Goal: Task Accomplishment & Management: Manage account settings

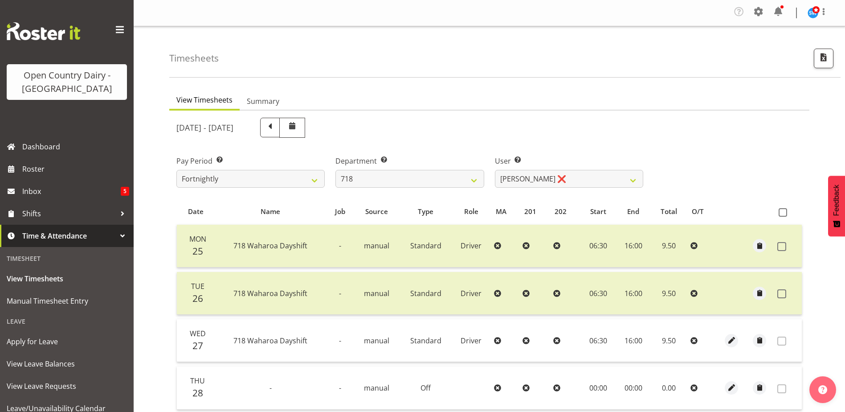
select select "757"
click at [591, 179] on select "Graeme Raupi ❌ Jimmy Boult ❌ Linsay Bourne ❌ Tony Fielding ❌" at bounding box center [569, 179] width 148 height 18
select select "8609"
click at [495, 170] on select "Graeme Raupi ❌ Jimmy Boult ❌ Linsay Bourne ❌ Tony Fielding ❌" at bounding box center [569, 179] width 148 height 18
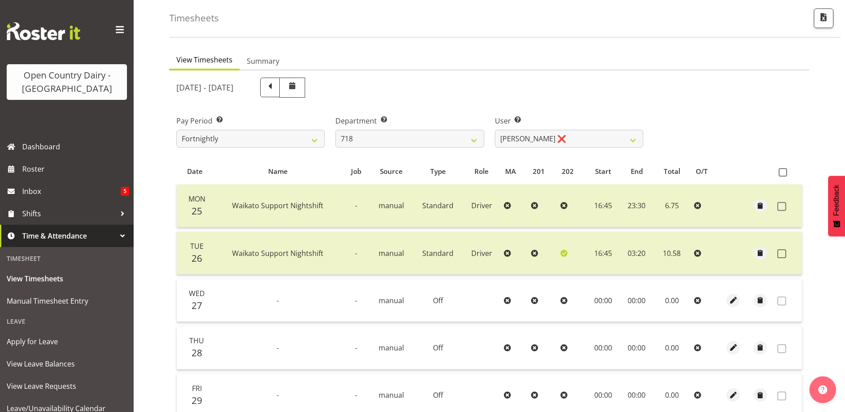
scroll to position [40, 0]
drag, startPoint x: 425, startPoint y: 139, endPoint x: 424, endPoint y: 148, distance: 8.6
click at [425, 139] on select "701 702 703 704 705 706 707 708 709 710 711 712 713 714 715 716 717 718 719 720" at bounding box center [410, 139] width 148 height 18
select select "823"
click at [336, 130] on select "701 702 703 704 705 706 707 708 709 710 711 712 713 714 715 716 717 718 719 720" at bounding box center [410, 139] width 148 height 18
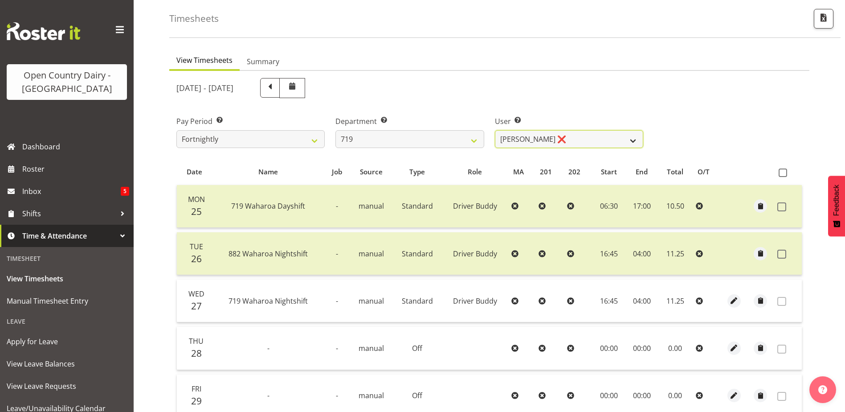
click at [591, 137] on select "Andrew de Lautour ❌ James Wellington ❌ Sami Ovesen ❌" at bounding box center [569, 139] width 148 height 18
select select "10224"
click at [495, 130] on select "Andrew de Lautour ❌ James Wellington ❌ Sami Ovesen ❌" at bounding box center [569, 139] width 148 height 18
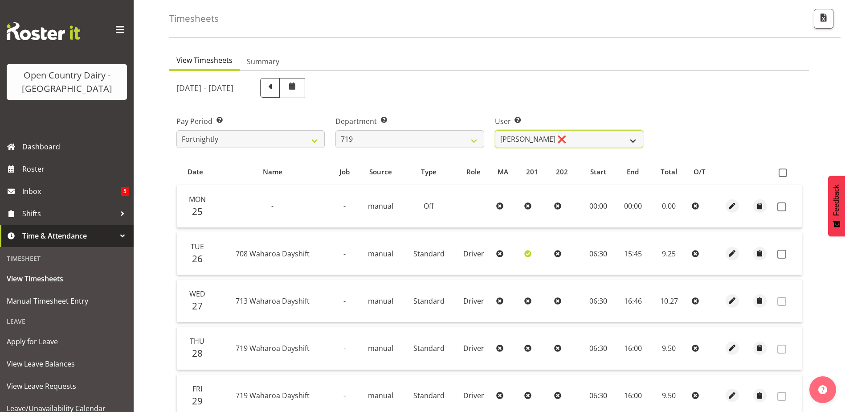
click at [580, 141] on select "Andrew de Lautour ❌ James Wellington ❌ Sami Ovesen ❌" at bounding box center [569, 139] width 148 height 18
click at [429, 138] on select "701 702 703 704 705 706 707 708 709 710 711 712 713 714 715 716 717 718 719 720" at bounding box center [410, 139] width 148 height 18
select select "814"
click at [336, 130] on select "701 702 703 704 705 706 707 708 709 710 711 712 713 714 715 716 717 718 719 720" at bounding box center [410, 139] width 148 height 18
select select "10132"
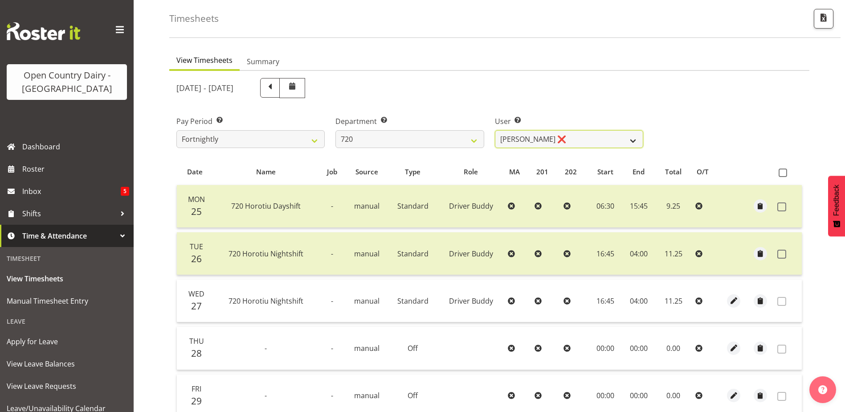
click at [573, 136] on select "Garry Hooper ❌ Kerry Slater ❌ Nathan Frankhouser ❌ Steve Daly ❌" at bounding box center [569, 139] width 148 height 18
click at [387, 141] on select "701 702 703 704 705 706 707 708 709 710 711 712 713 714 715 716 717 718 719 720" at bounding box center [410, 139] width 148 height 18
click at [336, 130] on select "701 702 703 704 705 706 707 708 709 710 711 712 713 714 715 716 717 718 719 720" at bounding box center [410, 139] width 148 height 18
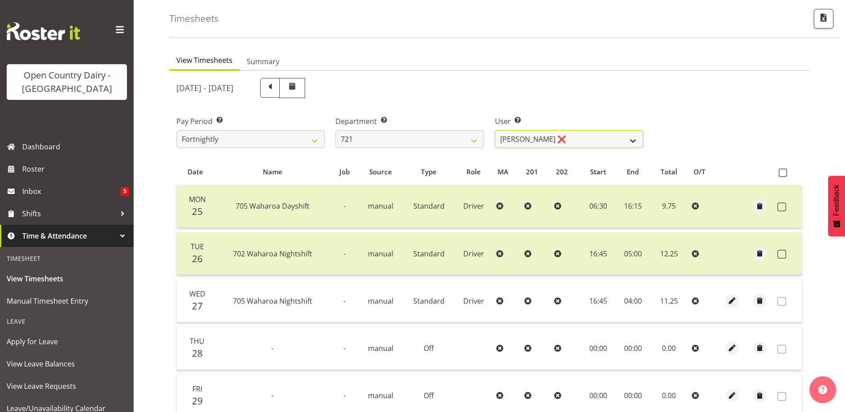
click at [590, 138] on select "George Taylor ❌ Grant Vercoe ❌" at bounding box center [569, 139] width 148 height 18
click at [382, 135] on select "701 702 703 704 705 706 707 708 709 710 711 712 713 714 715 716 717 718 719 720" at bounding box center [410, 139] width 148 height 18
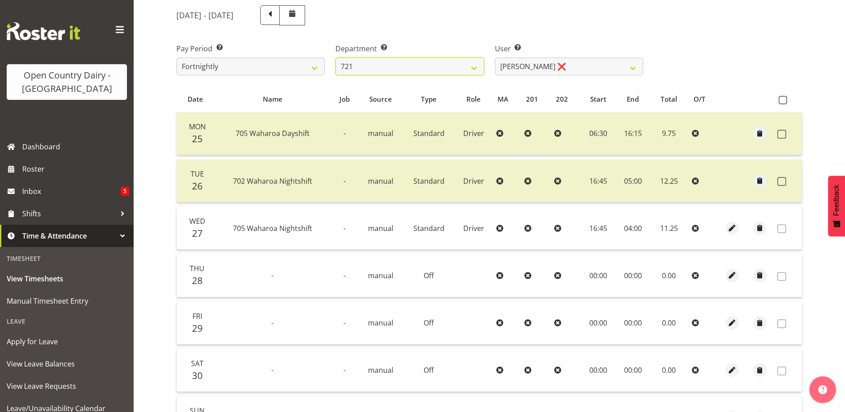
scroll to position [173, 0]
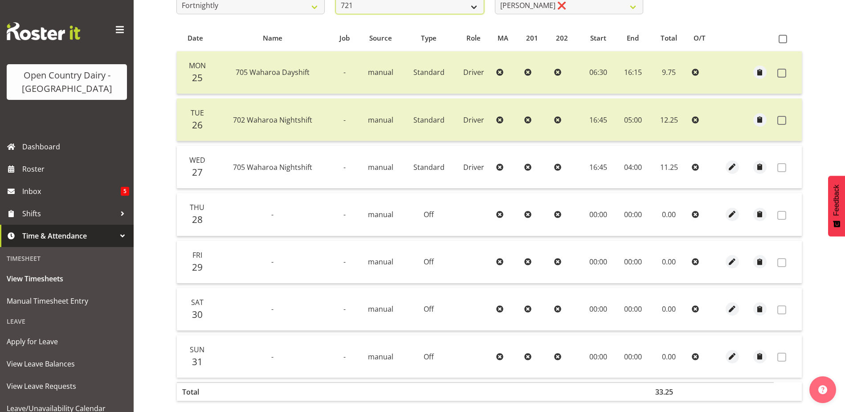
click at [422, 6] on select "701 702 703 704 705 706 707 708 709 710 711 712 713 714 715 716 717 718 719 720" at bounding box center [410, 5] width 148 height 18
select select "756"
click at [336, 0] on select "701 702 703 704 705 706 707 708 709 710 711 712 713 714 715 716 717 718 719 720" at bounding box center [410, 5] width 148 height 18
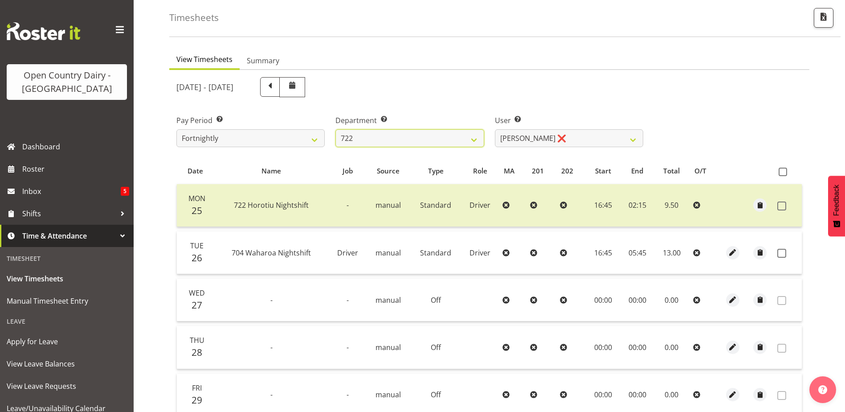
scroll to position [40, 0]
click at [784, 256] on span at bounding box center [782, 254] width 9 height 9
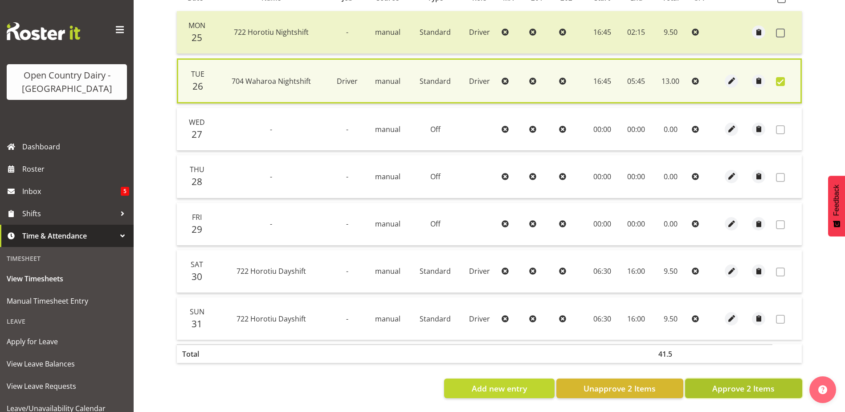
click at [734, 385] on span "Approve 2 Items" at bounding box center [744, 388] width 62 height 12
checkbox input "false"
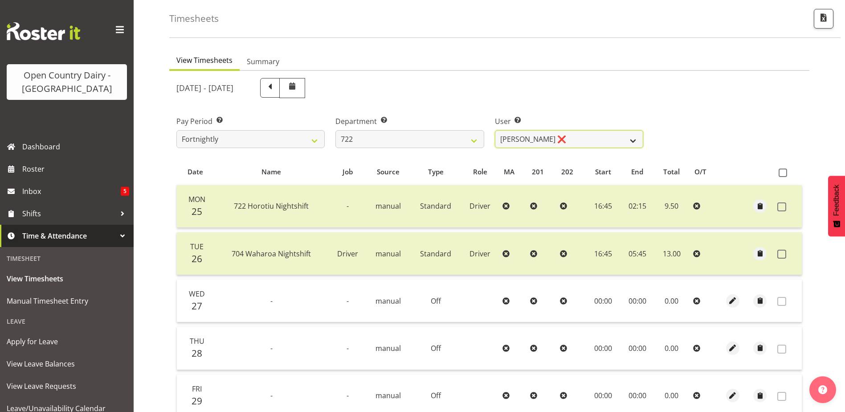
click at [573, 131] on select "Andy Webb ❌ Darren Hatcher ❌ Gurpreet Singh ❌" at bounding box center [569, 139] width 148 height 18
select select "8175"
click at [495, 130] on select "Andy Webb ❌ Darren Hatcher ❌ Gurpreet Singh ❌" at bounding box center [569, 139] width 148 height 18
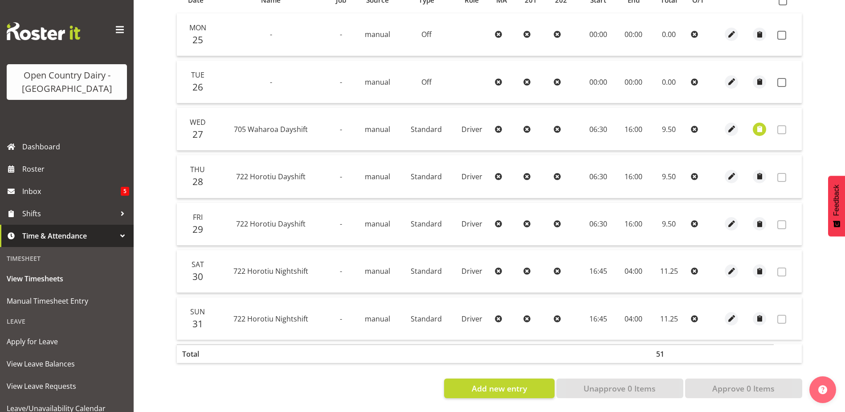
scroll to position [173, 0]
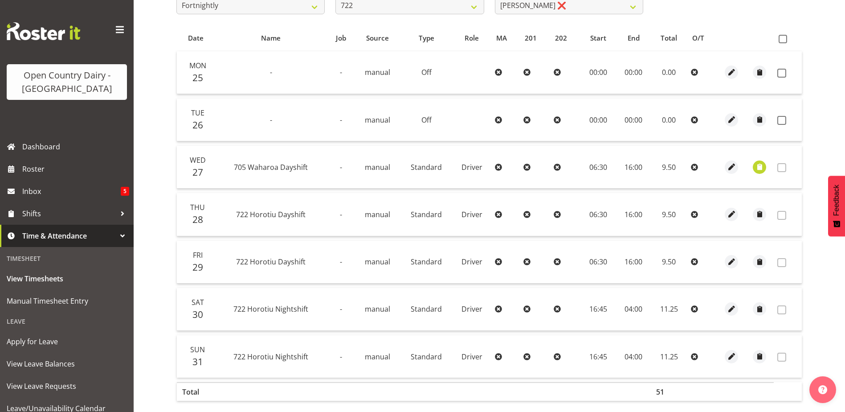
click at [783, 74] on span at bounding box center [782, 73] width 9 height 9
checkbox input "true"
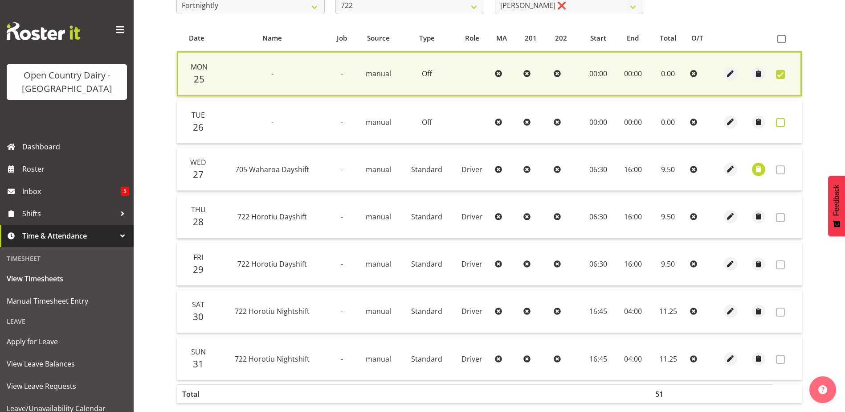
click at [779, 123] on span at bounding box center [780, 122] width 9 height 9
checkbox input "true"
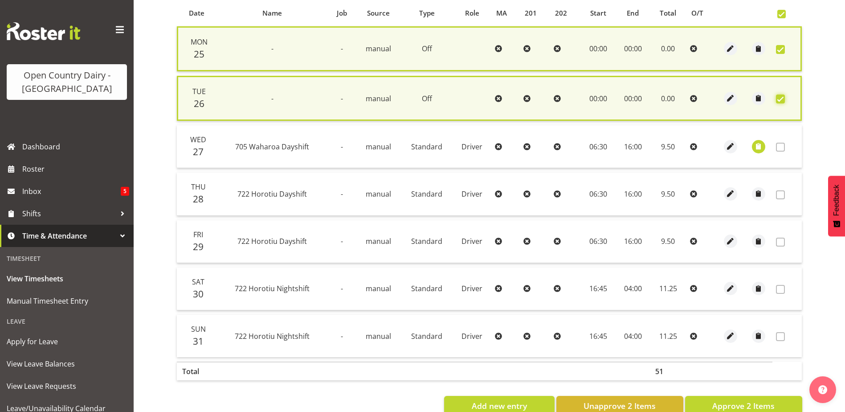
scroll to position [222, 0]
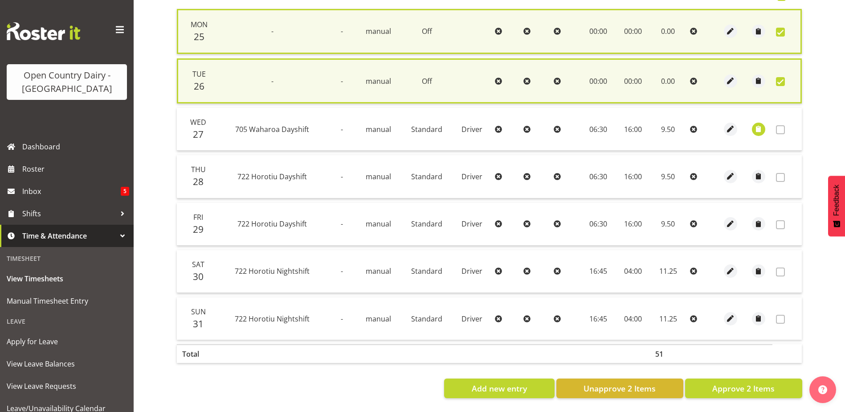
click at [783, 77] on span at bounding box center [780, 81] width 9 height 9
checkbox input "false"
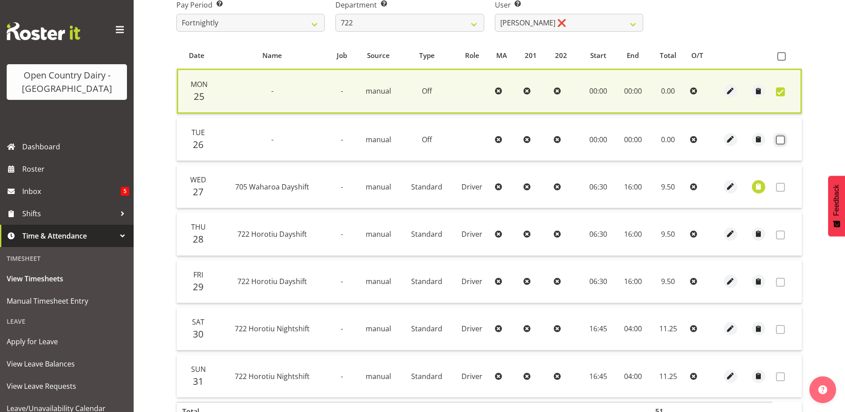
scroll to position [131, 0]
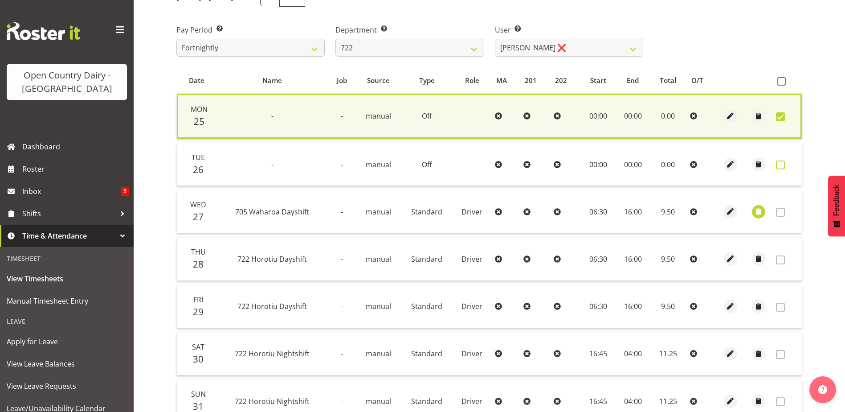
click at [781, 167] on span at bounding box center [780, 164] width 9 height 9
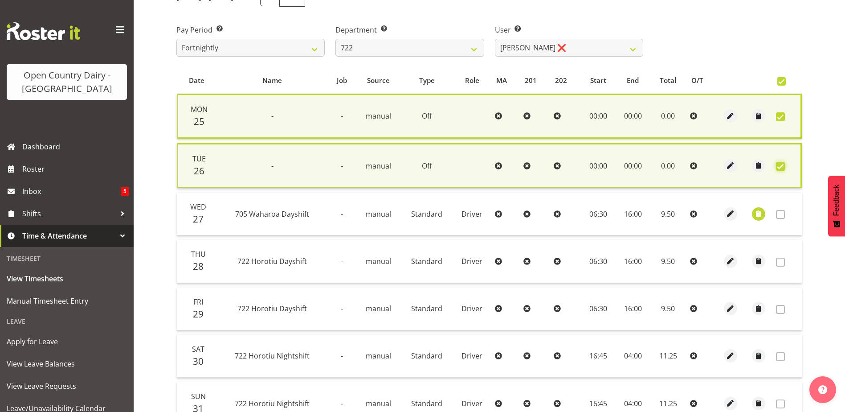
checkbox input "true"
click at [758, 216] on span "button" at bounding box center [759, 214] width 10 height 10
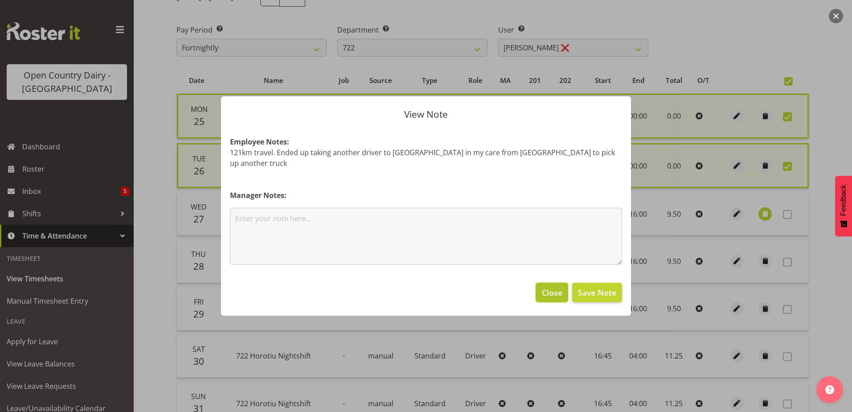
click at [548, 290] on span "Close" at bounding box center [552, 293] width 20 height 12
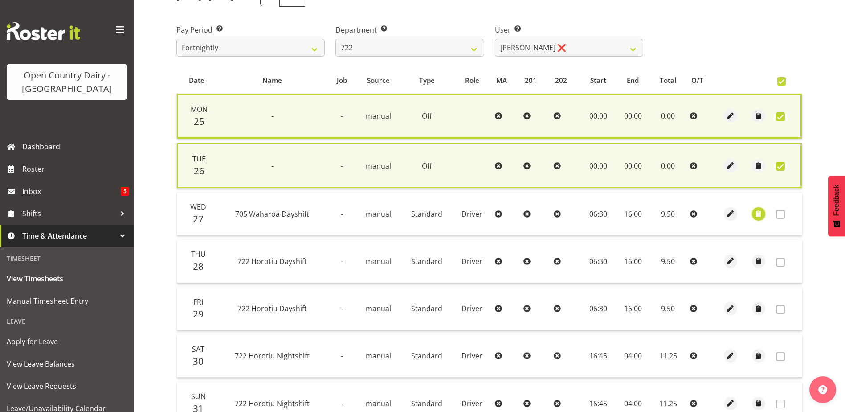
click at [756, 215] on span "button" at bounding box center [759, 214] width 10 height 10
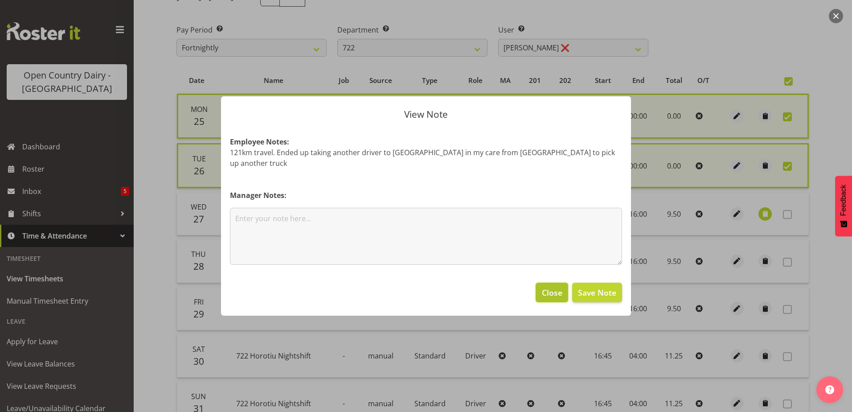
click at [550, 290] on span "Close" at bounding box center [552, 293] width 20 height 12
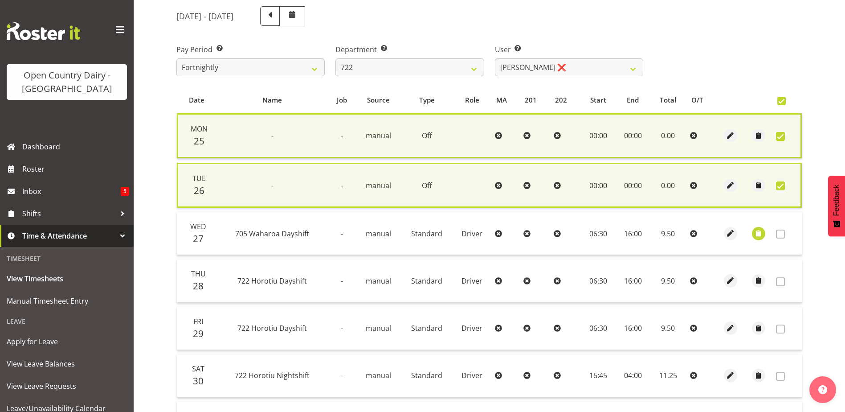
scroll to position [0, 0]
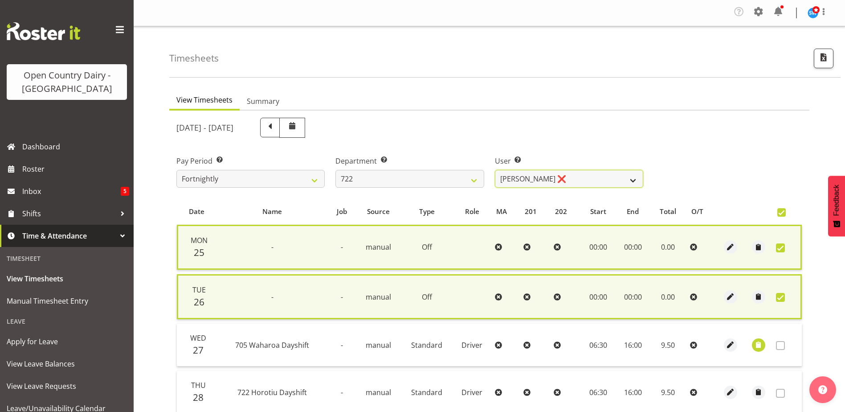
click at [586, 177] on select "Andy Webb ❌ Darren Hatcher ❌ Gurpreet Singh ❌" at bounding box center [569, 179] width 148 height 18
select select "11209"
click at [495, 170] on select "Andy Webb ❌ Darren Hatcher ❌ Gurpreet Singh ❌" at bounding box center [569, 179] width 148 height 18
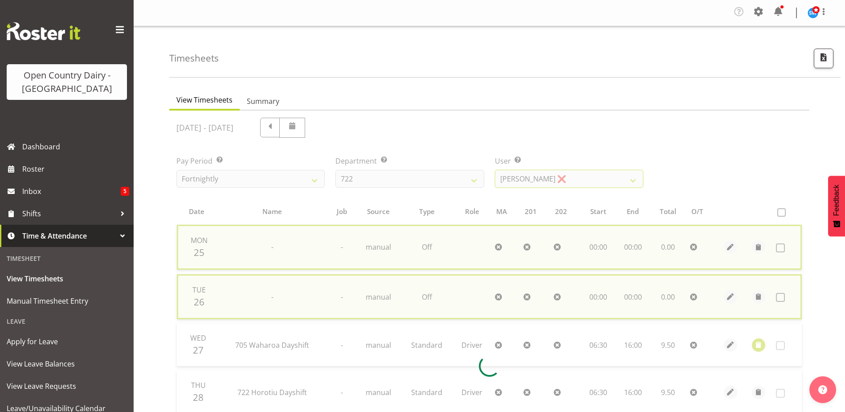
checkbox input "false"
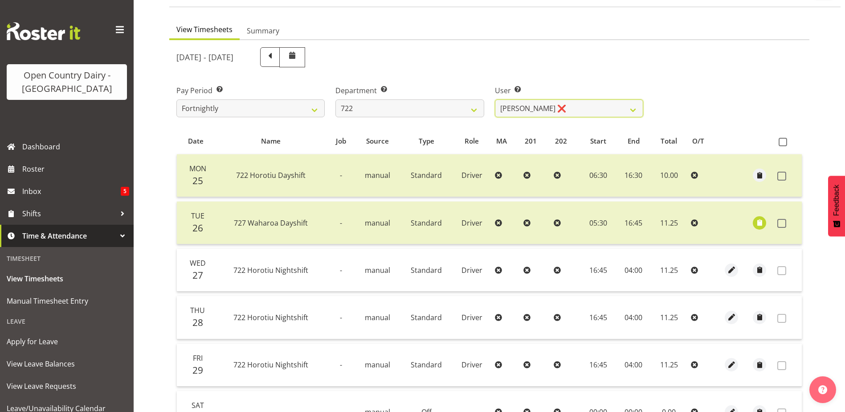
scroll to position [134, 0]
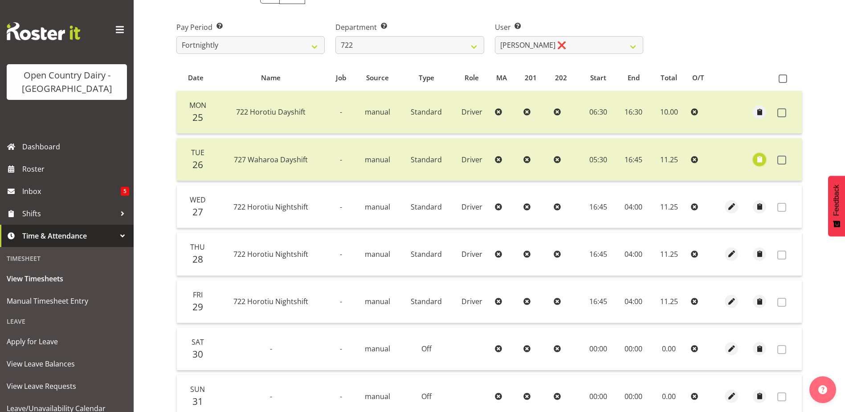
click at [761, 165] on span "button" at bounding box center [760, 159] width 10 height 15
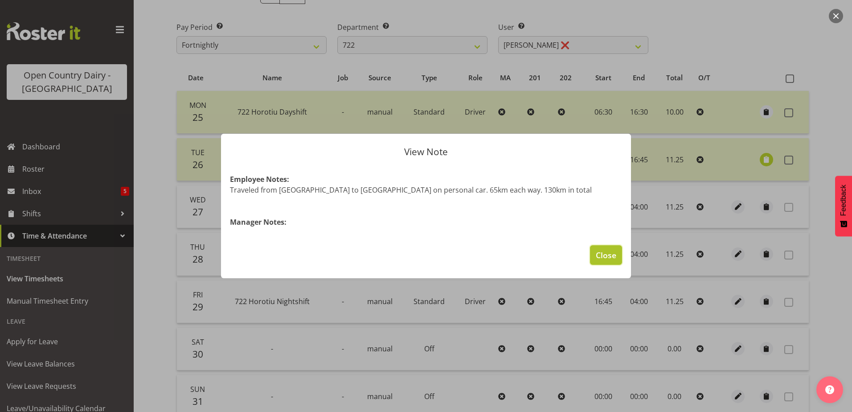
click at [603, 254] on span "Close" at bounding box center [606, 255] width 20 height 12
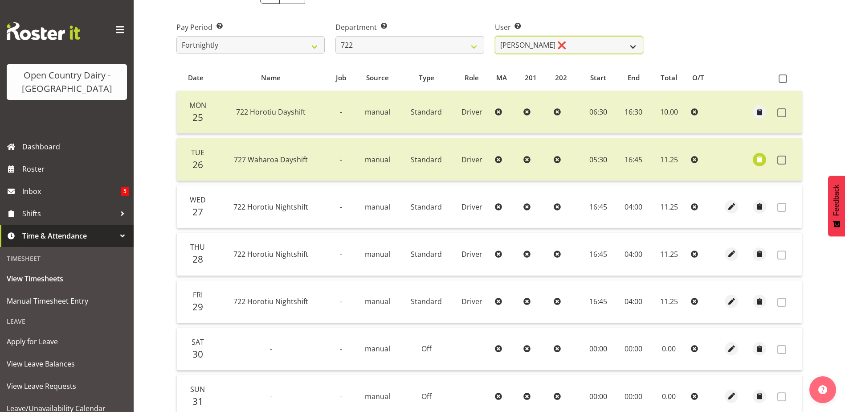
click at [566, 41] on select "Andy Webb ❌ Darren Hatcher ❌ Gurpreet Singh ❌" at bounding box center [569, 45] width 148 height 18
click at [358, 43] on select "701 702 703 704 705 706 707 708 709 710 711 712 713 714 715 716 717 718 719 720" at bounding box center [410, 45] width 148 height 18
select select "819"
click at [336, 36] on select "701 702 703 704 705 706 707 708 709 710 711 712 713 714 715 716 717 718 719 720" at bounding box center [410, 45] width 148 height 18
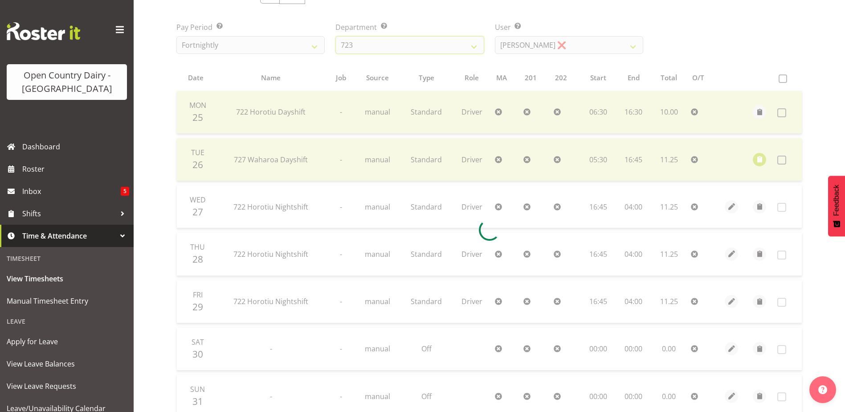
scroll to position [36, 0]
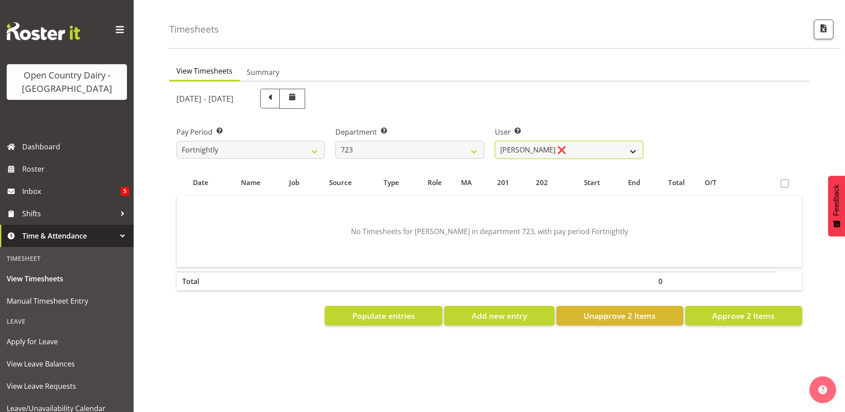
click at [558, 141] on select "Daljeet Rai ❌ Manjinder Singh ❌ Prabhjot Singh ❌ Varninder Singh ❌" at bounding box center [569, 150] width 148 height 18
select select "9511"
click at [495, 141] on select "Daljeet Rai ❌ Manjinder Singh ❌ Prabhjot Singh ❌ Varninder Singh ❌" at bounding box center [569, 150] width 148 height 18
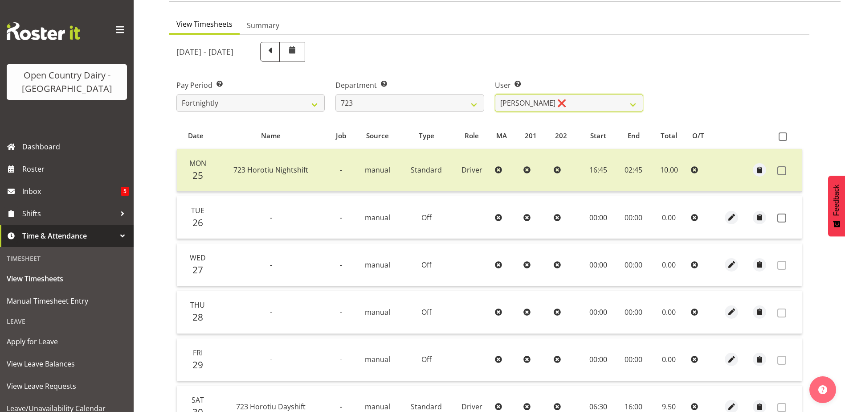
scroll to position [125, 0]
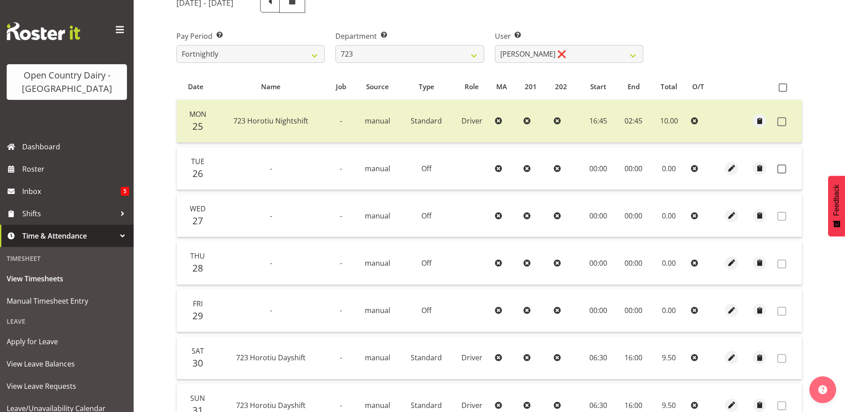
drag, startPoint x: 782, startPoint y: 172, endPoint x: 787, endPoint y: 202, distance: 30.8
click at [783, 172] on span at bounding box center [782, 168] width 9 height 9
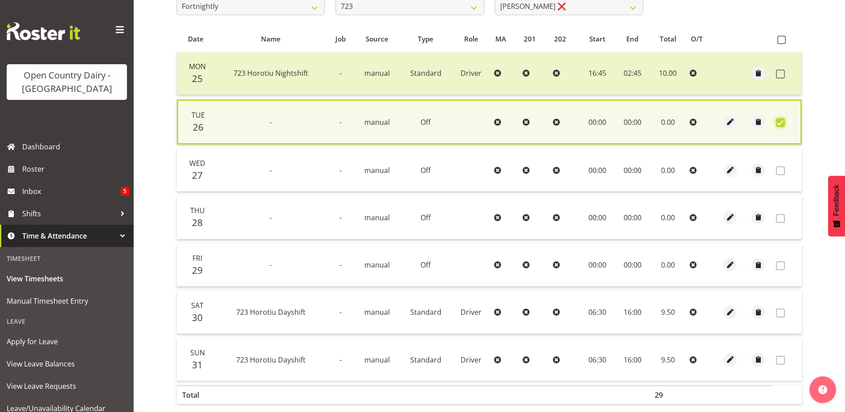
scroll to position [220, 0]
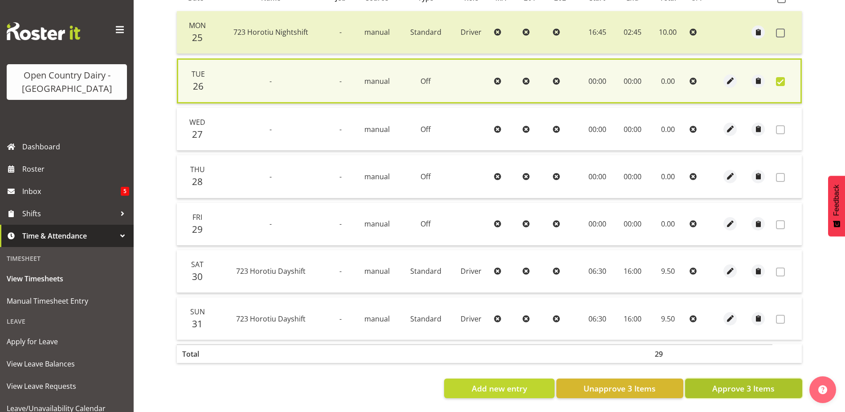
click at [735, 382] on span "Approve 3 Items" at bounding box center [744, 388] width 62 height 12
checkbox input "false"
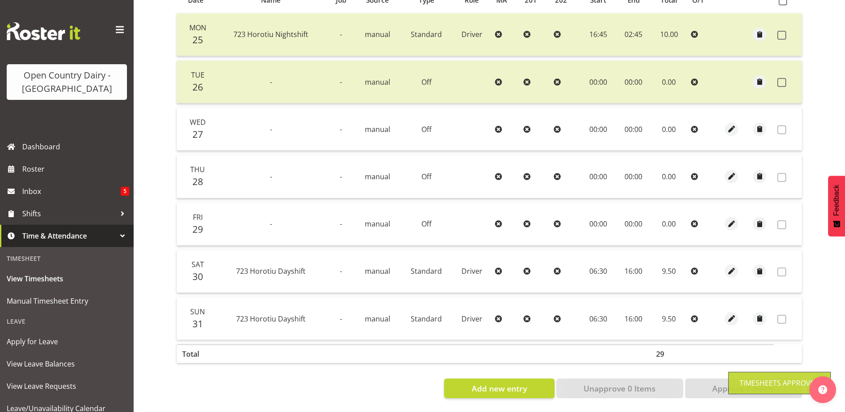
scroll to position [40, 0]
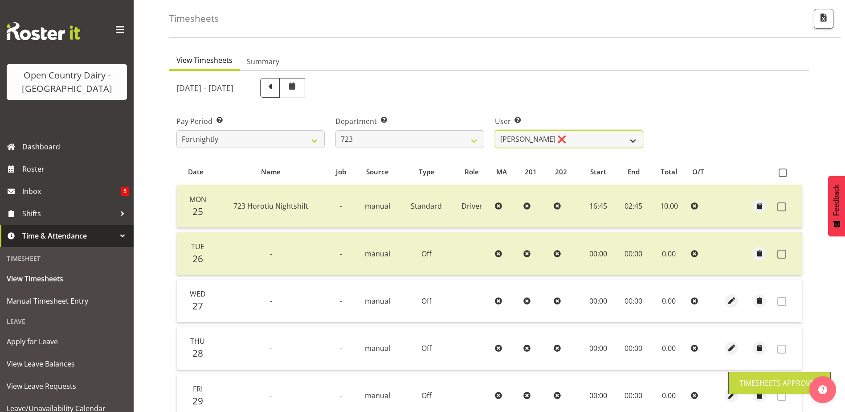
click at [606, 136] on select "Daljeet Rai ❌ Manjinder Singh ❌ Prabhjot Singh ❌ Varninder Singh ❌" at bounding box center [569, 139] width 148 height 18
select select "11212"
click at [495, 130] on select "Daljeet Rai ❌ Manjinder Singh ❌ Prabhjot Singh ❌ Varninder Singh ❌" at bounding box center [569, 139] width 148 height 18
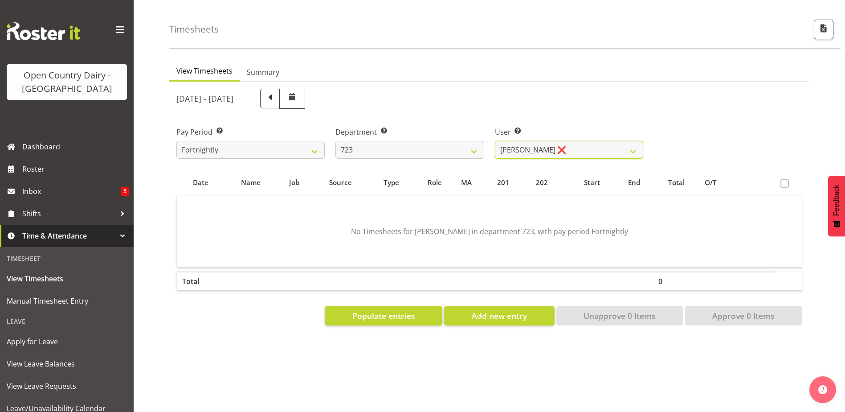
scroll to position [36, 0]
click at [416, 311] on button "Populate entries" at bounding box center [384, 316] width 118 height 20
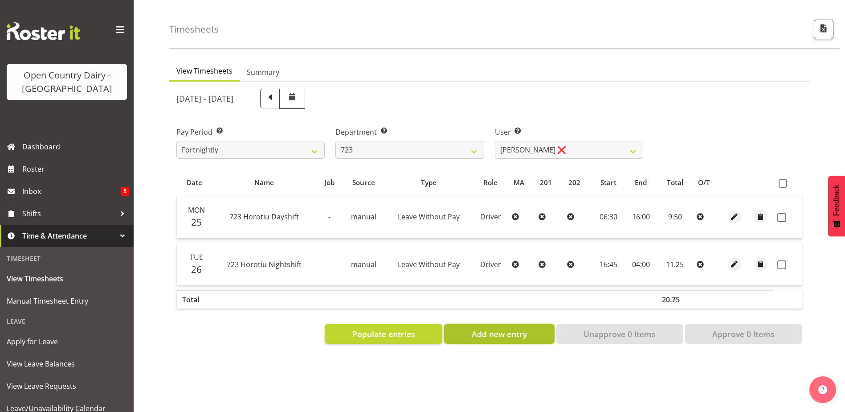
click at [520, 329] on span "Add new entry" at bounding box center [499, 334] width 55 height 12
select select
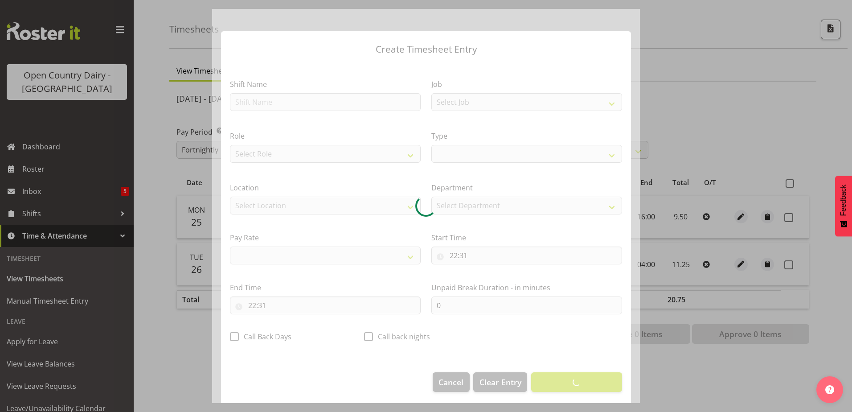
select select
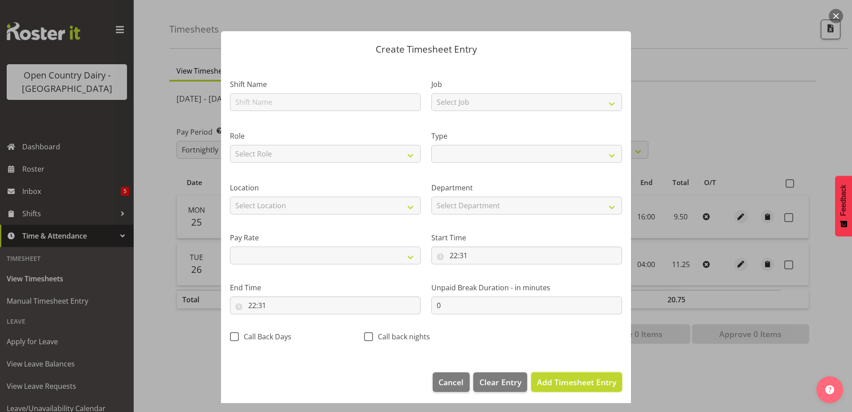
click at [558, 386] on span "Add Timesheet Entry" at bounding box center [576, 382] width 79 height 11
select select
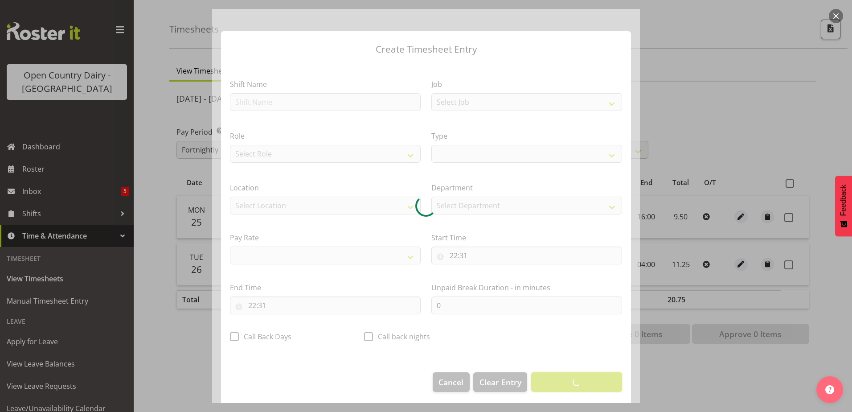
select select
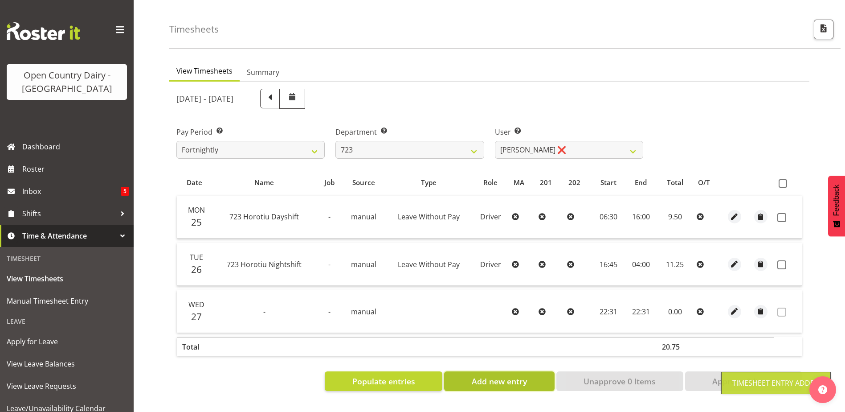
click at [518, 375] on span "Add new entry" at bounding box center [499, 381] width 55 height 12
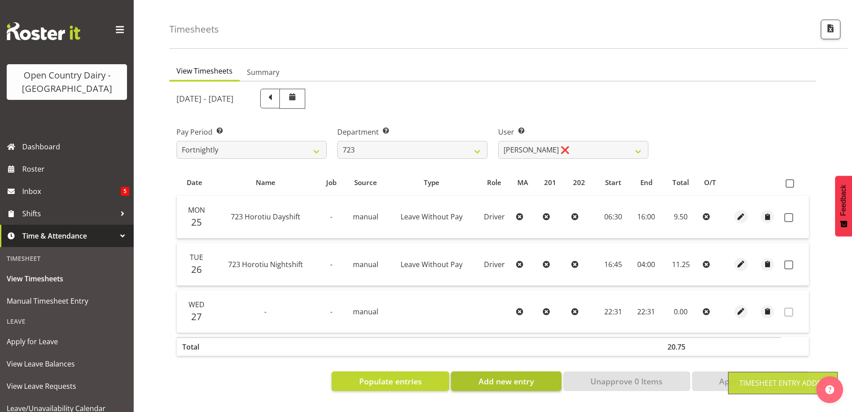
select select
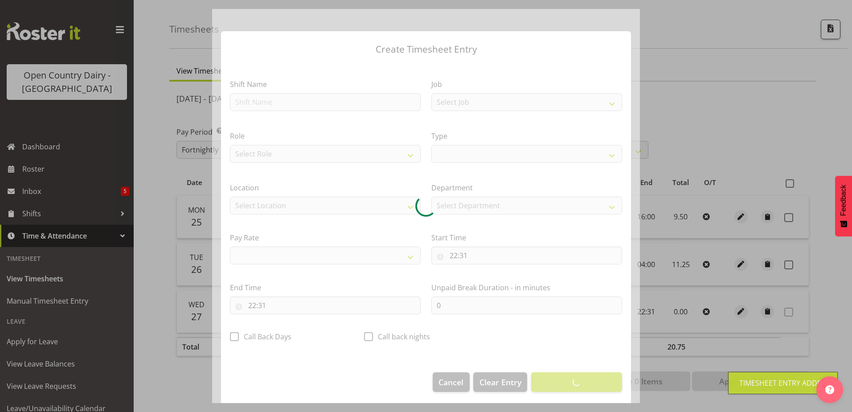
select select
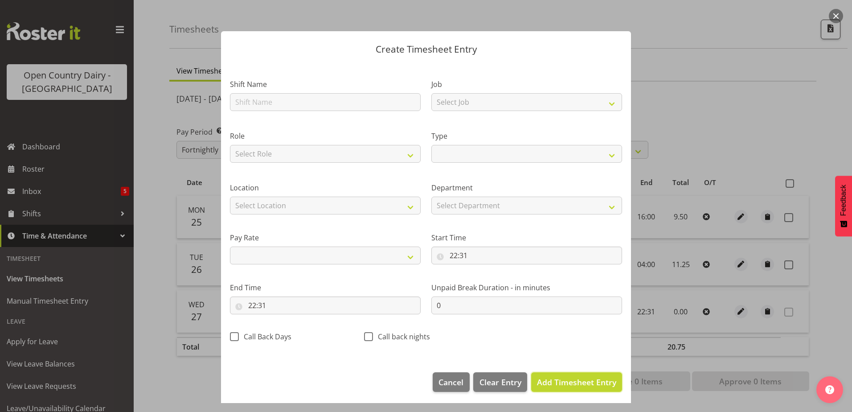
click at [570, 385] on span "Add Timesheet Entry" at bounding box center [576, 382] width 79 height 11
select select
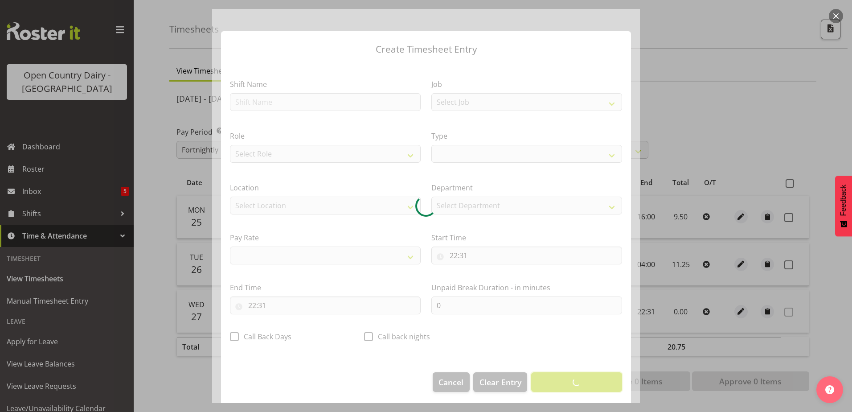
select select
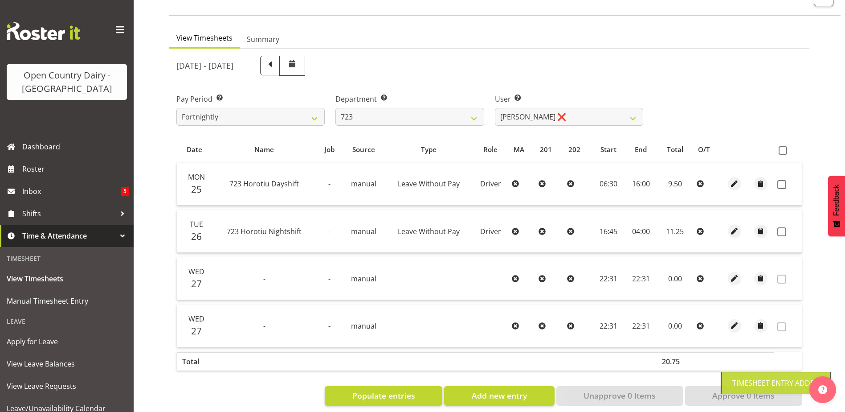
scroll to position [76, 0]
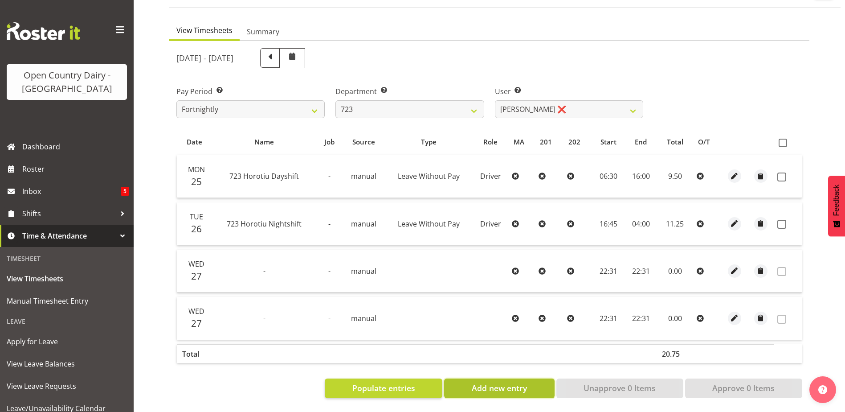
click at [488, 385] on span "Add new entry" at bounding box center [499, 388] width 55 height 12
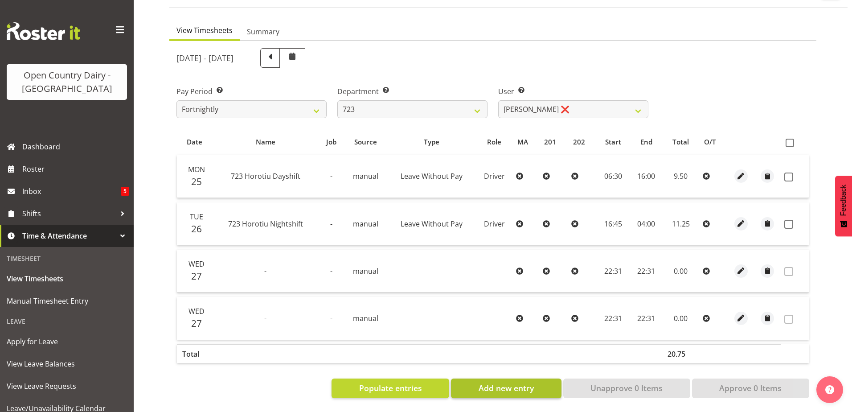
select select
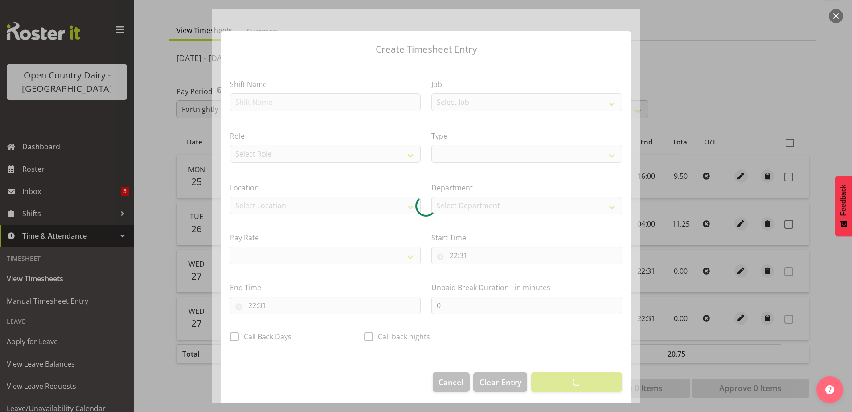
select select
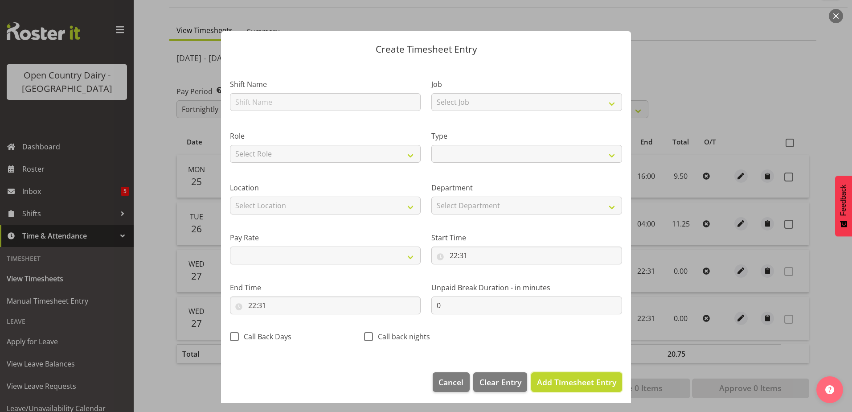
click at [578, 385] on span "Add Timesheet Entry" at bounding box center [576, 382] width 79 height 11
select select
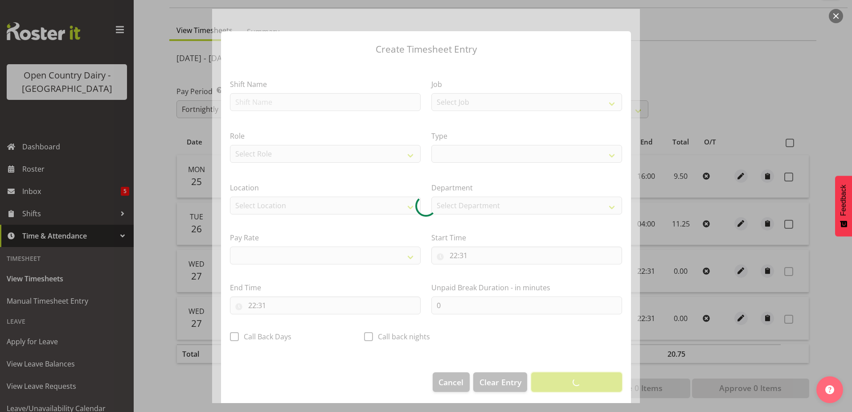
select select
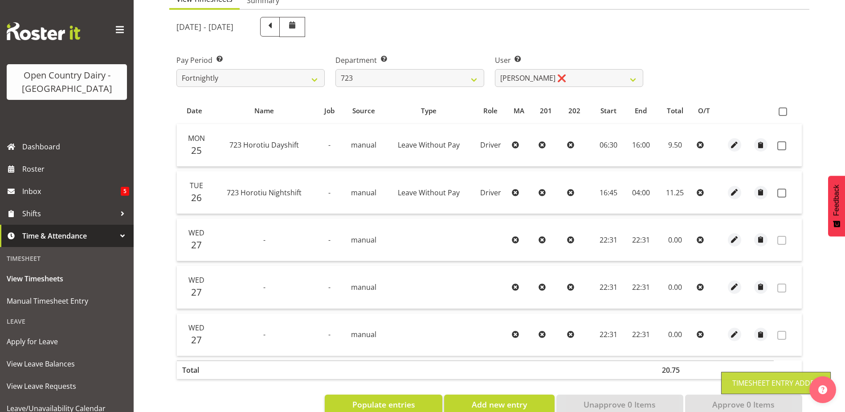
scroll to position [123, 0]
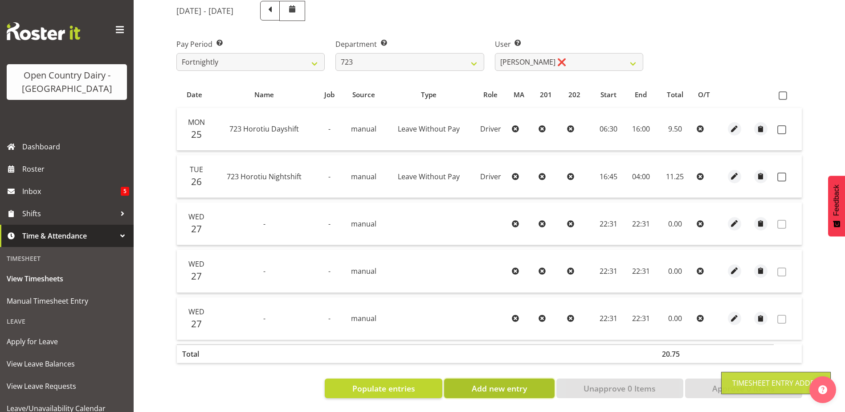
click at [505, 384] on span "Add new entry" at bounding box center [499, 388] width 55 height 12
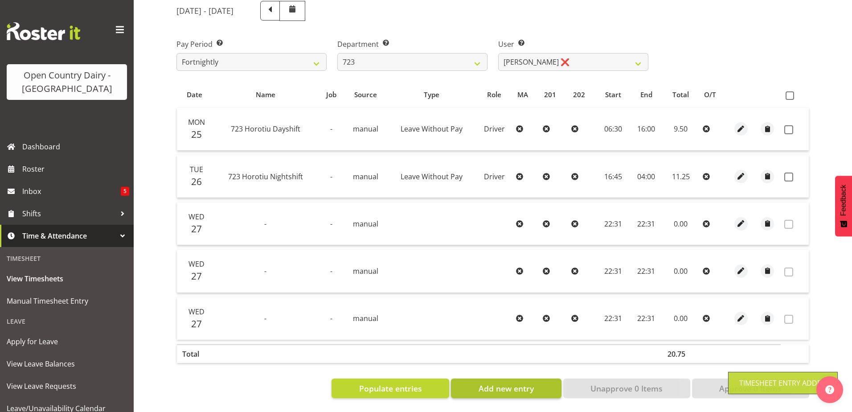
select select
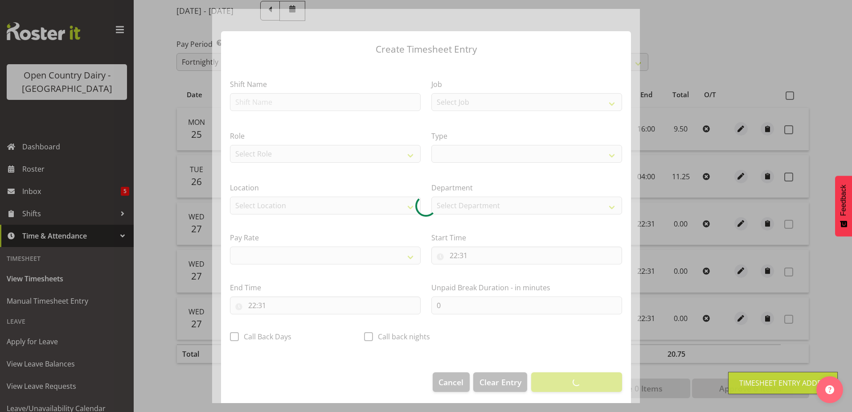
select select
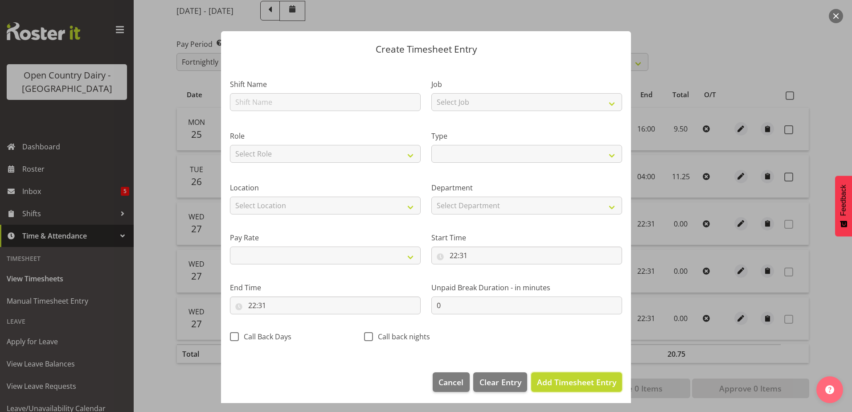
click at [575, 381] on span "Add Timesheet Entry" at bounding box center [576, 382] width 79 height 11
select select
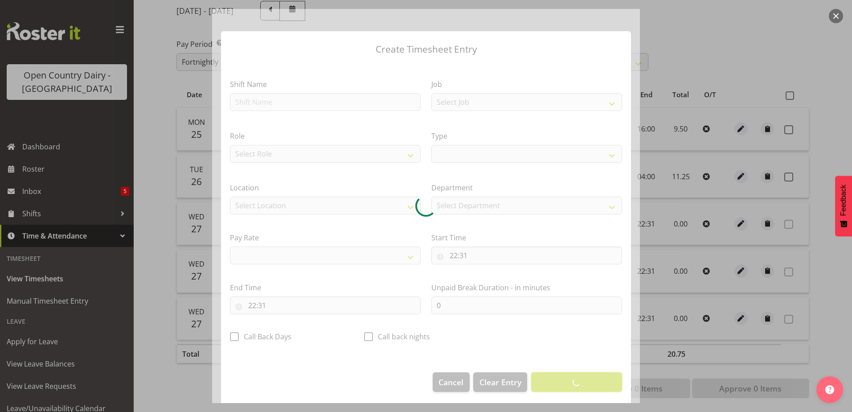
select select
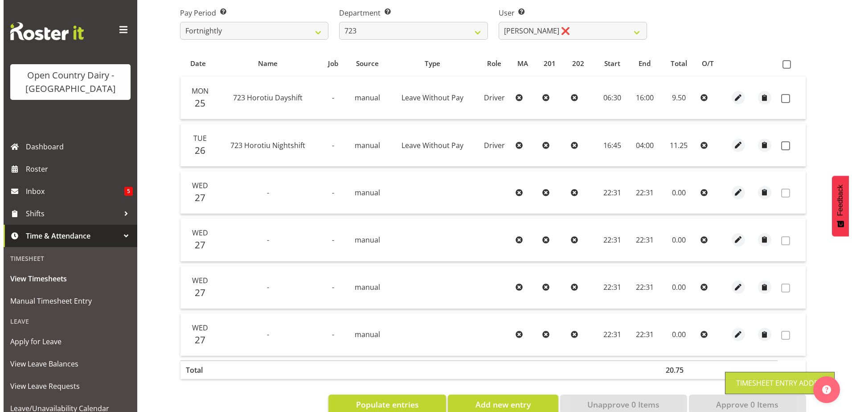
scroll to position [171, 0]
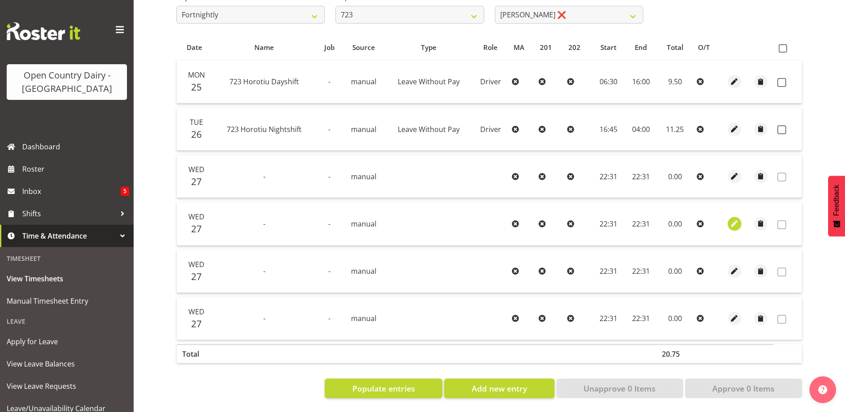
click at [734, 218] on span "button" at bounding box center [735, 223] width 10 height 10
select select "7"
select select "2025"
select select "22"
select select "31"
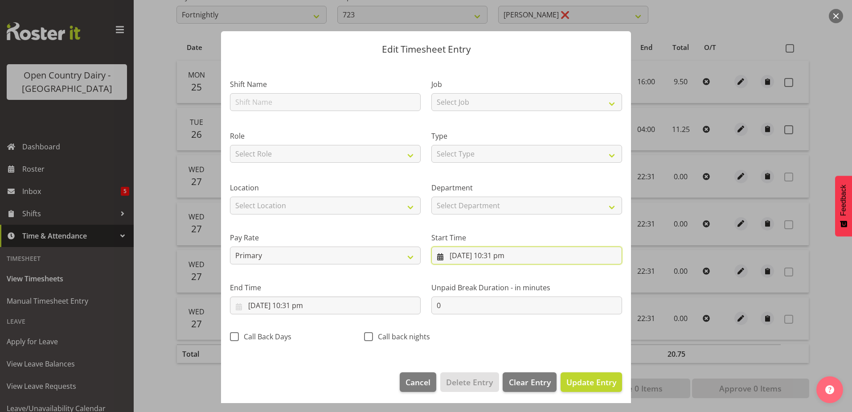
click at [480, 254] on input "27/08/2025, 10:31 pm" at bounding box center [526, 255] width 191 height 18
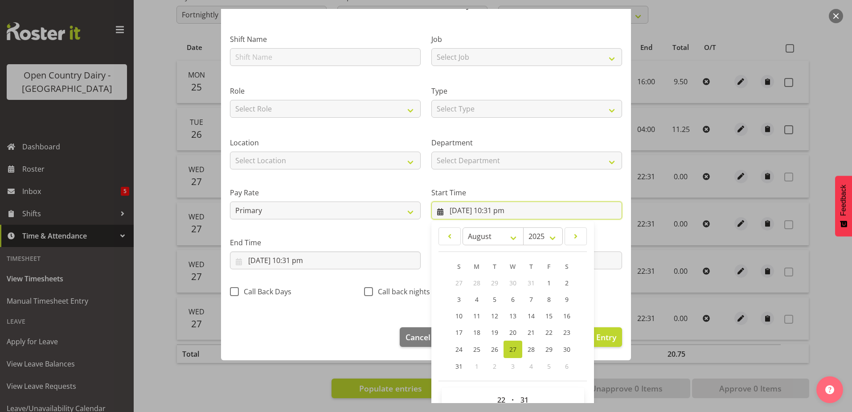
scroll to position [65, 0]
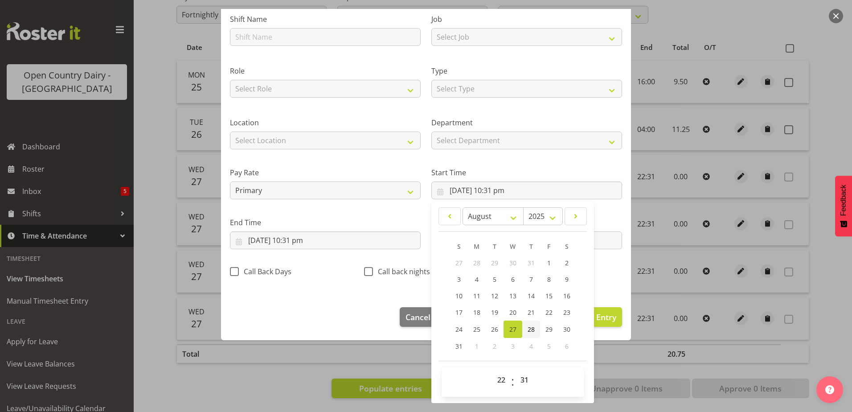
drag, startPoint x: 528, startPoint y: 333, endPoint x: 528, endPoint y: 344, distance: 11.1
click at [528, 333] on span "28" at bounding box center [531, 329] width 7 height 8
type input "28/08/2025, 10:31 pm"
click at [522, 381] on select "00 01 02 03 04 05 06 07 08 09 10 11 12 13 14 15 16 17 18 19 20 21 22 23 24 25 2…" at bounding box center [526, 380] width 20 height 18
select select "0"
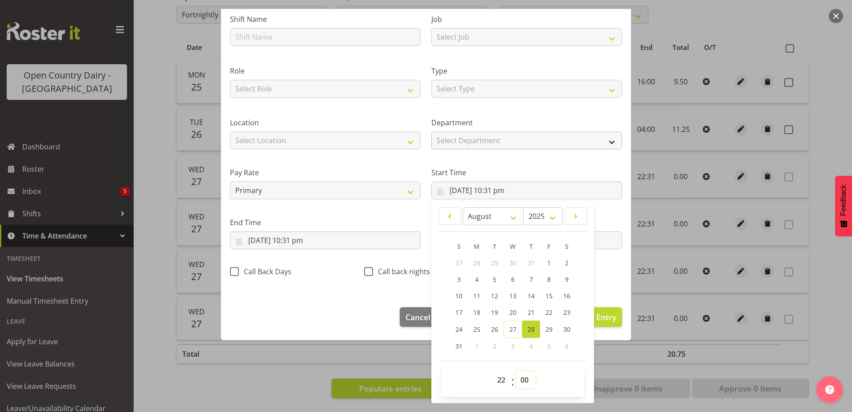
click at [516, 371] on select "00 01 02 03 04 05 06 07 08 09 10 11 12 13 14 15 16 17 18 19 20 21 22 23 24 25 2…" at bounding box center [526, 380] width 20 height 18
type input "28/08/2025, 10:00 pm"
drag, startPoint x: 496, startPoint y: 377, endPoint x: 494, endPoint y: 371, distance: 5.6
click at [495, 376] on select "00 01 02 03 04 05 06 07 08 09 10 11 12 13 14 15 16 17 18 19 20 21 22 23" at bounding box center [502, 380] width 20 height 18
click at [495, 99] on div "Type Select Type Off Standard Public Holiday Public Holiday (Worked) Day In Lie…" at bounding box center [526, 79] width 201 height 52
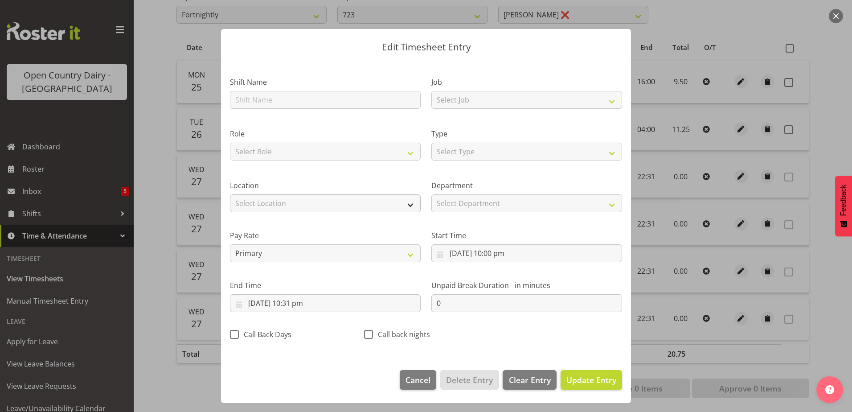
scroll to position [2, 0]
click at [294, 303] on input "27/08/2025, 10:31 pm" at bounding box center [325, 303] width 191 height 18
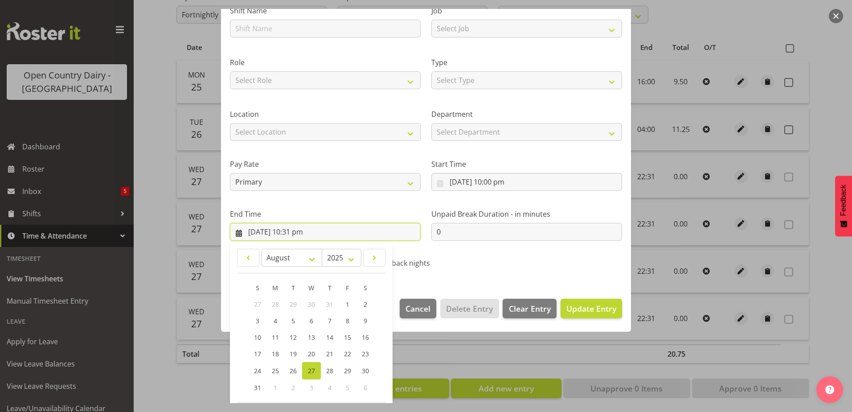
scroll to position [115, 0]
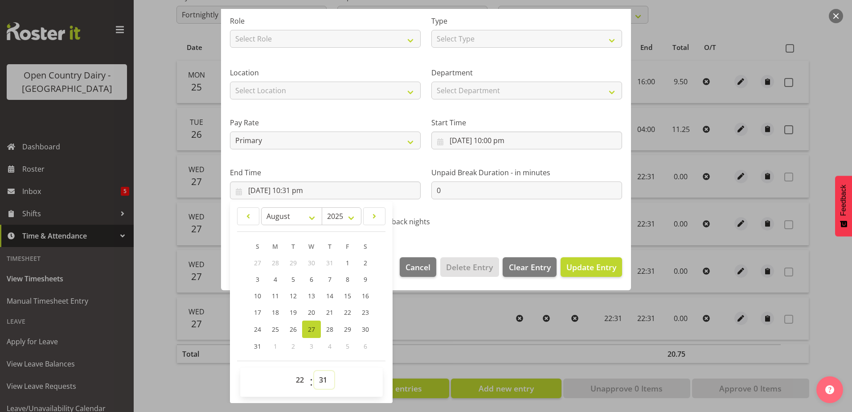
click at [325, 381] on select "00 01 02 03 04 05 06 07 08 09 10 11 12 13 14 15 16 17 18 19 20 21 22 23 24 25 2…" at bounding box center [324, 380] width 20 height 18
select select "0"
click at [314, 371] on select "00 01 02 03 04 05 06 07 08 09 10 11 12 13 14 15 16 17 18 19 20 21 22 23 24 25 2…" at bounding box center [324, 380] width 20 height 18
type input "27/08/2025, 10:00 pm"
click at [300, 384] on select "00 01 02 03 04 05 06 07 08 09 10 11 12 13 14 15 16 17 18 19 20 21 22 23" at bounding box center [301, 380] width 20 height 18
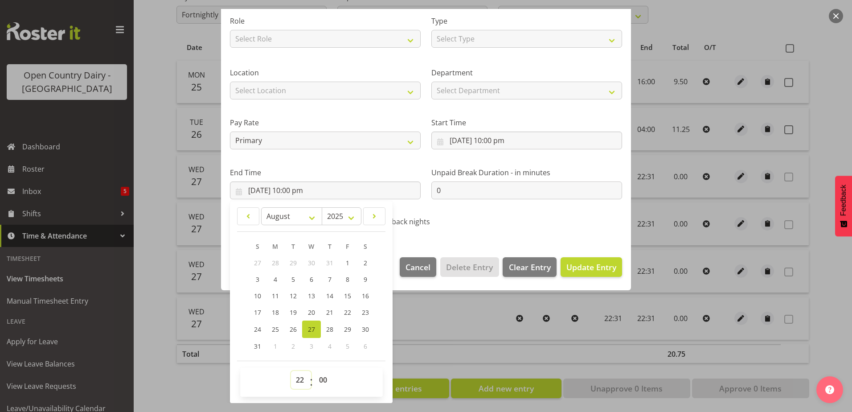
select select "0"
click at [291, 371] on select "00 01 02 03 04 05 06 07 08 09 10 11 12 13 14 15 16 17 18 19 20 21 22 23" at bounding box center [301, 380] width 20 height 18
type input "27/08/2025, 12:00 am"
click at [603, 259] on button "Update Entry" at bounding box center [591, 267] width 61 height 20
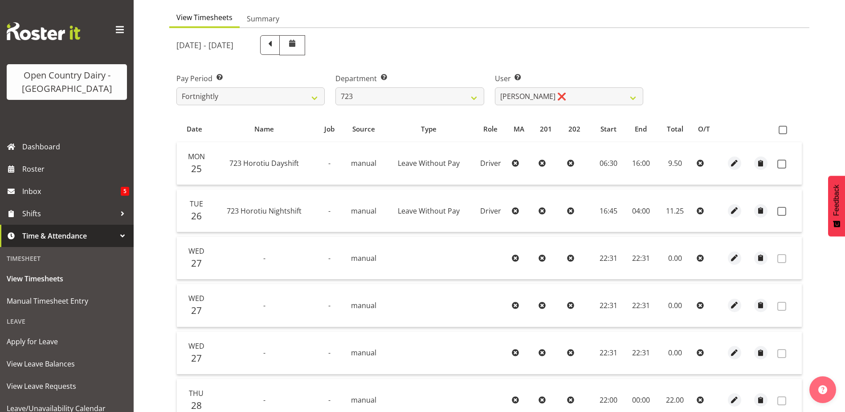
scroll to position [82, 0]
click at [276, 43] on span at bounding box center [270, 45] width 12 height 12
select select
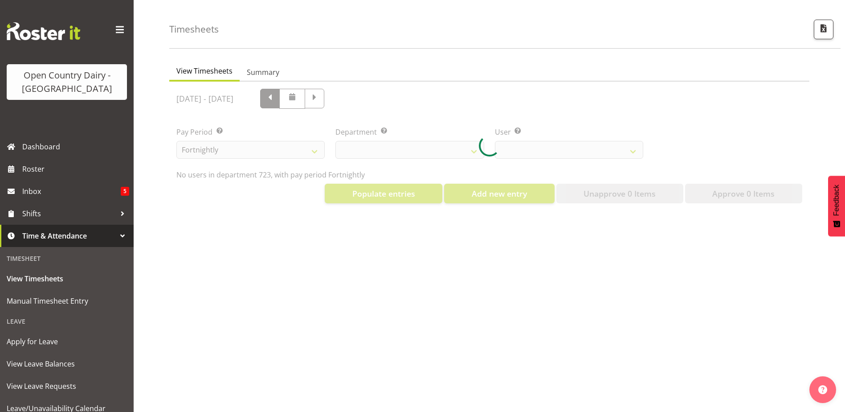
scroll to position [36, 0]
select select "819"
select select "11212"
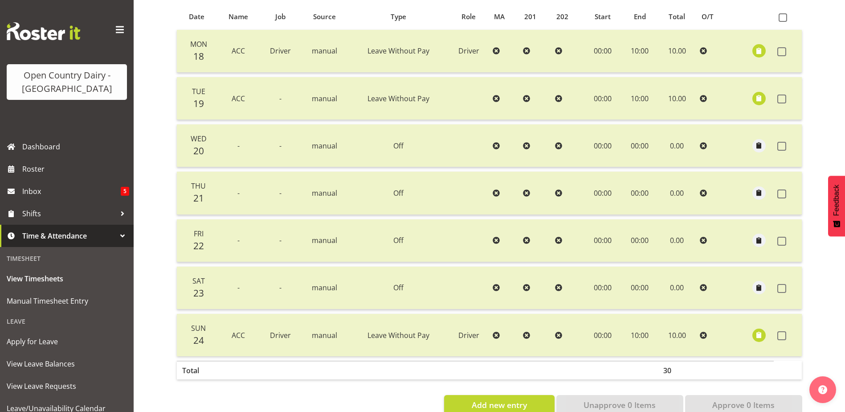
scroll to position [218, 0]
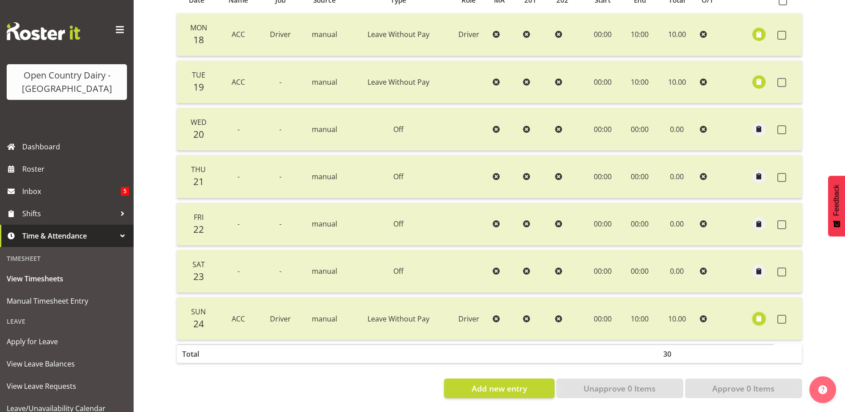
click at [760, 313] on span "button" at bounding box center [759, 318] width 10 height 10
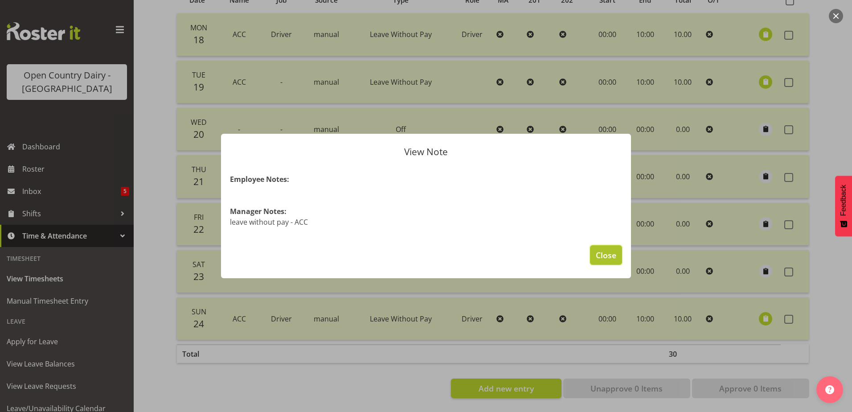
click at [613, 251] on span "Close" at bounding box center [606, 255] width 20 height 12
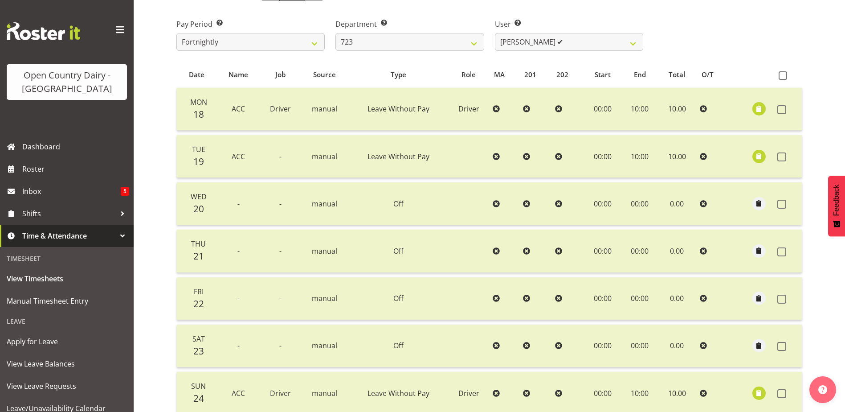
scroll to position [40, 0]
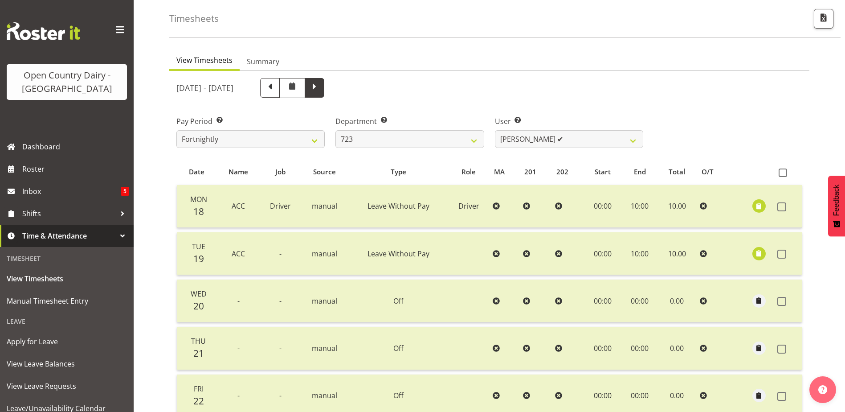
click at [320, 87] on span at bounding box center [315, 87] width 12 height 12
select select
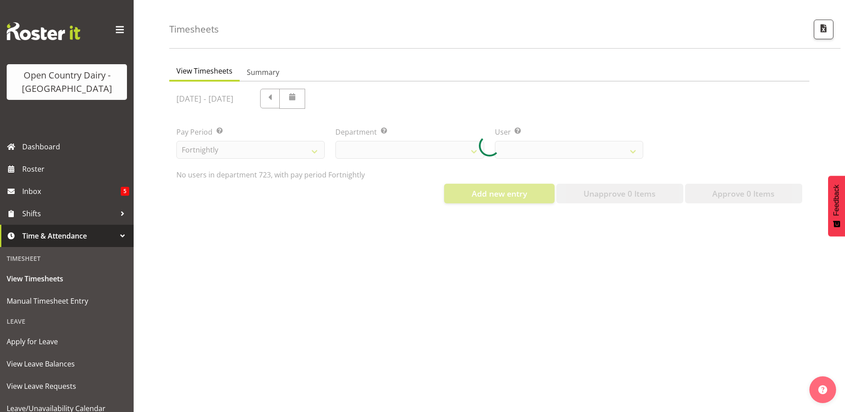
select select "819"
select select "11212"
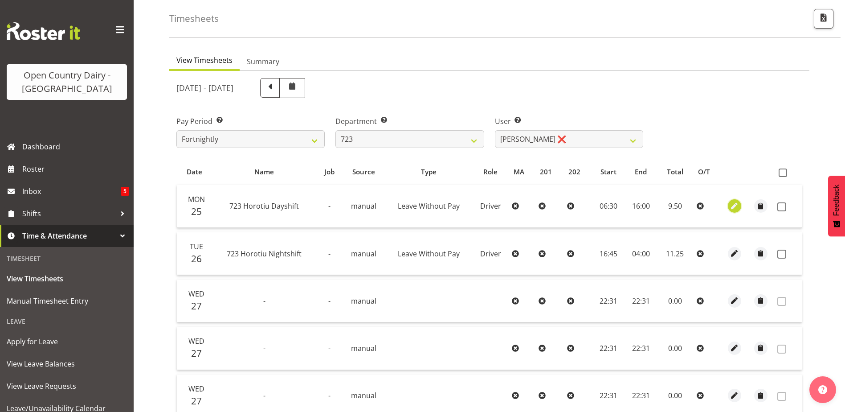
click at [738, 205] on span "button" at bounding box center [735, 206] width 10 height 10
select select "Leave Without Pay"
select select "7"
select select "2025"
select select "6"
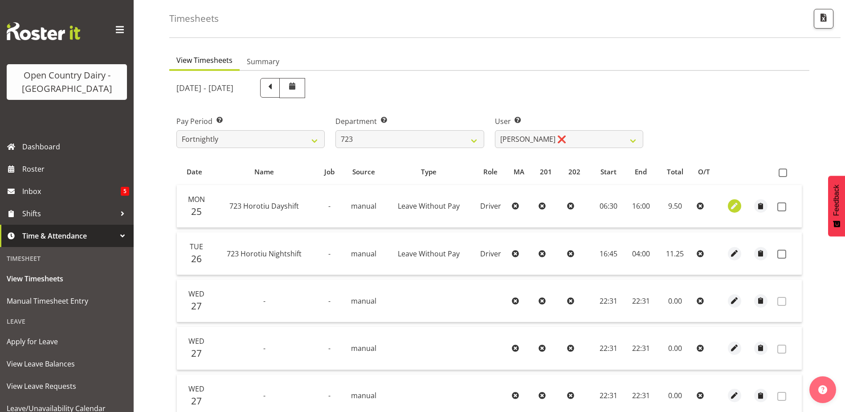
select select "30"
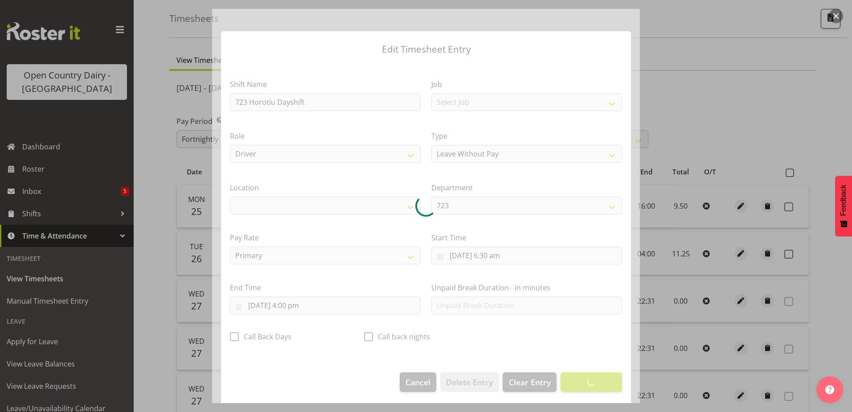
select select "1054"
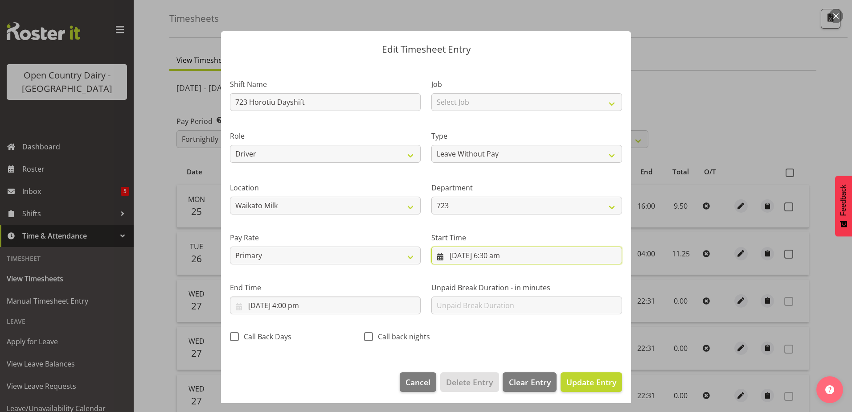
click at [496, 257] on input "25/08/2025, 6:30 am" at bounding box center [526, 255] width 191 height 18
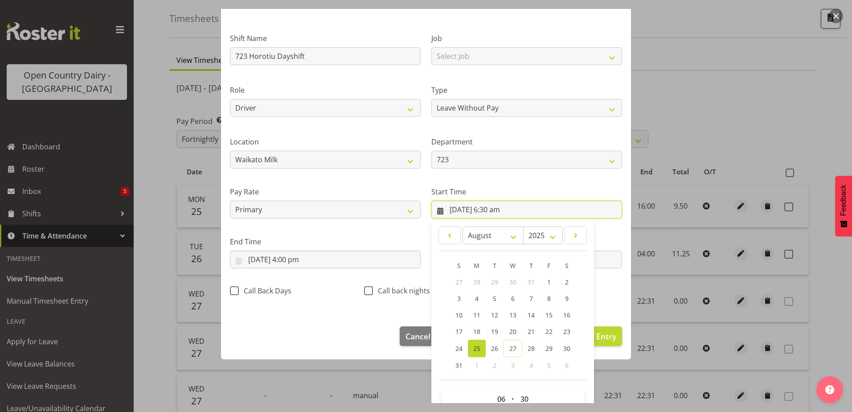
scroll to position [65, 0]
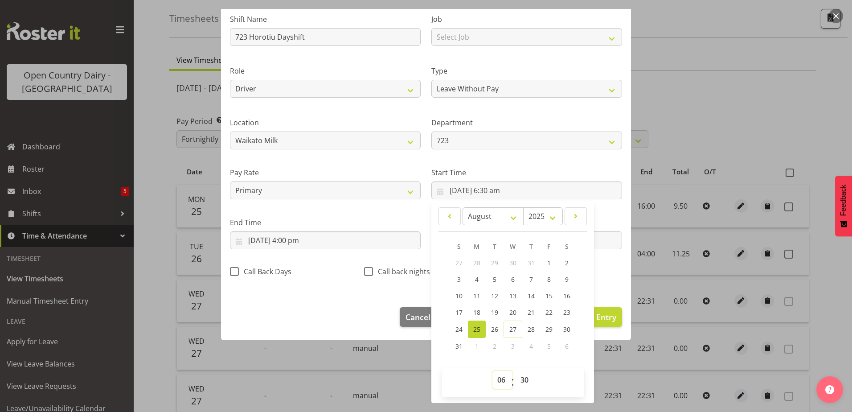
click at [500, 381] on select "00 01 02 03 04 05 06 07 08 09 10 11 12 13 14 15 16 17 18 19 20 21 22 23" at bounding box center [502, 380] width 20 height 18
select select "0"
click at [492, 371] on select "00 01 02 03 04 05 06 07 08 09 10 11 12 13 14 15 16 17 18 19 20 21 22 23" at bounding box center [502, 380] width 20 height 18
type input "25/08/2025, 12:30 am"
click at [520, 379] on select "00 01 02 03 04 05 06 07 08 09 10 11 12 13 14 15 16 17 18 19 20 21 22 23 24 25 2…" at bounding box center [526, 380] width 20 height 18
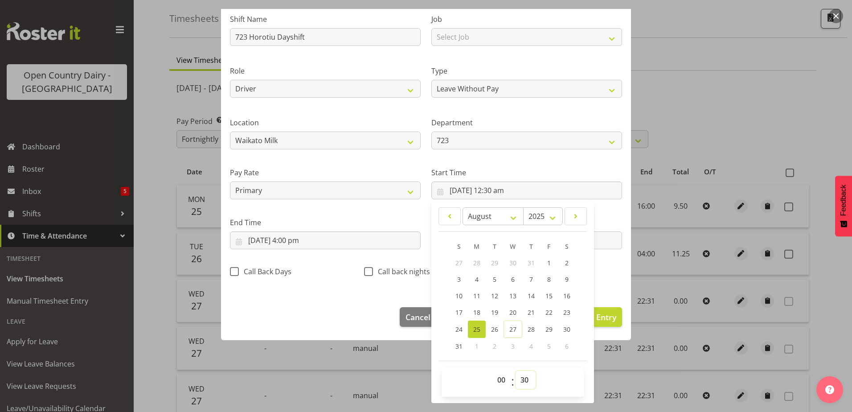
select select "0"
click at [516, 371] on select "00 01 02 03 04 05 06 07 08 09 10 11 12 13 14 15 16 17 18 19 20 21 22 23 24 25 2…" at bounding box center [526, 380] width 20 height 18
type input "25/08/2025, 12:00 am"
click at [274, 241] on input "25/08/2025, 4:00 pm" at bounding box center [325, 240] width 191 height 18
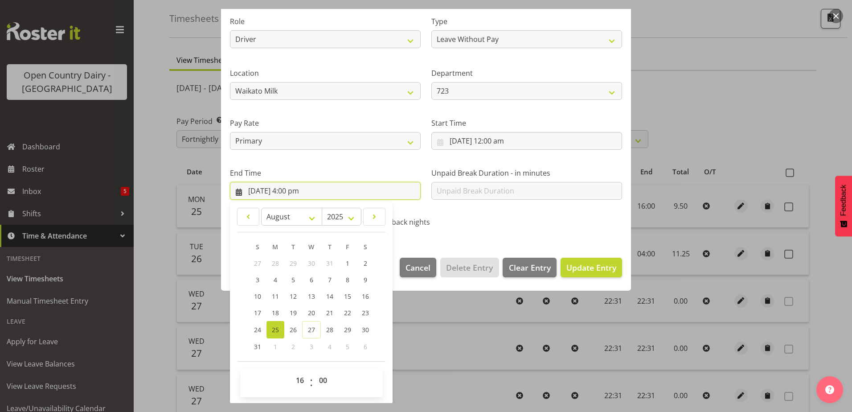
scroll to position [115, 0]
click at [304, 382] on select "00 01 02 03 04 05 06 07 08 09 10 11 12 13 14 15 16 17 18 19 20 21 22 23" at bounding box center [301, 380] width 20 height 18
select select "10"
click at [291, 371] on select "00 01 02 03 04 05 06 07 08 09 10 11 12 13 14 15 16 17 18 19 20 21 22 23" at bounding box center [301, 380] width 20 height 18
type input "25/08/2025, 10:00 am"
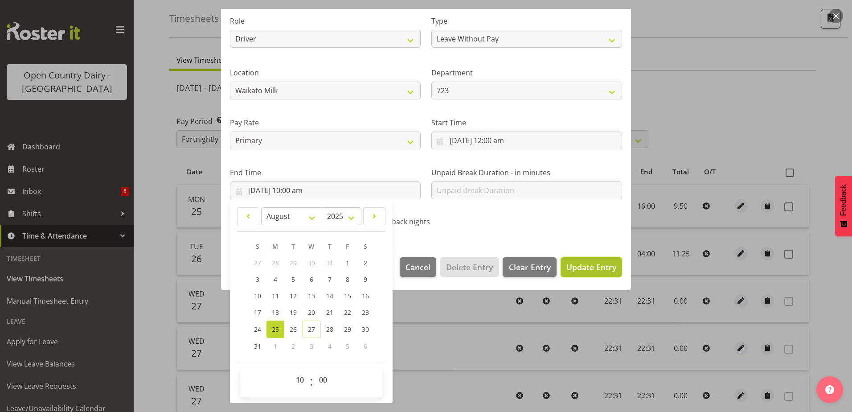
click at [582, 267] on span "Update Entry" at bounding box center [591, 267] width 50 height 11
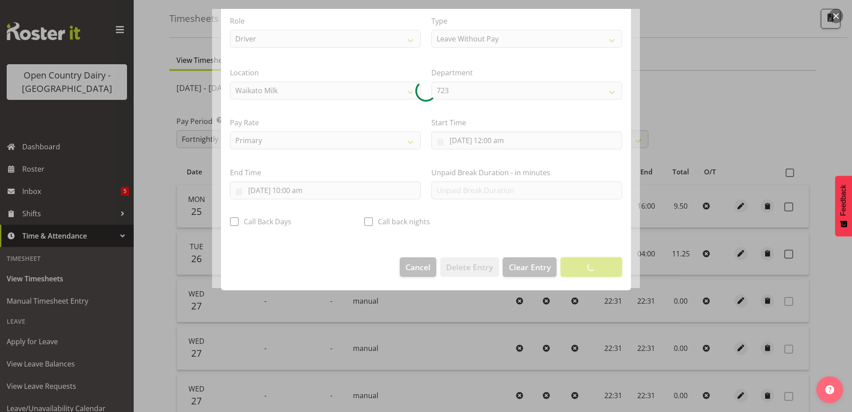
scroll to position [2, 0]
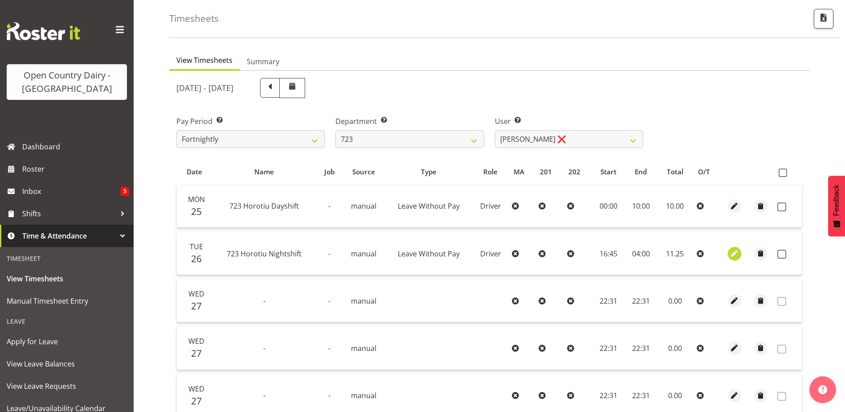
click at [734, 251] on span "button" at bounding box center [735, 253] width 10 height 10
select select "Leave Without Pay"
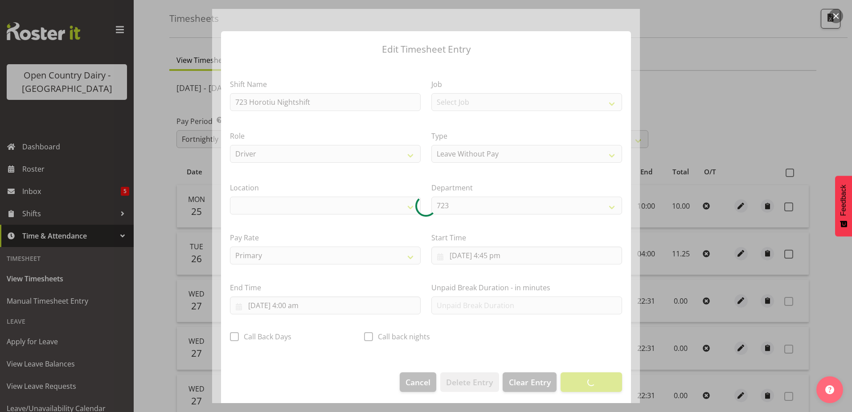
select select "1054"
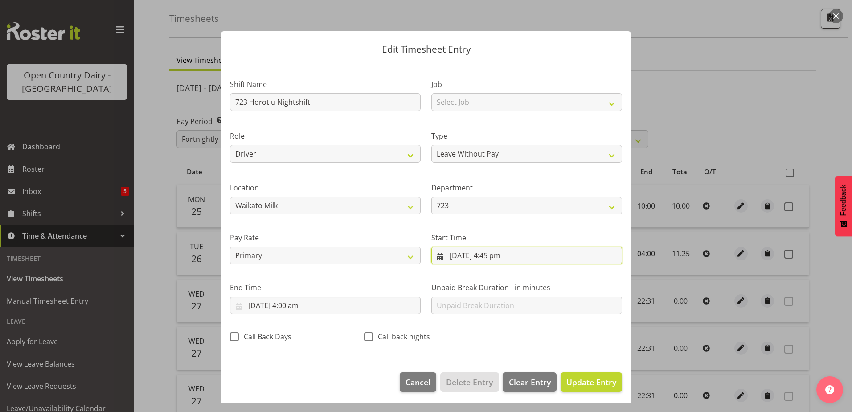
click at [487, 256] on input "26/08/2025, 4:45 pm" at bounding box center [526, 255] width 191 height 18
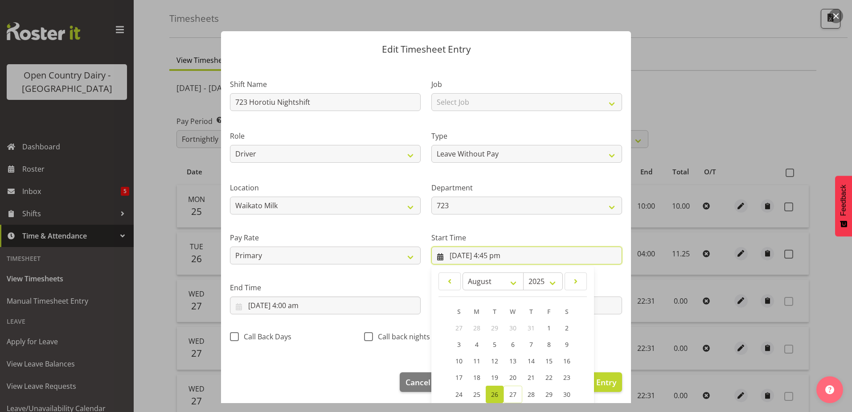
scroll to position [65, 0]
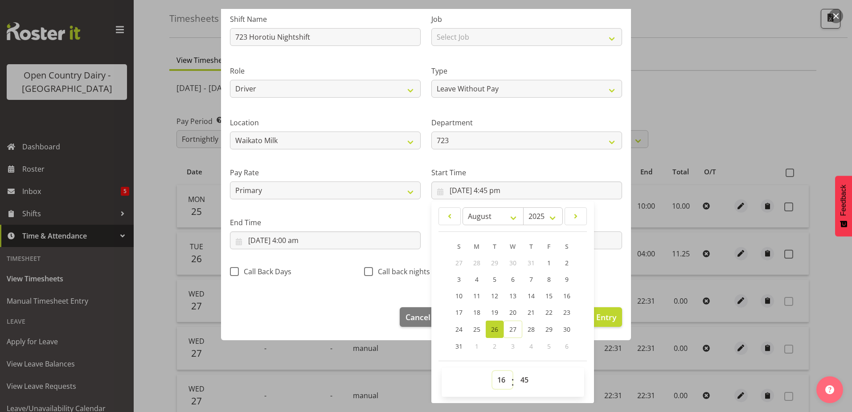
drag, startPoint x: 498, startPoint y: 383, endPoint x: 497, endPoint y: 369, distance: 14.3
click at [498, 383] on select "00 01 02 03 04 05 06 07 08 09 10 11 12 13 14 15 16 17 18 19 20 21 22 23" at bounding box center [502, 380] width 20 height 18
select select "0"
click at [492, 371] on select "00 01 02 03 04 05 06 07 08 09 10 11 12 13 14 15 16 17 18 19 20 21 22 23" at bounding box center [502, 380] width 20 height 18
type input "26/08/2025, 12:45 am"
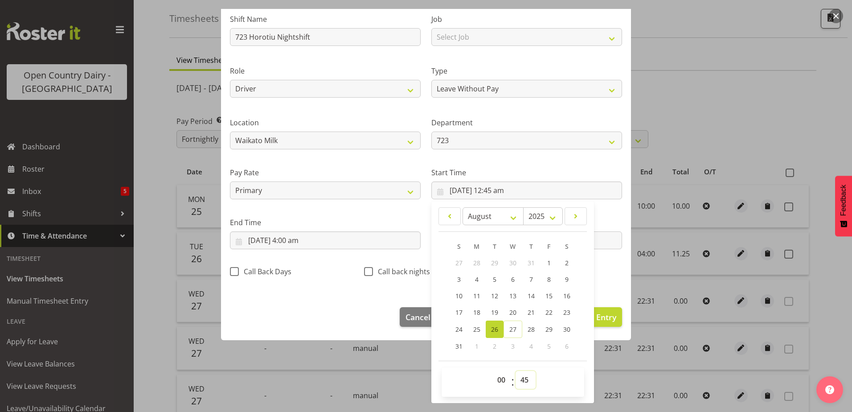
click at [523, 378] on select "00 01 02 03 04 05 06 07 08 09 10 11 12 13 14 15 16 17 18 19 20 21 22 23 24 25 2…" at bounding box center [526, 380] width 20 height 18
select select "0"
click at [516, 371] on select "00 01 02 03 04 05 06 07 08 09 10 11 12 13 14 15 16 17 18 19 20 21 22 23 24 25 2…" at bounding box center [526, 380] width 20 height 18
type input "26/08/2025, 12:00 am"
click at [277, 236] on input "27/08/2025, 4:00 am" at bounding box center [325, 240] width 191 height 18
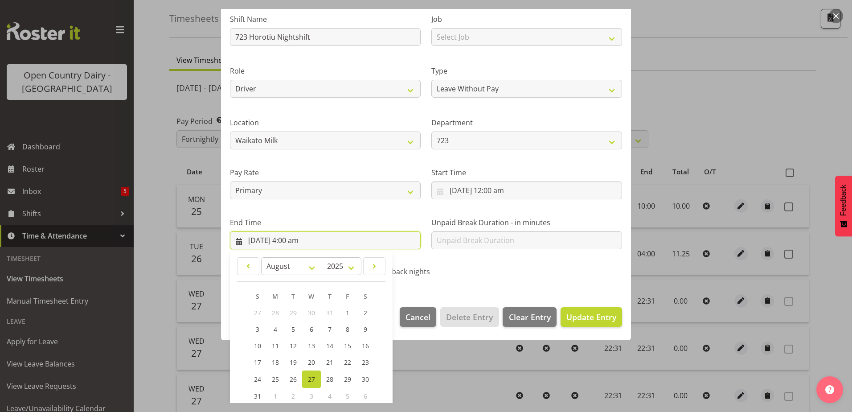
scroll to position [115, 0]
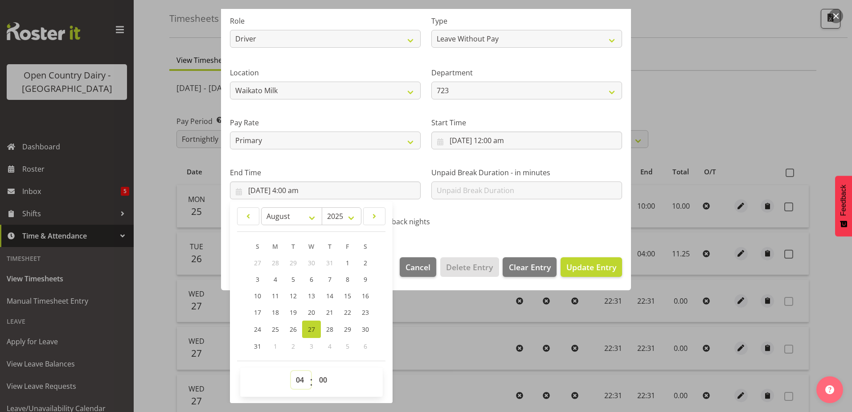
click at [301, 381] on select "00 01 02 03 04 05 06 07 08 09 10 11 12 13 14 15 16 17 18 19 20 21 22 23" at bounding box center [301, 380] width 20 height 18
select select "10"
click at [291, 371] on select "00 01 02 03 04 05 06 07 08 09 10 11 12 13 14 15 16 17 18 19 20 21 22 23" at bounding box center [301, 380] width 20 height 18
type input "27/08/2025, 10:00 am"
click at [573, 273] on button "Update Entry" at bounding box center [591, 267] width 61 height 20
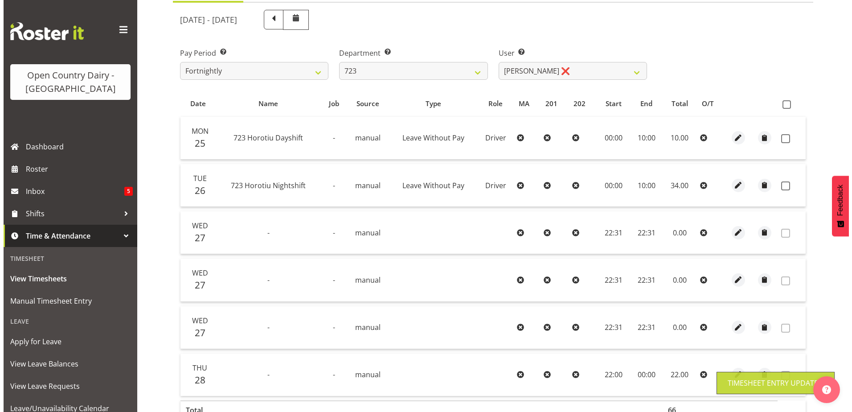
scroll to position [171, 0]
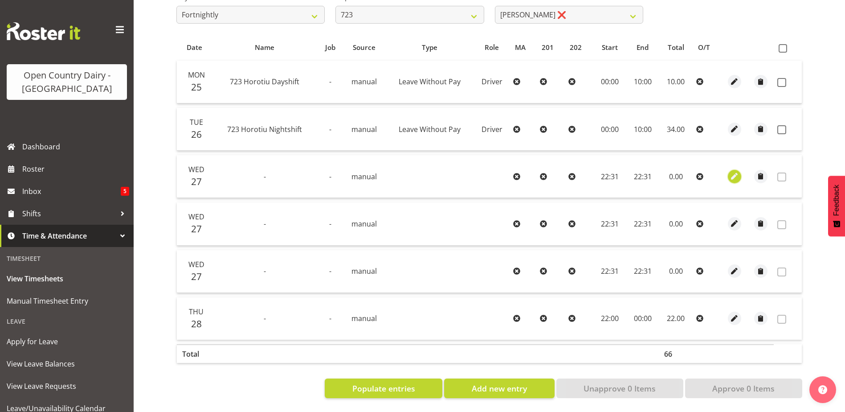
click at [736, 172] on span "button" at bounding box center [735, 176] width 10 height 10
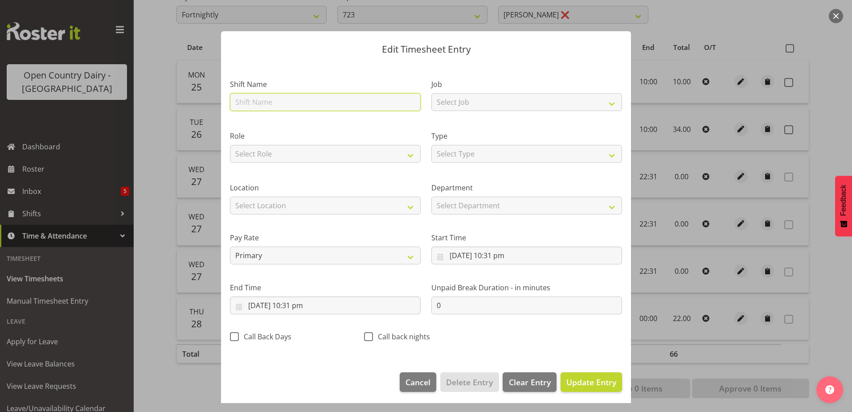
click at [363, 102] on input "text" at bounding box center [325, 102] width 191 height 18
type input "ACC"
click at [503, 155] on select "Select Type Off Standard Public Holiday Public Holiday (Worked) Day In Lieu Ann…" at bounding box center [526, 154] width 191 height 18
select select "Leave Without Pay"
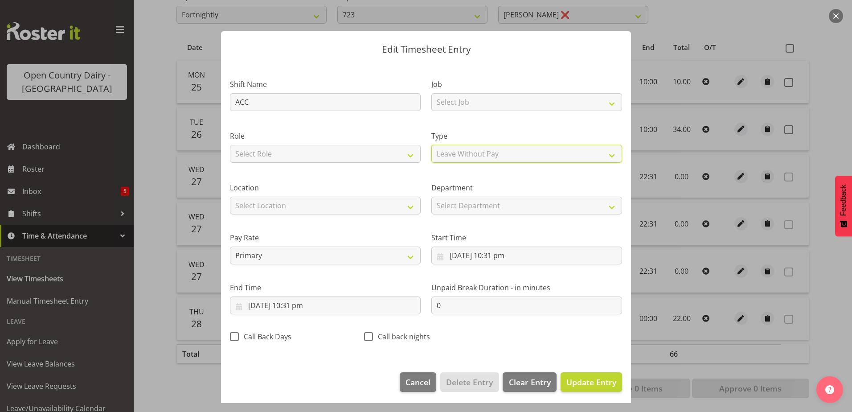
click at [431, 145] on select "Select Type Off Standard Public Holiday Public Holiday (Worked) Day In Lieu Ann…" at bounding box center [526, 154] width 191 height 18
click at [451, 104] on select "Select Job Driver Driver supervisor Support" at bounding box center [526, 102] width 191 height 18
select select "9052"
click at [431, 93] on select "Select Job Driver Driver supervisor Support" at bounding box center [526, 102] width 191 height 18
click at [385, 152] on select "Select Role Driver" at bounding box center [325, 154] width 191 height 18
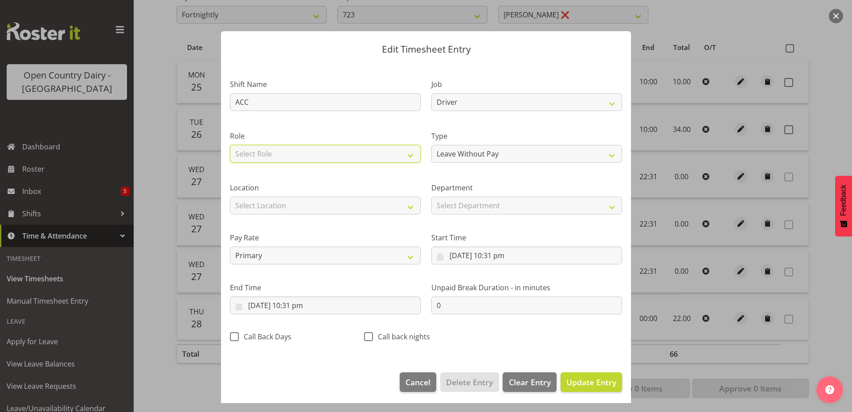
select select "1166"
click at [230, 145] on select "Select Role Driver" at bounding box center [325, 154] width 191 height 18
click at [480, 256] on input "27/08/2025, 10:31 pm" at bounding box center [526, 255] width 191 height 18
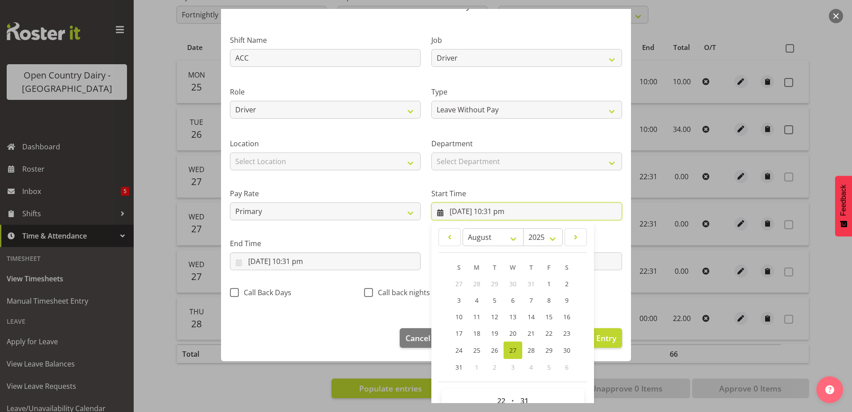
scroll to position [65, 0]
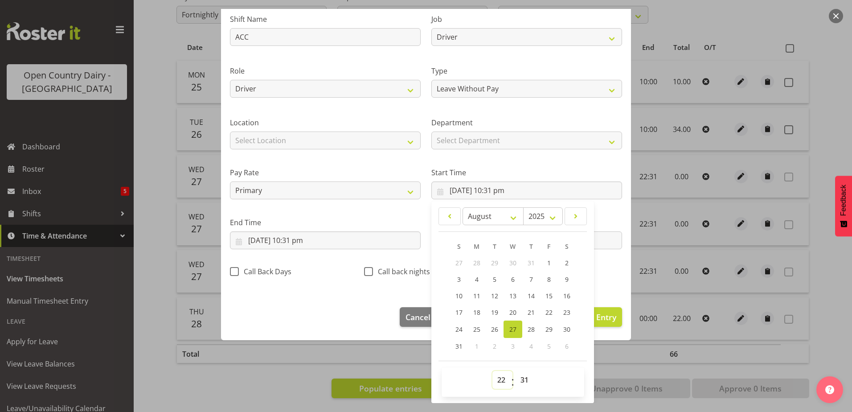
click at [498, 381] on select "00 01 02 03 04 05 06 07 08 09 10 11 12 13 14 15 16 17 18 19 20 21 22 23" at bounding box center [502, 380] width 20 height 18
select select "0"
click at [492, 371] on select "00 01 02 03 04 05 06 07 08 09 10 11 12 13 14 15 16 17 18 19 20 21 22 23" at bounding box center [502, 380] width 20 height 18
type input "27/08/2025, 12:31 am"
click at [521, 377] on select "00 01 02 03 04 05 06 07 08 09 10 11 12 13 14 15 16 17 18 19 20 21 22 23 24 25 2…" at bounding box center [526, 380] width 20 height 18
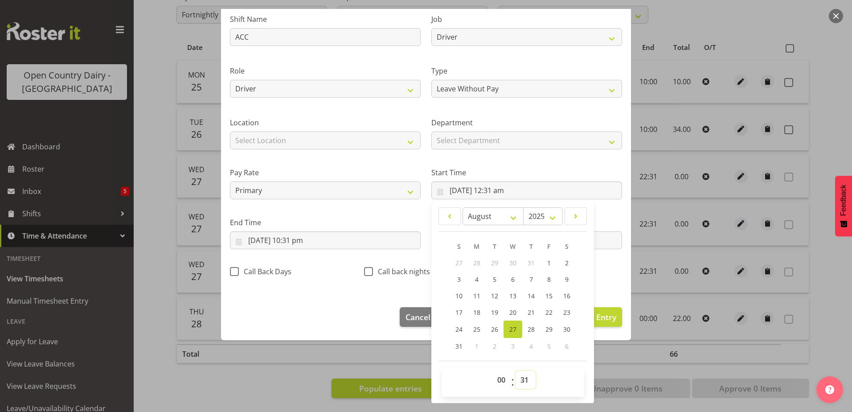
select select "0"
click at [516, 371] on select "00 01 02 03 04 05 06 07 08 09 10 11 12 13 14 15 16 17 18 19 20 21 22 23 24 25 2…" at bounding box center [526, 380] width 20 height 18
type input "27/08/2025, 12:00 am"
click at [297, 241] on input "27/08/2025, 10:31 pm" at bounding box center [325, 240] width 191 height 18
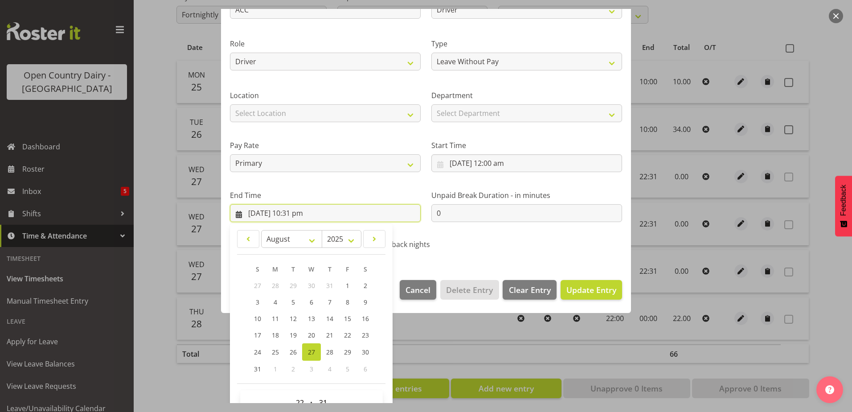
scroll to position [115, 0]
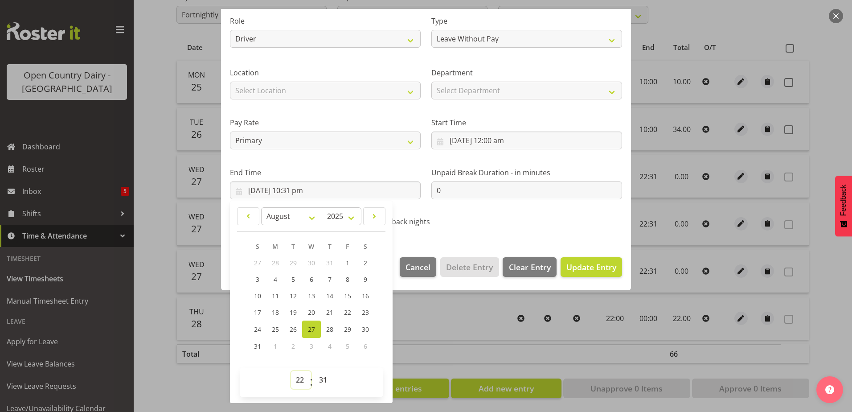
drag, startPoint x: 299, startPoint y: 381, endPoint x: 300, endPoint y: 372, distance: 9.1
click at [299, 381] on select "00 01 02 03 04 05 06 07 08 09 10 11 12 13 14 15 16 17 18 19 20 21 22 23" at bounding box center [301, 380] width 20 height 18
select select "10"
click at [291, 371] on select "00 01 02 03 04 05 06 07 08 09 10 11 12 13 14 15 16 17 18 19 20 21 22 23" at bounding box center [301, 380] width 20 height 18
type input "27/08/2025, 10:31 am"
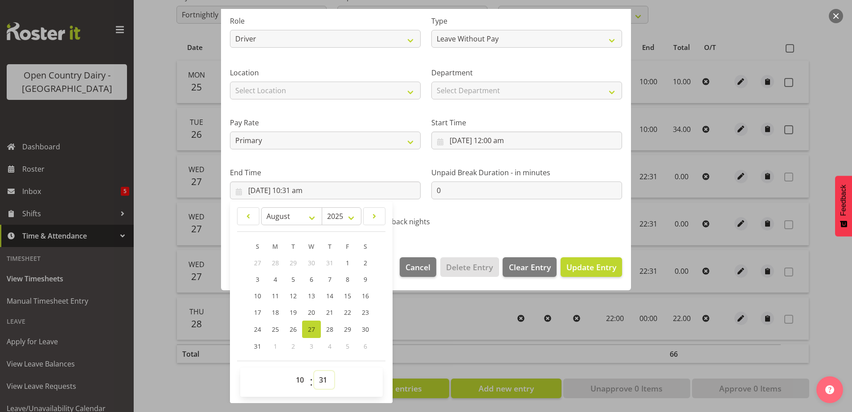
click at [323, 377] on select "00 01 02 03 04 05 06 07 08 09 10 11 12 13 14 15 16 17 18 19 20 21 22 23 24 25 2…" at bounding box center [324, 380] width 20 height 18
select select "0"
click at [314, 371] on select "00 01 02 03 04 05 06 07 08 09 10 11 12 13 14 15 16 17 18 19 20 21 22 23 24 25 2…" at bounding box center [324, 380] width 20 height 18
type input "27/08/2025, 10:00 am"
click at [581, 269] on span "Update Entry" at bounding box center [591, 267] width 50 height 11
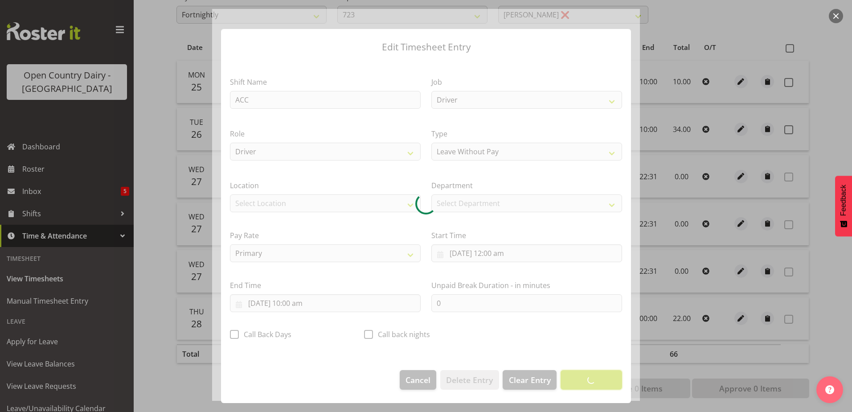
scroll to position [2, 0]
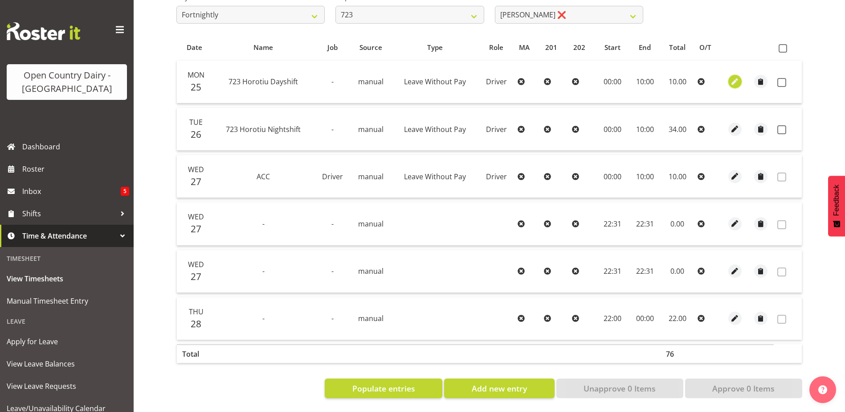
click at [737, 77] on span "button" at bounding box center [735, 82] width 10 height 10
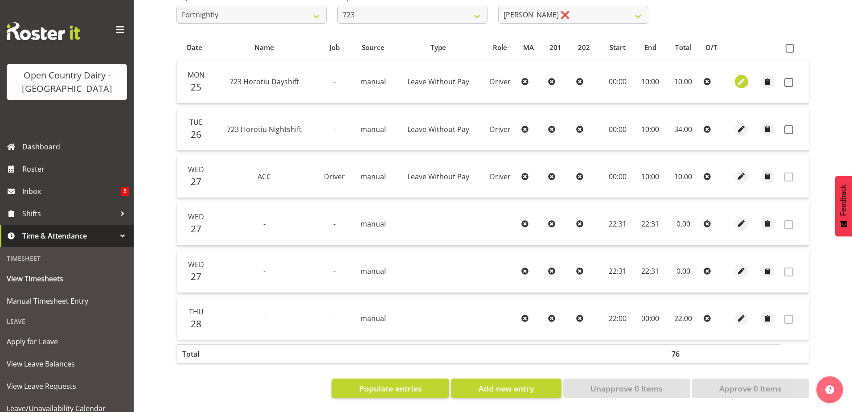
select select "Leave Without Pay"
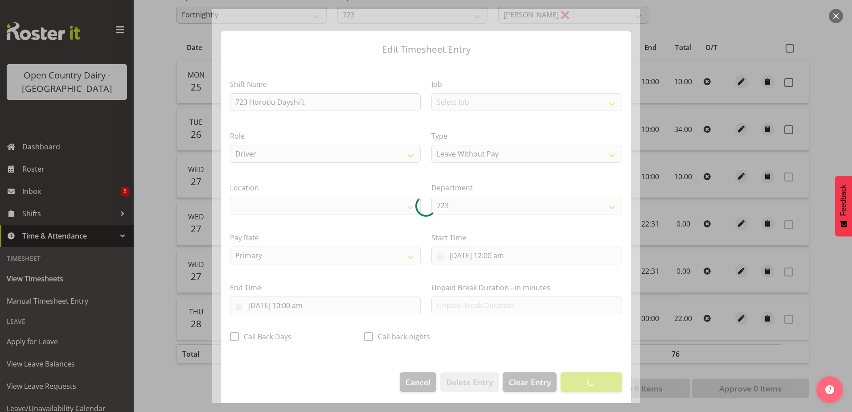
select select "1054"
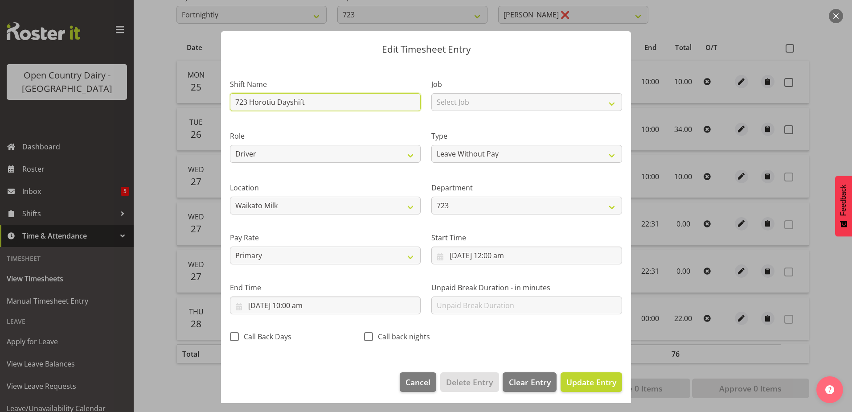
drag, startPoint x: 284, startPoint y: 103, endPoint x: 200, endPoint y: 105, distance: 84.7
click at [200, 105] on div "Edit Timesheet Entry Shift Name 723 Horotiu Dayshift Job Select Job Driver Driv…" at bounding box center [426, 206] width 852 height 412
type input "ACC"
type input "0"
type input "ACC"
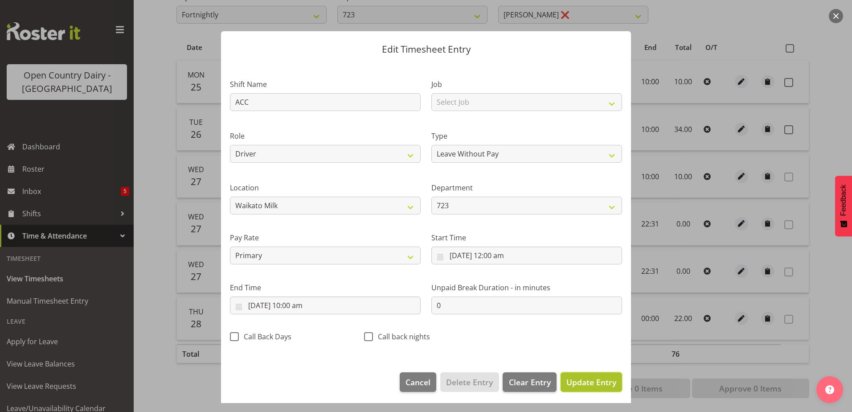
click at [569, 382] on span "Update Entry" at bounding box center [591, 382] width 50 height 11
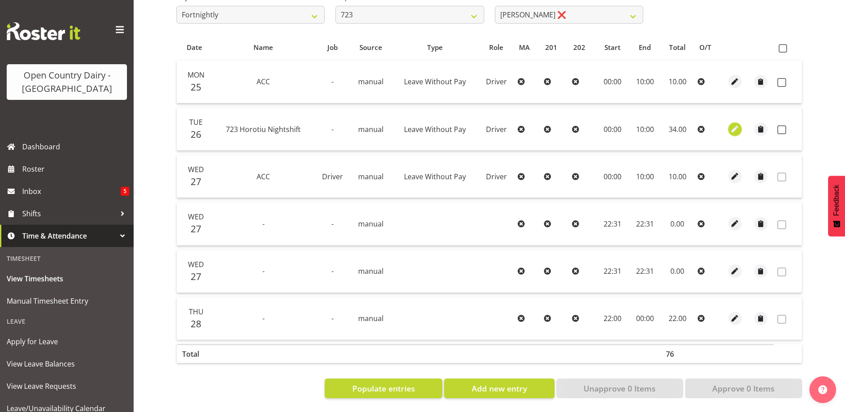
click at [737, 124] on span "button" at bounding box center [735, 129] width 10 height 10
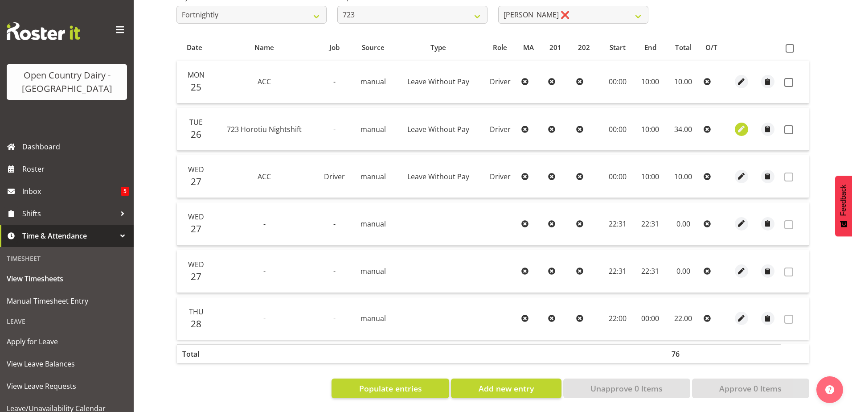
select select "Leave Without Pay"
select select "7"
select select "2025"
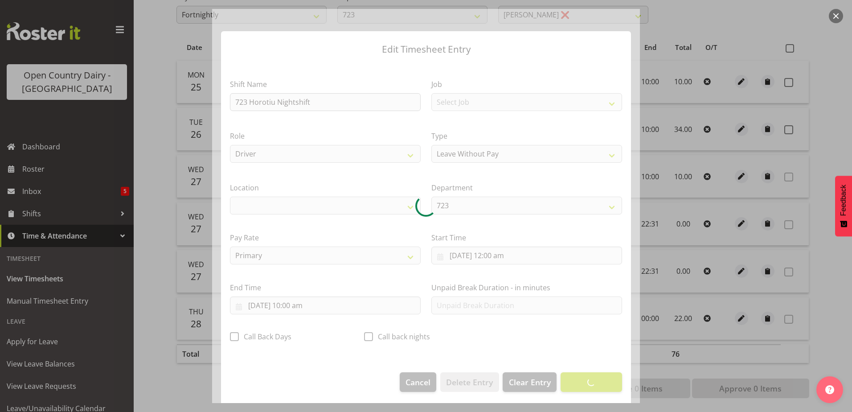
select select "1054"
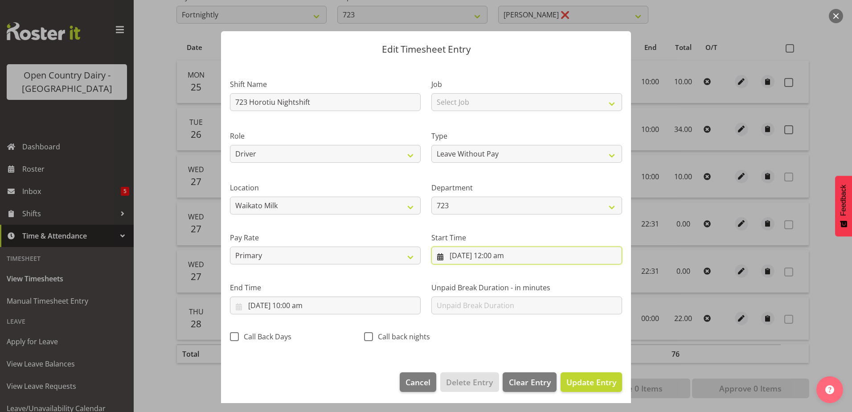
click at [487, 256] on input "26/08/2025, 12:00 am" at bounding box center [526, 255] width 191 height 18
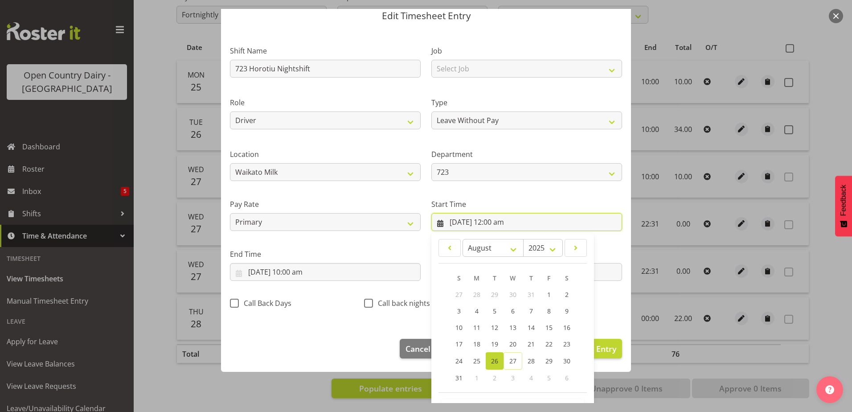
scroll to position [65, 0]
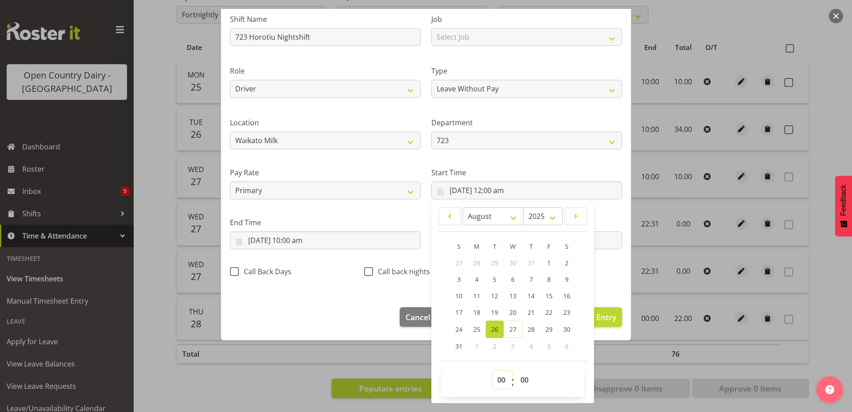
click at [500, 382] on select "00 01 02 03 04 05 06 07 08 09 10 11 12 13 14 15 16 17 18 19 20 21 22 23" at bounding box center [502, 380] width 20 height 18
click at [492, 371] on select "00 01 02 03 04 05 06 07 08 09 10 11 12 13 14 15 16 17 18 19 20 21 22 23" at bounding box center [502, 380] width 20 height 18
click at [530, 377] on select "00 01 02 03 04 05 06 07 08 09 10 11 12 13 14 15 16 17 18 19 20 21 22 23 24 25 2…" at bounding box center [526, 380] width 20 height 18
click at [516, 371] on select "00 01 02 03 04 05 06 07 08 09 10 11 12 13 14 15 16 17 18 19 20 21 22 23 24 25 2…" at bounding box center [526, 380] width 20 height 18
click at [454, 193] on input "26/08/2025, 12:00 am" at bounding box center [526, 190] width 191 height 18
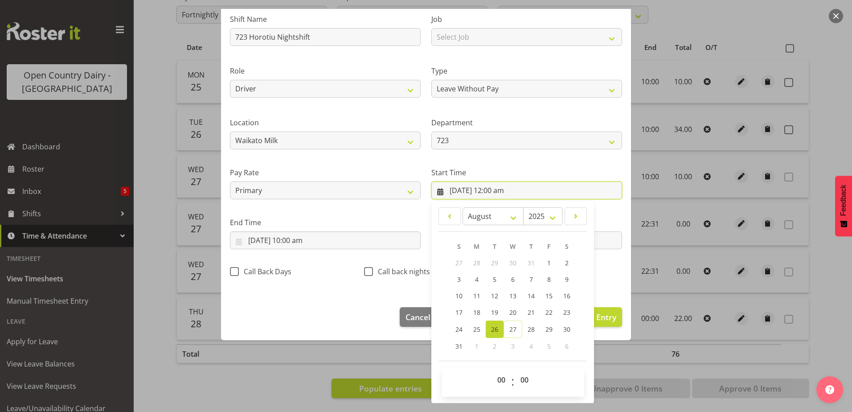
click at [468, 186] on input "26/08/2025, 12:00 am" at bounding box center [526, 190] width 191 height 18
click at [509, 330] on span "27" at bounding box center [512, 329] width 7 height 8
type input "27/08/2025, 12:00 am"
click at [614, 212] on div "Unpaid Break Duration - in minutes" at bounding box center [526, 230] width 201 height 50
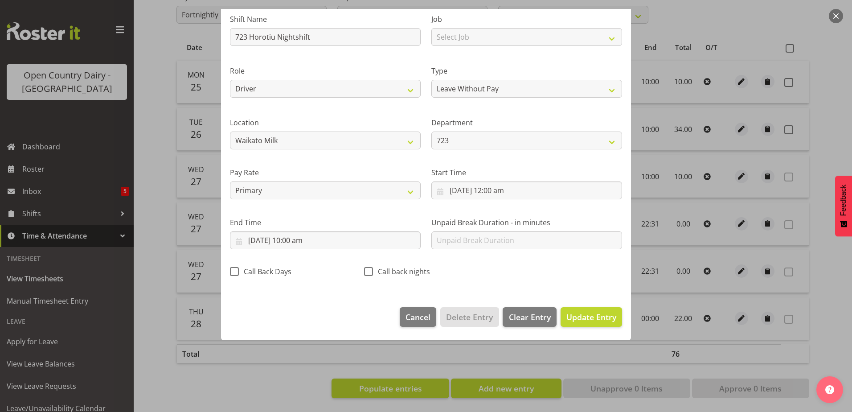
scroll to position [2, 0]
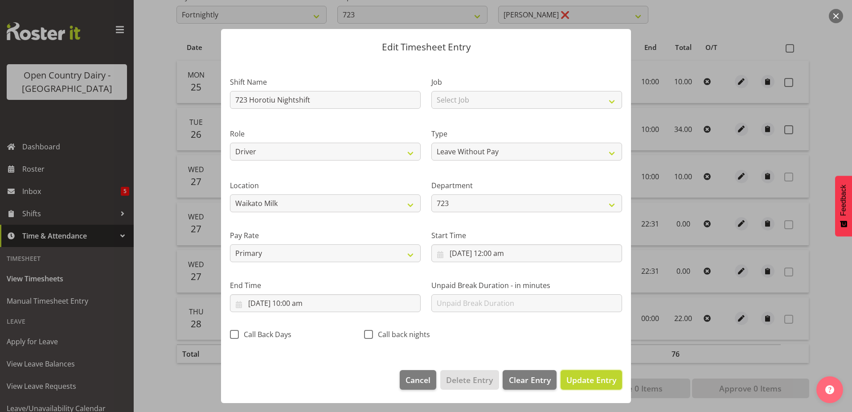
click at [588, 381] on span "Update Entry" at bounding box center [591, 379] width 50 height 11
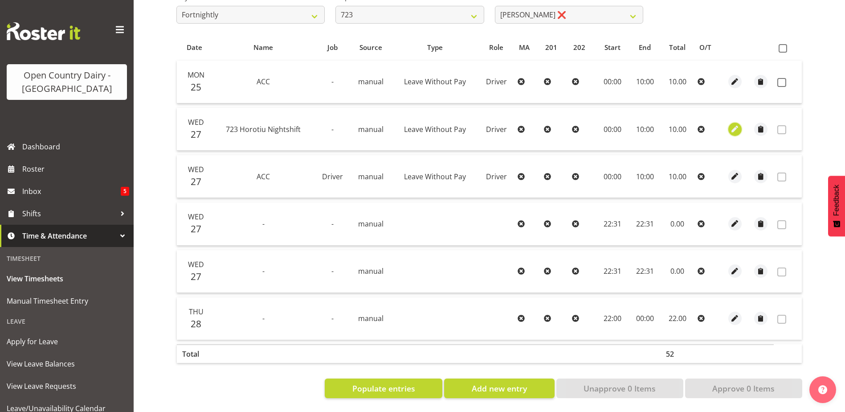
click at [735, 126] on span "button" at bounding box center [735, 129] width 10 height 10
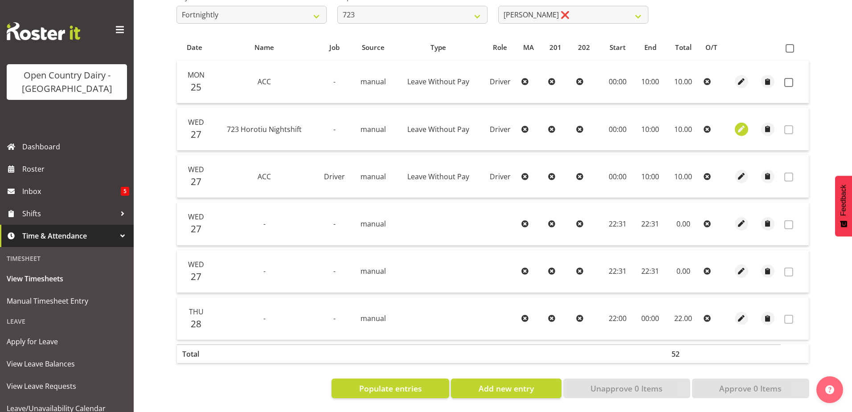
select select "Leave Without Pay"
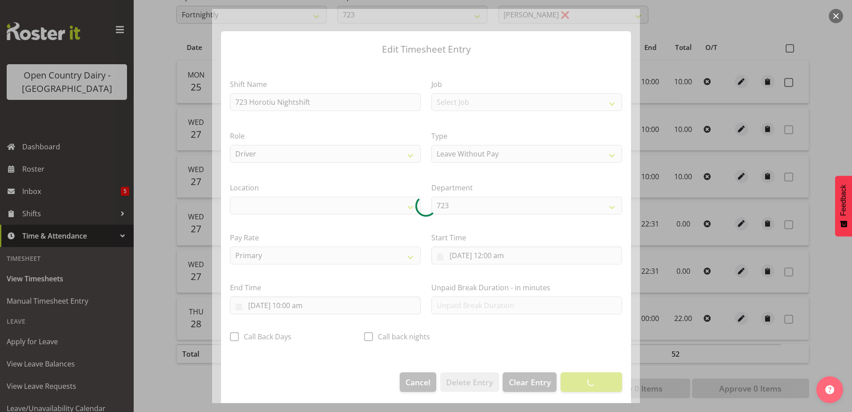
select select "1054"
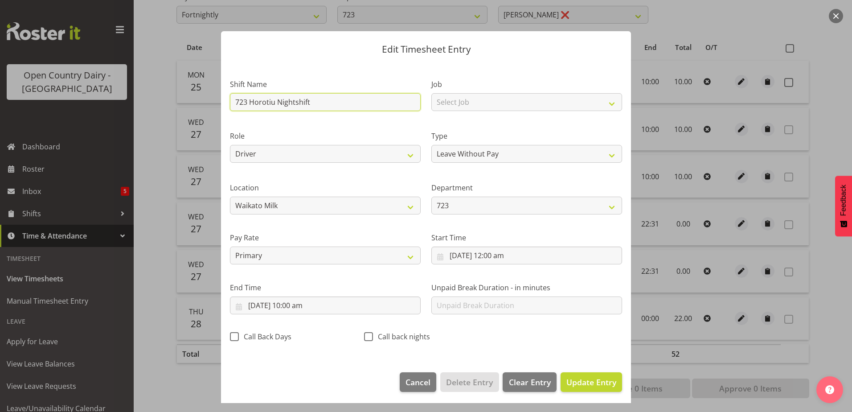
drag, startPoint x: 221, startPoint y: 114, endPoint x: 165, endPoint y: 118, distance: 55.4
click at [165, 118] on div "Edit Timesheet Entry Shift Name 723 Horotiu Nightshift Job Select Job Driver Dr…" at bounding box center [426, 206] width 852 height 412
type input "ACC"
type input "0"
type input "ACC"
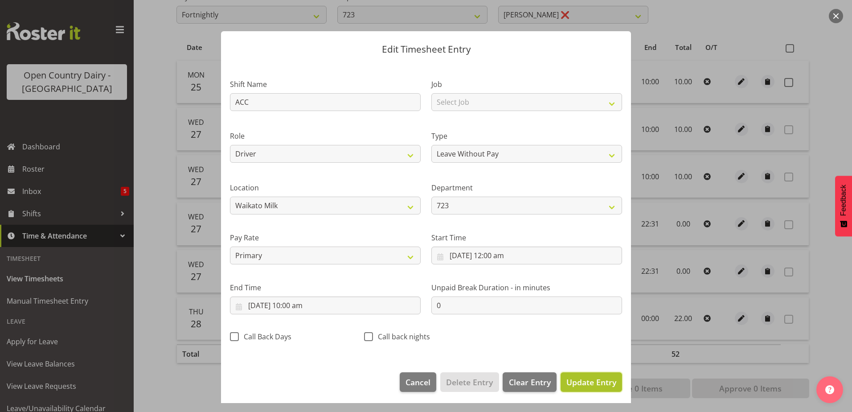
click at [581, 378] on span "Update Entry" at bounding box center [591, 382] width 50 height 11
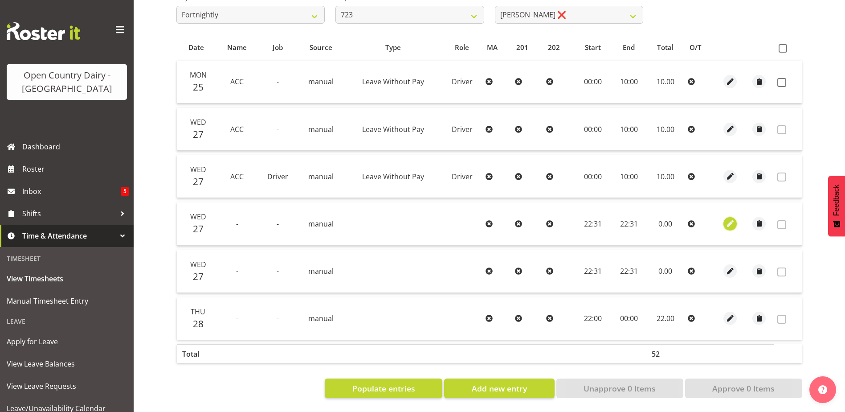
click at [728, 219] on span "button" at bounding box center [731, 223] width 10 height 10
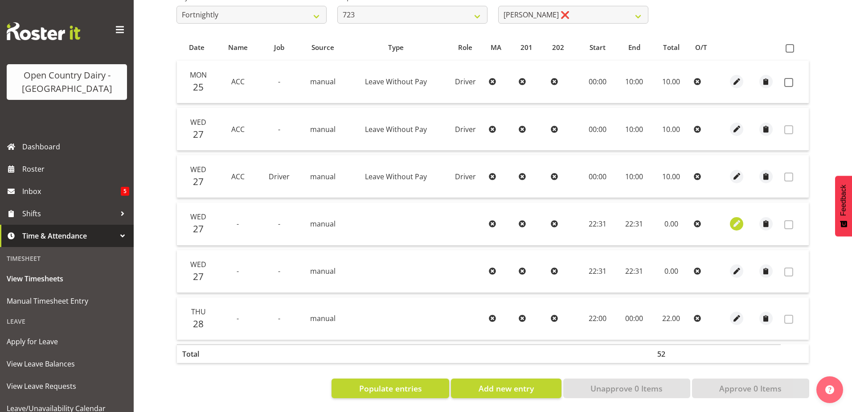
select select "7"
select select "2025"
select select "22"
select select "31"
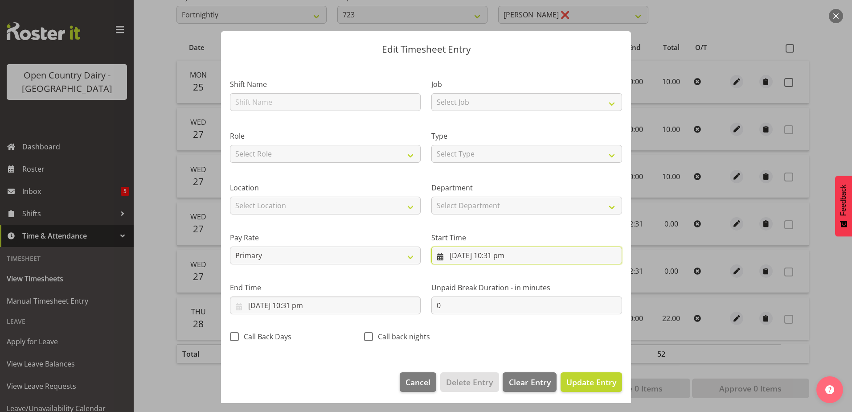
click at [450, 256] on input "27/08/2025, 10:31 pm" at bounding box center [526, 255] width 191 height 18
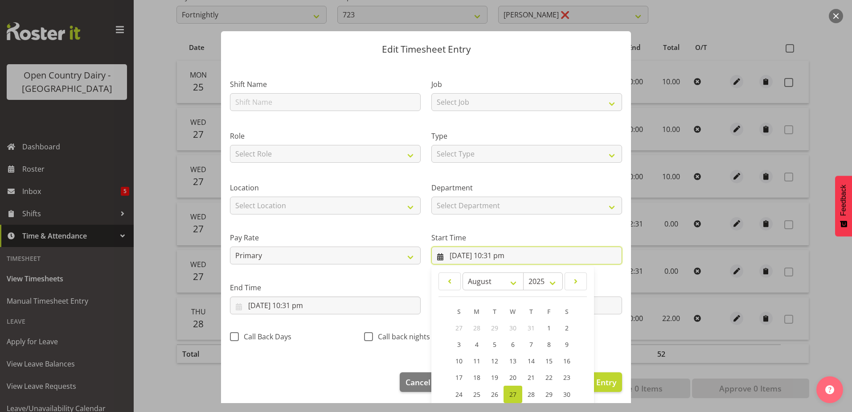
scroll to position [65, 0]
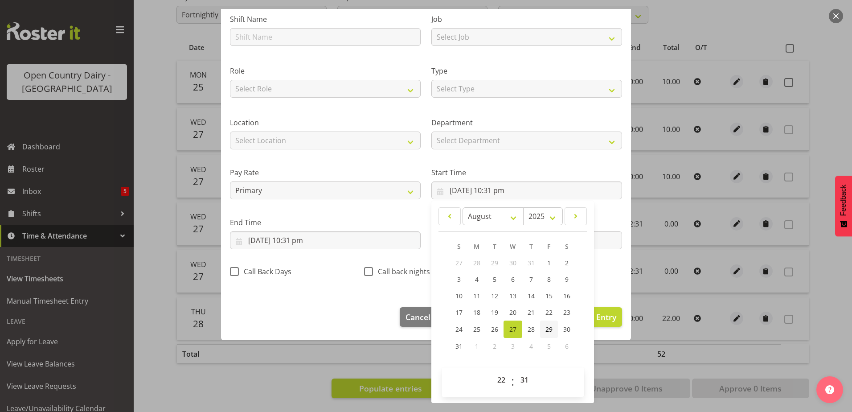
drag, startPoint x: 548, startPoint y: 331, endPoint x: 540, endPoint y: 328, distance: 8.2
click at [548, 331] on span "29" at bounding box center [548, 329] width 7 height 8
type input "29/08/2025, 10:31 pm"
click at [277, 237] on input "27/08/2025, 10:31 pm" at bounding box center [325, 240] width 191 height 18
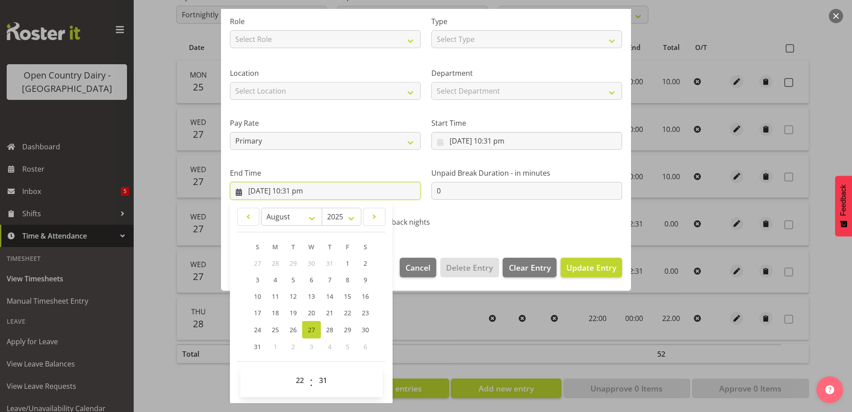
scroll to position [115, 0]
drag, startPoint x: 348, startPoint y: 330, endPoint x: 405, endPoint y: 333, distance: 56.7
click at [349, 330] on span "29" at bounding box center [347, 329] width 7 height 8
type input "29/08/2025, 10:31 pm"
click at [561, 275] on button "Update Entry" at bounding box center [591, 267] width 61 height 20
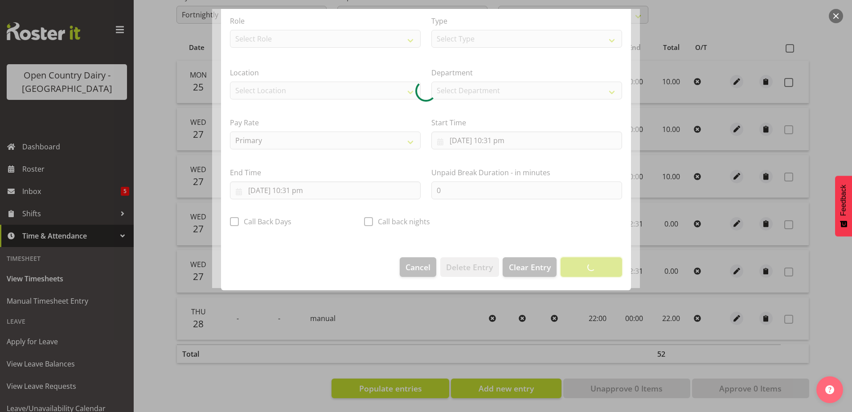
scroll to position [2, 0]
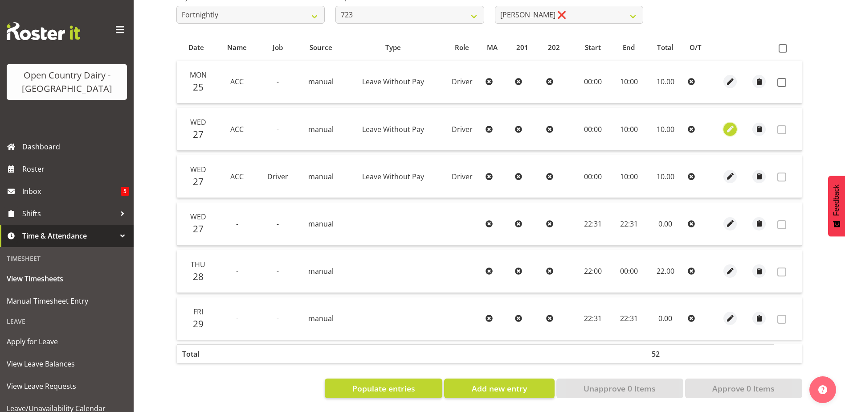
click at [735, 123] on button "button" at bounding box center [730, 129] width 13 height 13
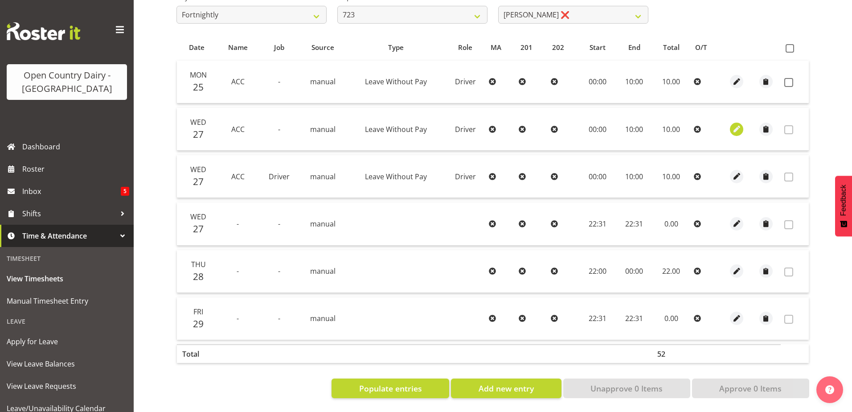
select select "Leave Without Pay"
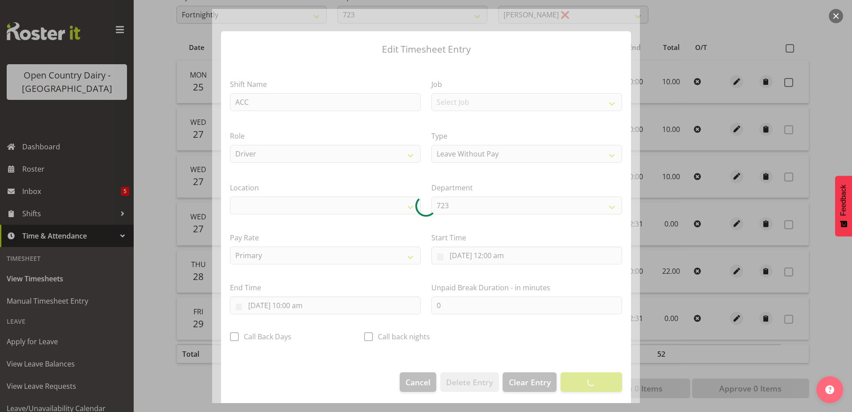
select select "1054"
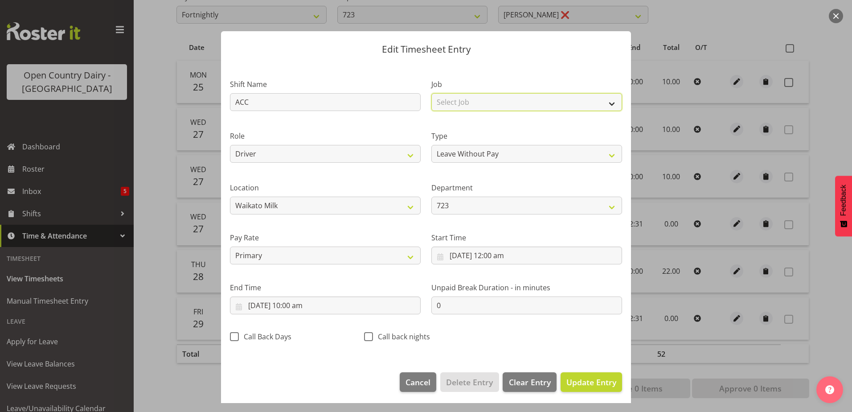
click at [464, 100] on select "Select Job Driver Driver supervisor Support" at bounding box center [526, 102] width 191 height 18
select select "9052"
click at [431, 93] on select "Select Job Driver Driver supervisor Support" at bounding box center [526, 102] width 191 height 18
click at [594, 384] on span "Update Entry" at bounding box center [591, 382] width 50 height 11
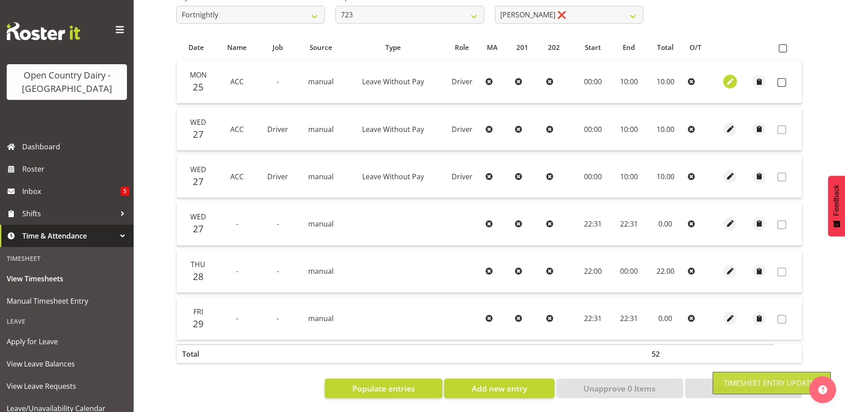
click at [728, 77] on span "button" at bounding box center [731, 82] width 10 height 10
select select "Leave Without Pay"
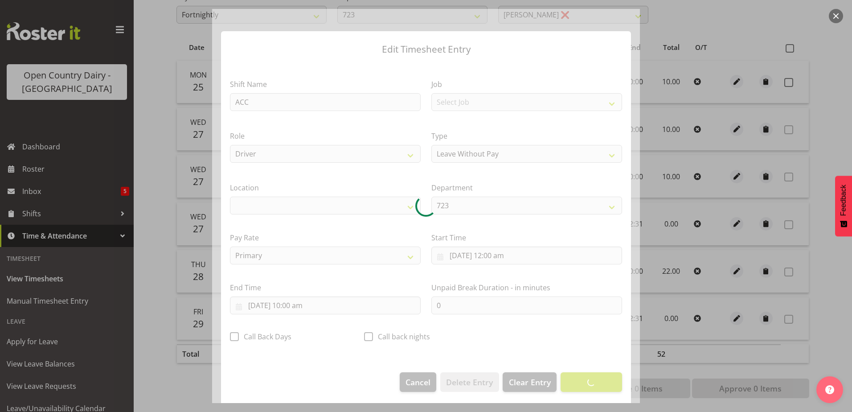
select select "1054"
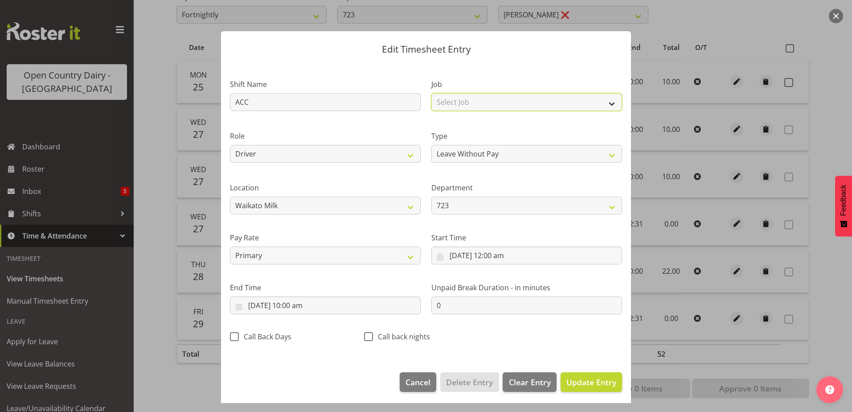
click at [461, 101] on select "Select Job Driver Driver supervisor Support" at bounding box center [526, 102] width 191 height 18
select select "9052"
click at [431, 93] on select "Select Job Driver Driver supervisor Support" at bounding box center [526, 102] width 191 height 18
click at [578, 381] on span "Update Entry" at bounding box center [591, 382] width 50 height 11
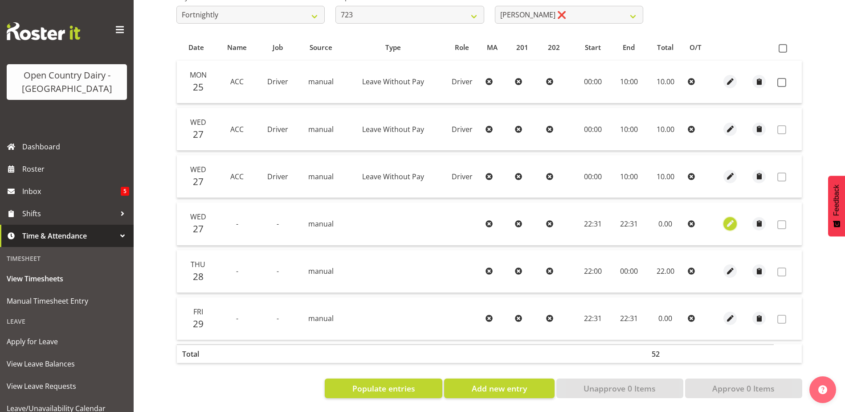
click at [729, 218] on span "button" at bounding box center [731, 223] width 10 height 10
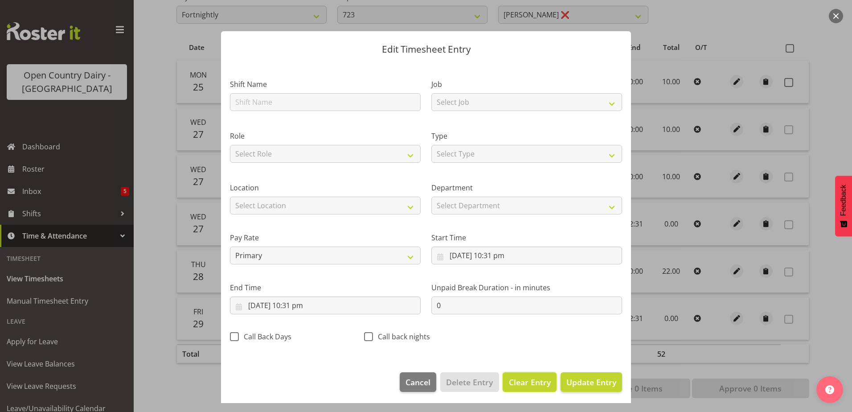
click at [531, 381] on span "Clear Entry" at bounding box center [530, 382] width 42 height 12
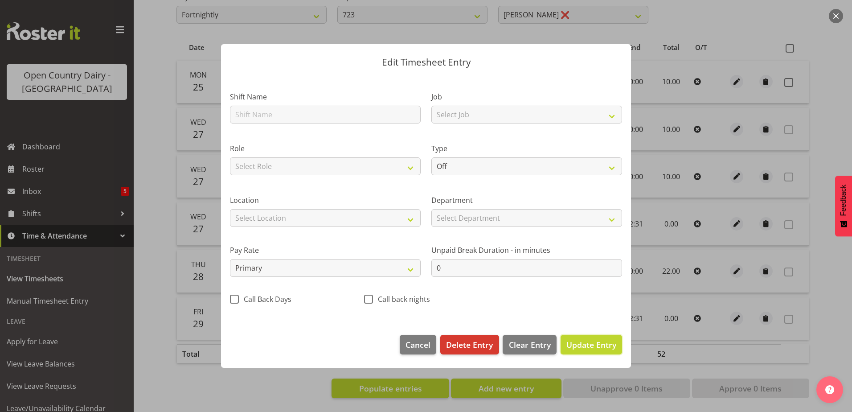
click at [592, 347] on span "Update Entry" at bounding box center [591, 344] width 50 height 11
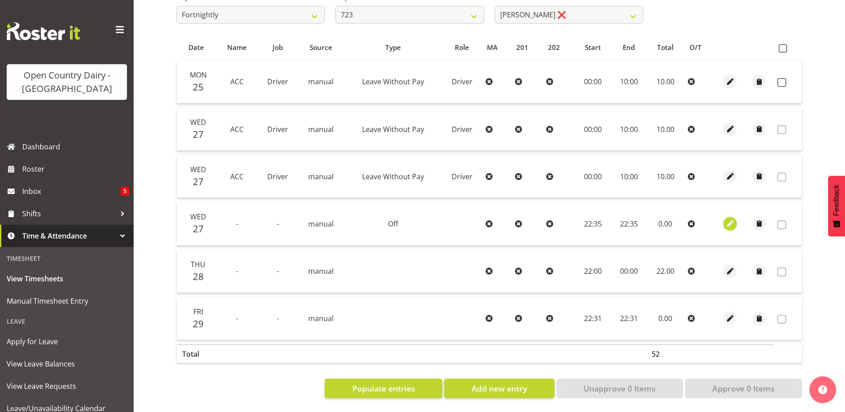
click at [734, 218] on span "button" at bounding box center [731, 223] width 10 height 10
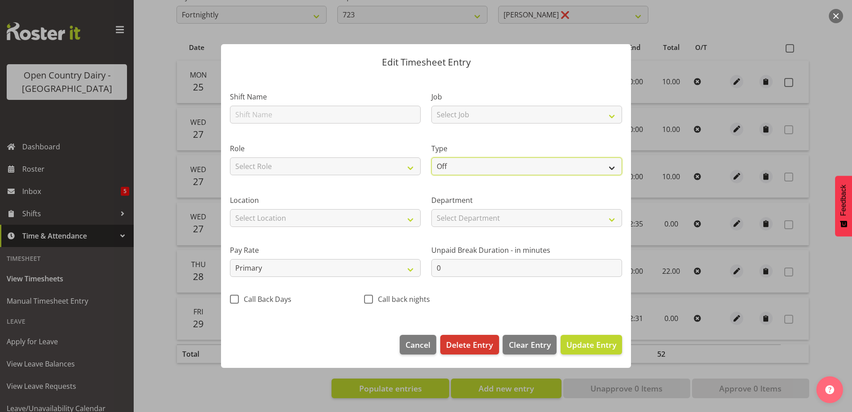
click at [467, 163] on select "Off Standard Public Holiday Public Holiday (Worked) Day In Lieu Annual Leave Si…" at bounding box center [526, 166] width 191 height 18
select select "Standard"
click at [431, 157] on select "Off Standard Public Holiday Public Holiday (Worked) Day In Lieu Annual Leave Si…" at bounding box center [526, 166] width 191 height 18
select select "7"
select select "2025"
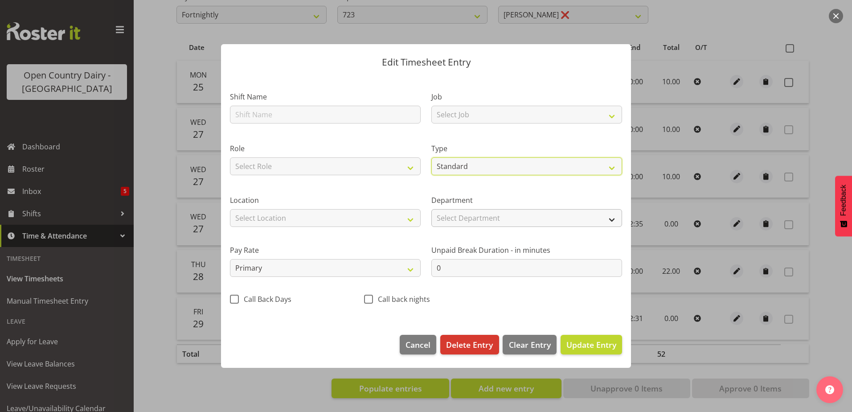
select select "22"
select select "35"
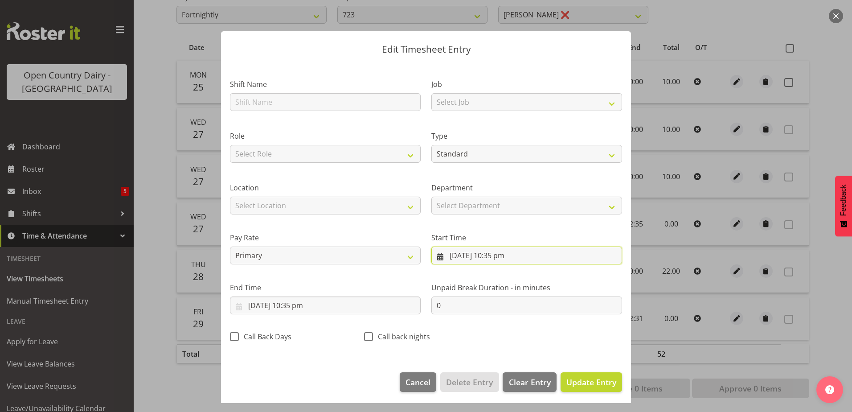
click at [468, 252] on input "27/08/2025, 10:35 pm" at bounding box center [526, 255] width 191 height 18
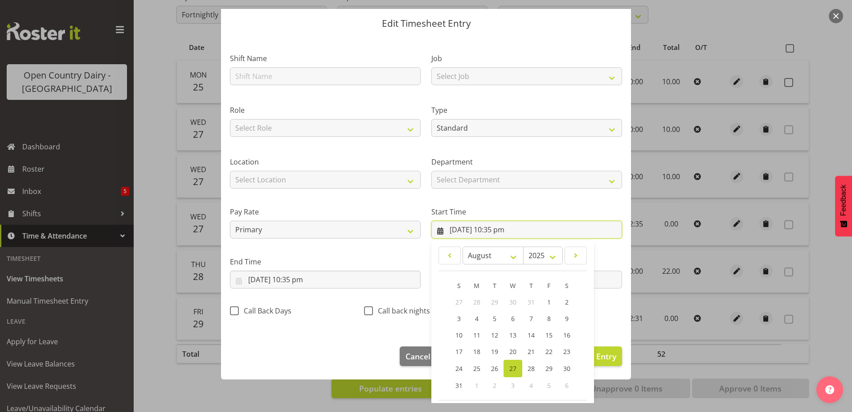
scroll to position [65, 0]
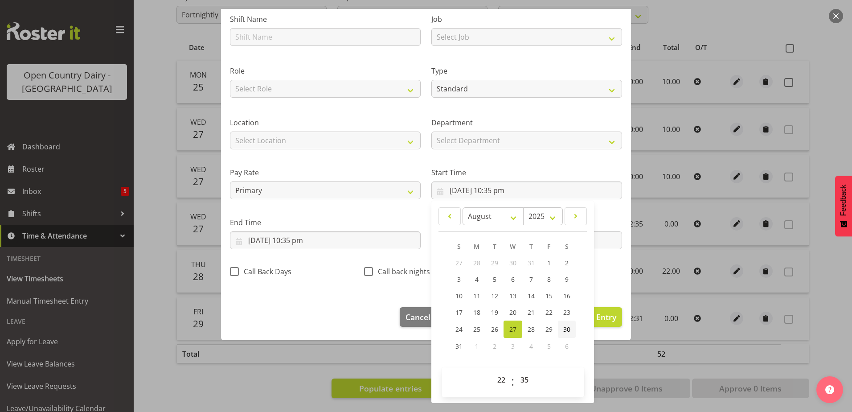
click at [566, 329] on span "30" at bounding box center [566, 329] width 7 height 8
type input "30/08/2025, 10:35 pm"
click at [293, 235] on input "27/08/2025, 10:35 pm" at bounding box center [325, 240] width 191 height 18
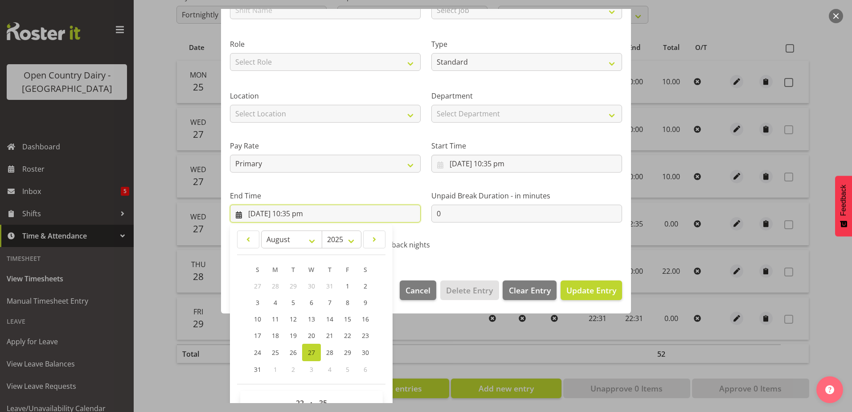
scroll to position [115, 0]
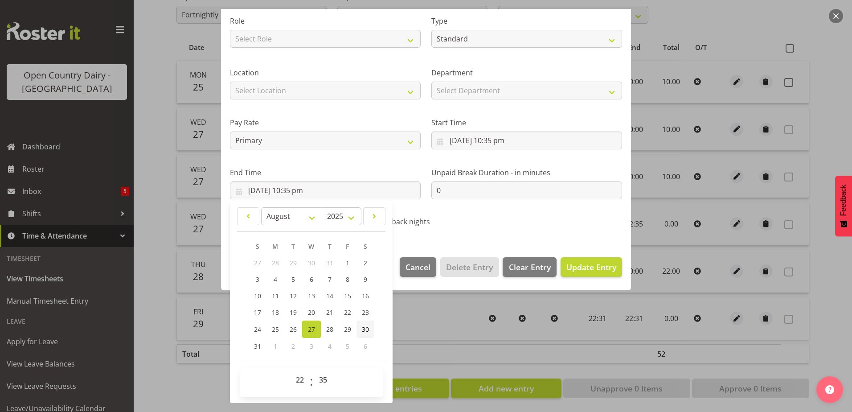
click at [366, 330] on span "30" at bounding box center [365, 329] width 7 height 8
type input "30/08/2025, 10:35 pm"
click at [601, 271] on span "Update Entry" at bounding box center [591, 267] width 50 height 11
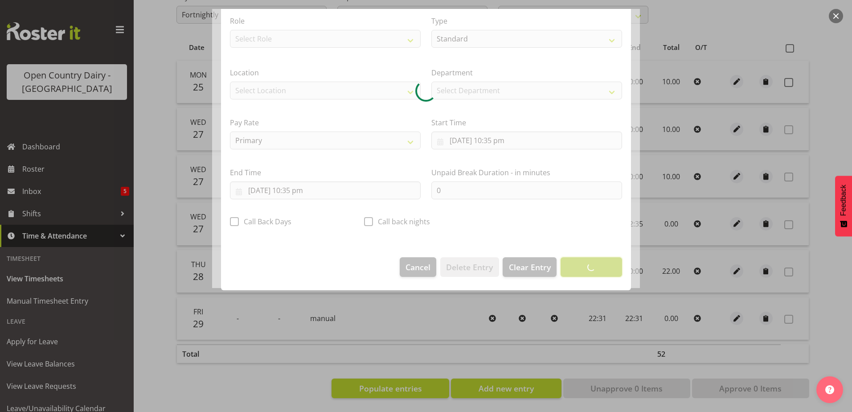
scroll to position [2, 0]
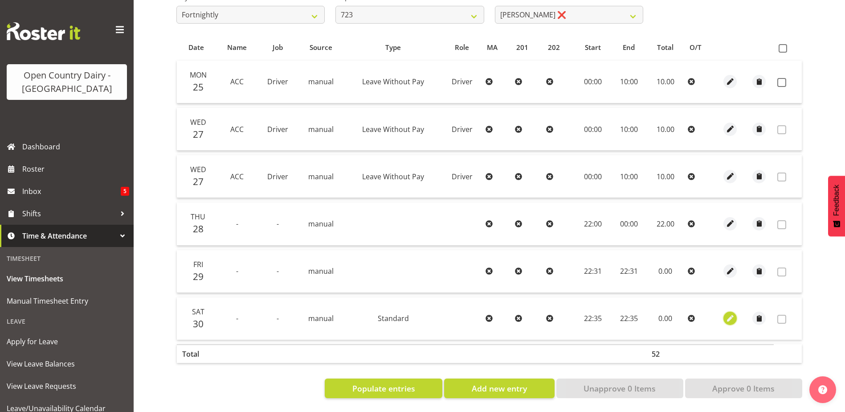
click at [733, 313] on span "button" at bounding box center [731, 318] width 10 height 10
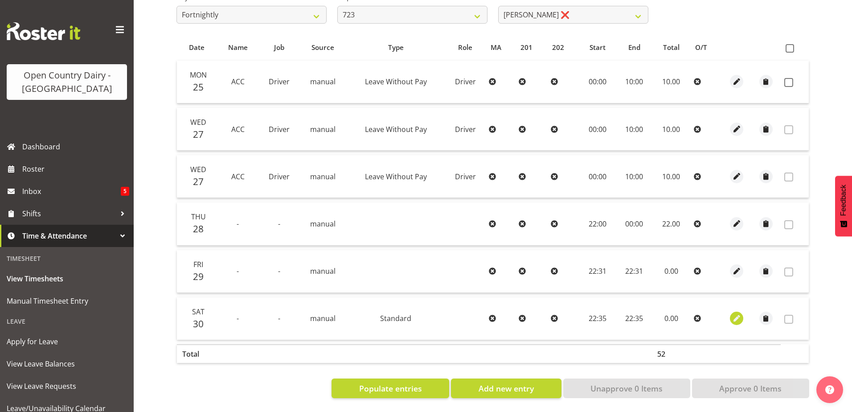
select select "Standard"
select select "7"
select select "2025"
select select "22"
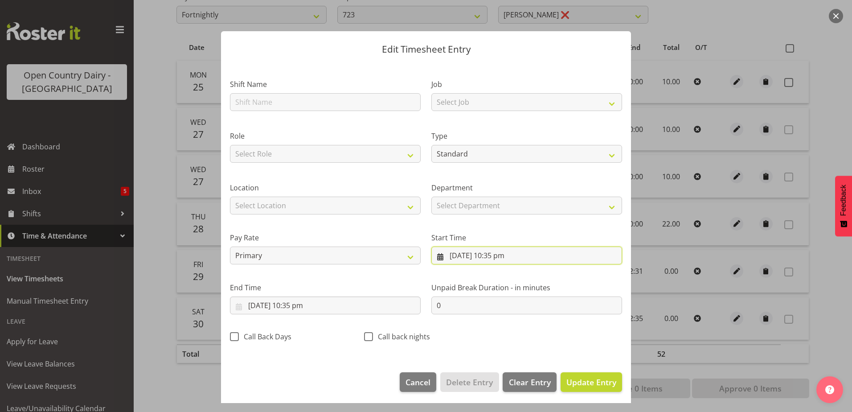
click at [511, 258] on input "30/08/2025, 10:35 pm" at bounding box center [526, 255] width 191 height 18
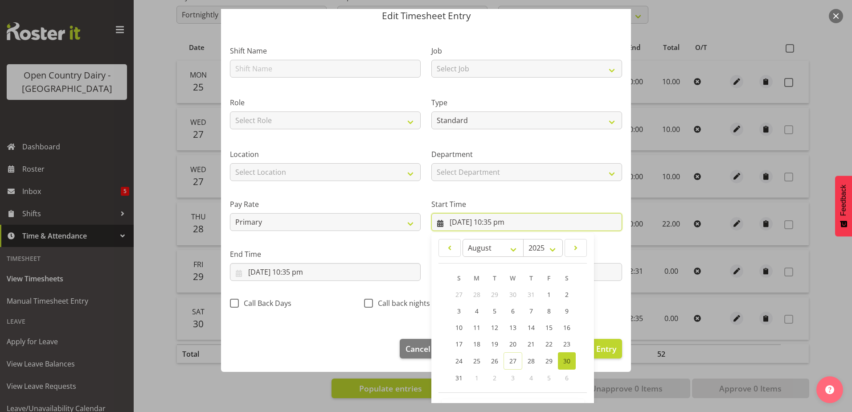
scroll to position [65, 0]
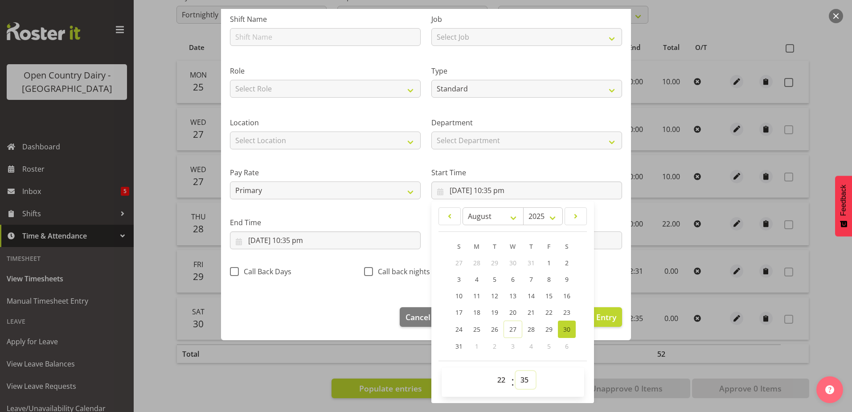
click at [524, 381] on select "00 01 02 03 04 05 06 07 08 09 10 11 12 13 14 15 16 17 18 19 20 21 22 23 24 25 2…" at bounding box center [526, 380] width 20 height 18
select select "0"
click at [516, 371] on select "00 01 02 03 04 05 06 07 08 09 10 11 12 13 14 15 16 17 18 19 20 21 22 23 24 25 2…" at bounding box center [526, 380] width 20 height 18
type input "30/08/2025, 10:00 pm"
drag, startPoint x: 503, startPoint y: 375, endPoint x: 500, endPoint y: 371, distance: 5.1
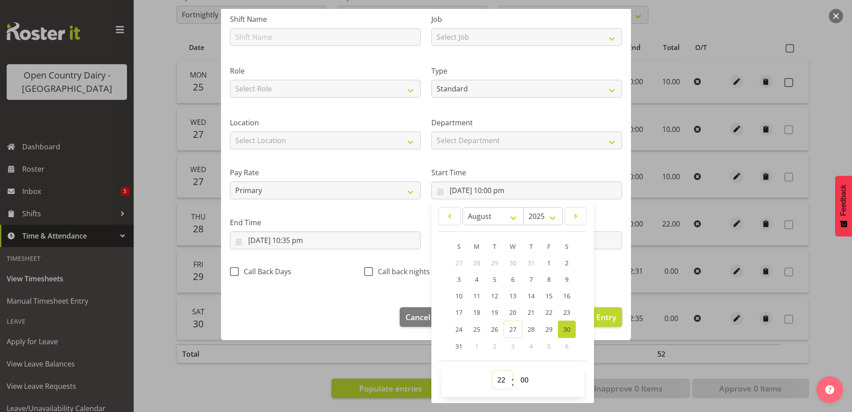
click at [503, 375] on select "00 01 02 03 04 05 06 07 08 09 10 11 12 13 14 15 16 17 18 19 20 21 22 23" at bounding box center [502, 380] width 20 height 18
select select "0"
click at [492, 371] on select "00 01 02 03 04 05 06 07 08 09 10 11 12 13 14 15 16 17 18 19 20 21 22 23" at bounding box center [502, 380] width 20 height 18
type input "30/08/2025, 12:00 am"
click at [319, 240] on input "30/08/2025, 10:35 pm" at bounding box center [325, 240] width 191 height 18
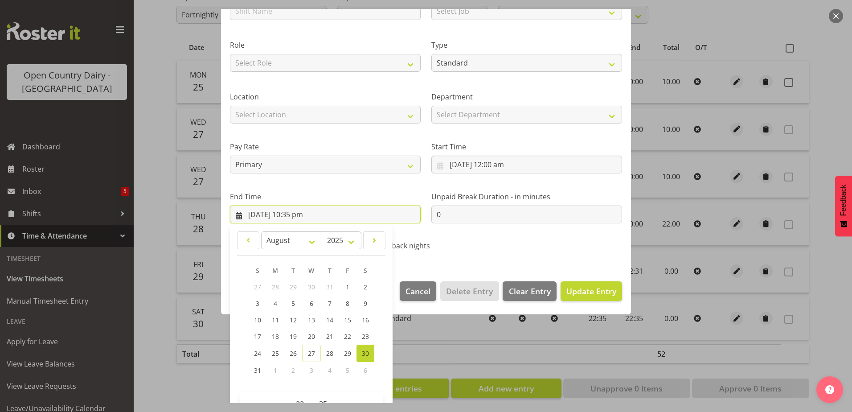
scroll to position [115, 0]
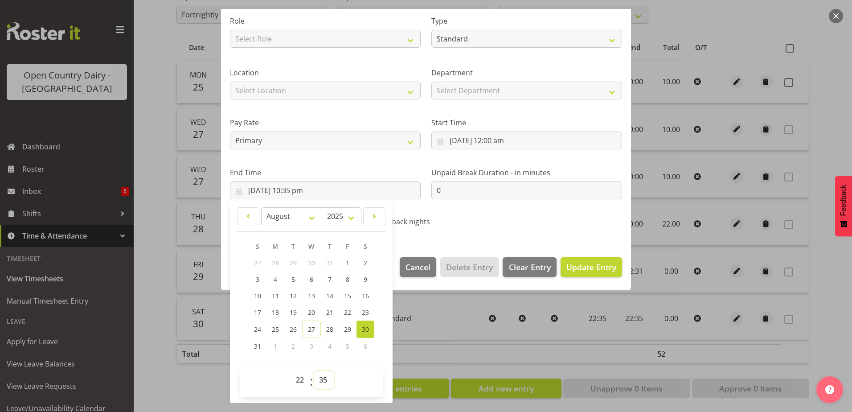
click at [324, 382] on select "00 01 02 03 04 05 06 07 08 09 10 11 12 13 14 15 16 17 18 19 20 21 22 23 24 25 2…" at bounding box center [324, 380] width 20 height 18
select select "0"
click at [314, 371] on select "00 01 02 03 04 05 06 07 08 09 10 11 12 13 14 15 16 17 18 19 20 21 22 23 24 25 2…" at bounding box center [324, 380] width 20 height 18
type input "30/08/2025, 10:00 pm"
click at [305, 371] on select "00 01 02 03 04 05 06 07 08 09 10 11 12 13 14 15 16 17 18 19 20 21 22 23" at bounding box center [301, 380] width 20 height 18
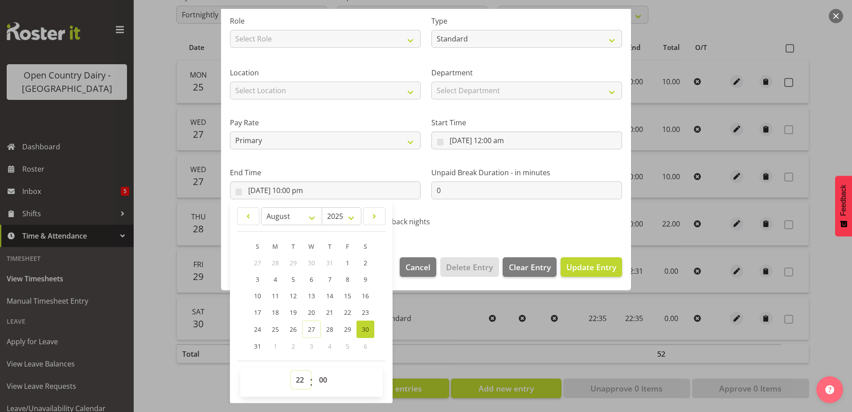
select select "0"
click at [291, 371] on select "00 01 02 03 04 05 06 07 08 09 10 11 12 13 14 15 16 17 18 19 20 21 22 23" at bounding box center [301, 380] width 20 height 18
type input "30/08/2025, 12:00 am"
click at [584, 271] on span "Update Entry" at bounding box center [591, 267] width 50 height 11
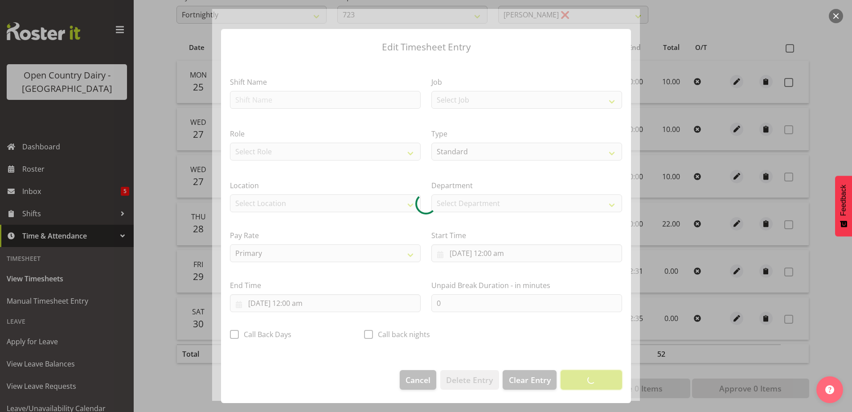
scroll to position [2, 0]
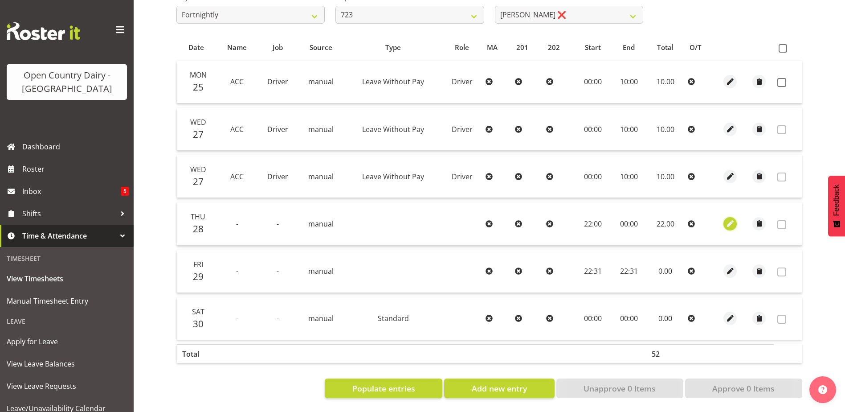
click at [730, 218] on span "button" at bounding box center [731, 223] width 10 height 10
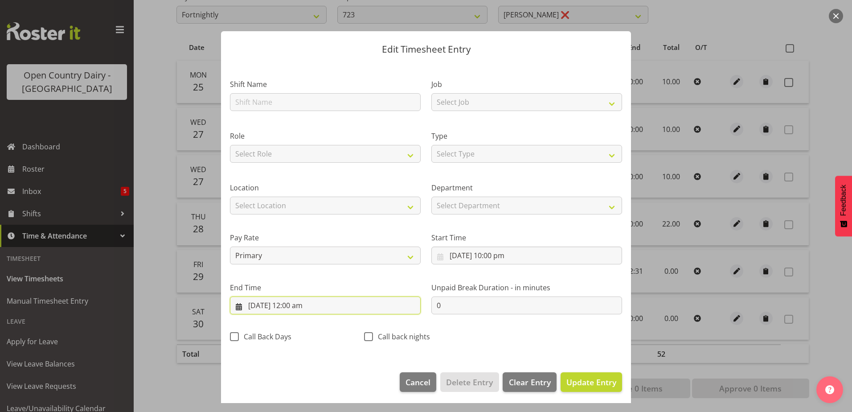
click at [296, 305] on input "28/08/2025, 12:00 am" at bounding box center [325, 305] width 191 height 18
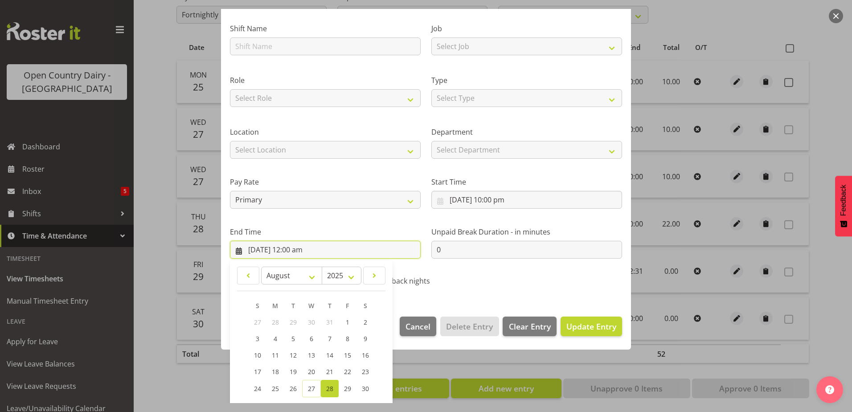
scroll to position [115, 0]
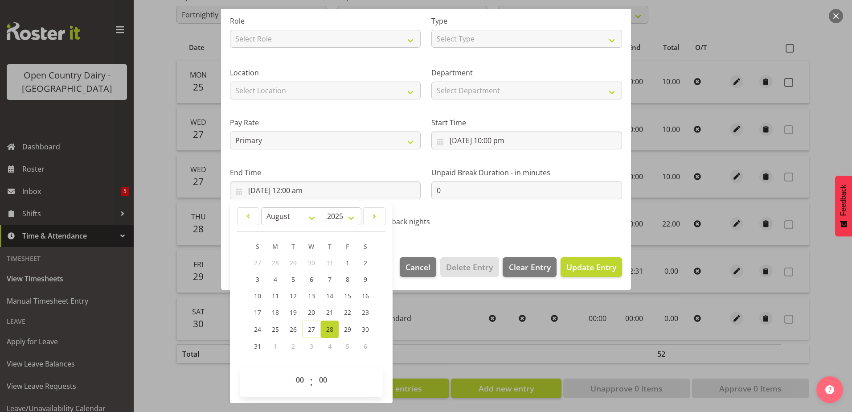
click at [329, 327] on span "28" at bounding box center [329, 329] width 7 height 8
click at [572, 271] on span "Update Entry" at bounding box center [591, 267] width 50 height 12
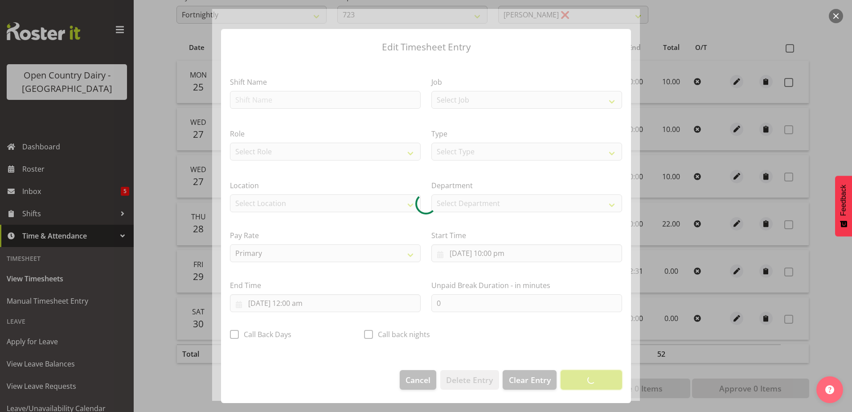
scroll to position [2, 0]
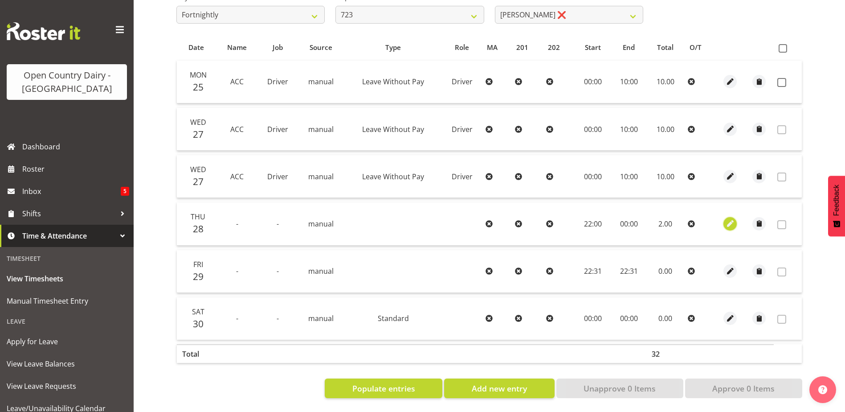
click at [730, 218] on span "button" at bounding box center [731, 223] width 10 height 10
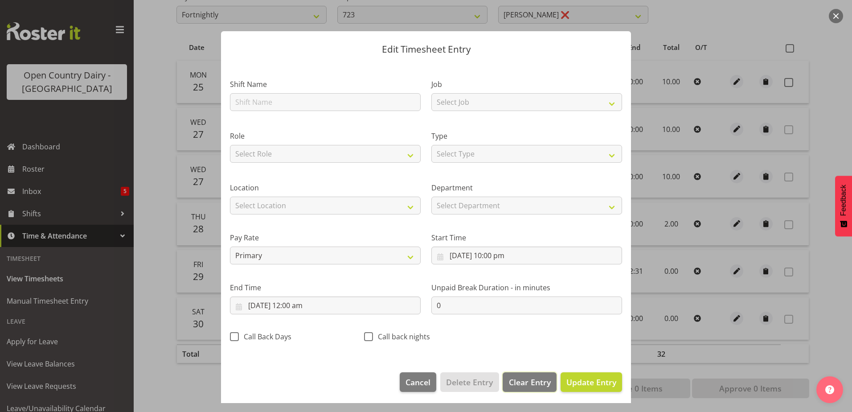
click at [525, 386] on span "Clear Entry" at bounding box center [530, 382] width 42 height 12
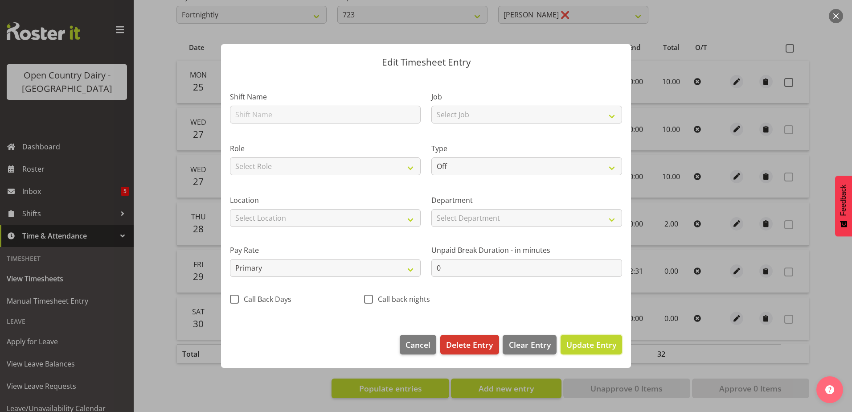
click at [588, 341] on span "Update Entry" at bounding box center [591, 344] width 50 height 11
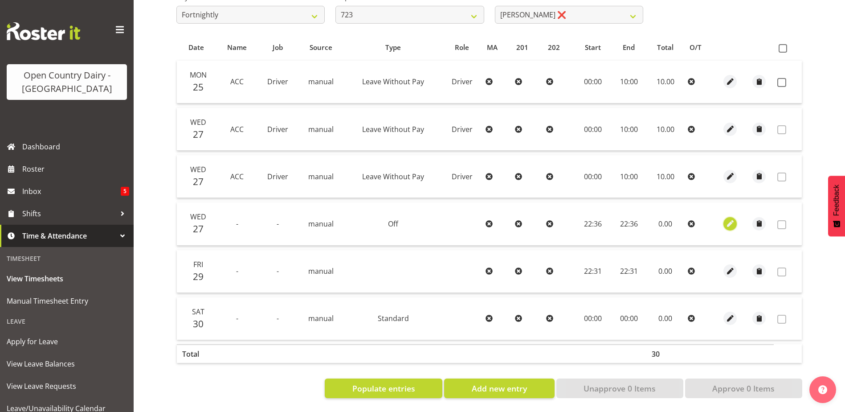
click at [726, 218] on span "button" at bounding box center [731, 223] width 10 height 10
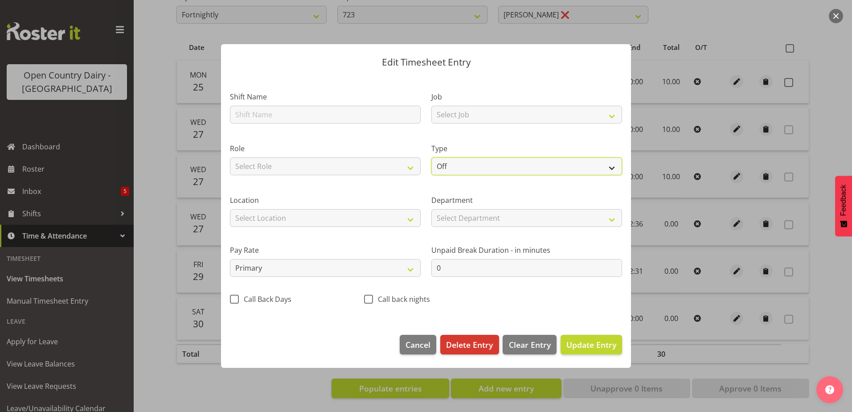
click at [477, 167] on select "Off Standard Public Holiday Public Holiday (Worked) Day In Lieu Annual Leave Si…" at bounding box center [526, 166] width 191 height 18
select select "Standard"
click at [431, 157] on select "Off Standard Public Holiday Public Holiday (Worked) Day In Lieu Annual Leave Si…" at bounding box center [526, 166] width 191 height 18
select select "7"
select select "2025"
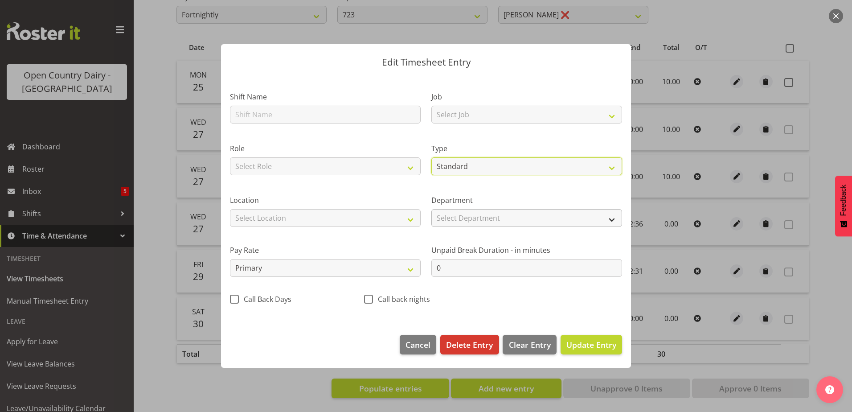
select select "22"
select select "36"
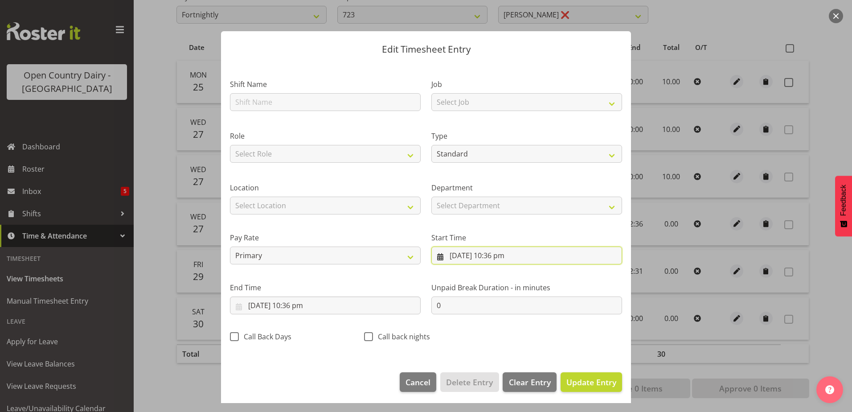
click at [496, 254] on input "27/08/2025, 10:36 pm" at bounding box center [526, 255] width 191 height 18
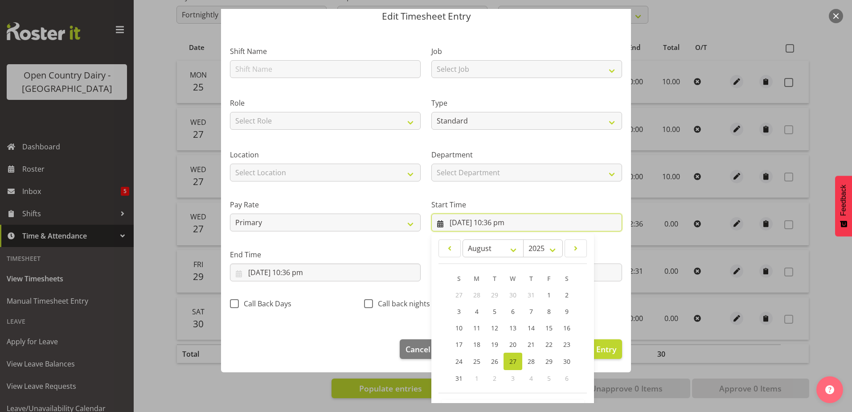
scroll to position [65, 0]
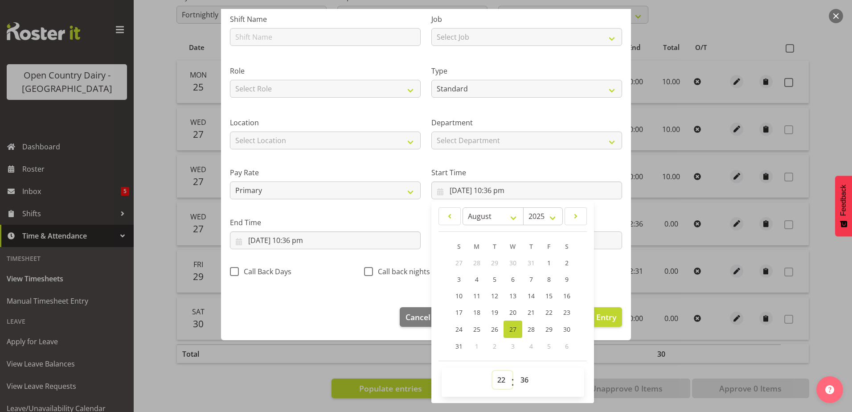
click at [499, 379] on select "00 01 02 03 04 05 06 07 08 09 10 11 12 13 14 15 16 17 18 19 20 21 22 23" at bounding box center [502, 380] width 20 height 18
select select "0"
click at [492, 371] on select "00 01 02 03 04 05 06 07 08 09 10 11 12 13 14 15 16 17 18 19 20 21 22 23" at bounding box center [502, 380] width 20 height 18
type input "27/08/2025, 12:36 am"
click at [519, 382] on select "00 01 02 03 04 05 06 07 08 09 10 11 12 13 14 15 16 17 18 19 20 21 22 23 24 25 2…" at bounding box center [526, 380] width 20 height 18
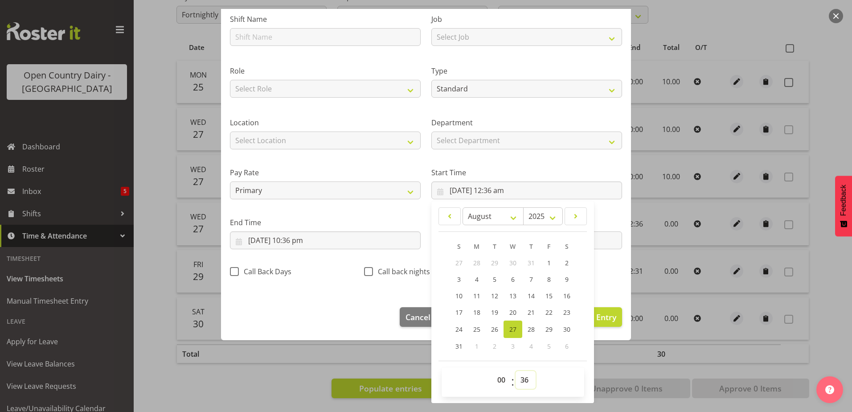
select select "0"
click at [516, 371] on select "00 01 02 03 04 05 06 07 08 09 10 11 12 13 14 15 16 17 18 19 20 21 22 23 24 25 2…" at bounding box center [526, 380] width 20 height 18
type input "27/08/2025, 12:00 am"
click at [302, 242] on input "27/08/2025, 10:36 pm" at bounding box center [325, 240] width 191 height 18
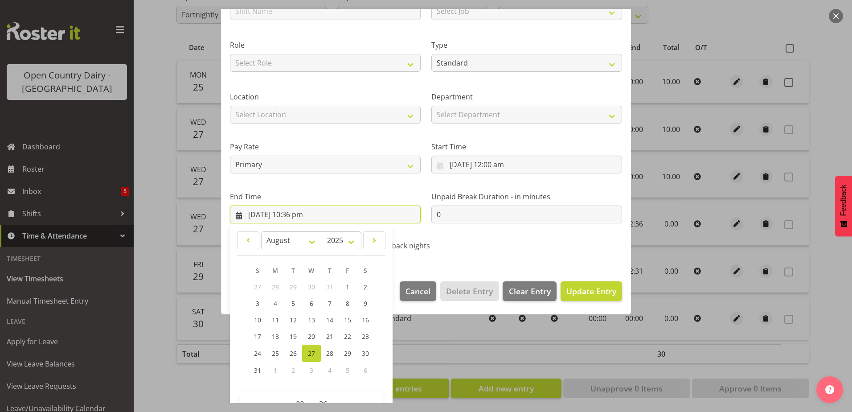
scroll to position [115, 0]
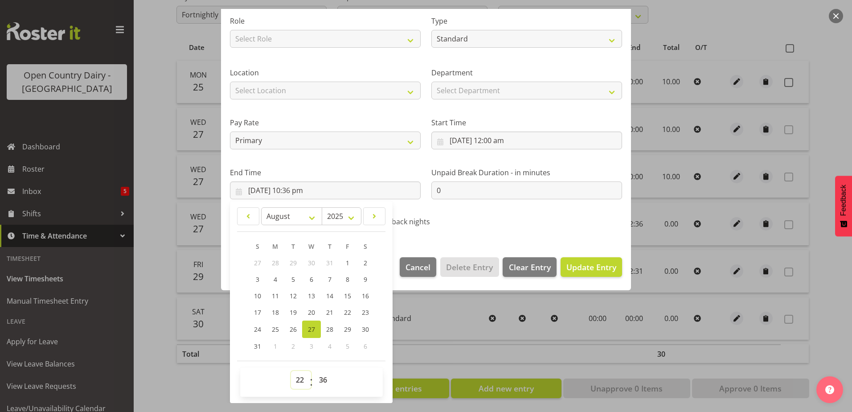
click at [301, 385] on select "00 01 02 03 04 05 06 07 08 09 10 11 12 13 14 15 16 17 18 19 20 21 22 23" at bounding box center [301, 380] width 20 height 18
select select "0"
click at [291, 371] on select "00 01 02 03 04 05 06 07 08 09 10 11 12 13 14 15 16 17 18 19 20 21 22 23" at bounding box center [301, 380] width 20 height 18
type input "27/08/2025, 12:36 am"
drag, startPoint x: 320, startPoint y: 384, endPoint x: 321, endPoint y: 379, distance: 4.5
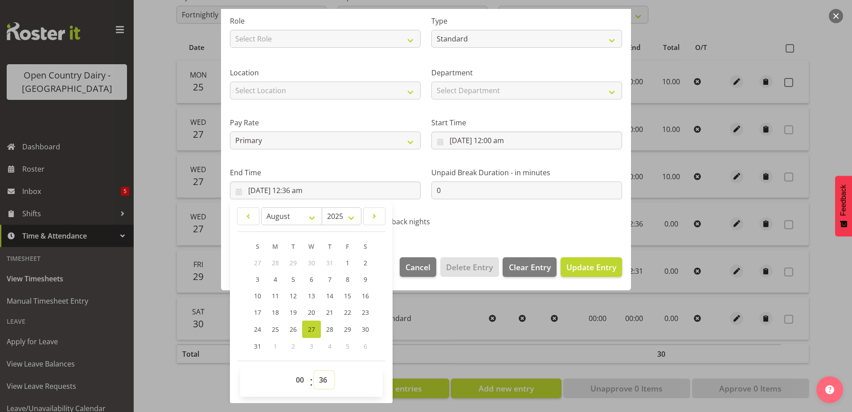
click at [321, 383] on select "00 01 02 03 04 05 06 07 08 09 10 11 12 13 14 15 16 17 18 19 20 21 22 23 24 25 2…" at bounding box center [324, 380] width 20 height 18
select select "0"
click at [314, 371] on select "00 01 02 03 04 05 06 07 08 09 10 11 12 13 14 15 16 17 18 19 20 21 22 23 24 25 2…" at bounding box center [324, 380] width 20 height 18
type input "27/08/2025, 12:00 am"
click at [576, 269] on span "Update Entry" at bounding box center [591, 267] width 50 height 11
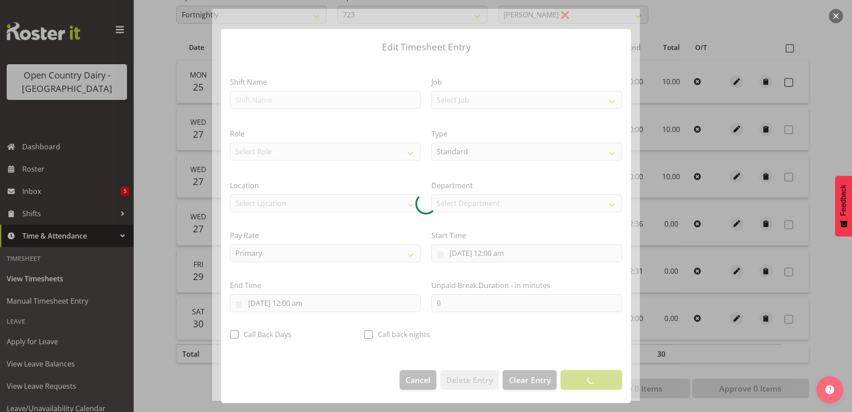
scroll to position [2, 0]
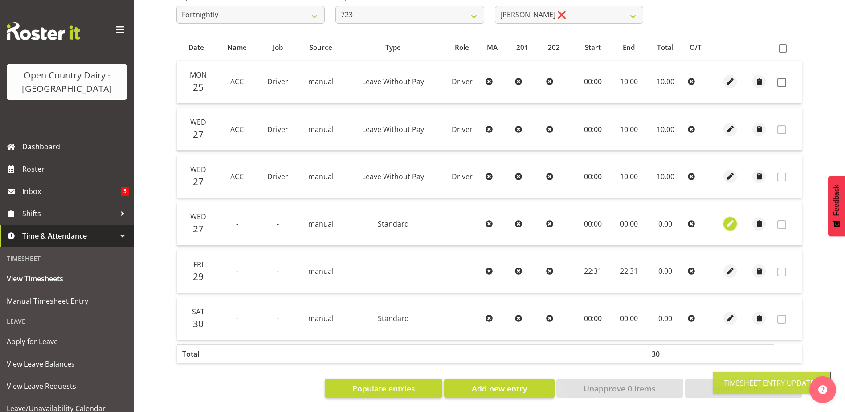
click at [733, 219] on span "button" at bounding box center [731, 223] width 10 height 10
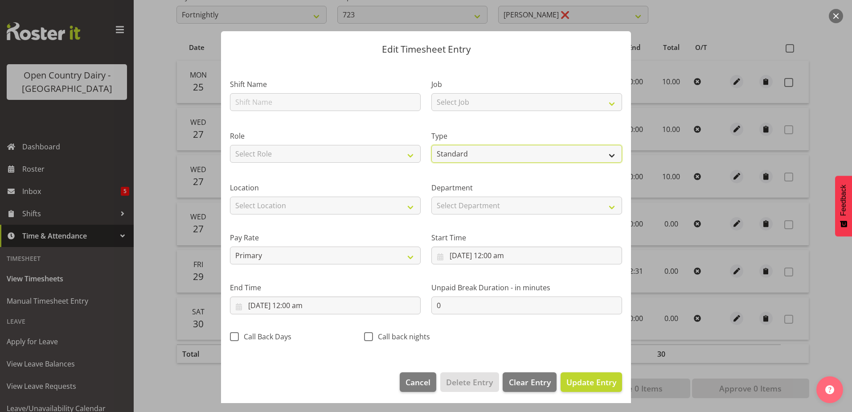
click at [457, 152] on select "Off Standard Public Holiday Public Holiday (Worked) Day In Lieu Annual Leave Si…" at bounding box center [526, 154] width 191 height 18
select select "Off"
click at [431, 157] on select "Off Standard Public Holiday Public Holiday (Worked) Day In Lieu Annual Leave Si…" at bounding box center [526, 154] width 191 height 18
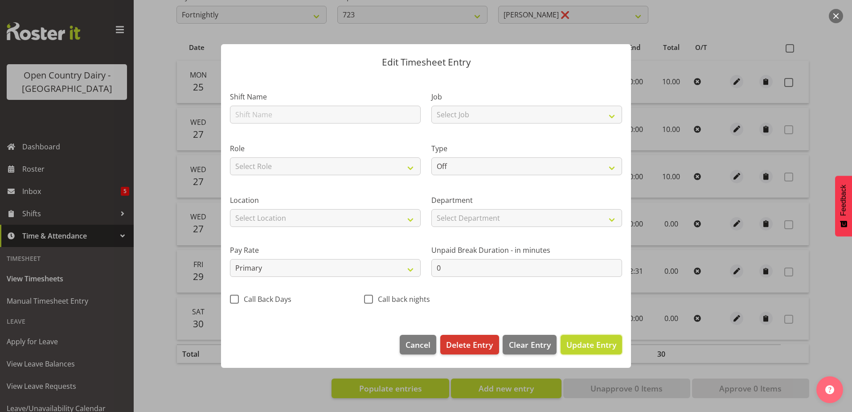
click at [586, 344] on span "Update Entry" at bounding box center [591, 344] width 50 height 11
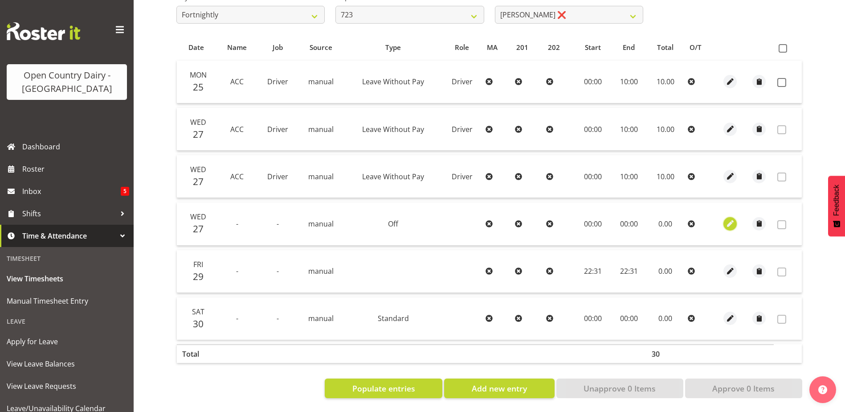
click at [732, 218] on span "button" at bounding box center [731, 223] width 10 height 10
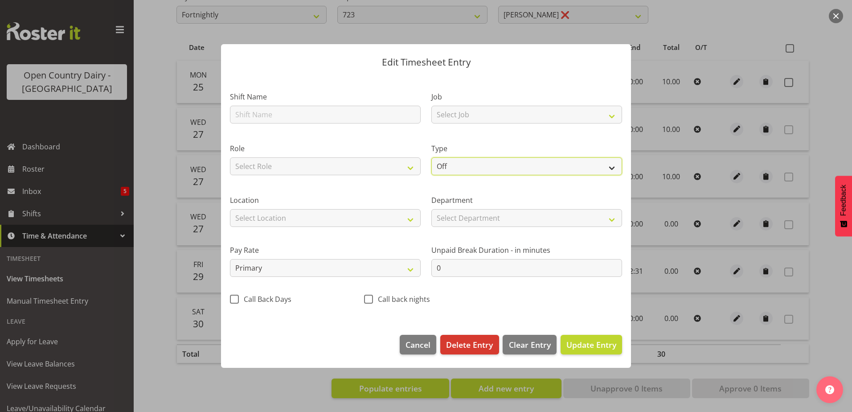
click at [458, 164] on select "Off Standard Public Holiday Public Holiday (Worked) Day In Lieu Annual Leave Si…" at bounding box center [526, 166] width 191 height 18
select select "Standard"
click at [431, 157] on select "Off Standard Public Holiday Public Holiday (Worked) Day In Lieu Annual Leave Si…" at bounding box center [526, 166] width 191 height 18
select select "7"
select select "2025"
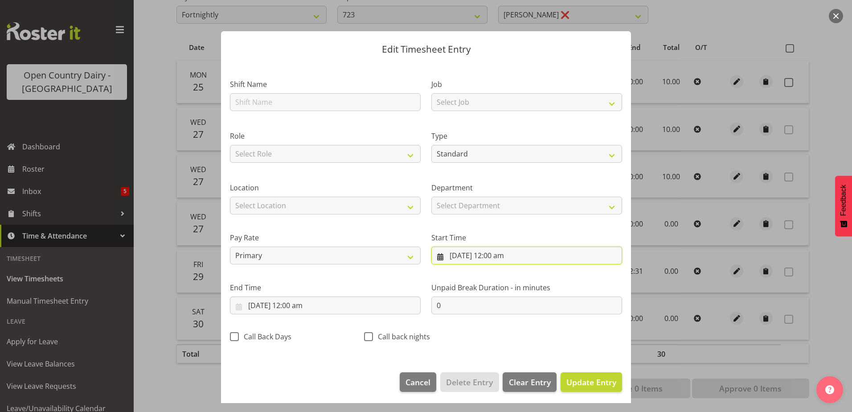
click at [457, 252] on input "27/08/2025, 12:00 am" at bounding box center [526, 255] width 191 height 18
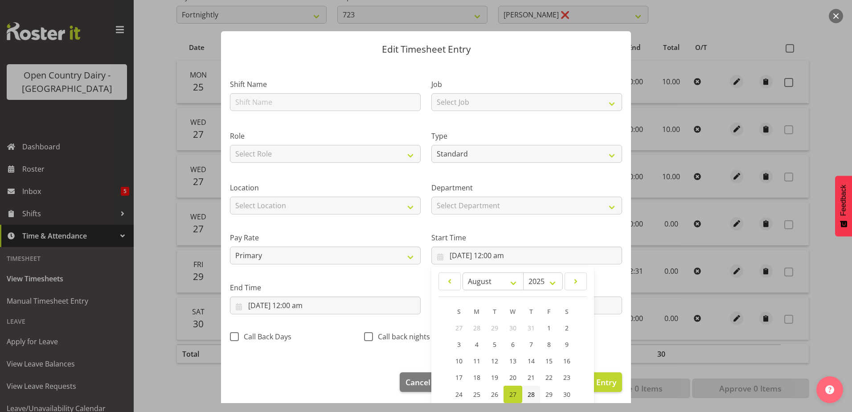
click at [528, 396] on span "28" at bounding box center [531, 394] width 7 height 8
type input "28/08/2025, 12:00 am"
click at [275, 304] on input "27/08/2025, 12:00 am" at bounding box center [325, 305] width 191 height 18
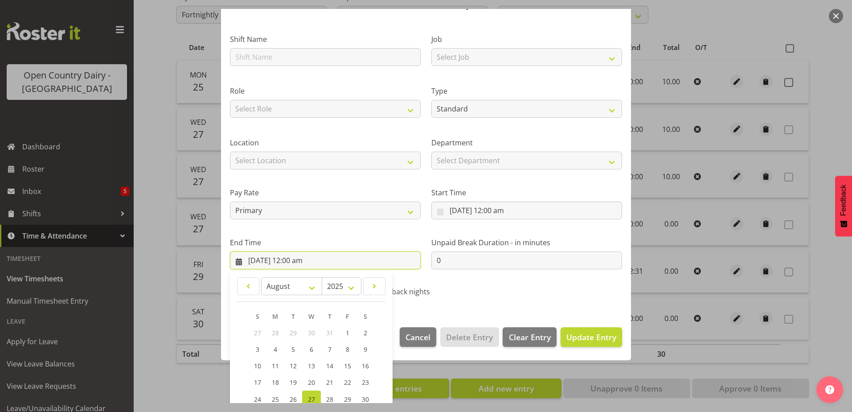
scroll to position [115, 0]
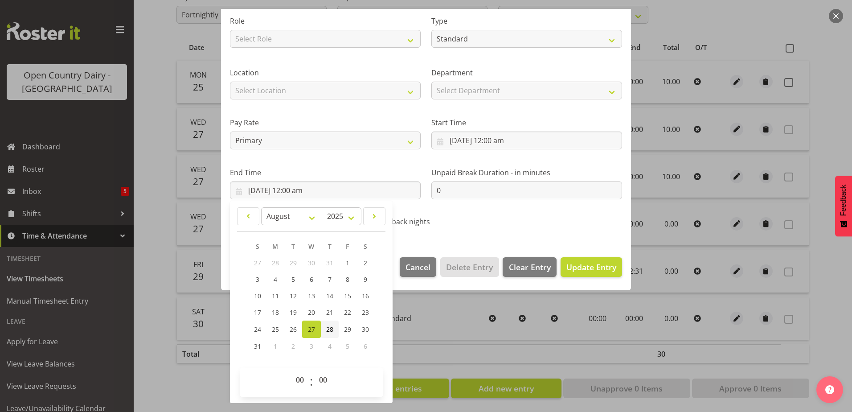
click at [328, 329] on span "28" at bounding box center [329, 329] width 7 height 8
type input "28/08/2025, 12:00 am"
click at [584, 268] on span "Update Entry" at bounding box center [591, 267] width 50 height 11
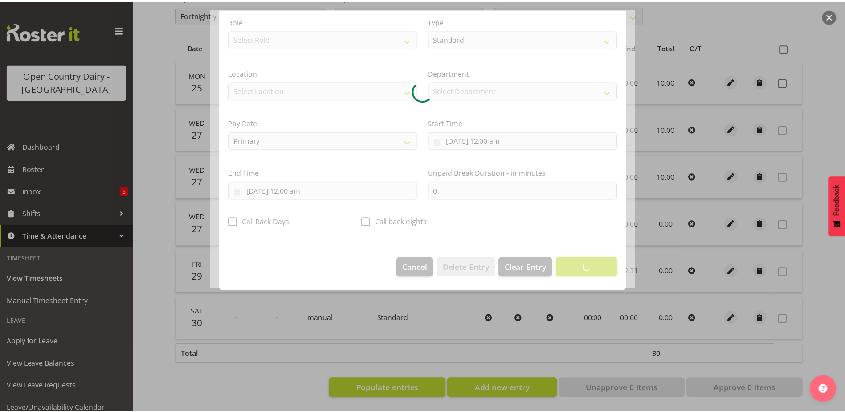
scroll to position [2, 0]
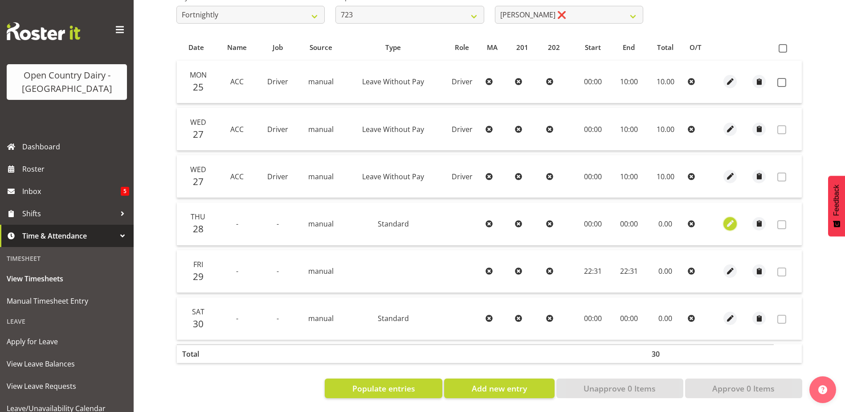
click at [729, 221] on span "button" at bounding box center [731, 223] width 10 height 15
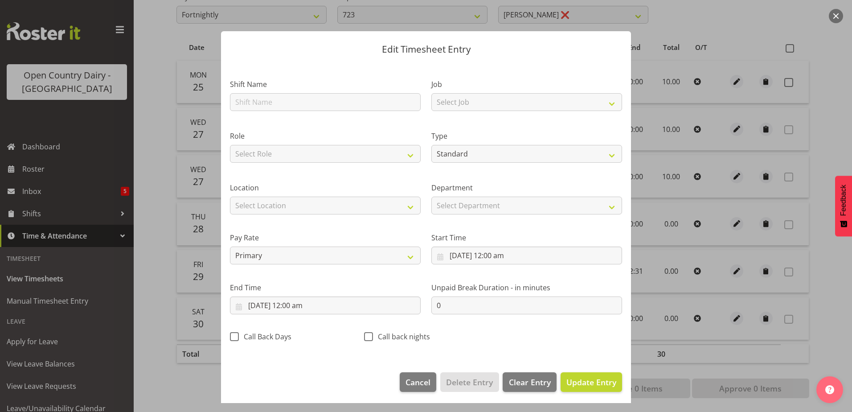
click at [479, 152] on div at bounding box center [426, 206] width 428 height 394
click at [479, 152] on select "Off Standard Public Holiday Public Holiday (Worked) Day In Lieu Annual Leave Si…" at bounding box center [526, 154] width 191 height 18
select select "Off"
click at [431, 157] on select "Off Standard Public Holiday Public Holiday (Worked) Day In Lieu Annual Leave Si…" at bounding box center [526, 154] width 191 height 18
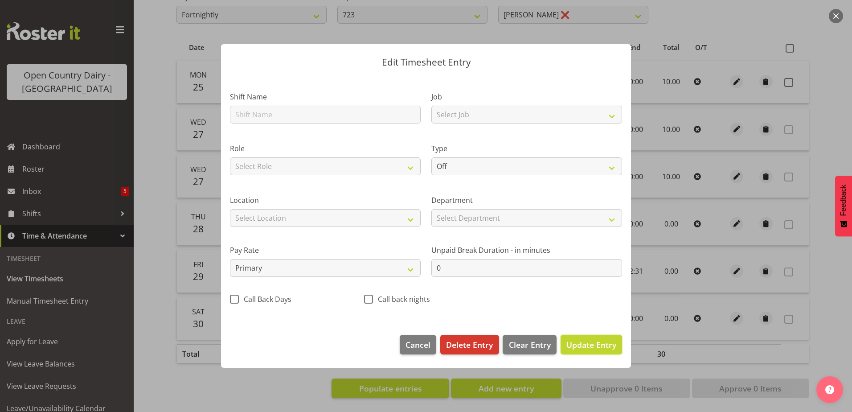
click at [587, 349] on span "Update Entry" at bounding box center [591, 344] width 50 height 11
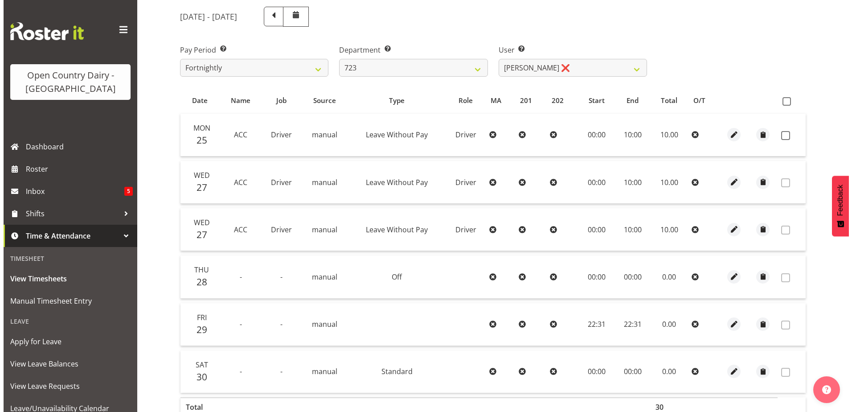
scroll to position [37, 0]
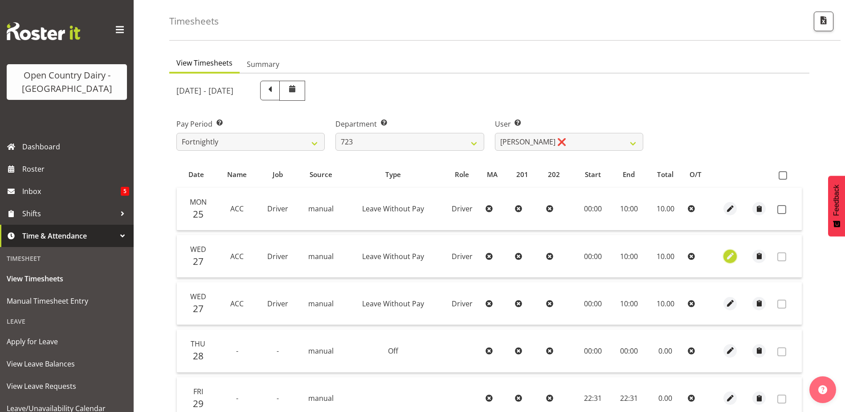
click at [730, 255] on span "button" at bounding box center [731, 256] width 10 height 10
select select "Leave Without Pay"
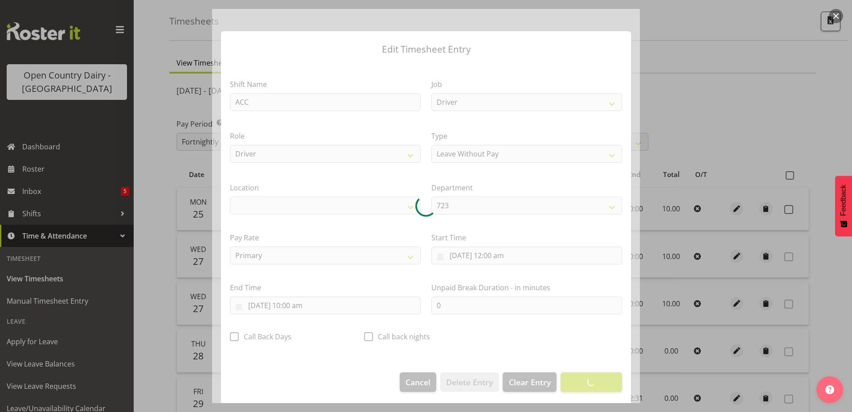
select select "1054"
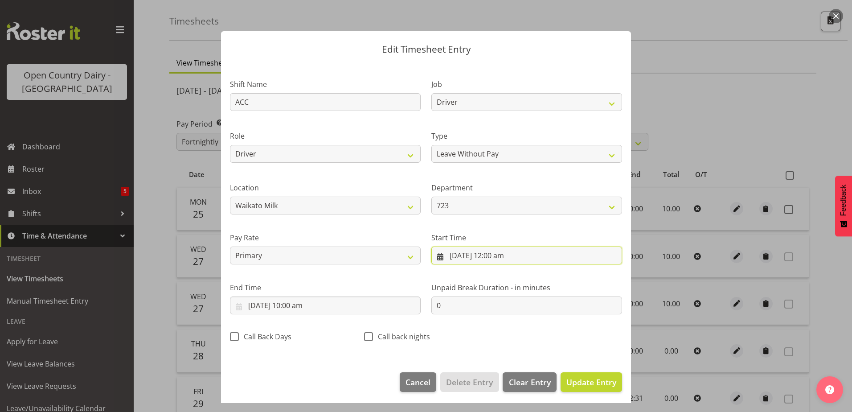
click at [457, 255] on input "27/08/2025, 12:00 am" at bounding box center [526, 255] width 191 height 18
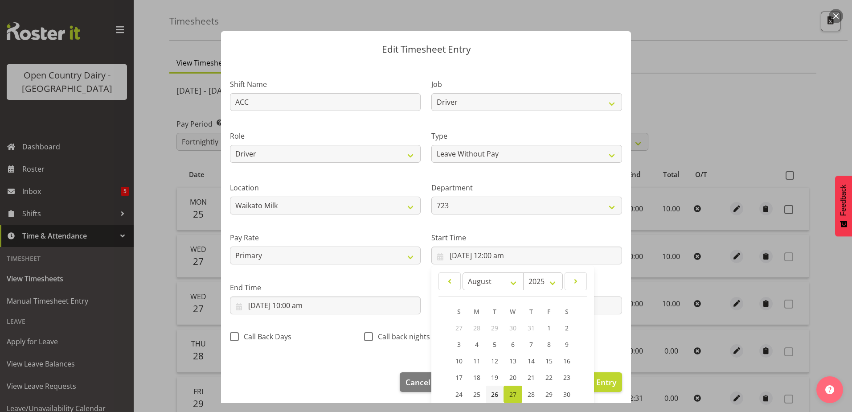
click at [493, 394] on span "26" at bounding box center [494, 394] width 7 height 8
type input "26/08/2025, 12:00 am"
click at [270, 303] on input "27/08/2025, 10:00 am" at bounding box center [325, 305] width 191 height 18
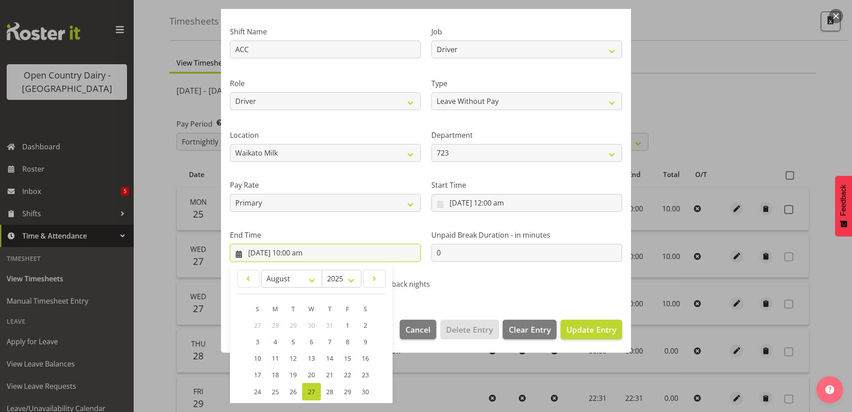
scroll to position [115, 0]
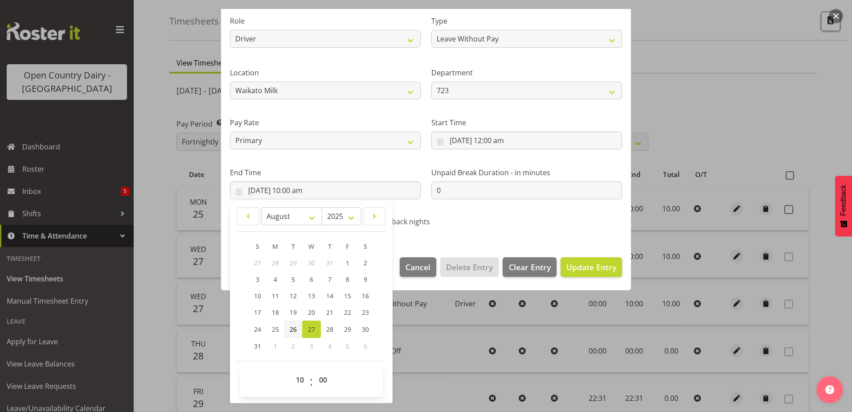
click at [294, 328] on span "26" at bounding box center [293, 329] width 7 height 8
type input "26/08/2025, 10:00 am"
click at [569, 270] on span "Update Entry" at bounding box center [591, 267] width 50 height 11
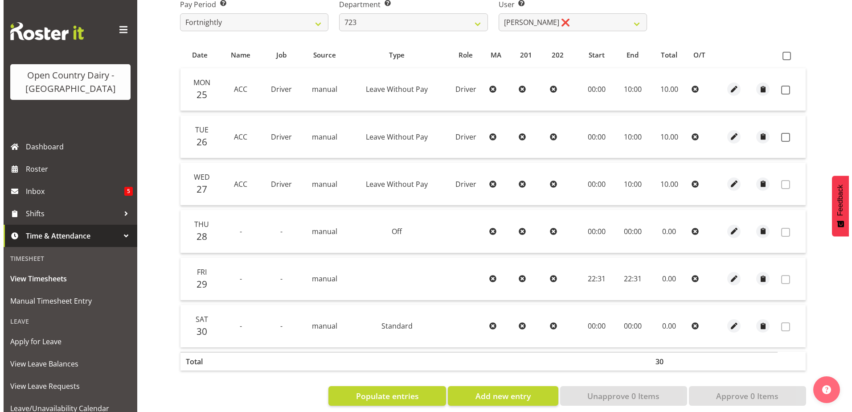
scroll to position [171, 0]
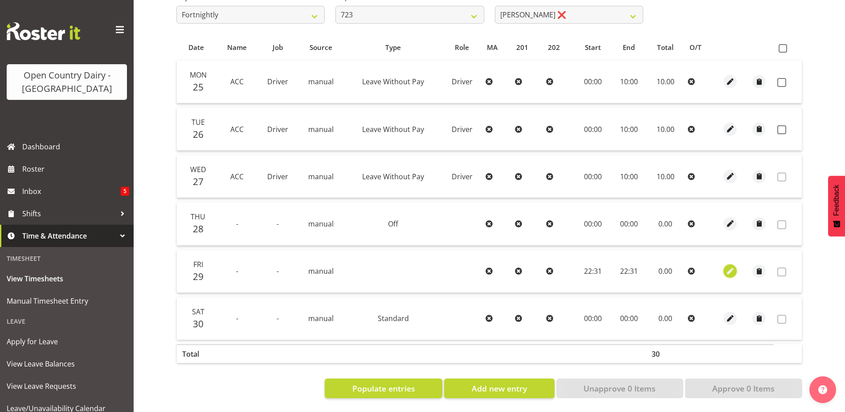
click at [731, 266] on span "button" at bounding box center [731, 271] width 10 height 10
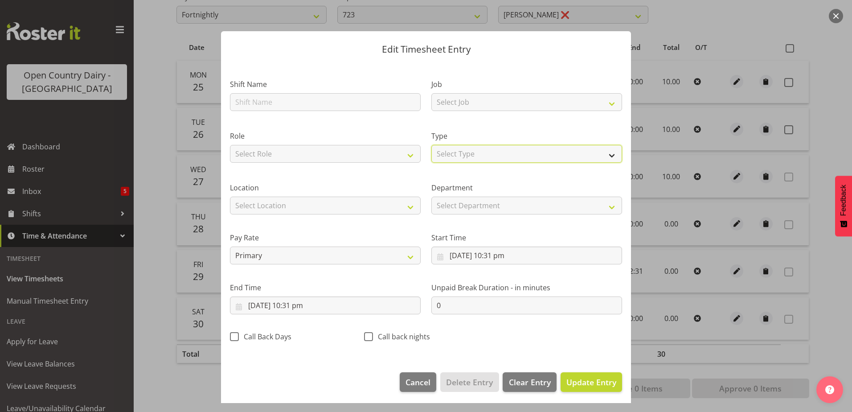
click at [473, 152] on select "Select Type Off Standard Public Holiday Public Holiday (Worked) Day In Lieu Ann…" at bounding box center [526, 154] width 191 height 18
select select "Standard"
click at [431, 145] on select "Select Type Off Standard Public Holiday Public Holiday (Worked) Day In Lieu Ann…" at bounding box center [526, 154] width 191 height 18
drag, startPoint x: 480, startPoint y: 257, endPoint x: 486, endPoint y: 270, distance: 14.0
click at [480, 257] on input "29/08/2025, 10:31 pm" at bounding box center [526, 255] width 191 height 18
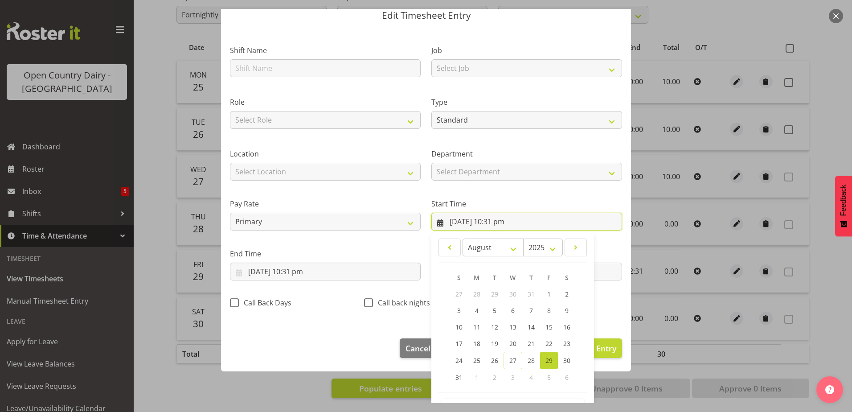
scroll to position [65, 0]
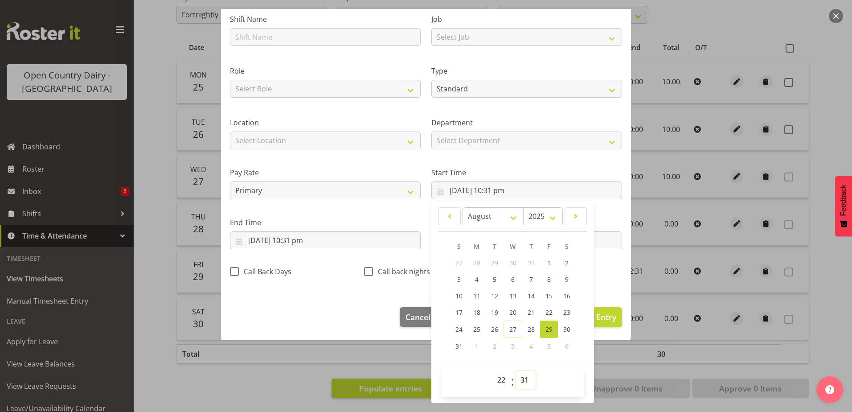
click at [521, 382] on select "00 01 02 03 04 05 06 07 08 09 10 11 12 13 14 15 16 17 18 19 20 21 22 23 24 25 2…" at bounding box center [526, 380] width 20 height 18
select select "0"
click at [516, 371] on select "00 01 02 03 04 05 06 07 08 09 10 11 12 13 14 15 16 17 18 19 20 21 22 23 24 25 2…" at bounding box center [526, 380] width 20 height 18
type input "29/08/2025, 10:00 pm"
drag, startPoint x: 499, startPoint y: 379, endPoint x: 511, endPoint y: 299, distance: 81.6
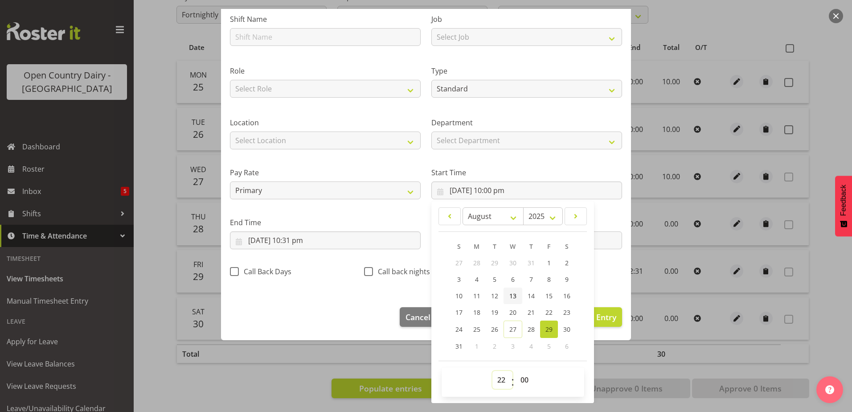
click at [499, 378] on select "00 01 02 03 04 05 06 07 08 09 10 11 12 13 14 15 16 17 18 19 20 21 22 23" at bounding box center [502, 380] width 20 height 18
select select "0"
click at [492, 371] on select "00 01 02 03 04 05 06 07 08 09 10 11 12 13 14 15 16 17 18 19 20 21 22 23" at bounding box center [502, 380] width 20 height 18
type input "29/08/2025, 12:00 am"
click at [313, 241] on input "29/08/2025, 10:31 pm" at bounding box center [325, 240] width 191 height 18
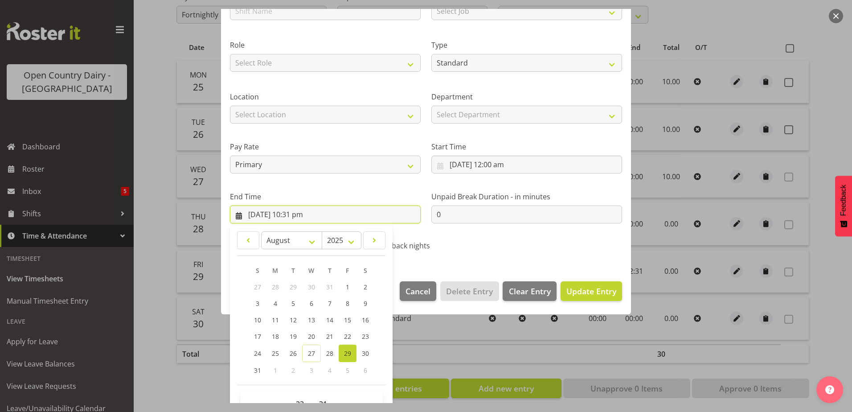
scroll to position [115, 0]
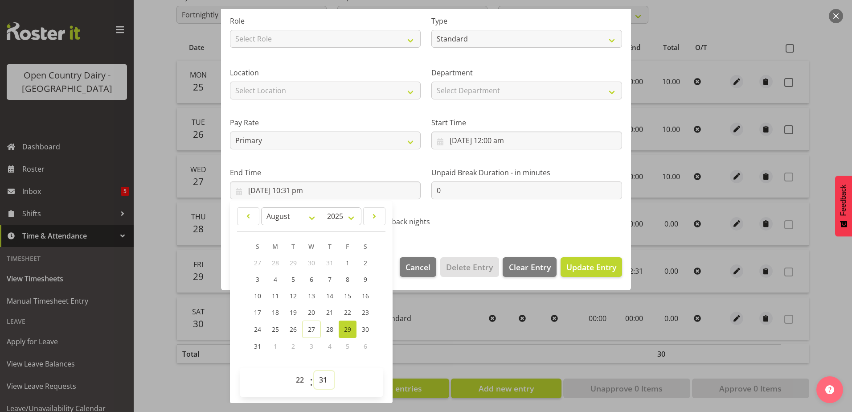
click at [326, 379] on select "00 01 02 03 04 05 06 07 08 09 10 11 12 13 14 15 16 17 18 19 20 21 22 23 24 25 2…" at bounding box center [324, 380] width 20 height 18
select select "0"
click at [314, 371] on select "00 01 02 03 04 05 06 07 08 09 10 11 12 13 14 15 16 17 18 19 20 21 22 23 24 25 2…" at bounding box center [324, 380] width 20 height 18
type input "29/08/2025, 10:00 pm"
click at [301, 377] on select "00 01 02 03 04 05 06 07 08 09 10 11 12 13 14 15 16 17 18 19 20 21 22 23" at bounding box center [301, 380] width 20 height 18
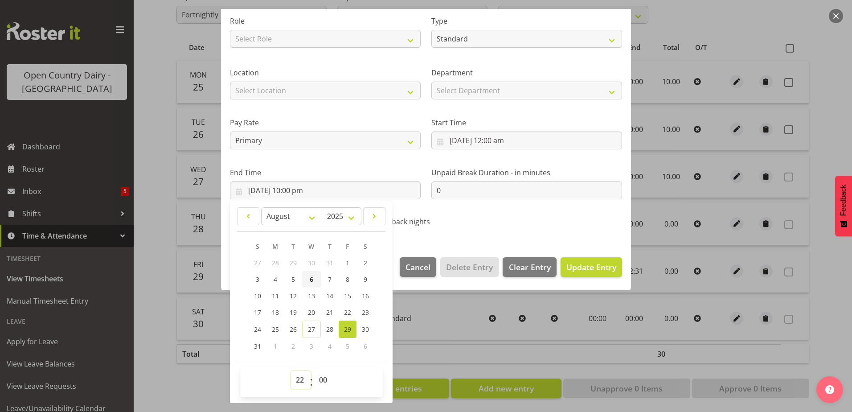
select select "0"
click at [291, 371] on select "00 01 02 03 04 05 06 07 08 09 10 11 12 13 14 15 16 17 18 19 20 21 22 23" at bounding box center [301, 380] width 20 height 18
type input "29/08/2025, 12:00 am"
click at [599, 264] on span "Update Entry" at bounding box center [591, 267] width 50 height 11
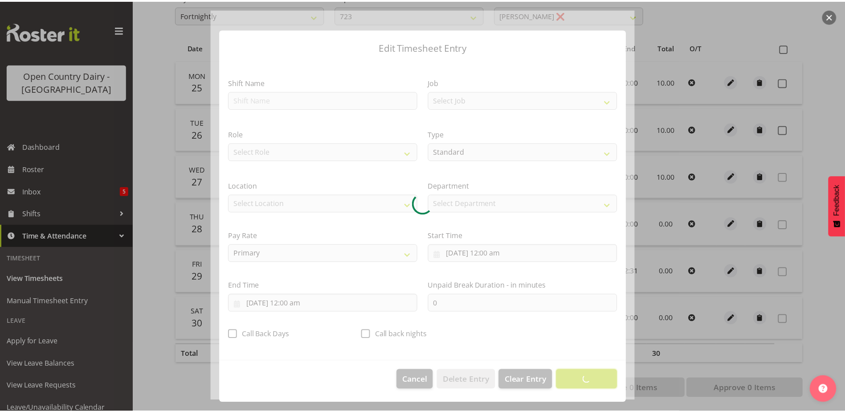
scroll to position [2, 0]
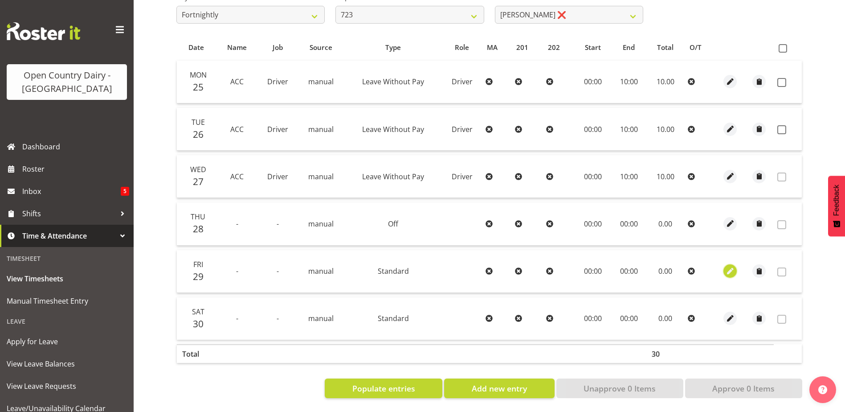
click at [730, 266] on span "button" at bounding box center [731, 271] width 10 height 10
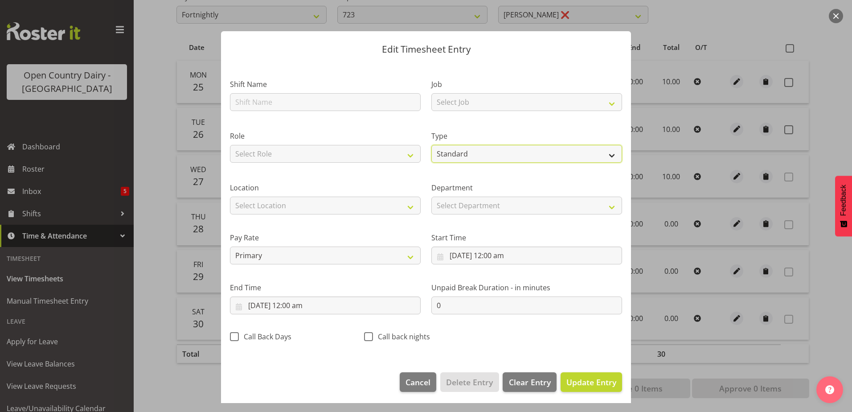
click at [484, 152] on select "Off Standard Public Holiday Public Holiday (Worked) Day In Lieu Annual Leave Si…" at bounding box center [526, 154] width 191 height 18
select select "Off"
click at [431, 157] on select "Off Standard Public Holiday Public Holiday (Worked) Day In Lieu Annual Leave Si…" at bounding box center [526, 154] width 191 height 18
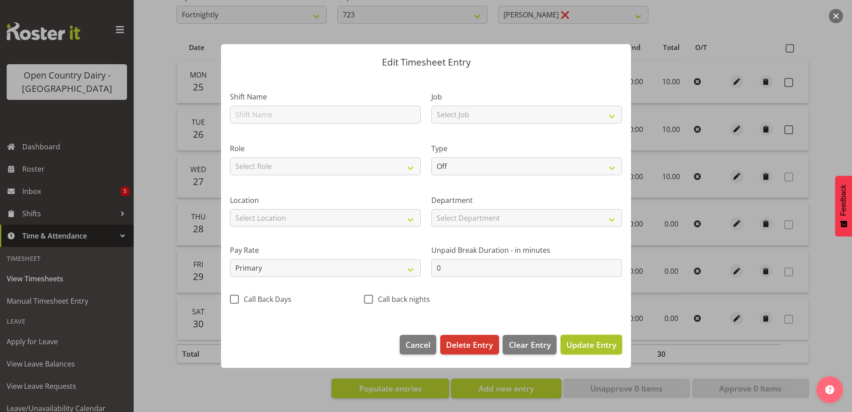
click at [578, 342] on span "Update Entry" at bounding box center [591, 344] width 50 height 11
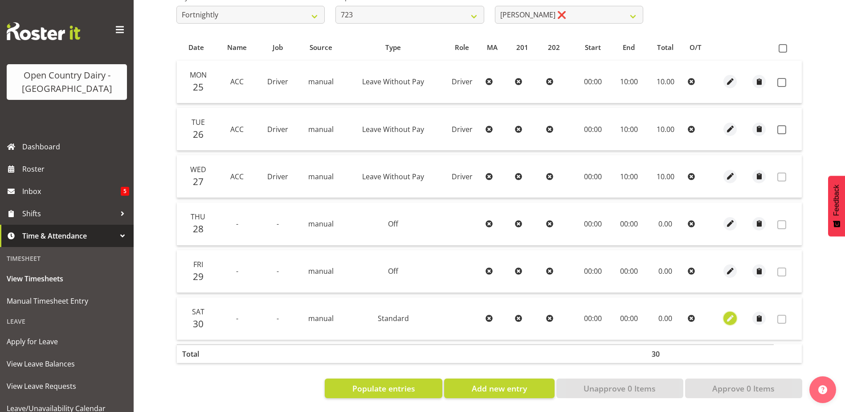
click at [732, 313] on span "button" at bounding box center [731, 318] width 10 height 10
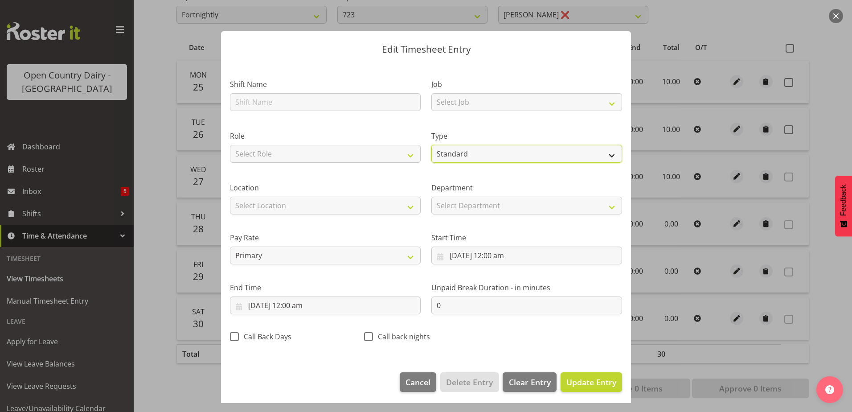
click at [493, 156] on select "Off Standard Public Holiday Public Holiday (Worked) Day In Lieu Annual Leave Si…" at bounding box center [526, 154] width 191 height 18
click at [483, 155] on select "Off Standard Public Holiday Public Holiday (Worked) Day In Lieu Annual Leave Si…" at bounding box center [526, 154] width 191 height 18
select select "Off"
click at [431, 157] on select "Off Standard Public Holiday Public Holiday (Worked) Day In Lieu Annual Leave Si…" at bounding box center [526, 154] width 191 height 18
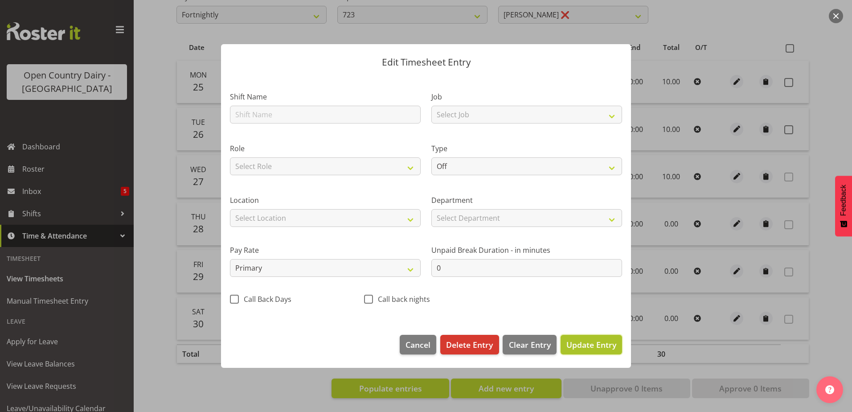
click at [594, 347] on span "Update Entry" at bounding box center [591, 344] width 50 height 11
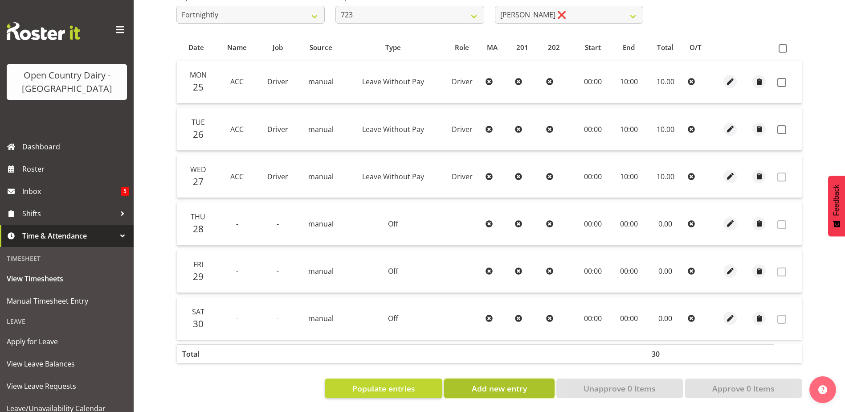
click at [493, 384] on span "Add new entry" at bounding box center [499, 388] width 55 height 12
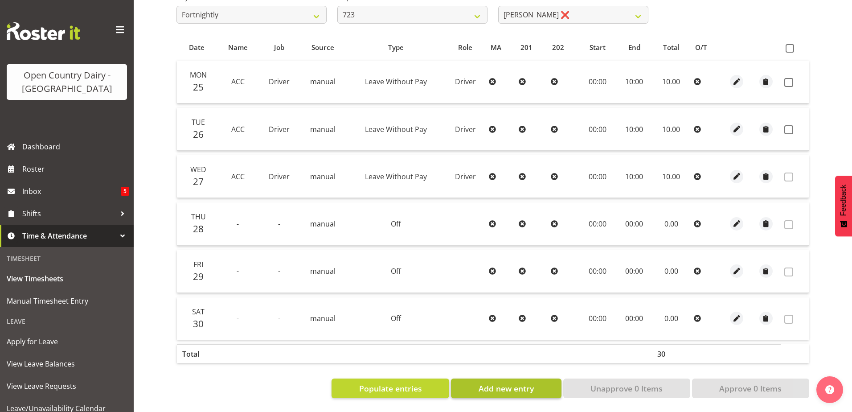
select select
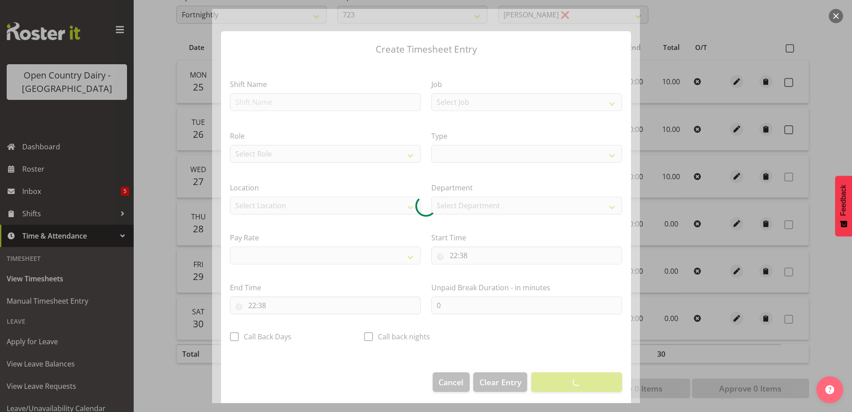
select select
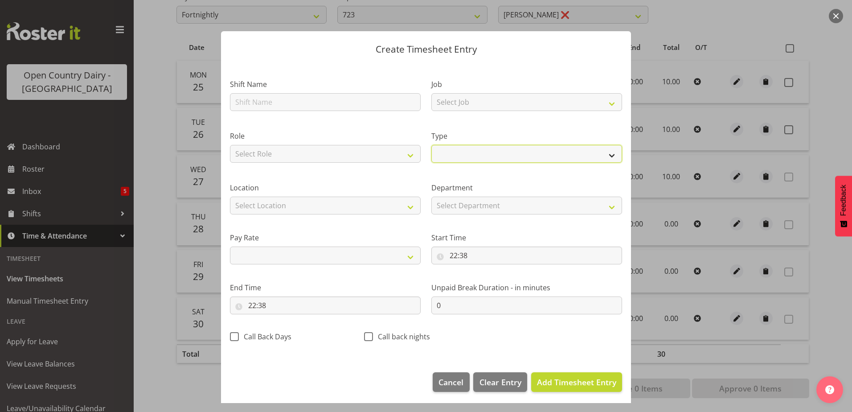
click at [451, 147] on select "Off Standard Public Holiday Public Holiday (Worked) Day In Lieu Annual Leave Si…" at bounding box center [526, 154] width 191 height 18
click at [431, 145] on select "Off Standard Public Holiday Public Holiday (Worked) Day In Lieu Annual Leave Si…" at bounding box center [526, 154] width 191 height 18
click at [453, 261] on input "22:38" at bounding box center [526, 255] width 191 height 18
click at [558, 383] on span "Add Timesheet Entry" at bounding box center [576, 382] width 79 height 11
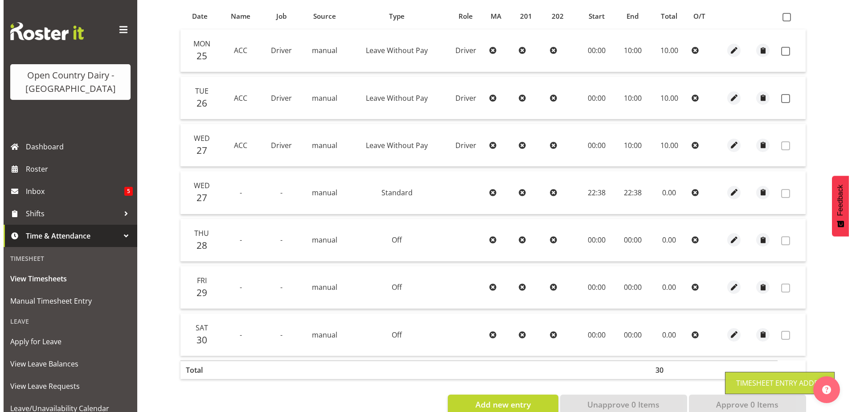
scroll to position [218, 0]
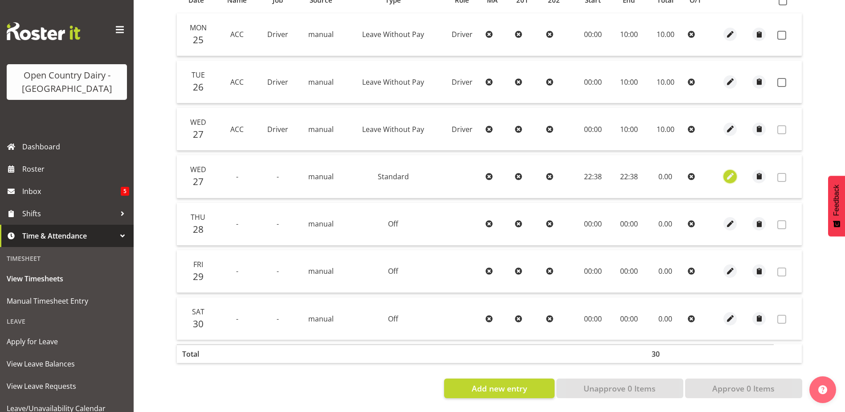
click at [732, 171] on span "button" at bounding box center [731, 176] width 10 height 10
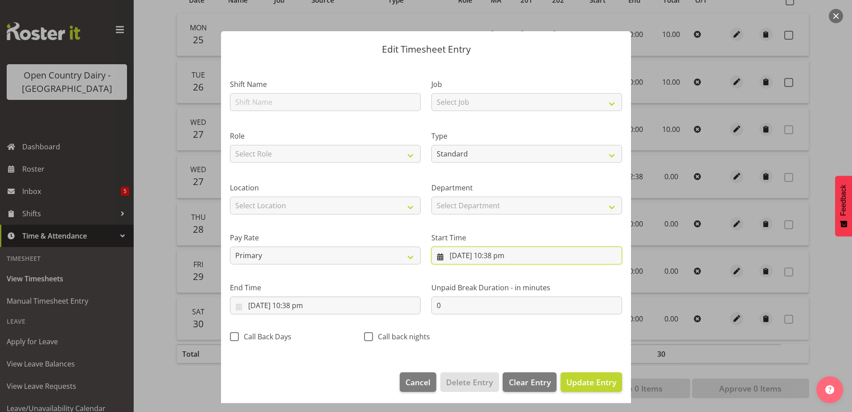
click at [464, 254] on input "27/08/2025, 10:38 pm" at bounding box center [526, 255] width 191 height 18
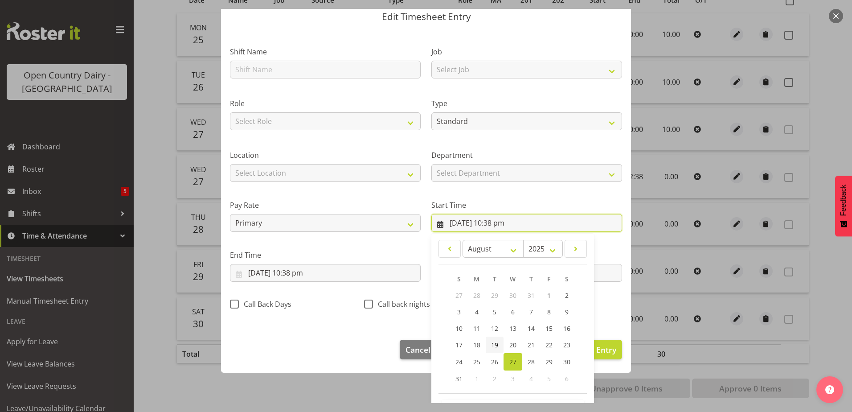
scroll to position [65, 0]
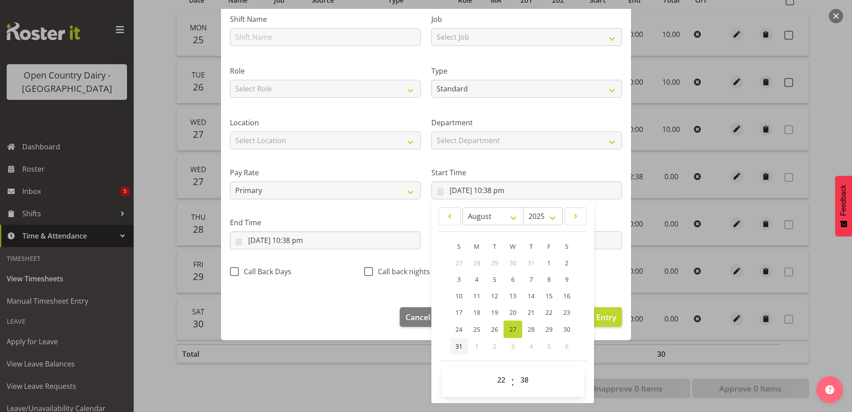
click at [457, 347] on span "31" at bounding box center [458, 346] width 7 height 8
click at [496, 384] on select "00 01 02 03 04 05 06 07 08 09 10 11 12 13 14 15 16 17 18 19 20 21 22 23" at bounding box center [502, 380] width 20 height 18
click at [492, 371] on select "00 01 02 03 04 05 06 07 08 09 10 11 12 13 14 15 16 17 18 19 20 21 22 23" at bounding box center [502, 380] width 20 height 18
click at [523, 379] on select "00 01 02 03 04 05 06 07 08 09 10 11 12 13 14 15 16 17 18 19 20 21 22 23 24 25 2…" at bounding box center [526, 380] width 20 height 18
click at [516, 371] on select "00 01 02 03 04 05 06 07 08 09 10 11 12 13 14 15 16 17 18 19 20 21 22 23 24 25 2…" at bounding box center [526, 380] width 20 height 18
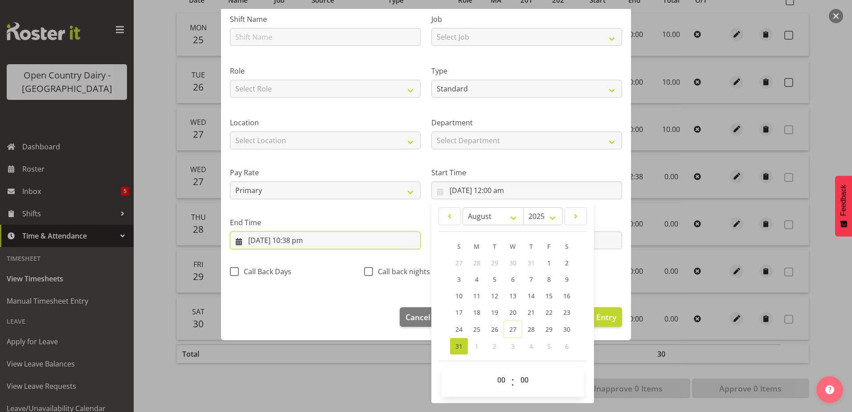
click at [277, 238] on input "27/08/2025, 10:38 pm" at bounding box center [325, 240] width 191 height 18
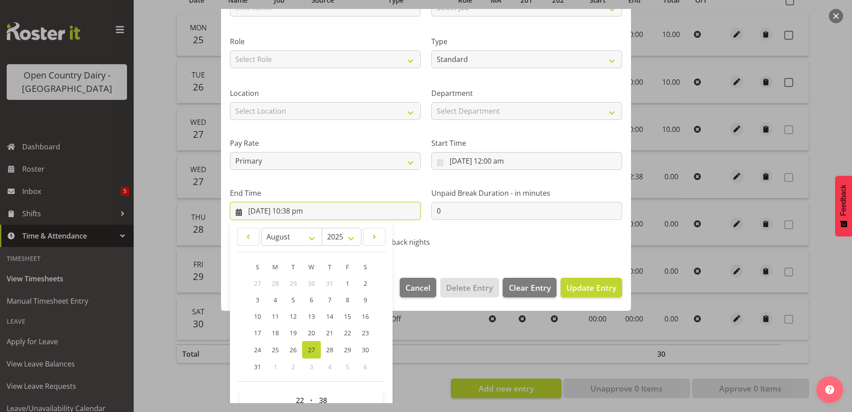
scroll to position [115, 0]
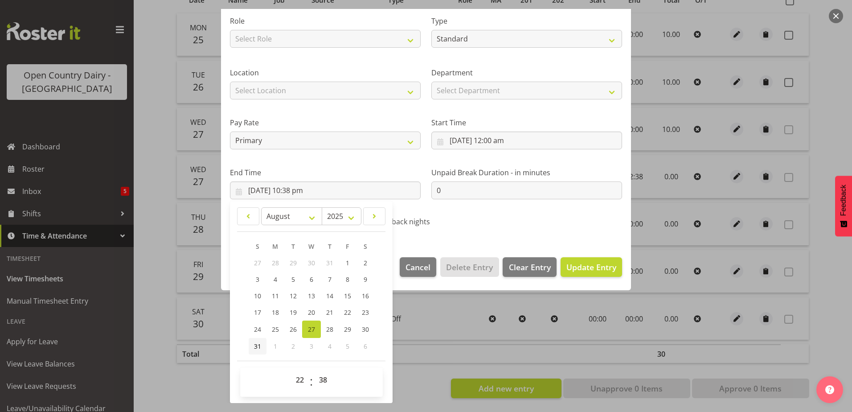
click at [253, 343] on link "31" at bounding box center [258, 346] width 18 height 16
drag, startPoint x: 300, startPoint y: 380, endPoint x: 297, endPoint y: 372, distance: 8.5
click at [299, 380] on select "00 01 02 03 04 05 06 07 08 09 10 11 12 13 14 15 16 17 18 19 20 21 22 23" at bounding box center [301, 380] width 20 height 18
click at [291, 371] on select "00 01 02 03 04 05 06 07 08 09 10 11 12 13 14 15 16 17 18 19 20 21 22 23" at bounding box center [301, 380] width 20 height 18
click at [321, 380] on select "00 01 02 03 04 05 06 07 08 09 10 11 12 13 14 15 16 17 18 19 20 21 22 23 24 25 2…" at bounding box center [324, 380] width 20 height 18
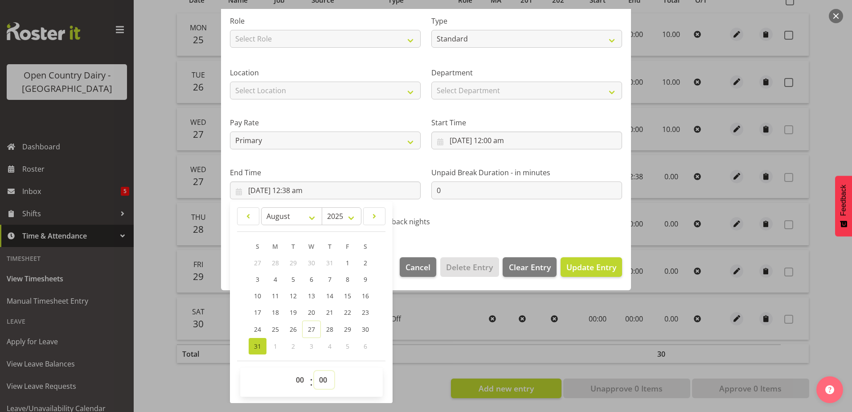
click at [314, 371] on select "00 01 02 03 04 05 06 07 08 09 10 11 12 13 14 15 16 17 18 19 20 21 22 23 24 25 2…" at bounding box center [324, 380] width 20 height 18
click at [586, 269] on span "Update Entry" at bounding box center [591, 267] width 50 height 11
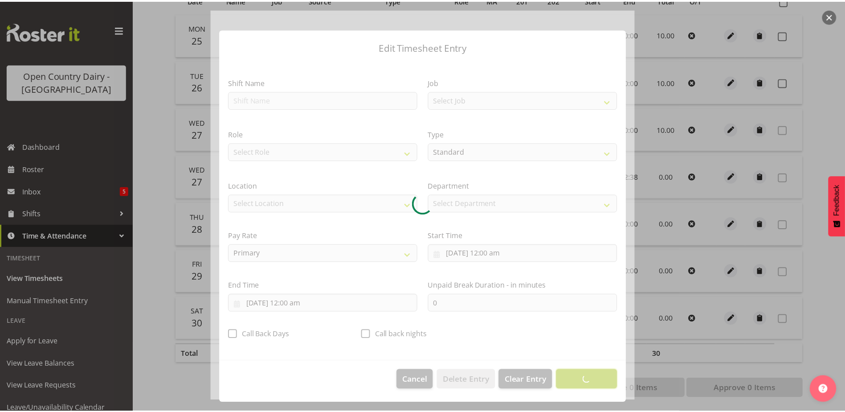
scroll to position [2, 0]
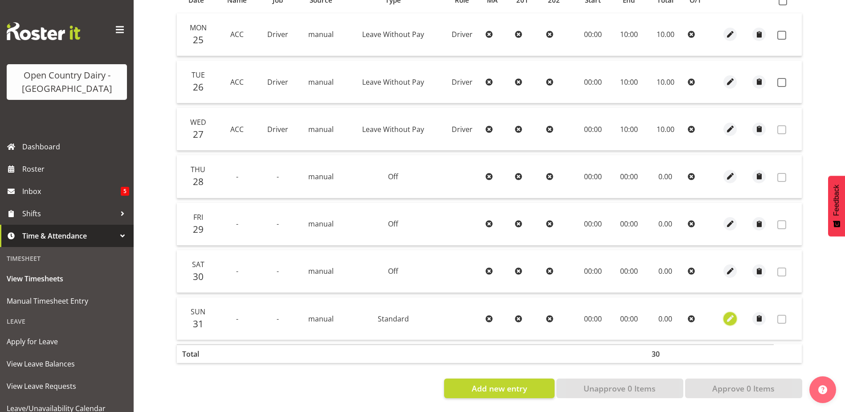
click at [733, 313] on span "button" at bounding box center [731, 318] width 10 height 10
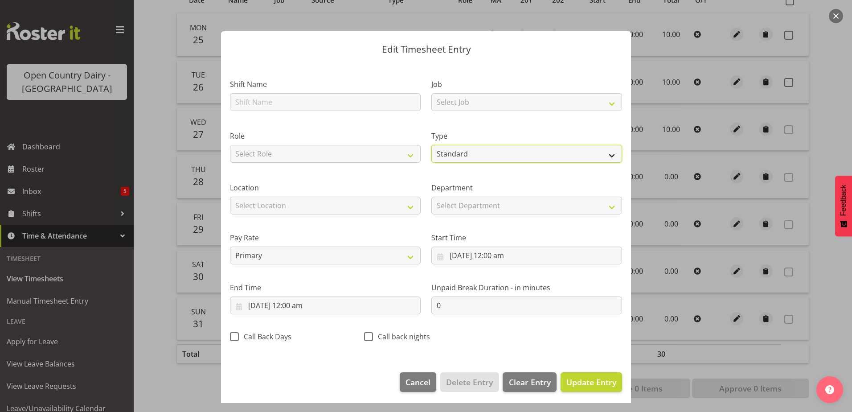
click at [455, 155] on select "Off Standard Public Holiday Public Holiday (Worked) Day In Lieu Annual Leave Si…" at bounding box center [526, 154] width 191 height 18
click at [431, 157] on select "Off Standard Public Holiday Public Holiday (Worked) Day In Lieu Annual Leave Si…" at bounding box center [526, 154] width 191 height 18
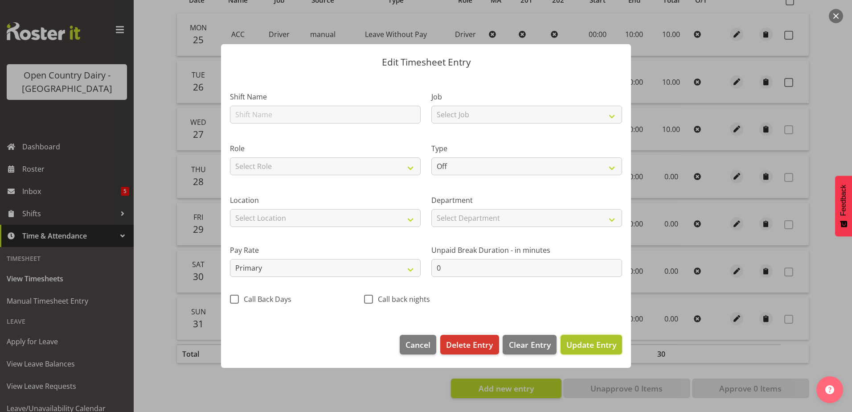
click at [589, 343] on span "Update Entry" at bounding box center [591, 344] width 50 height 11
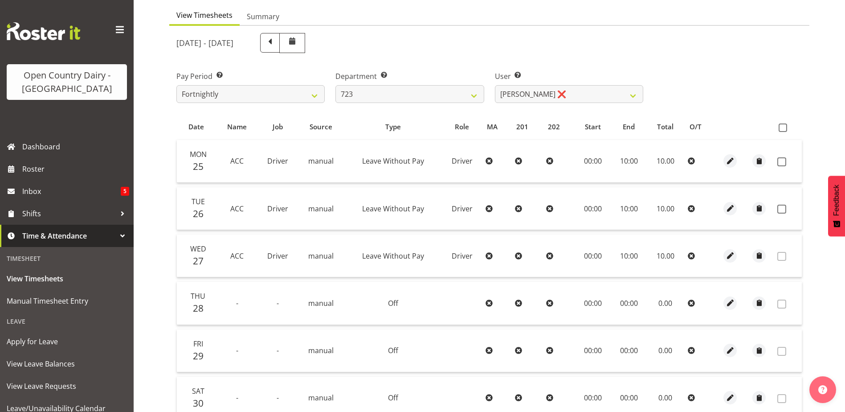
scroll to position [84, 0]
click at [783, 127] on span at bounding box center [783, 128] width 8 height 8
click at [783, 127] on input "checkbox" at bounding box center [782, 128] width 6 height 6
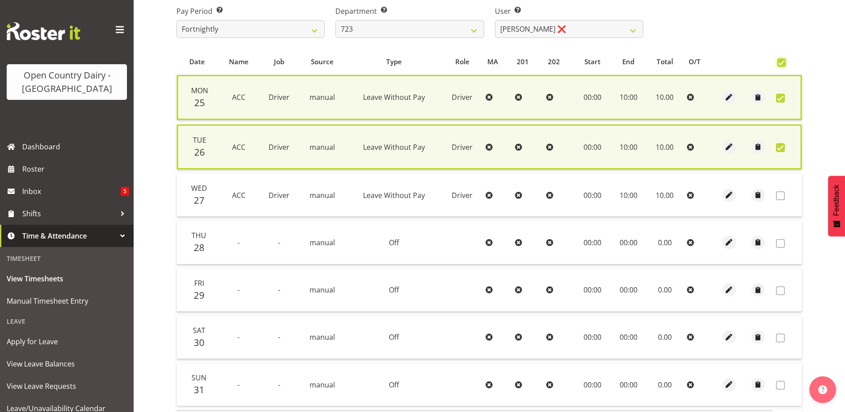
scroll to position [222, 0]
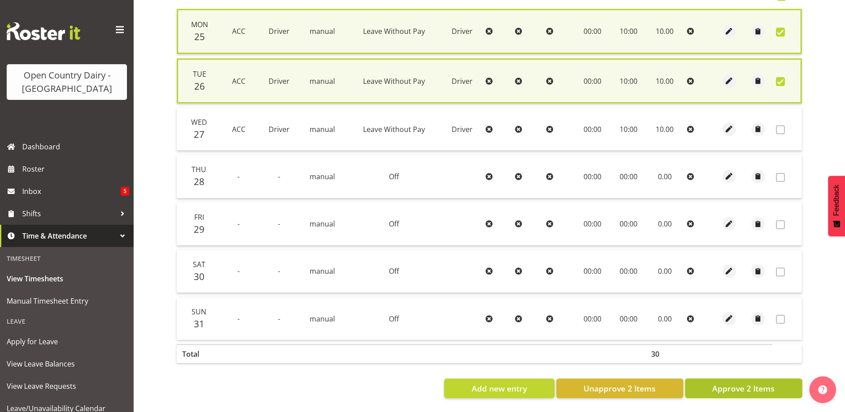
click at [728, 382] on span "Approve 2 Items" at bounding box center [744, 388] width 62 height 12
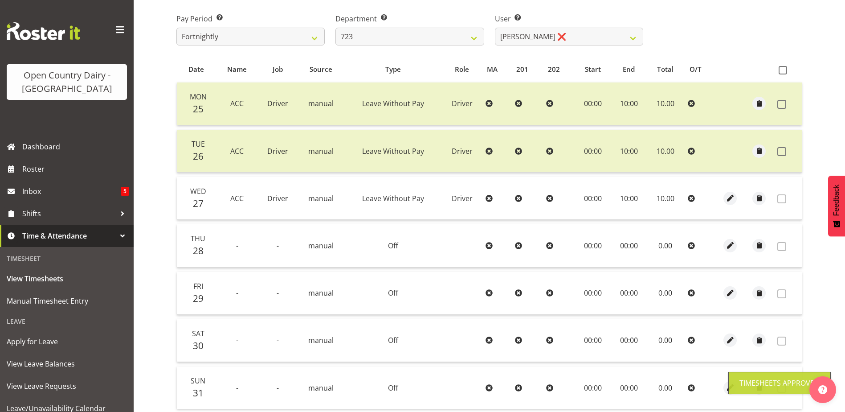
scroll to position [0, 0]
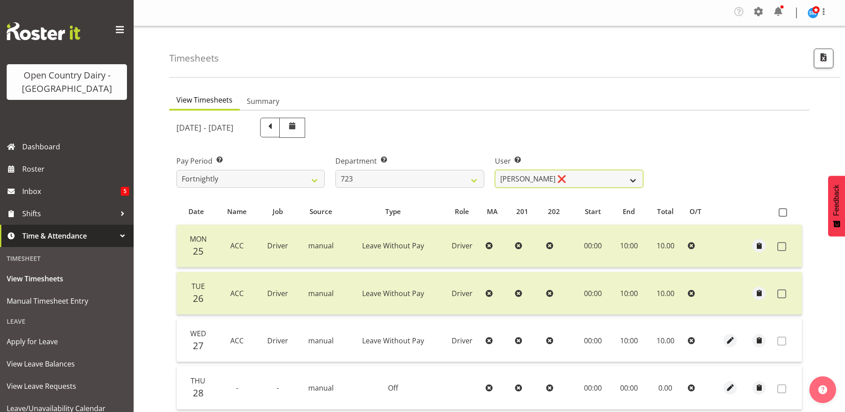
click at [578, 173] on select "Daljeet Rai ❌ Manjinder Singh ❌ Prabhjot Singh ❌ Varninder Singh ❌" at bounding box center [569, 179] width 148 height 18
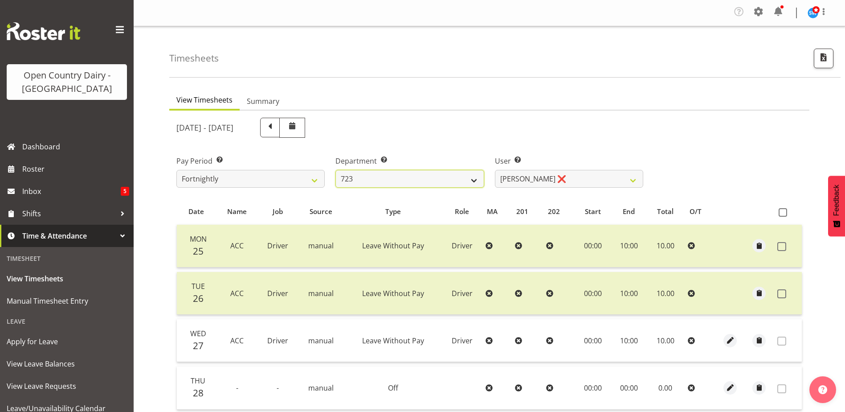
click at [392, 176] on select "701 702 703 704 705 706 707 708 709 710 711 712 713 714 715 716 717 718 719 720" at bounding box center [410, 179] width 148 height 18
click at [336, 170] on select "701 702 703 704 705 706 707 708 709 710 711 712 713 714 715 716 717 718 719 720" at bounding box center [410, 179] width 148 height 18
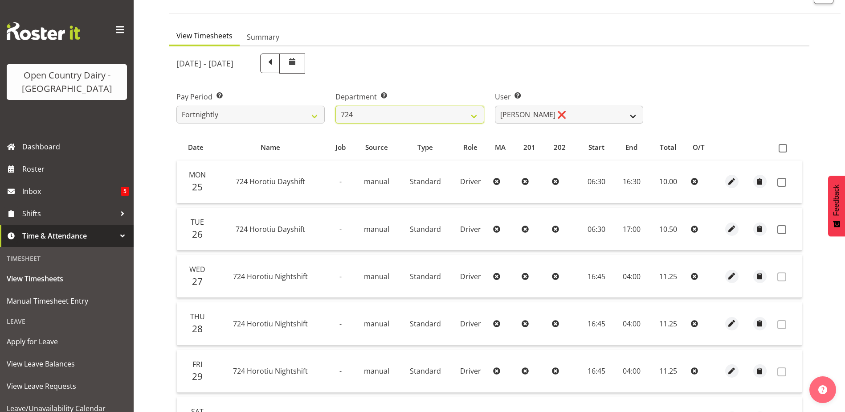
scroll to position [134, 0]
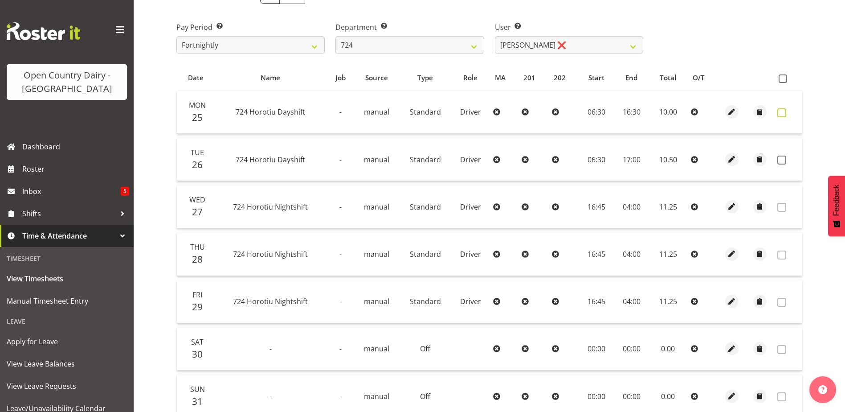
drag, startPoint x: 784, startPoint y: 111, endPoint x: 785, endPoint y: 117, distance: 5.5
click at [785, 111] on span at bounding box center [782, 112] width 9 height 9
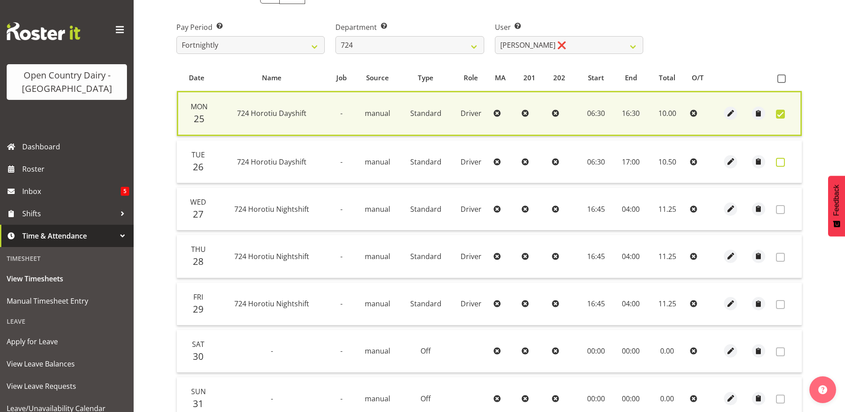
click at [782, 164] on span at bounding box center [780, 162] width 9 height 9
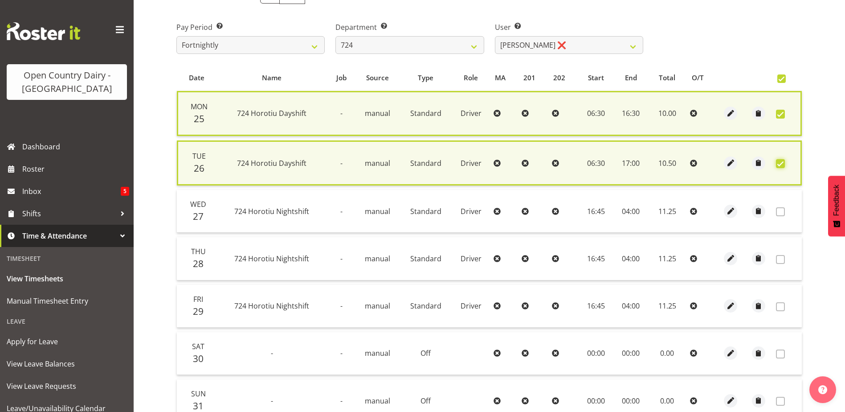
scroll to position [222, 0]
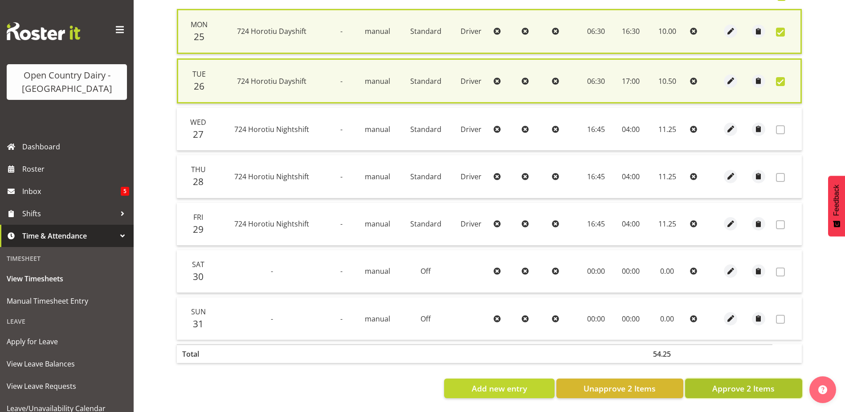
click at [726, 382] on span "Approve 2 Items" at bounding box center [744, 388] width 62 height 12
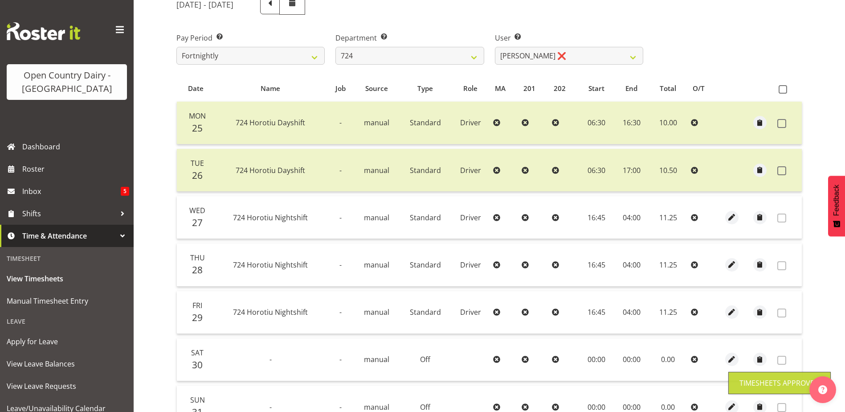
scroll to position [40, 0]
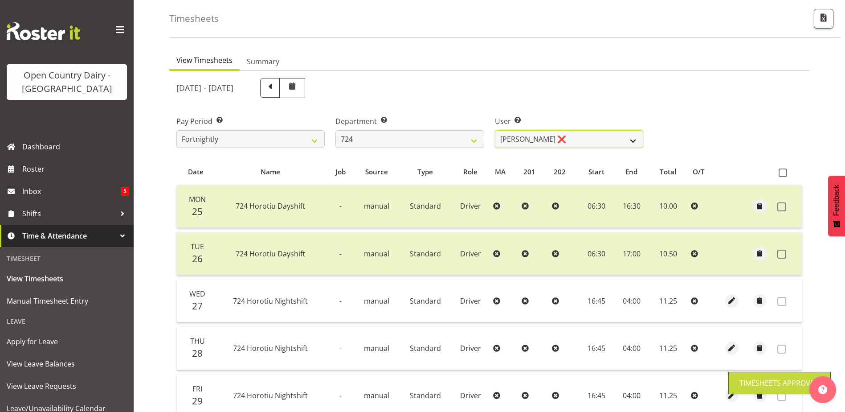
click at [580, 137] on select "Brent Adams ❌ Jaspreet Singh ❌ John Walters ❌" at bounding box center [569, 139] width 148 height 18
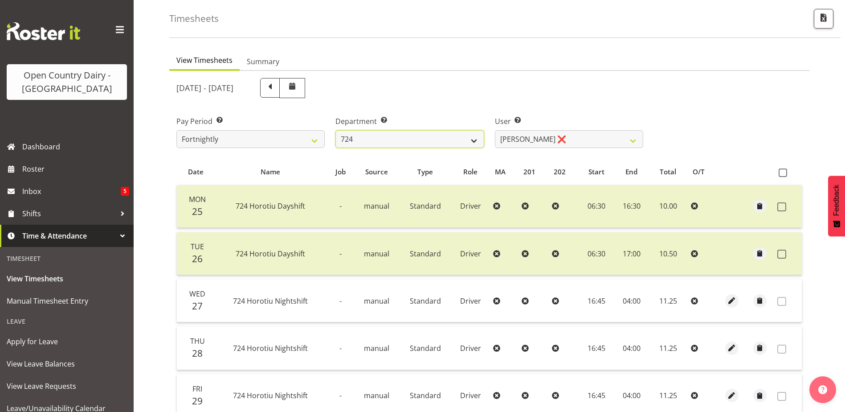
click at [374, 135] on select "701 702 703 704 705 706 707 708 709 710 711 712 713 714 715 716 717 718 719 720" at bounding box center [410, 139] width 148 height 18
click at [539, 135] on select "Brent Adams ❌ Jaspreet Singh ❌ John Walters ❌" at bounding box center [569, 139] width 148 height 18
click at [495, 130] on select "Brent Adams ❌ Jaspreet Singh ❌ John Walters ❌" at bounding box center [569, 139] width 148 height 18
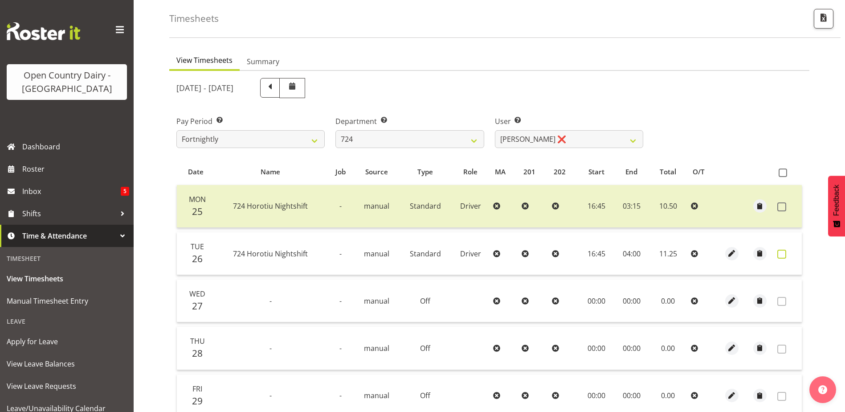
click at [786, 254] on span at bounding box center [782, 254] width 9 height 9
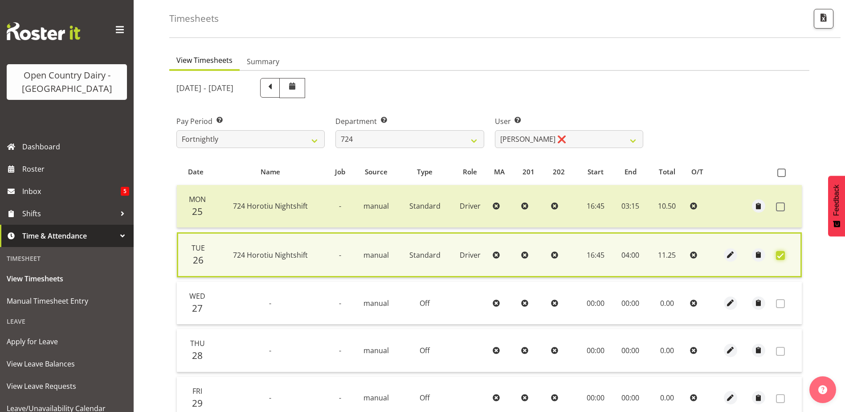
scroll to position [220, 0]
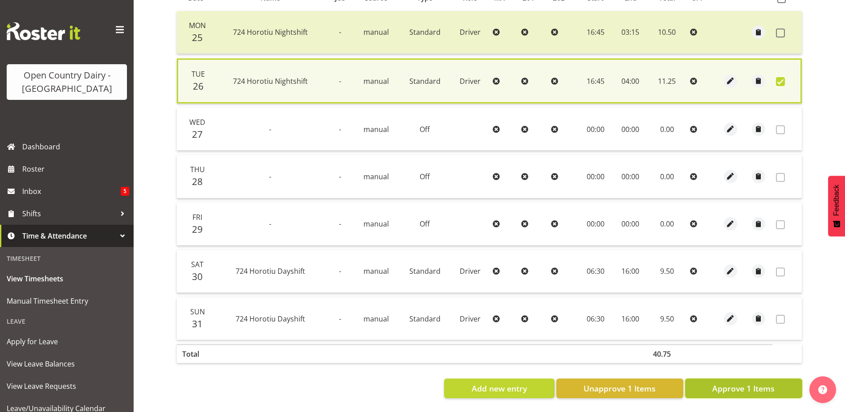
click at [736, 382] on span "Approve 1 Items" at bounding box center [744, 388] width 62 height 12
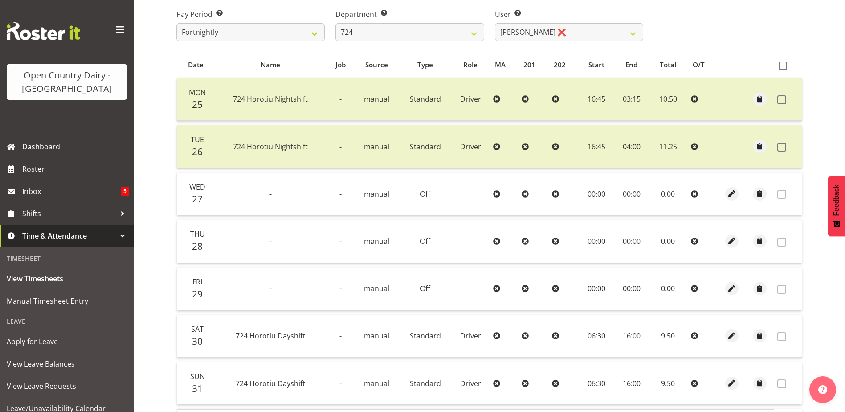
scroll to position [84, 0]
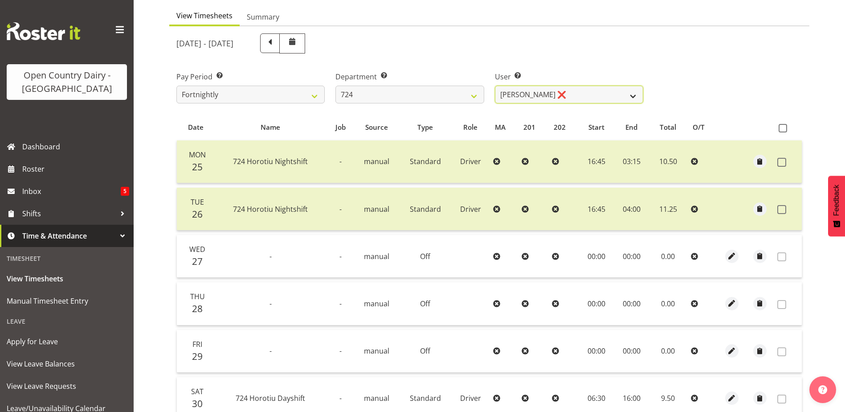
click at [565, 90] on select "Brent Adams ❌ Jaspreet Singh ❌ John Walters ❌" at bounding box center [569, 95] width 148 height 18
drag, startPoint x: 565, startPoint y: 90, endPoint x: 553, endPoint y: 90, distance: 11.1
click at [565, 90] on select "Brent Adams ❌ Jaspreet Singh ❌ John Walters ❌" at bounding box center [569, 95] width 148 height 18
click at [430, 94] on select "701 702 703 704 705 706 707 708 709 710 711 712 713 714 715 716 717 718 719 720" at bounding box center [410, 95] width 148 height 18
click at [336, 86] on select "701 702 703 704 705 706 707 708 709 710 711 712 713 714 715 716 717 718 719 720" at bounding box center [410, 95] width 148 height 18
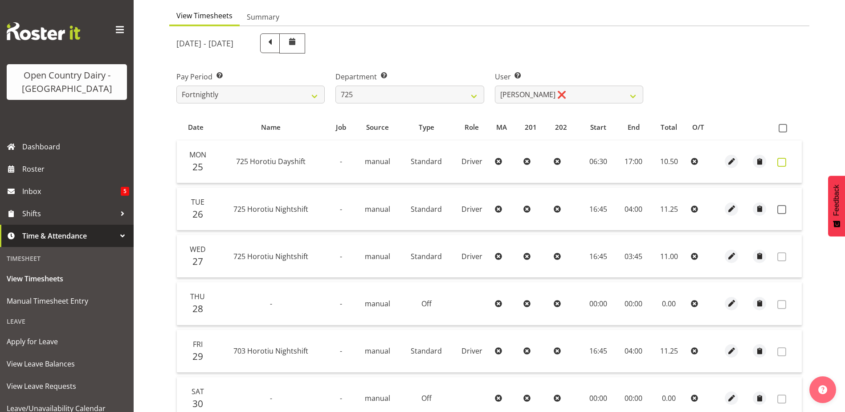
click at [785, 160] on span at bounding box center [782, 162] width 9 height 9
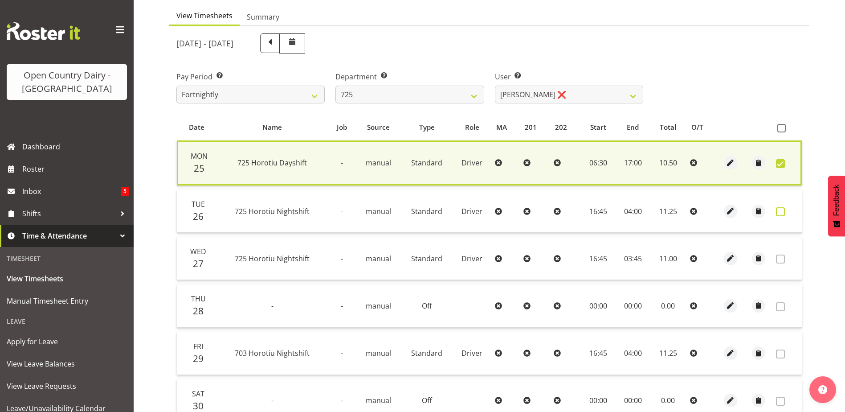
click at [779, 212] on span at bounding box center [780, 211] width 9 height 9
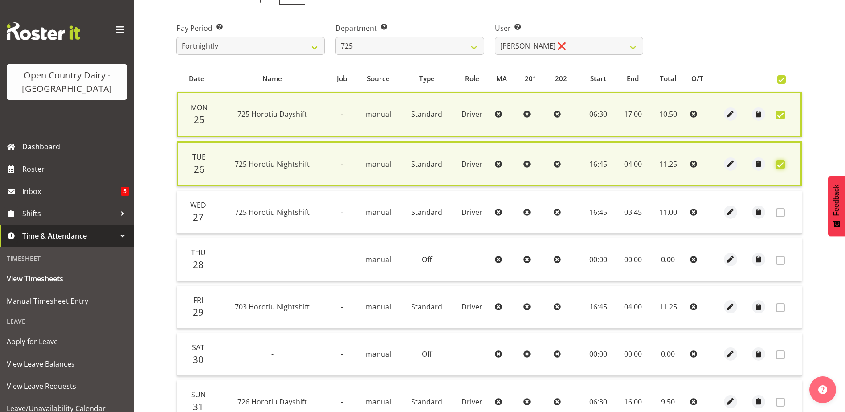
scroll to position [222, 0]
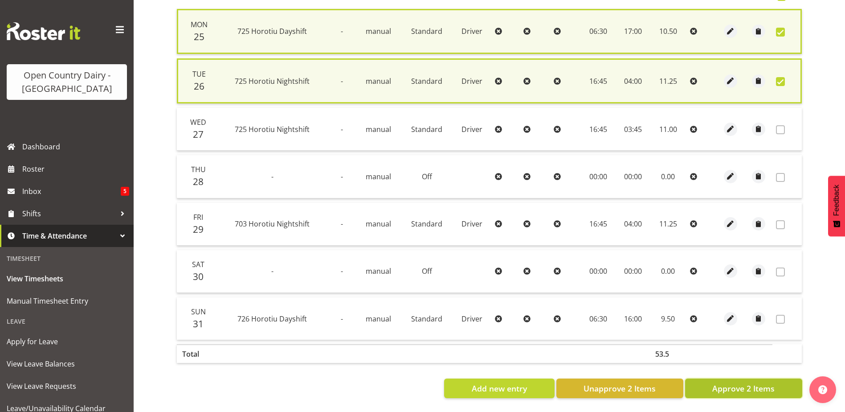
click at [760, 382] on span "Approve 2 Items" at bounding box center [744, 388] width 62 height 12
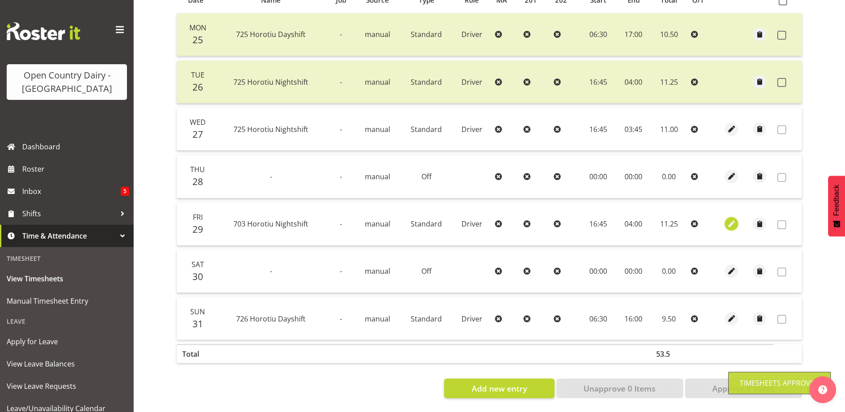
click at [731, 219] on span "button" at bounding box center [732, 224] width 10 height 10
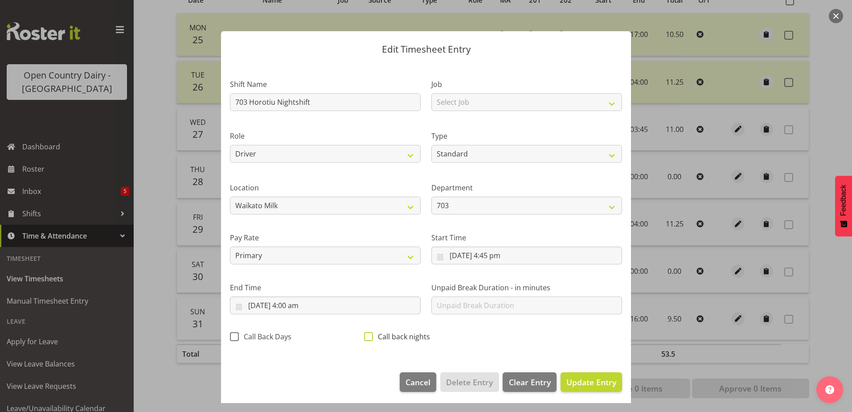
click at [368, 336] on span at bounding box center [368, 336] width 9 height 9
click at [368, 336] on input "Call back nights" at bounding box center [367, 336] width 6 height 6
click at [567, 381] on span "Update Entry" at bounding box center [591, 382] width 50 height 11
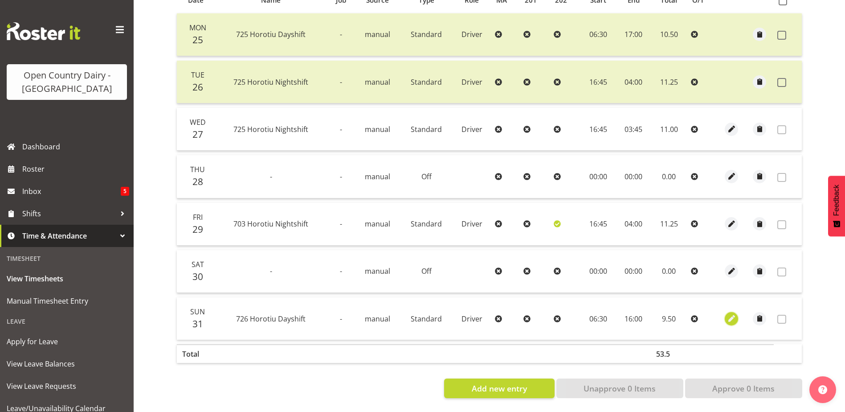
click at [729, 313] on span "button" at bounding box center [732, 318] width 10 height 10
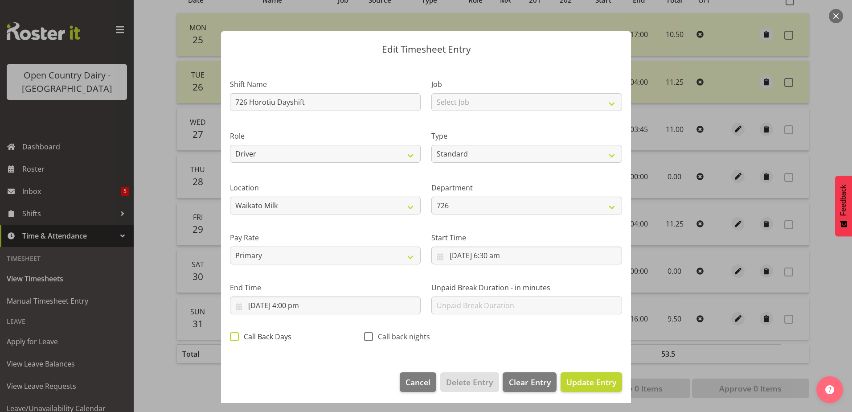
drag, startPoint x: 237, startPoint y: 336, endPoint x: 256, endPoint y: 342, distance: 20.6
click at [236, 336] on span at bounding box center [234, 336] width 9 height 9
click at [236, 336] on input "Call Back Days" at bounding box center [233, 336] width 6 height 6
drag, startPoint x: 569, startPoint y: 381, endPoint x: 610, endPoint y: 346, distance: 53.8
click at [568, 381] on span "Update Entry" at bounding box center [591, 382] width 50 height 11
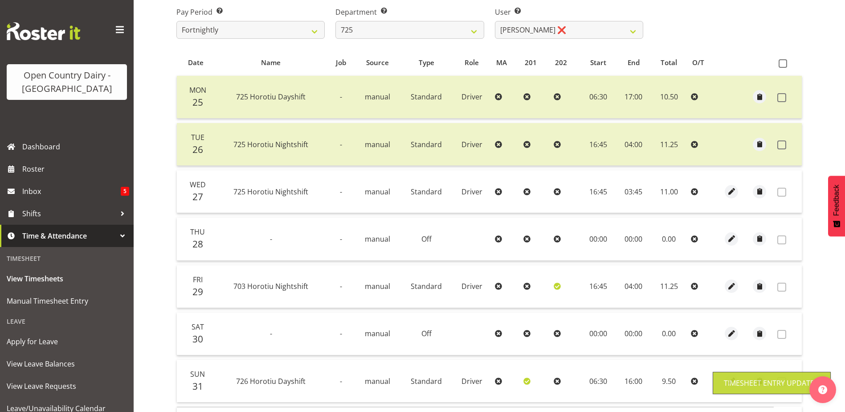
scroll to position [84, 0]
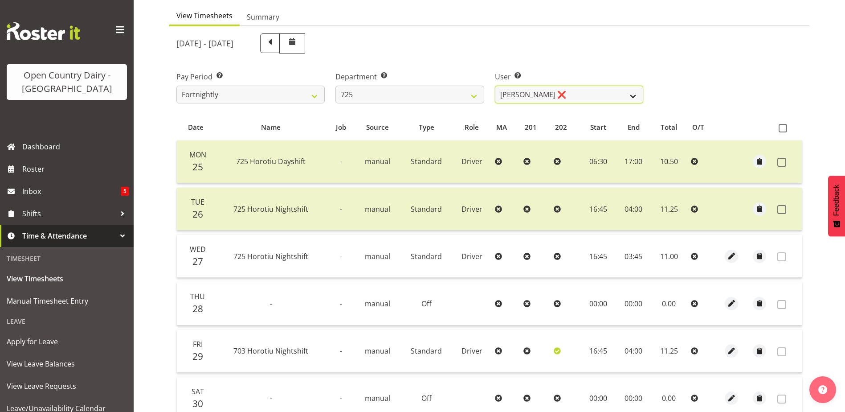
click at [597, 92] on select "Bhupinder Dhaliwal ❌ Gurpreet Singh Kahlon ❌ Hendrik Potgieter ❌ Len Grace ❌" at bounding box center [569, 95] width 148 height 18
click at [495, 86] on select "Bhupinder Dhaliwal ❌ Gurpreet Singh Kahlon ❌ Hendrik Potgieter ❌ Len Grace ❌" at bounding box center [569, 95] width 148 height 18
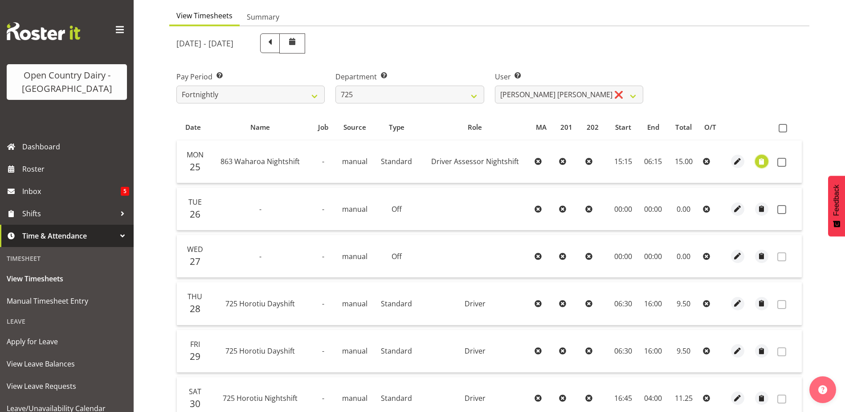
click at [764, 162] on span "button" at bounding box center [762, 161] width 10 height 10
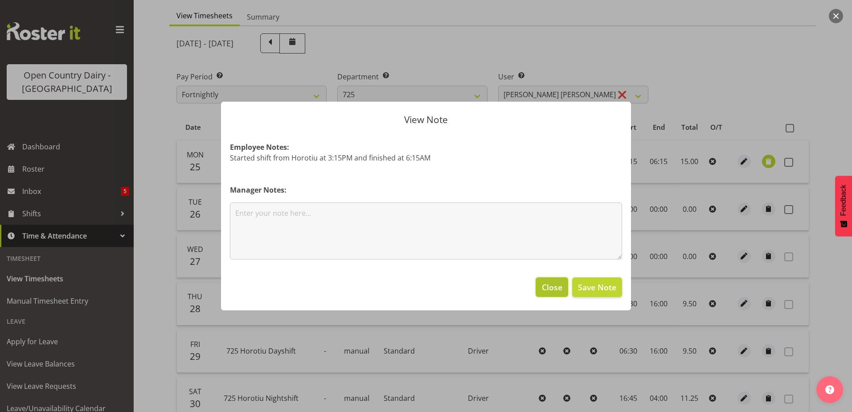
click at [556, 287] on span "Close" at bounding box center [552, 287] width 20 height 12
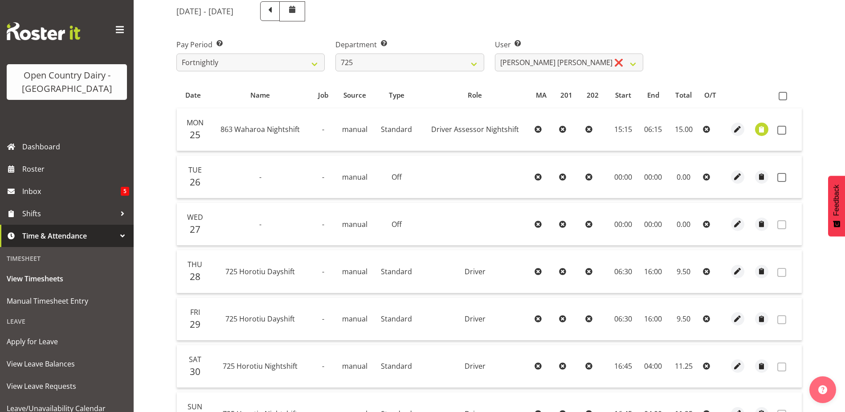
scroll to position [0, 0]
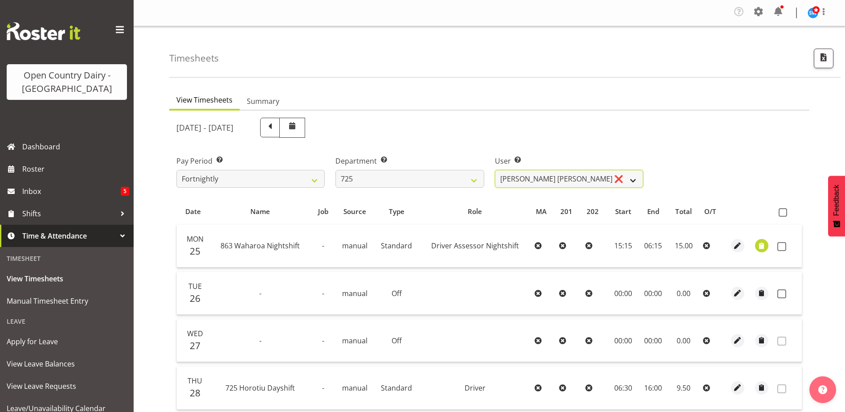
click at [534, 183] on select "Bhupinder Dhaliwal ❌ Gurpreet Singh Kahlon ❌ Hendrik Potgieter ❌ Len Grace ❌" at bounding box center [569, 179] width 148 height 18
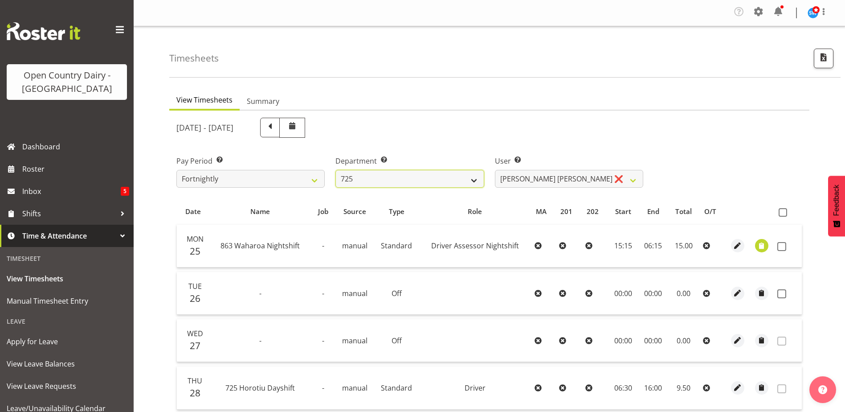
click at [450, 181] on select "701 702 703 704 705 706 707 708 709 710 711 712 713 714 715 716 717 718 719 720" at bounding box center [410, 179] width 148 height 18
click at [336, 170] on select "701 702 703 704 705 706 707 708 709 710 711 712 713 714 715 716 717 718 719 720" at bounding box center [410, 179] width 148 height 18
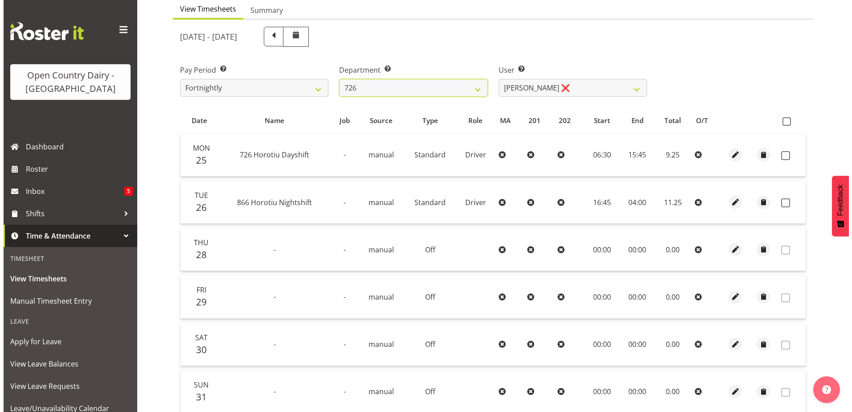
scroll to position [171, 0]
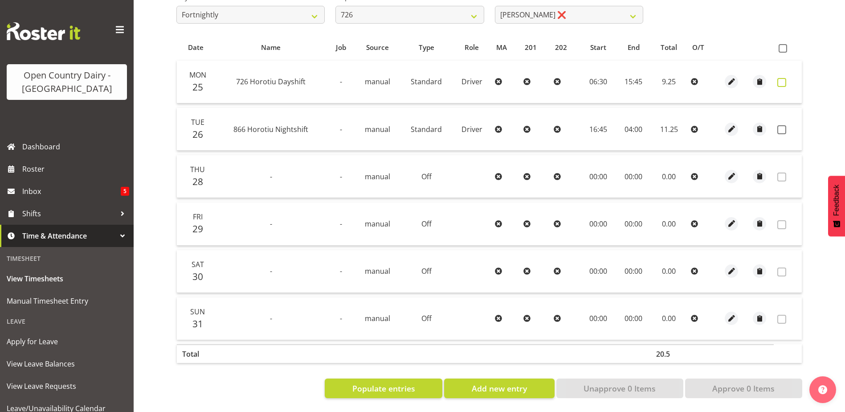
click at [785, 78] on span at bounding box center [782, 82] width 9 height 9
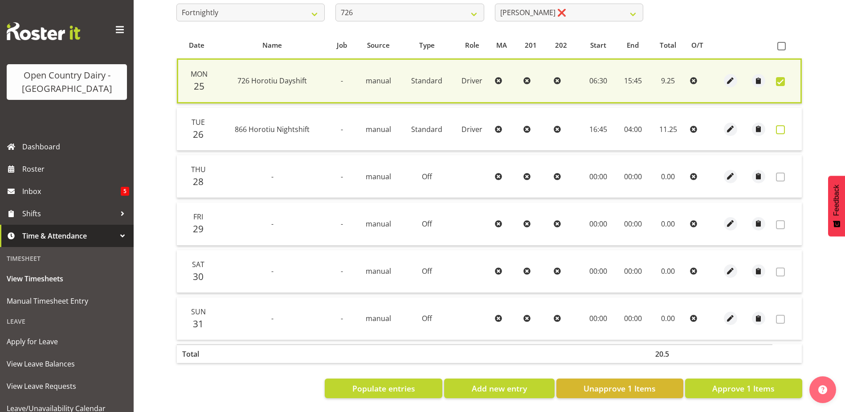
click at [779, 127] on span at bounding box center [780, 129] width 9 height 9
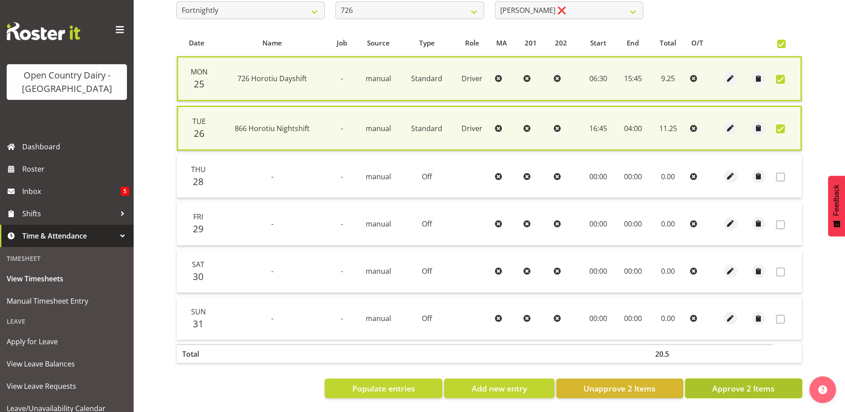
click at [761, 384] on span "Approve 2 Items" at bounding box center [744, 388] width 62 height 12
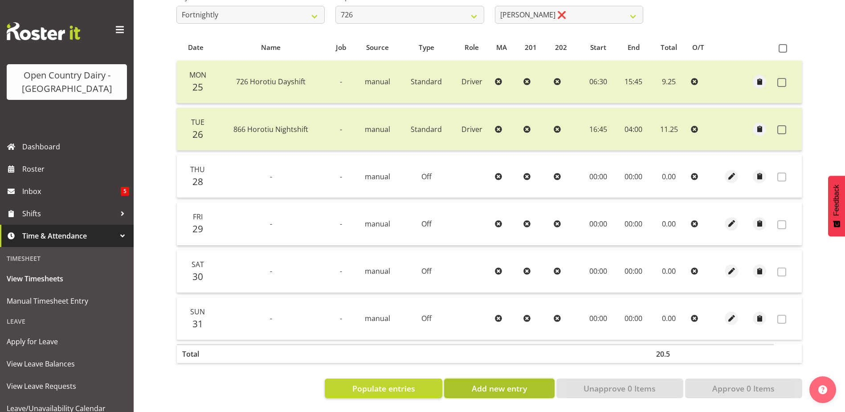
click at [474, 383] on button "Add new entry" at bounding box center [499, 388] width 110 height 20
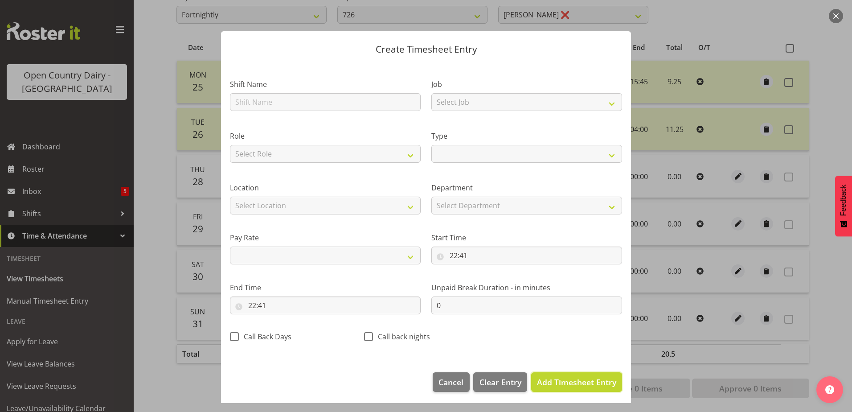
click at [555, 382] on span "Add Timesheet Entry" at bounding box center [576, 382] width 79 height 11
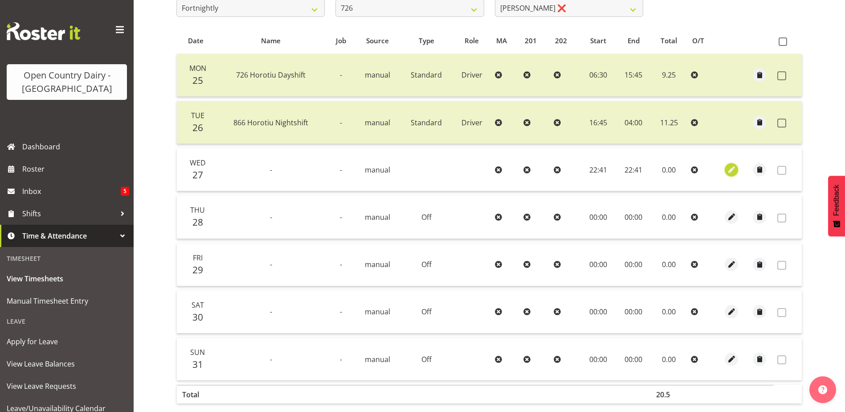
click at [732, 170] on span "button" at bounding box center [732, 169] width 10 height 10
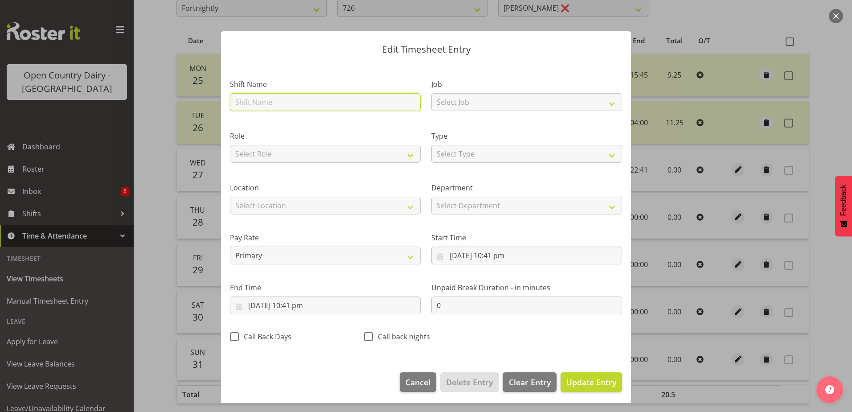
click at [260, 100] on input "text" at bounding box center [325, 102] width 191 height 18
drag, startPoint x: 276, startPoint y: 102, endPoint x: 226, endPoint y: 101, distance: 50.4
click at [226, 101] on div "Shift Name 723 Horotiu Nightshift" at bounding box center [325, 92] width 201 height 52
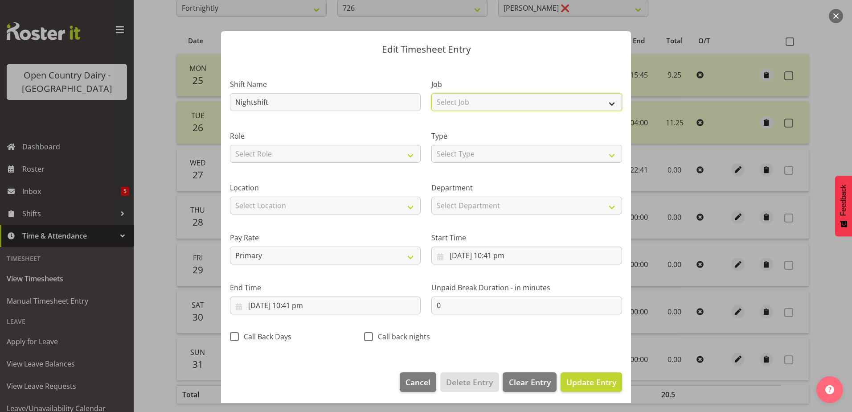
click at [450, 101] on select "Select Job Driver Driver supervisor Support" at bounding box center [526, 102] width 191 height 18
click at [431, 93] on select "Select Job Driver Driver supervisor Support" at bounding box center [526, 102] width 191 height 18
click at [387, 152] on select "Select Role Driver" at bounding box center [325, 154] width 191 height 18
click at [230, 145] on select "Select Role Driver" at bounding box center [325, 154] width 191 height 18
click at [466, 154] on select "Select Type Off Standard Public Holiday Public Holiday (Worked) Day In Lieu Ann…" at bounding box center [526, 154] width 191 height 18
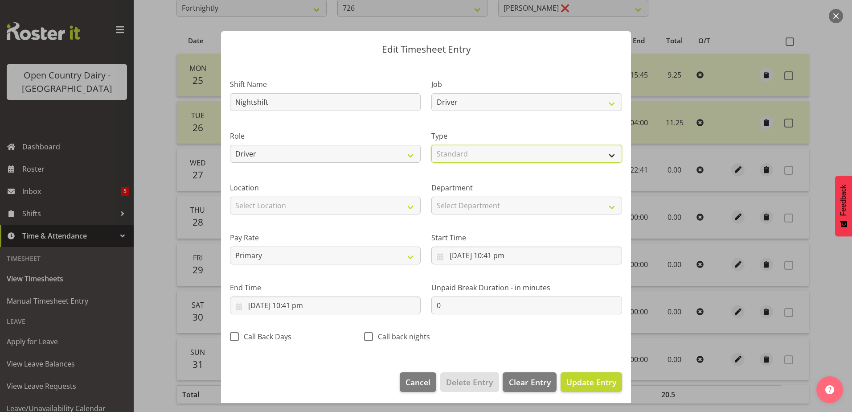
click at [431, 145] on select "Select Type Off Standard Public Holiday Public Holiday (Worked) Day In Lieu Ann…" at bounding box center [526, 154] width 191 height 18
click at [483, 255] on input "27/08/2025, 10:41 pm" at bounding box center [526, 255] width 191 height 18
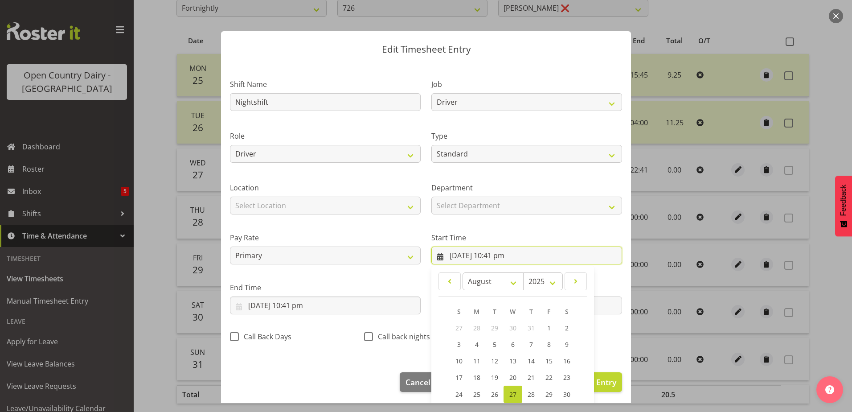
scroll to position [65, 0]
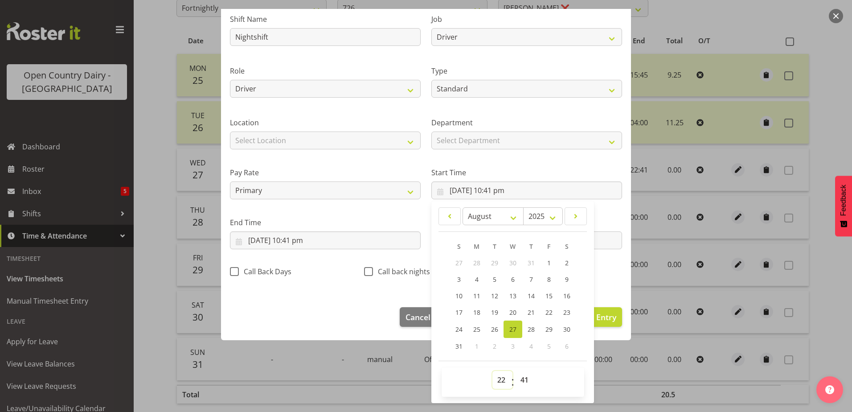
click at [497, 381] on select "00 01 02 03 04 05 06 07 08 09 10 11 12 13 14 15 16 17 18 19 20 21 22 23" at bounding box center [502, 380] width 20 height 18
click at [492, 371] on select "00 01 02 03 04 05 06 07 08 09 10 11 12 13 14 15 16 17 18 19 20 21 22 23" at bounding box center [502, 380] width 20 height 18
drag, startPoint x: 520, startPoint y: 383, endPoint x: 516, endPoint y: 373, distance: 10.9
click at [520, 382] on select "00 01 02 03 04 05 06 07 08 09 10 11 12 13 14 15 16 17 18 19 20 21 22 23 24 25 2…" at bounding box center [526, 380] width 20 height 18
click at [516, 371] on select "00 01 02 03 04 05 06 07 08 09 10 11 12 13 14 15 16 17 18 19 20 21 22 23 24 25 2…" at bounding box center [526, 380] width 20 height 18
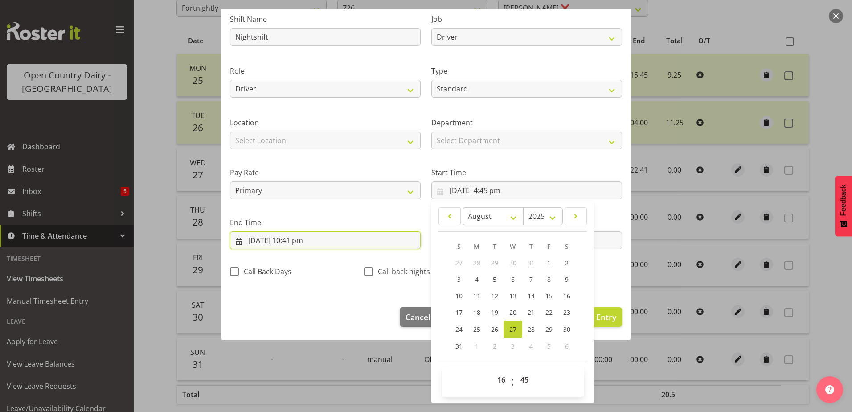
click at [357, 242] on input "27/08/2025, 10:41 pm" at bounding box center [325, 240] width 191 height 18
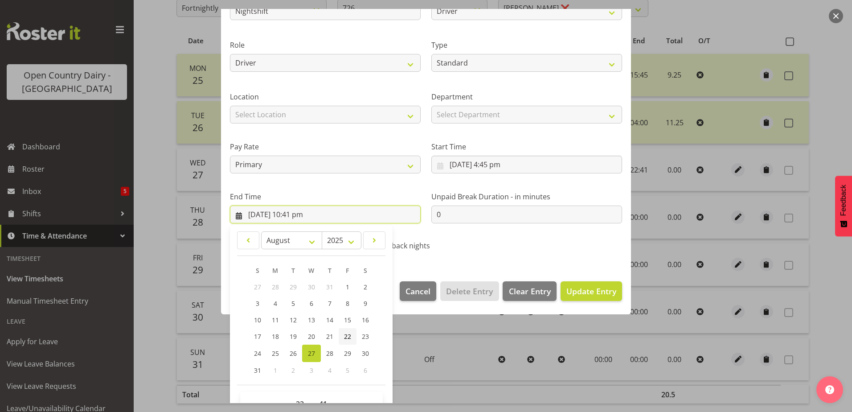
scroll to position [115, 0]
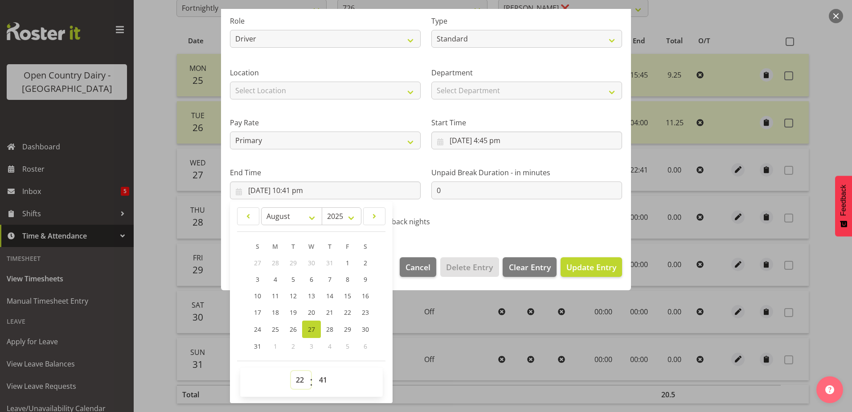
click at [299, 381] on select "00 01 02 03 04 05 06 07 08 09 10 11 12 13 14 15 16 17 18 19 20 21 22 23" at bounding box center [301, 380] width 20 height 18
click at [291, 371] on select "00 01 02 03 04 05 06 07 08 09 10 11 12 13 14 15 16 17 18 19 20 21 22 23" at bounding box center [301, 380] width 20 height 18
click at [324, 379] on select "00 01 02 03 04 05 06 07 08 09 10 11 12 13 14 15 16 17 18 19 20 21 22 23 24 25 2…" at bounding box center [324, 380] width 20 height 18
click at [314, 371] on select "00 01 02 03 04 05 06 07 08 09 10 11 12 13 14 15 16 17 18 19 20 21 22 23 24 25 2…" at bounding box center [324, 380] width 20 height 18
click at [590, 268] on span "Update Entry" at bounding box center [591, 267] width 50 height 11
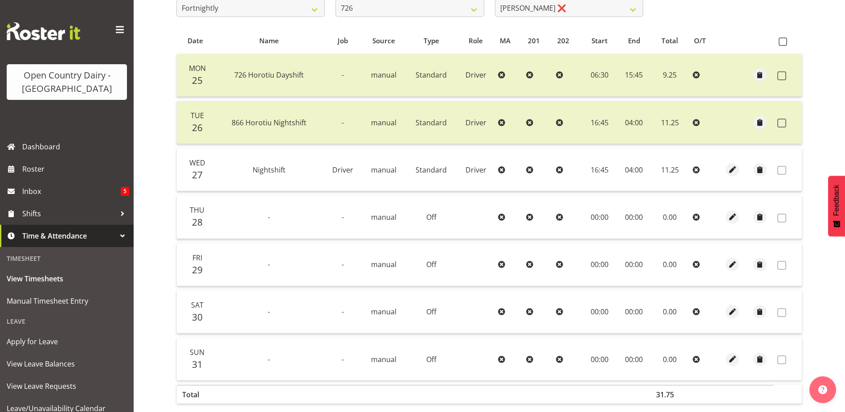
scroll to position [126, 0]
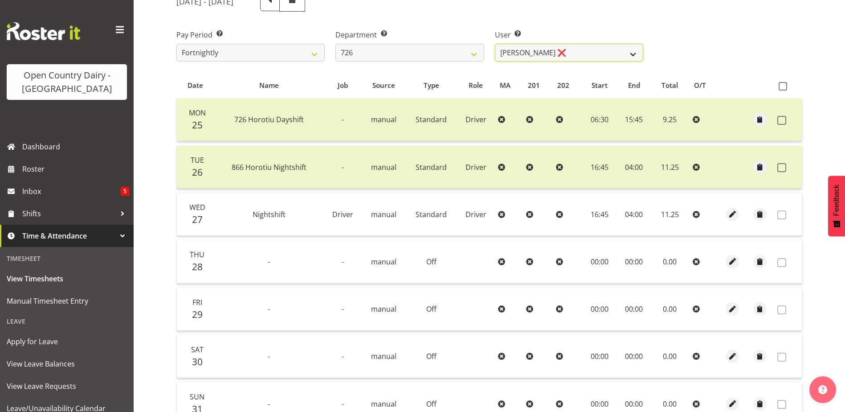
click at [570, 52] on select "Angela Burrill ❌ Bryan Leathart ❌ Harpreet Singh ❌ Kerry Young ❌" at bounding box center [569, 53] width 148 height 18
click at [495, 44] on select "Angela Burrill ❌ Bryan Leathart ❌ Harpreet Singh ❌ Kerry Young ❌" at bounding box center [569, 53] width 148 height 18
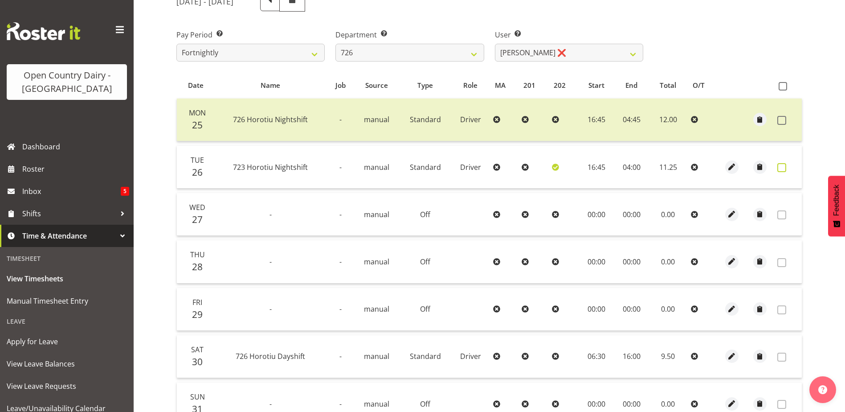
click at [785, 168] on span at bounding box center [782, 167] width 9 height 9
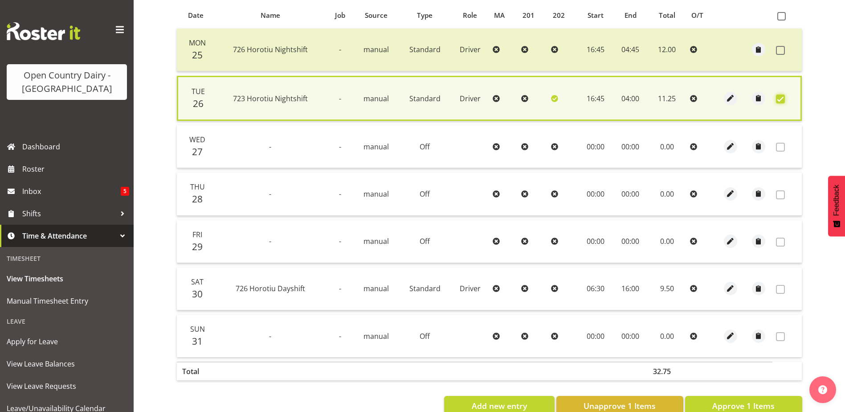
scroll to position [220, 0]
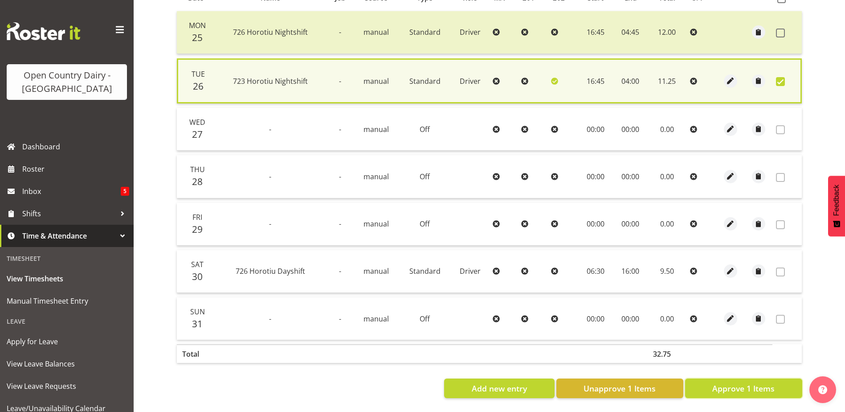
click at [767, 384] on span "Approve 1 Items" at bounding box center [744, 388] width 62 height 12
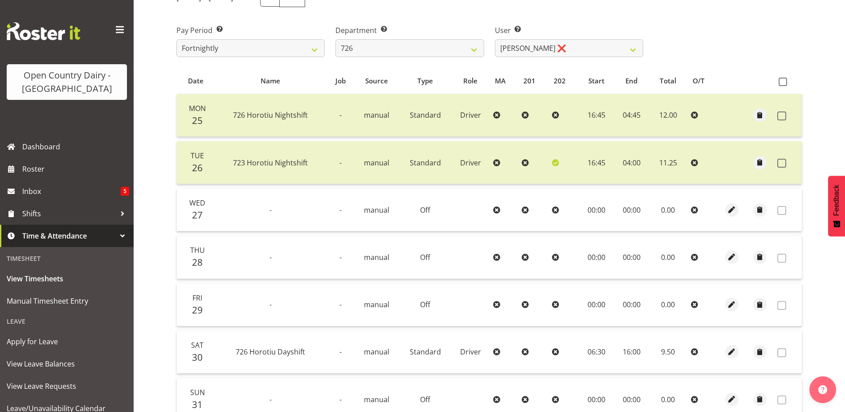
scroll to position [40, 0]
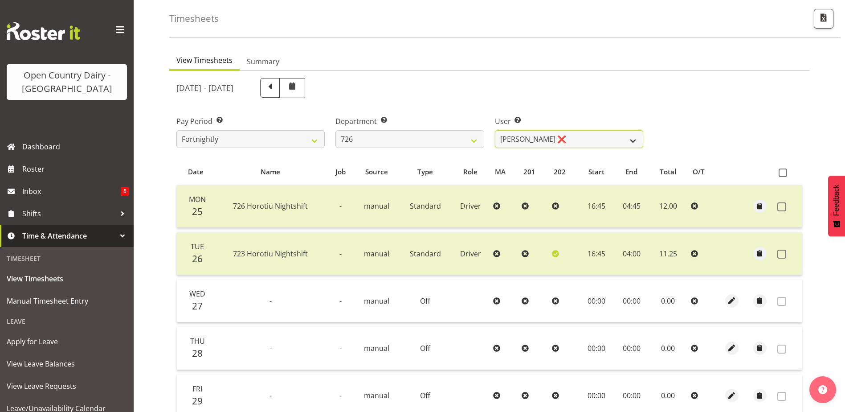
click at [566, 138] on select "Angela Burrill ❌ Bryan Leathart ❌ Harpreet Singh ❌ Kerry Young ❌" at bounding box center [569, 139] width 148 height 18
click at [495, 130] on select "Angela Burrill ❌ Bryan Leathart ❌ Harpreet Singh ❌ Kerry Young ❌" at bounding box center [569, 139] width 148 height 18
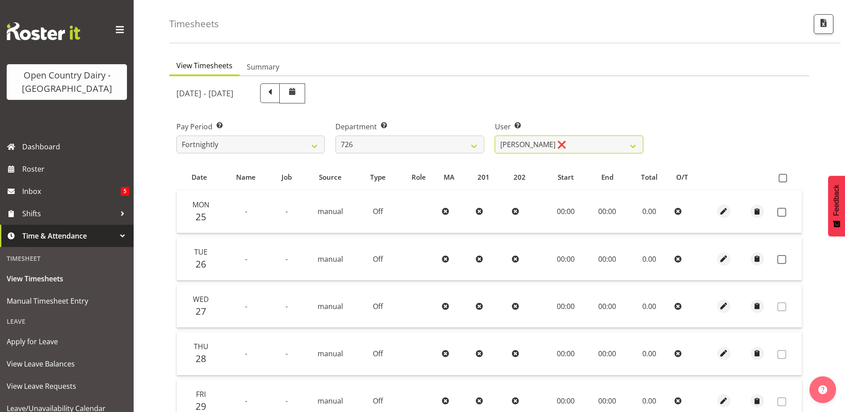
scroll to position [0, 0]
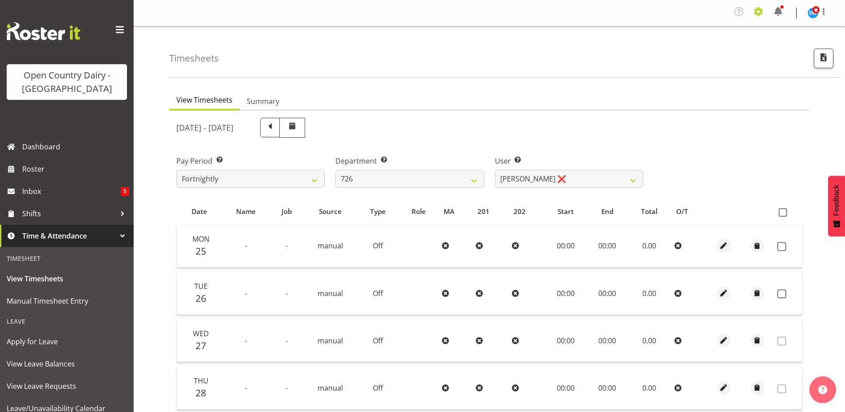
click at [757, 12] on span at bounding box center [759, 11] width 14 height 14
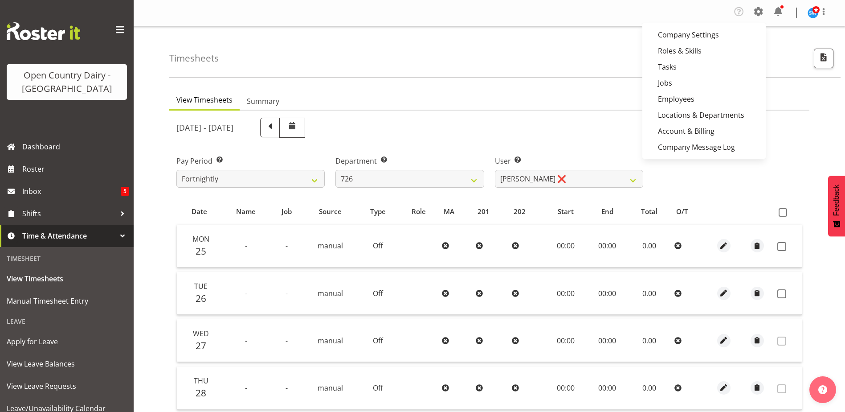
click at [537, 57] on div "Timesheets" at bounding box center [505, 51] width 672 height 51
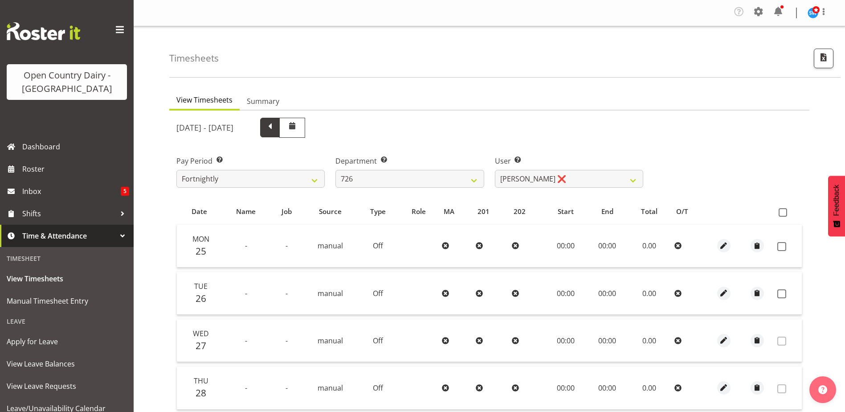
click at [276, 131] on span at bounding box center [270, 127] width 12 height 12
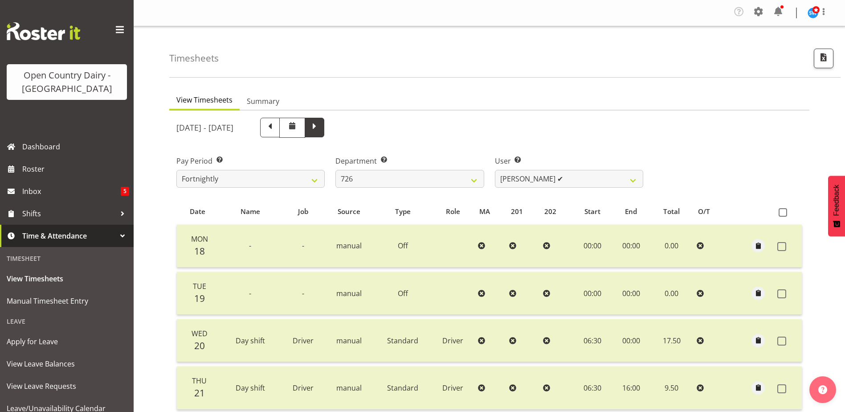
click at [320, 122] on span at bounding box center [315, 127] width 12 height 12
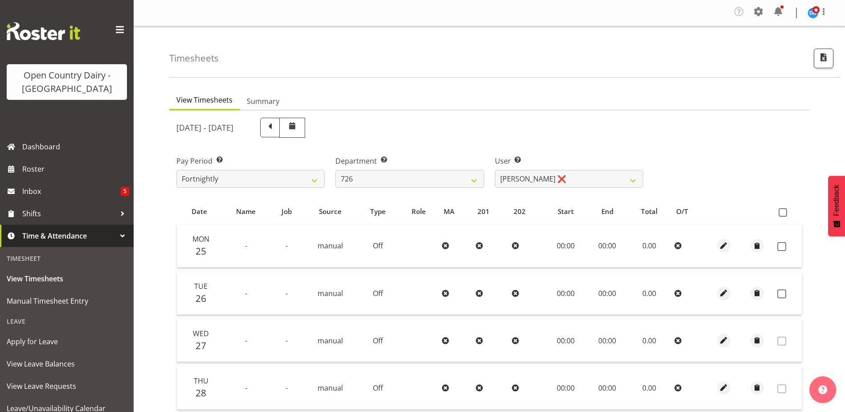
scroll to position [134, 0]
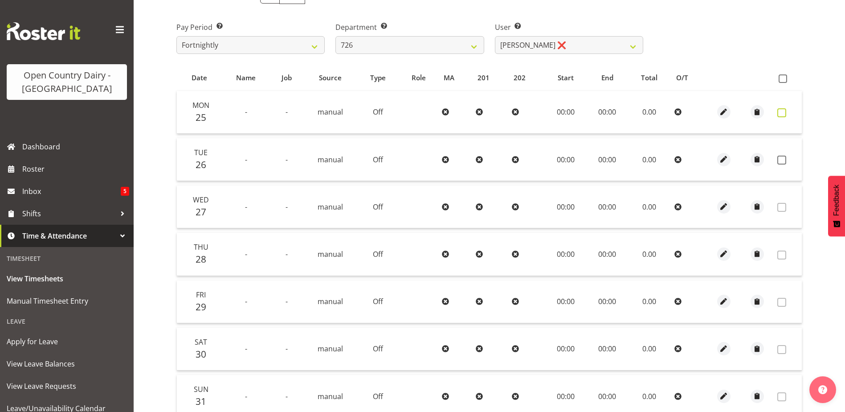
click at [783, 112] on span at bounding box center [782, 112] width 9 height 9
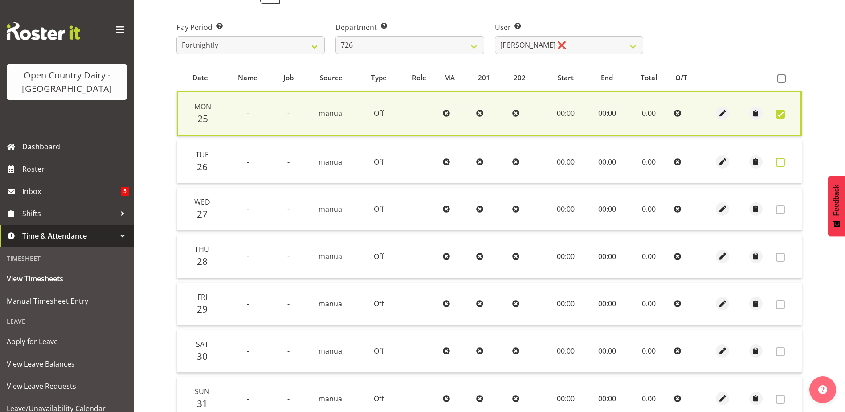
click at [782, 162] on span at bounding box center [780, 162] width 9 height 9
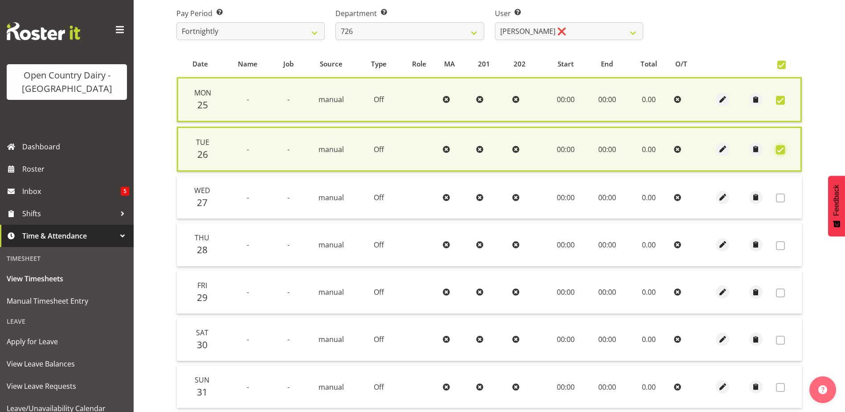
scroll to position [222, 0]
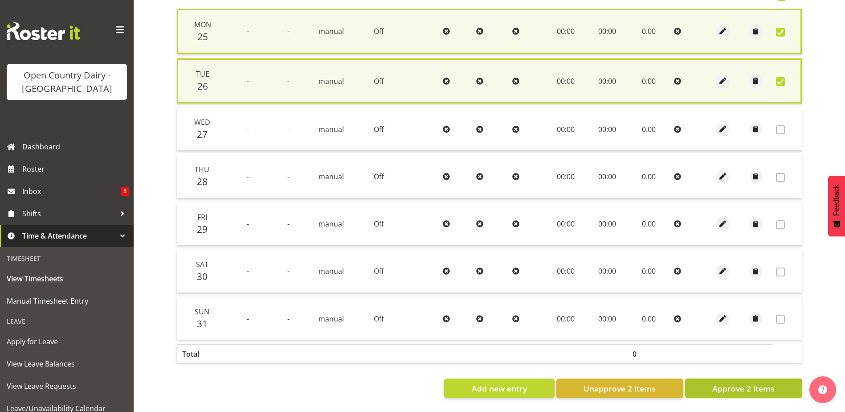
click at [730, 382] on span "Approve 2 Items" at bounding box center [744, 388] width 62 height 12
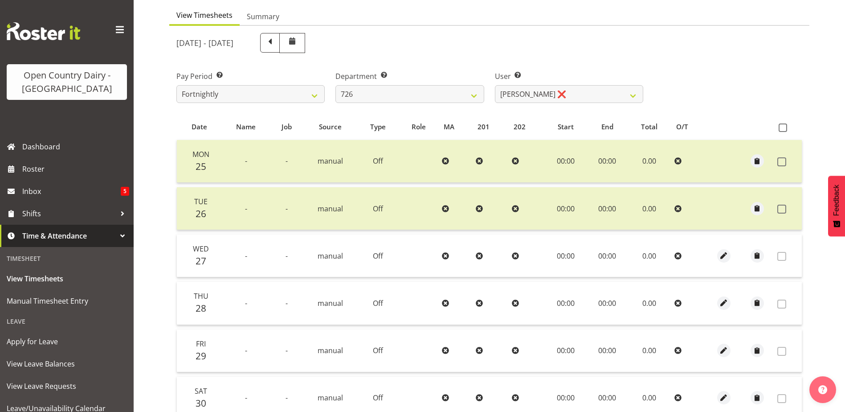
scroll to position [84, 0]
click at [280, 39] on span at bounding box center [270, 43] width 20 height 20
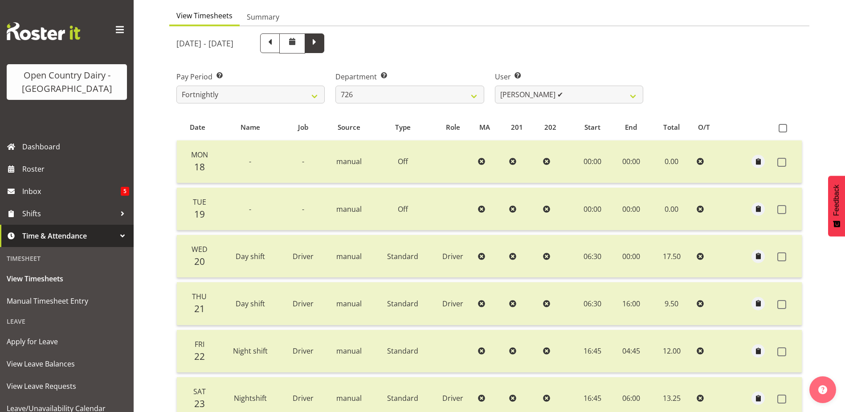
click at [320, 44] on span at bounding box center [315, 43] width 12 height 12
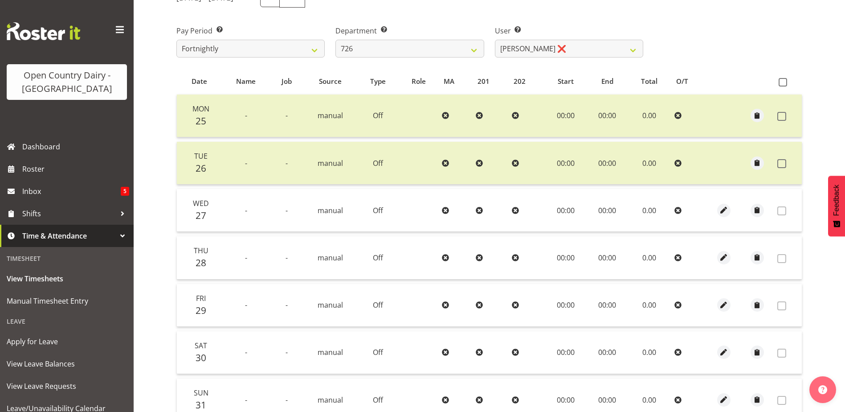
scroll to position [173, 0]
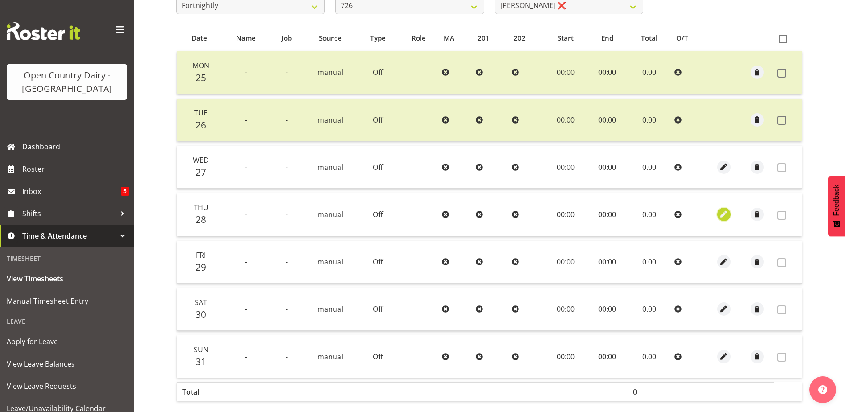
click at [721, 217] on span "button" at bounding box center [724, 214] width 10 height 10
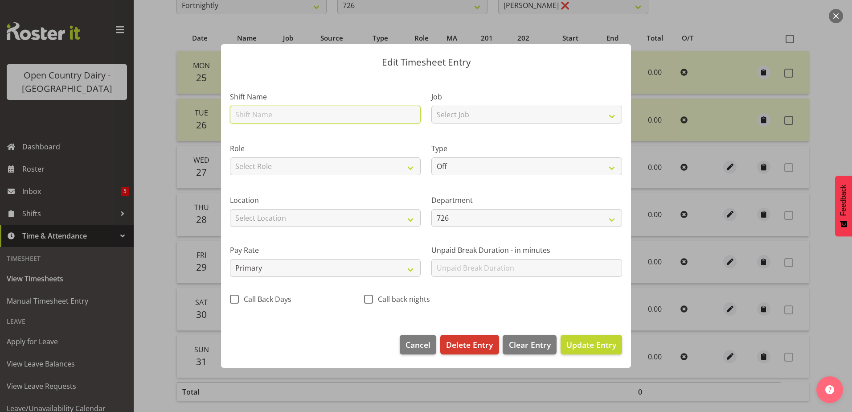
click at [275, 116] on input "text" at bounding box center [325, 115] width 191 height 18
drag, startPoint x: 269, startPoint y: 114, endPoint x: 201, endPoint y: 114, distance: 67.7
click at [201, 114] on div "Edit Timesheet Entry Shift Name Nightshift Job Select Job Driver Driver supervi…" at bounding box center [426, 206] width 852 height 412
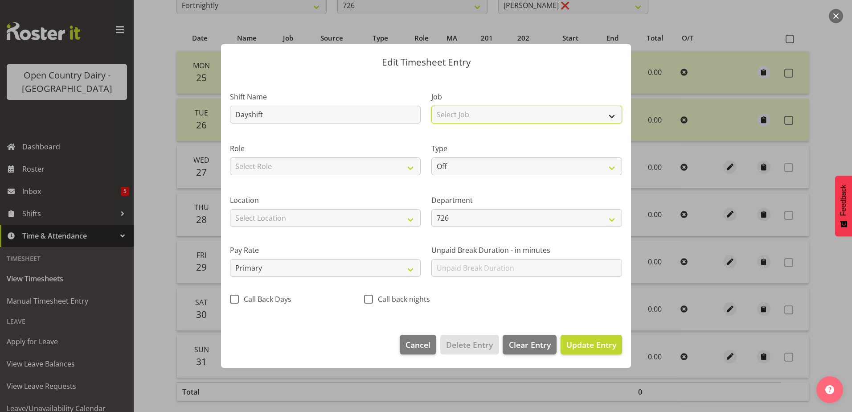
click at [470, 111] on select "Select Job Driver Driver supervisor Support" at bounding box center [526, 115] width 191 height 18
click at [431, 106] on select "Select Job Driver Driver supervisor Support" at bounding box center [526, 115] width 191 height 18
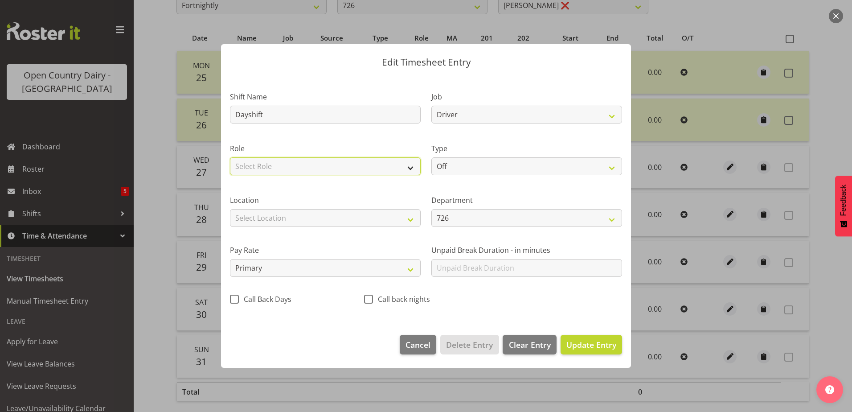
click at [381, 163] on select "Select Role Driver Driver Buddy" at bounding box center [325, 166] width 191 height 18
click at [230, 157] on select "Select Role Driver Driver Buddy" at bounding box center [325, 166] width 191 height 18
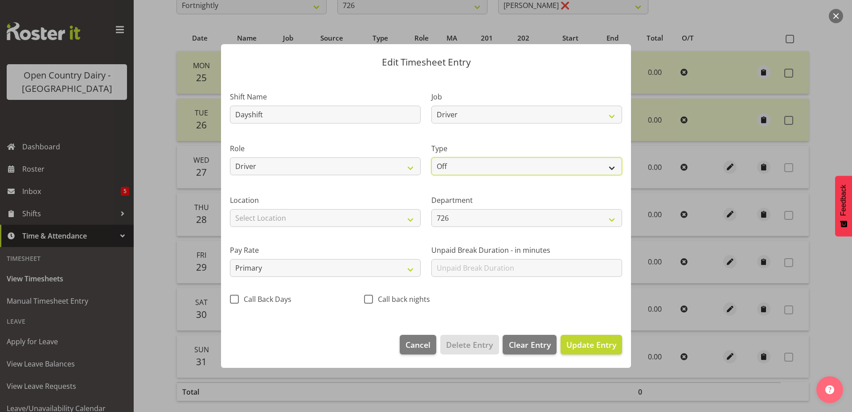
click at [467, 165] on select "Off Standard Public Holiday Public Holiday (Worked) Day In Lieu Annual Leave Si…" at bounding box center [526, 166] width 191 height 18
click at [431, 157] on select "Off Standard Public Holiday Public Holiday (Worked) Day In Lieu Annual Leave Si…" at bounding box center [526, 166] width 191 height 18
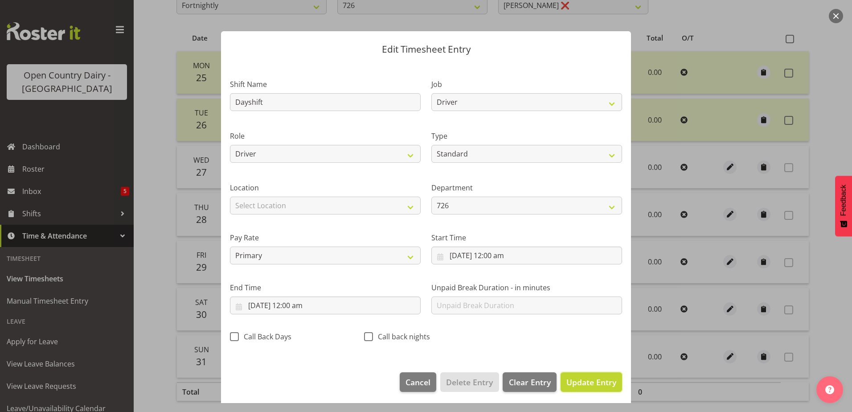
click at [579, 386] on span "Update Entry" at bounding box center [591, 382] width 50 height 11
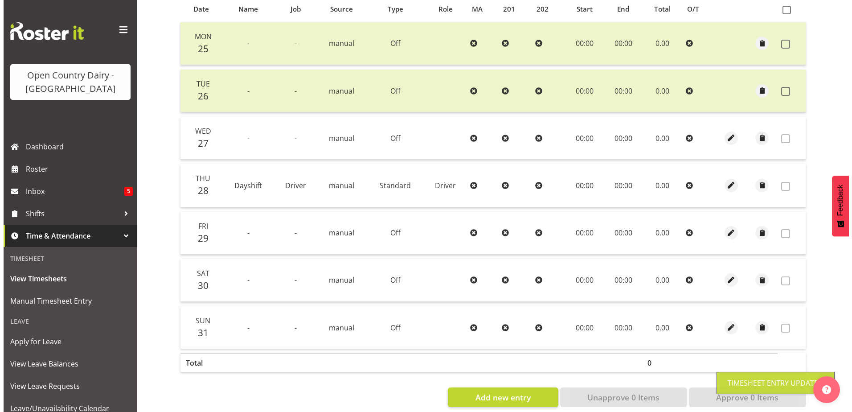
scroll to position [218, 0]
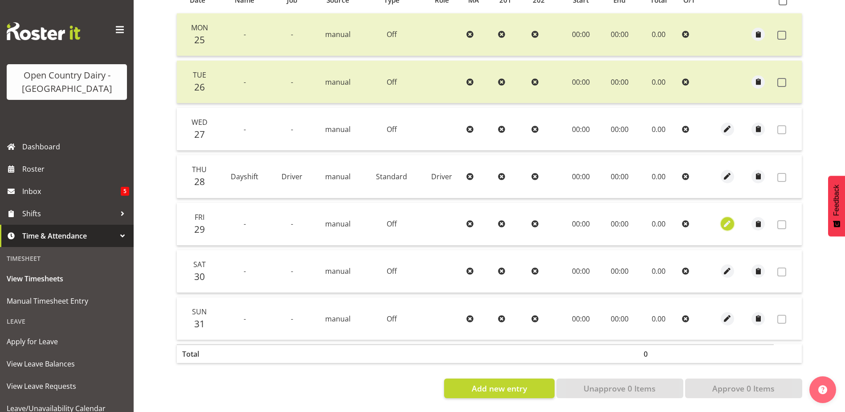
click at [726, 219] on span "button" at bounding box center [728, 224] width 10 height 10
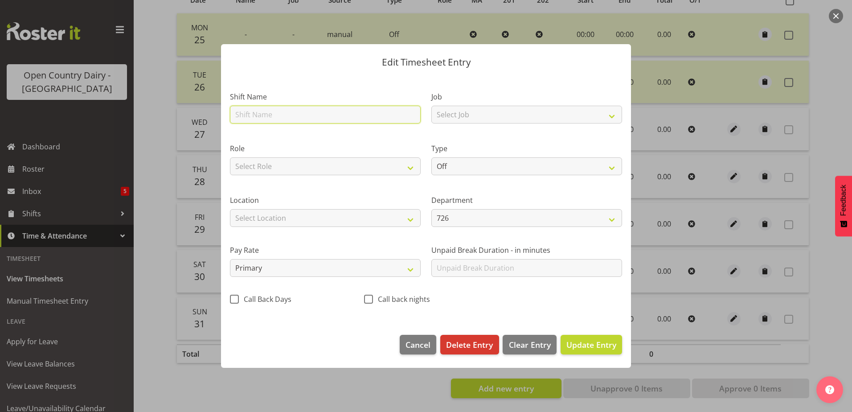
click at [258, 118] on input "text" at bounding box center [325, 115] width 191 height 18
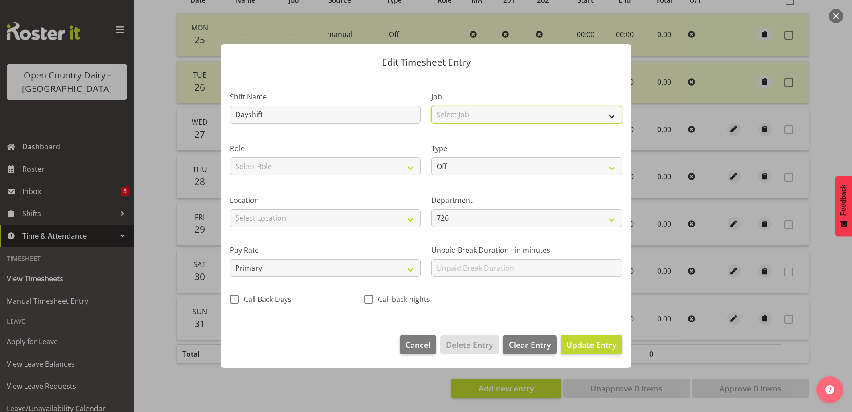
click at [462, 116] on select "Select Job Driver Driver supervisor Support" at bounding box center [526, 115] width 191 height 18
click at [431, 106] on select "Select Job Driver Driver supervisor Support" at bounding box center [526, 115] width 191 height 18
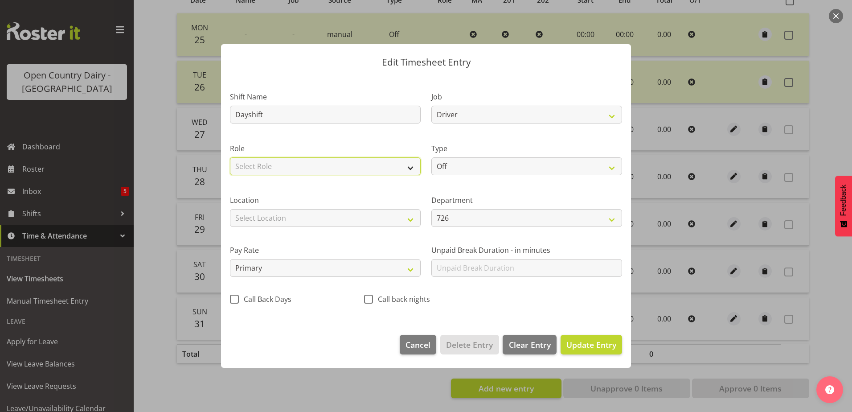
click at [353, 168] on select "Select Role Driver Driver Buddy" at bounding box center [325, 166] width 191 height 18
click at [230, 157] on select "Select Role Driver Driver Buddy" at bounding box center [325, 166] width 191 height 18
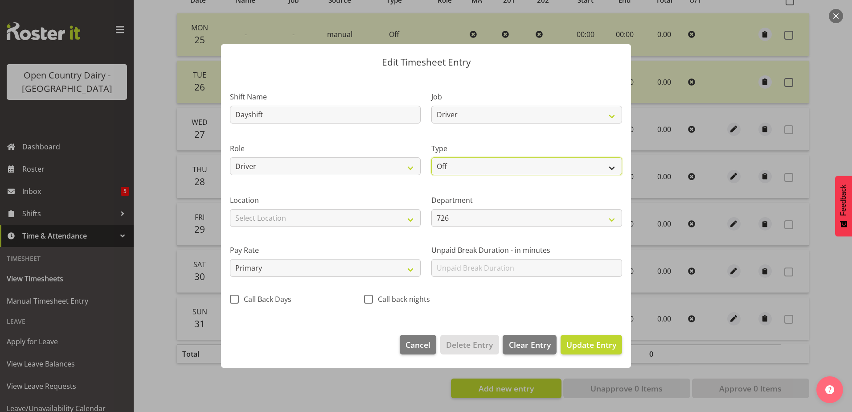
click at [479, 162] on select "Off Standard Public Holiday Public Holiday (Worked) Day In Lieu Annual Leave Si…" at bounding box center [526, 166] width 191 height 18
click at [431, 157] on select "Off Standard Public Holiday Public Holiday (Worked) Day In Lieu Annual Leave Si…" at bounding box center [526, 166] width 191 height 18
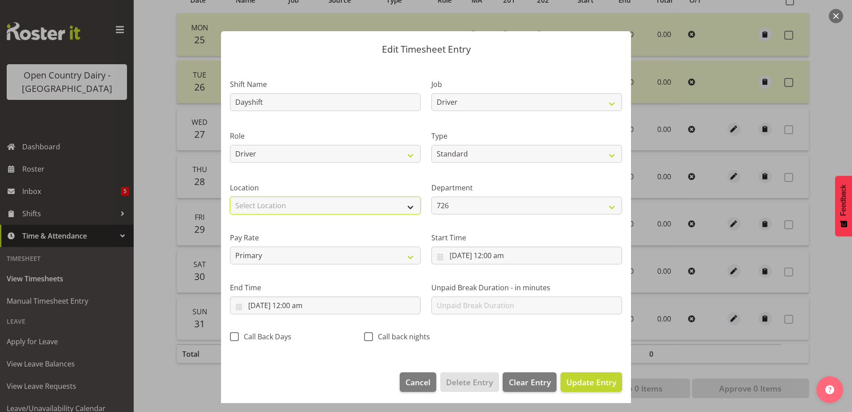
click at [338, 205] on select "Select Location Containers Horotiu Ingredients Waharoa Office Waikato Milk Whan…" at bounding box center [325, 206] width 191 height 18
click at [230, 197] on select "Select Location Containers Horotiu Ingredients Waharoa Office Waikato Milk Whan…" at bounding box center [325, 206] width 191 height 18
click at [589, 384] on span "Update Entry" at bounding box center [591, 382] width 50 height 11
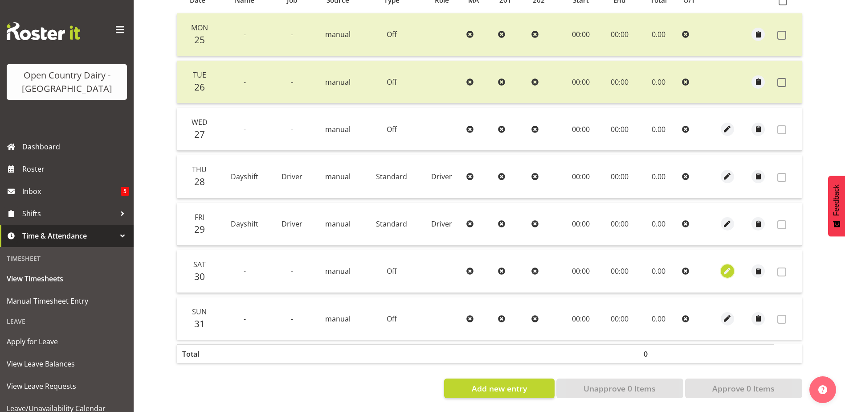
click at [727, 266] on span "button" at bounding box center [728, 271] width 10 height 10
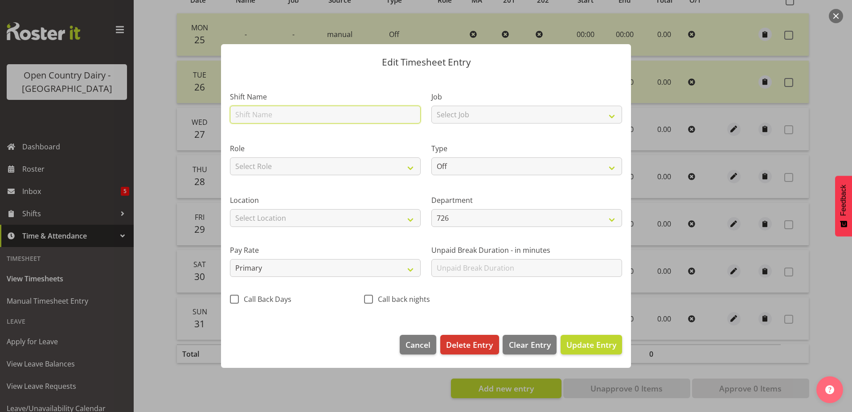
click at [270, 112] on input "text" at bounding box center [325, 115] width 191 height 18
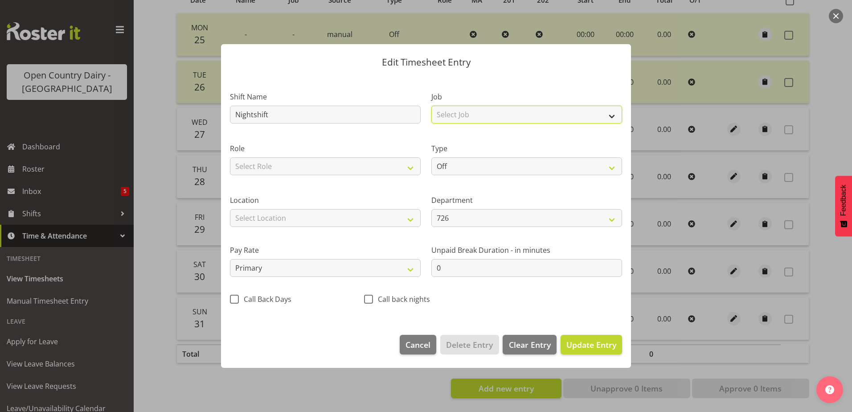
click at [449, 114] on select "Select Job Driver Driver supervisor Support" at bounding box center [526, 115] width 191 height 18
click at [431, 106] on select "Select Job Driver Driver supervisor Support" at bounding box center [526, 115] width 191 height 18
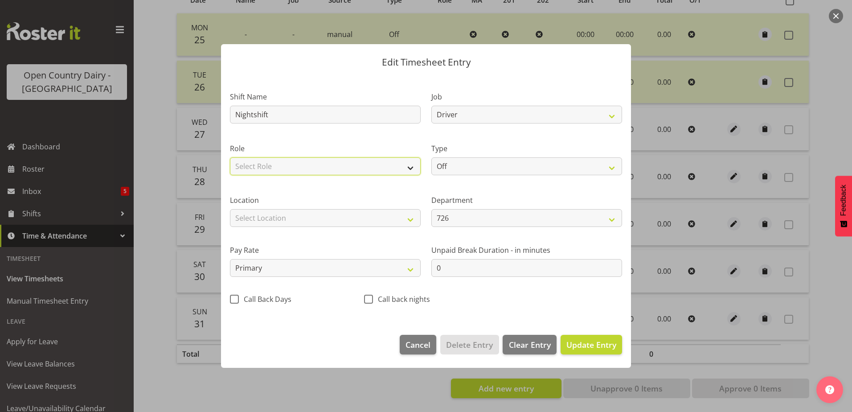
click at [317, 168] on select "Select Role Driver Driver Buddy" at bounding box center [325, 166] width 191 height 18
click at [230, 157] on select "Select Role Driver Driver Buddy" at bounding box center [325, 166] width 191 height 18
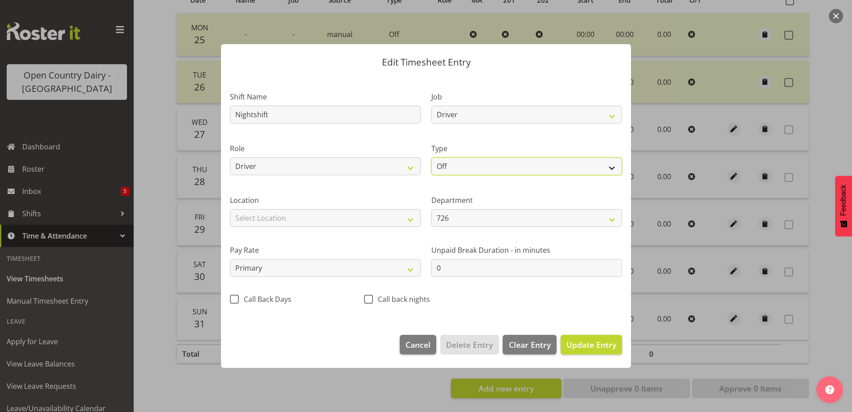
click at [457, 162] on select "Off Standard Public Holiday Public Holiday (Worked) Day In Lieu Annual Leave Si…" at bounding box center [526, 166] width 191 height 18
click at [431, 157] on select "Off Standard Public Holiday Public Holiday (Worked) Day In Lieu Annual Leave Si…" at bounding box center [526, 166] width 191 height 18
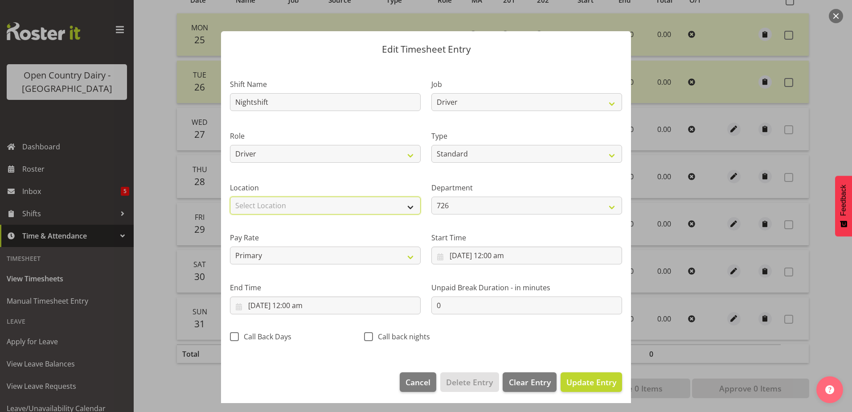
click at [330, 203] on select "Select Location Containers Horotiu Ingredients Waharoa Office Waikato Milk Whan…" at bounding box center [325, 206] width 191 height 18
click at [230, 197] on select "Select Location Containers Horotiu Ingredients Waharoa Office Waikato Milk Whan…" at bounding box center [325, 206] width 191 height 18
click at [586, 377] on span "Update Entry" at bounding box center [591, 382] width 50 height 11
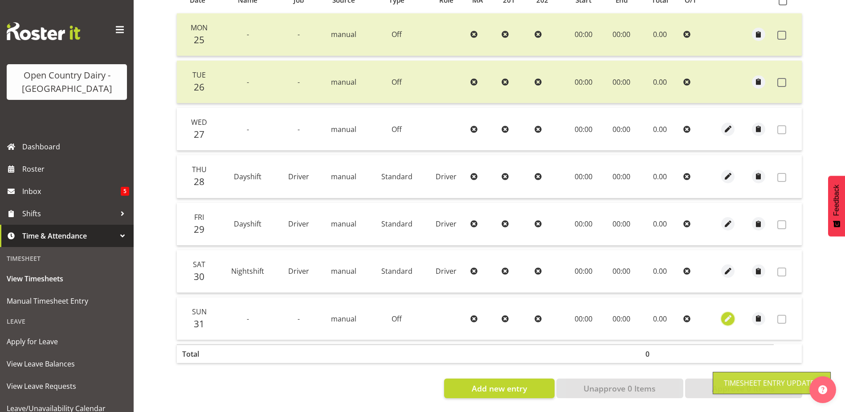
click at [726, 316] on span "button" at bounding box center [728, 318] width 10 height 10
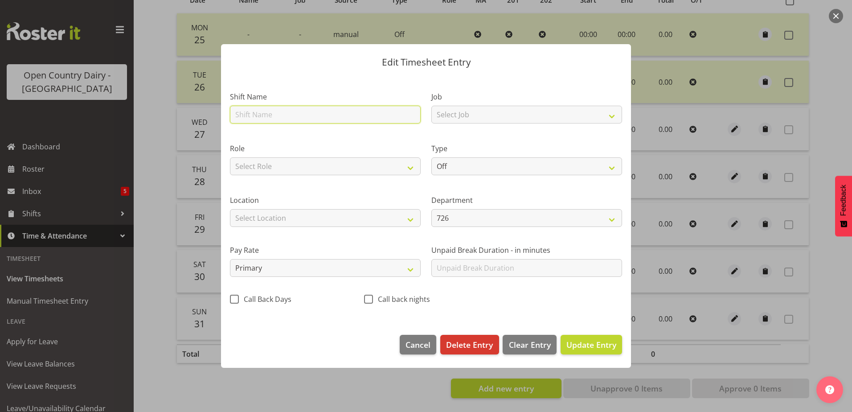
click at [257, 111] on input "text" at bounding box center [325, 115] width 191 height 18
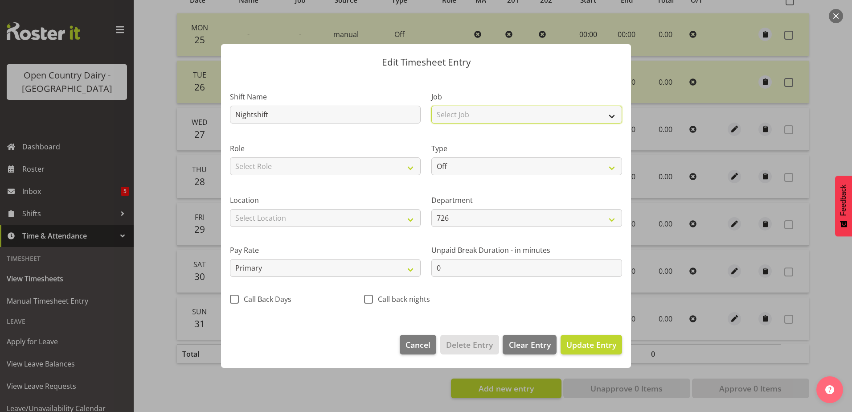
click at [481, 112] on select "Select Job Driver Driver supervisor Support" at bounding box center [526, 115] width 191 height 18
click at [431, 106] on select "Select Job Driver Driver supervisor Support" at bounding box center [526, 115] width 191 height 18
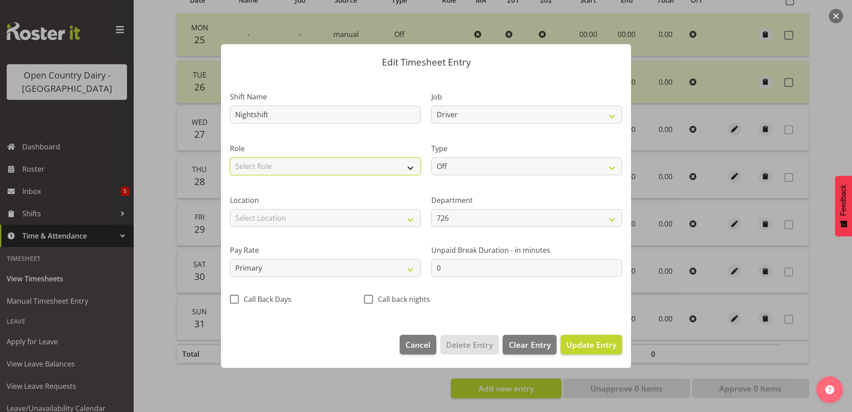
drag, startPoint x: 379, startPoint y: 162, endPoint x: 371, endPoint y: 168, distance: 10.2
click at [379, 162] on select "Select Role Driver Driver Buddy" at bounding box center [325, 166] width 191 height 18
click at [230, 157] on select "Select Role Driver Driver Buddy" at bounding box center [325, 166] width 191 height 18
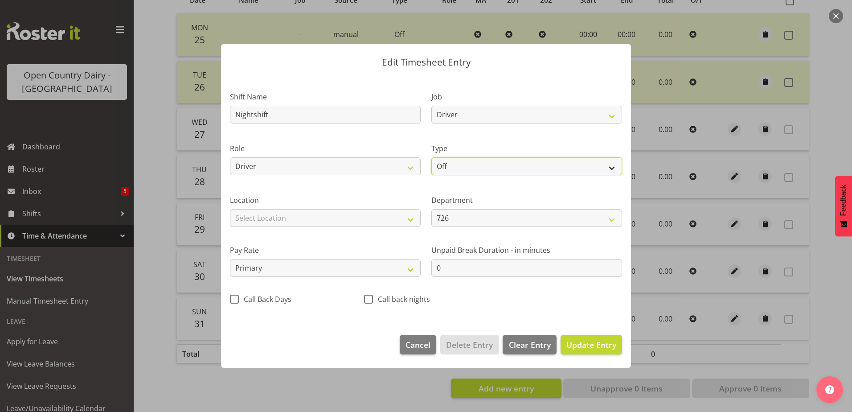
click at [461, 162] on select "Off Standard Public Holiday Public Holiday (Worked) Day In Lieu Annual Leave Si…" at bounding box center [526, 166] width 191 height 18
click at [431, 157] on select "Off Standard Public Holiday Public Holiday (Worked) Day In Lieu Annual Leave Si…" at bounding box center [526, 166] width 191 height 18
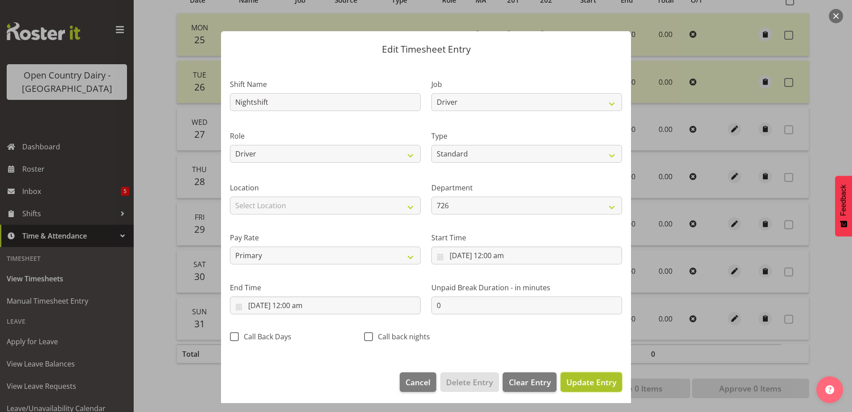
click at [593, 385] on span "Update Entry" at bounding box center [591, 382] width 50 height 11
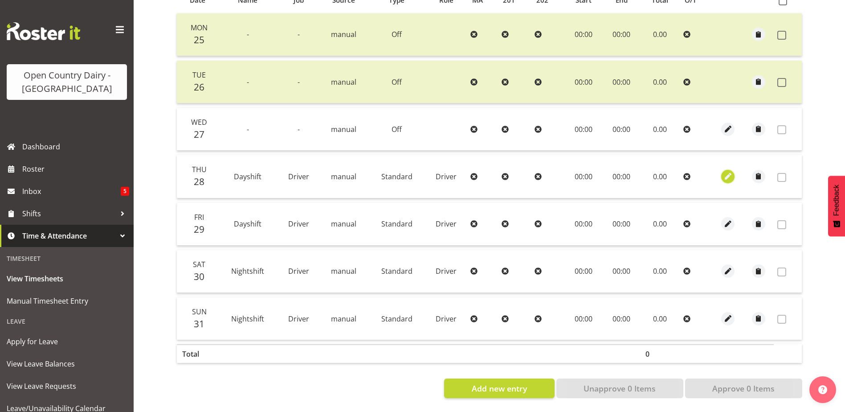
click at [731, 171] on span "button" at bounding box center [728, 176] width 10 height 10
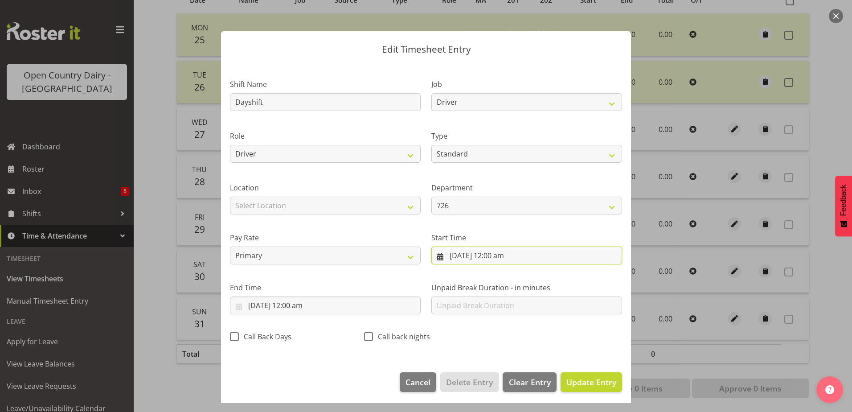
click at [492, 258] on input "28/08/2025, 12:00 am" at bounding box center [526, 255] width 191 height 18
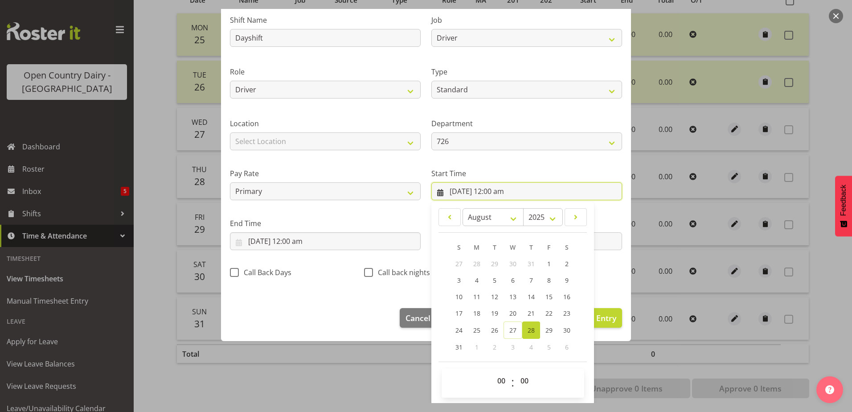
scroll to position [65, 0]
click at [501, 381] on select "00 01 02 03 04 05 06 07 08 09 10 11 12 13 14 15 16 17 18 19 20 21 22 23" at bounding box center [502, 380] width 20 height 18
click at [492, 371] on select "00 01 02 03 04 05 06 07 08 09 10 11 12 13 14 15 16 17 18 19 20 21 22 23" at bounding box center [502, 380] width 20 height 18
click at [522, 380] on select "00 01 02 03 04 05 06 07 08 09 10 11 12 13 14 15 16 17 18 19 20 21 22 23 24 25 2…" at bounding box center [526, 380] width 20 height 18
click at [516, 371] on select "00 01 02 03 04 05 06 07 08 09 10 11 12 13 14 15 16 17 18 19 20 21 22 23 24 25 2…" at bounding box center [526, 380] width 20 height 18
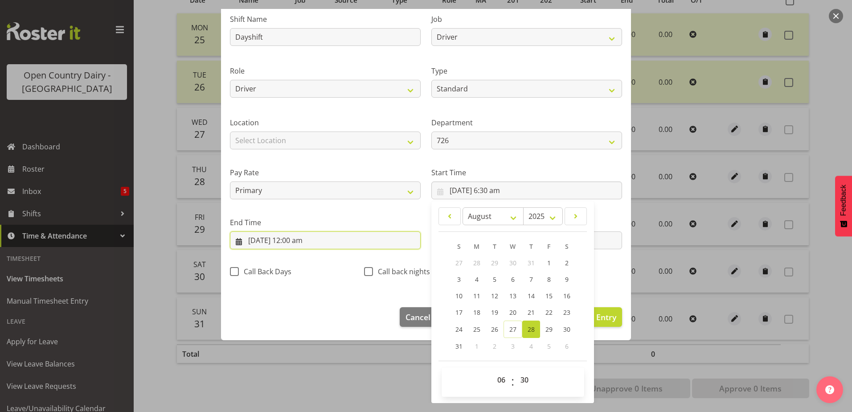
click at [295, 242] on input "28/08/2025, 12:00 am" at bounding box center [325, 240] width 191 height 18
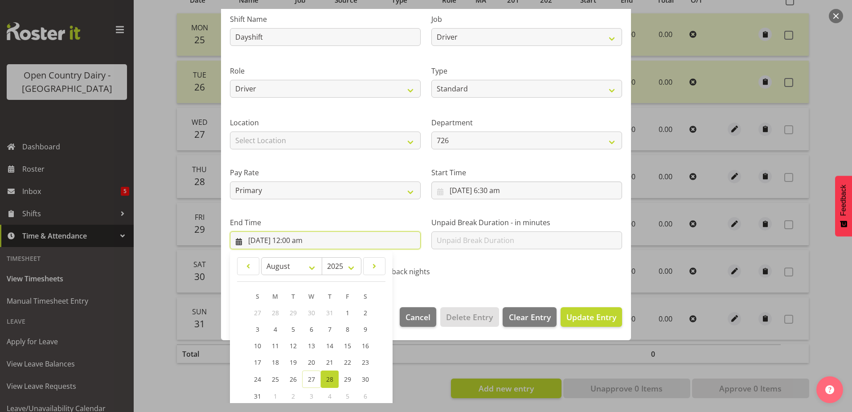
scroll to position [115, 0]
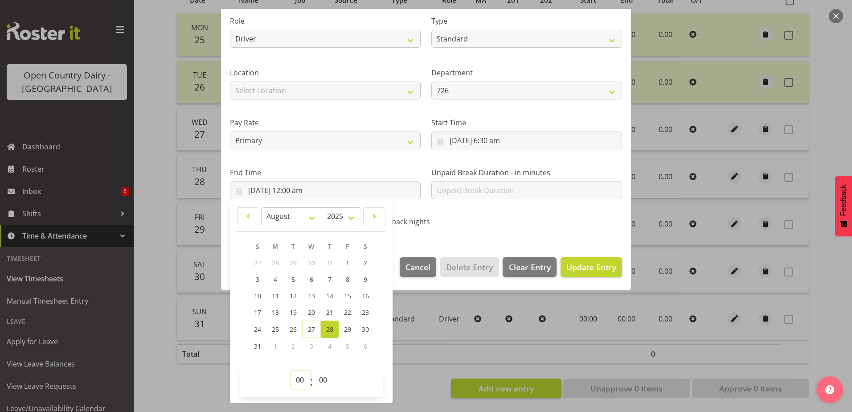
click at [303, 380] on select "00 01 02 03 04 05 06 07 08 09 10 11 12 13 14 15 16 17 18 19 20 21 22 23" at bounding box center [301, 380] width 20 height 18
click at [291, 371] on select "00 01 02 03 04 05 06 07 08 09 10 11 12 13 14 15 16 17 18 19 20 21 22 23" at bounding box center [301, 380] width 20 height 18
click at [566, 270] on span "Update Entry" at bounding box center [591, 267] width 50 height 11
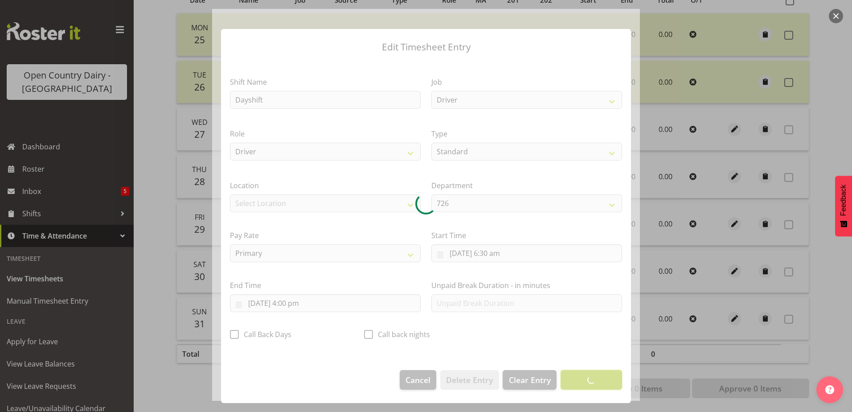
scroll to position [2, 0]
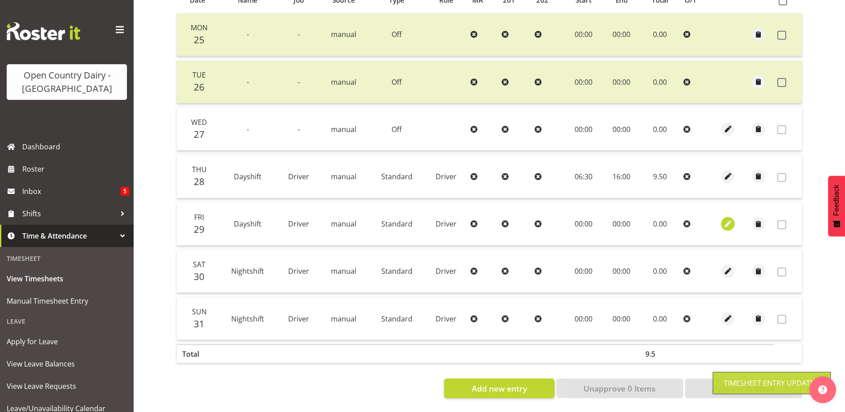
click at [727, 217] on span "button" at bounding box center [728, 224] width 10 height 15
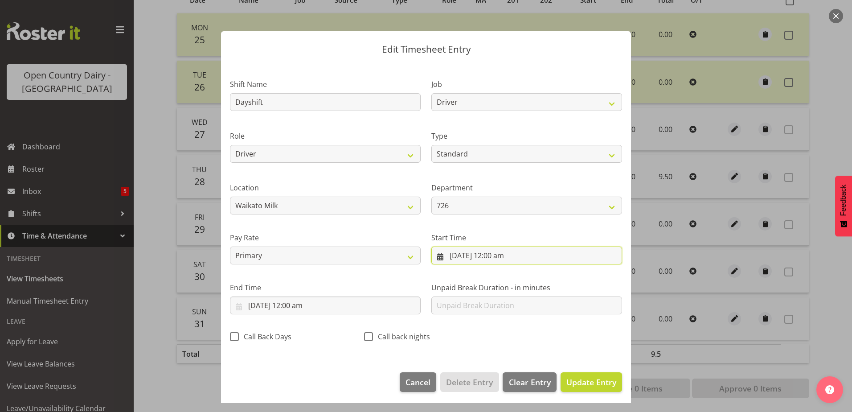
click at [465, 254] on input "29/08/2025, 12:00 am" at bounding box center [526, 255] width 191 height 18
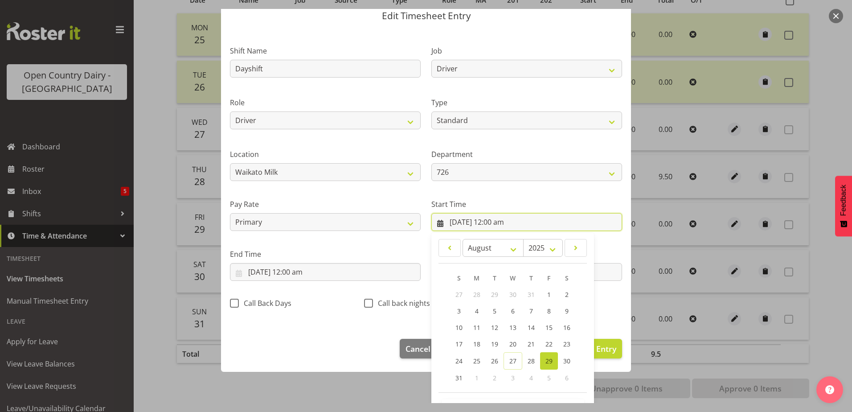
scroll to position [65, 0]
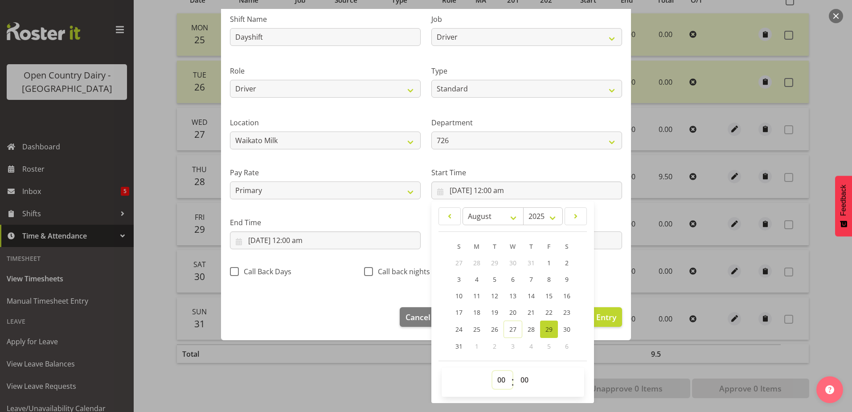
drag, startPoint x: 498, startPoint y: 381, endPoint x: 499, endPoint y: 369, distance: 11.1
click at [498, 381] on select "00 01 02 03 04 05 06 07 08 09 10 11 12 13 14 15 16 17 18 19 20 21 22 23" at bounding box center [502, 380] width 20 height 18
click at [492, 371] on select "00 01 02 03 04 05 06 07 08 09 10 11 12 13 14 15 16 17 18 19 20 21 22 23" at bounding box center [502, 380] width 20 height 18
drag, startPoint x: 517, startPoint y: 382, endPoint x: 517, endPoint y: 374, distance: 8.5
click at [517, 382] on select "00 01 02 03 04 05 06 07 08 09 10 11 12 13 14 15 16 17 18 19 20 21 22 23 24 25 2…" at bounding box center [526, 380] width 20 height 18
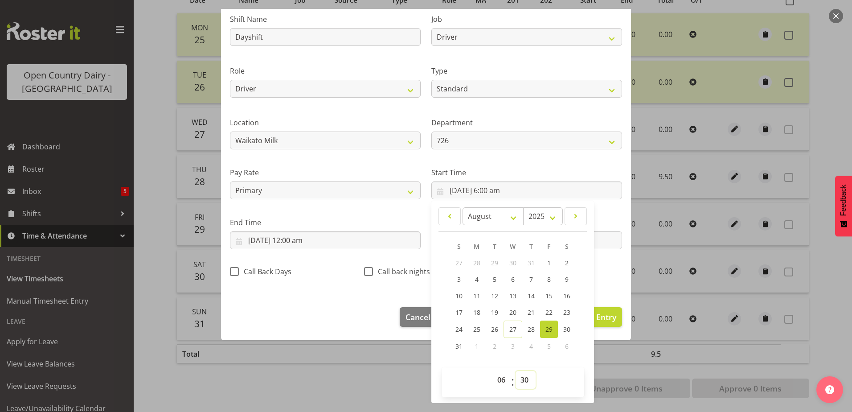
click at [516, 371] on select "00 01 02 03 04 05 06 07 08 09 10 11 12 13 14 15 16 17 18 19 20 21 22 23 24 25 2…" at bounding box center [526, 380] width 20 height 18
click at [284, 242] on input "29/08/2025, 12:00 am" at bounding box center [325, 240] width 191 height 18
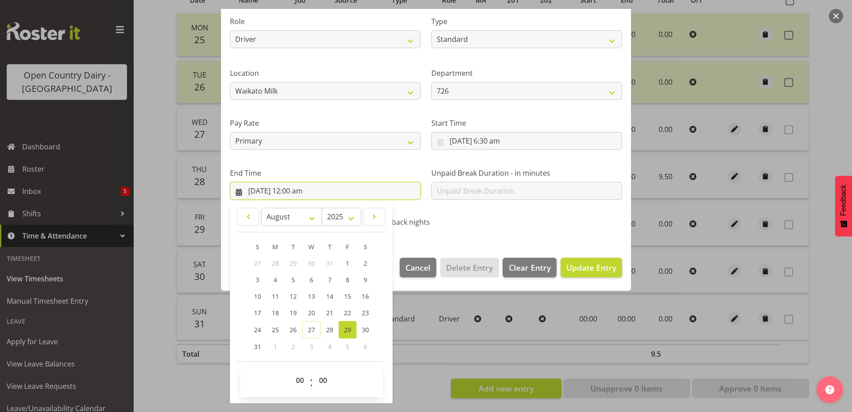
scroll to position [115, 0]
click at [298, 383] on select "00 01 02 03 04 05 06 07 08 09 10 11 12 13 14 15 16 17 18 19 20 21 22 23" at bounding box center [301, 380] width 20 height 18
click at [291, 371] on select "00 01 02 03 04 05 06 07 08 09 10 11 12 13 14 15 16 17 18 19 20 21 22 23" at bounding box center [301, 380] width 20 height 18
click at [582, 269] on span "Update Entry" at bounding box center [591, 267] width 50 height 11
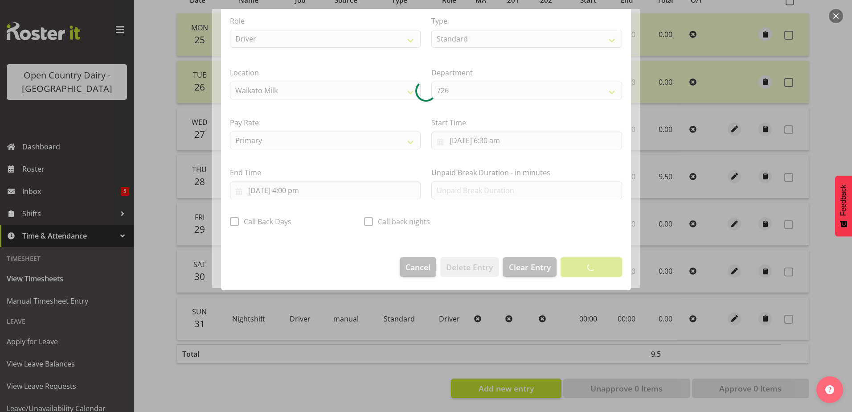
scroll to position [2, 0]
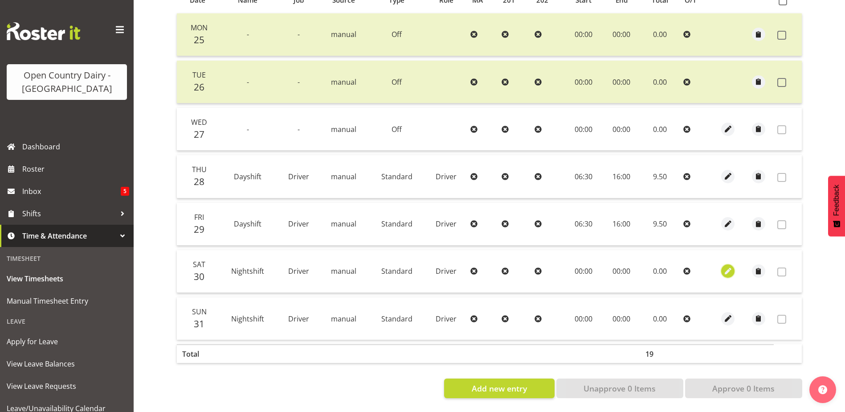
click at [730, 266] on span "button" at bounding box center [728, 271] width 10 height 10
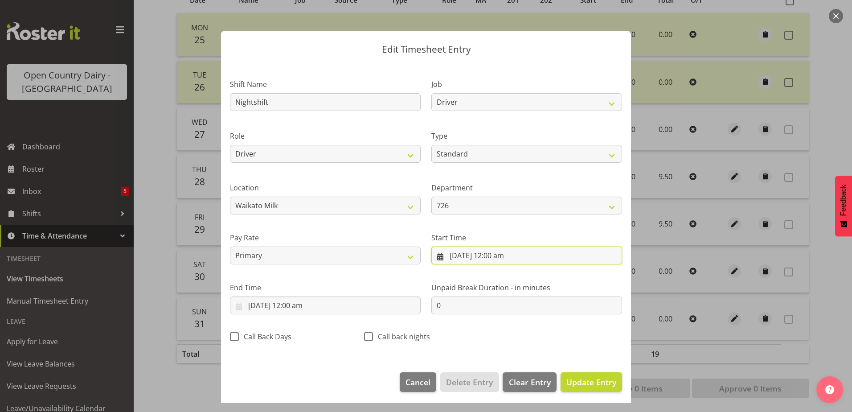
click at [474, 254] on input "30/08/2025, 12:00 am" at bounding box center [526, 255] width 191 height 18
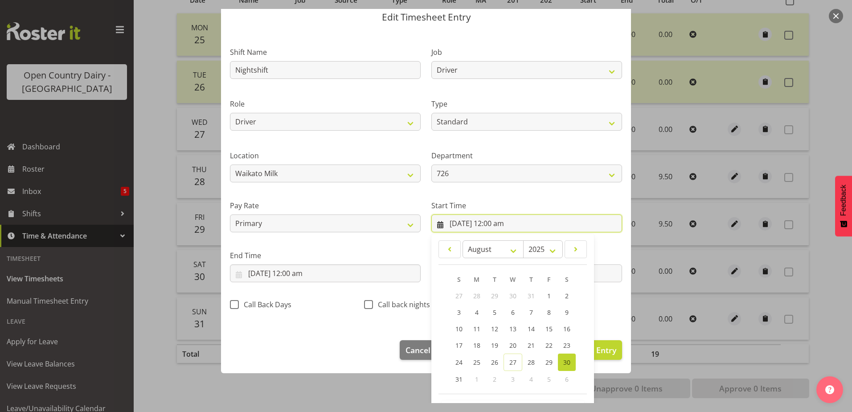
scroll to position [65, 0]
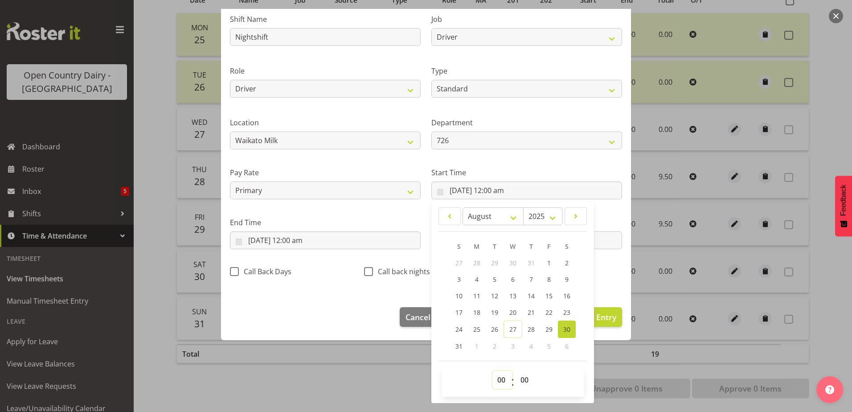
click at [498, 382] on select "00 01 02 03 04 05 06 07 08 09 10 11 12 13 14 15 16 17 18 19 20 21 22 23" at bounding box center [502, 380] width 20 height 18
click at [492, 371] on select "00 01 02 03 04 05 06 07 08 09 10 11 12 13 14 15 16 17 18 19 20 21 22 23" at bounding box center [502, 380] width 20 height 18
click at [520, 377] on select "00 01 02 03 04 05 06 07 08 09 10 11 12 13 14 15 16 17 18 19 20 21 22 23 24 25 2…" at bounding box center [526, 380] width 20 height 18
click at [516, 371] on select "00 01 02 03 04 05 06 07 08 09 10 11 12 13 14 15 16 17 18 19 20 21 22 23 24 25 2…" at bounding box center [526, 380] width 20 height 18
click at [265, 239] on input "30/08/2025, 12:00 am" at bounding box center [325, 240] width 191 height 18
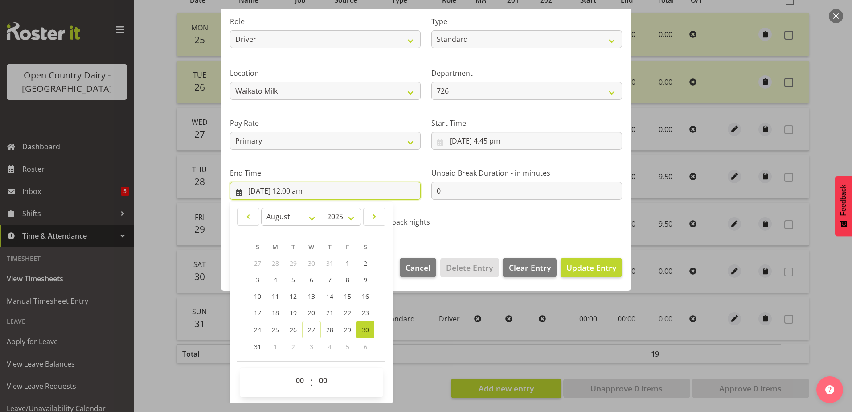
scroll to position [115, 0]
click at [297, 381] on select "00 01 02 03 04 05 06 07 08 09 10 11 12 13 14 15 16 17 18 19 20 21 22 23" at bounding box center [301, 380] width 20 height 18
click at [291, 371] on select "00 01 02 03 04 05 06 07 08 09 10 11 12 13 14 15 16 17 18 19 20 21 22 23" at bounding box center [301, 380] width 20 height 18
click at [578, 266] on span "Update Entry" at bounding box center [591, 267] width 50 height 11
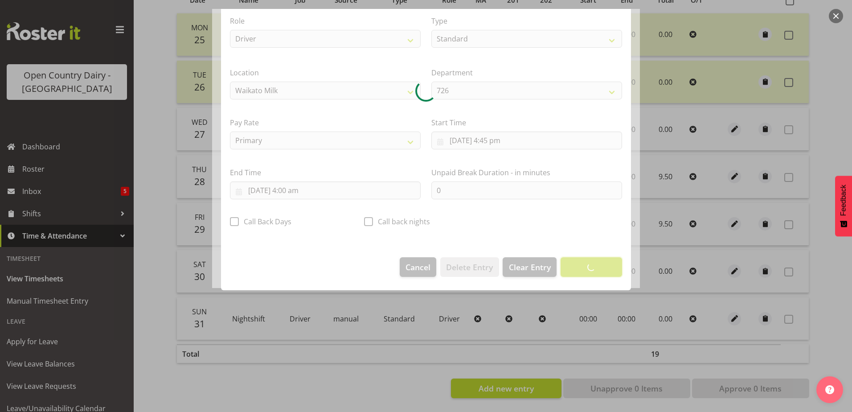
scroll to position [2, 0]
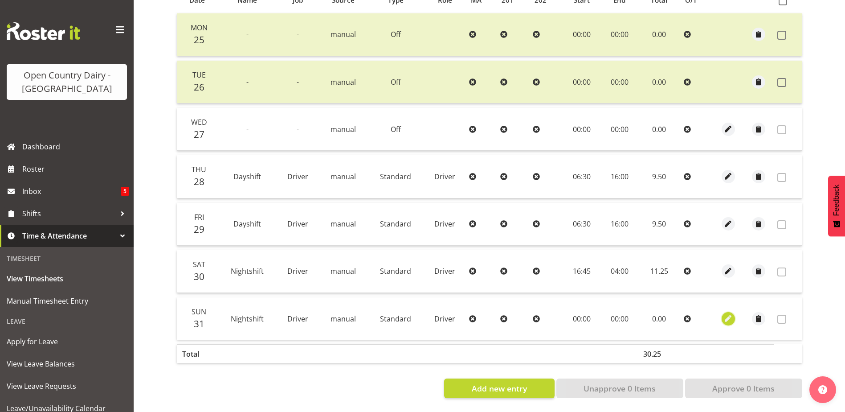
click at [728, 314] on span "button" at bounding box center [728, 318] width 10 height 10
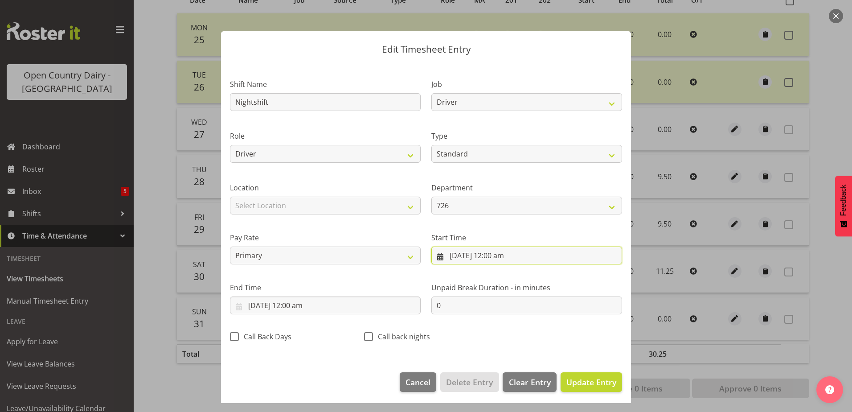
click at [460, 257] on input "31/08/2025, 12:00 am" at bounding box center [526, 255] width 191 height 18
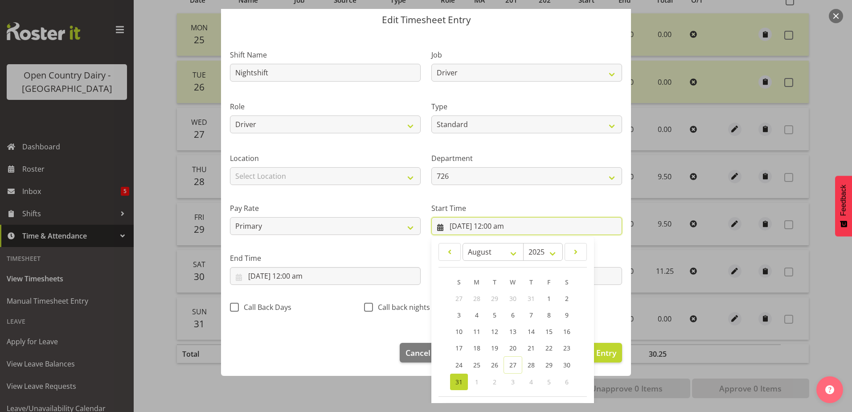
scroll to position [65, 0]
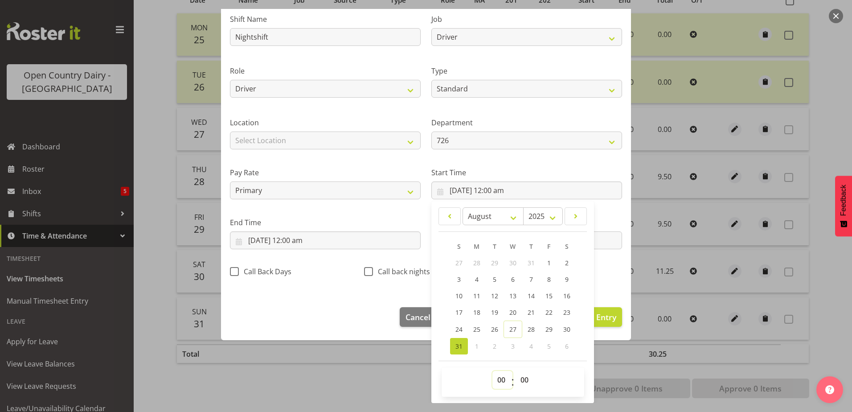
drag, startPoint x: 497, startPoint y: 379, endPoint x: 496, endPoint y: 372, distance: 7.6
click at [497, 379] on select "00 01 02 03 04 05 06 07 08 09 10 11 12 13 14 15 16 17 18 19 20 21 22 23" at bounding box center [502, 380] width 20 height 18
click at [492, 371] on select "00 01 02 03 04 05 06 07 08 09 10 11 12 13 14 15 16 17 18 19 20 21 22 23" at bounding box center [502, 380] width 20 height 18
click at [524, 377] on select "00 01 02 03 04 05 06 07 08 09 10 11 12 13 14 15 16 17 18 19 20 21 22 23 24 25 2…" at bounding box center [526, 380] width 20 height 18
click at [516, 371] on select "00 01 02 03 04 05 06 07 08 09 10 11 12 13 14 15 16 17 18 19 20 21 22 23 24 25 2…" at bounding box center [526, 380] width 20 height 18
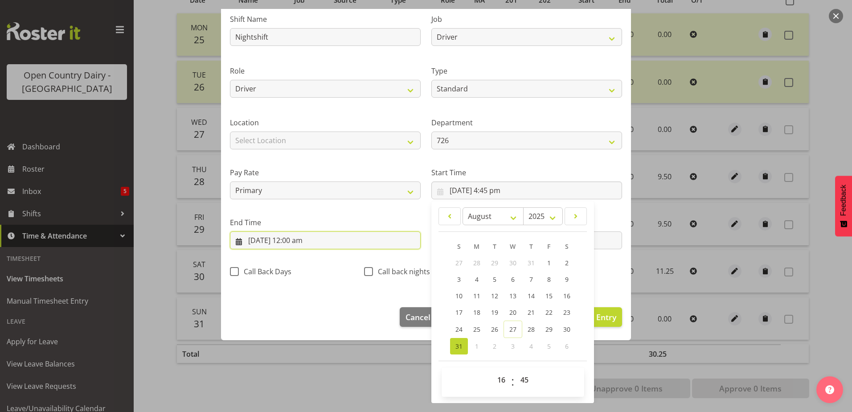
click at [296, 238] on input "31/08/2025, 12:00 am" at bounding box center [325, 240] width 191 height 18
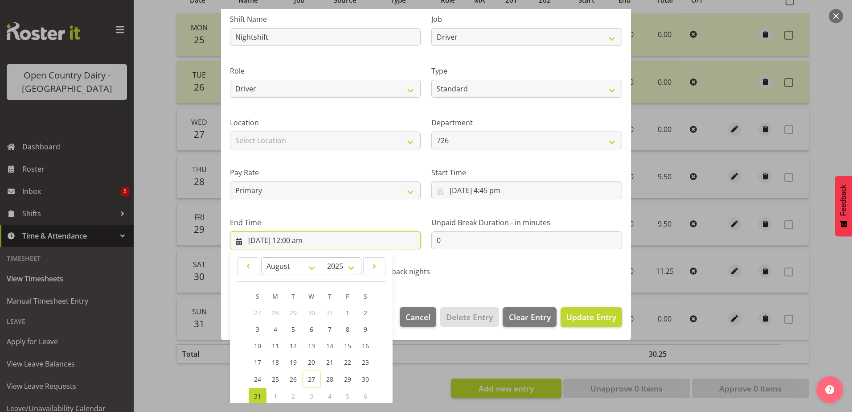
scroll to position [115, 0]
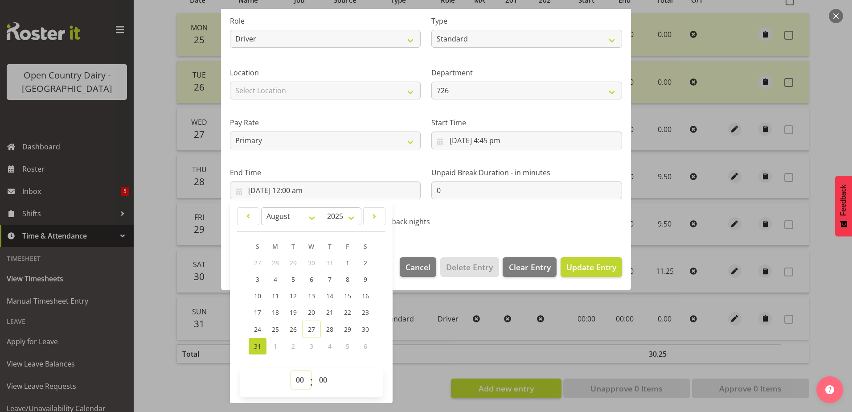
click at [299, 382] on select "00 01 02 03 04 05 06 07 08 09 10 11 12 13 14 15 16 17 18 19 20 21 22 23" at bounding box center [301, 380] width 20 height 18
click at [291, 371] on select "00 01 02 03 04 05 06 07 08 09 10 11 12 13 14 15 16 17 18 19 20 21 22 23" at bounding box center [301, 380] width 20 height 18
drag, startPoint x: 572, startPoint y: 266, endPoint x: 563, endPoint y: 246, distance: 21.8
click at [573, 266] on span "Update Entry" at bounding box center [591, 267] width 50 height 11
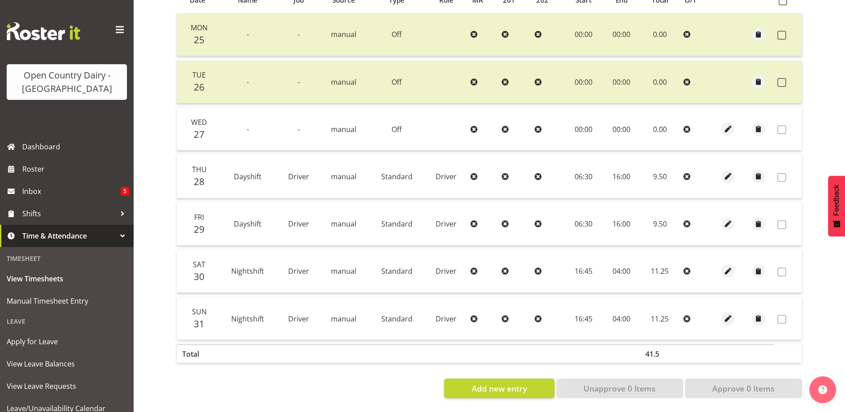
scroll to position [40, 0]
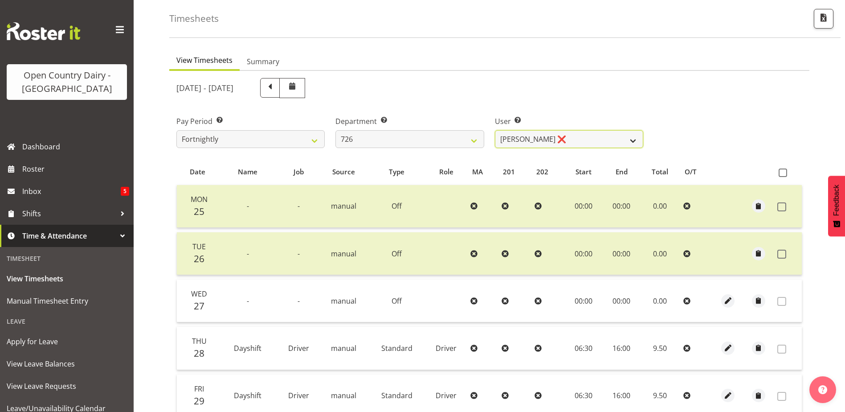
click at [576, 136] on select "Angela Burrill ❌ Bryan Leathart ❌ Harpreet Singh ❌ Kerry Young ❌" at bounding box center [569, 139] width 148 height 18
click at [376, 142] on select "701 702 703 704 705 706 707 708 709 710 711 712 713 714 715 716 717 718 719 720" at bounding box center [410, 139] width 148 height 18
click at [336, 130] on select "701 702 703 704 705 706 707 708 709 710 711 712 713 714 715 716 717 718 719 720" at bounding box center [410, 139] width 148 height 18
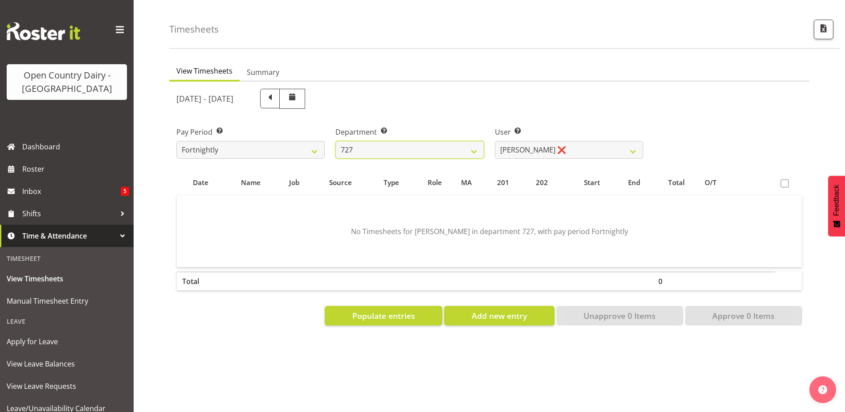
scroll to position [36, 0]
click at [568, 141] on select "David Pawley ❌ Kase Hussey ❌ Rhys Greener ❌" at bounding box center [569, 150] width 148 height 18
click at [495, 141] on select "David Pawley ❌ Kase Hussey ❌ Rhys Greener ❌" at bounding box center [569, 150] width 148 height 18
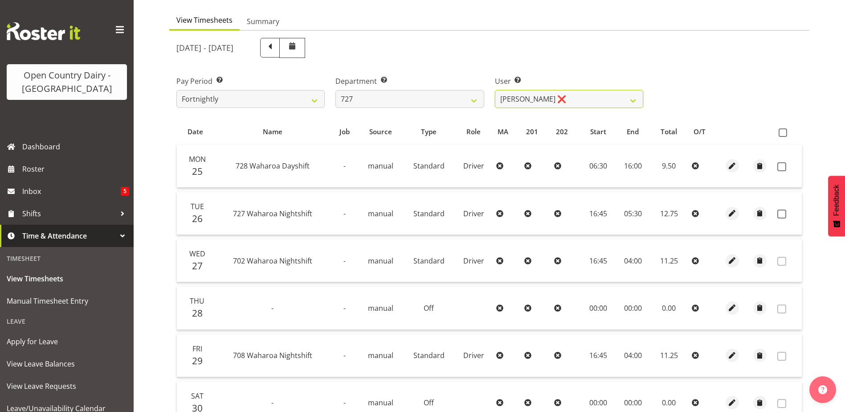
scroll to position [80, 0]
click at [781, 166] on span at bounding box center [782, 166] width 9 height 9
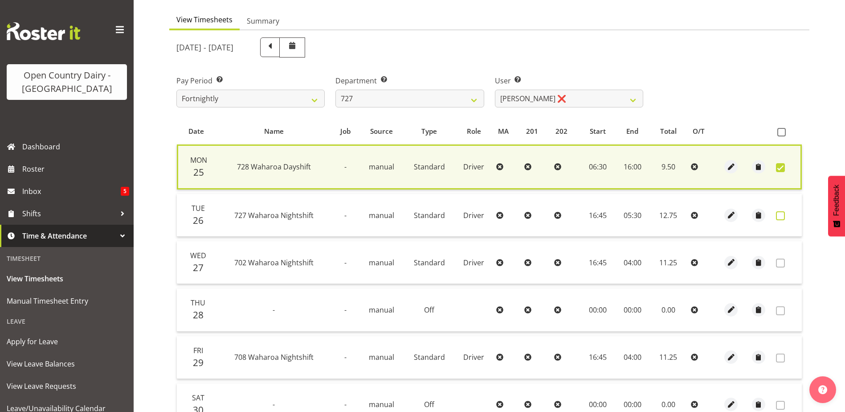
click at [783, 216] on span at bounding box center [780, 215] width 9 height 9
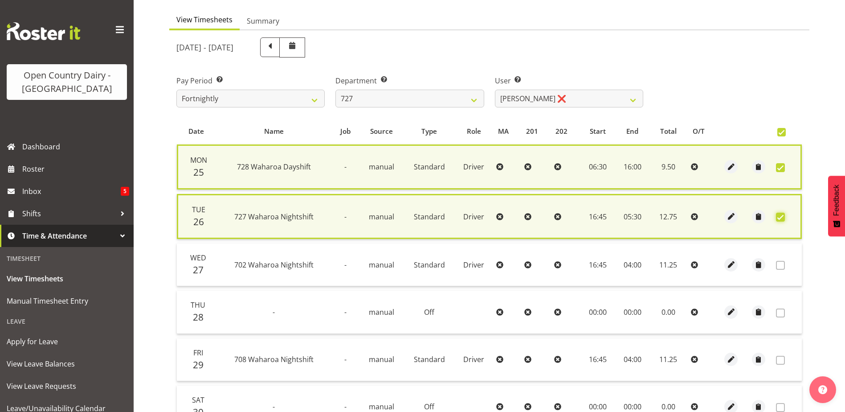
scroll to position [214, 0]
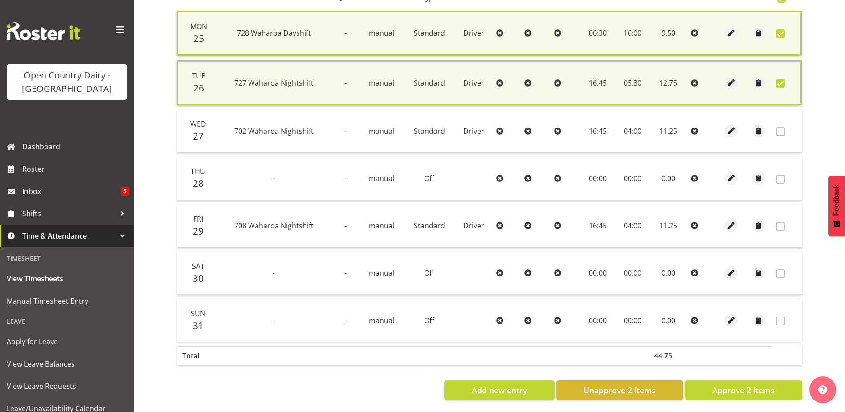
click at [716, 392] on span "Approve 2 Items" at bounding box center [744, 390] width 62 height 12
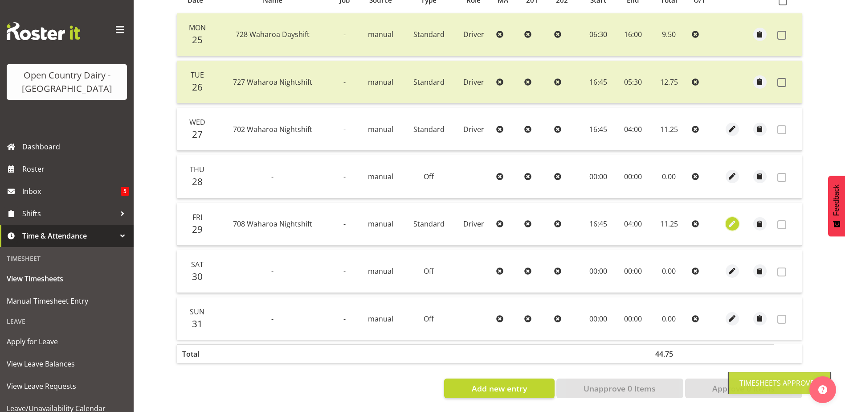
click at [734, 219] on span "button" at bounding box center [732, 224] width 10 height 10
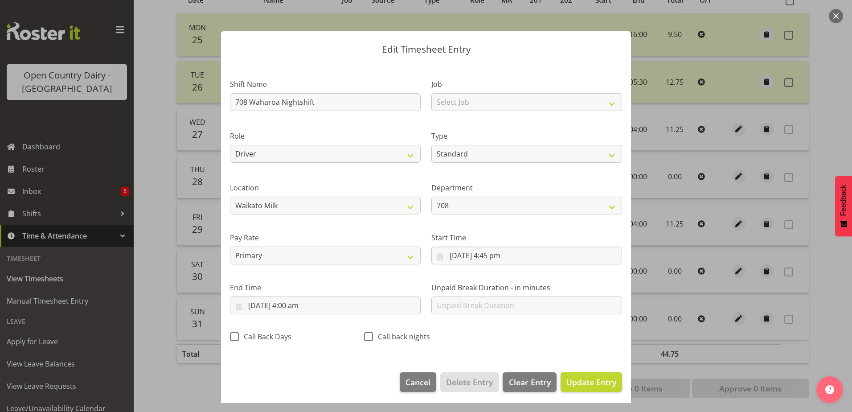
drag, startPoint x: 365, startPoint y: 337, endPoint x: 390, endPoint y: 347, distance: 26.8
click at [366, 337] on span at bounding box center [368, 336] width 9 height 9
click at [366, 337] on input "Call back nights" at bounding box center [367, 336] width 6 height 6
drag, startPoint x: 580, startPoint y: 384, endPoint x: 582, endPoint y: 377, distance: 6.8
click at [581, 384] on span "Update Entry" at bounding box center [591, 382] width 50 height 11
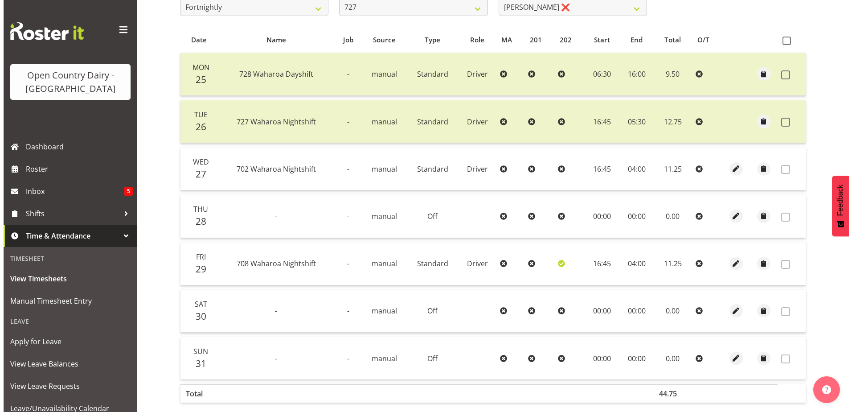
scroll to position [80, 0]
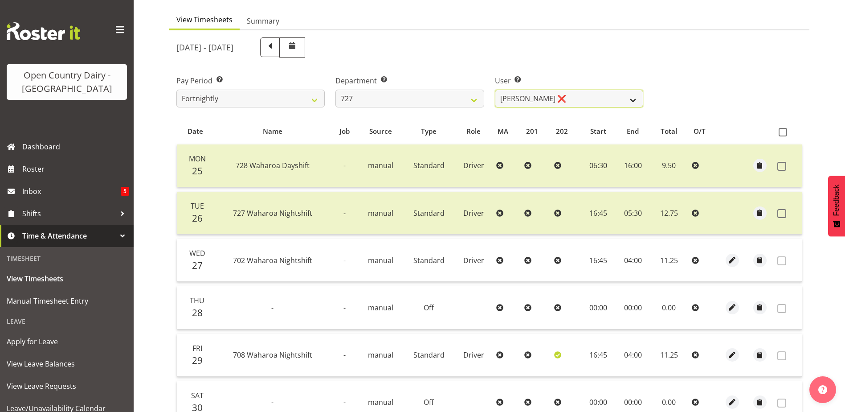
click at [566, 99] on select "David Pawley ❌ Kase Hussey ❌ Rhys Greener ❌" at bounding box center [569, 99] width 148 height 18
click at [389, 98] on select "701 702 703 704 705 706 707 708 709 710 711 712 713 714 715 716 717 718 719 720" at bounding box center [410, 99] width 148 height 18
click at [336, 90] on select "701 702 703 704 705 706 707 708 709 710 711 712 713 714 715 716 717 718 719 720" at bounding box center [410, 99] width 148 height 18
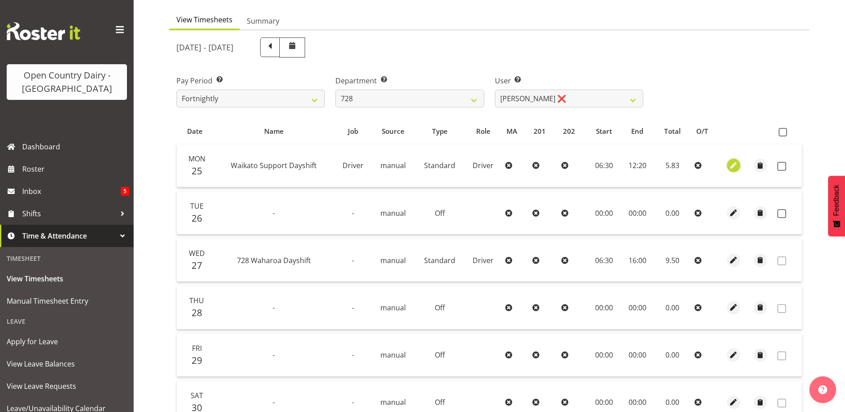
click at [734, 166] on span "button" at bounding box center [734, 165] width 10 height 10
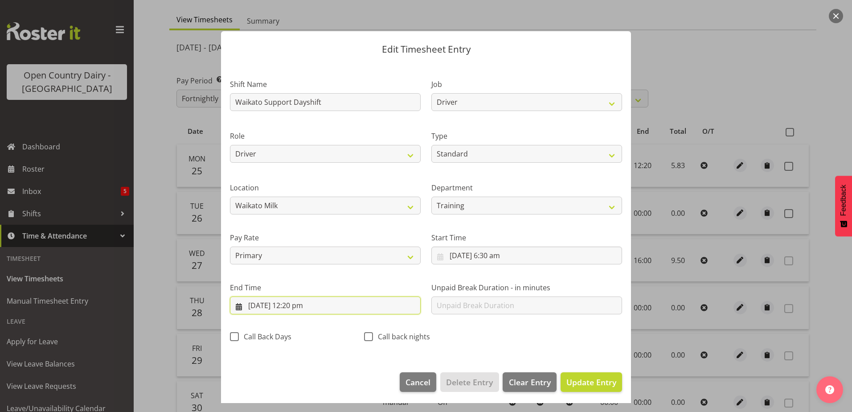
click at [302, 307] on input "25/08/2025, 12:20 pm" at bounding box center [325, 305] width 191 height 18
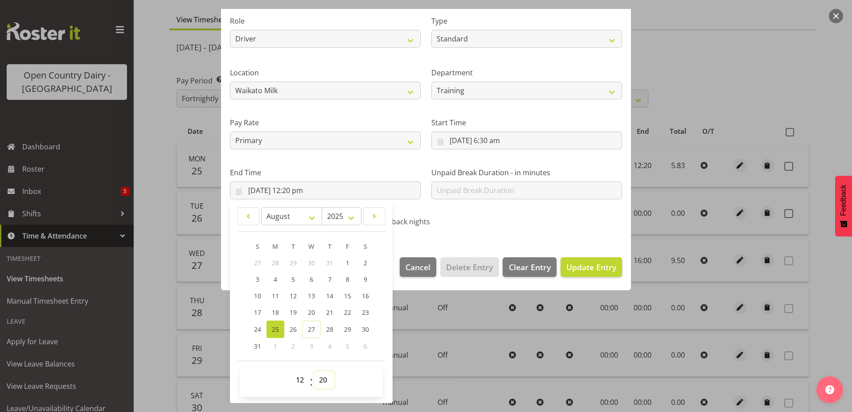
click at [321, 382] on select "00 01 02 03 04 05 06 07 08 09 10 11 12 13 14 15 16 17 18 19 20 21 22 23 24 25 2…" at bounding box center [324, 380] width 20 height 18
click at [314, 371] on select "00 01 02 03 04 05 06 07 08 09 10 11 12 13 14 15 16 17 18 19 20 21 22 23 24 25 2…" at bounding box center [324, 380] width 20 height 18
click at [579, 266] on span "Update Entry" at bounding box center [591, 267] width 50 height 11
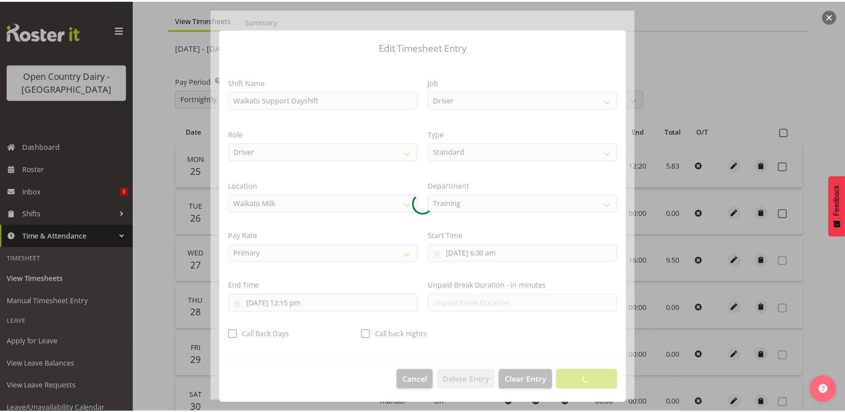
scroll to position [2, 0]
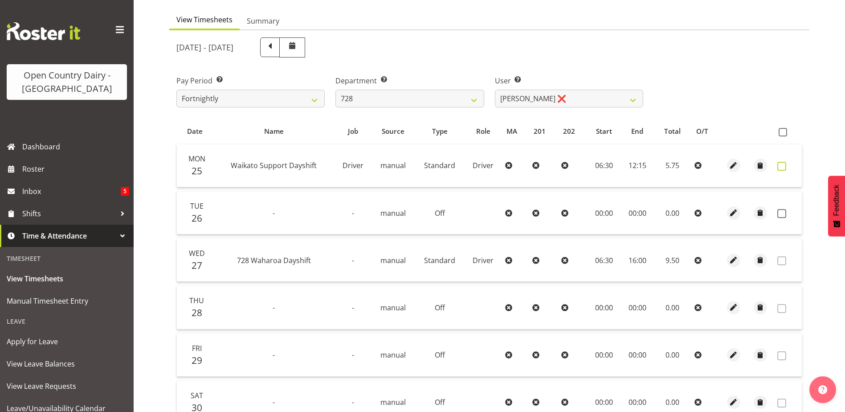
click at [780, 167] on span at bounding box center [782, 166] width 9 height 9
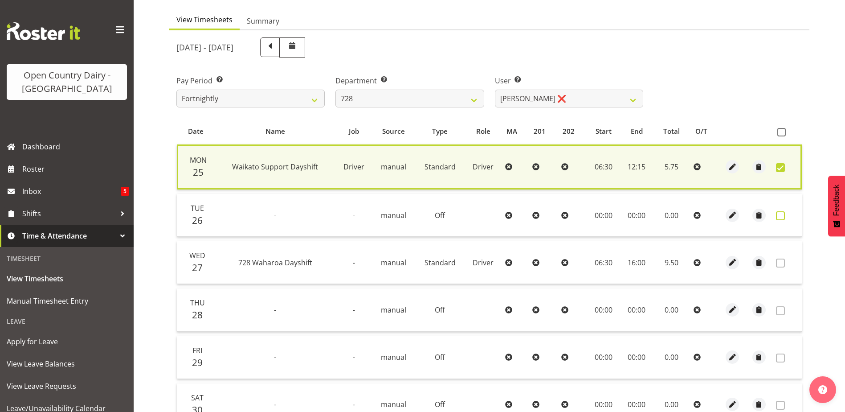
click at [780, 218] on span at bounding box center [780, 215] width 9 height 9
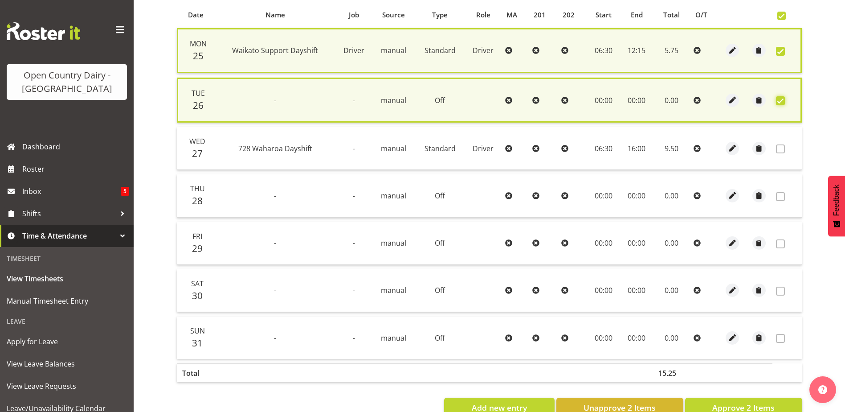
scroll to position [222, 0]
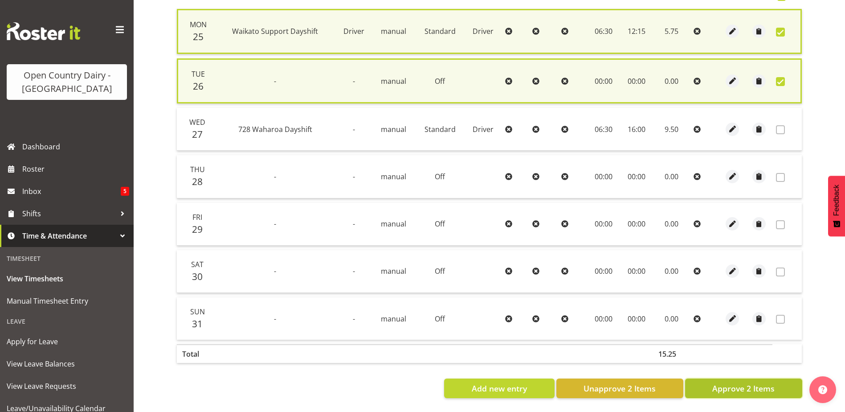
click at [749, 382] on span "Approve 2 Items" at bounding box center [744, 388] width 62 height 12
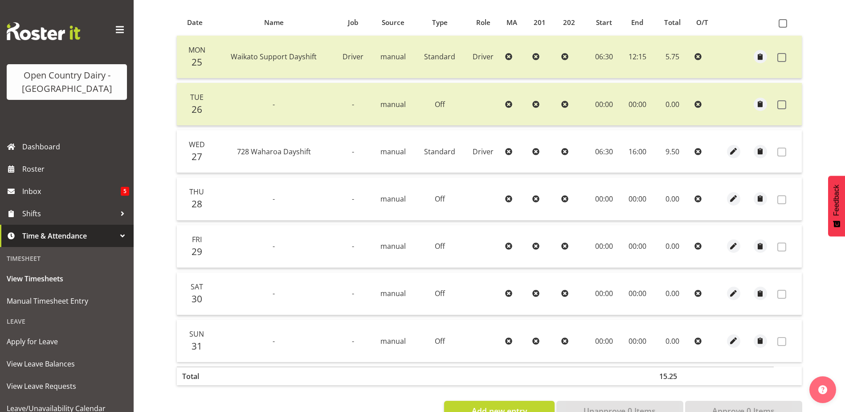
scroll to position [173, 0]
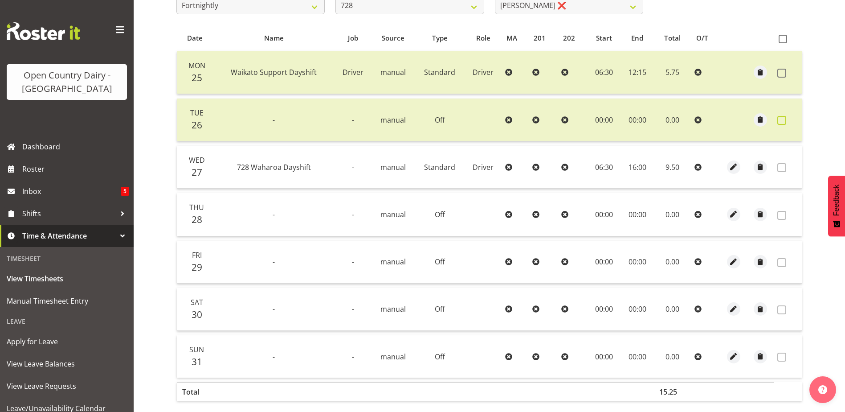
click at [786, 119] on span at bounding box center [782, 120] width 9 height 9
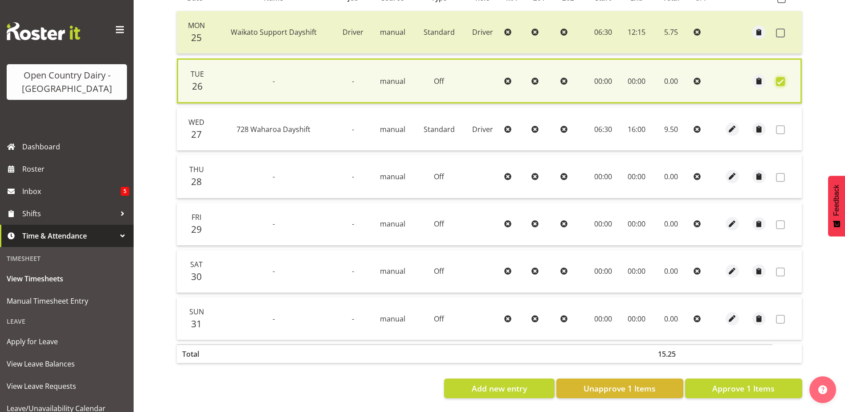
scroll to position [220, 0]
click at [621, 382] on span "Unapprove 1 Items" at bounding box center [620, 388] width 72 height 12
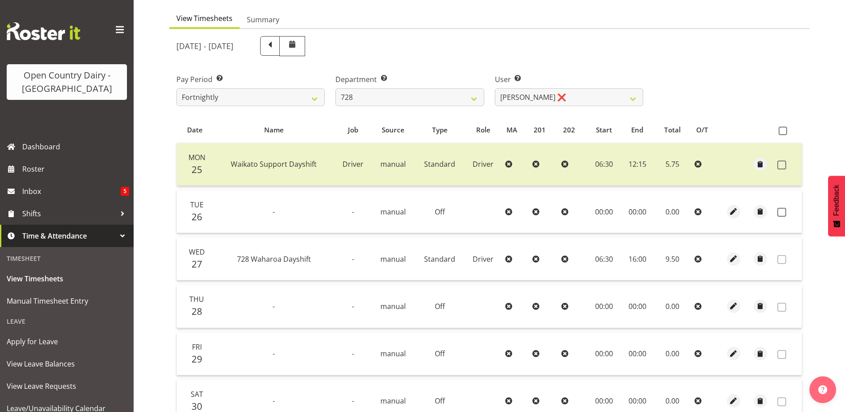
scroll to position [40, 0]
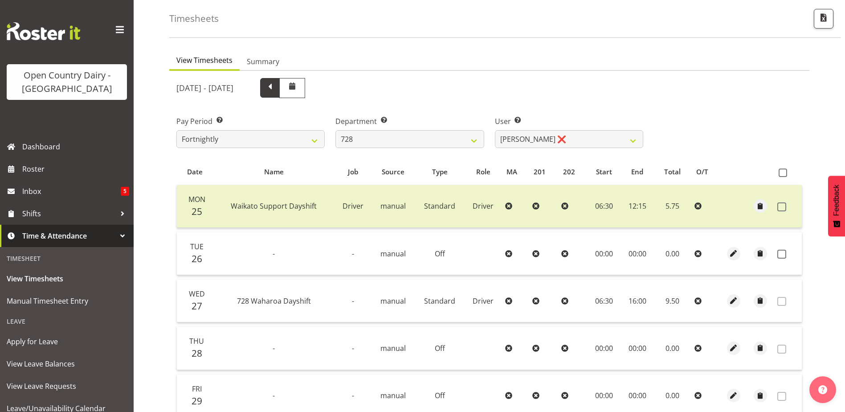
click at [276, 87] on span at bounding box center [270, 87] width 12 height 12
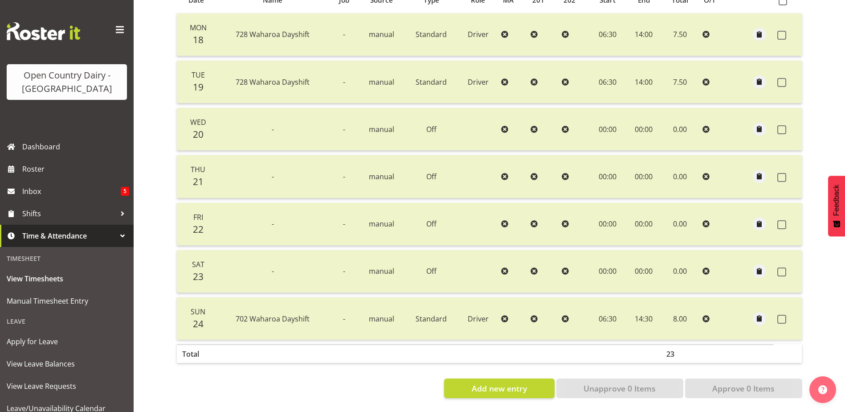
scroll to position [84, 0]
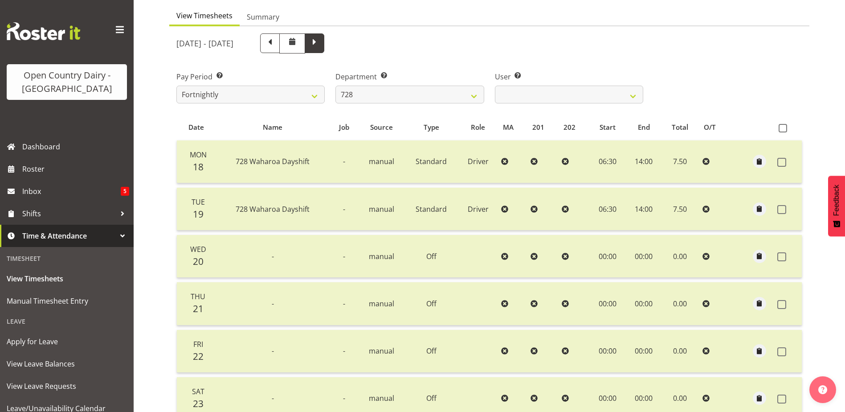
click at [320, 46] on span at bounding box center [315, 43] width 12 height 12
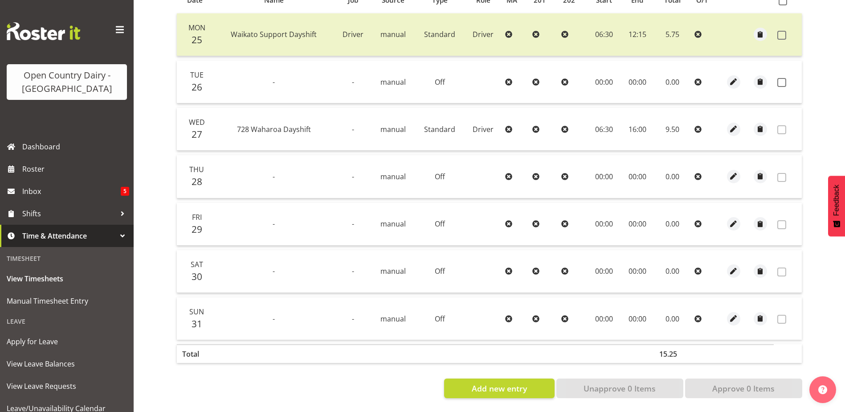
scroll to position [40, 0]
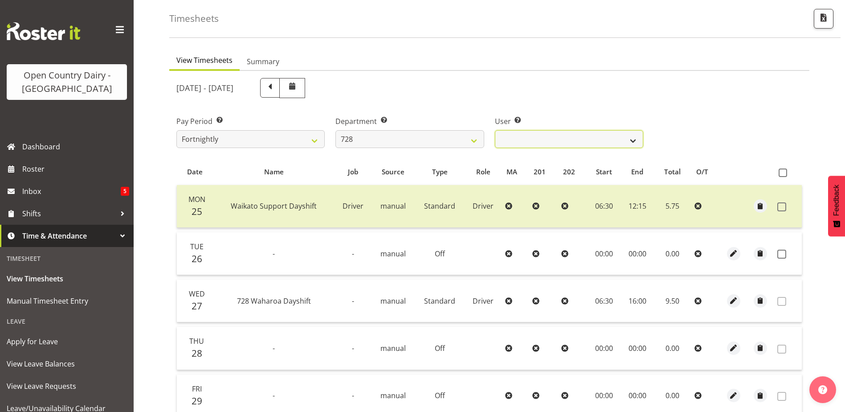
click at [559, 136] on select "Callum Leslie ❌ Nick Warren ❌ Ross Robert Hamilton ❌ Stuart Cherrington ❌ Wally…" at bounding box center [569, 139] width 148 height 18
click at [495, 130] on select "Callum Leslie ❌ Nick Warren ❌ Ross Robert Hamilton ❌ Stuart Cherrington ❌ Wally…" at bounding box center [569, 139] width 148 height 18
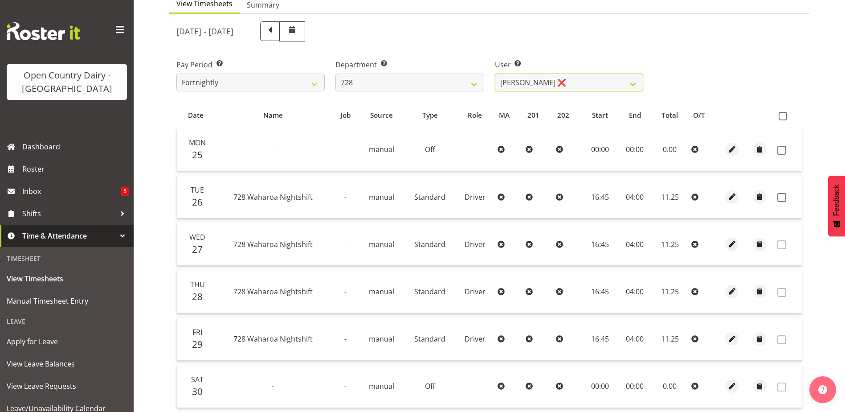
scroll to position [173, 0]
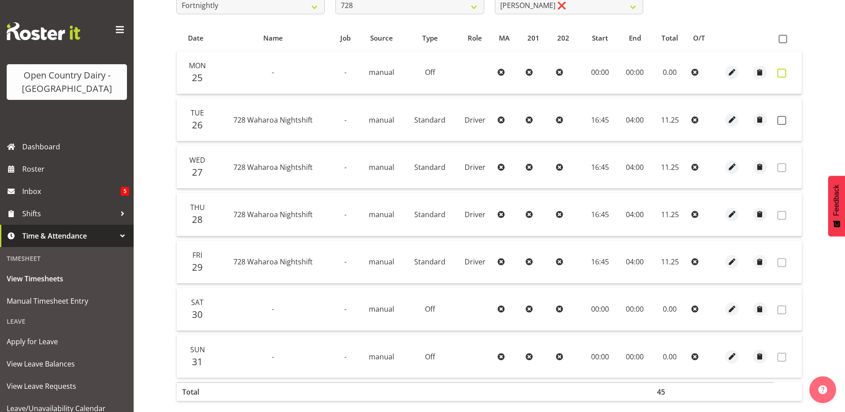
click at [780, 73] on span at bounding box center [782, 73] width 9 height 9
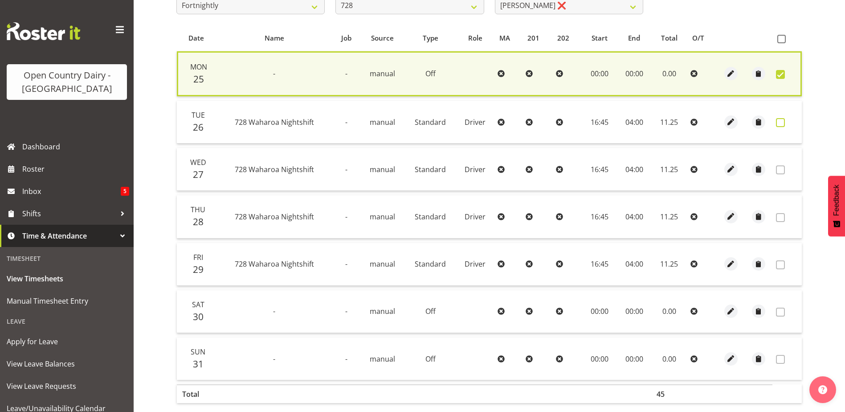
click at [782, 123] on span at bounding box center [780, 122] width 9 height 9
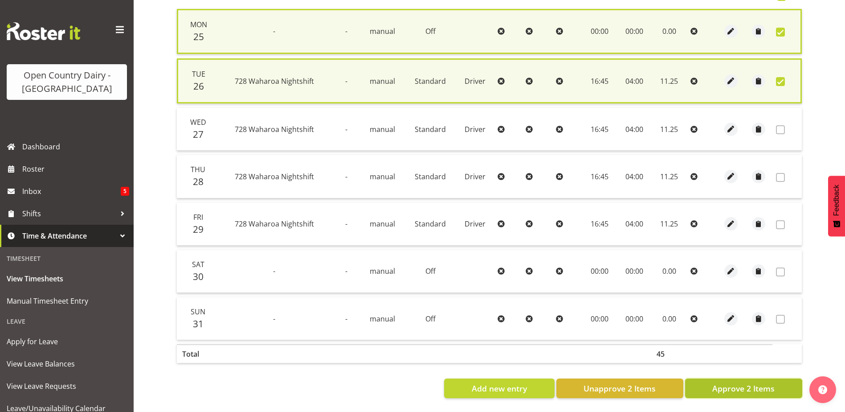
click at [748, 382] on span "Approve 2 Items" at bounding box center [744, 388] width 62 height 12
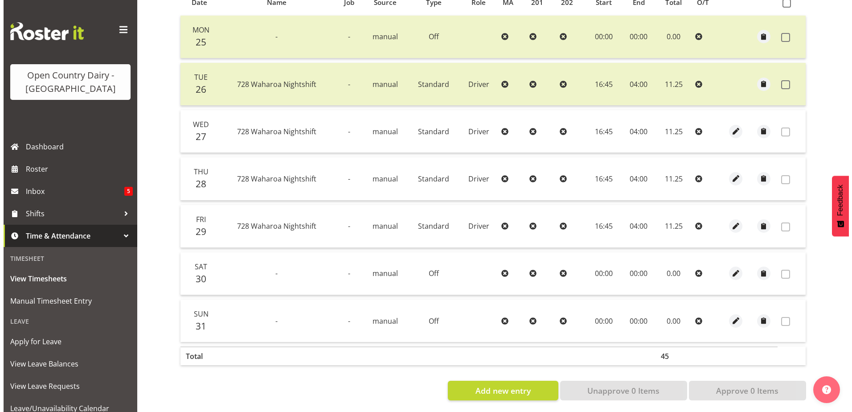
scroll to position [84, 0]
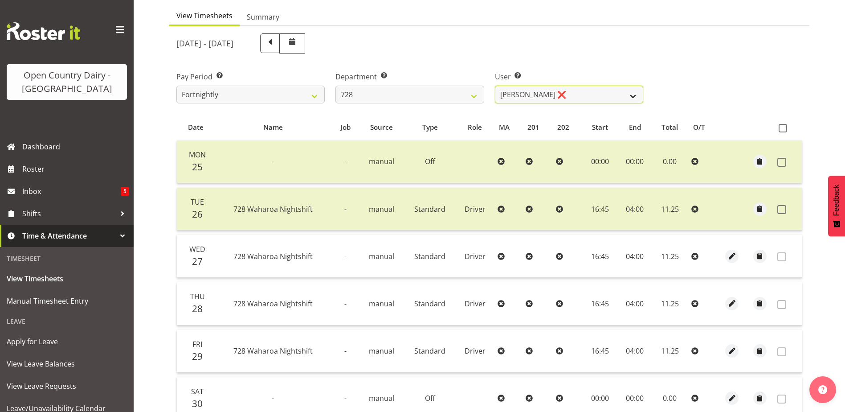
click at [530, 97] on select "Callum Leslie ❌ Nick Warren ❌ Ross Robert Hamilton ❌ Stuart Cherrington ❌ Wally…" at bounding box center [569, 95] width 148 height 18
click at [424, 89] on select "701 702 703 704 705 706 707 708 709 710 711 712 713 714 715 716 717 718 719 720" at bounding box center [410, 95] width 148 height 18
click at [336, 86] on select "701 702 703 704 705 706 707 708 709 710 711 712 713 714 715 716 717 718 719 720" at bounding box center [410, 95] width 148 height 18
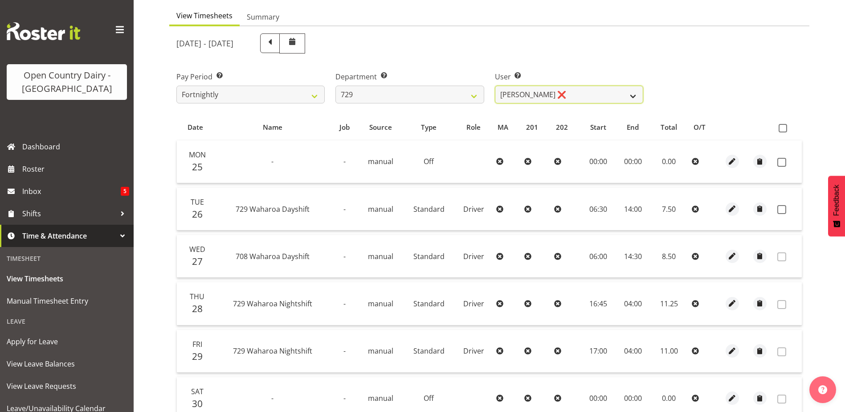
click at [587, 89] on select "Craig Schlager-Reay ❌ Dave Trepels ❌ Jimi Jack ❌ Shannan Wood ❌" at bounding box center [569, 95] width 148 height 18
click at [495, 86] on select "Craig Schlager-Reay ❌ Dave Trepels ❌ Jimi Jack ❌ Shannan Wood ❌" at bounding box center [569, 95] width 148 height 18
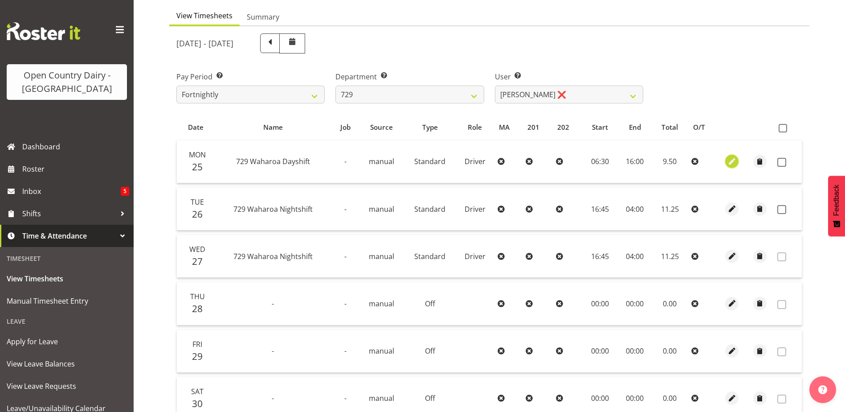
click at [734, 157] on span "button" at bounding box center [732, 161] width 10 height 10
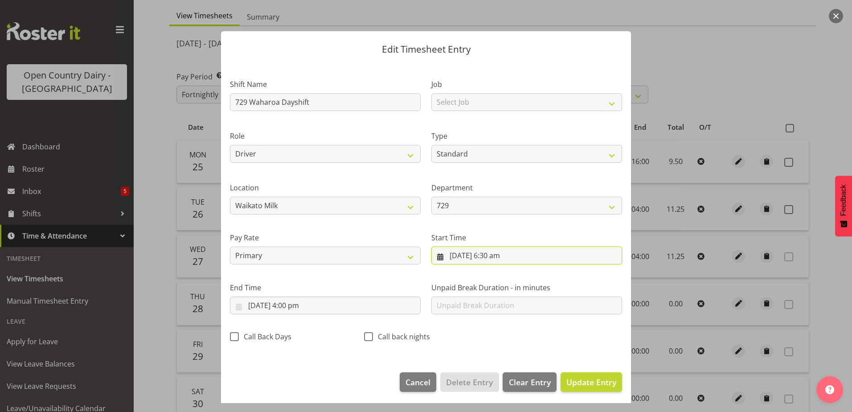
click at [492, 254] on input "25/08/2025, 6:30 am" at bounding box center [526, 255] width 191 height 18
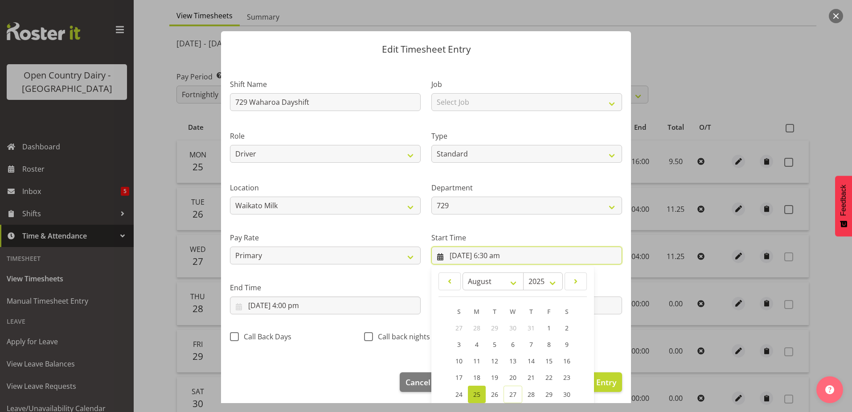
scroll to position [65, 0]
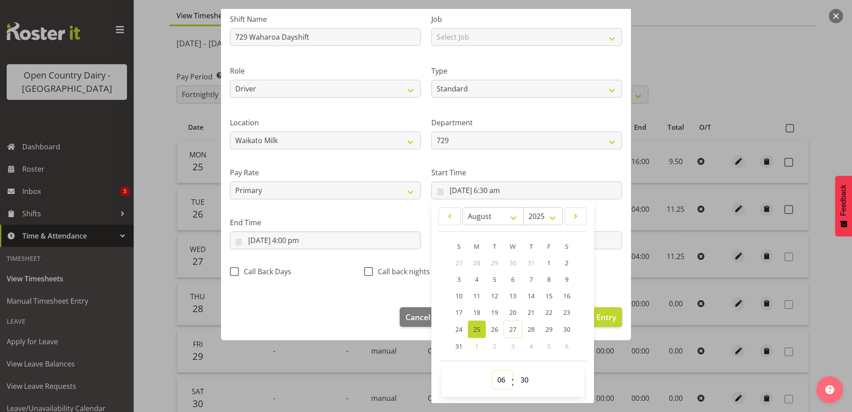
click at [499, 382] on select "00 01 02 03 04 05 06 07 08 09 10 11 12 13 14 15 16 17 18 19 20 21 22 23" at bounding box center [502, 380] width 20 height 18
click at [492, 371] on select "00 01 02 03 04 05 06 07 08 09 10 11 12 13 14 15 16 17 18 19 20 21 22 23" at bounding box center [502, 380] width 20 height 18
click at [598, 156] on div "Start Time 25/08/2025, 7:30 am January February March April May June July Augus…" at bounding box center [526, 180] width 201 height 50
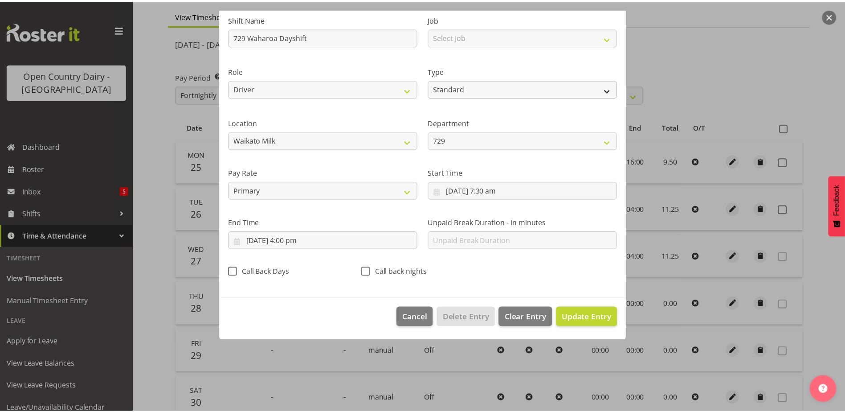
scroll to position [2, 0]
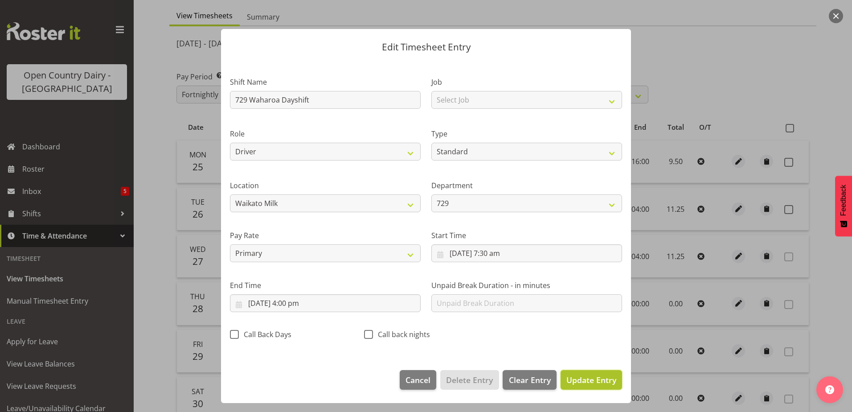
click at [588, 382] on span "Update Entry" at bounding box center [591, 379] width 50 height 11
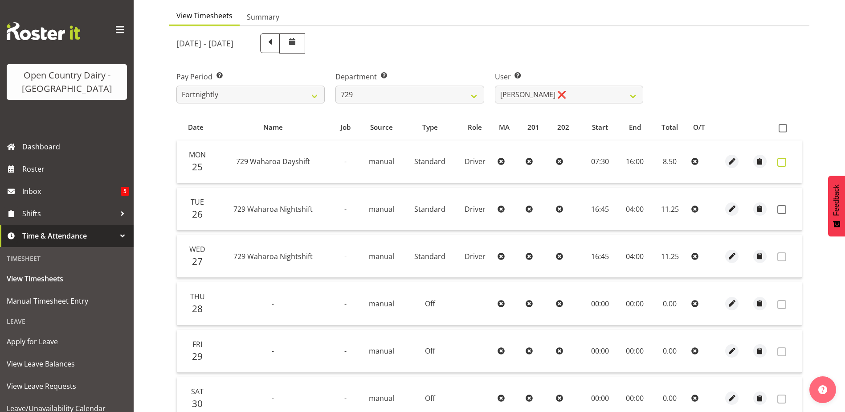
click at [779, 161] on span at bounding box center [782, 162] width 9 height 9
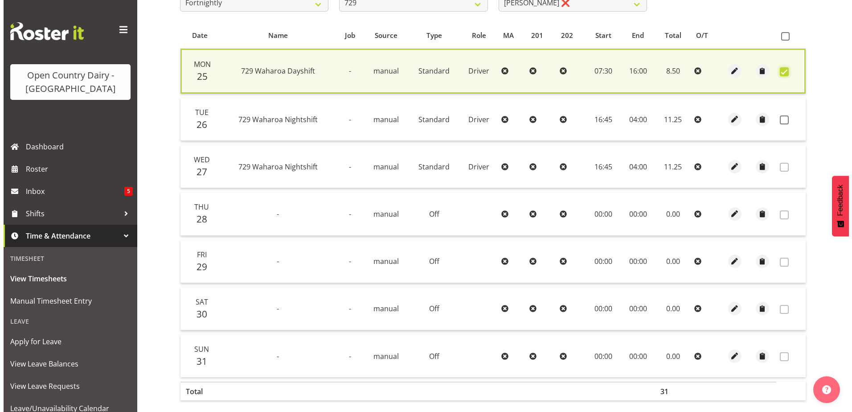
scroll to position [218, 0]
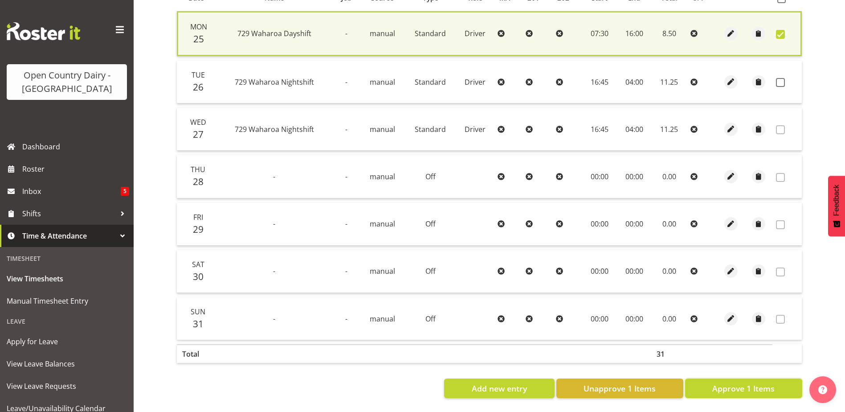
click at [773, 382] on span "Approve 1 Items" at bounding box center [744, 388] width 62 height 12
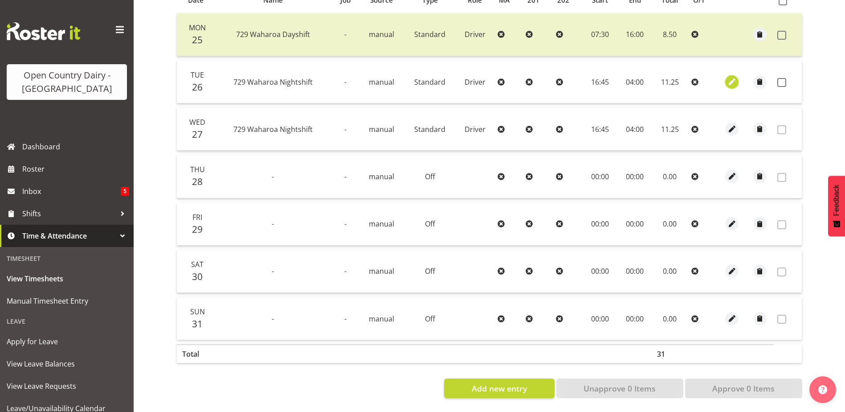
click at [734, 77] on span "button" at bounding box center [732, 82] width 10 height 10
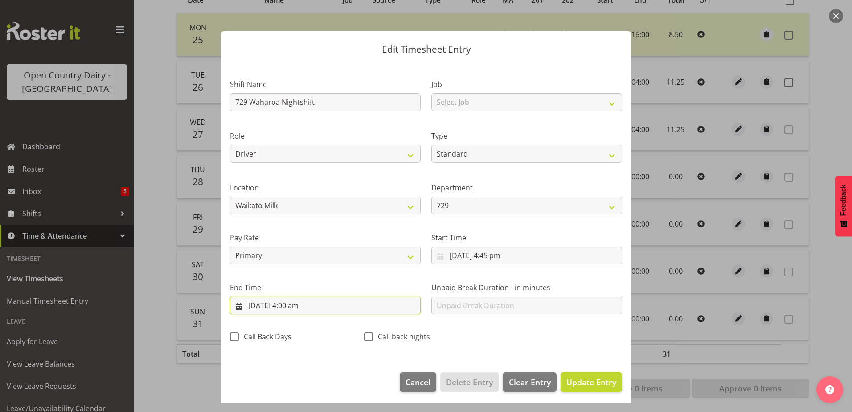
click at [294, 307] on input "27/08/2025, 4:00 am" at bounding box center [325, 305] width 191 height 18
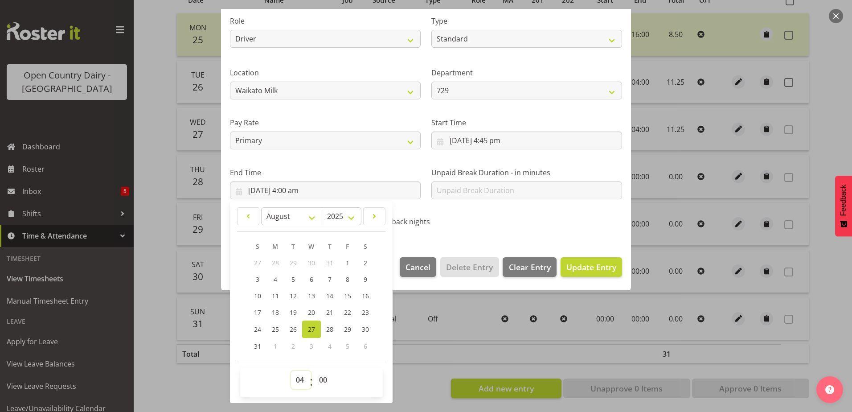
drag, startPoint x: 300, startPoint y: 380, endPoint x: 300, endPoint y: 369, distance: 10.7
click at [300, 380] on select "00 01 02 03 04 05 06 07 08 09 10 11 12 13 14 15 16 17 18 19 20 21 22 23" at bounding box center [301, 380] width 20 height 18
click at [291, 371] on select "00 01 02 03 04 05 06 07 08 09 10 11 12 13 14 15 16 17 18 19 20 21 22 23" at bounding box center [301, 380] width 20 height 18
click at [324, 380] on select "00 01 02 03 04 05 06 07 08 09 10 11 12 13 14 15 16 17 18 19 20 21 22 23 24 25 2…" at bounding box center [324, 380] width 20 height 18
click at [314, 371] on select "00 01 02 03 04 05 06 07 08 09 10 11 12 13 14 15 16 17 18 19 20 21 22 23 24 25 2…" at bounding box center [324, 380] width 20 height 18
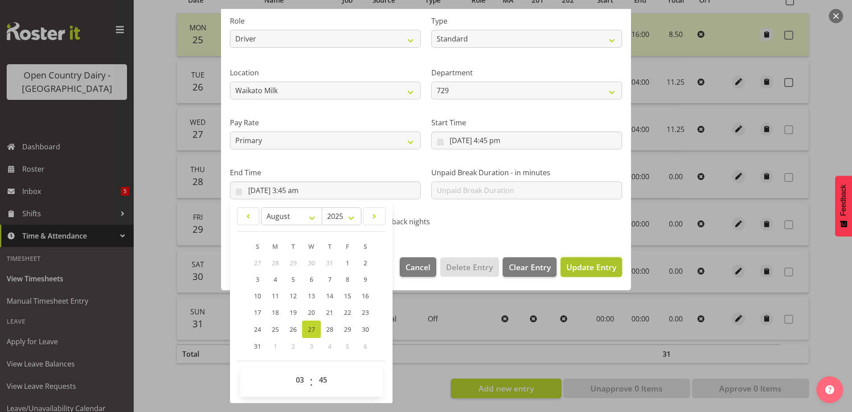
click at [569, 264] on span "Update Entry" at bounding box center [591, 267] width 50 height 11
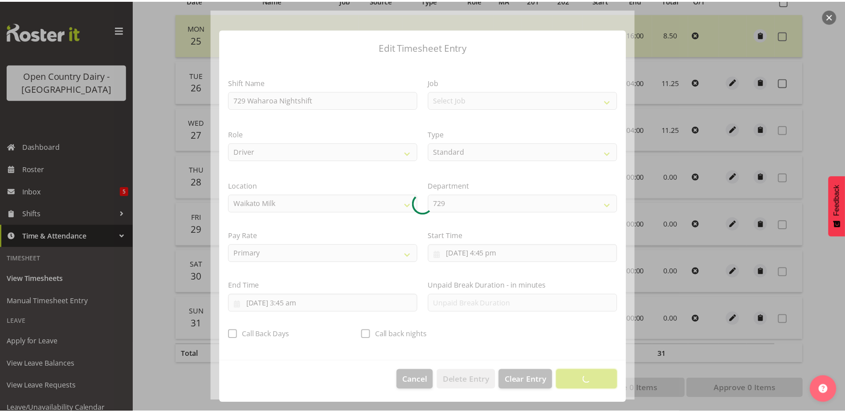
scroll to position [2, 0]
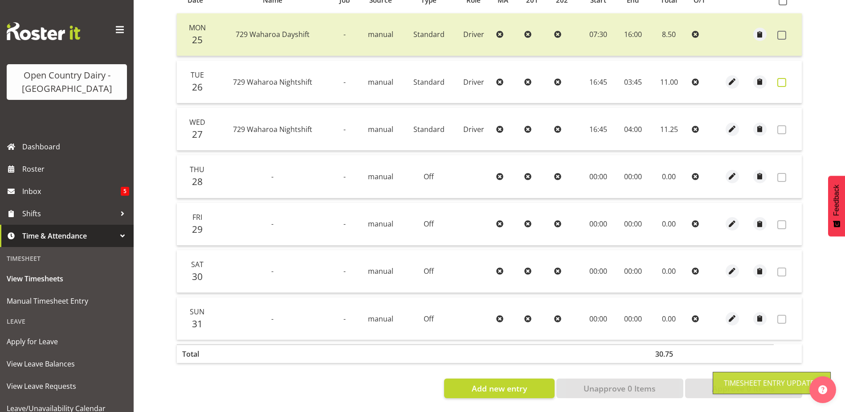
click at [783, 78] on span at bounding box center [782, 82] width 9 height 9
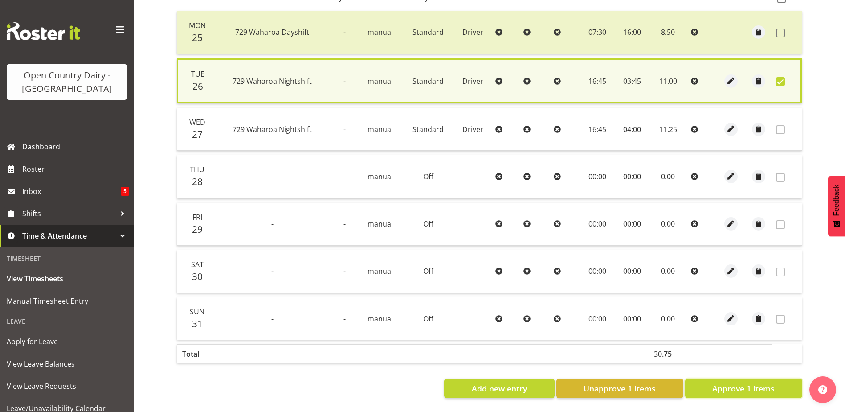
click at [742, 382] on span "Approve 1 Items" at bounding box center [744, 388] width 62 height 12
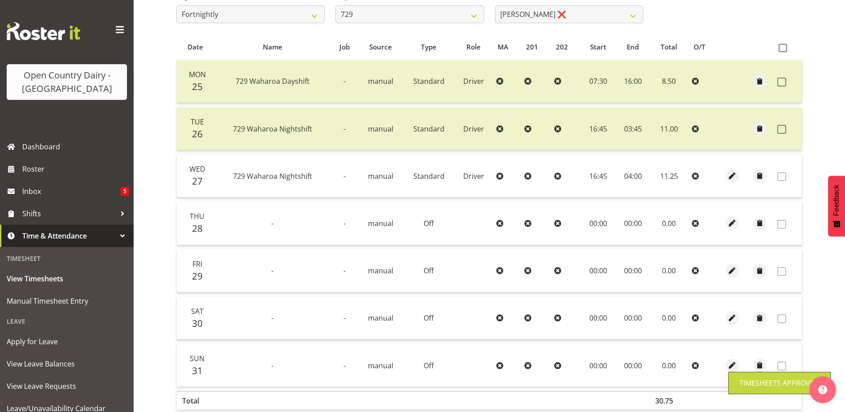
scroll to position [40, 0]
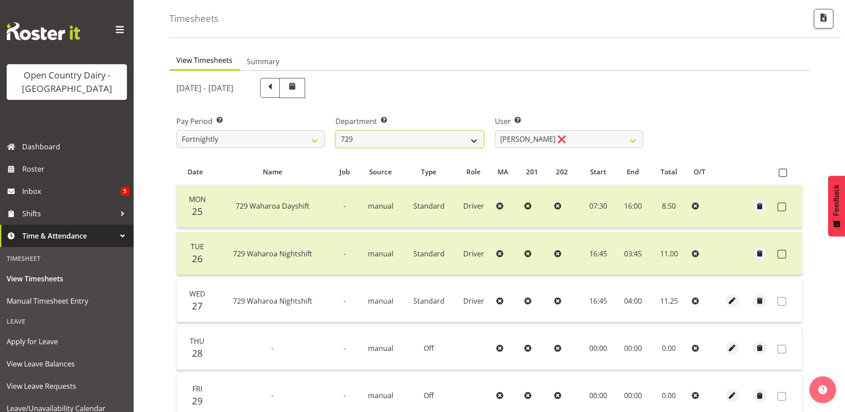
click at [458, 136] on select "701 702 703 704 705 706 707 708 709 710 711 712 713 714 715 716 717 718 719 720" at bounding box center [410, 139] width 148 height 18
click at [336, 130] on select "701 702 703 704 705 706 707 708 709 710 711 712 713 714 715 716 717 718 719 720" at bounding box center [410, 139] width 148 height 18
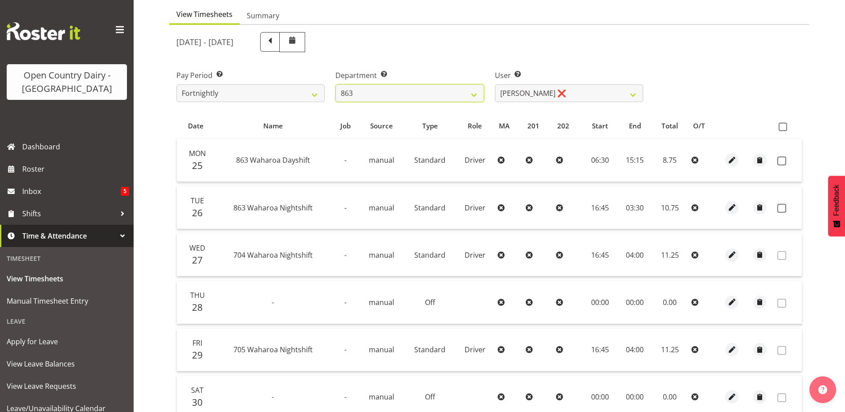
scroll to position [129, 0]
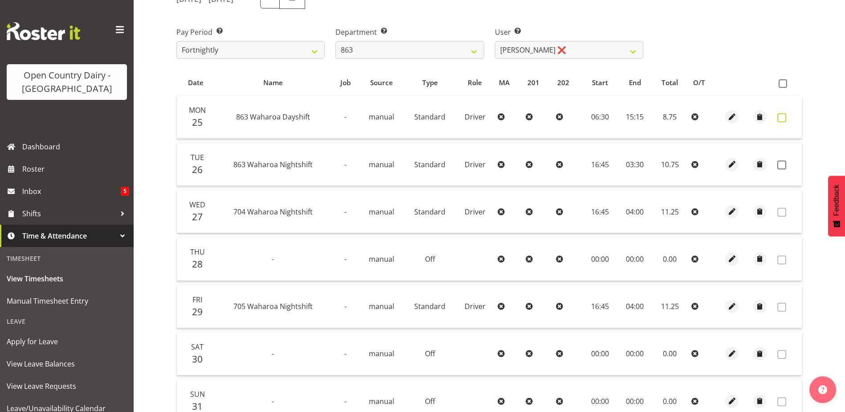
click at [781, 119] on span at bounding box center [782, 117] width 9 height 9
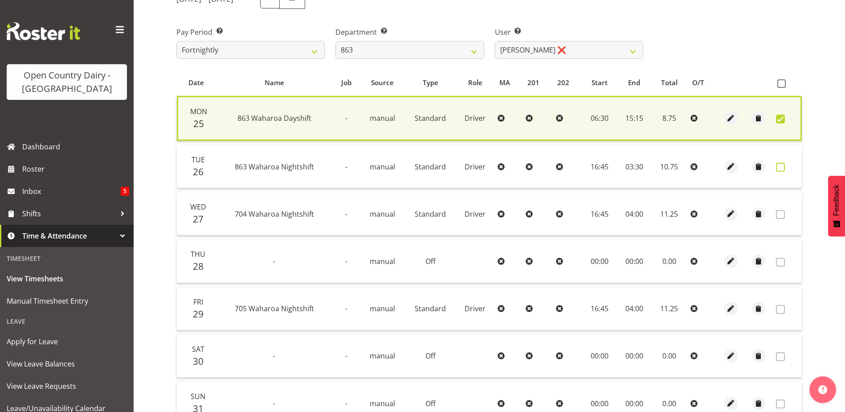
click at [780, 166] on span at bounding box center [780, 167] width 9 height 9
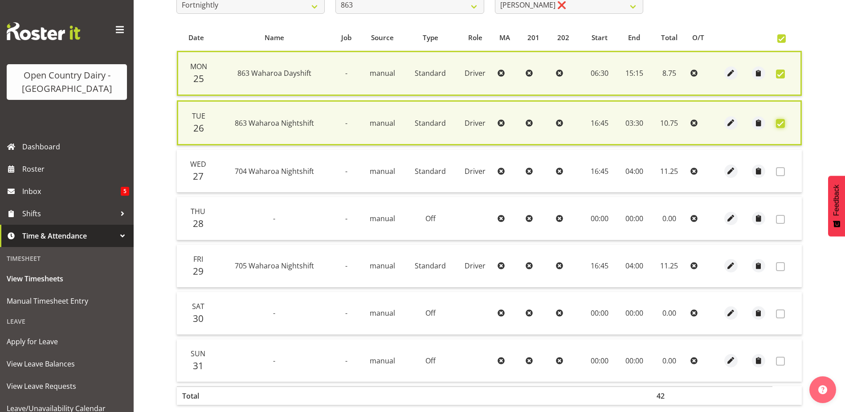
scroll to position [222, 0]
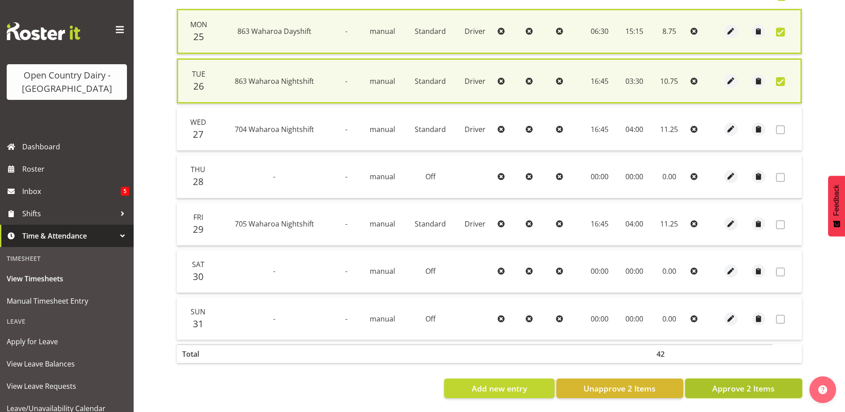
click at [755, 382] on span "Approve 2 Items" at bounding box center [744, 388] width 62 height 12
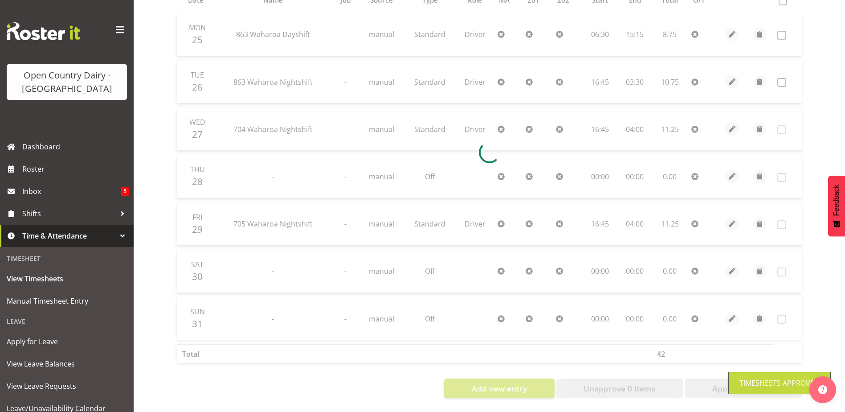
scroll to position [218, 0]
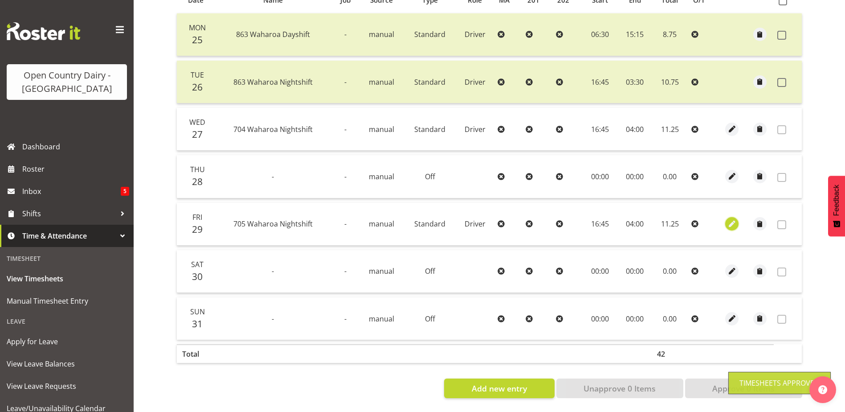
click at [736, 219] on span "button" at bounding box center [732, 224] width 10 height 10
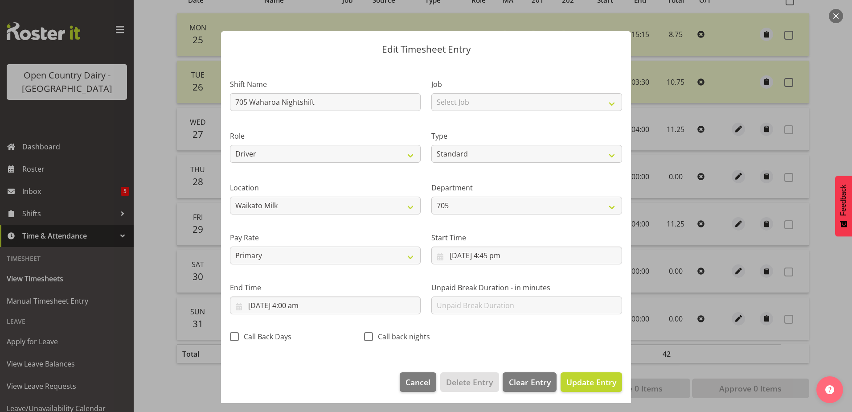
drag, startPoint x: 365, startPoint y: 334, endPoint x: 371, endPoint y: 342, distance: 9.9
click at [366, 334] on span at bounding box center [368, 336] width 9 height 9
click at [366, 334] on input "Call back nights" at bounding box center [367, 336] width 6 height 6
click at [594, 381] on span "Update Entry" at bounding box center [591, 382] width 50 height 11
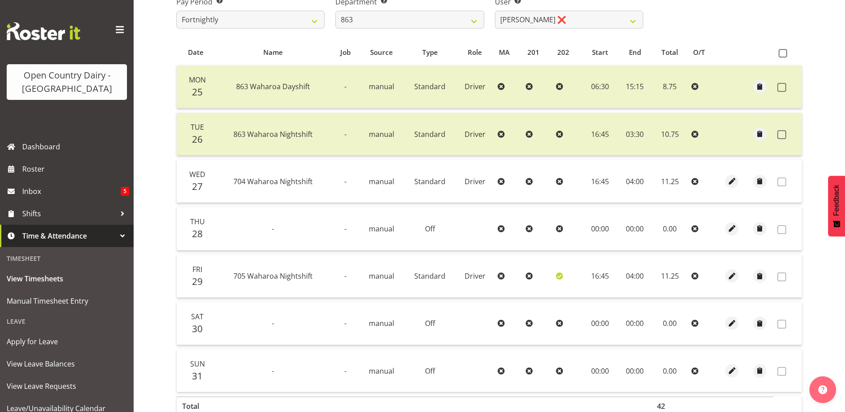
scroll to position [40, 0]
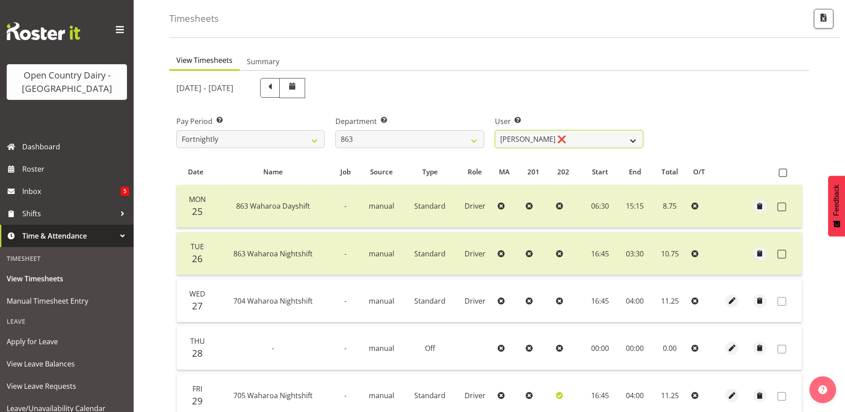
click at [575, 138] on select "Billy Walters ❌ Glyn Spiller ❌ Mike Paki ❌ Paul Bunyan ❌" at bounding box center [569, 139] width 148 height 18
click at [368, 131] on select "701 702 703 704 705 706 707 708 709 710 711 712 713 714 715 716 717 718 719 720" at bounding box center [410, 139] width 148 height 18
click at [336, 130] on select "701 702 703 704 705 706 707 708 709 710 711 712 713 714 715 716 717 718 719 720" at bounding box center [410, 139] width 148 height 18
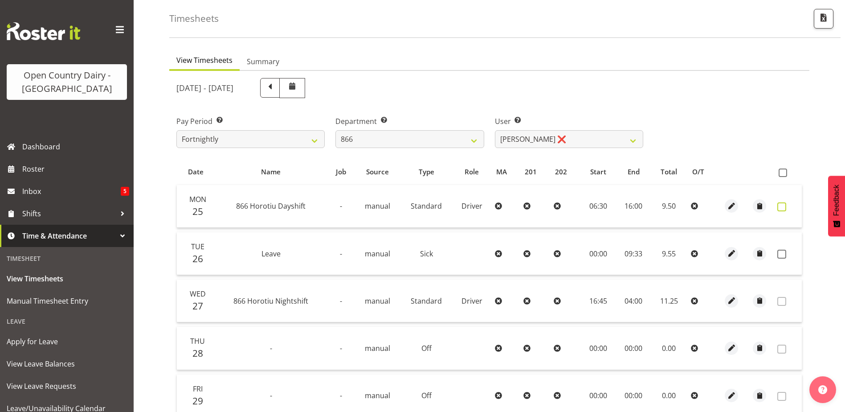
click at [779, 209] on span at bounding box center [782, 206] width 9 height 9
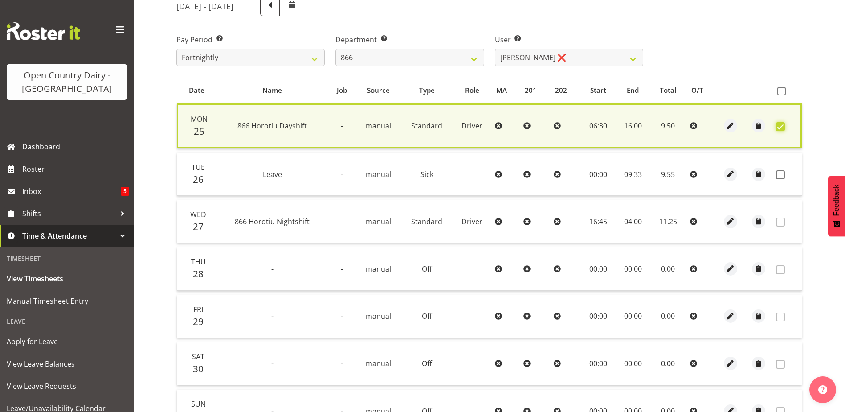
scroll to position [129, 0]
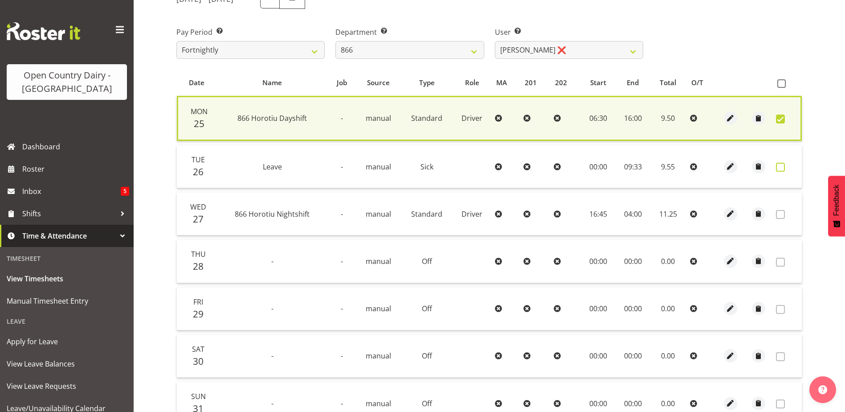
click at [779, 167] on span at bounding box center [780, 167] width 9 height 9
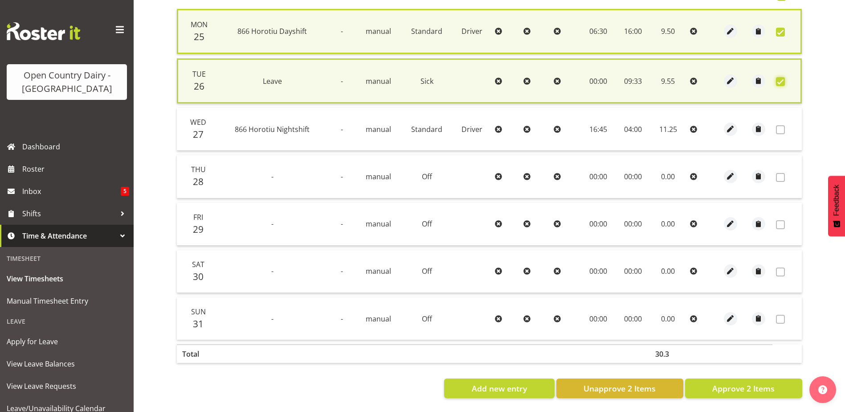
scroll to position [222, 0]
click at [741, 383] on span "Approve 2 Items" at bounding box center [744, 388] width 62 height 12
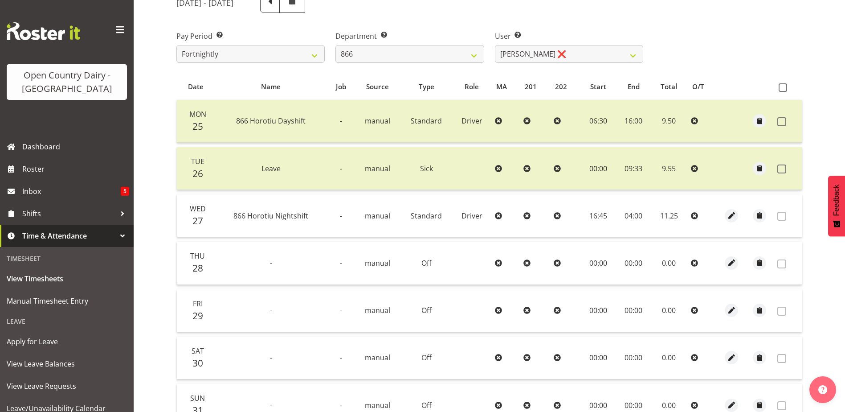
scroll to position [40, 0]
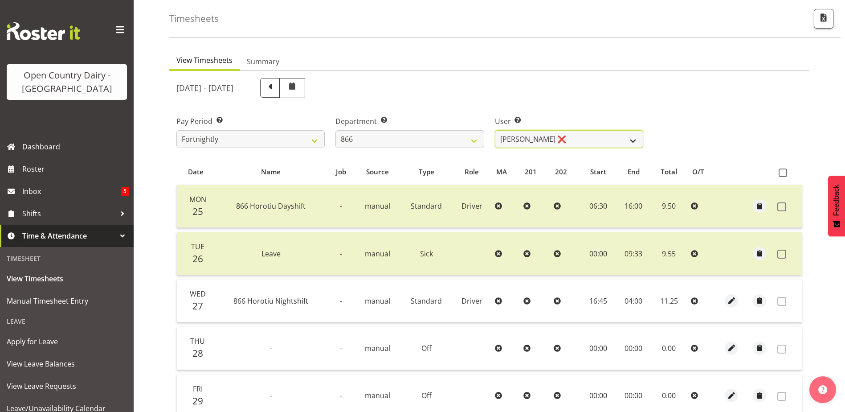
click at [572, 140] on select "Harshdeep Singh ❌ Jacques Nel ❌ Navreet Jawanda ❌ Neil Abrahams ❌" at bounding box center [569, 139] width 148 height 18
click at [397, 141] on select "701 702 703 704 705 706 707 708 709 710 711 712 713 714 715 716 717 718 719 720" at bounding box center [410, 139] width 148 height 18
click at [336, 130] on select "701 702 703 704 705 706 707 708 709 710 711 712 713 714 715 716 717 718 719 720" at bounding box center [410, 139] width 148 height 18
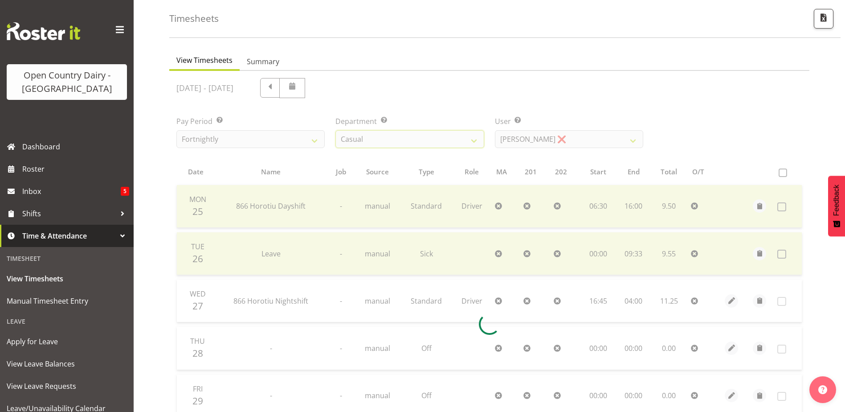
scroll to position [36, 0]
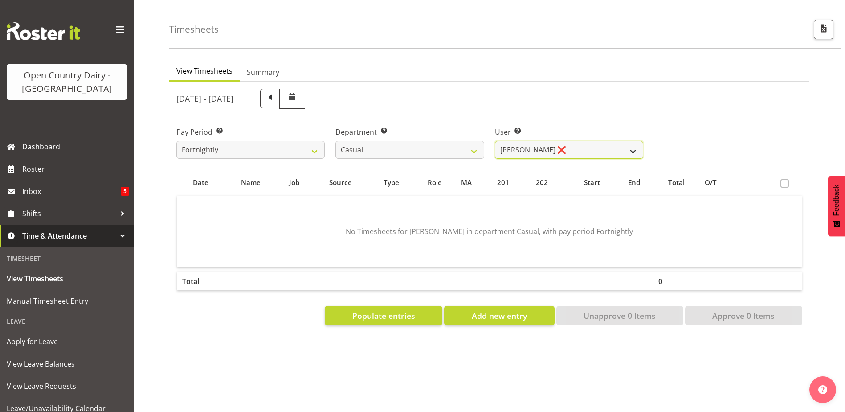
click at [565, 141] on select "Bruce Morgan ❌ Dutchie Egbert Dijkstra ❌ Mark Hedge ❌ Rob Luke ❌" at bounding box center [569, 150] width 148 height 18
click at [495, 141] on select "Bruce Morgan ❌ Dutchie Egbert Dijkstra ❌ Mark Hedge ❌ Rob Luke ❌" at bounding box center [569, 150] width 148 height 18
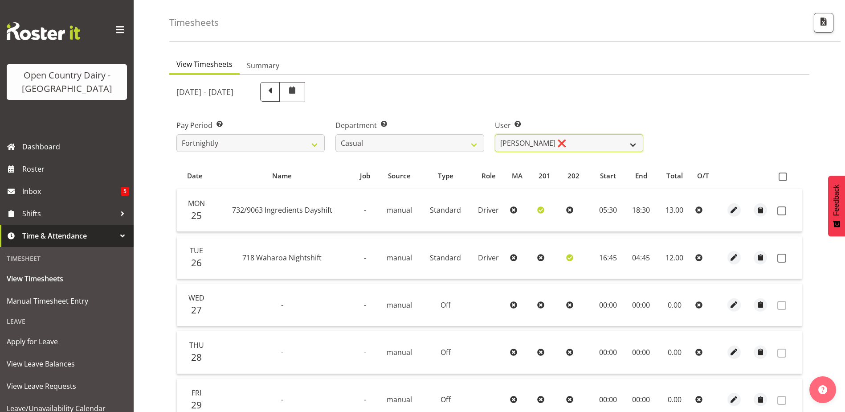
click at [554, 136] on select "Bruce Morgan ❌ Dutchie Egbert Dijkstra ❌ Mark Hedge ❌ Rob Luke ❌" at bounding box center [569, 143] width 148 height 18
click at [495, 134] on select "Bruce Morgan ❌ Dutchie Egbert Dijkstra ❌ Mark Hedge ❌ Rob Luke ❌" at bounding box center [569, 143] width 148 height 18
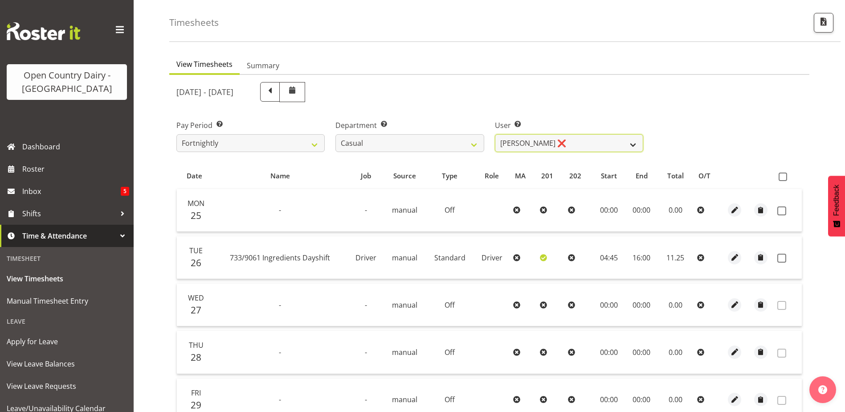
click at [560, 143] on select "Bruce Morgan ❌ Dutchie Egbert Dijkstra ❌ Mark Hedge ❌ Rob Luke ❌" at bounding box center [569, 143] width 148 height 18
click at [495, 134] on select "Bruce Morgan ❌ Dutchie Egbert Dijkstra ❌ Mark Hedge ❌ Rob Luke ❌" at bounding box center [569, 143] width 148 height 18
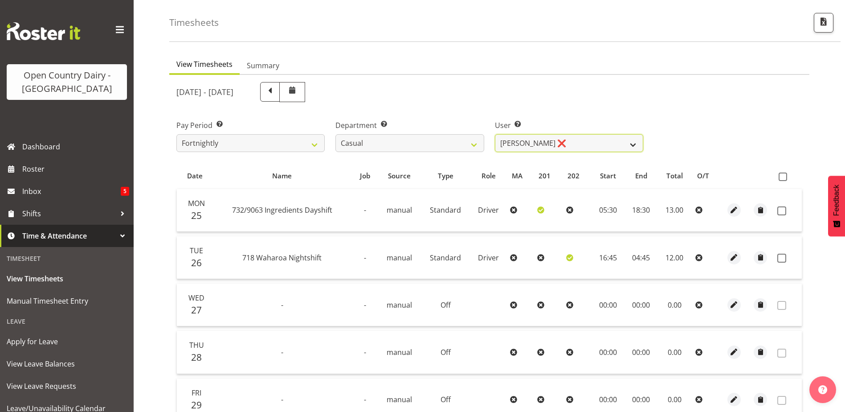
click at [546, 140] on select "Bruce Morgan ❌ Dutchie Egbert Dijkstra ❌ Mark Hedge ❌ Rob Luke ❌" at bounding box center [569, 143] width 148 height 18
click at [495, 134] on select "Bruce Morgan ❌ Dutchie Egbert Dijkstra ❌ Mark Hedge ❌ Rob Luke ❌" at bounding box center [569, 143] width 148 height 18
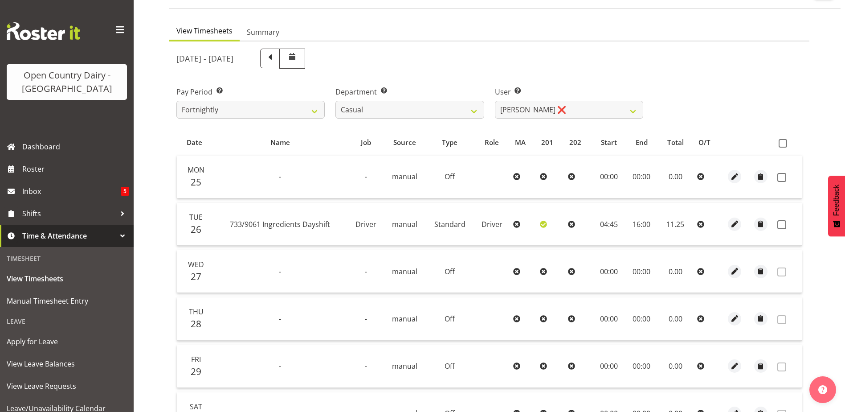
scroll to position [125, 0]
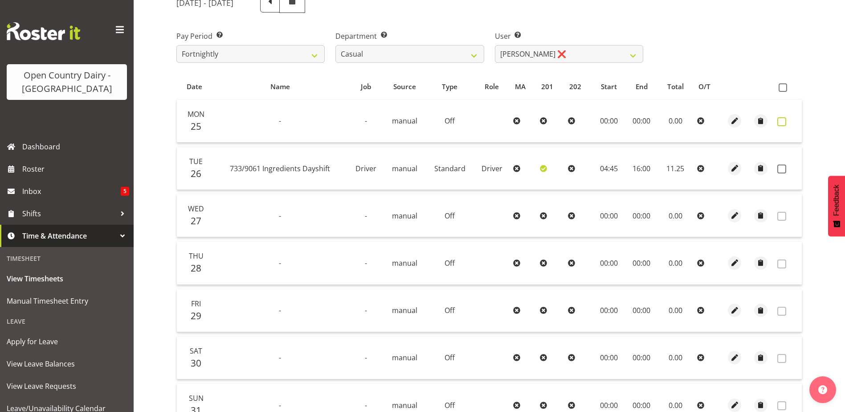
click at [782, 122] on span at bounding box center [782, 121] width 9 height 9
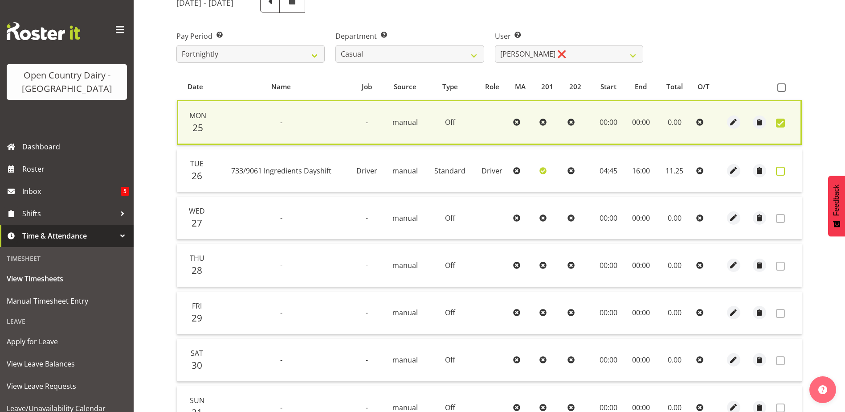
click at [780, 172] on span at bounding box center [780, 171] width 9 height 9
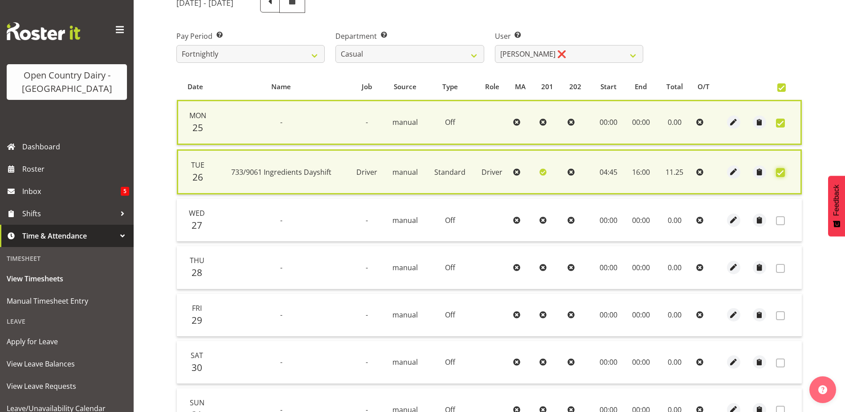
scroll to position [222, 0]
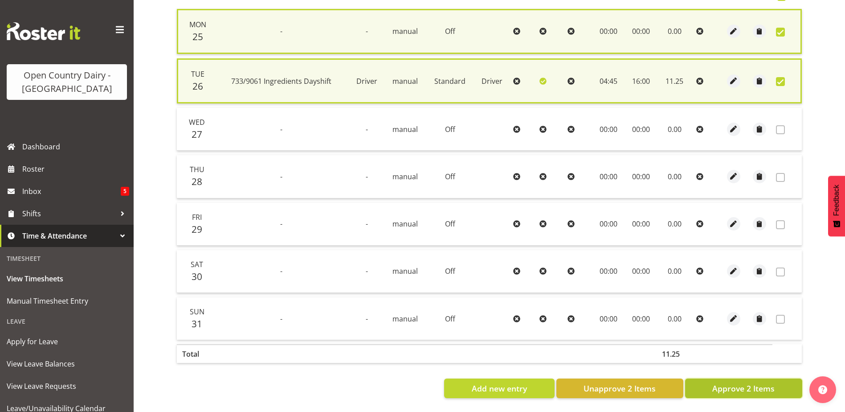
click at [734, 382] on span "Approve 2 Items" at bounding box center [744, 388] width 62 height 12
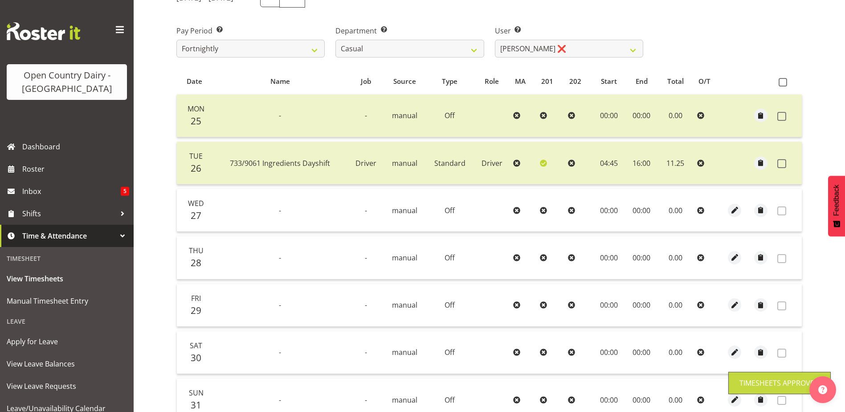
scroll to position [40, 0]
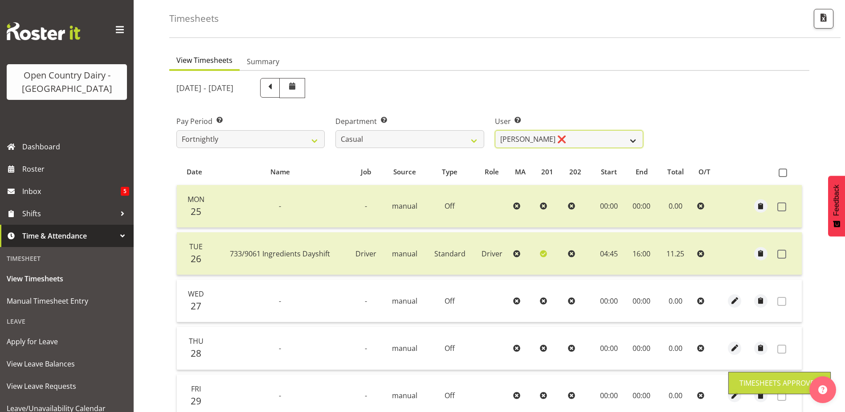
click at [561, 139] on select "Bruce Morgan ❌ Dutchie Egbert Dijkstra ❌ Mark Hedge ❌ Rob Luke ❌" at bounding box center [569, 139] width 148 height 18
click at [495, 130] on select "Bruce Morgan ❌ Dutchie Egbert Dijkstra ❌ Mark Hedge ❌ Rob Luke ❌" at bounding box center [569, 139] width 148 height 18
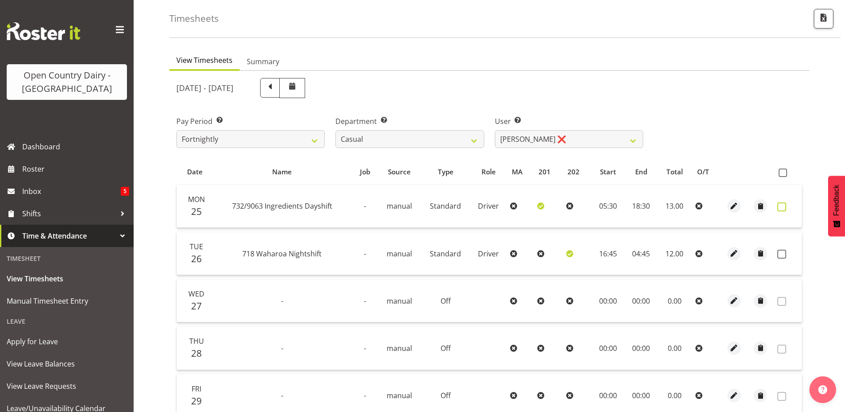
click at [786, 206] on span at bounding box center [782, 206] width 9 height 9
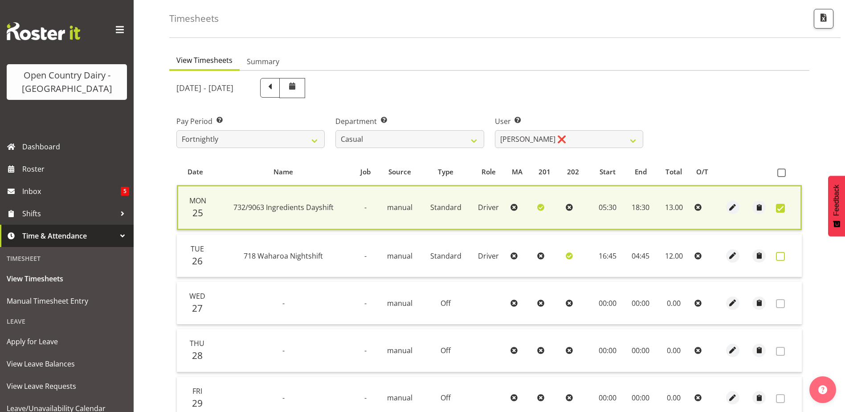
click at [780, 255] on span at bounding box center [780, 256] width 9 height 9
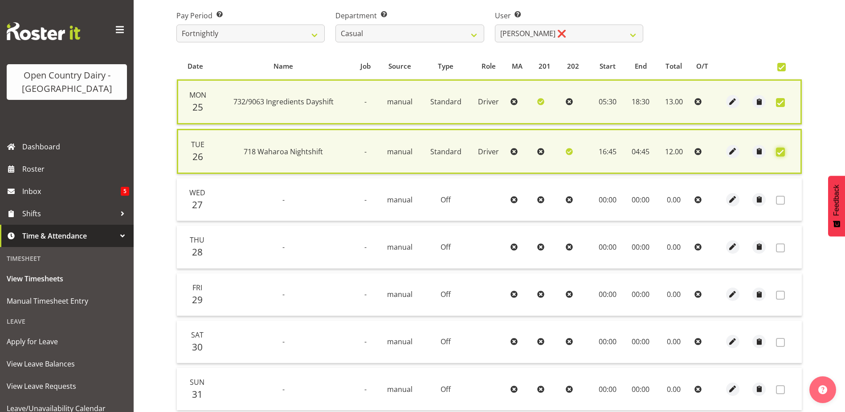
scroll to position [222, 0]
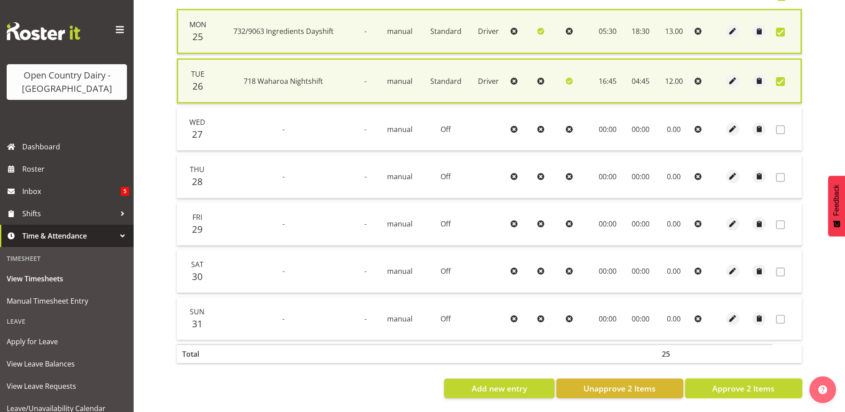
click at [738, 382] on span "Approve 2 Items" at bounding box center [744, 388] width 62 height 12
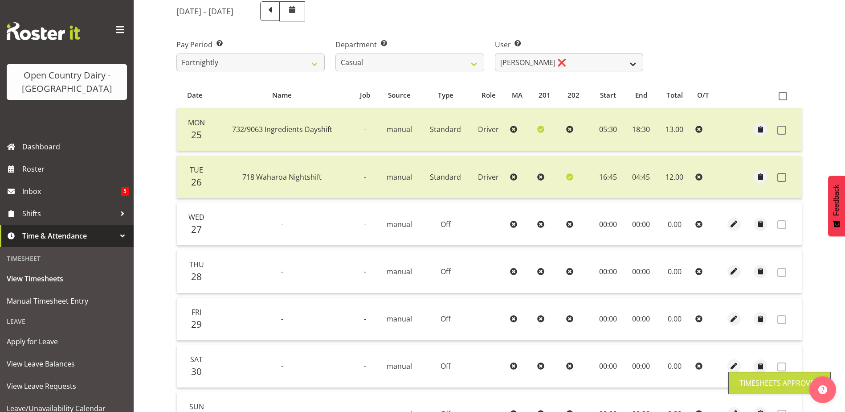
scroll to position [40, 0]
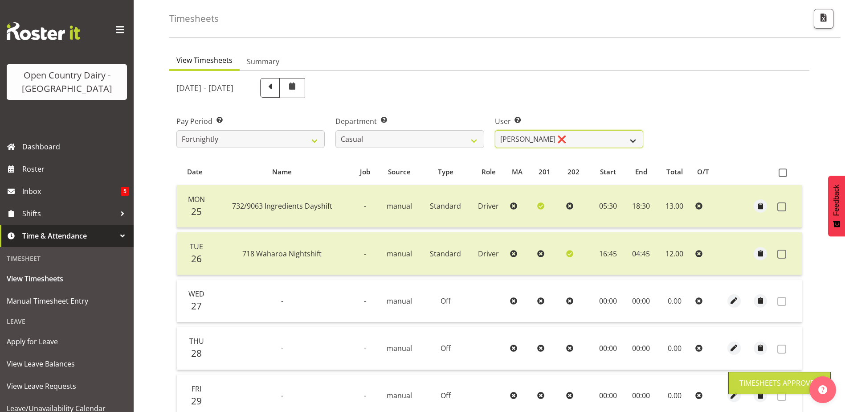
click at [558, 133] on select "Bruce Morgan ❌ Dutchie Egbert Dijkstra ❌ Mark Hedge ❌ Rob Luke ❌" at bounding box center [569, 139] width 148 height 18
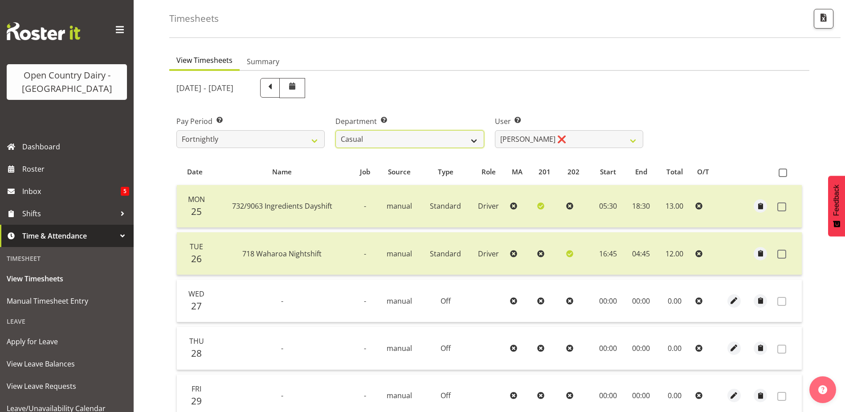
click at [428, 132] on select "701 702 703 704 705 706 707 708 709 710 711 712 713 714 715 716 717 718 719 720" at bounding box center [410, 139] width 148 height 18
click at [336, 130] on select "701 702 703 704 705 706 707 708 709 710 711 712 713 714 715 716 717 718 719 720" at bounding box center [410, 139] width 148 height 18
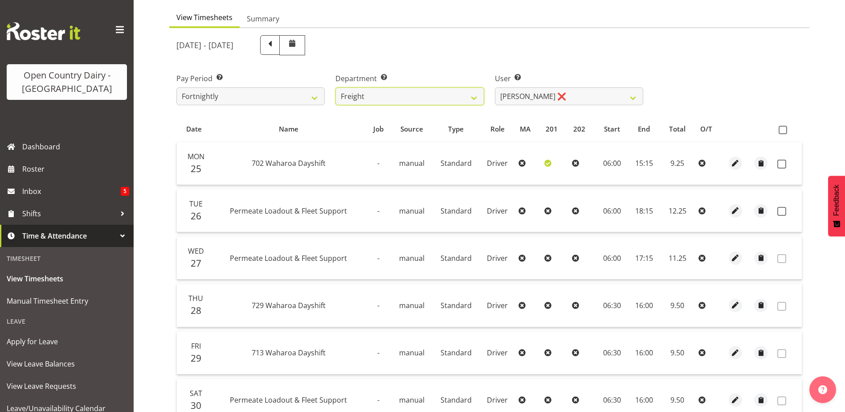
scroll to position [173, 0]
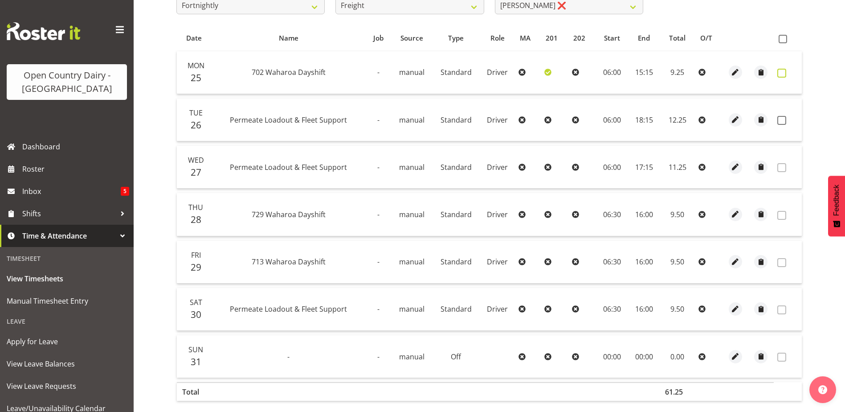
click at [783, 73] on span at bounding box center [782, 73] width 9 height 9
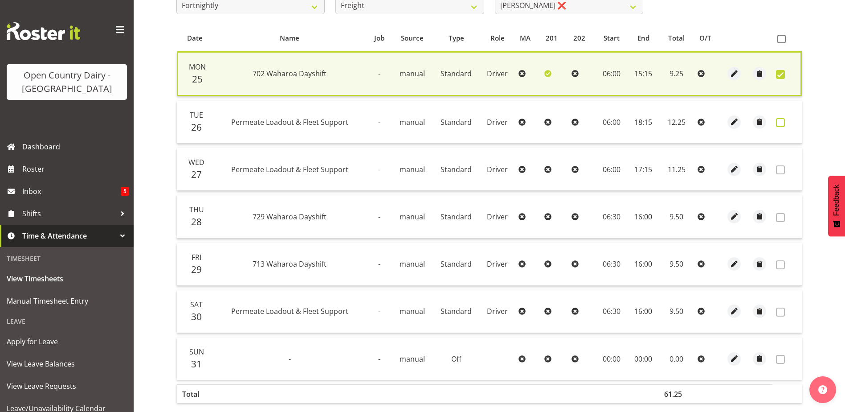
click at [784, 122] on span at bounding box center [780, 122] width 9 height 9
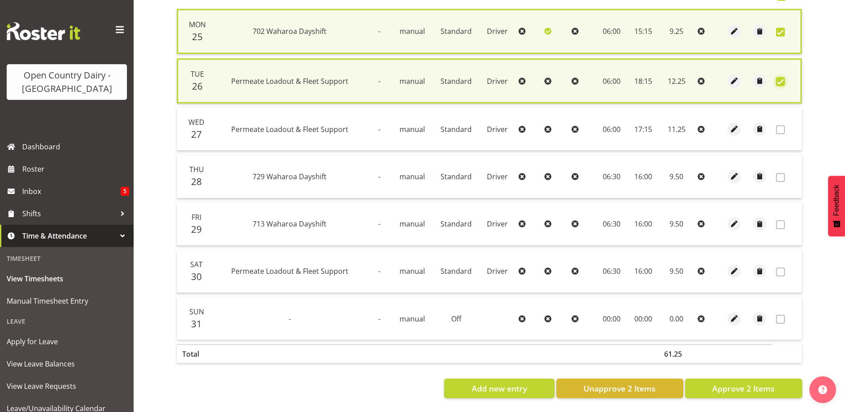
scroll to position [222, 0]
click at [720, 383] on span "Approve 2 Items" at bounding box center [744, 388] width 62 height 12
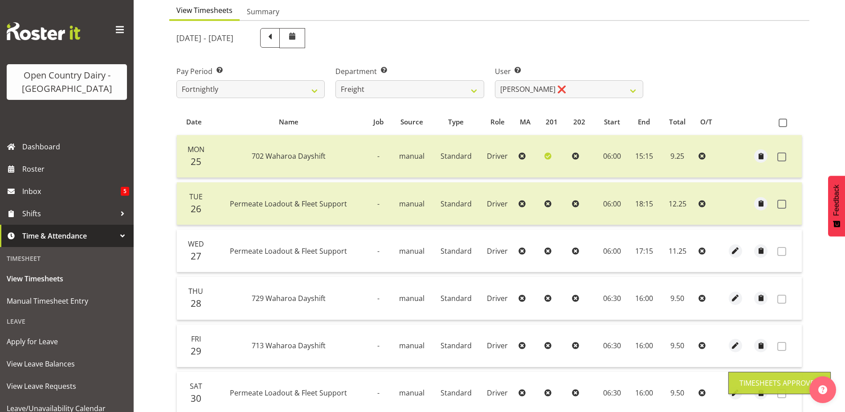
scroll to position [84, 0]
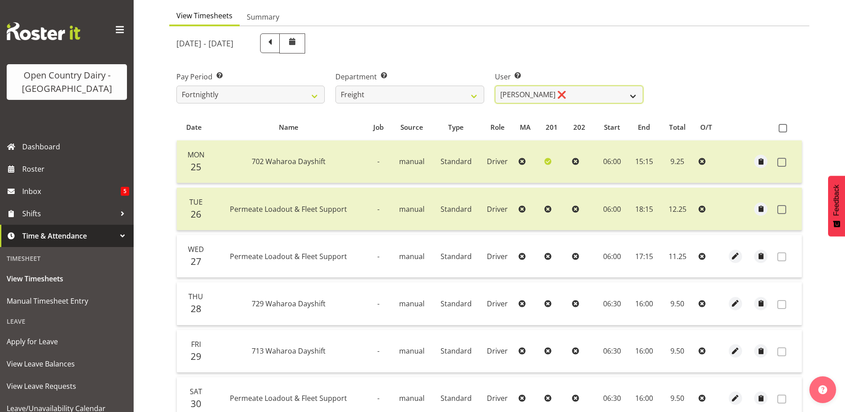
click at [575, 94] on select "Gavin Harvey ❌ Lalesh Kumar ❌" at bounding box center [569, 95] width 148 height 18
click at [495, 86] on select "Gavin Harvey ❌ Lalesh Kumar ❌" at bounding box center [569, 95] width 148 height 18
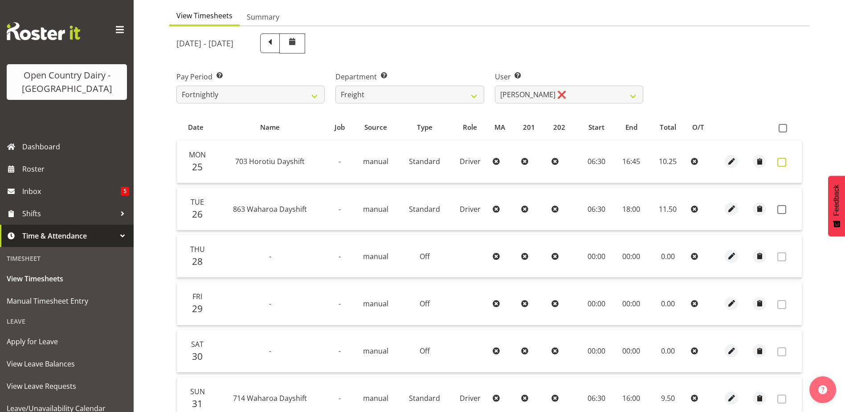
click at [782, 161] on span at bounding box center [782, 162] width 9 height 9
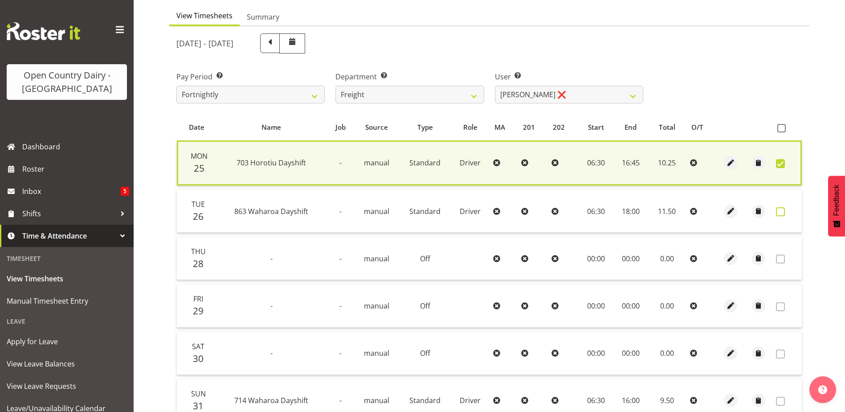
click at [782, 211] on span at bounding box center [780, 211] width 9 height 9
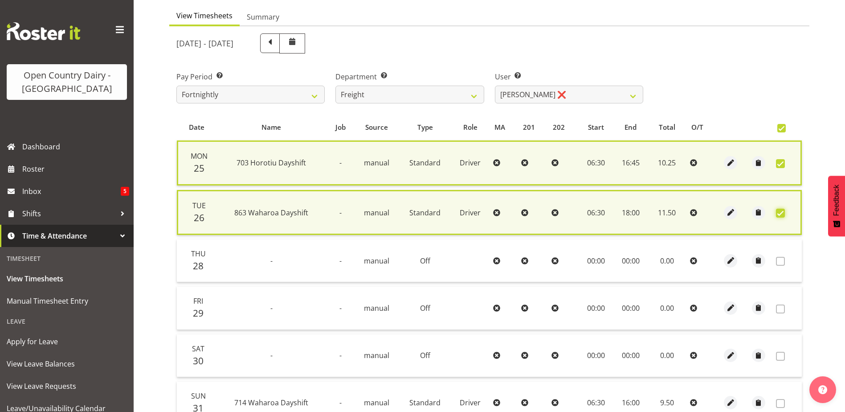
scroll to position [175, 0]
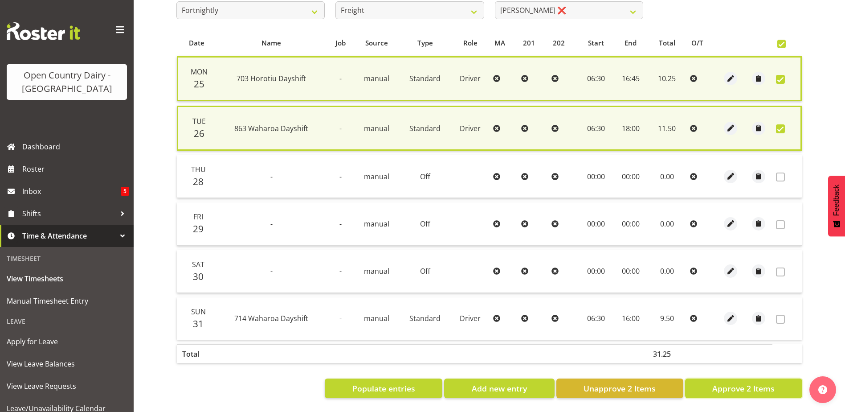
click at [730, 382] on span "Approve 2 Items" at bounding box center [744, 388] width 62 height 12
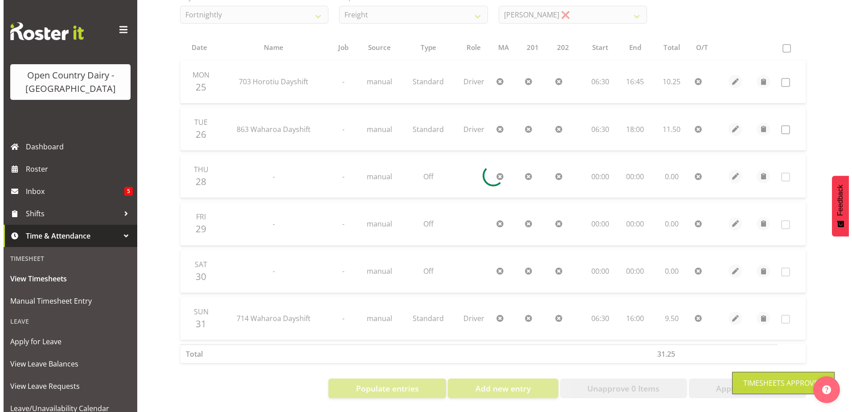
scroll to position [171, 0]
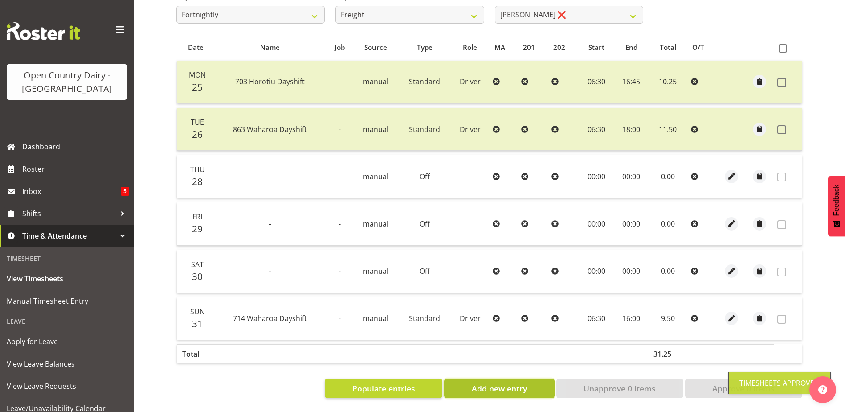
click at [501, 384] on span "Add new entry" at bounding box center [499, 388] width 55 height 12
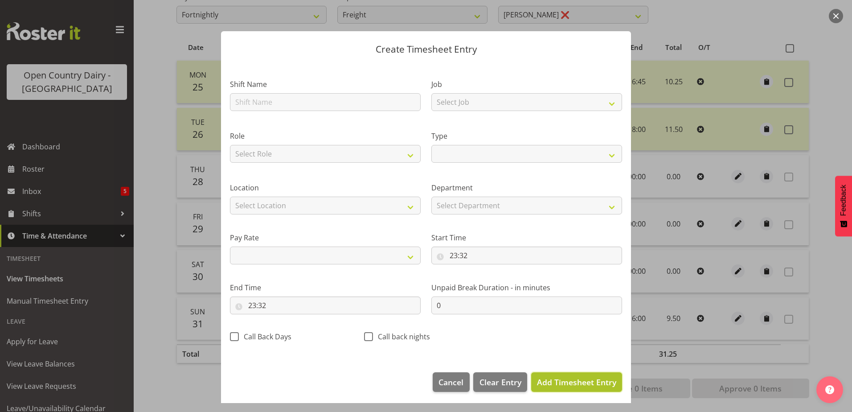
click at [557, 383] on span "Add Timesheet Entry" at bounding box center [576, 382] width 79 height 11
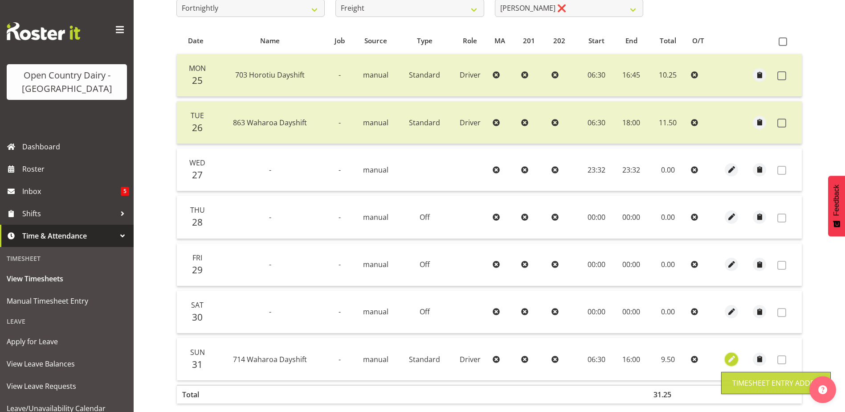
click at [735, 359] on span "button" at bounding box center [732, 359] width 10 height 10
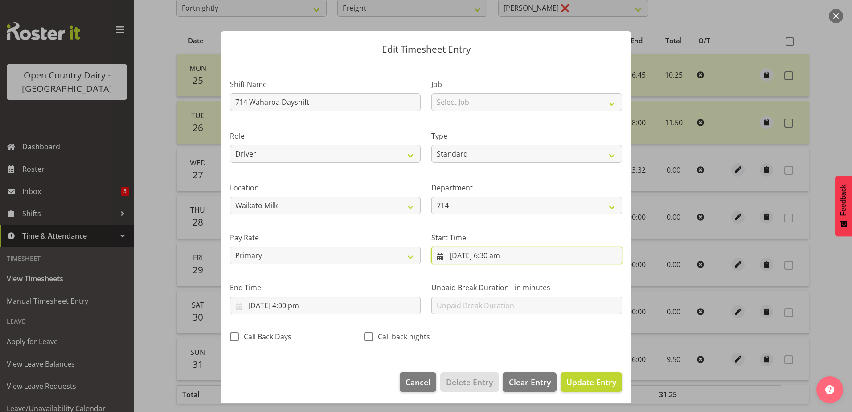
click at [461, 250] on input "31/08/2025, 6:30 am" at bounding box center [526, 255] width 191 height 18
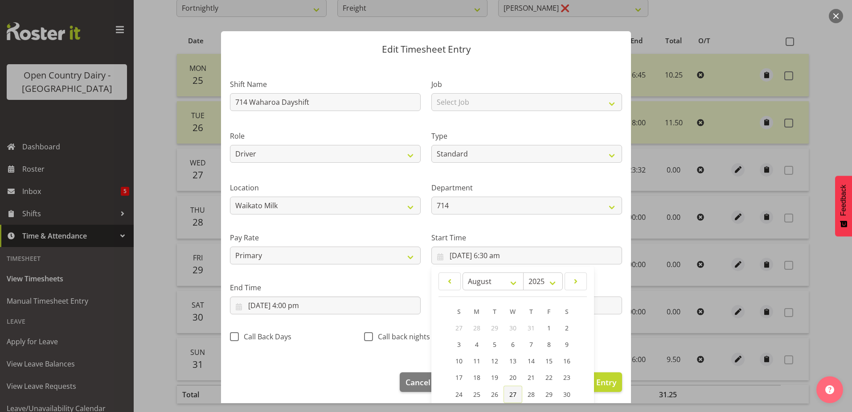
click at [512, 394] on span "27" at bounding box center [512, 394] width 7 height 8
click at [274, 301] on input "31/08/2025, 4:00 pm" at bounding box center [325, 305] width 191 height 18
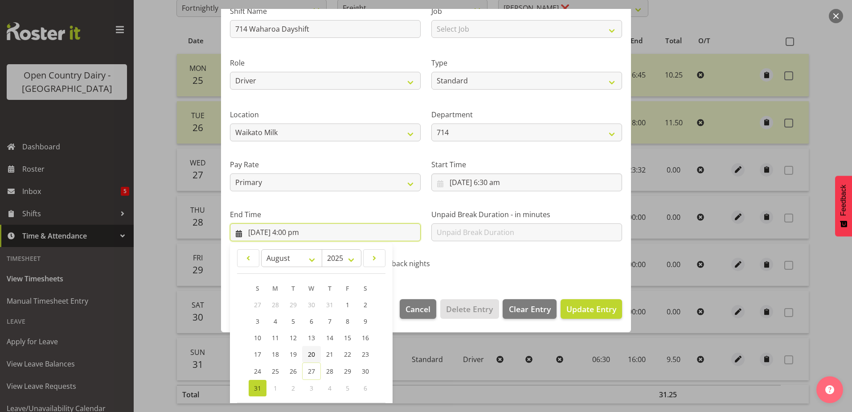
scroll to position [115, 0]
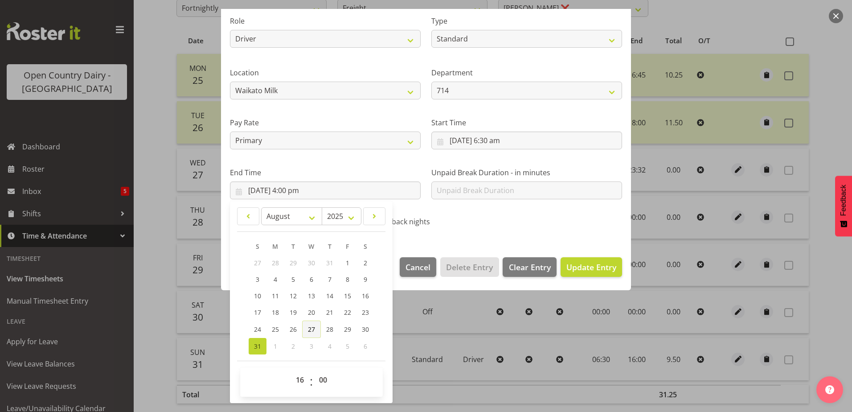
click at [316, 330] on link "27" at bounding box center [311, 328] width 19 height 17
click at [586, 266] on span "Update Entry" at bounding box center [591, 267] width 50 height 11
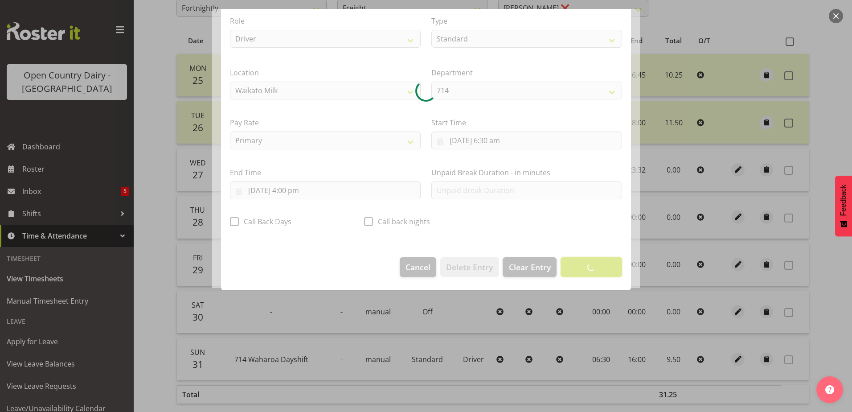
scroll to position [2, 0]
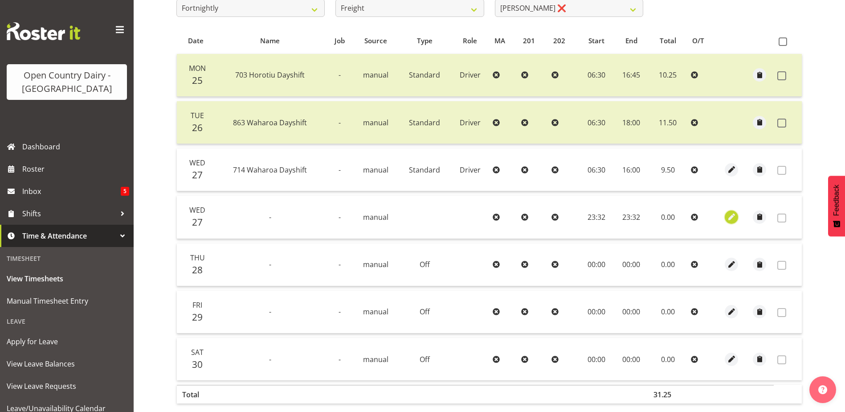
click at [732, 215] on span "button" at bounding box center [732, 217] width 10 height 10
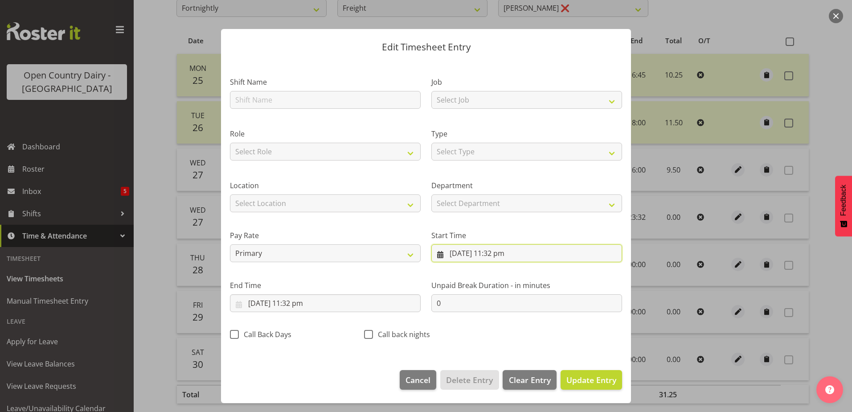
click at [459, 254] on input "27/08/2025, 11:32 pm" at bounding box center [526, 253] width 191 height 18
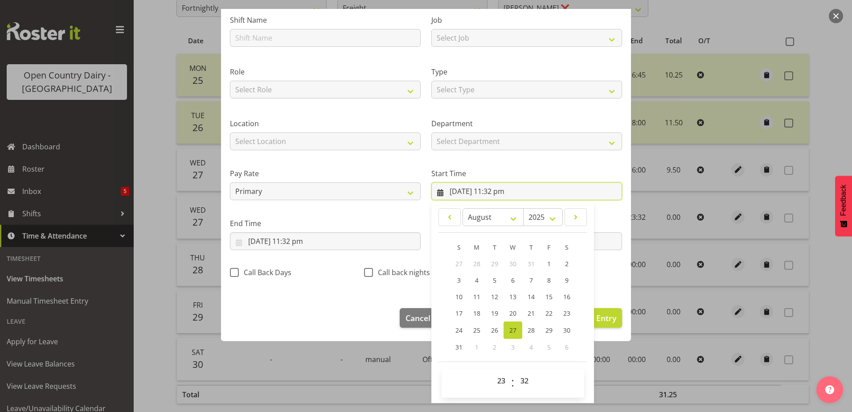
scroll to position [65, 0]
click at [458, 345] on span "31" at bounding box center [458, 346] width 7 height 8
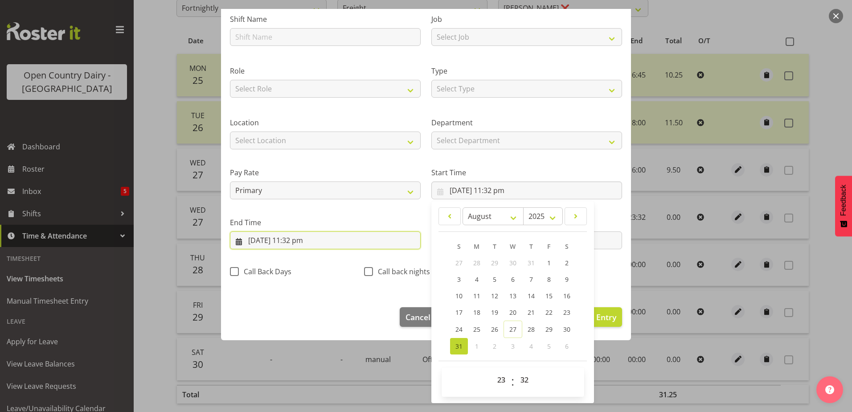
click at [279, 240] on input "27/08/2025, 11:32 pm" at bounding box center [325, 240] width 191 height 18
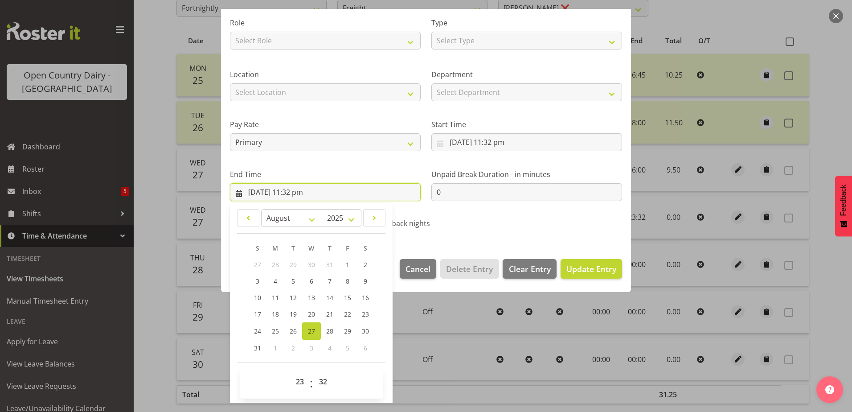
scroll to position [115, 0]
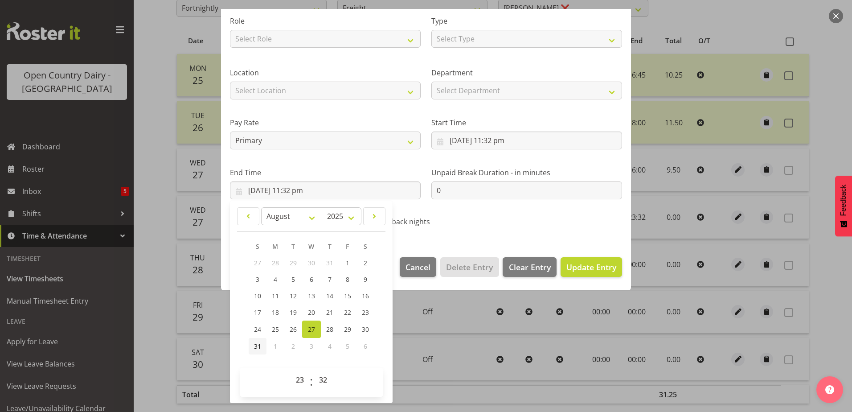
click at [258, 348] on span "31" at bounding box center [257, 346] width 7 height 8
click at [572, 271] on span "Update Entry" at bounding box center [591, 267] width 50 height 11
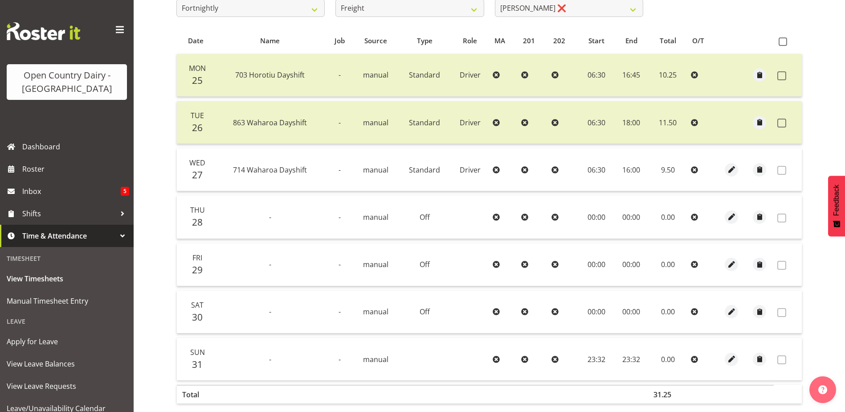
scroll to position [0, 0]
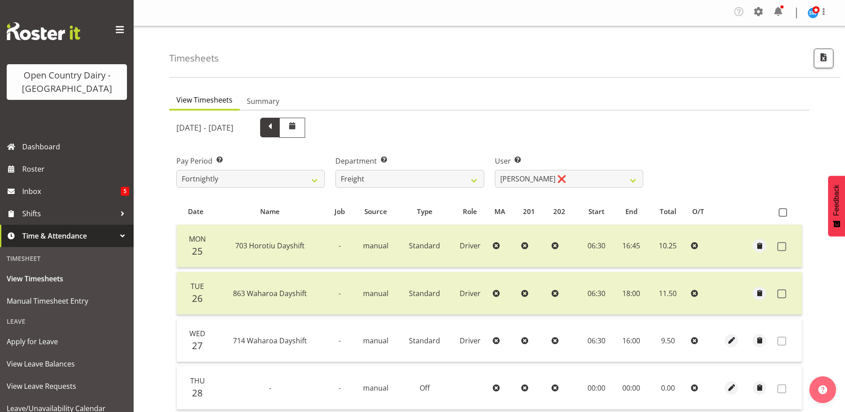
click at [276, 130] on span at bounding box center [270, 127] width 12 height 12
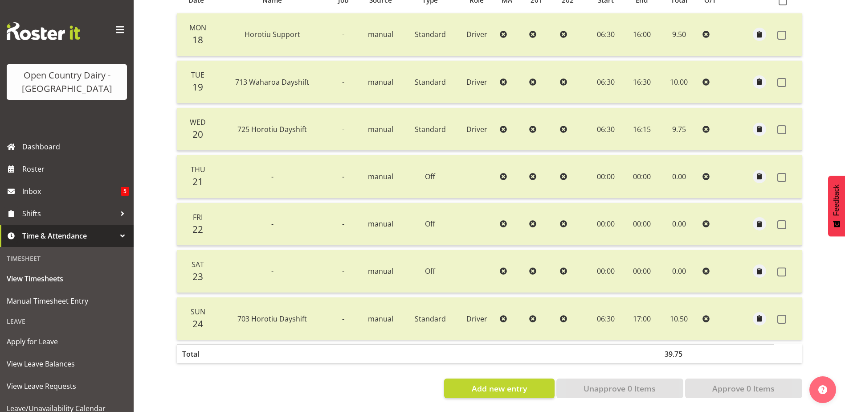
scroll to position [40, 0]
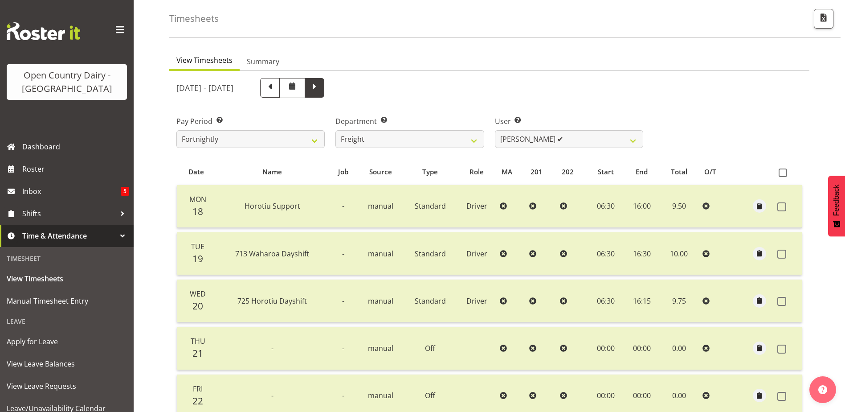
click at [320, 89] on span at bounding box center [315, 87] width 12 height 12
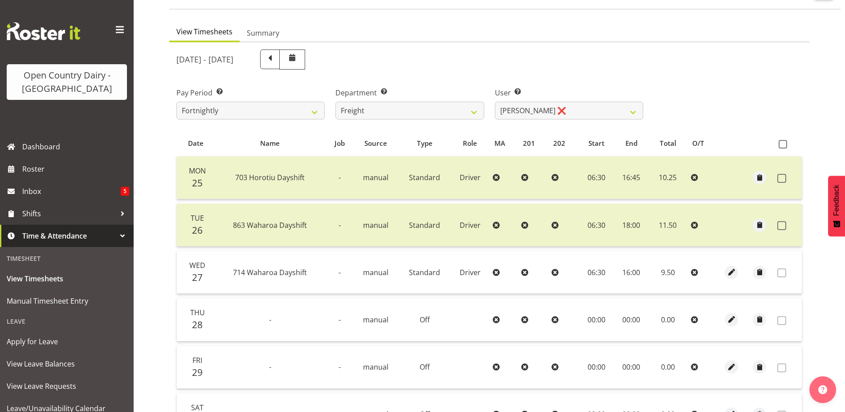
scroll to position [0, 0]
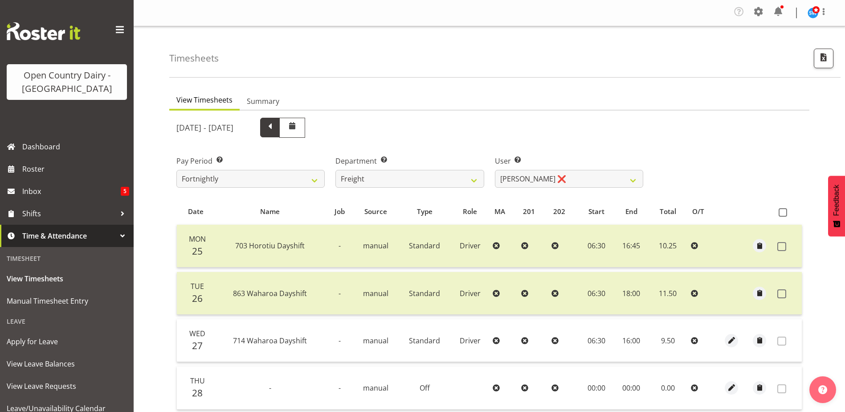
click at [276, 127] on span at bounding box center [270, 127] width 12 height 12
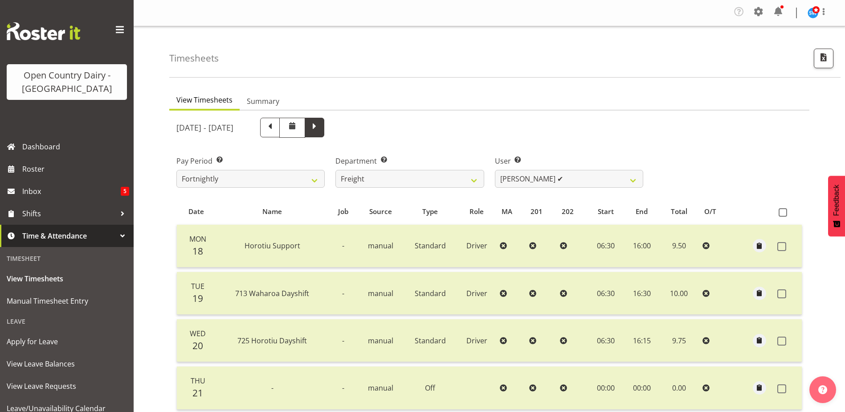
click at [320, 129] on span at bounding box center [315, 127] width 12 height 12
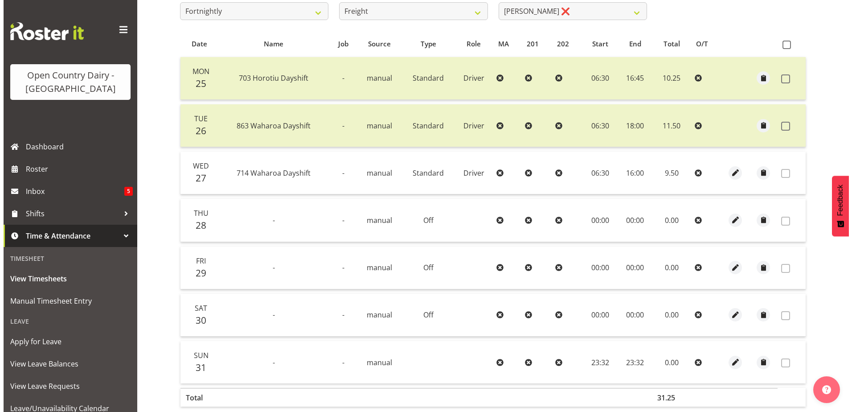
scroll to position [218, 0]
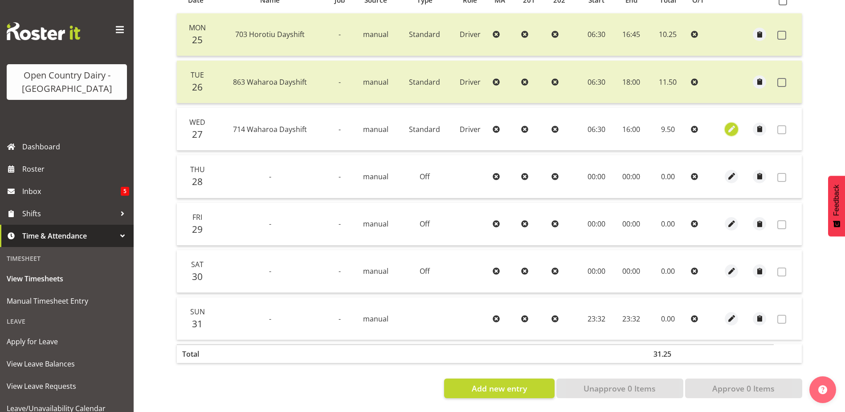
click at [732, 124] on span "button" at bounding box center [732, 129] width 10 height 10
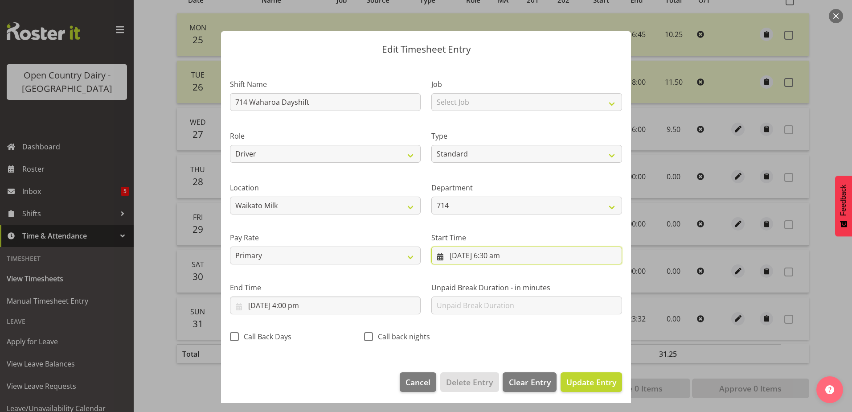
click at [484, 254] on input "27/08/2025, 6:30 am" at bounding box center [526, 255] width 191 height 18
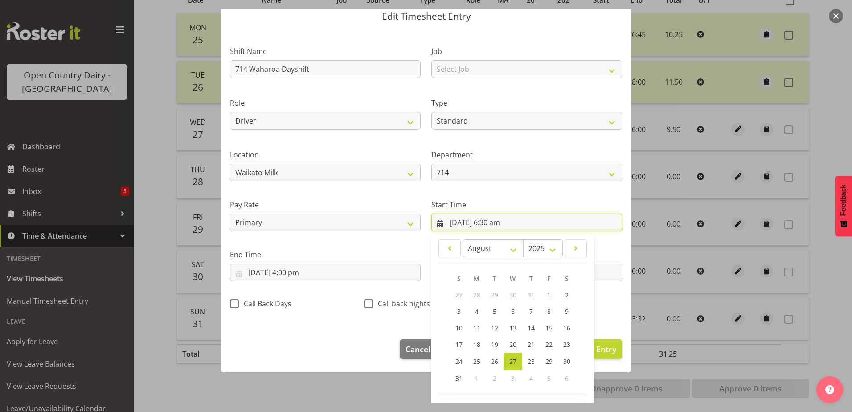
scroll to position [65, 0]
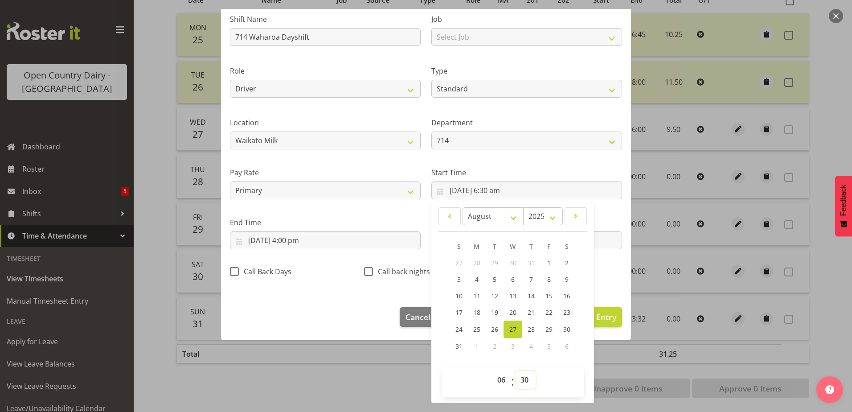
click at [522, 383] on select "00 01 02 03 04 05 06 07 08 09 10 11 12 13 14 15 16 17 18 19 20 21 22 23 24 25 2…" at bounding box center [526, 380] width 20 height 18
click at [516, 371] on select "00 01 02 03 04 05 06 07 08 09 10 11 12 13 14 15 16 17 18 19 20 21 22 23 24 25 2…" at bounding box center [526, 380] width 20 height 18
drag, startPoint x: 499, startPoint y: 377, endPoint x: 496, endPoint y: 369, distance: 9.2
click at [499, 377] on select "00 01 02 03 04 05 06 07 08 09 10 11 12 13 14 15 16 17 18 19 20 21 22 23" at bounding box center [502, 380] width 20 height 18
click at [492, 371] on select "00 01 02 03 04 05 06 07 08 09 10 11 12 13 14 15 16 17 18 19 20 21 22 23" at bounding box center [502, 380] width 20 height 18
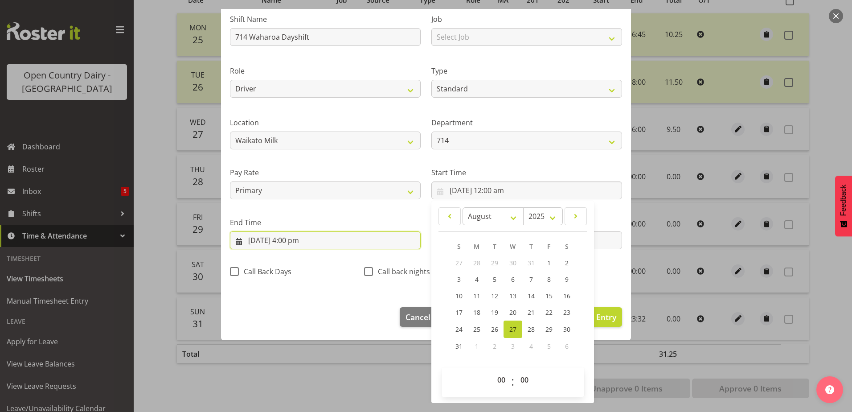
click at [293, 242] on input "27/08/2025, 4:00 pm" at bounding box center [325, 240] width 191 height 18
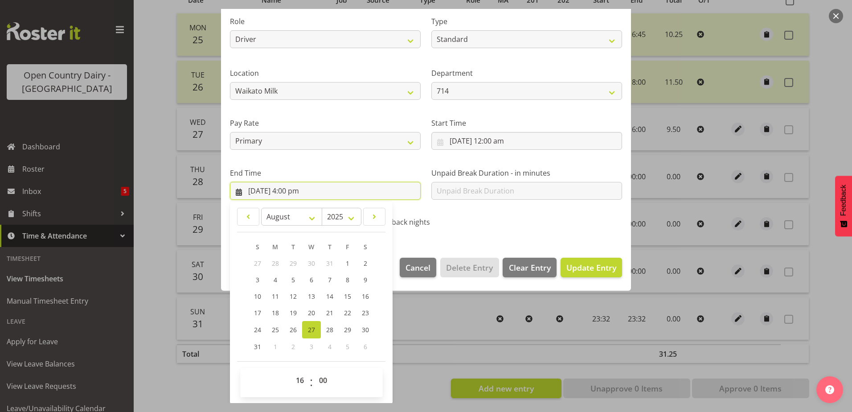
scroll to position [115, 0]
drag, startPoint x: 299, startPoint y: 381, endPoint x: 299, endPoint y: 370, distance: 10.7
click at [299, 381] on select "00 01 02 03 04 05 06 07 08 09 10 11 12 13 14 15 16 17 18 19 20 21 22 23" at bounding box center [301, 380] width 20 height 18
click at [291, 371] on select "00 01 02 03 04 05 06 07 08 09 10 11 12 13 14 15 16 17 18 19 20 21 22 23" at bounding box center [301, 380] width 20 height 18
click at [590, 273] on button "Update Entry" at bounding box center [591, 267] width 61 height 20
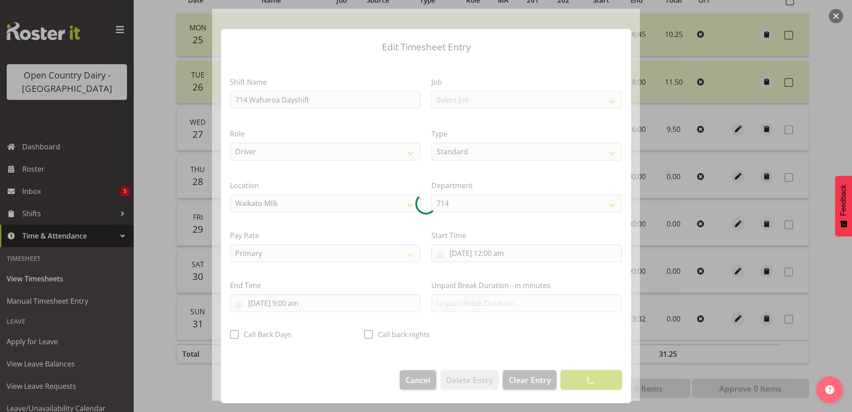
scroll to position [2, 0]
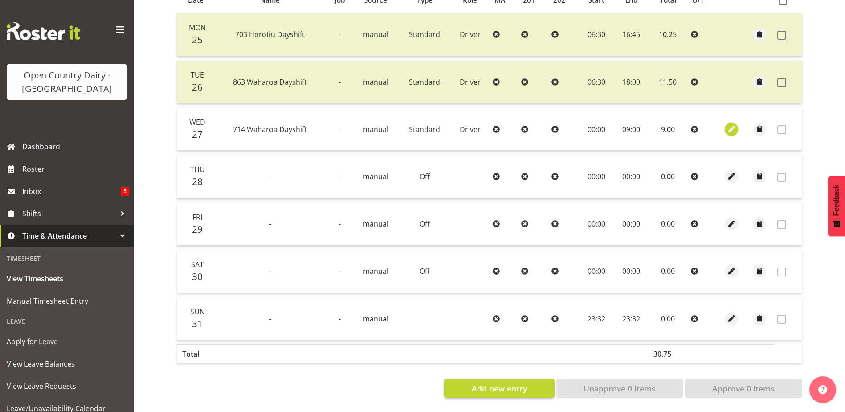
click at [730, 124] on span "button" at bounding box center [732, 129] width 10 height 10
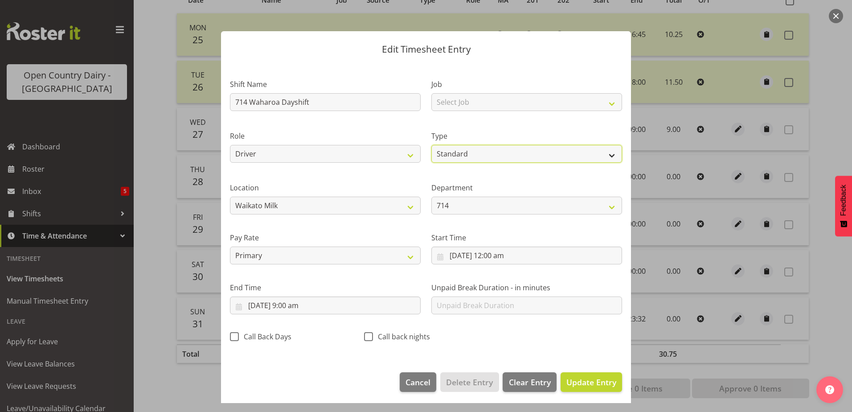
click at [463, 153] on select "Off Standard Public Holiday Public Holiday (Worked) Day In Lieu Annual Leave Si…" at bounding box center [526, 154] width 191 height 18
click at [431, 145] on select "Off Standard Public Holiday Public Holiday (Worked) Day In Lieu Annual Leave Si…" at bounding box center [526, 154] width 191 height 18
drag, startPoint x: 331, startPoint y: 103, endPoint x: 129, endPoint y: 94, distance: 201.6
click at [129, 94] on div "Edit Timesheet Entry Shift Name 714 Waharoa Dayshift Job Select Job Driver Driv…" at bounding box center [426, 206] width 852 height 412
click at [569, 376] on span "Update Entry" at bounding box center [591, 382] width 50 height 12
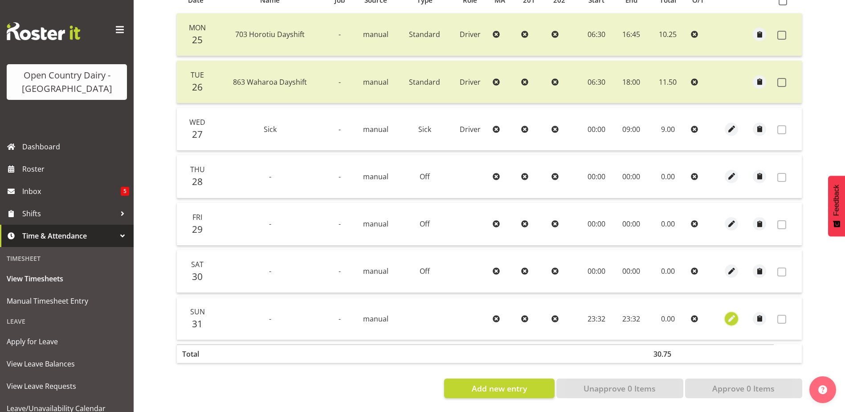
click at [730, 313] on span "button" at bounding box center [732, 318] width 10 height 10
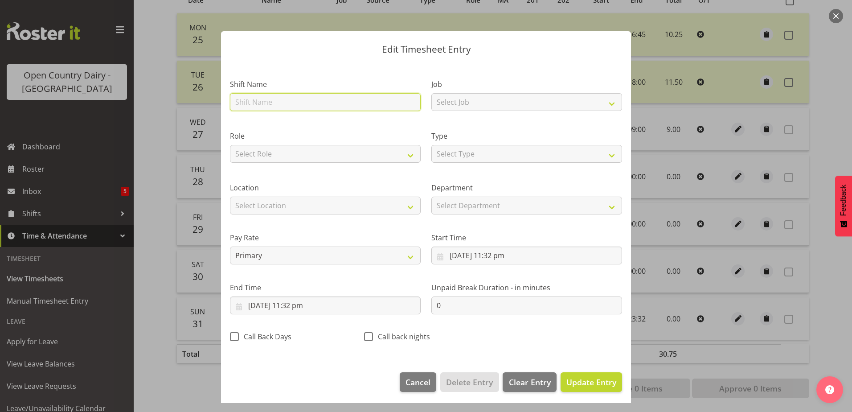
click at [270, 102] on input "text" at bounding box center [325, 102] width 191 height 18
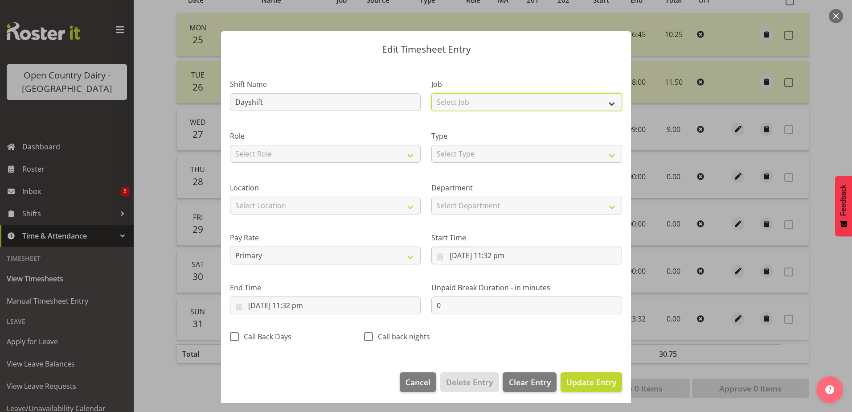
click at [486, 102] on select "Select Job Driver Driver supervisor Support" at bounding box center [526, 102] width 191 height 18
click at [431, 93] on select "Select Job Driver Driver supervisor Support" at bounding box center [526, 102] width 191 height 18
click at [279, 155] on select "Select Role Driver Milk Tester" at bounding box center [325, 154] width 191 height 18
click at [230, 145] on select "Select Role Driver Milk Tester" at bounding box center [325, 154] width 191 height 18
click at [480, 157] on select "Select Type Off Standard Public Holiday Public Holiday (Worked) Day In Lieu Ann…" at bounding box center [526, 154] width 191 height 18
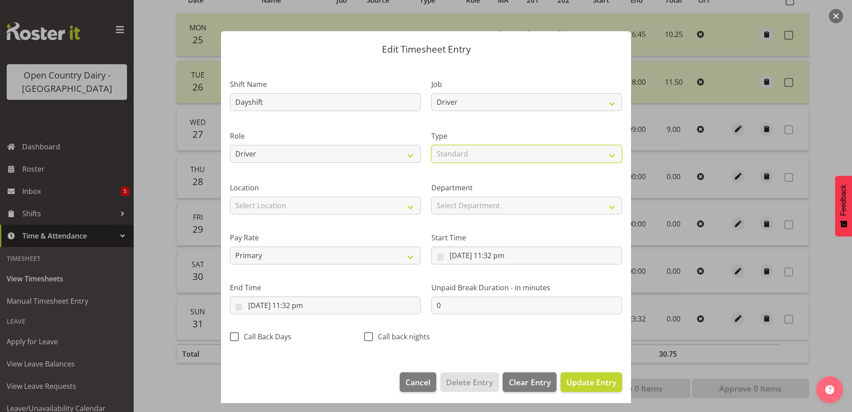
click at [431, 145] on select "Select Type Off Standard Public Holiday Public Holiday (Worked) Day In Lieu Ann…" at bounding box center [526, 154] width 191 height 18
click at [473, 256] on input "31/08/2025, 11:32 pm" at bounding box center [526, 255] width 191 height 18
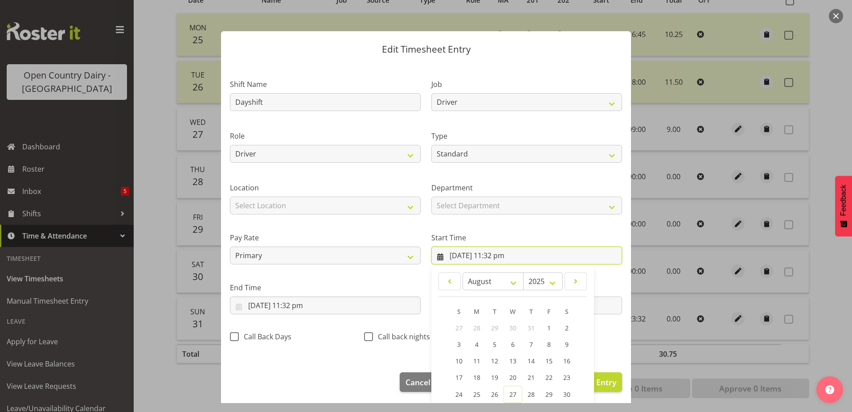
scroll to position [65, 0]
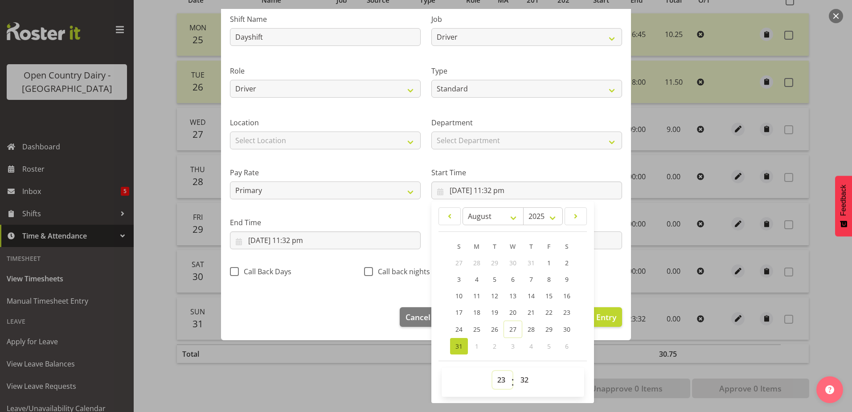
click at [499, 376] on select "00 01 02 03 04 05 06 07 08 09 10 11 12 13 14 15 16 17 18 19 20 21 22 23" at bounding box center [502, 380] width 20 height 18
click at [492, 371] on select "00 01 02 03 04 05 06 07 08 09 10 11 12 13 14 15 16 17 18 19 20 21 22 23" at bounding box center [502, 380] width 20 height 18
drag, startPoint x: 519, startPoint y: 386, endPoint x: 516, endPoint y: 373, distance: 13.2
click at [519, 386] on select "00 01 02 03 04 05 06 07 08 09 10 11 12 13 14 15 16 17 18 19 20 21 22 23 24 25 2…" at bounding box center [526, 380] width 20 height 18
click at [516, 371] on select "00 01 02 03 04 05 06 07 08 09 10 11 12 13 14 15 16 17 18 19 20 21 22 23 24 25 2…" at bounding box center [526, 380] width 20 height 18
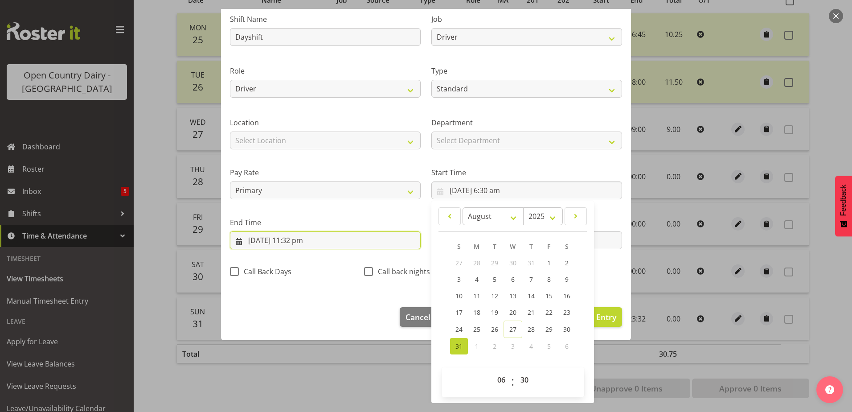
click at [291, 240] on input "31/08/2025, 11:32 pm" at bounding box center [325, 240] width 191 height 18
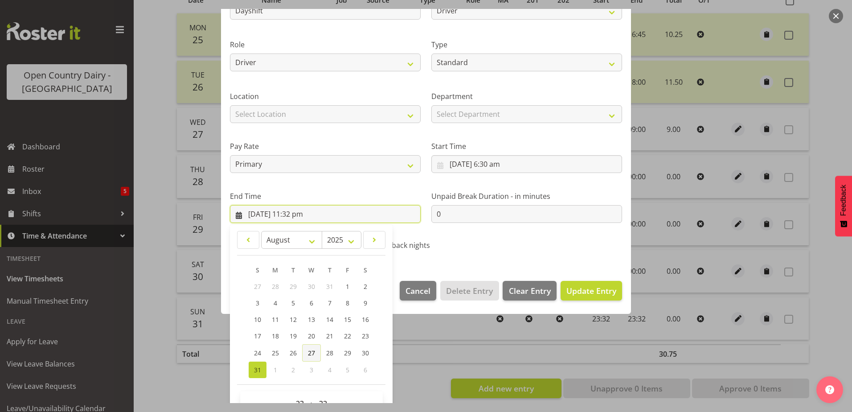
scroll to position [115, 0]
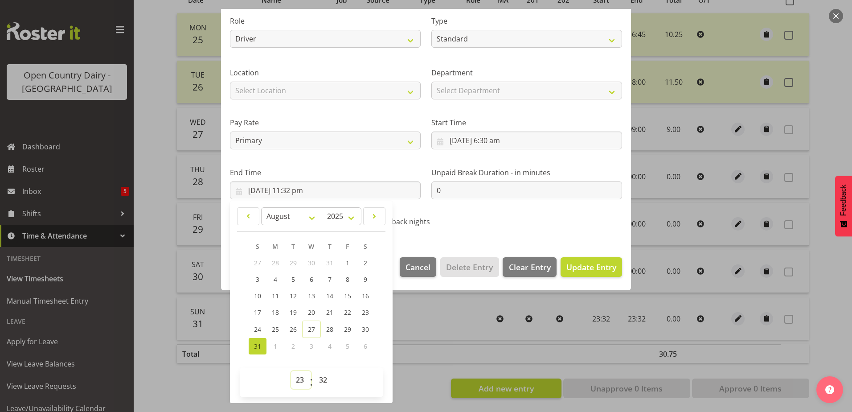
drag, startPoint x: 300, startPoint y: 380, endPoint x: 297, endPoint y: 373, distance: 7.6
click at [299, 380] on select "00 01 02 03 04 05 06 07 08 09 10 11 12 13 14 15 16 17 18 19 20 21 22 23" at bounding box center [301, 380] width 20 height 18
click at [291, 371] on select "00 01 02 03 04 05 06 07 08 09 10 11 12 13 14 15 16 17 18 19 20 21 22 23" at bounding box center [301, 380] width 20 height 18
click at [327, 378] on select "00 01 02 03 04 05 06 07 08 09 10 11 12 13 14 15 16 17 18 19 20 21 22 23 24 25 2…" at bounding box center [324, 380] width 20 height 18
click at [314, 371] on select "00 01 02 03 04 05 06 07 08 09 10 11 12 13 14 15 16 17 18 19 20 21 22 23 24 25 2…" at bounding box center [324, 380] width 20 height 18
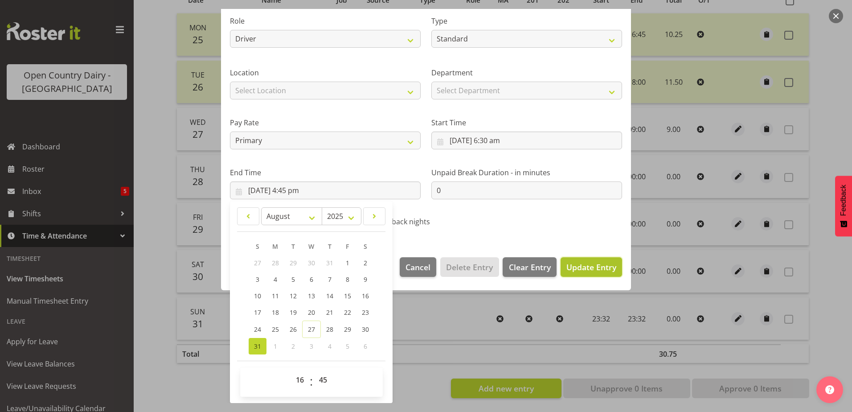
click at [599, 266] on span "Update Entry" at bounding box center [591, 267] width 50 height 11
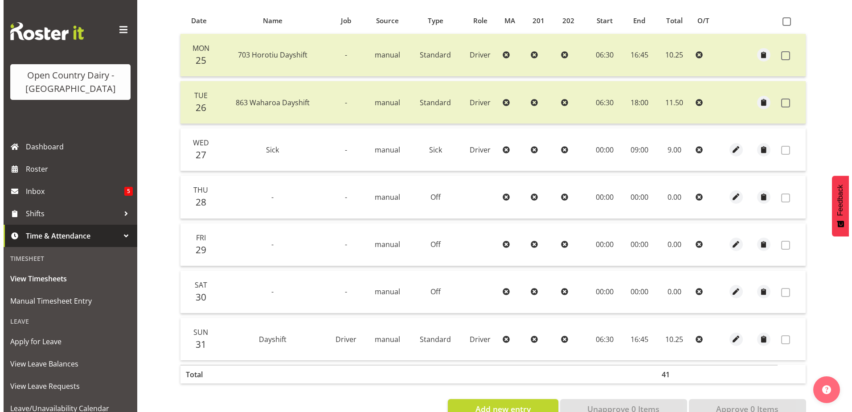
scroll to position [84, 0]
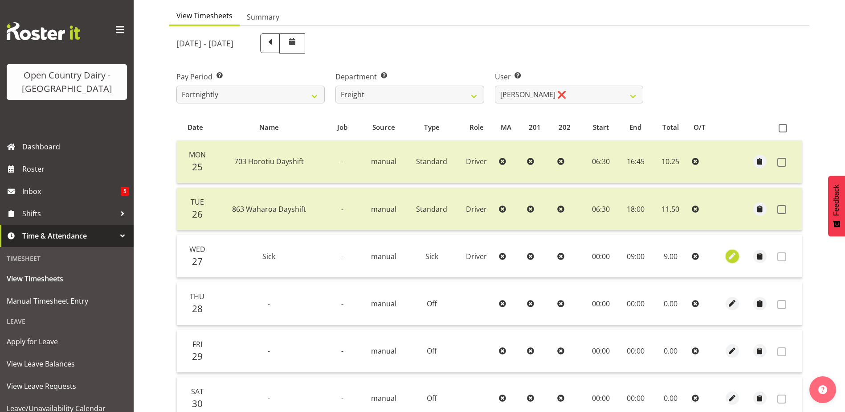
click at [731, 256] on span "button" at bounding box center [732, 256] width 10 height 10
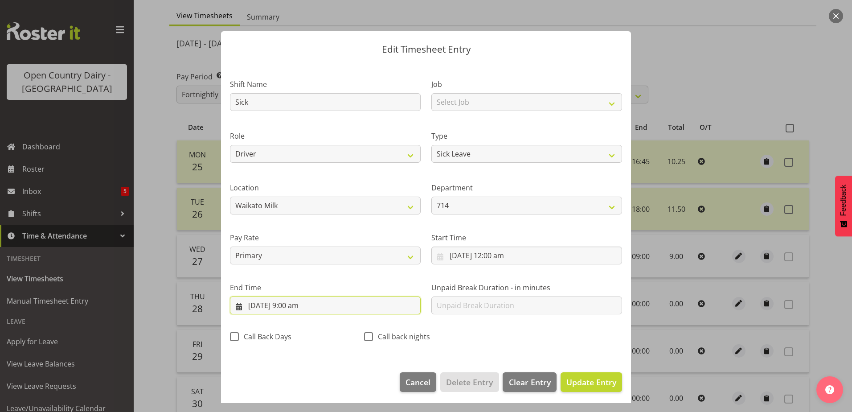
click at [293, 302] on input "27/08/2025, 9:00 am" at bounding box center [325, 305] width 191 height 18
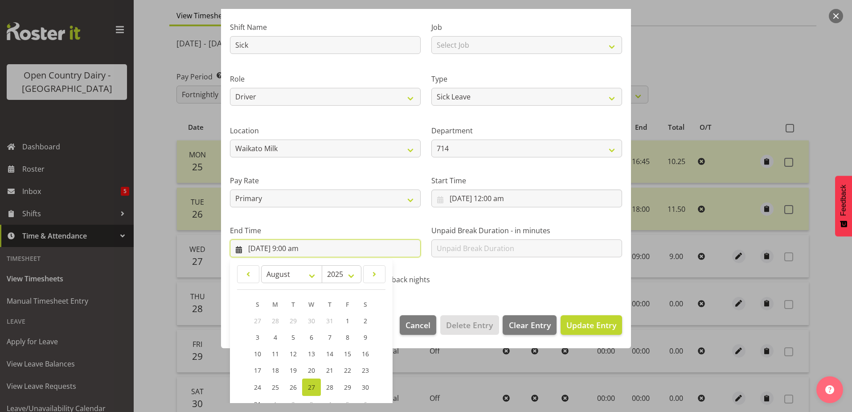
scroll to position [115, 0]
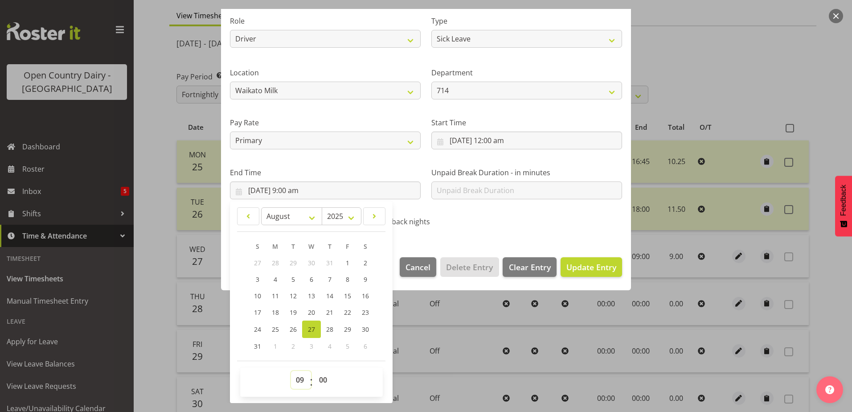
click at [304, 378] on select "00 01 02 03 04 05 06 07 08 09 10 11 12 13 14 15 16 17 18 19 20 21 22 23" at bounding box center [301, 380] width 20 height 18
click at [291, 371] on select "00 01 02 03 04 05 06 07 08 09 10 11 12 13 14 15 16 17 18 19 20 21 22 23" at bounding box center [301, 380] width 20 height 18
click at [322, 381] on select "00 01 02 03 04 05 06 07 08 09 10 11 12 13 14 15 16 17 18 19 20 21 22 23 24 25 2…" at bounding box center [324, 380] width 20 height 18
click at [314, 371] on select "00 01 02 03 04 05 06 07 08 09 10 11 12 13 14 15 16 17 18 19 20 21 22 23 24 25 2…" at bounding box center [324, 380] width 20 height 18
click at [589, 269] on span "Update Entry" at bounding box center [591, 267] width 50 height 11
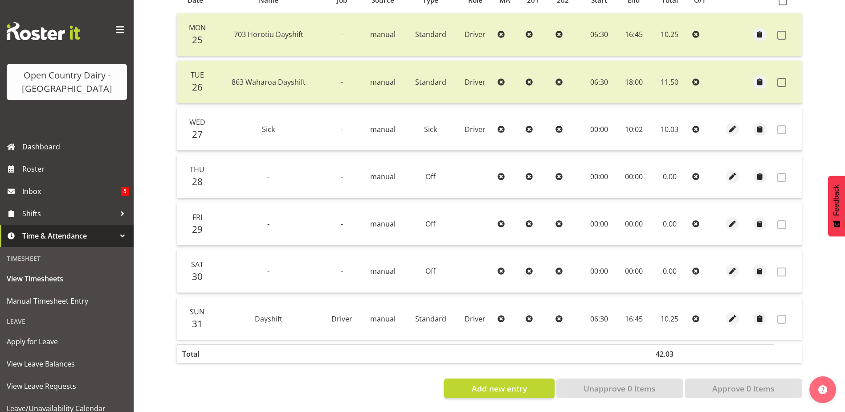
scroll to position [40, 0]
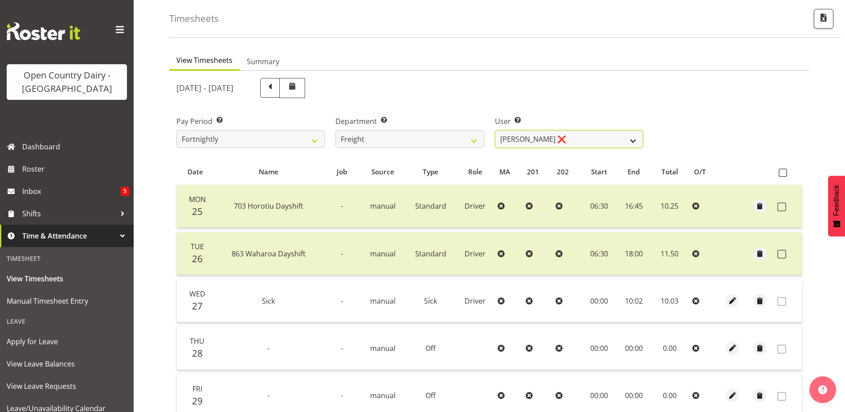
click at [576, 137] on select "Gavin Harvey ❌ Lalesh Kumar ❌" at bounding box center [569, 139] width 148 height 18
click at [443, 137] on select "701 702 703 704 705 706 707 708 709 710 711 712 713 714 715 716 717 718 719 720" at bounding box center [410, 139] width 148 height 18
click at [336, 130] on select "701 702 703 704 705 706 707 708 709 710 711 712 713 714 715 716 717 718 719 720" at bounding box center [410, 139] width 148 height 18
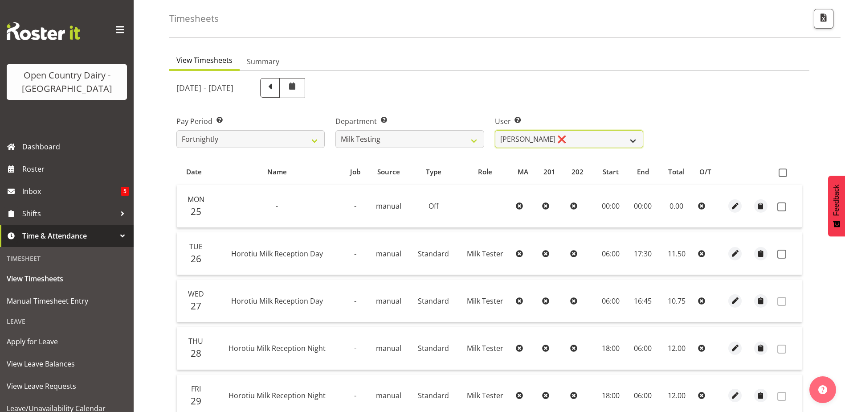
click at [575, 135] on select "Diana Ridings ❌ George Smith ❌ Helaina Walker ❌ Kim Madden ❌ Michael Brechelt ❌…" at bounding box center [569, 139] width 148 height 18
click at [495, 130] on select "Diana Ridings ❌ George Smith ❌ Helaina Walker ❌ Kim Madden ❌ Michael Brechelt ❌…" at bounding box center [569, 139] width 148 height 18
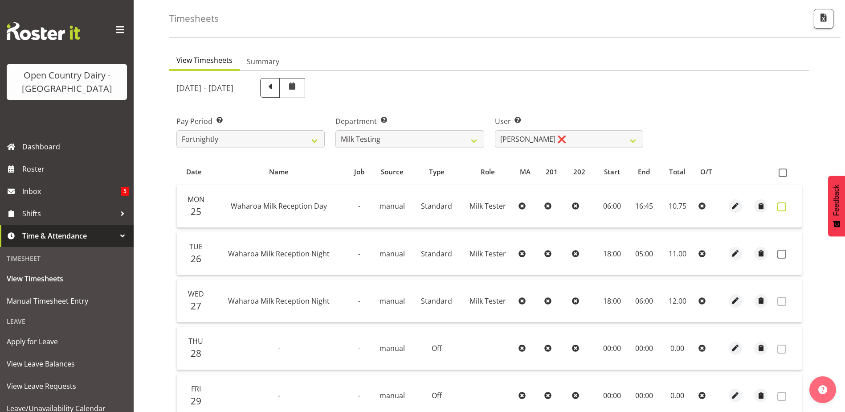
click at [780, 207] on span at bounding box center [782, 206] width 9 height 9
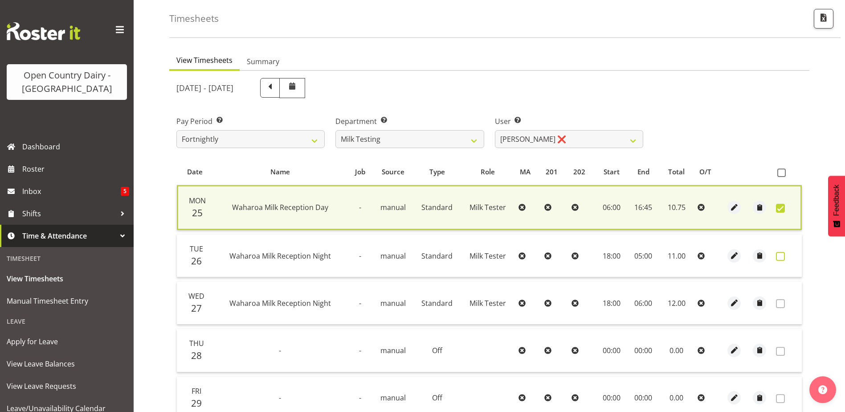
click at [778, 260] on span at bounding box center [780, 256] width 9 height 9
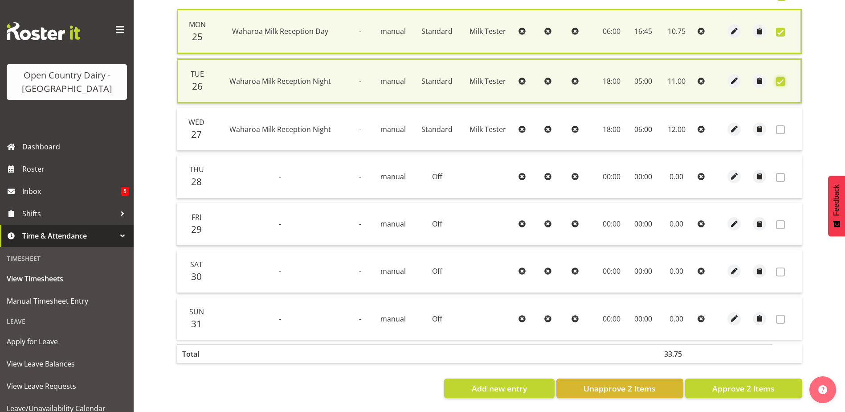
scroll to position [222, 0]
click at [753, 382] on span "Approve 2 Items" at bounding box center [744, 388] width 62 height 12
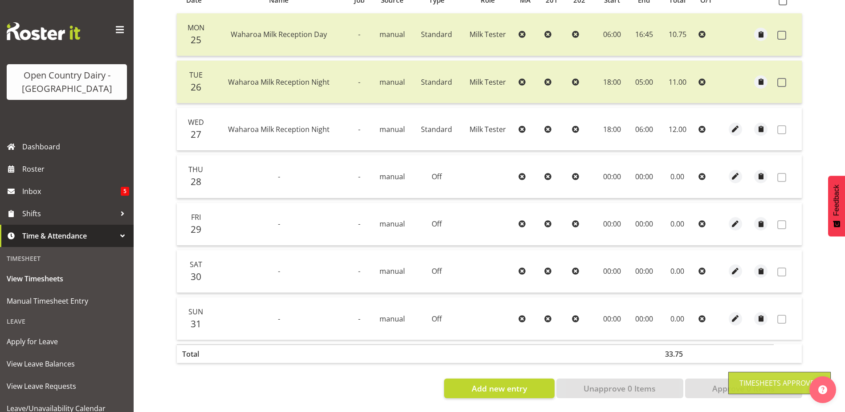
scroll to position [0, 0]
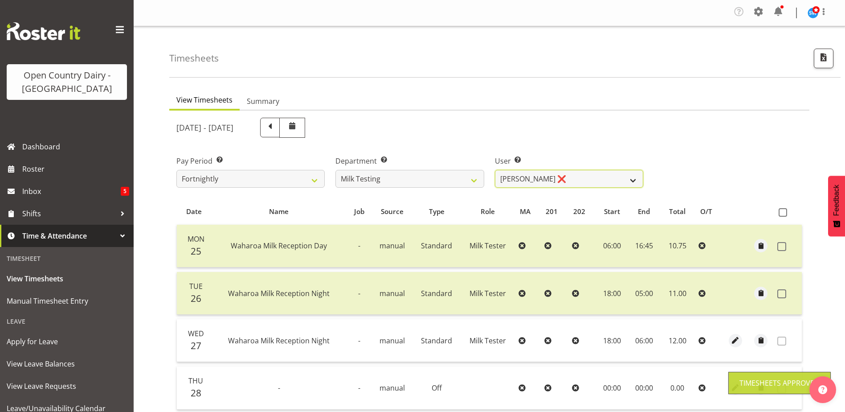
click at [566, 178] on select "Diana Ridings ❌ George Smith ❌ Helaina Walker ❌ Kim Madden ❌ Michael Brechelt ❌…" at bounding box center [569, 179] width 148 height 18
click at [495, 170] on select "Diana Ridings ❌ George Smith ❌ Helaina Walker ❌ Kim Madden ❌ Michael Brechelt ❌…" at bounding box center [569, 179] width 148 height 18
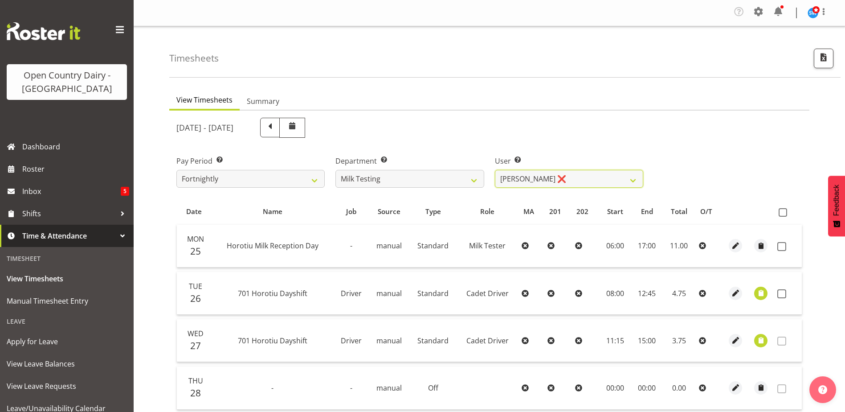
scroll to position [89, 0]
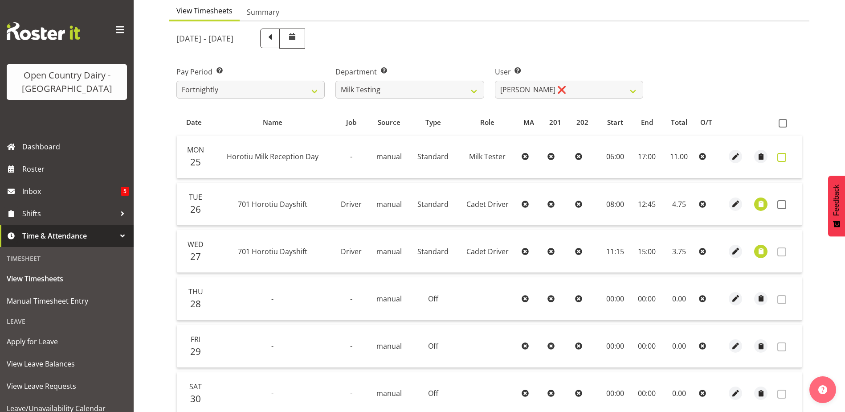
click at [785, 155] on span at bounding box center [782, 157] width 9 height 9
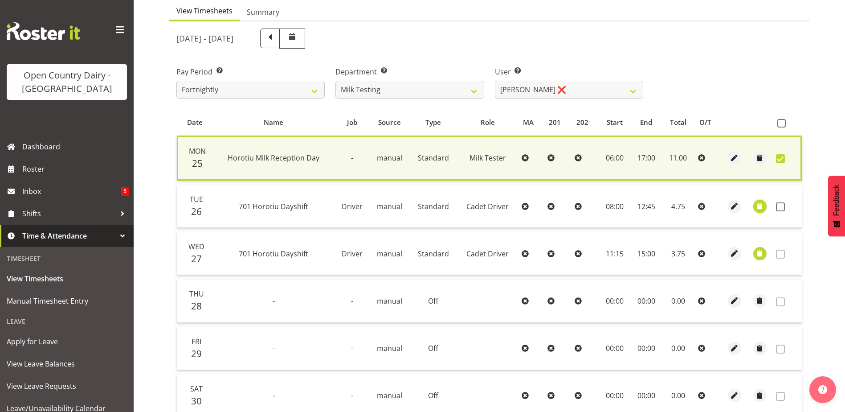
click at [759, 207] on span "button" at bounding box center [760, 206] width 10 height 10
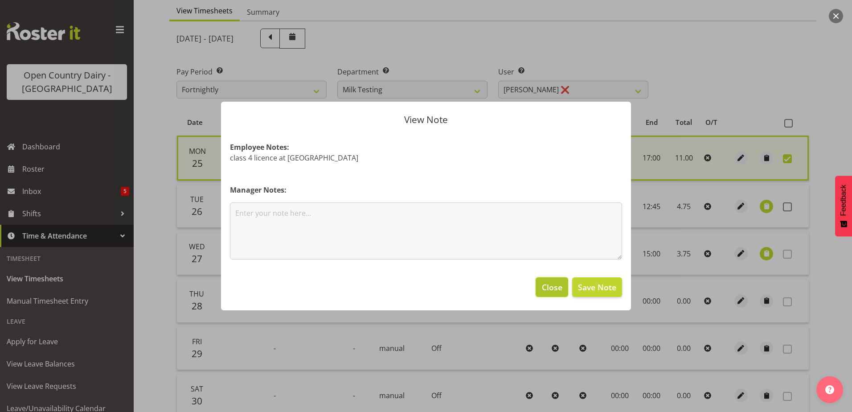
click at [549, 290] on span "Close" at bounding box center [552, 287] width 20 height 12
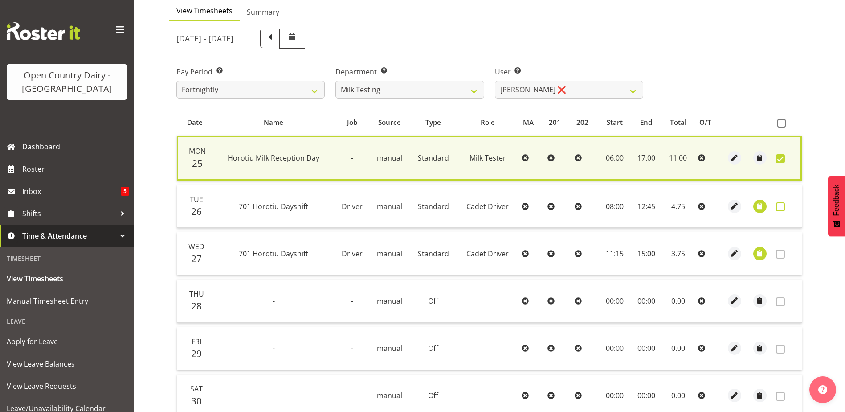
click at [780, 208] on span at bounding box center [780, 206] width 9 height 9
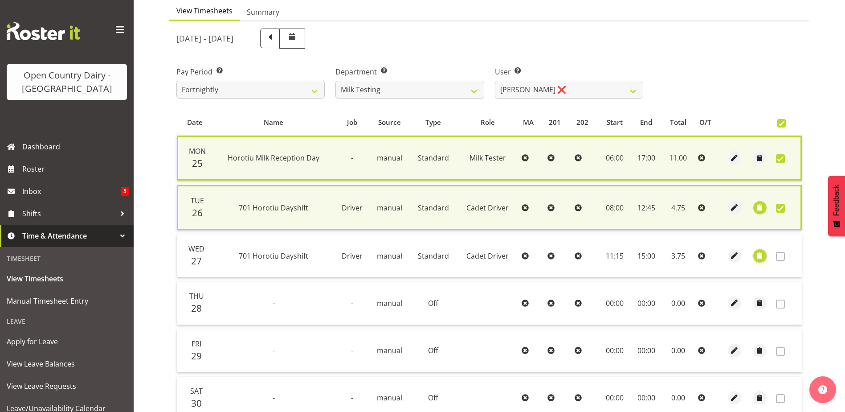
click at [763, 257] on span "button" at bounding box center [760, 255] width 10 height 10
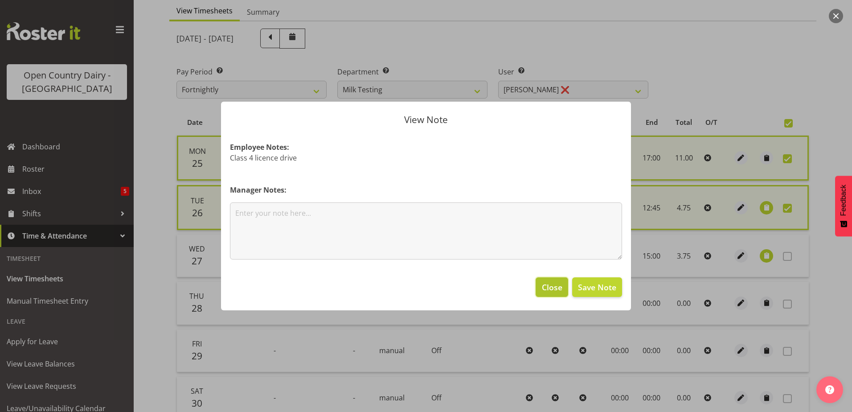
click at [550, 290] on span "Close" at bounding box center [552, 287] width 20 height 12
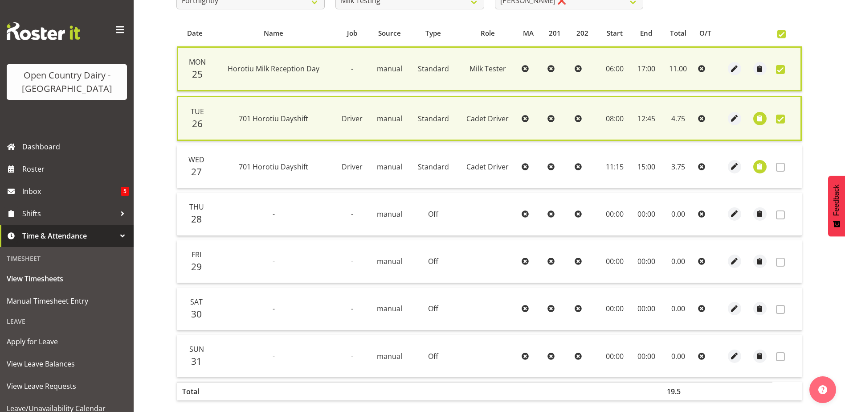
scroll to position [222, 0]
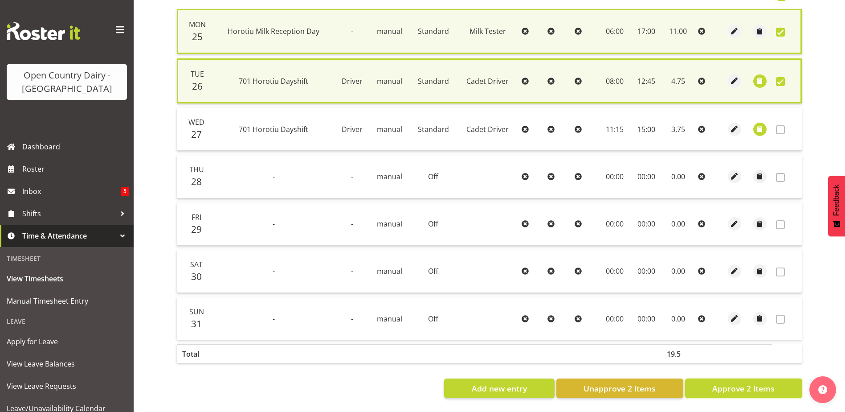
click at [744, 384] on span "Approve 2 Items" at bounding box center [744, 388] width 62 height 12
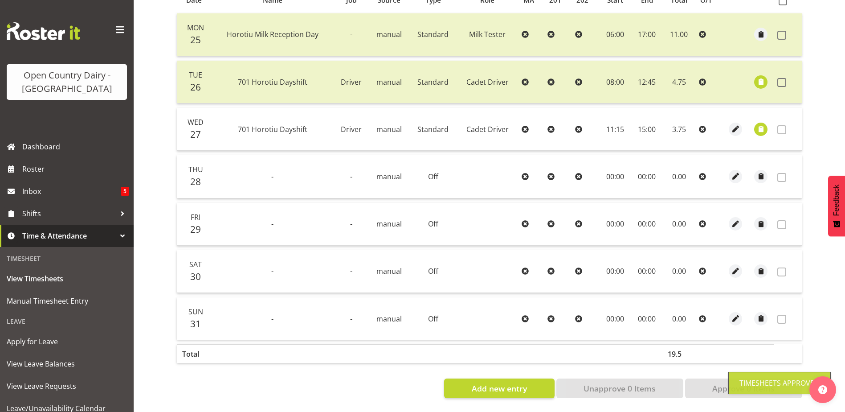
scroll to position [40, 0]
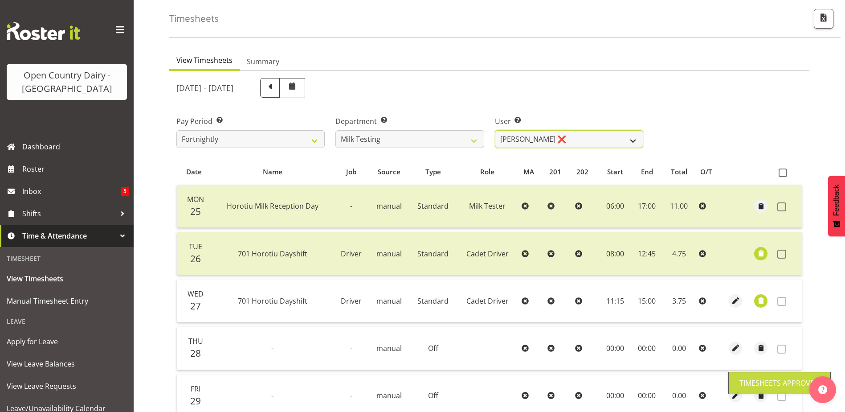
click at [526, 137] on select "Diana Ridings ❌ George Smith ❌ Helaina Walker ❌ Kim Madden ❌ Michael Brechelt ❌…" at bounding box center [569, 139] width 148 height 18
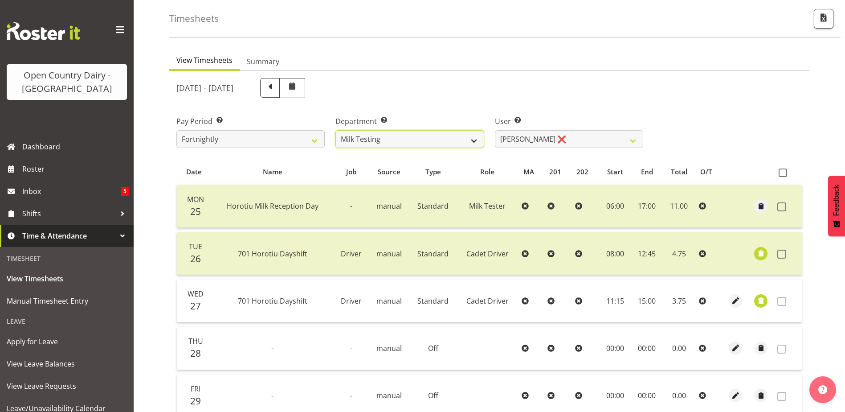
click at [404, 136] on select "701 702 703 704 705 706 707 708 709 710 711 712 713 714 715 716 717 718 719 720" at bounding box center [410, 139] width 148 height 18
click at [336, 130] on select "701 702 703 704 705 706 707 708 709 710 711 712 713 714 715 716 717 718 719 720" at bounding box center [410, 139] width 148 height 18
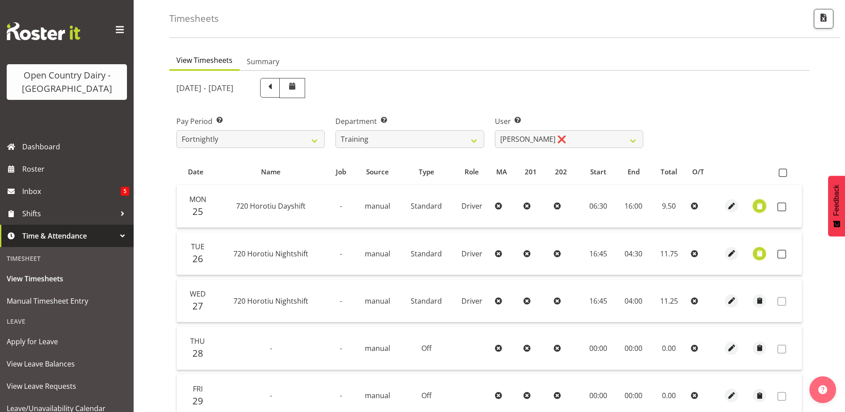
click at [761, 206] on span "button" at bounding box center [760, 206] width 10 height 10
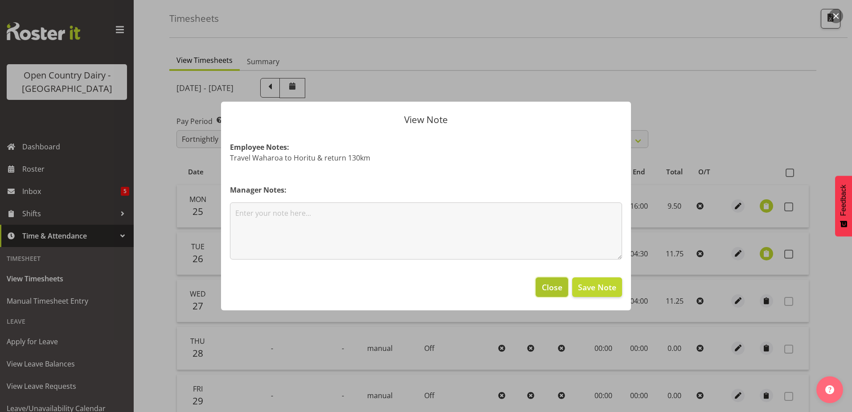
click at [547, 287] on span "Close" at bounding box center [552, 287] width 20 height 12
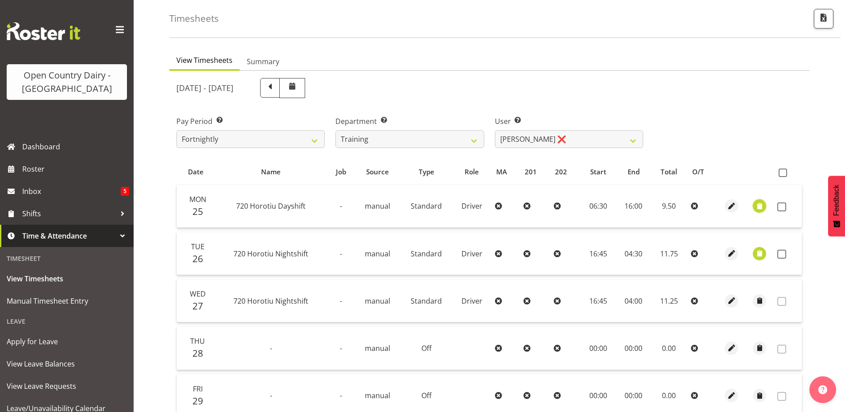
click at [758, 204] on span "button" at bounding box center [760, 206] width 10 height 10
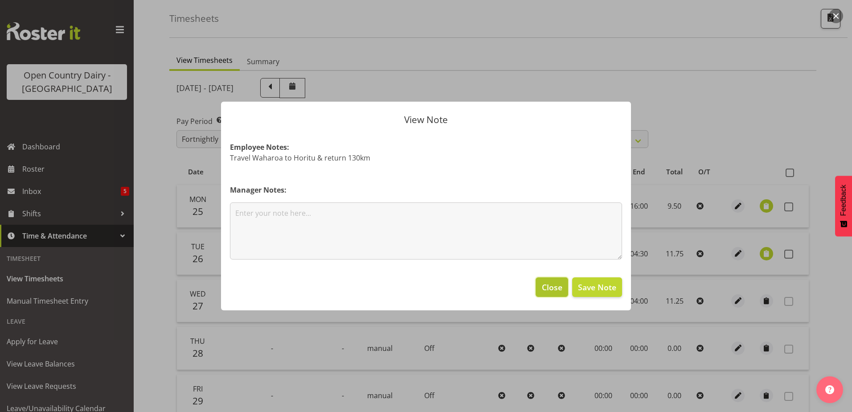
click at [561, 290] on span "Close" at bounding box center [552, 287] width 20 height 12
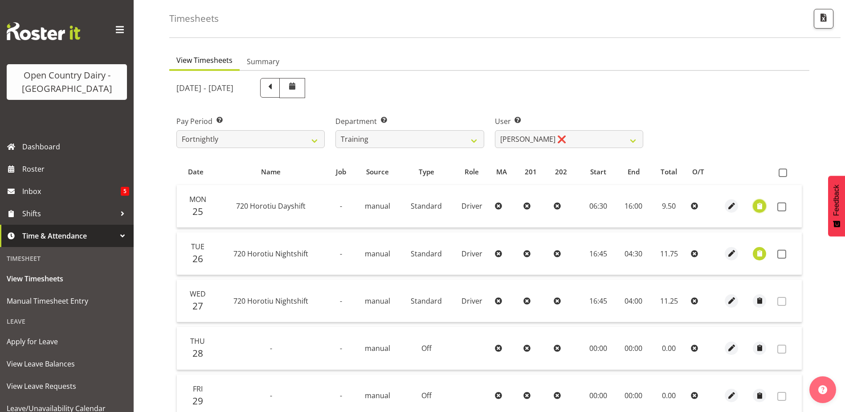
click at [759, 208] on span "button" at bounding box center [760, 206] width 10 height 10
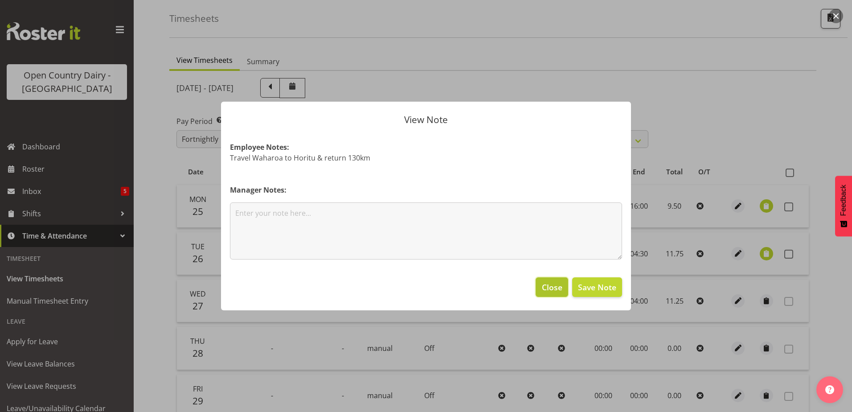
click at [562, 286] on span "Close" at bounding box center [552, 287] width 20 height 12
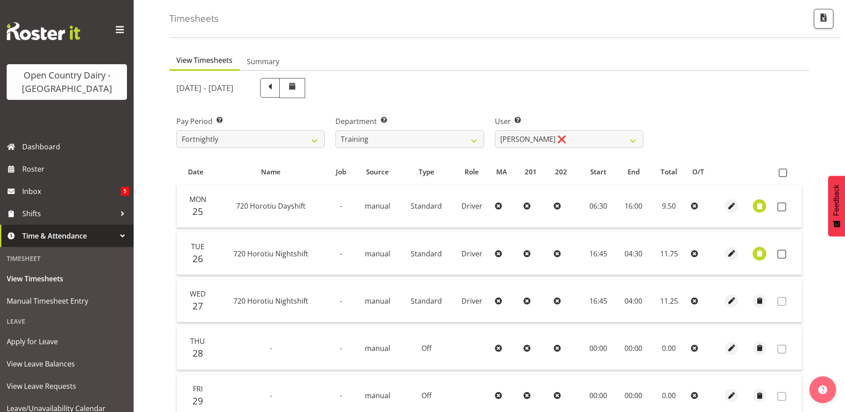
click at [760, 254] on span "button" at bounding box center [760, 253] width 10 height 10
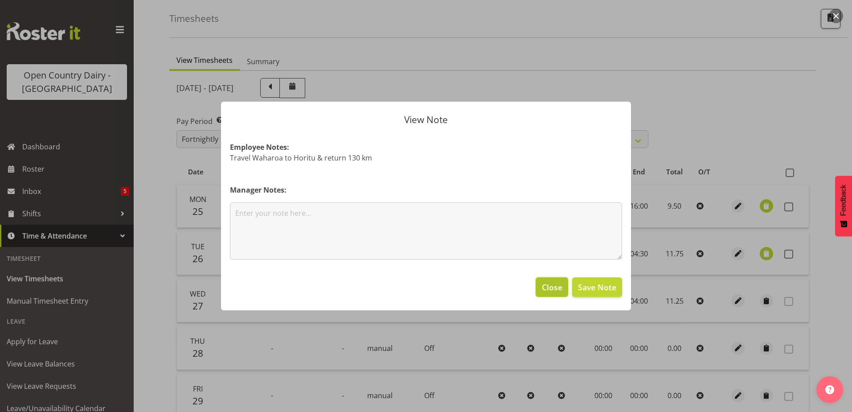
click at [562, 287] on span "Close" at bounding box center [552, 287] width 20 height 12
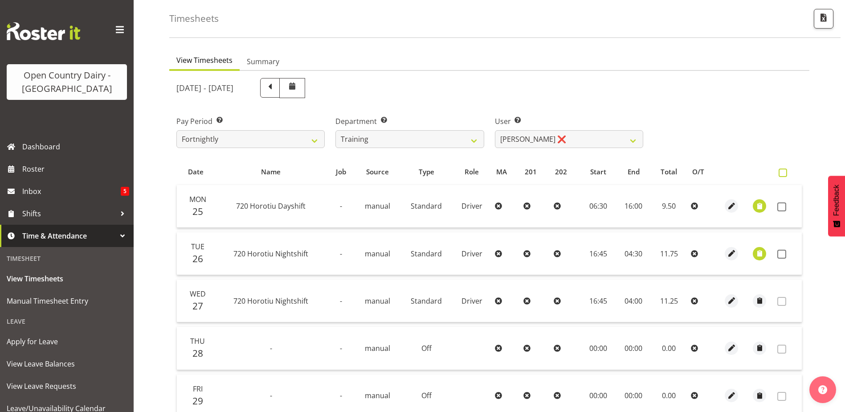
click at [784, 173] on span at bounding box center [783, 172] width 8 height 8
click at [784, 173] on input "checkbox" at bounding box center [782, 173] width 6 height 6
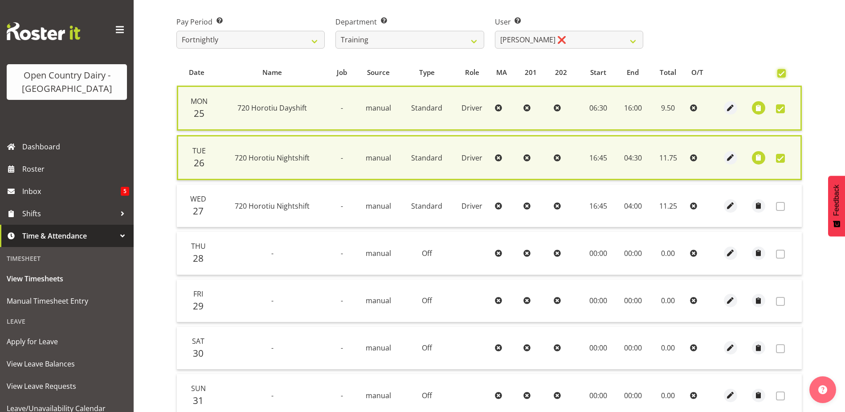
scroll to position [218, 0]
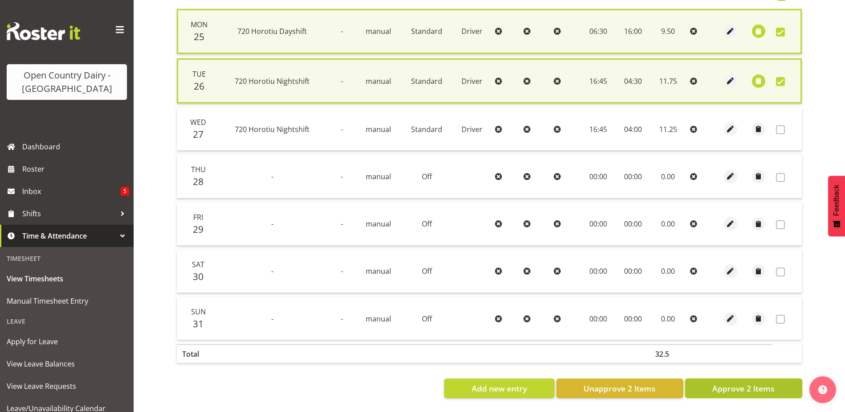
click at [745, 386] on span "Approve 2 Items" at bounding box center [744, 388] width 62 height 12
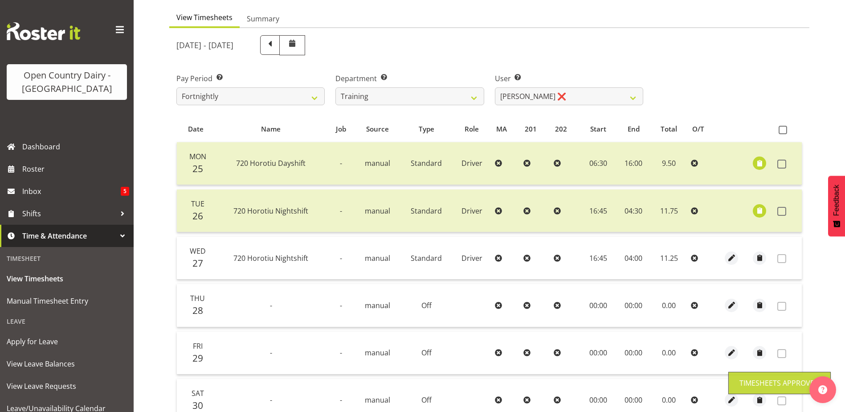
scroll to position [0, 0]
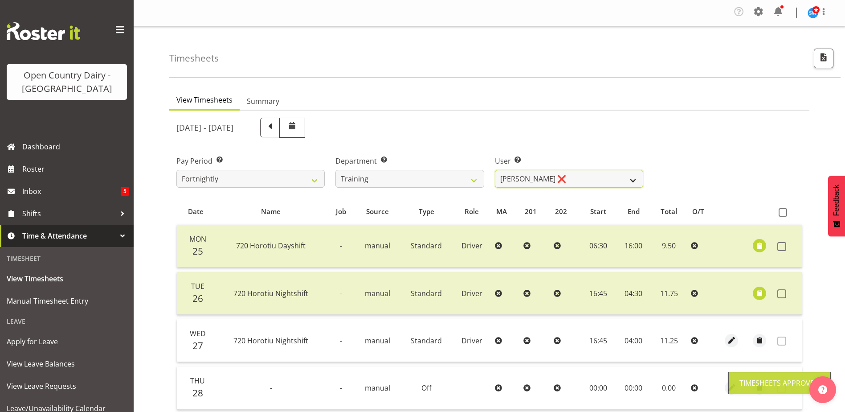
click at [542, 172] on select "Antony Lockyer ❌ Chris Gibbs ❌ David Foote (Junior) ❌ Jesse Simpson ❌ Kimberley…" at bounding box center [569, 179] width 148 height 18
click at [495, 170] on select "Antony Lockyer ❌ Chris Gibbs ❌ David Foote (Junior) ❌ Jesse Simpson ❌ Kimberley…" at bounding box center [569, 179] width 148 height 18
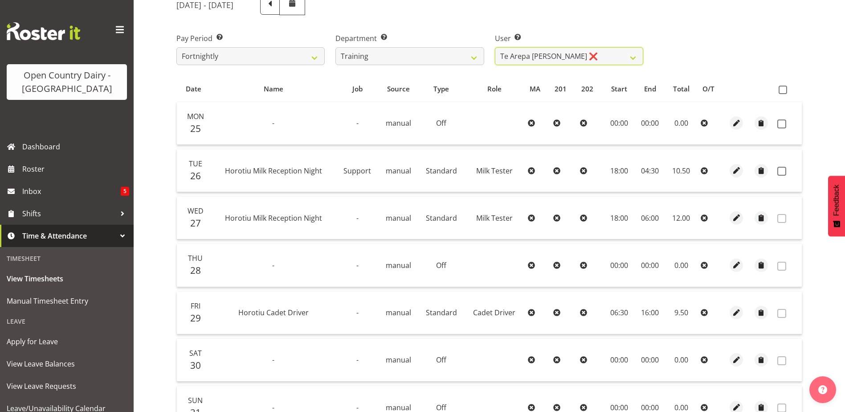
scroll to position [134, 0]
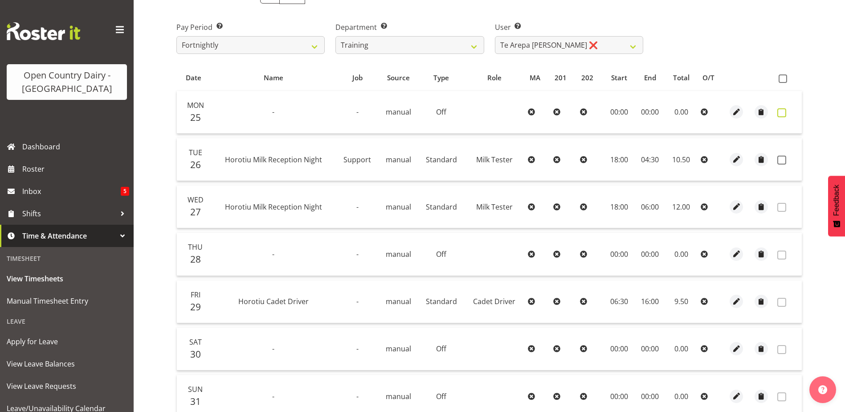
click at [784, 113] on span at bounding box center [782, 112] width 9 height 9
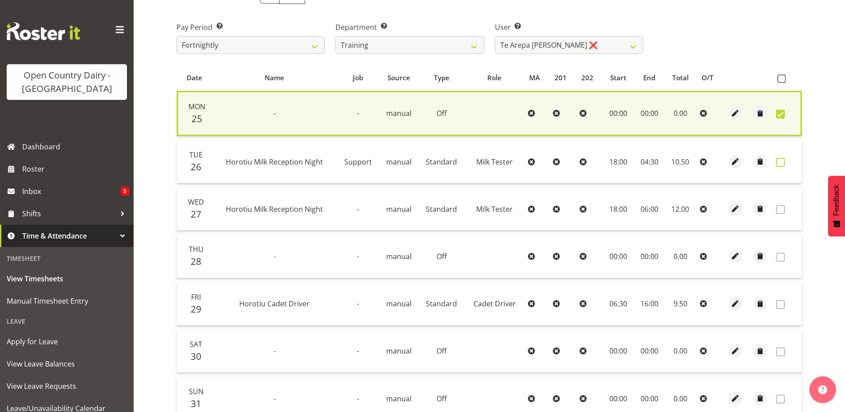
click at [781, 163] on span at bounding box center [780, 162] width 9 height 9
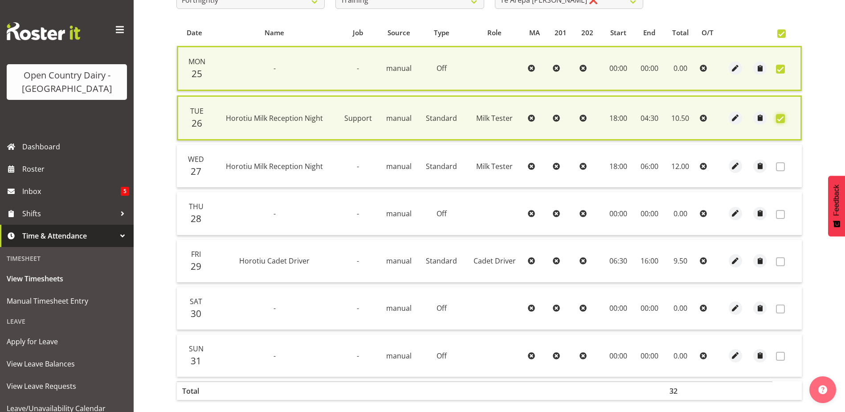
scroll to position [222, 0]
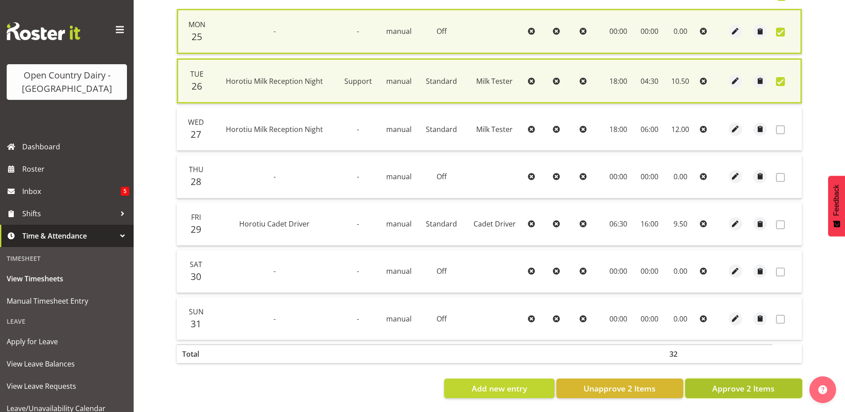
click at [723, 382] on span "Approve 2 Items" at bounding box center [744, 388] width 62 height 12
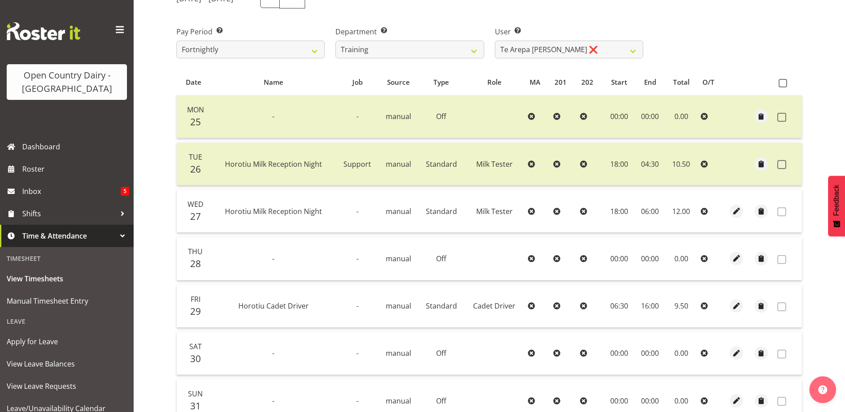
scroll to position [40, 0]
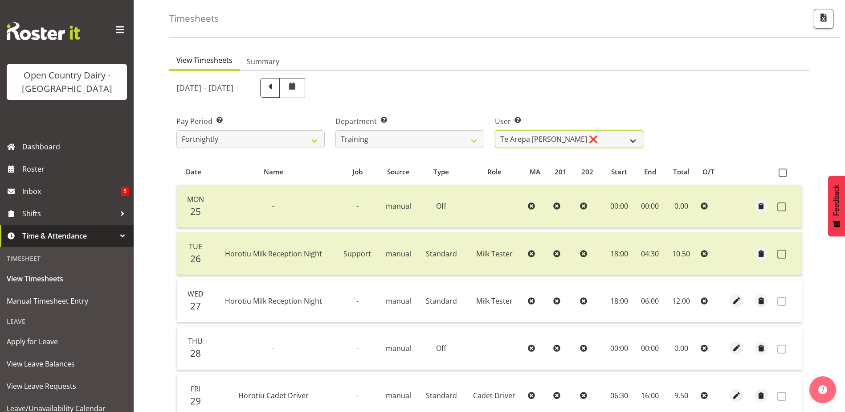
click at [566, 136] on select "Antony Lockyer ❌ Chris Gibbs ❌ David Foote (Junior) ❌ Jesse Simpson ❌ Kimberley…" at bounding box center [569, 139] width 148 height 18
click at [495, 130] on select "Antony Lockyer ❌ Chris Gibbs ❌ David Foote (Junior) ❌ Jesse Simpson ❌ Kimberley…" at bounding box center [569, 139] width 148 height 18
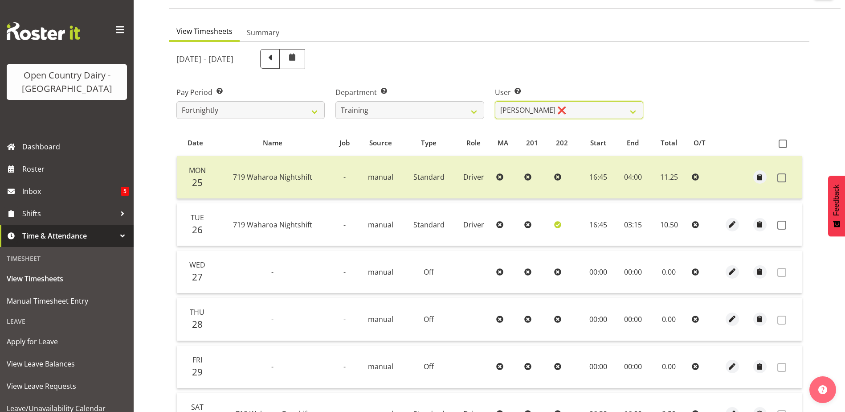
scroll to position [0, 0]
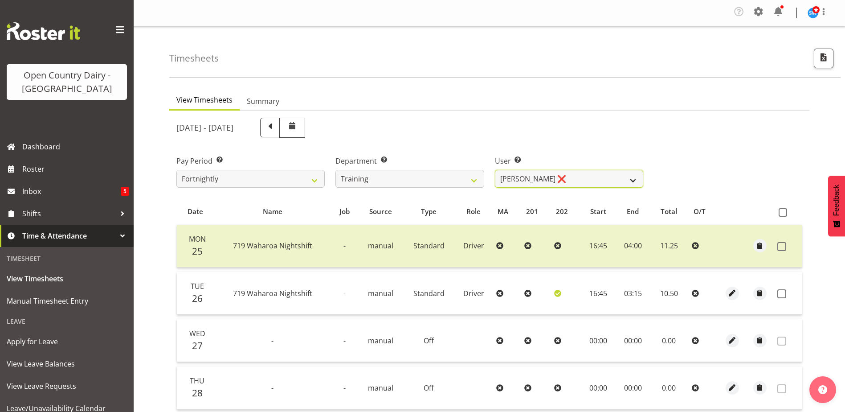
click at [581, 176] on select "Antony Lockyer ❌ Chris Gibbs ❌ David Foote (Junior) ❌ Jesse Simpson ❌ Kimberley…" at bounding box center [569, 179] width 148 height 18
click at [495, 170] on select "Antony Lockyer ❌ Chris Gibbs ❌ David Foote (Junior) ❌ Jesse Simpson ❌ Kimberley…" at bounding box center [569, 179] width 148 height 18
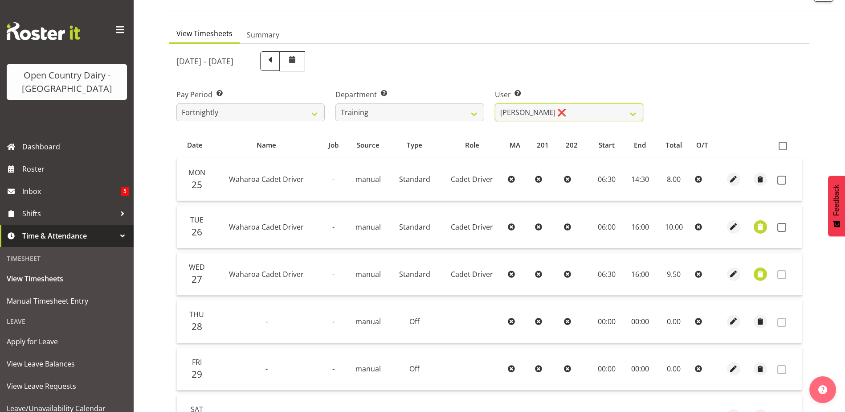
scroll to position [134, 0]
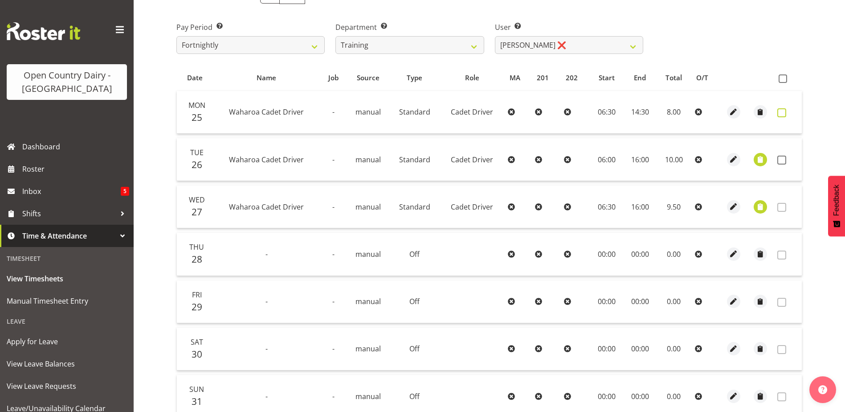
click at [784, 114] on span at bounding box center [782, 112] width 9 height 9
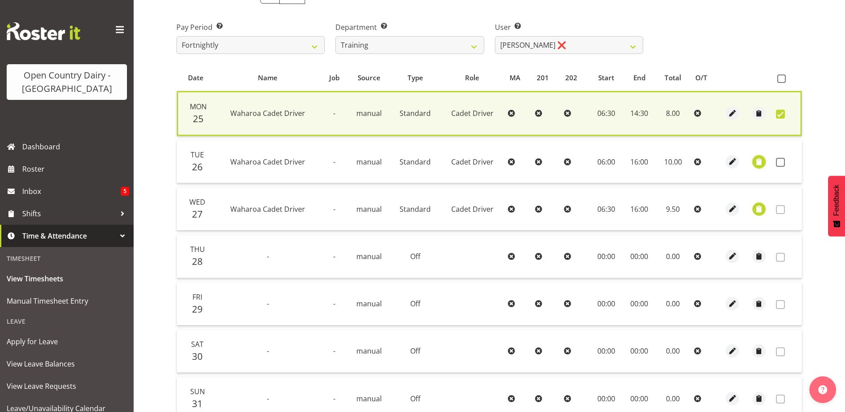
click at [756, 164] on span "button" at bounding box center [759, 161] width 10 height 10
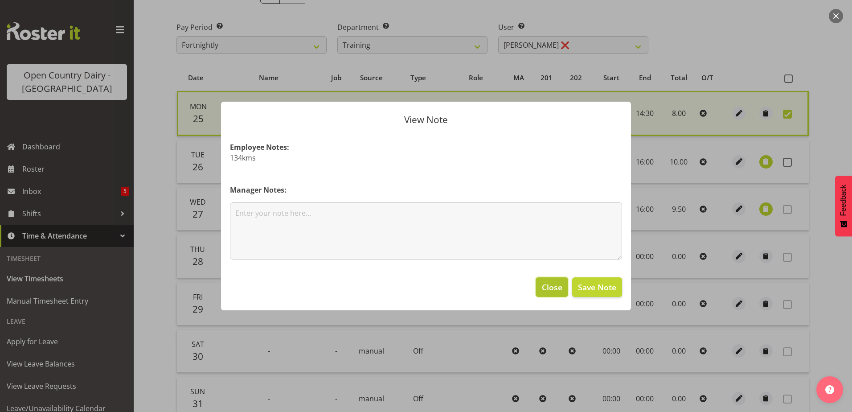
click at [547, 287] on span "Close" at bounding box center [552, 287] width 20 height 12
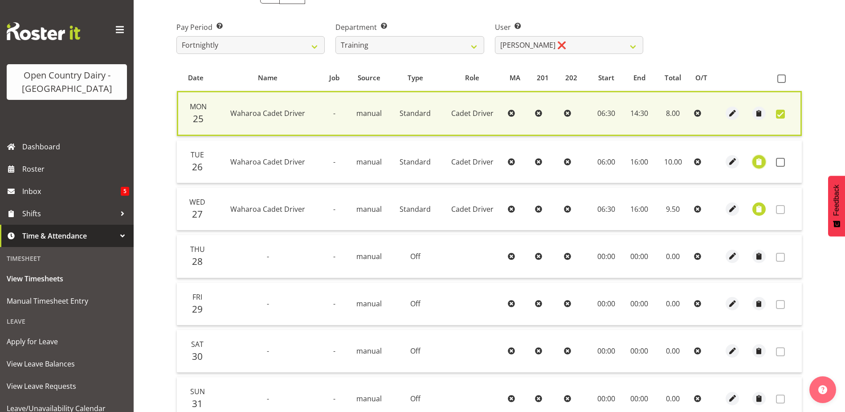
click at [760, 162] on span "button" at bounding box center [759, 161] width 10 height 10
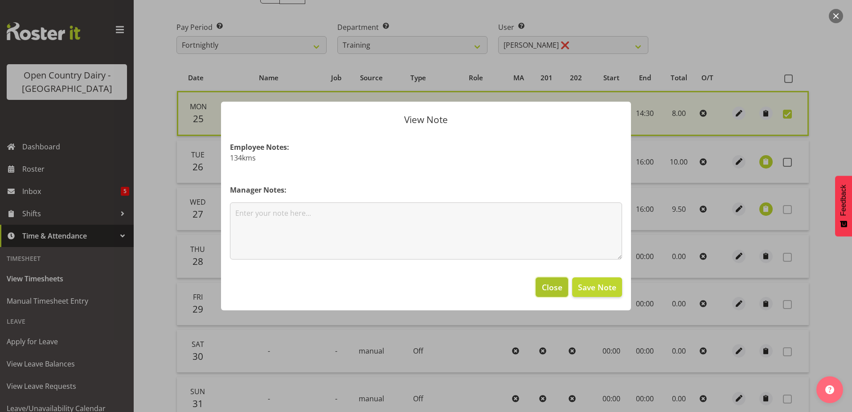
click at [548, 288] on span "Close" at bounding box center [552, 287] width 20 height 12
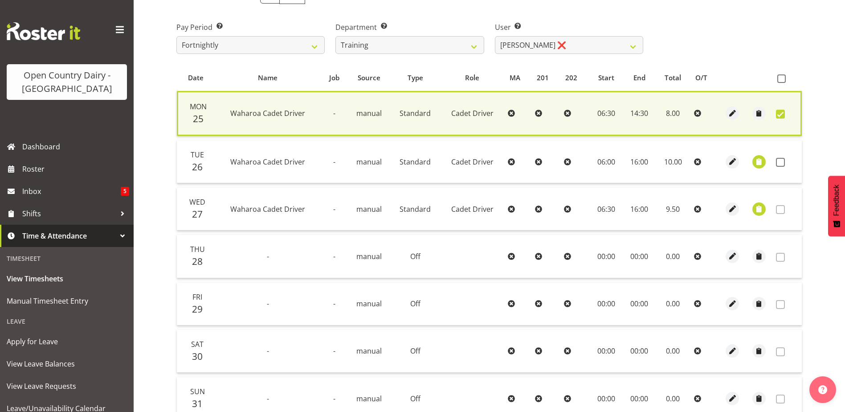
drag, startPoint x: 781, startPoint y: 158, endPoint x: 782, endPoint y: 180, distance: 22.3
click at [781, 158] on span at bounding box center [780, 162] width 9 height 9
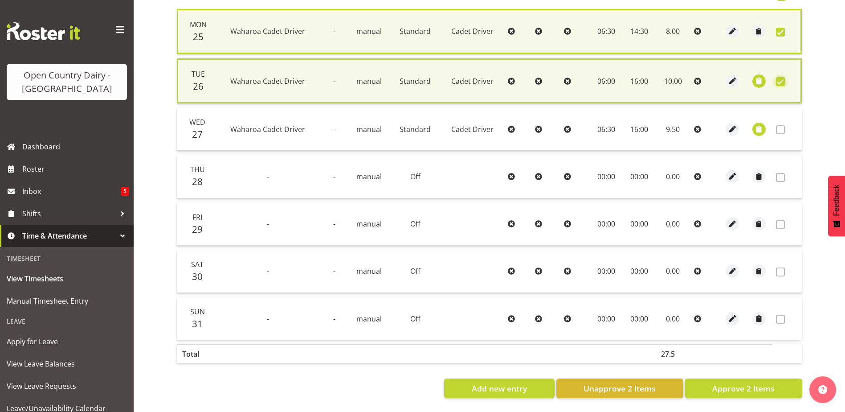
scroll to position [222, 0]
click at [731, 382] on span "Approve 2 Items" at bounding box center [744, 388] width 62 height 12
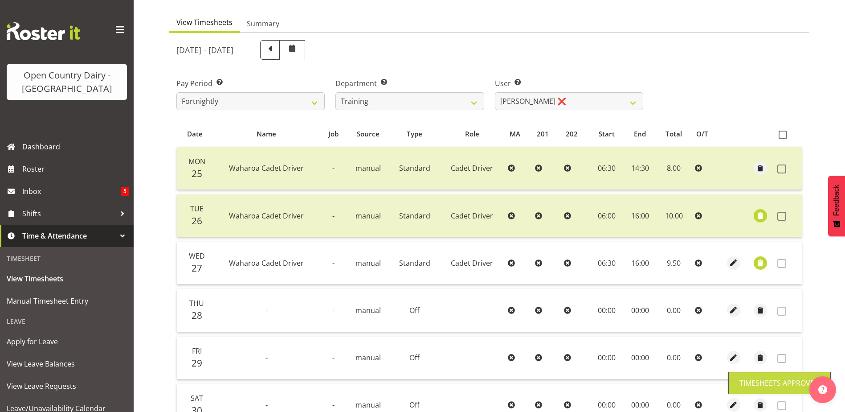
scroll to position [0, 0]
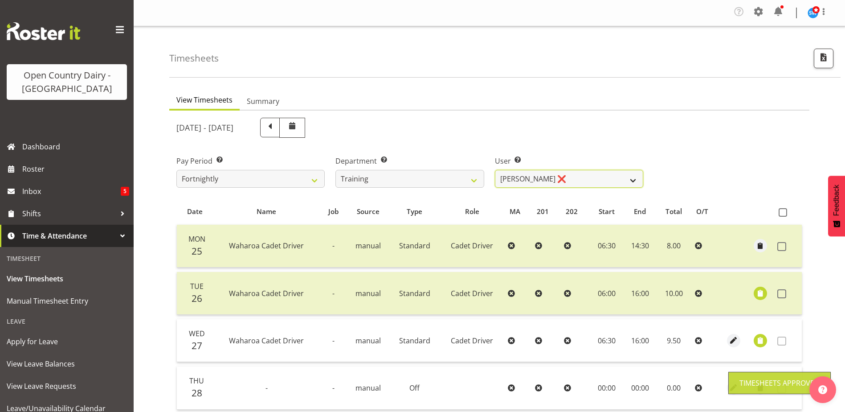
click at [570, 175] on select "Antony Lockyer ❌ Chris Gibbs ❌ David Foote (Junior) ❌ Jesse Simpson ❌ Kimberley…" at bounding box center [569, 179] width 148 height 18
click at [495, 170] on select "Antony Lockyer ❌ Chris Gibbs ❌ David Foote (Junior) ❌ Jesse Simpson ❌ Kimberley…" at bounding box center [569, 179] width 148 height 18
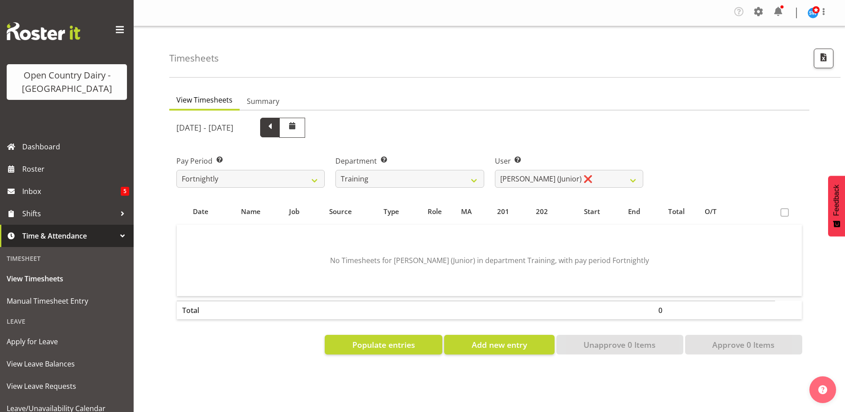
click at [276, 131] on span at bounding box center [270, 127] width 12 height 12
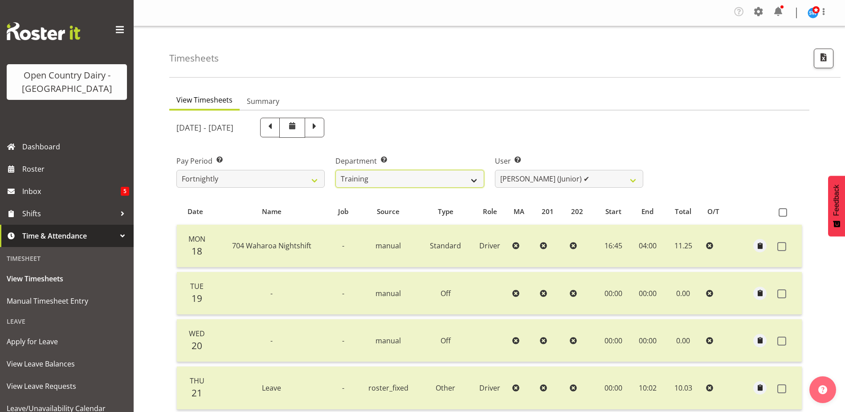
click at [396, 180] on select "701 702 703 704 705 706 707 708 709 710 711 712 713 714 715 716 717 718 719 720" at bounding box center [410, 179] width 148 height 18
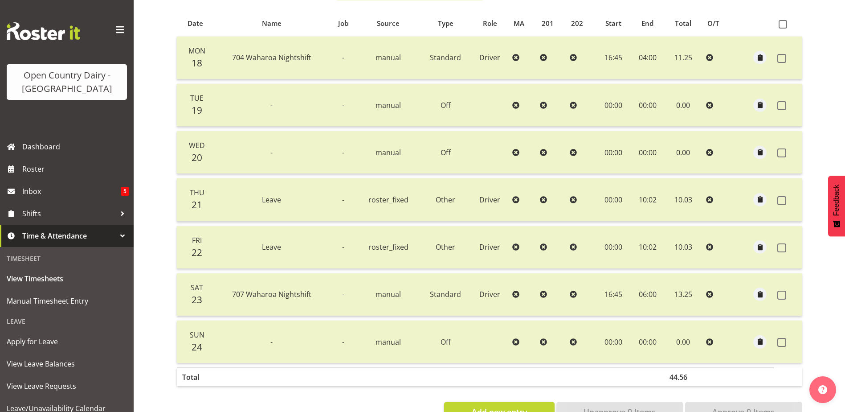
scroll to position [40, 0]
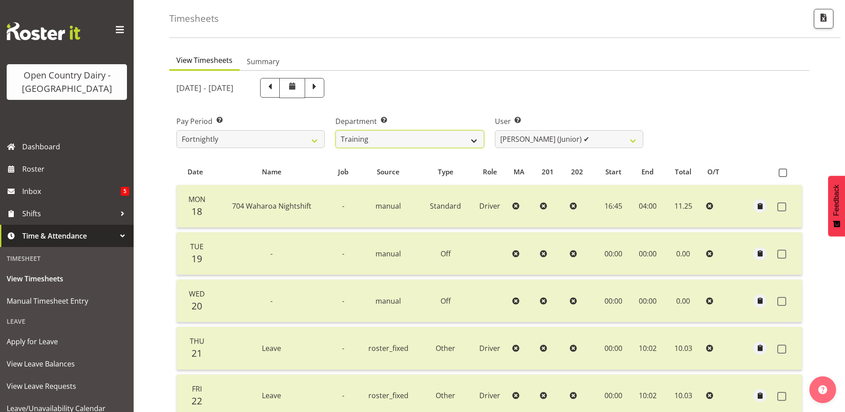
click at [386, 139] on select "701 702 703 704 705 706 707 708 709 710 711 712 713 714 715 716 717 718 719 720" at bounding box center [410, 139] width 148 height 18
click at [336, 130] on select "701 702 703 704 705 706 707 708 709 710 711 712 713 714 715 716 717 718 719 720" at bounding box center [410, 139] width 148 height 18
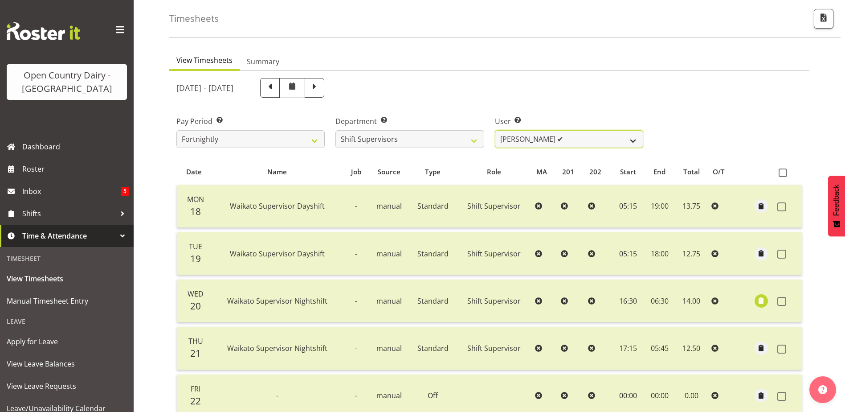
click at [594, 138] on select "Harald Aalderink ✔ Phillip Robb ✔ Teresa Perkinson ✔ Tom Clark ✔" at bounding box center [569, 139] width 148 height 18
click at [495, 130] on select "Harald Aalderink ✔ Phillip Robb ✔ Teresa Perkinson ✔ Tom Clark ✔" at bounding box center [569, 139] width 148 height 18
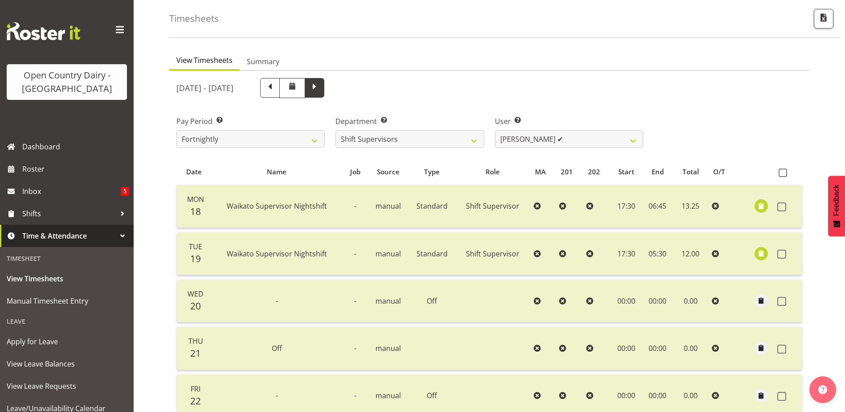
click at [320, 87] on span at bounding box center [315, 87] width 12 height 12
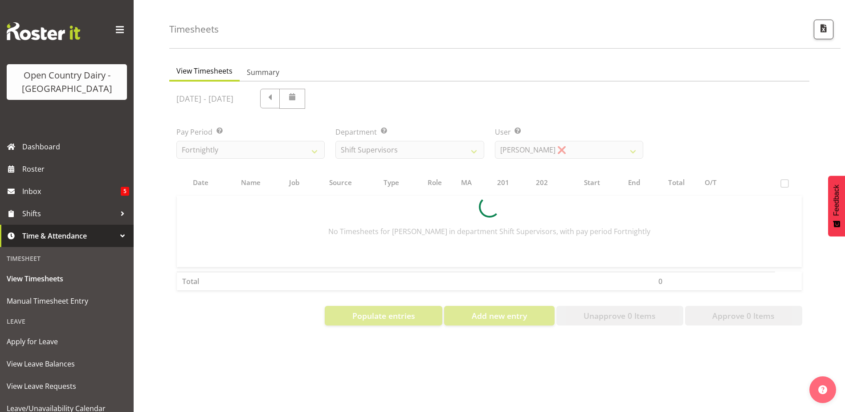
scroll to position [36, 0]
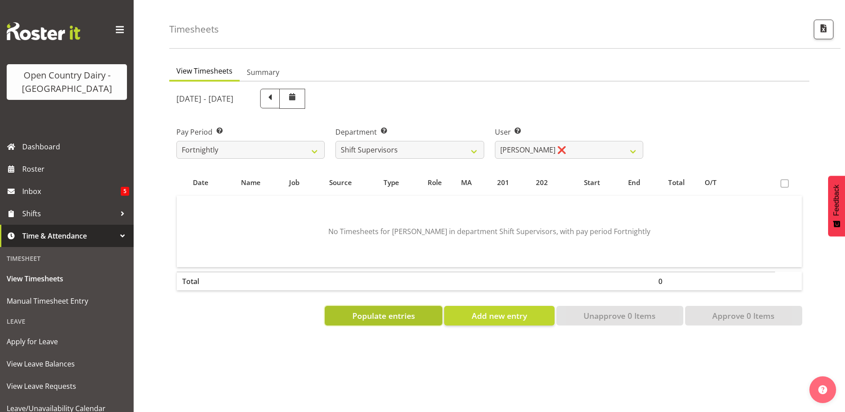
click at [400, 311] on span "Populate entries" at bounding box center [384, 316] width 63 height 12
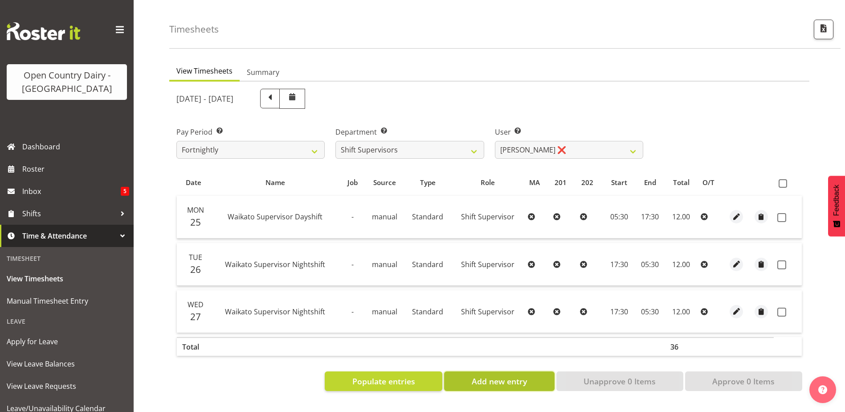
click at [504, 377] on span "Add new entry" at bounding box center [499, 381] width 55 height 12
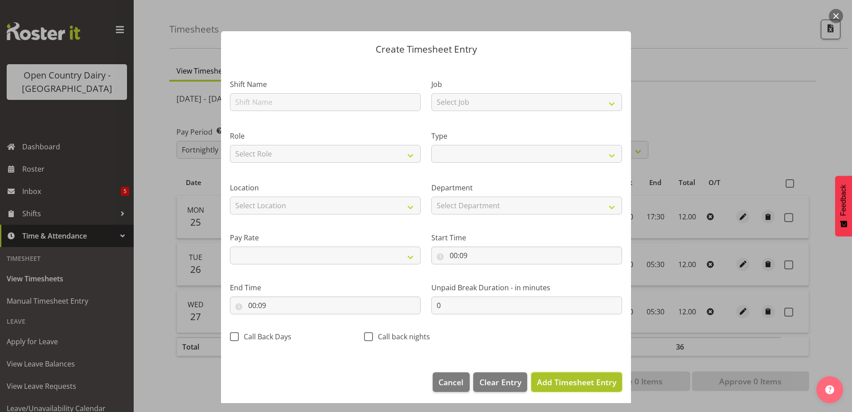
click at [574, 382] on span "Add Timesheet Entry" at bounding box center [576, 382] width 79 height 11
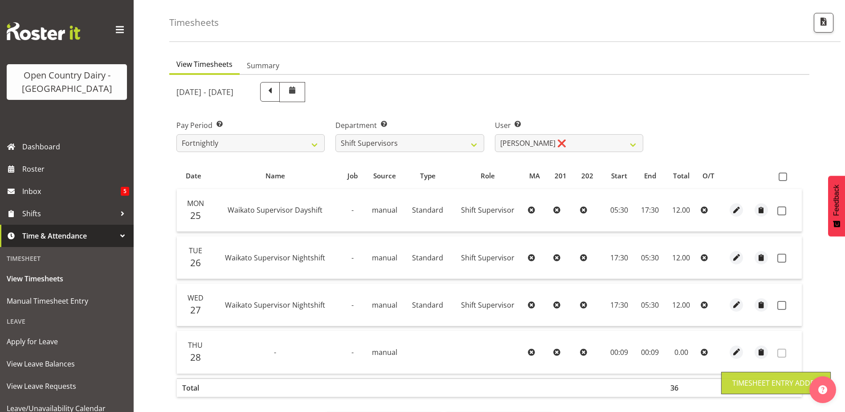
scroll to position [76, 0]
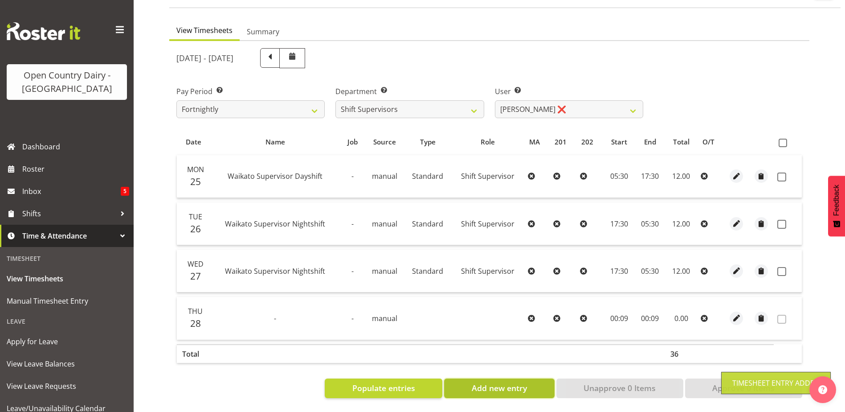
click at [513, 382] on span "Add new entry" at bounding box center [499, 388] width 55 height 12
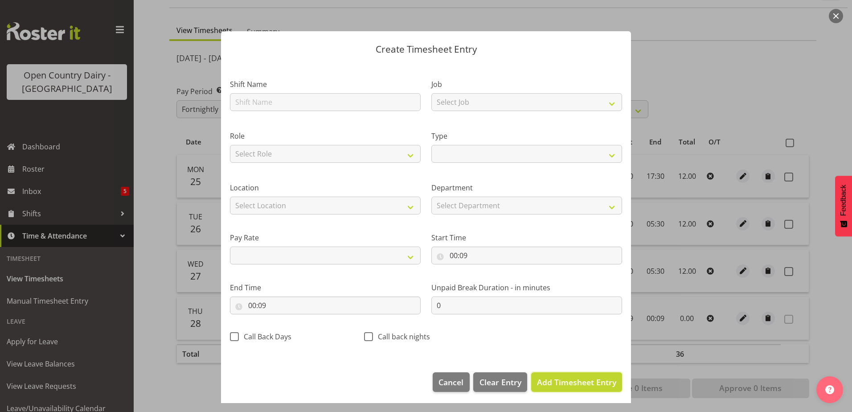
click at [557, 381] on span "Add Timesheet Entry" at bounding box center [576, 382] width 79 height 11
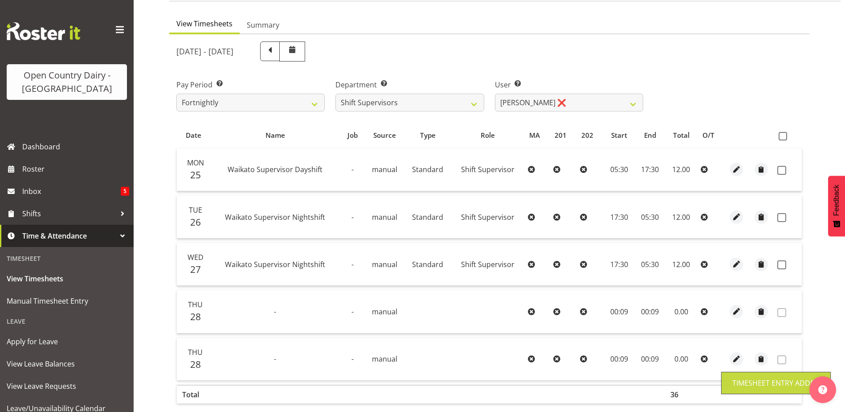
scroll to position [123, 0]
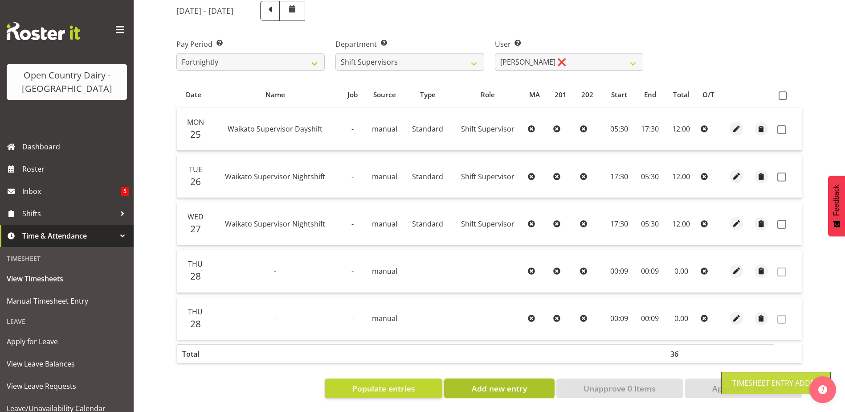
click at [518, 382] on span "Add new entry" at bounding box center [499, 388] width 55 height 12
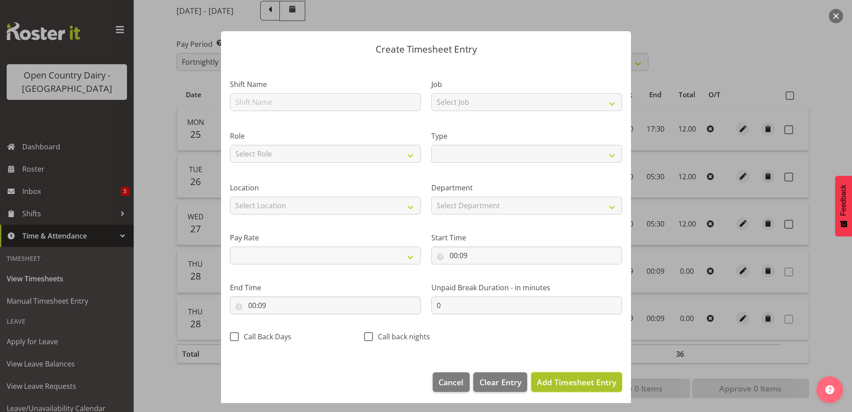
click at [551, 381] on span "Add Timesheet Entry" at bounding box center [576, 382] width 79 height 11
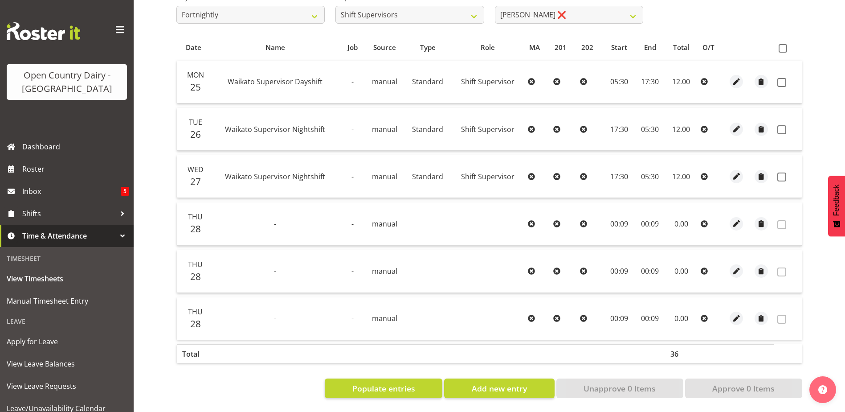
scroll to position [171, 0]
click at [508, 384] on span "Add new entry" at bounding box center [499, 388] width 55 height 12
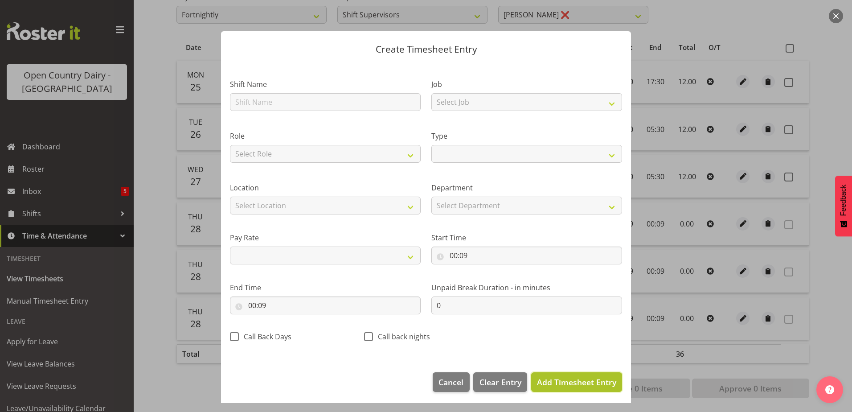
click at [563, 378] on span "Add Timesheet Entry" at bounding box center [576, 382] width 79 height 11
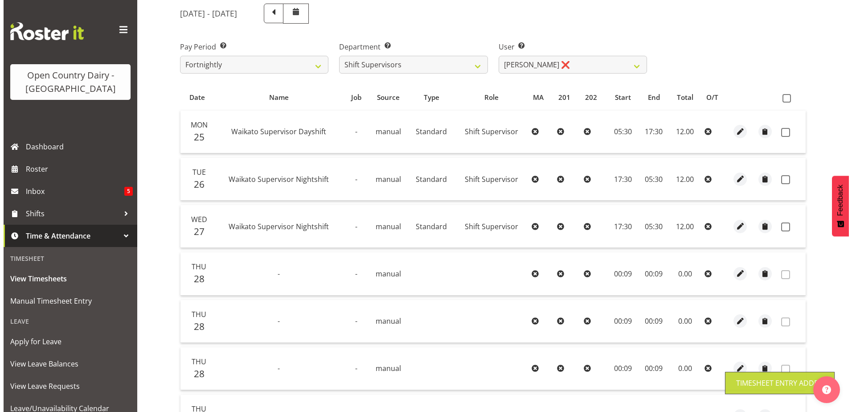
scroll to position [37, 0]
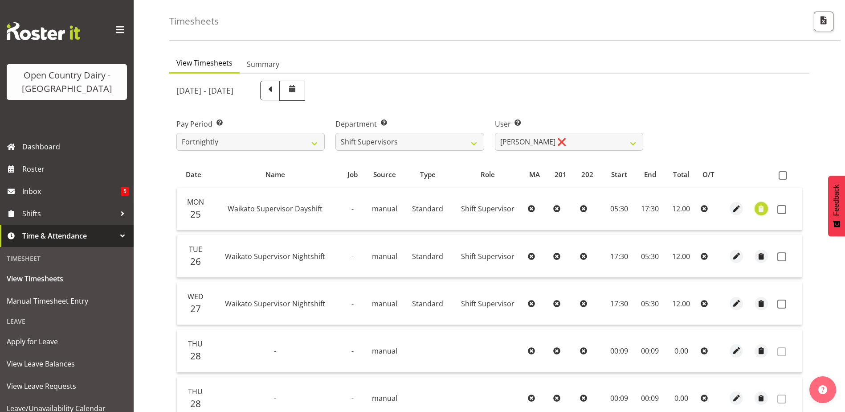
click at [761, 210] on span "button" at bounding box center [762, 209] width 10 height 10
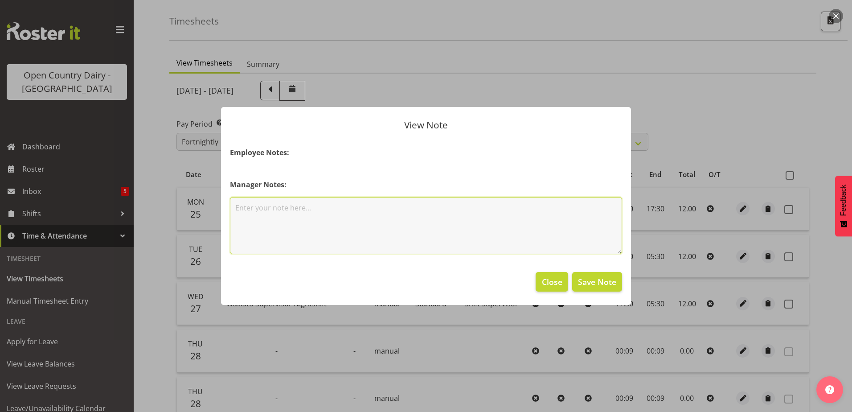
click at [314, 209] on textarea at bounding box center [426, 225] width 392 height 57
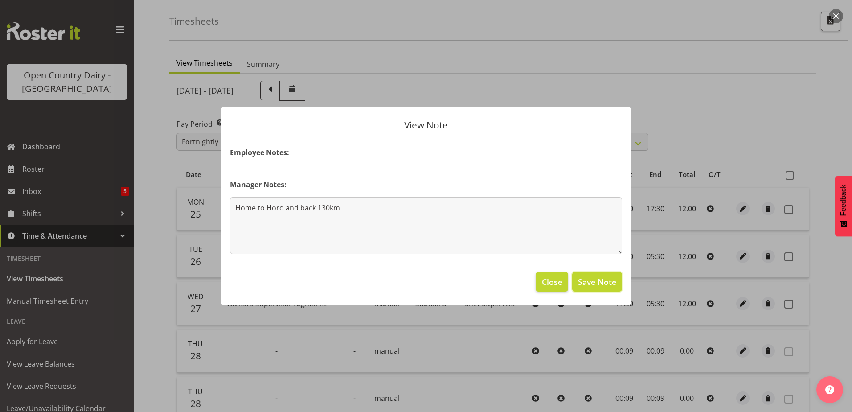
click at [605, 282] on span "Save Note" at bounding box center [597, 282] width 38 height 12
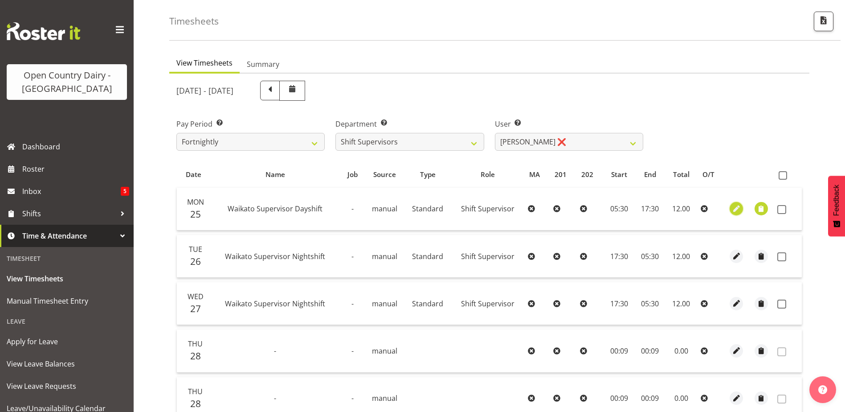
click at [733, 209] on span "button" at bounding box center [737, 209] width 10 height 10
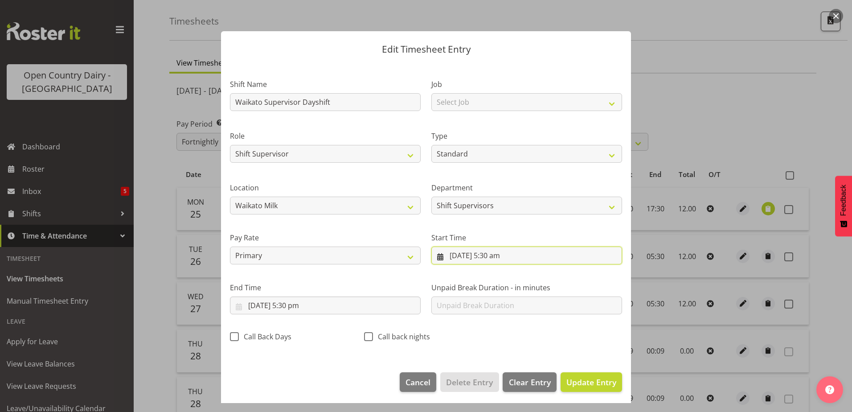
click at [488, 256] on input "25/08/2025, 5:30 am" at bounding box center [526, 255] width 191 height 18
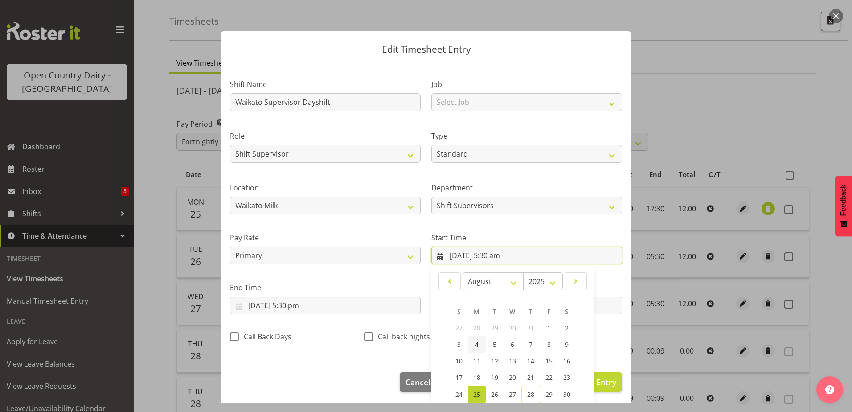
scroll to position [65, 0]
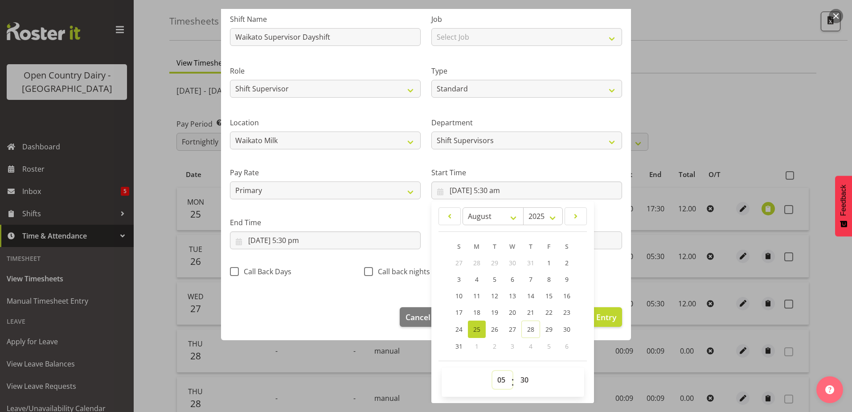
click at [498, 381] on select "00 01 02 03 04 05 06 07 08 09 10 11 12 13 14 15 16 17 18 19 20 21 22 23" at bounding box center [502, 380] width 20 height 18
click at [492, 371] on select "00 01 02 03 04 05 06 07 08 09 10 11 12 13 14 15 16 17 18 19 20 21 22 23" at bounding box center [502, 380] width 20 height 18
click at [291, 244] on input "25/08/2025, 5:30 pm" at bounding box center [325, 240] width 191 height 18
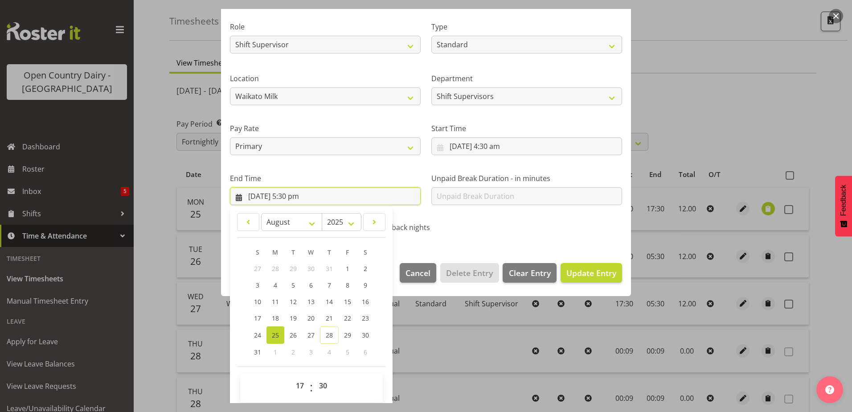
scroll to position [115, 0]
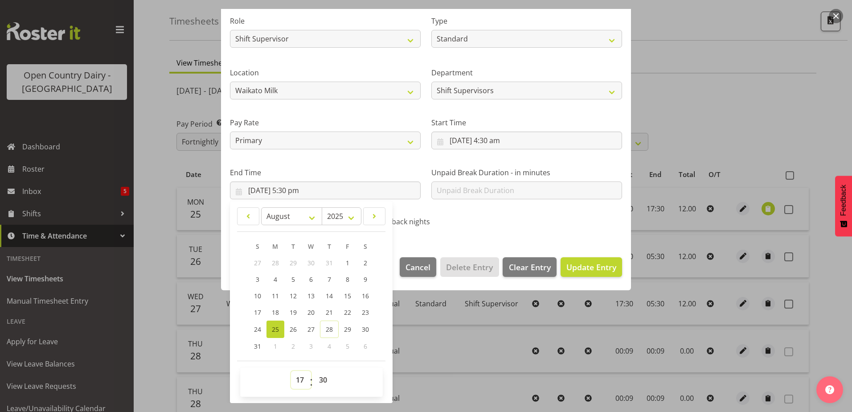
click at [300, 382] on select "00 01 02 03 04 05 06 07 08 09 10 11 12 13 14 15 16 17 18 19 20 21 22 23" at bounding box center [301, 380] width 20 height 18
click at [291, 371] on select "00 01 02 03 04 05 06 07 08 09 10 11 12 13 14 15 16 17 18 19 20 21 22 23" at bounding box center [301, 380] width 20 height 18
drag, startPoint x: 322, startPoint y: 378, endPoint x: 320, endPoint y: 372, distance: 6.9
click at [322, 378] on select "00 01 02 03 04 05 06 07 08 09 10 11 12 13 14 15 16 17 18 19 20 21 22 23 24 25 2…" at bounding box center [324, 380] width 20 height 18
click at [314, 371] on select "00 01 02 03 04 05 06 07 08 09 10 11 12 13 14 15 16 17 18 19 20 21 22 23 24 25 2…" at bounding box center [324, 380] width 20 height 18
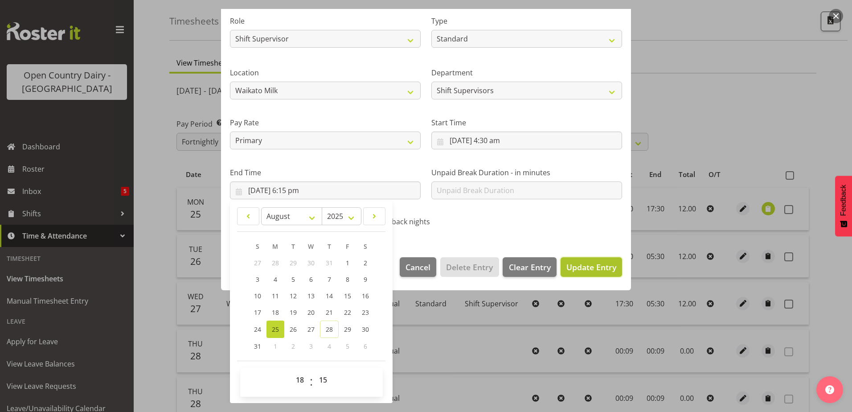
click at [597, 262] on span "Update Entry" at bounding box center [591, 267] width 50 height 11
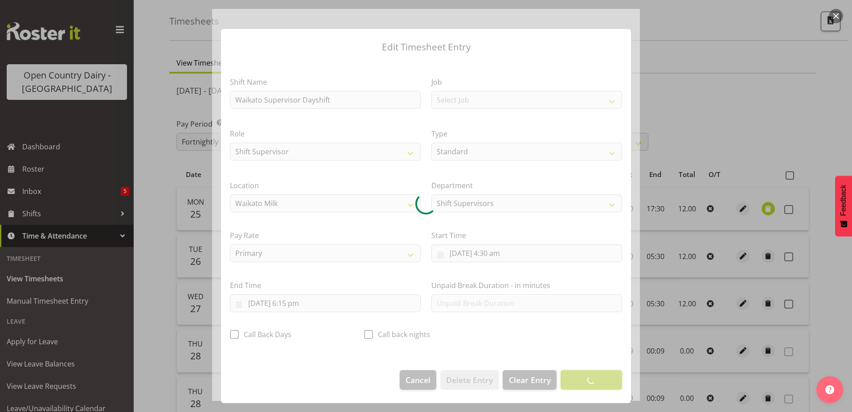
scroll to position [2, 0]
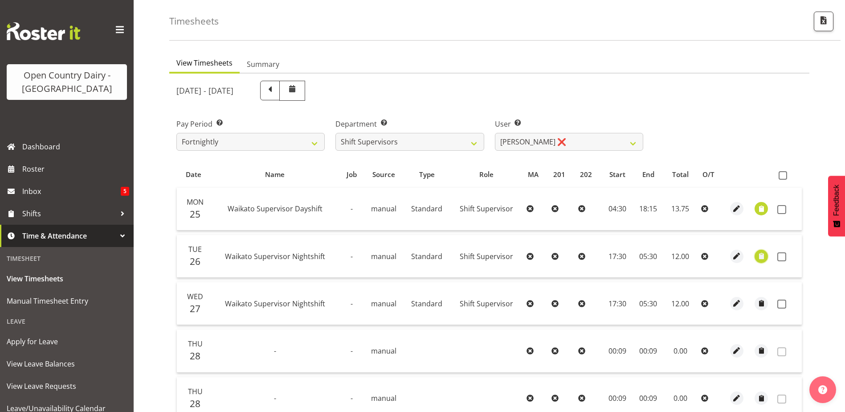
click at [761, 255] on span "button" at bounding box center [762, 256] width 10 height 10
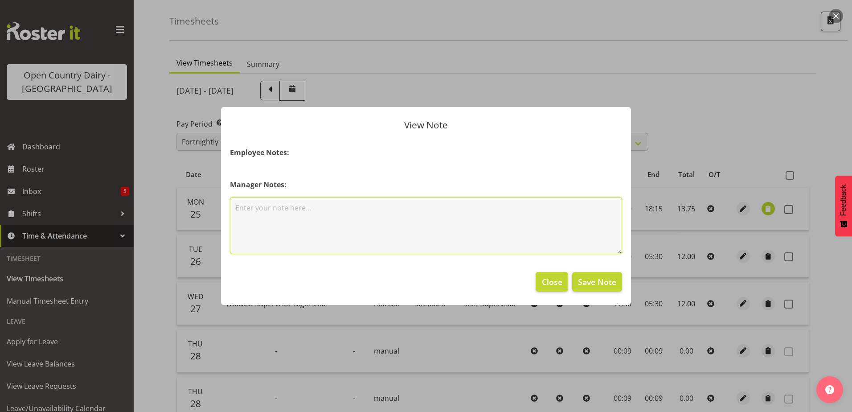
click at [350, 209] on textarea at bounding box center [426, 225] width 392 height 57
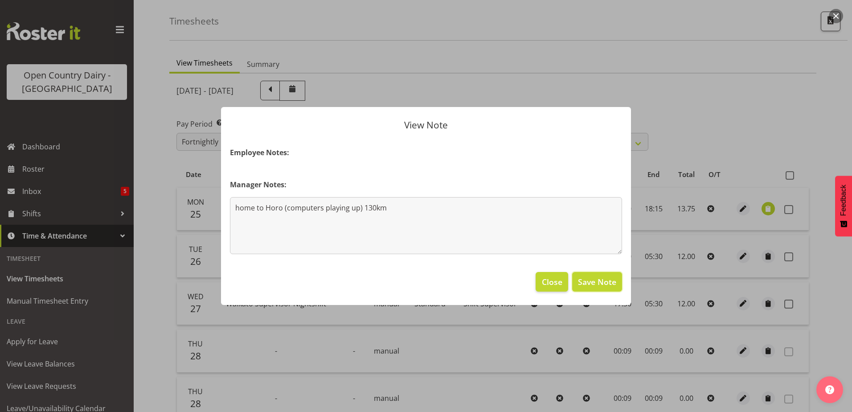
drag, startPoint x: 587, startPoint y: 279, endPoint x: 600, endPoint y: 281, distance: 13.0
click at [588, 279] on span "Save Note" at bounding box center [597, 282] width 38 height 12
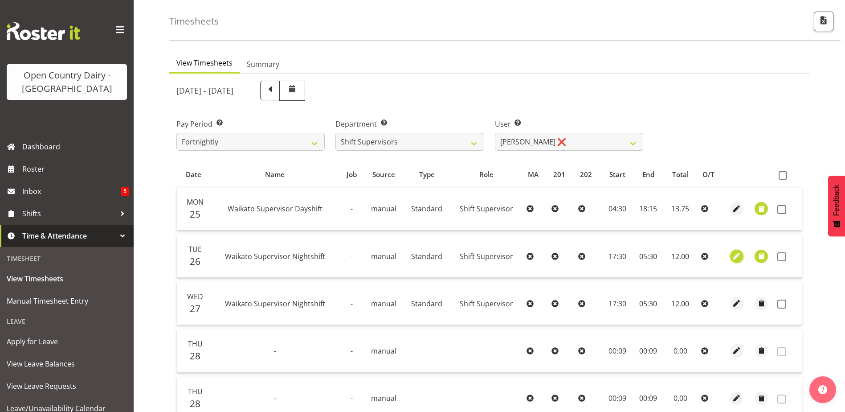
click at [738, 256] on span "button" at bounding box center [737, 256] width 10 height 10
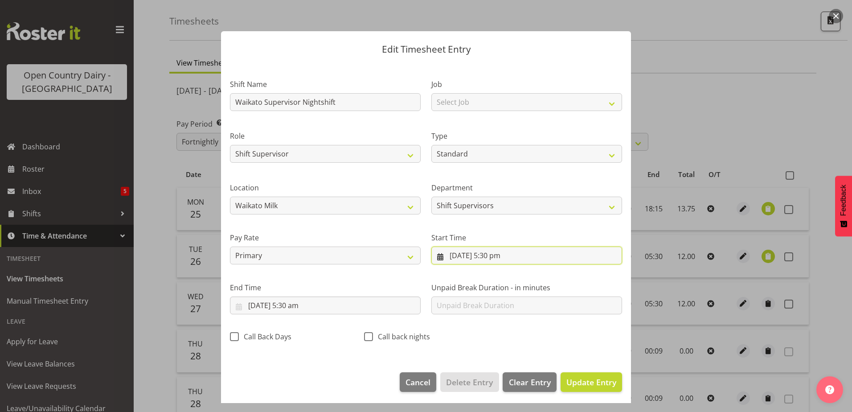
click at [490, 256] on input "26/08/2025, 5:30 pm" at bounding box center [526, 255] width 191 height 18
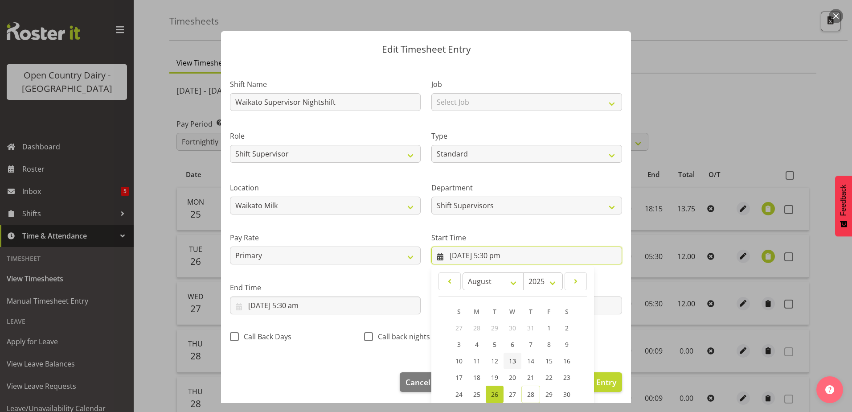
scroll to position [65, 0]
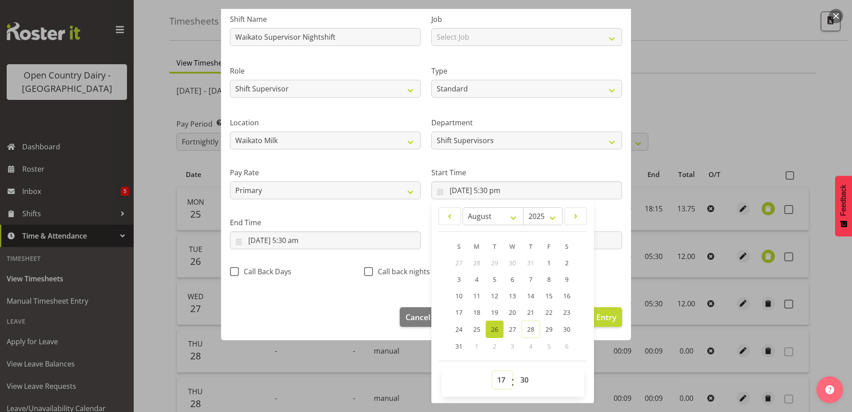
click at [500, 381] on select "00 01 02 03 04 05 06 07 08 09 10 11 12 13 14 15 16 17 18 19 20 21 22 23" at bounding box center [502, 380] width 20 height 18
click at [492, 371] on select "00 01 02 03 04 05 06 07 08 09 10 11 12 13 14 15 16 17 18 19 20 21 22 23" at bounding box center [502, 380] width 20 height 18
click at [291, 238] on input "27/08/2025, 5:30 am" at bounding box center [325, 240] width 191 height 18
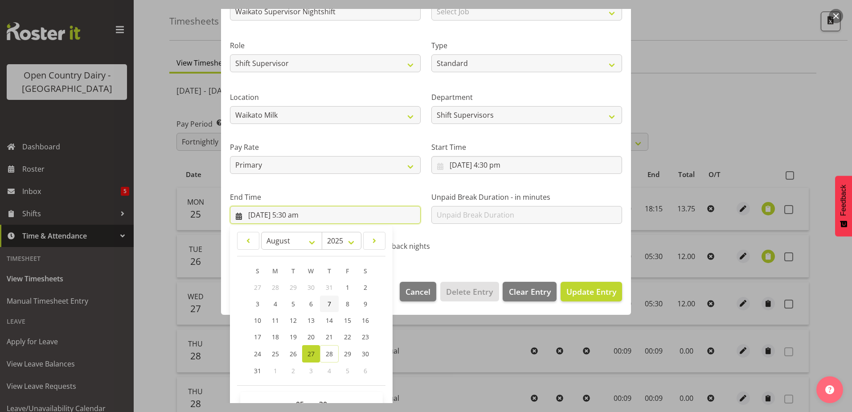
scroll to position [115, 0]
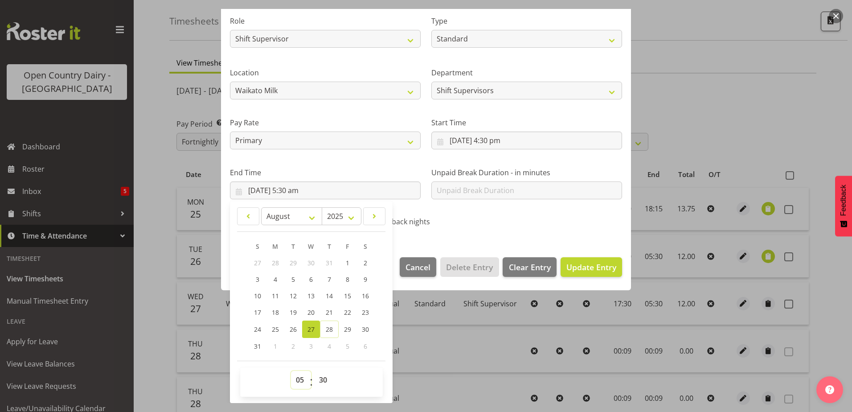
click at [298, 379] on select "00 01 02 03 04 05 06 07 08 09 10 11 12 13 14 15 16 17 18 19 20 21 22 23" at bounding box center [301, 380] width 20 height 18
click at [291, 371] on select "00 01 02 03 04 05 06 07 08 09 10 11 12 13 14 15 16 17 18 19 20 21 22 23" at bounding box center [301, 380] width 20 height 18
click at [323, 380] on select "00 01 02 03 04 05 06 07 08 09 10 11 12 13 14 15 16 17 18 19 20 21 22 23 24 25 2…" at bounding box center [324, 380] width 20 height 18
click at [314, 371] on select "00 01 02 03 04 05 06 07 08 09 10 11 12 13 14 15 16 17 18 19 20 21 22 23 24 25 2…" at bounding box center [324, 380] width 20 height 18
click at [572, 266] on span "Update Entry" at bounding box center [591, 267] width 50 height 11
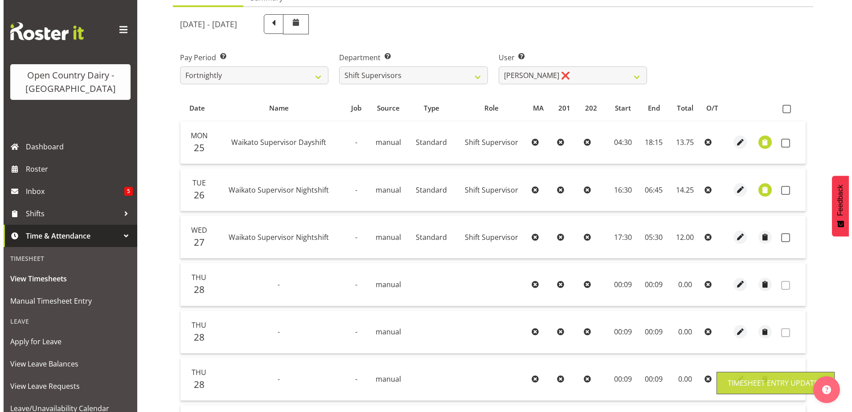
scroll to position [171, 0]
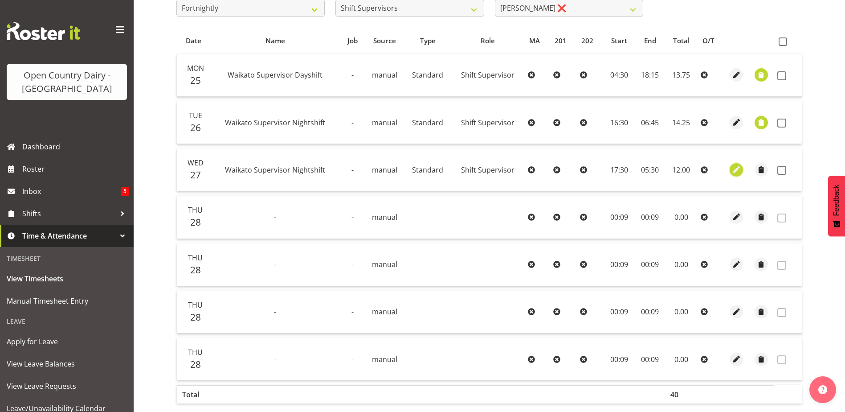
click at [737, 171] on span "button" at bounding box center [737, 169] width 10 height 10
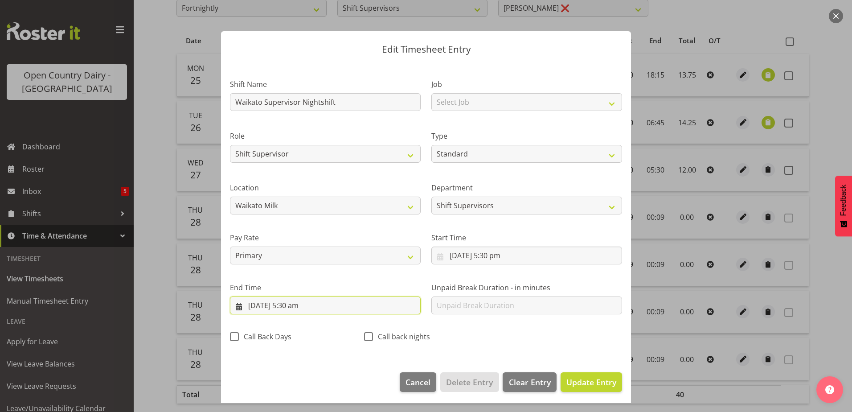
click at [293, 307] on input "28/08/2025, 5:30 am" at bounding box center [325, 305] width 191 height 18
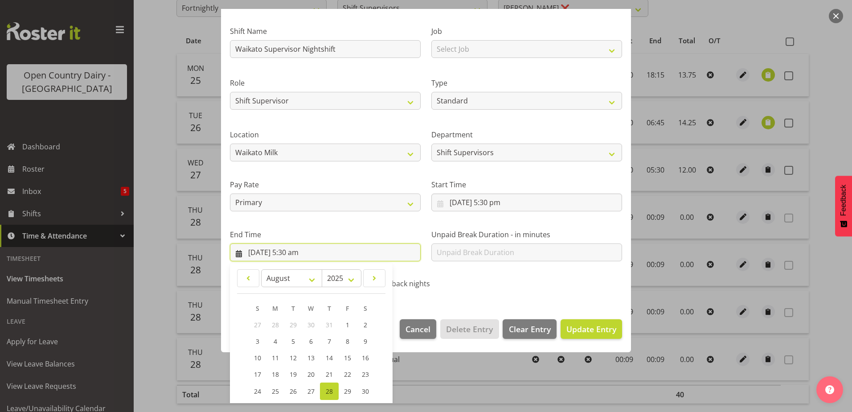
scroll to position [115, 0]
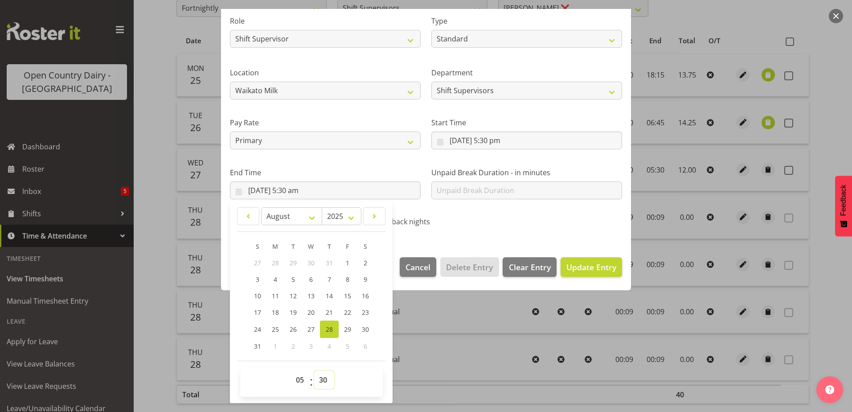
click at [322, 380] on select "00 01 02 03 04 05 06 07 08 09 10 11 12 13 14 15 16 17 18 19 20 21 22 23 24 25 2…" at bounding box center [324, 380] width 20 height 18
click at [314, 371] on select "00 01 02 03 04 05 06 07 08 09 10 11 12 13 14 15 16 17 18 19 20 21 22 23 24 25 2…" at bounding box center [324, 380] width 20 height 18
click at [594, 267] on span "Update Entry" at bounding box center [591, 267] width 50 height 11
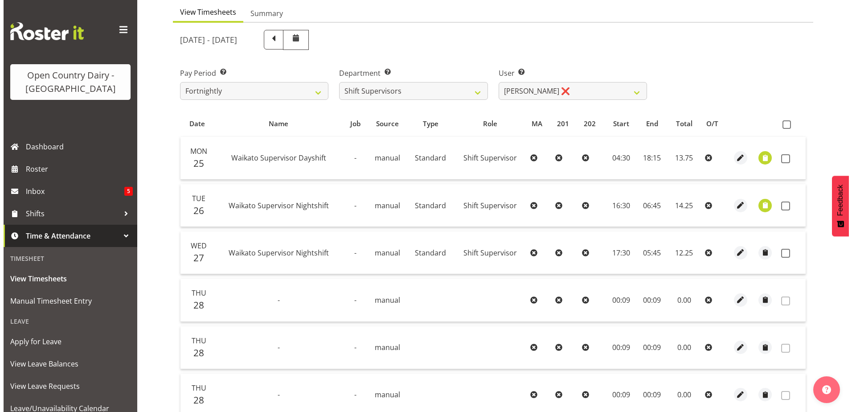
scroll to position [82, 0]
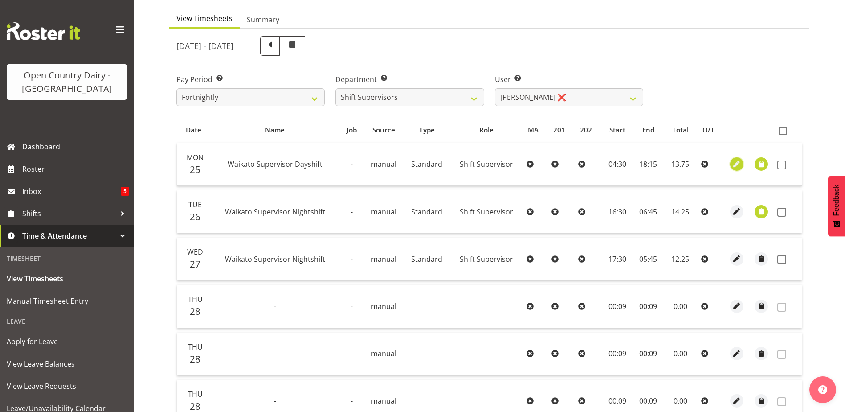
click at [738, 161] on span "button" at bounding box center [737, 164] width 10 height 10
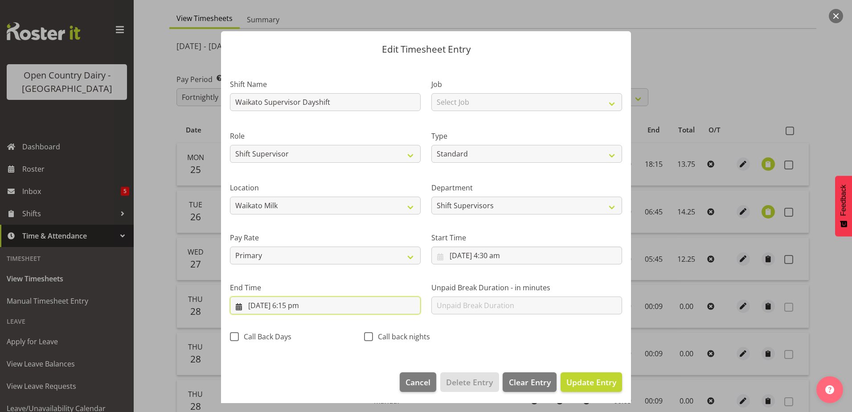
click at [301, 307] on input "25/08/2025, 6:15 pm" at bounding box center [325, 305] width 191 height 18
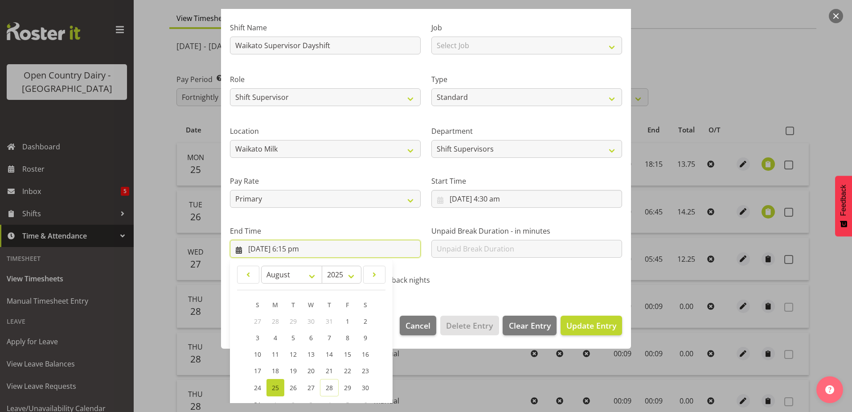
scroll to position [115, 0]
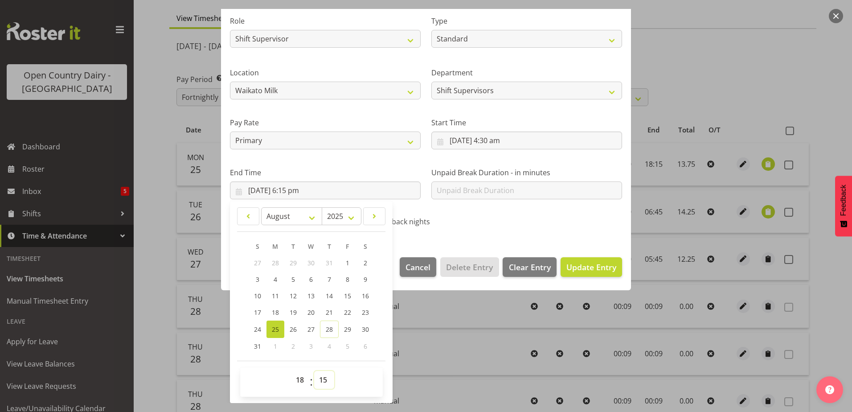
click at [322, 379] on select "00 01 02 03 04 05 06 07 08 09 10 11 12 13 14 15 16 17 18 19 20 21 22 23 24 25 2…" at bounding box center [324, 380] width 20 height 18
click at [314, 371] on select "00 01 02 03 04 05 06 07 08 09 10 11 12 13 14 15 16 17 18 19 20 21 22 23 24 25 2…" at bounding box center [324, 380] width 20 height 18
click at [582, 266] on span "Update Entry" at bounding box center [591, 267] width 50 height 11
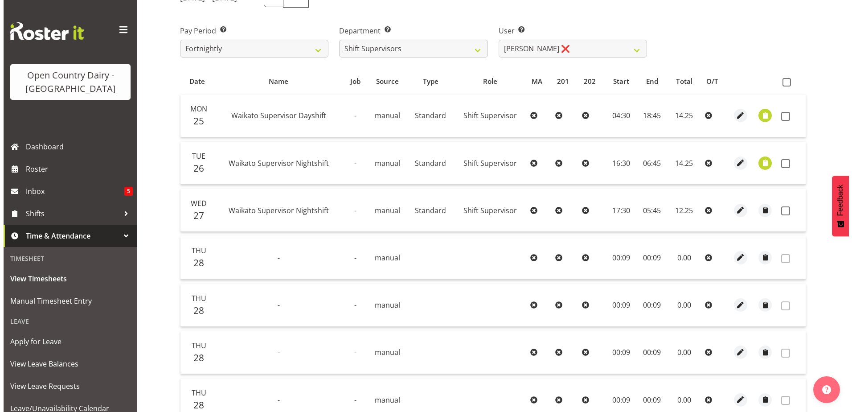
scroll to position [134, 0]
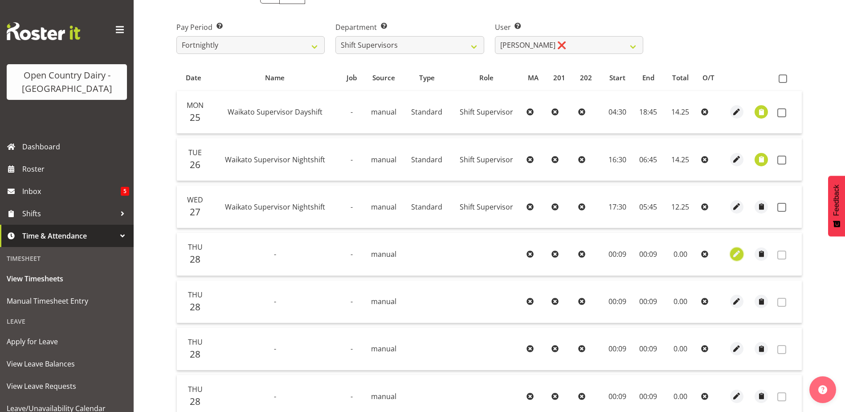
click at [736, 252] on span "button" at bounding box center [737, 254] width 10 height 10
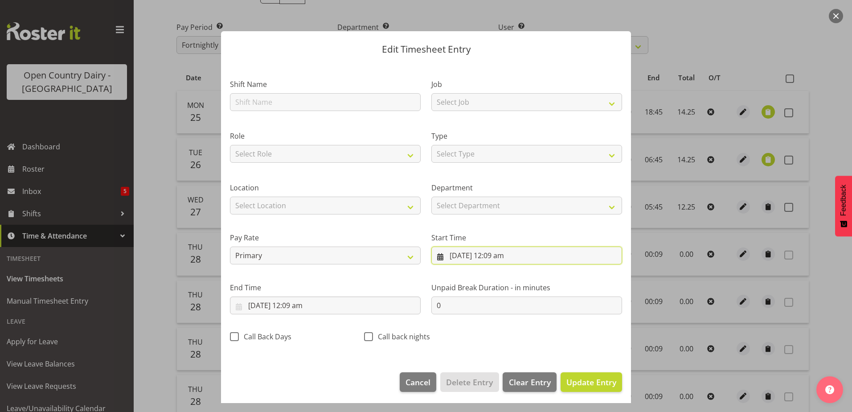
click at [493, 254] on input "28/08/2025, 12:09 am" at bounding box center [526, 255] width 191 height 18
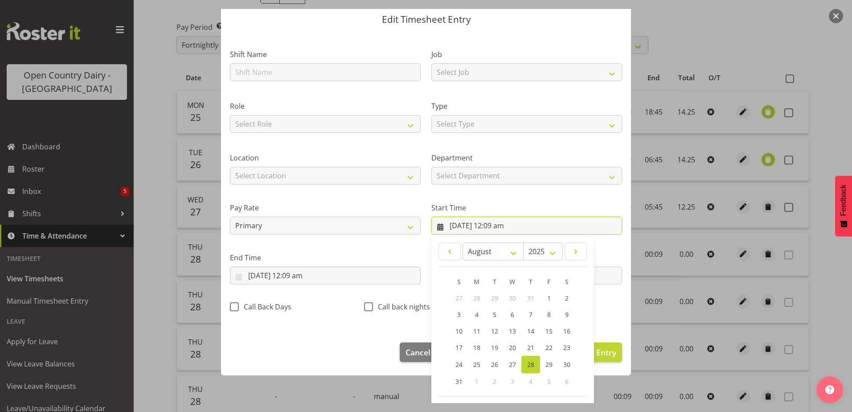
scroll to position [65, 0]
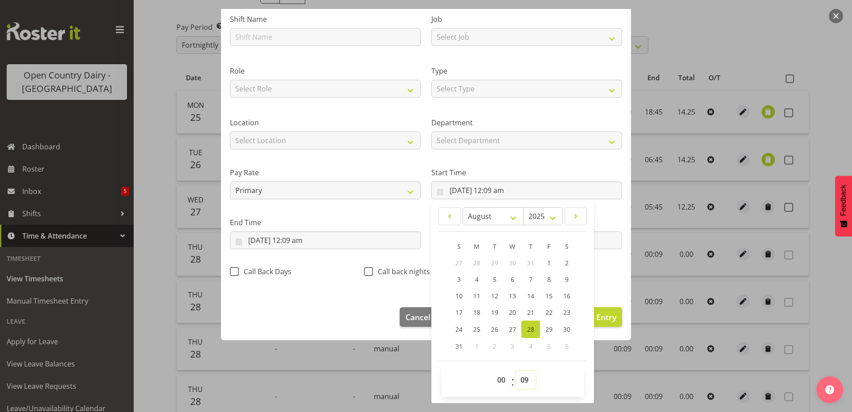
click at [520, 382] on select "00 01 02 03 04 05 06 07 08 09 10 11 12 13 14 15 16 17 18 19 20 21 22 23 24 25 2…" at bounding box center [526, 380] width 20 height 18
click at [516, 371] on select "00 01 02 03 04 05 06 07 08 09 10 11 12 13 14 15 16 17 18 19 20 21 22 23 24 25 2…" at bounding box center [526, 380] width 20 height 18
click at [298, 236] on input "28/08/2025, 12:09 am" at bounding box center [325, 240] width 191 height 18
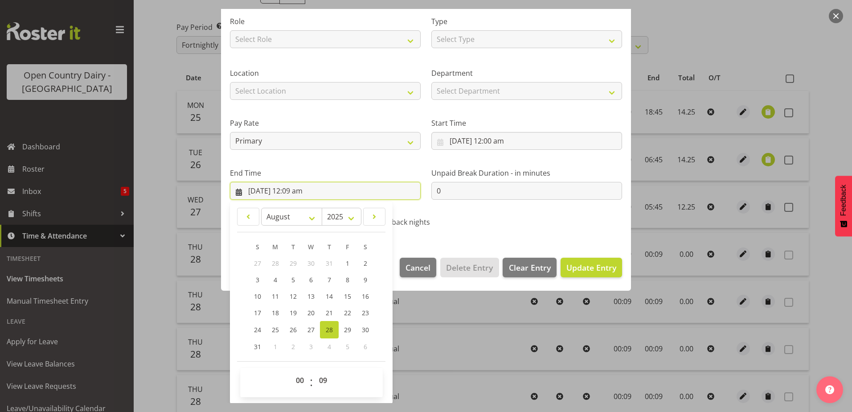
scroll to position [115, 0]
click at [323, 381] on select "00 01 02 03 04 05 06 07 08 09 10 11 12 13 14 15 16 17 18 19 20 21 22 23 24 25 2…" at bounding box center [324, 380] width 20 height 18
click at [314, 371] on select "00 01 02 03 04 05 06 07 08 09 10 11 12 13 14 15 16 17 18 19 20 21 22 23 24 25 2…" at bounding box center [324, 380] width 20 height 18
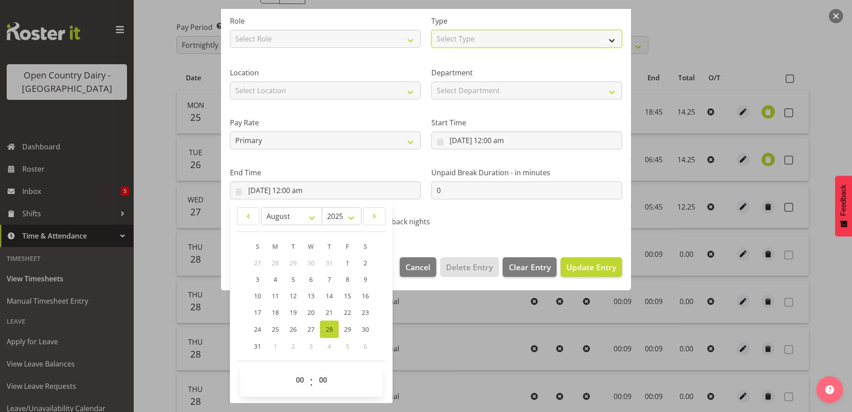
click at [506, 40] on select "Select Type Off Standard Public Holiday Public Holiday (Worked) Day In Lieu Ann…" at bounding box center [526, 39] width 191 height 18
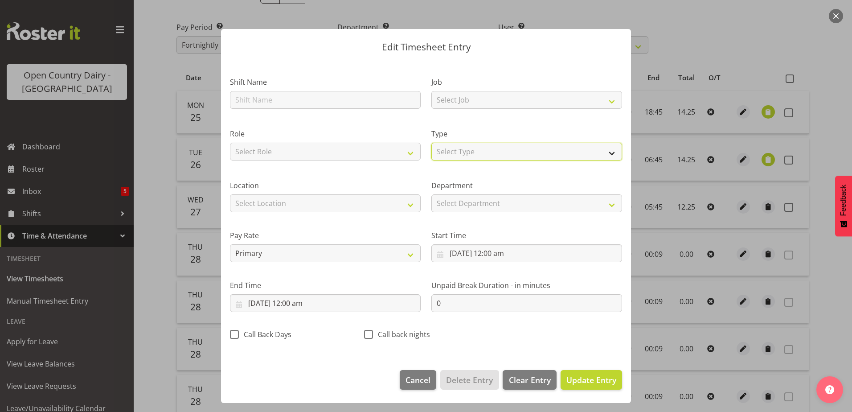
scroll to position [2, 0]
click at [431, 157] on select "Select Type Off Standard Public Holiday Public Holiday (Worked) Day In Lieu Ann…" at bounding box center [526, 152] width 191 height 18
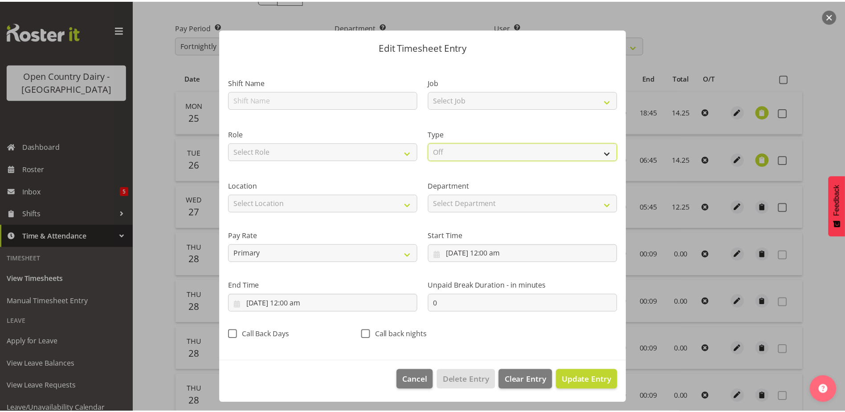
scroll to position [0, 0]
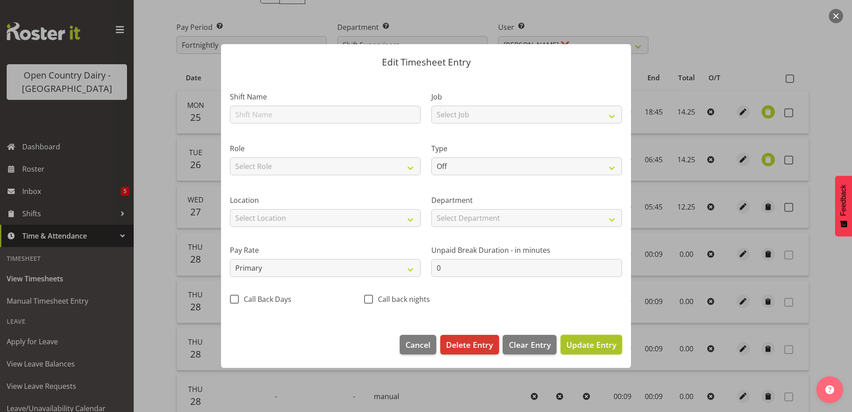
click at [590, 349] on span "Update Entry" at bounding box center [591, 344] width 50 height 11
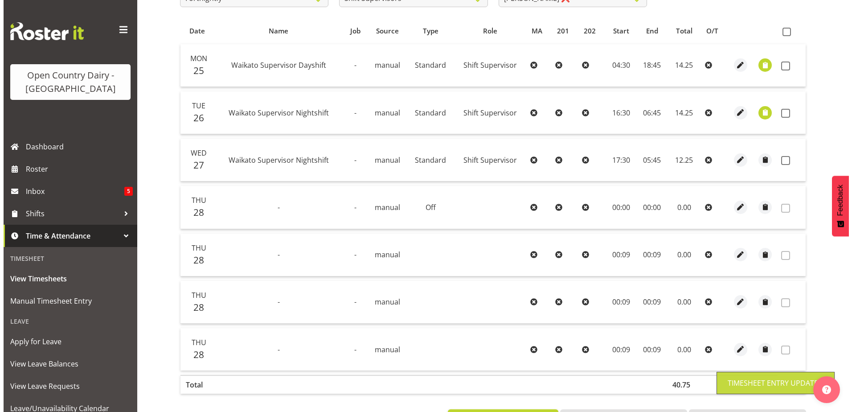
scroll to position [218, 0]
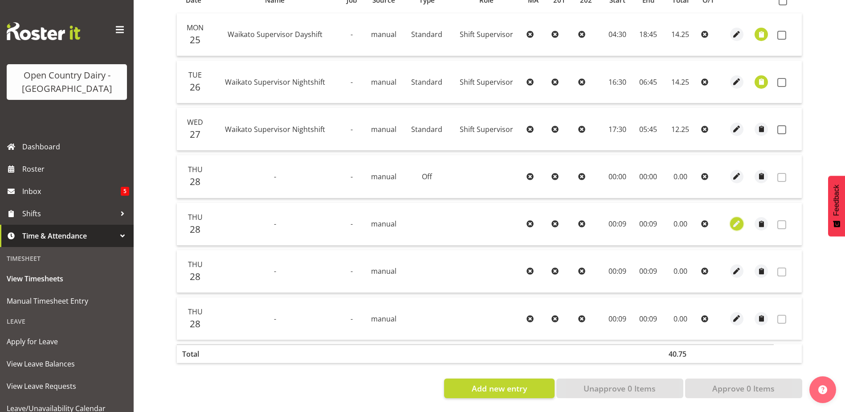
click at [741, 219] on span "button" at bounding box center [737, 224] width 10 height 10
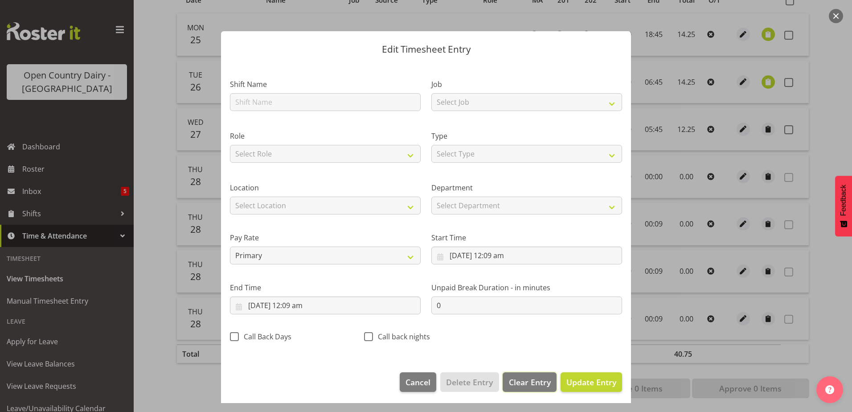
click at [529, 384] on span "Clear Entry" at bounding box center [530, 382] width 42 height 12
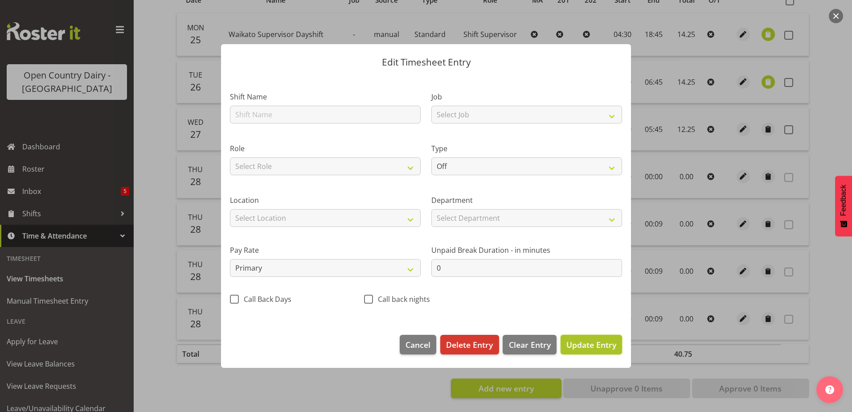
click at [583, 341] on span "Update Entry" at bounding box center [591, 344] width 50 height 11
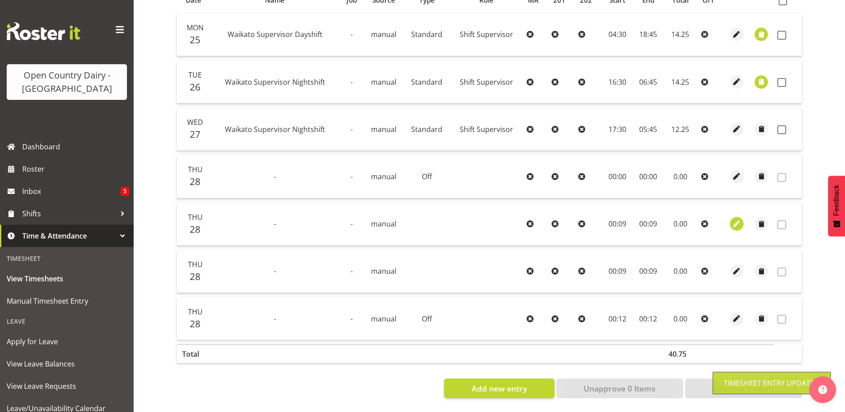
click at [735, 219] on span "button" at bounding box center [737, 224] width 10 height 10
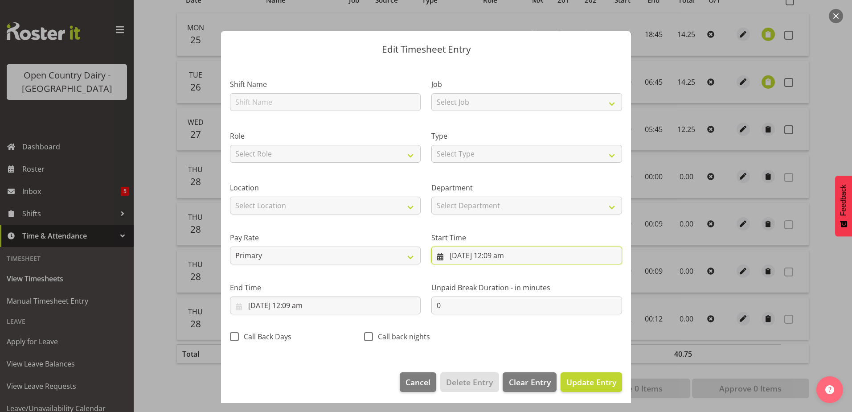
click at [480, 253] on input "28/08/2025, 12:09 am" at bounding box center [526, 255] width 191 height 18
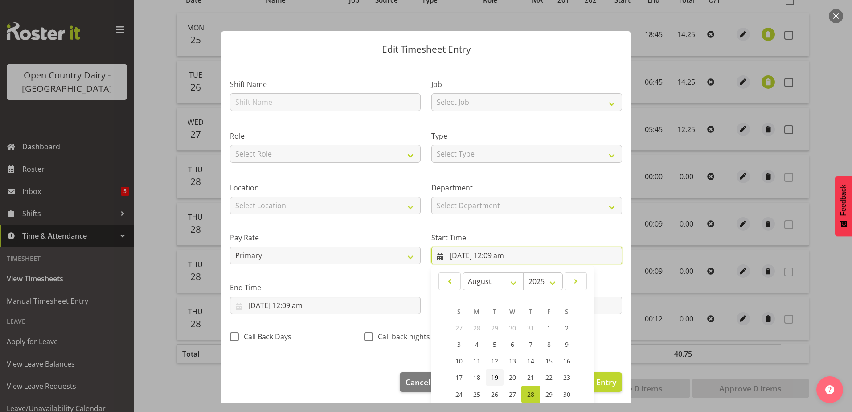
scroll to position [65, 0]
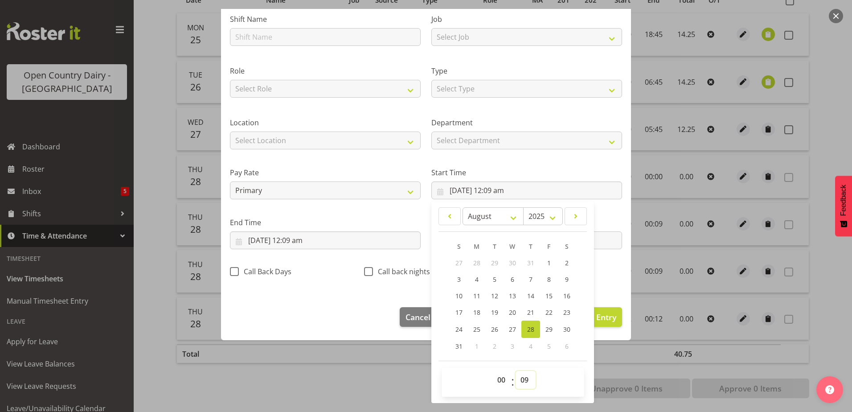
drag, startPoint x: 521, startPoint y: 379, endPoint x: 518, endPoint y: 373, distance: 6.8
click at [521, 379] on select "00 01 02 03 04 05 06 07 08 09 10 11 12 13 14 15 16 17 18 19 20 21 22 23 24 25 2…" at bounding box center [526, 380] width 20 height 18
click at [516, 371] on select "00 01 02 03 04 05 06 07 08 09 10 11 12 13 14 15 16 17 18 19 20 21 22 23 24 25 2…" at bounding box center [526, 380] width 20 height 18
click at [291, 240] on input "28/08/2025, 12:09 am" at bounding box center [325, 240] width 191 height 18
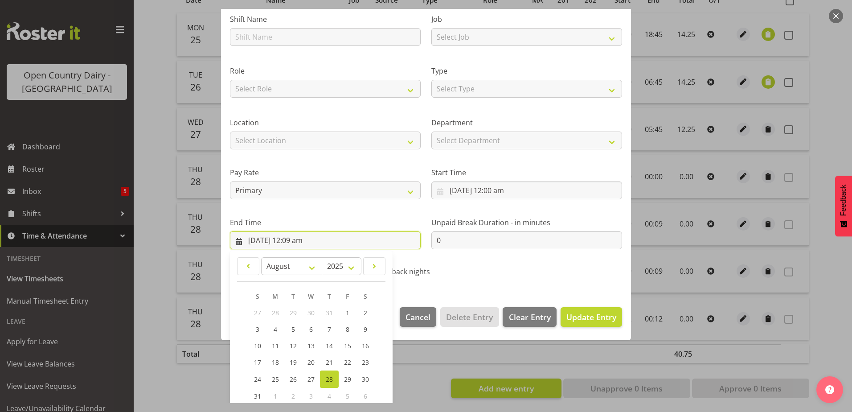
scroll to position [115, 0]
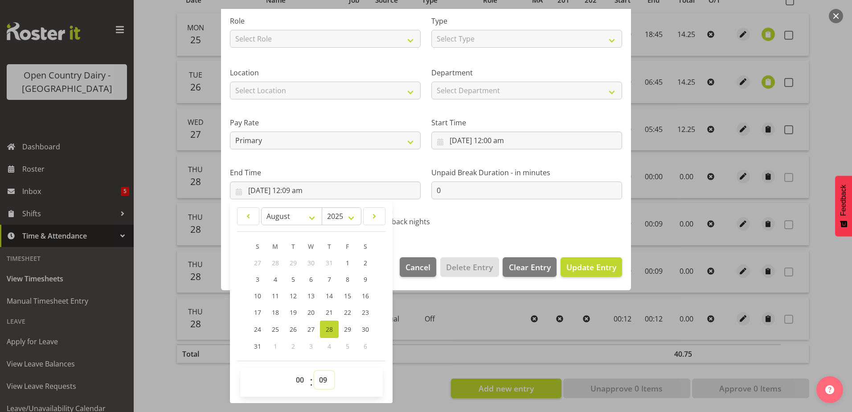
click at [322, 380] on select "00 01 02 03 04 05 06 07 08 09 10 11 12 13 14 15 16 17 18 19 20 21 22 23 24 25 2…" at bounding box center [324, 380] width 20 height 18
click at [314, 371] on select "00 01 02 03 04 05 06 07 08 09 10 11 12 13 14 15 16 17 18 19 20 21 22 23 24 25 2…" at bounding box center [324, 380] width 20 height 18
click at [500, 89] on select "Select Department Shift Supervisors 703 705 713 704 702 706 729 Casual Milk Tes…" at bounding box center [526, 91] width 191 height 18
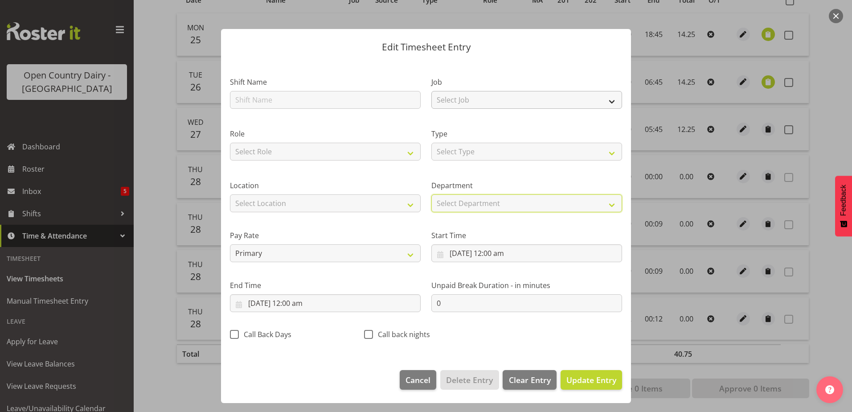
scroll to position [2, 0]
drag, startPoint x: 533, startPoint y: 218, endPoint x: 529, endPoint y: 213, distance: 6.3
click at [533, 219] on div "Start Time 28/08/2025, 12:00 am January February March April May June July Augu…" at bounding box center [526, 242] width 201 height 50
click at [504, 148] on select "Select Type Off Standard Public Holiday Public Holiday (Worked) Day In Lieu Ann…" at bounding box center [526, 152] width 191 height 18
click at [431, 157] on select "Select Type Off Standard Public Holiday Public Holiday (Worked) Day In Lieu Ann…" at bounding box center [526, 152] width 191 height 18
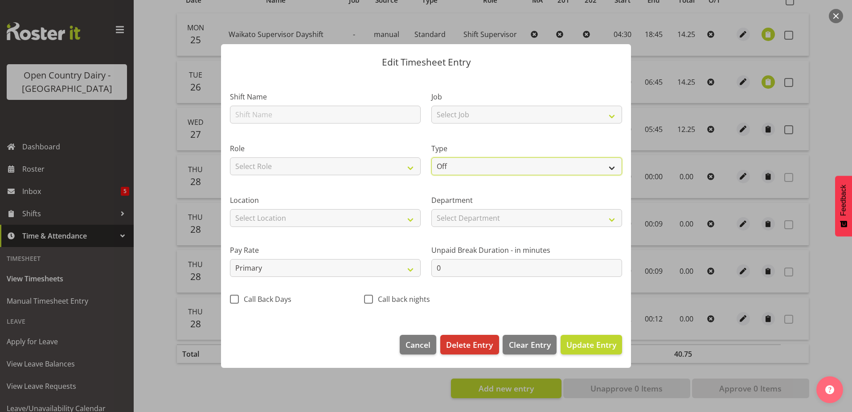
scroll to position [0, 0]
click at [585, 350] on span "Update Entry" at bounding box center [591, 344] width 50 height 11
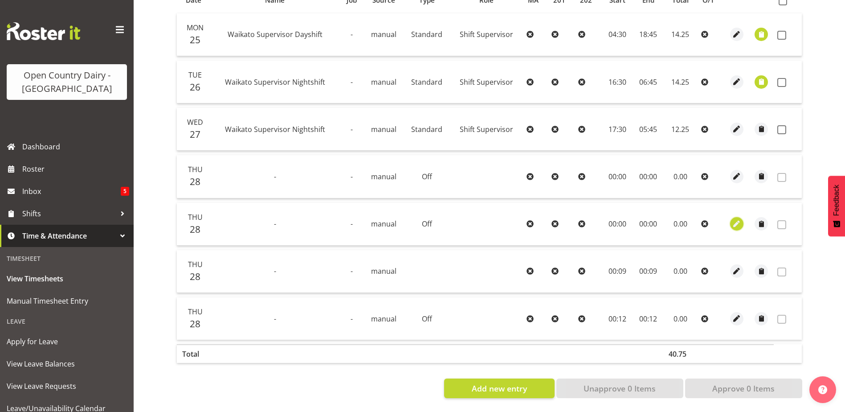
click at [737, 219] on span "button" at bounding box center [737, 224] width 10 height 10
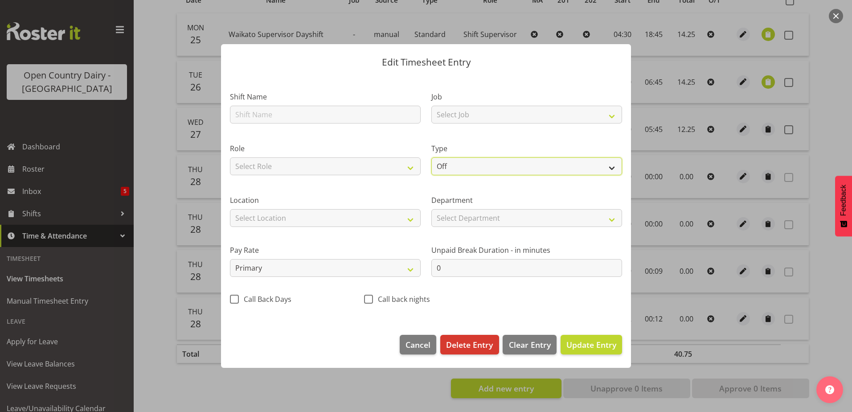
click at [454, 162] on select "Off Standard Public Holiday Public Holiday (Worked) Day In Lieu Annual Leave Si…" at bounding box center [526, 166] width 191 height 18
click at [431, 157] on select "Off Standard Public Holiday Public Holiday (Worked) Day In Lieu Annual Leave Si…" at bounding box center [526, 166] width 191 height 18
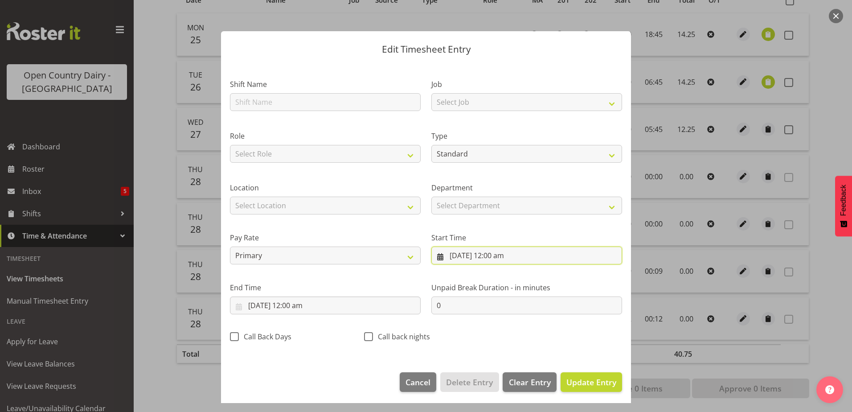
click at [475, 254] on input "28/08/2025, 12:00 am" at bounding box center [526, 255] width 191 height 18
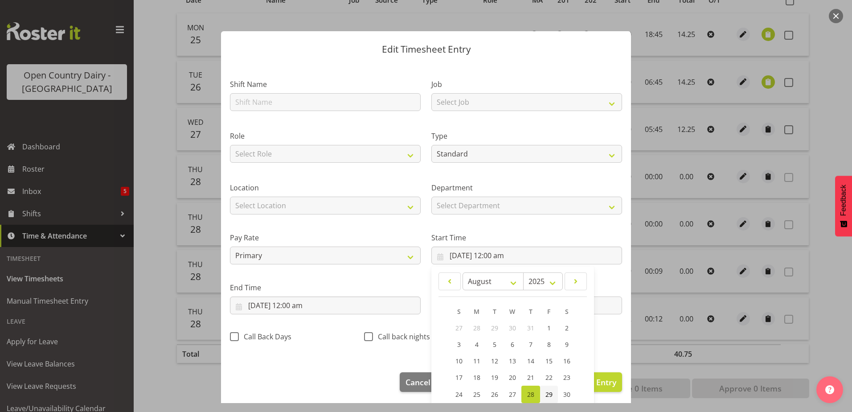
click at [545, 394] on span "29" at bounding box center [548, 394] width 7 height 8
click at [263, 305] on input "28/08/2025, 12:00 am" at bounding box center [325, 305] width 191 height 18
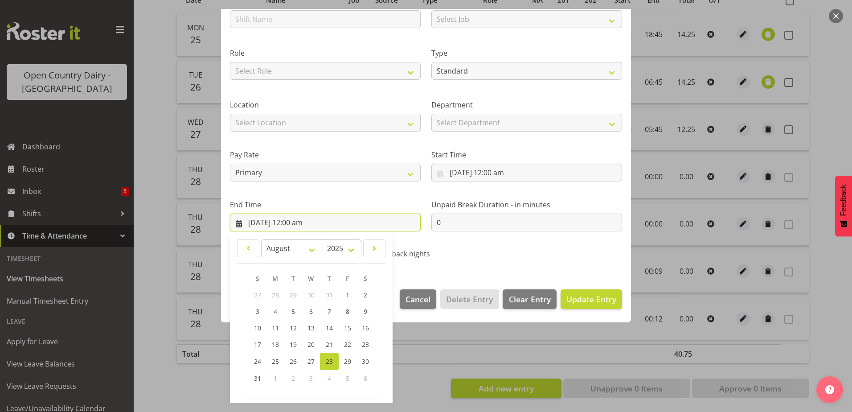
scroll to position [115, 0]
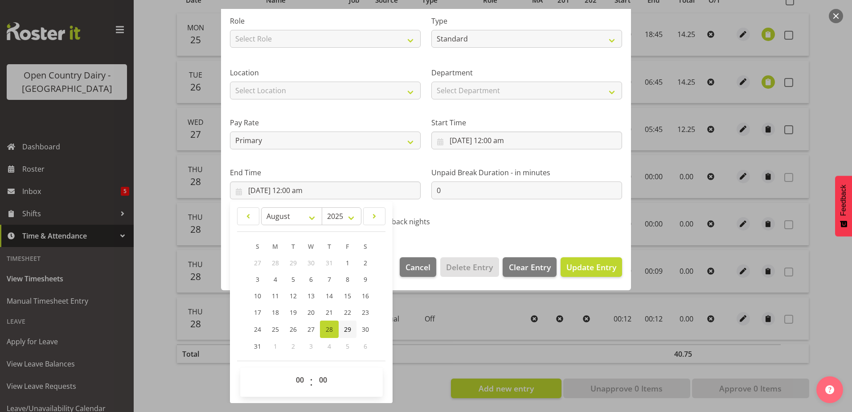
click at [349, 327] on span "29" at bounding box center [347, 329] width 7 height 8
click at [584, 265] on span "Update Entry" at bounding box center [591, 267] width 50 height 11
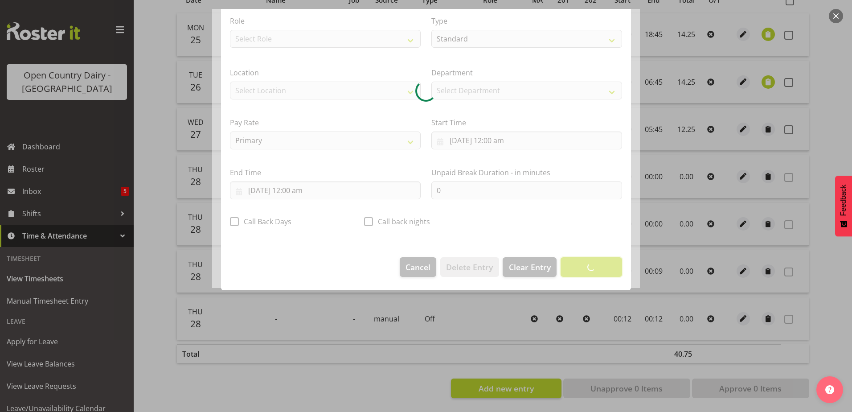
scroll to position [2, 0]
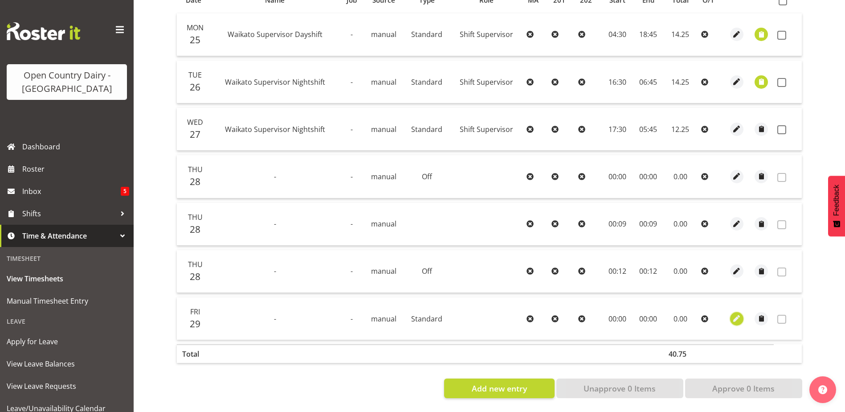
click at [736, 313] on span "button" at bounding box center [737, 318] width 10 height 10
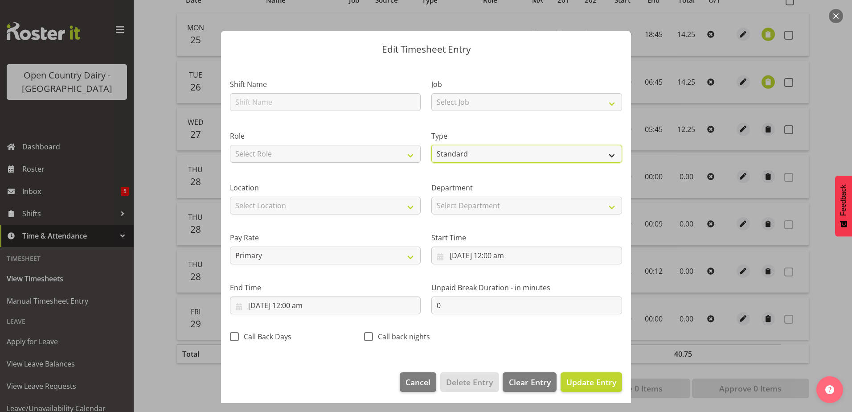
click at [459, 153] on select "Off Standard Public Holiday Public Holiday (Worked) Day In Lieu Annual Leave Si…" at bounding box center [526, 154] width 191 height 18
click at [431, 157] on select "Off Standard Public Holiday Public Holiday (Worked) Day In Lieu Annual Leave Si…" at bounding box center [526, 154] width 191 height 18
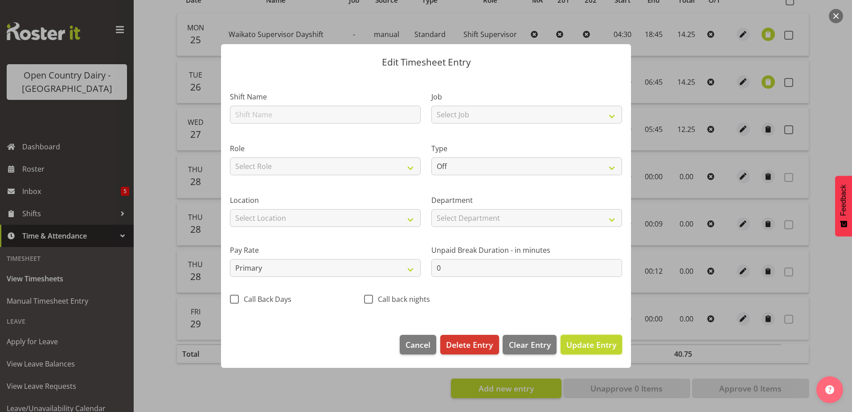
click at [589, 345] on span "Update Entry" at bounding box center [591, 344] width 50 height 11
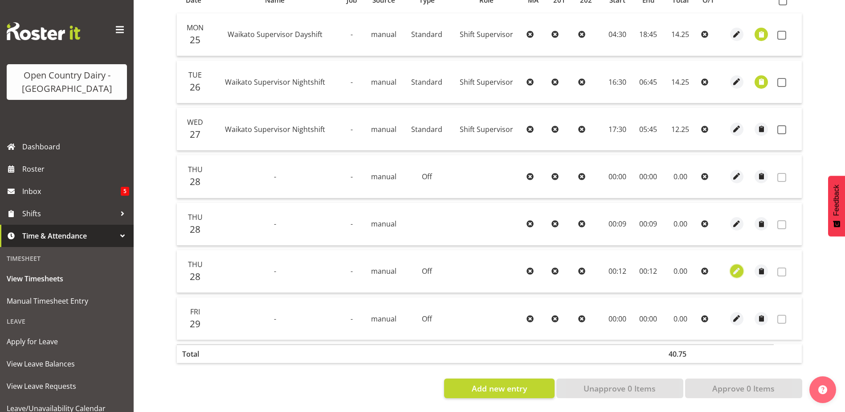
click at [738, 266] on span "button" at bounding box center [737, 271] width 10 height 10
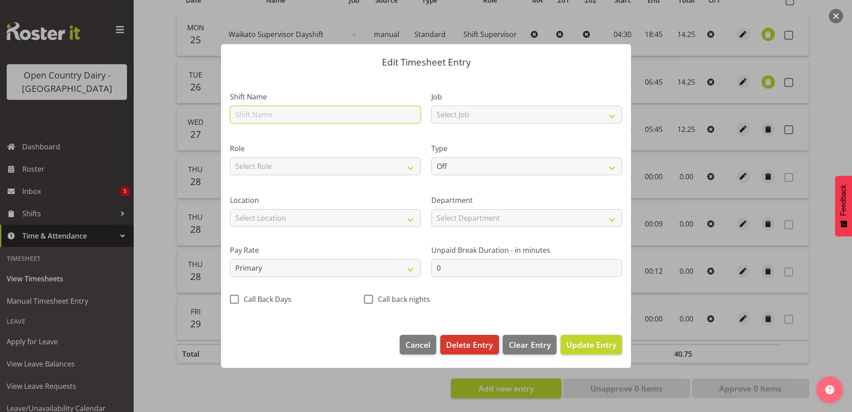
click at [307, 113] on input "text" at bounding box center [325, 115] width 191 height 18
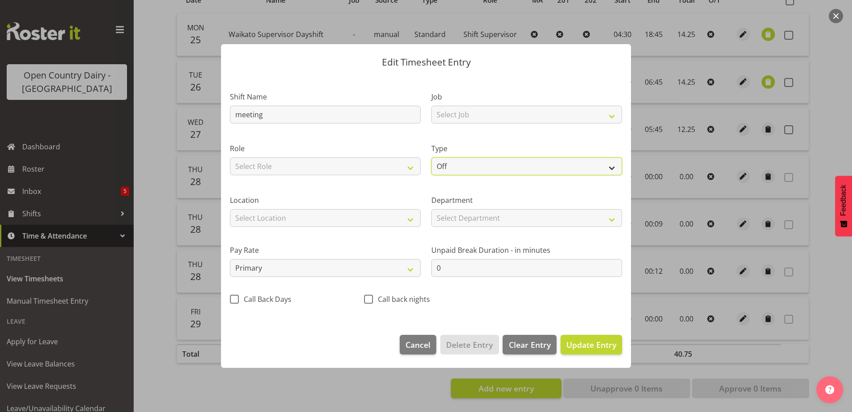
click at [504, 164] on select "Off Standard Public Holiday Public Holiday (Worked) Day In Lieu Annual Leave Si…" at bounding box center [526, 166] width 191 height 18
click at [431, 157] on select "Off Standard Public Holiday Public Holiday (Worked) Day In Lieu Annual Leave Si…" at bounding box center [526, 166] width 191 height 18
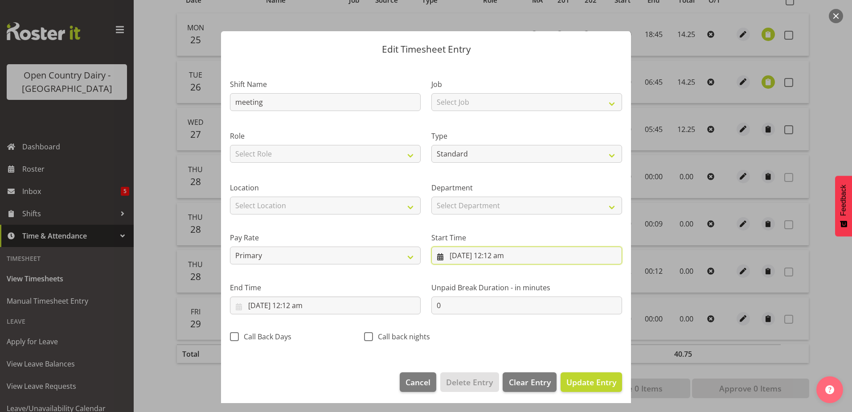
click at [500, 258] on input "28/08/2025, 12:12 am" at bounding box center [526, 255] width 191 height 18
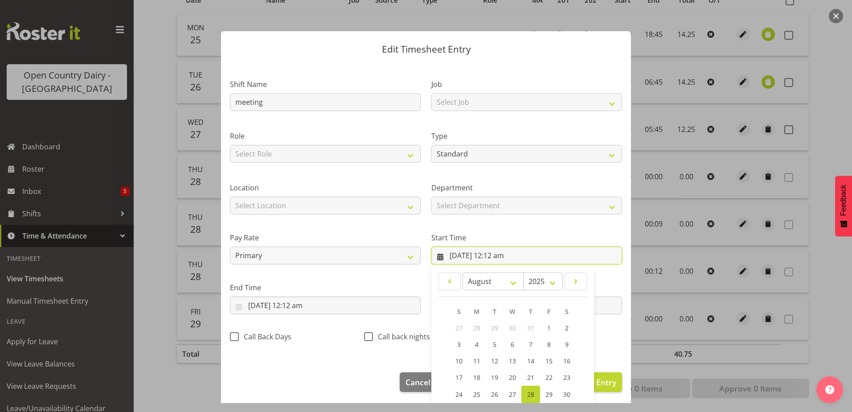
scroll to position [65, 0]
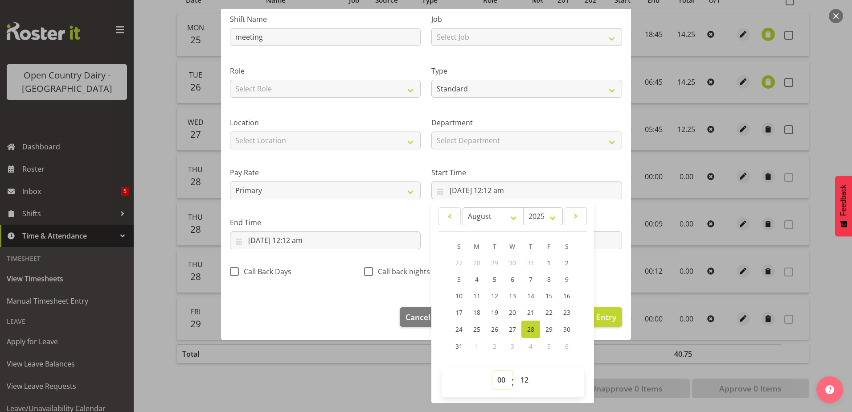
click at [497, 380] on select "00 01 02 03 04 05 06 07 08 09 10 11 12 13 14 15 16 17 18 19 20 21 22 23" at bounding box center [502, 380] width 20 height 18
click at [492, 371] on select "00 01 02 03 04 05 06 07 08 09 10 11 12 13 14 15 16 17 18 19 20 21 22 23" at bounding box center [502, 380] width 20 height 18
click at [523, 380] on select "00 01 02 03 04 05 06 07 08 09 10 11 12 13 14 15 16 17 18 19 20 21 22 23 24 25 2…" at bounding box center [526, 380] width 20 height 18
click at [516, 371] on select "00 01 02 03 04 05 06 07 08 09 10 11 12 13 14 15 16 17 18 19 20 21 22 23 24 25 2…" at bounding box center [526, 380] width 20 height 18
click at [604, 264] on div "Shift Name meeting Job Select Job Driver Driver supervisor Support Role Select …" at bounding box center [426, 142] width 403 height 283
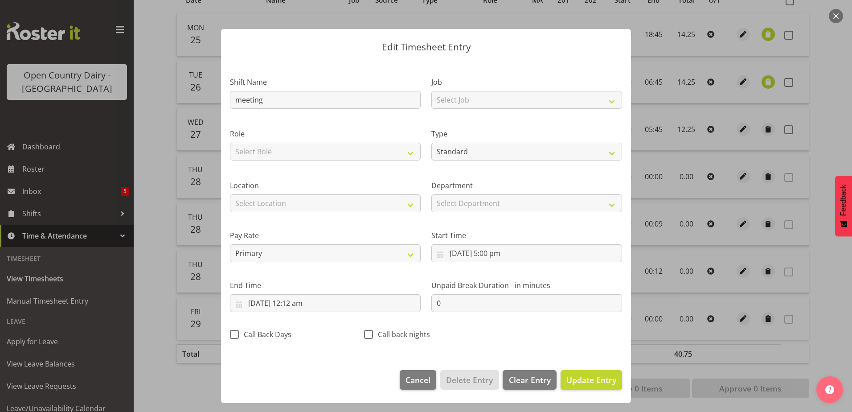
scroll to position [2, 0]
click at [295, 304] on input "28/08/2025, 12:12 am" at bounding box center [325, 303] width 191 height 18
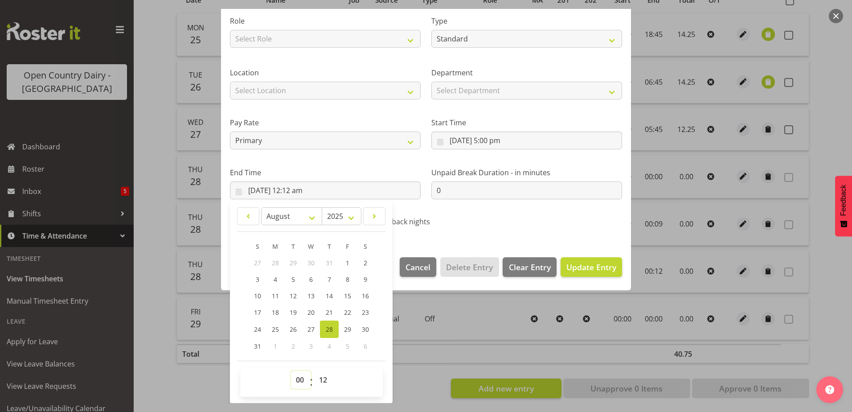
click at [302, 382] on select "00 01 02 03 04 05 06 07 08 09 10 11 12 13 14 15 16 17 18 19 20 21 22 23" at bounding box center [301, 380] width 20 height 18
click at [291, 371] on select "00 01 02 03 04 05 06 07 08 09 10 11 12 13 14 15 16 17 18 19 20 21 22 23" at bounding box center [301, 380] width 20 height 18
drag, startPoint x: 324, startPoint y: 379, endPoint x: 322, endPoint y: 369, distance: 9.7
click at [324, 379] on select "00 01 02 03 04 05 06 07 08 09 10 11 12 13 14 15 16 17 18 19 20 21 22 23 24 25 2…" at bounding box center [324, 380] width 20 height 18
click at [314, 371] on select "00 01 02 03 04 05 06 07 08 09 10 11 12 13 14 15 16 17 18 19 20 21 22 23 24 25 2…" at bounding box center [324, 380] width 20 height 18
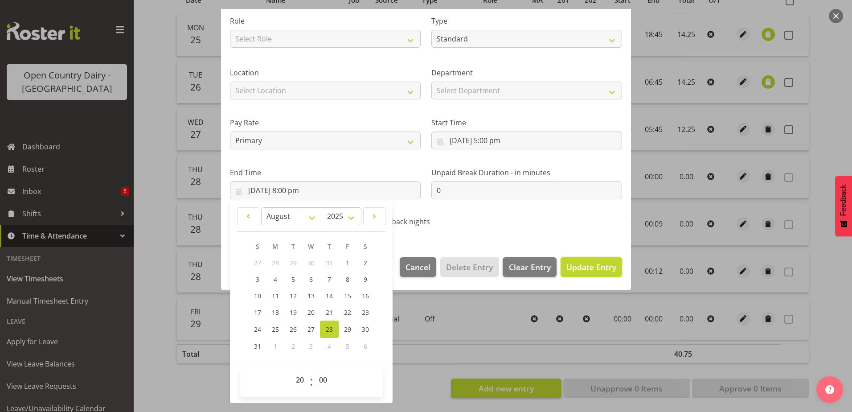
click at [568, 266] on span "Update Entry" at bounding box center [591, 267] width 50 height 11
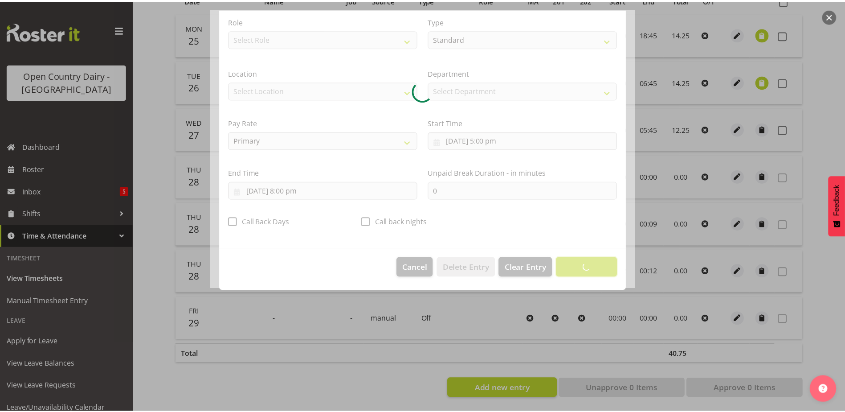
scroll to position [2, 0]
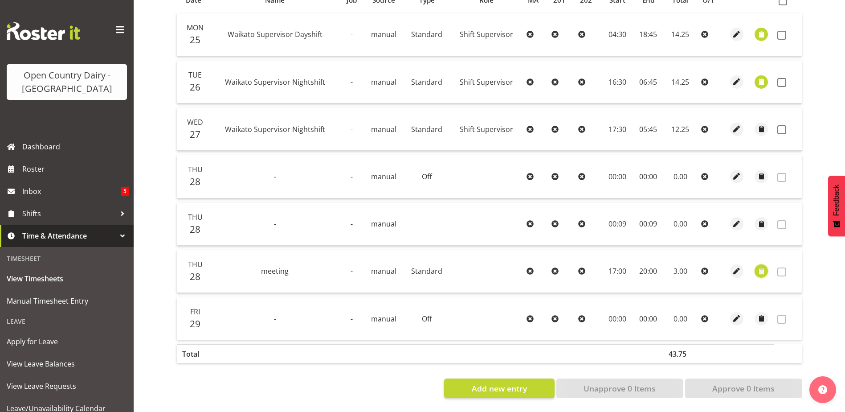
click at [760, 266] on span "button" at bounding box center [762, 271] width 10 height 10
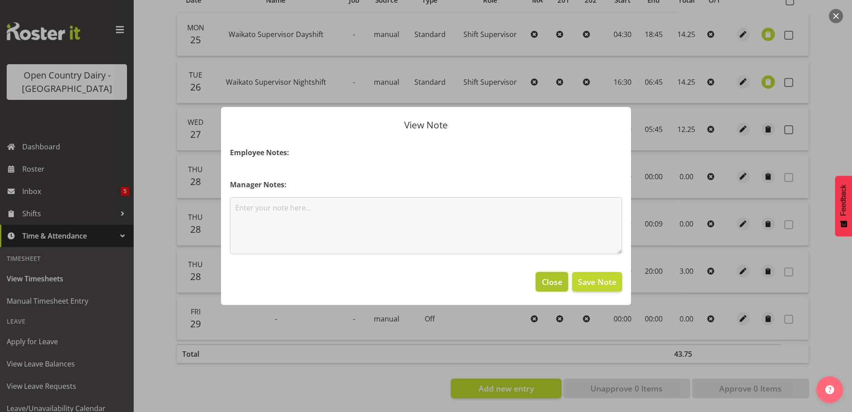
click at [549, 281] on span "Close" at bounding box center [552, 282] width 20 height 12
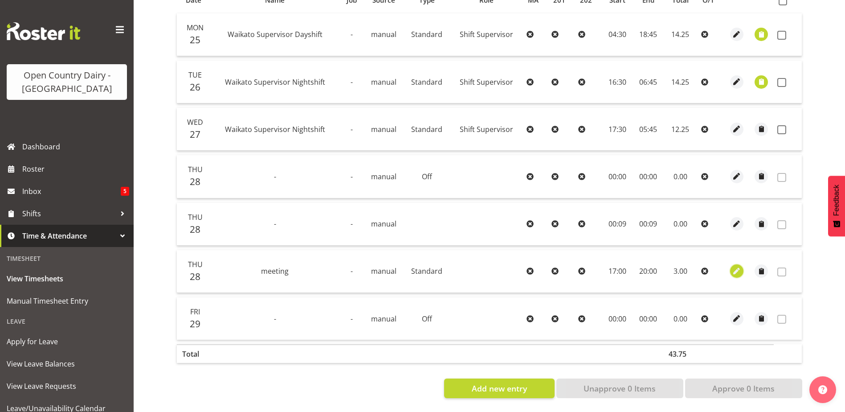
click at [735, 266] on span "button" at bounding box center [737, 271] width 10 height 10
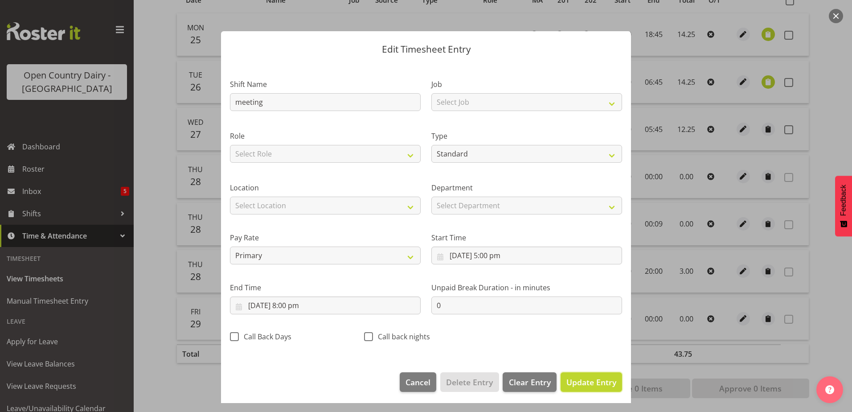
click at [576, 383] on span "Update Entry" at bounding box center [591, 382] width 50 height 11
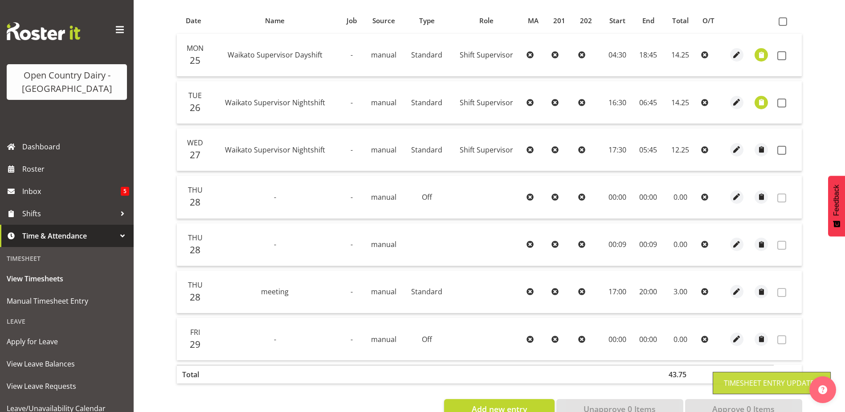
scroll to position [0, 0]
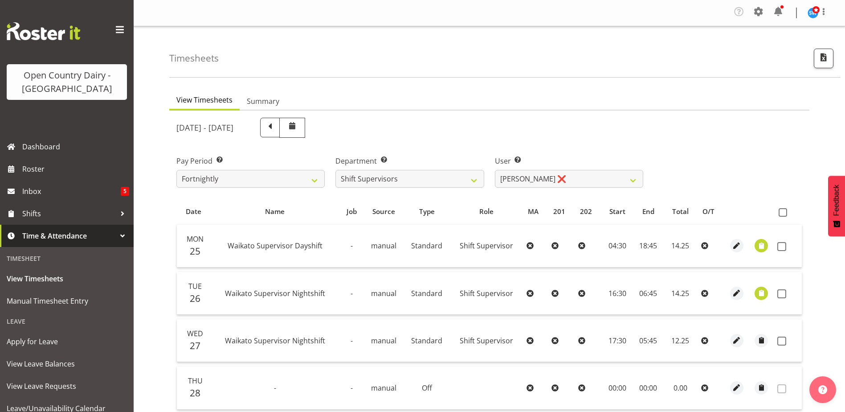
click at [433, 168] on div "Department Select which department you would like to view. 701 702 703 704 705 …" at bounding box center [410, 172] width 148 height 32
click at [430, 176] on select "701 702 703 704 705 706 707 708 709 710 711 712 713 714 715 716 717 718 719 720" at bounding box center [410, 179] width 148 height 18
click at [336, 170] on select "701 702 703 704 705 706 707 708 709 710 711 712 713 714 715 716 717 718 719 720" at bounding box center [410, 179] width 148 height 18
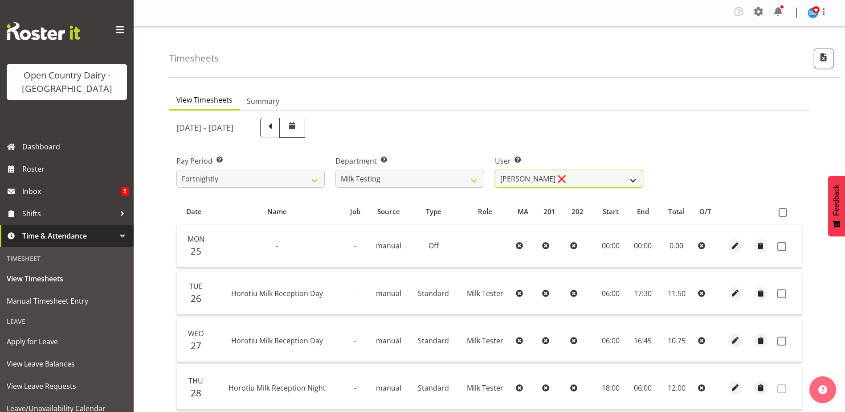
click at [527, 172] on select "Diana Ridings ❌ George Smith ❌ Helaina Walker ❌ Kim Madden ❌ Michael Brechelt ❌…" at bounding box center [569, 179] width 148 height 18
click at [495, 170] on select "Diana Ridings ❌ George Smith ❌ Helaina Walker ❌ Kim Madden ❌ Michael Brechelt ❌…" at bounding box center [569, 179] width 148 height 18
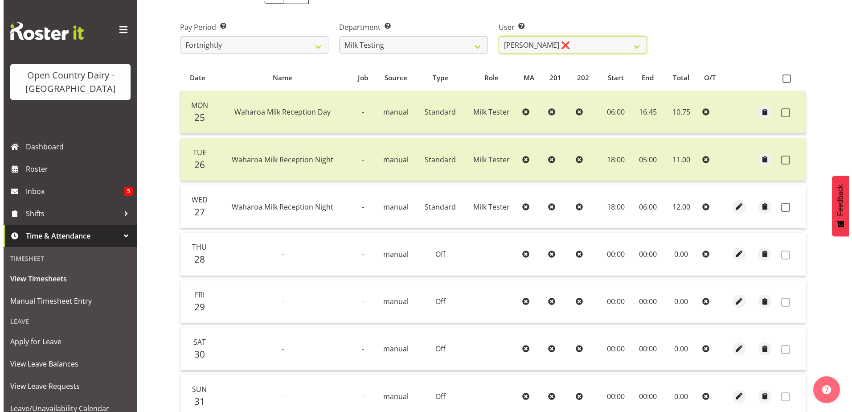
scroll to position [218, 0]
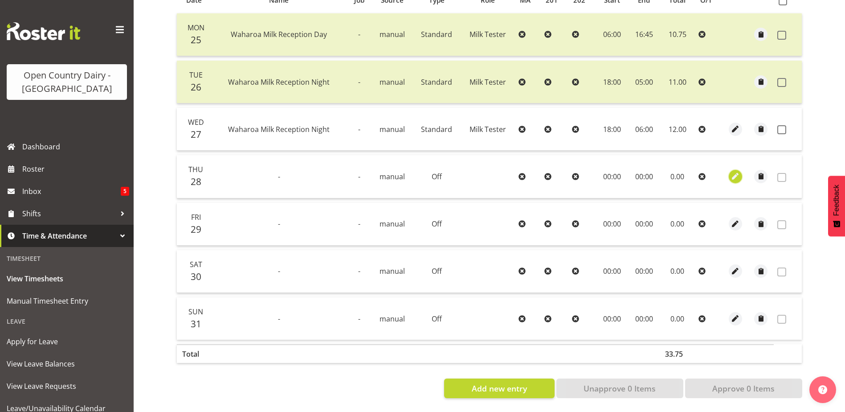
click at [736, 171] on span "button" at bounding box center [736, 176] width 10 height 10
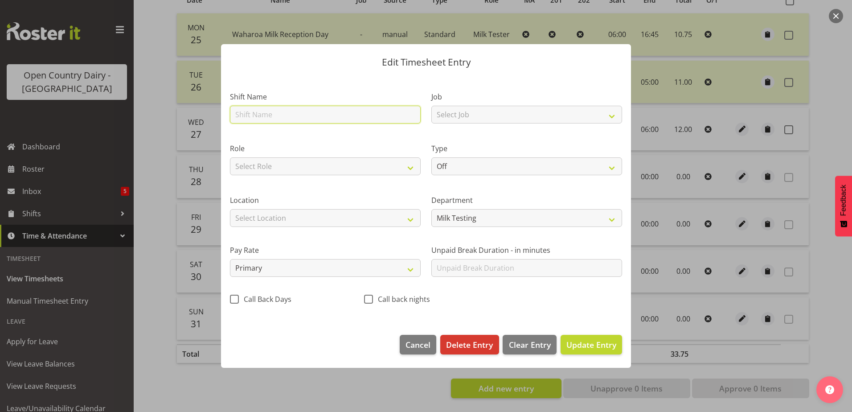
click at [271, 114] on input "text" at bounding box center [325, 115] width 191 height 18
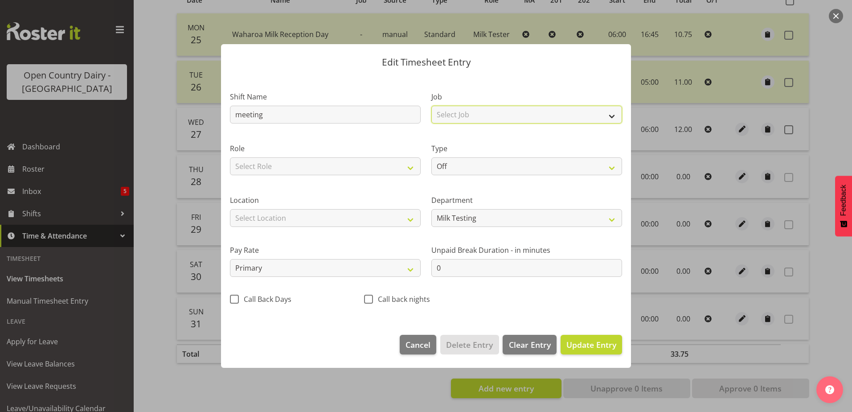
click at [474, 109] on select "Select Job Driver Driver supervisor Support" at bounding box center [526, 115] width 191 height 18
click at [431, 106] on select "Select Job Driver Driver supervisor Support" at bounding box center [526, 115] width 191 height 18
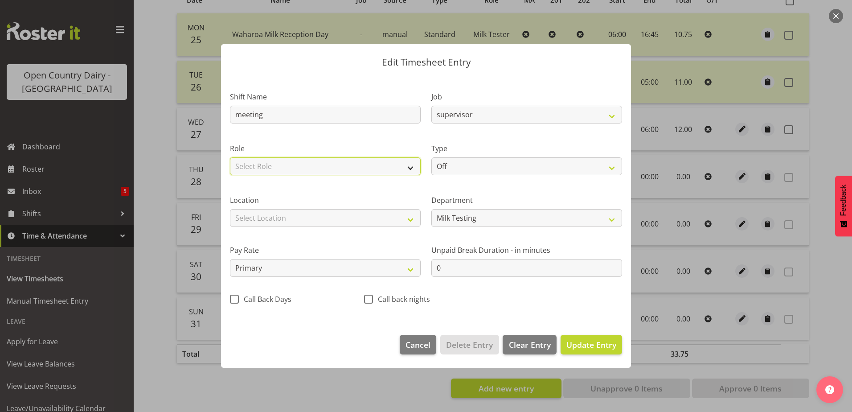
click at [331, 163] on select "Select Role Milk Tester Shift Supervisor" at bounding box center [325, 166] width 191 height 18
click at [230, 157] on select "Select Role Milk Tester Shift Supervisor" at bounding box center [325, 166] width 191 height 18
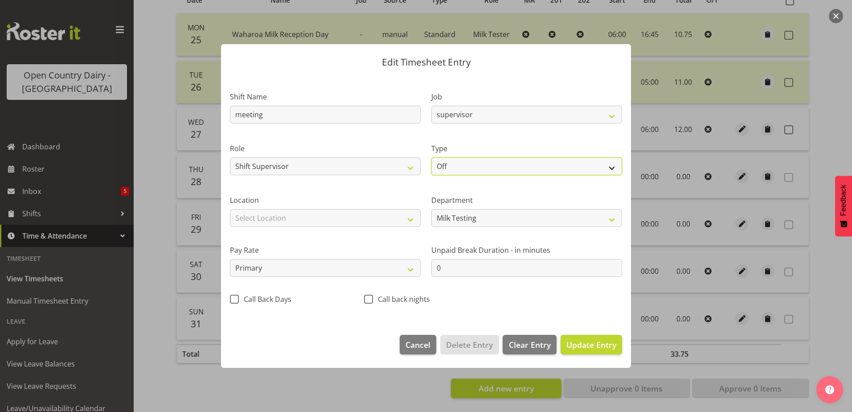
click at [487, 166] on select "Off Standard Public Holiday Public Holiday (Worked) Day In Lieu Annual Leave Si…" at bounding box center [526, 166] width 191 height 18
click at [431, 157] on select "Off Standard Public Holiday Public Holiday (Worked) Day In Lieu Annual Leave Si…" at bounding box center [526, 166] width 191 height 18
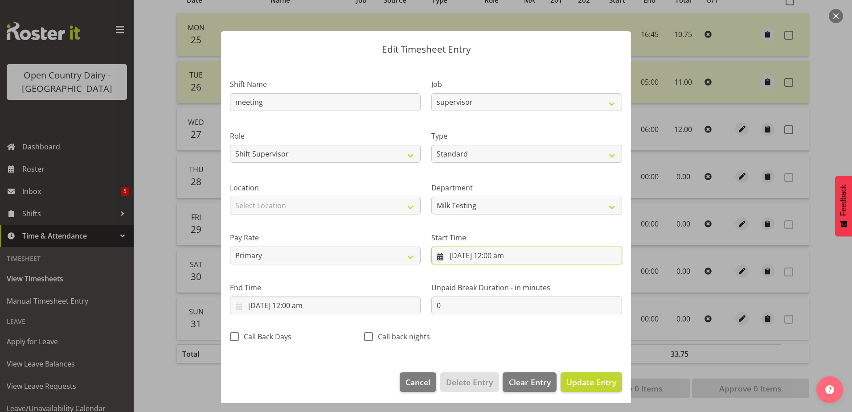
click at [464, 253] on input "28/08/2025, 12:00 am" at bounding box center [526, 255] width 191 height 18
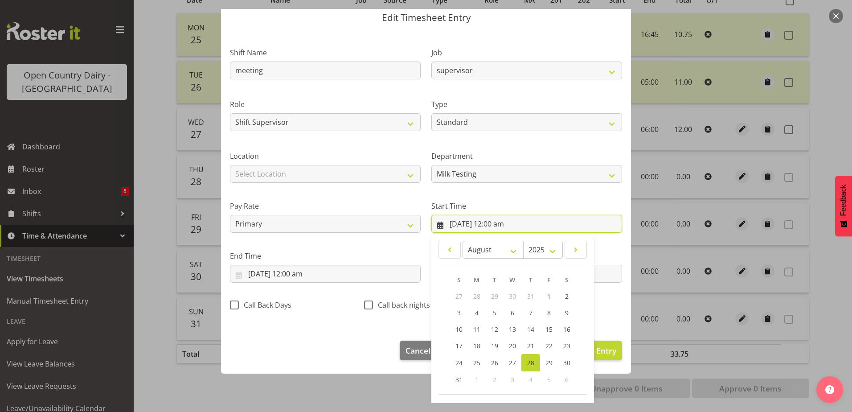
scroll to position [65, 0]
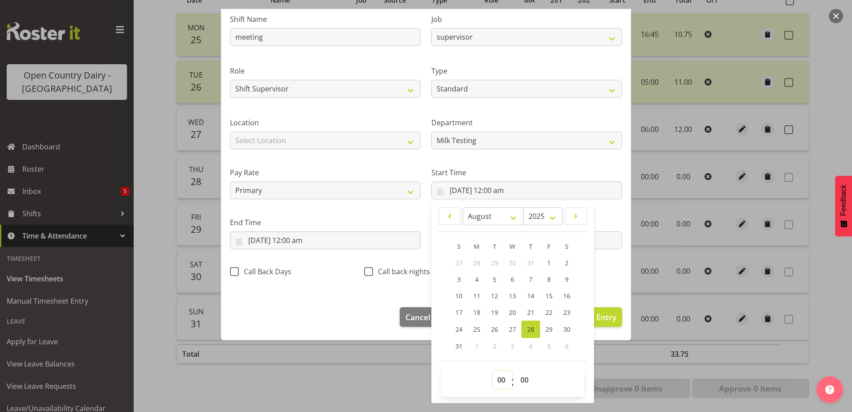
click at [499, 378] on select "00 01 02 03 04 05 06 07 08 09 10 11 12 13 14 15 16 17 18 19 20 21 22 23" at bounding box center [502, 380] width 20 height 18
click at [492, 371] on select "00 01 02 03 04 05 06 07 08 09 10 11 12 13 14 15 16 17 18 19 20 21 22 23" at bounding box center [502, 380] width 20 height 18
click at [299, 242] on input "28/08/2025, 12:00 am" at bounding box center [325, 240] width 191 height 18
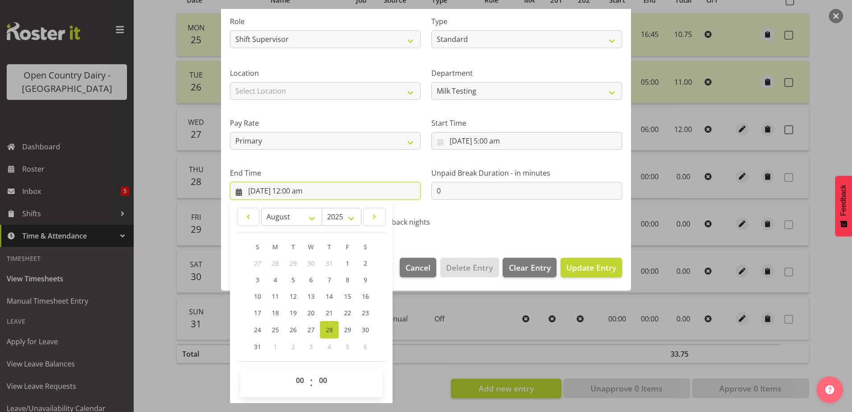
scroll to position [115, 0]
click at [301, 385] on select "00 01 02 03 04 05 06 07 08 09 10 11 12 13 14 15 16 17 18 19 20 21 22 23" at bounding box center [301, 380] width 20 height 18
click at [291, 371] on select "00 01 02 03 04 05 06 07 08 09 10 11 12 13 14 15 16 17 18 19 20 21 22 23" at bounding box center [301, 380] width 20 height 18
click at [590, 266] on span "Update Entry" at bounding box center [591, 267] width 50 height 11
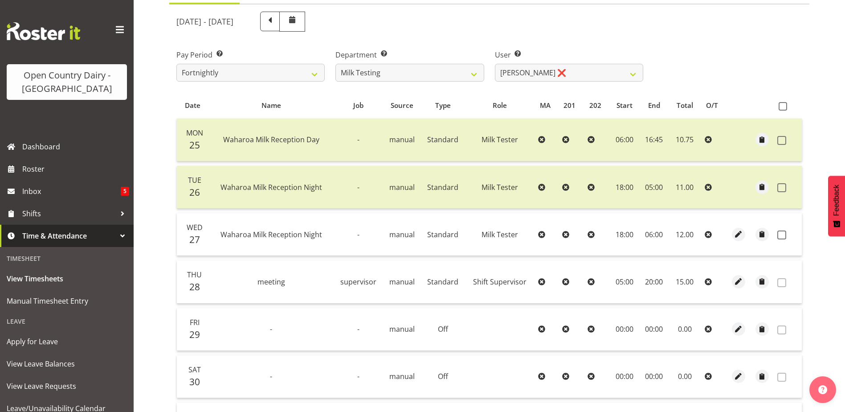
scroll to position [84, 0]
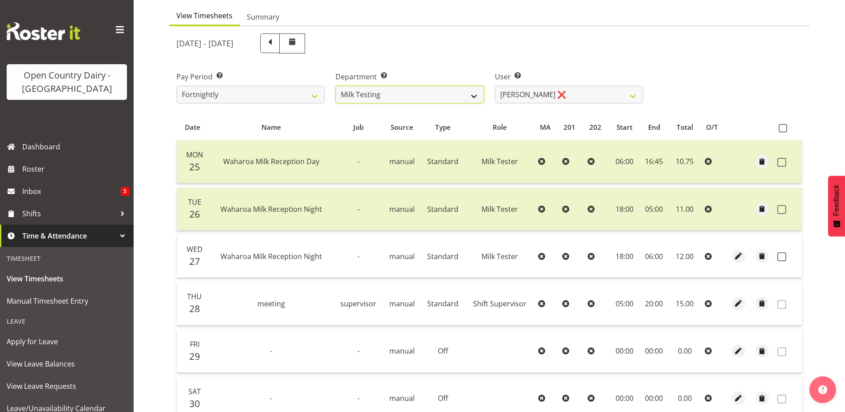
click at [459, 95] on select "701 702 703 704 705 706 707 708 709 710 711 712 713 714 715 716 717 718 719 720" at bounding box center [410, 95] width 148 height 18
click at [336, 86] on select "701 702 703 704 705 706 707 708 709 710 711 712 713 714 715 716 717 718 719 720" at bounding box center [410, 95] width 148 height 18
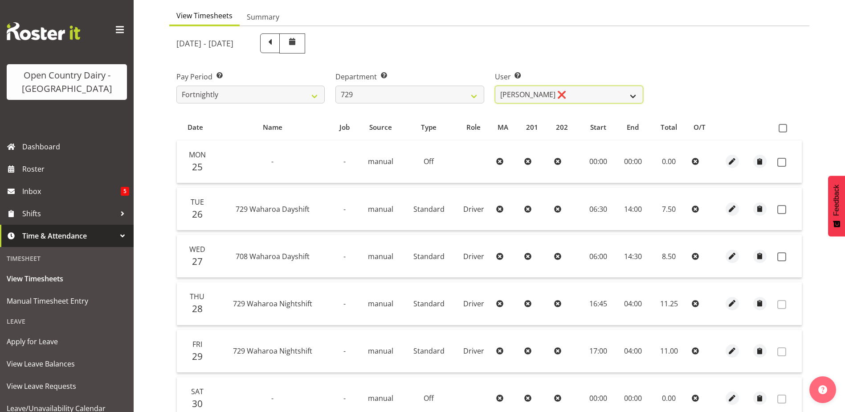
click at [557, 93] on select "Craig Schlager-Reay ❌ Dave Trepels ❌ Jimi Jack ❌ Shannan Wood ❌" at bounding box center [569, 95] width 148 height 18
click at [495, 86] on select "Craig Schlager-Reay ❌ Dave Trepels ❌ Jimi Jack ❌ Shannan Wood ❌" at bounding box center [569, 95] width 148 height 18
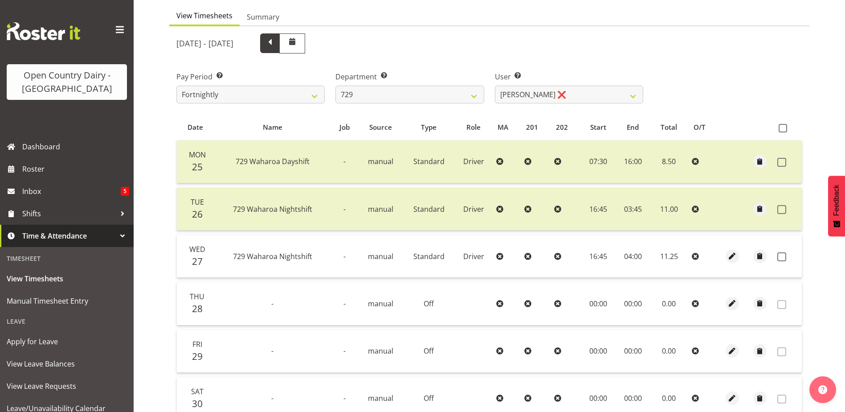
click at [276, 42] on span at bounding box center [270, 43] width 12 height 12
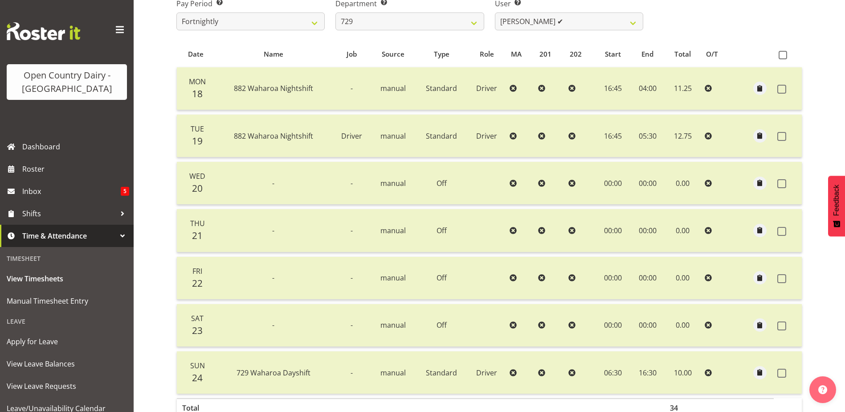
scroll to position [218, 0]
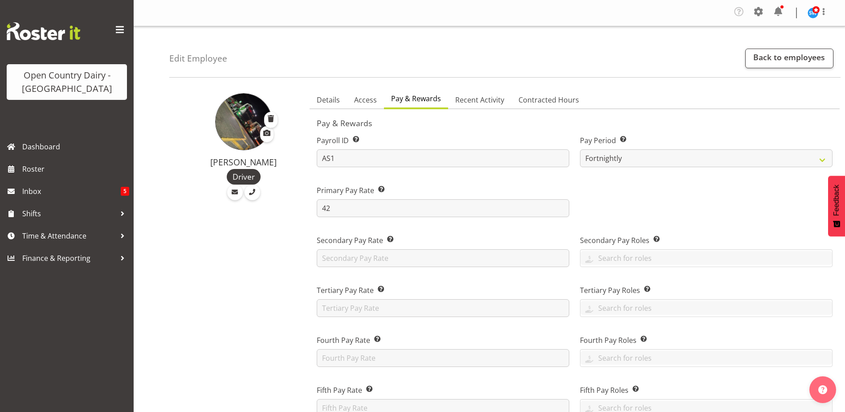
select select "manual"
select select "fixed"
select select "roster_fixed"
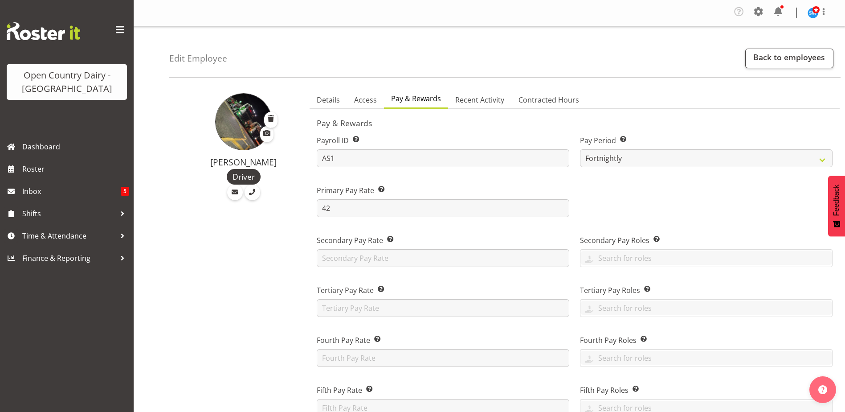
select select "day"
click at [764, 58] on link "Back to employees" at bounding box center [790, 59] width 88 height 20
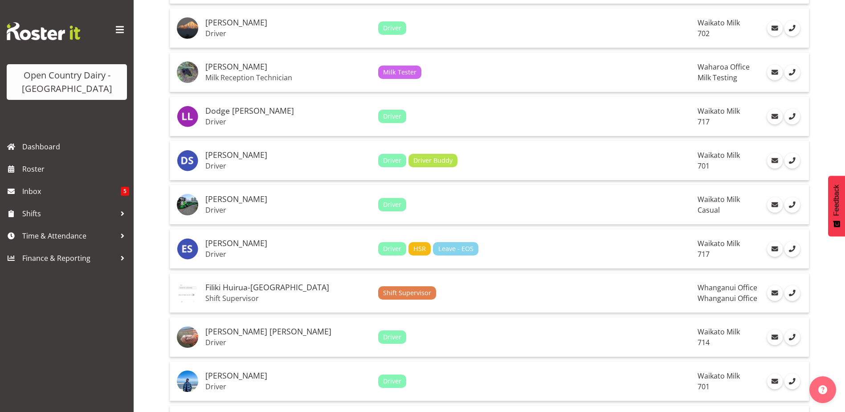
scroll to position [1982, 0]
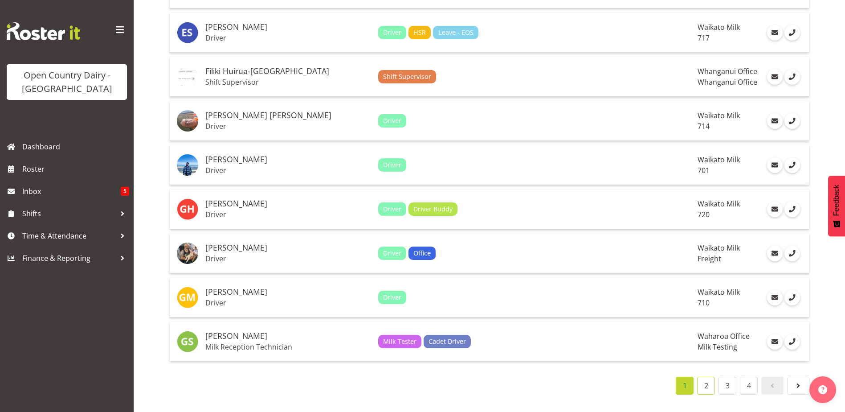
click at [709, 381] on link "2" at bounding box center [706, 386] width 18 height 18
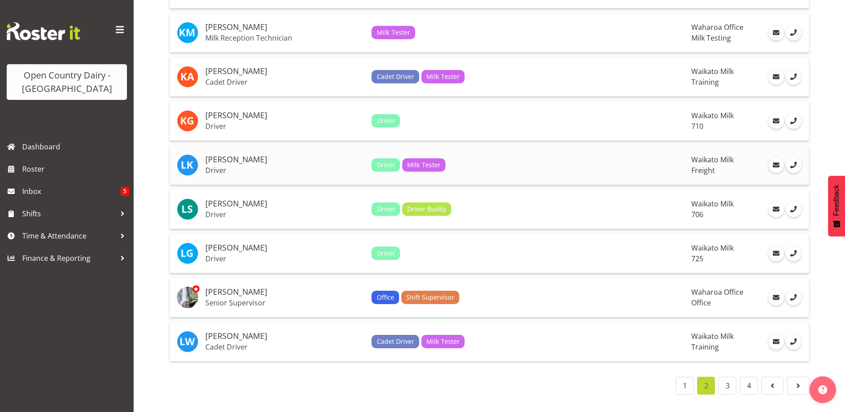
scroll to position [1670, 0]
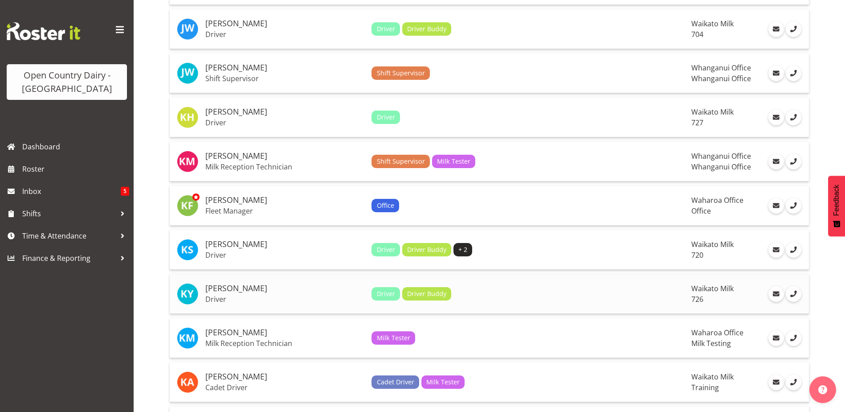
click at [245, 288] on h5 "Kerry Young" at bounding box center [284, 288] width 159 height 9
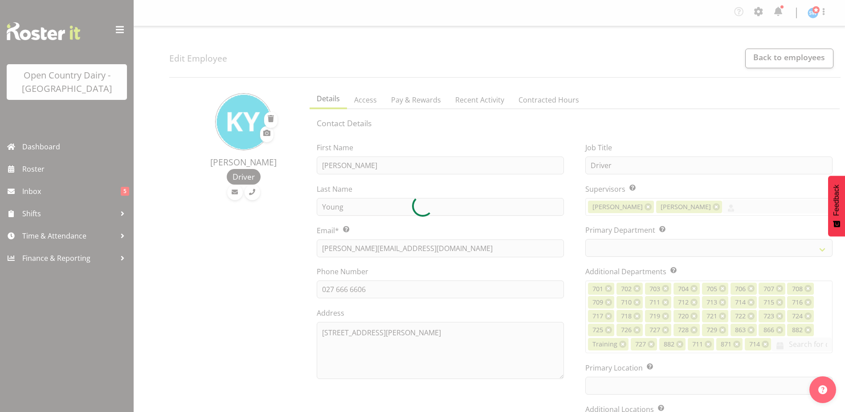
select select "Month"
select select
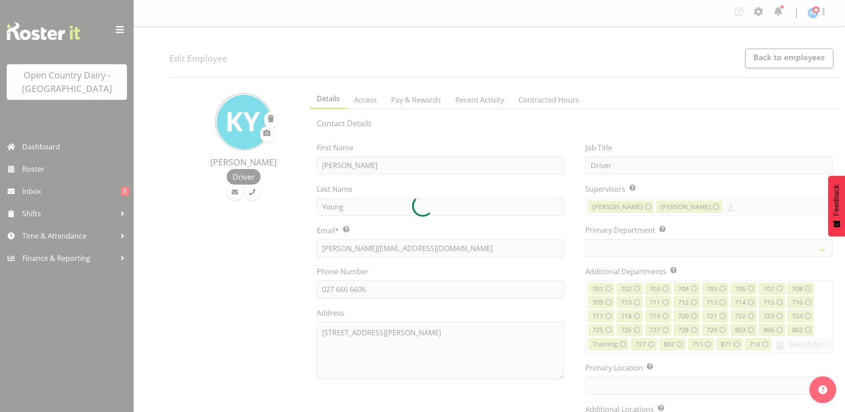
select select
select select "1054"
select select "808"
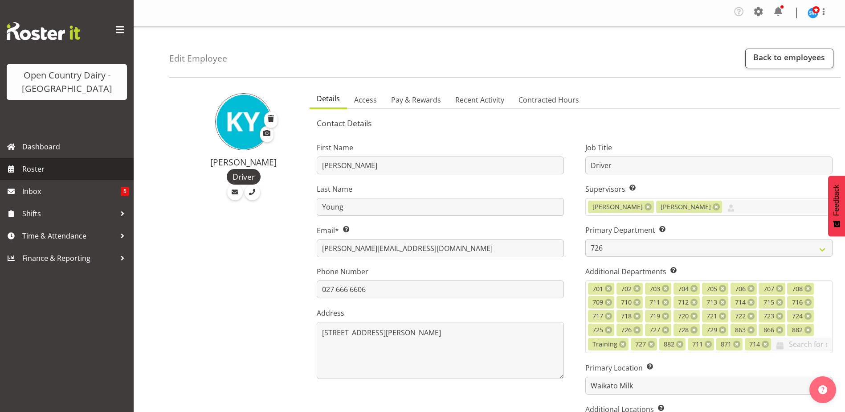
click at [33, 169] on span "Roster" at bounding box center [75, 168] width 107 height 13
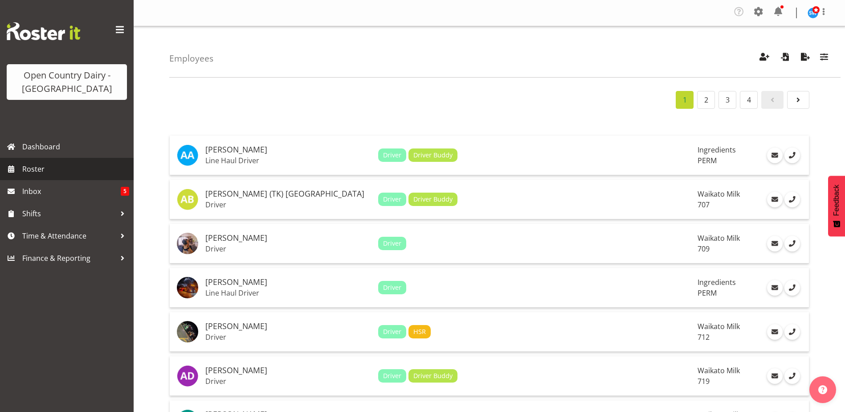
click at [53, 165] on span "Roster" at bounding box center [75, 168] width 107 height 13
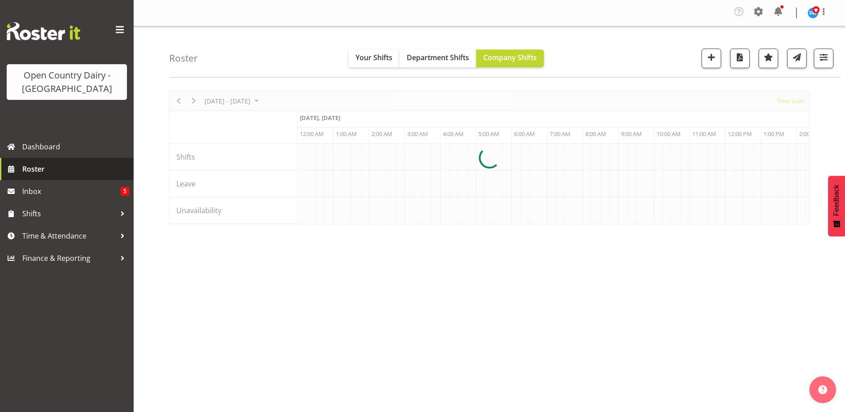
scroll to position [0, 1711]
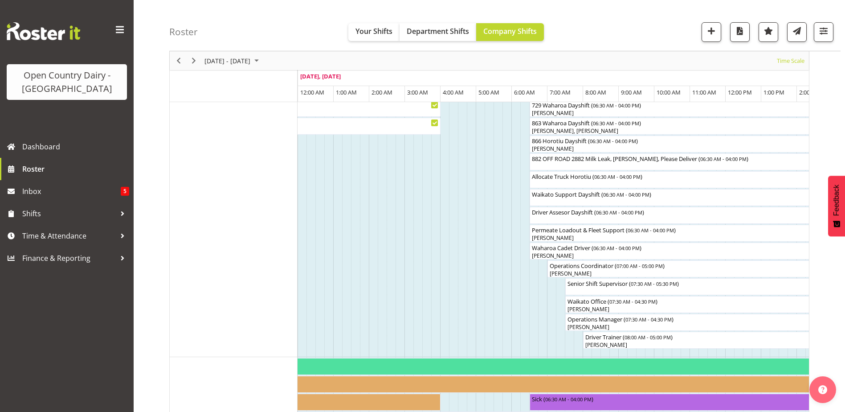
scroll to position [823, 0]
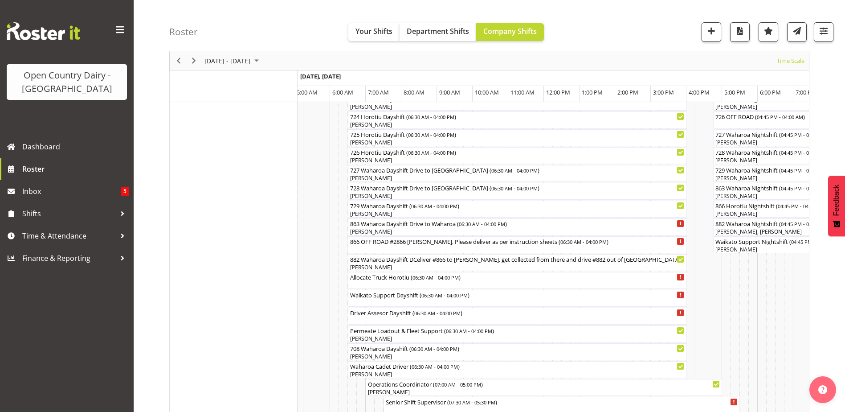
scroll to position [467, 0]
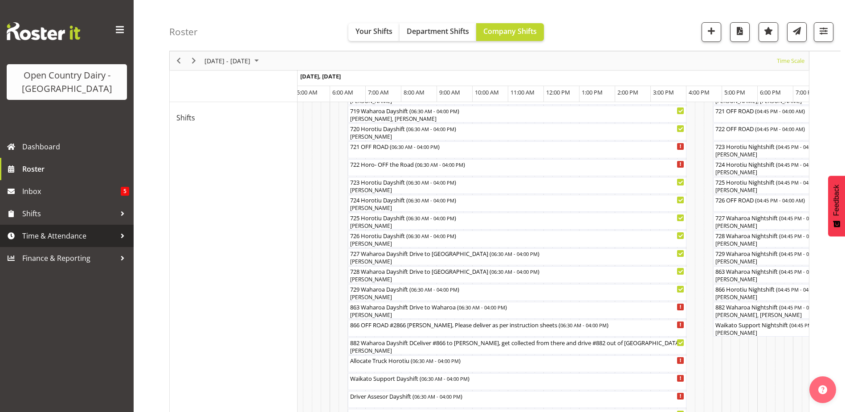
click at [54, 238] on span "Time & Attendance" at bounding box center [69, 235] width 94 height 13
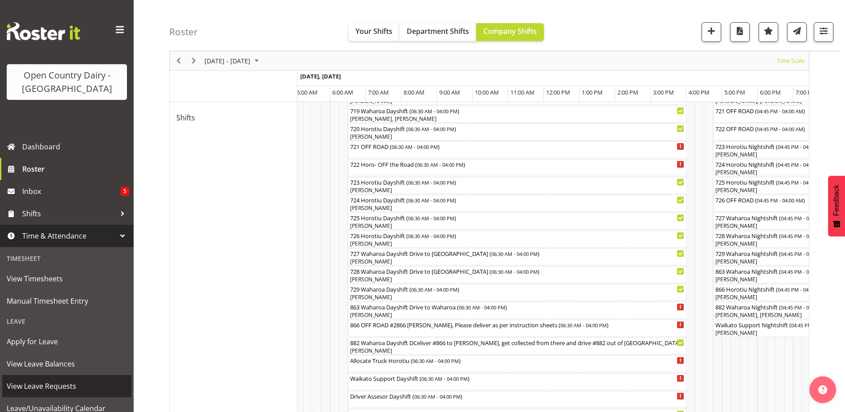
click at [53, 388] on span "View Leave Requests" at bounding box center [67, 385] width 120 height 13
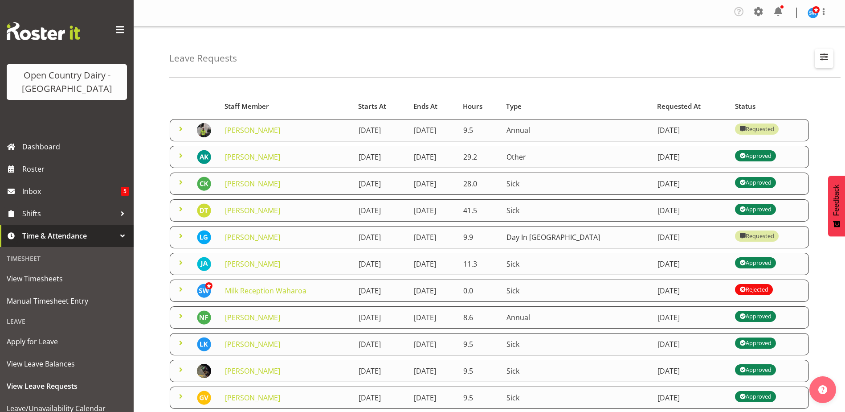
click at [827, 56] on span "button" at bounding box center [825, 57] width 12 height 12
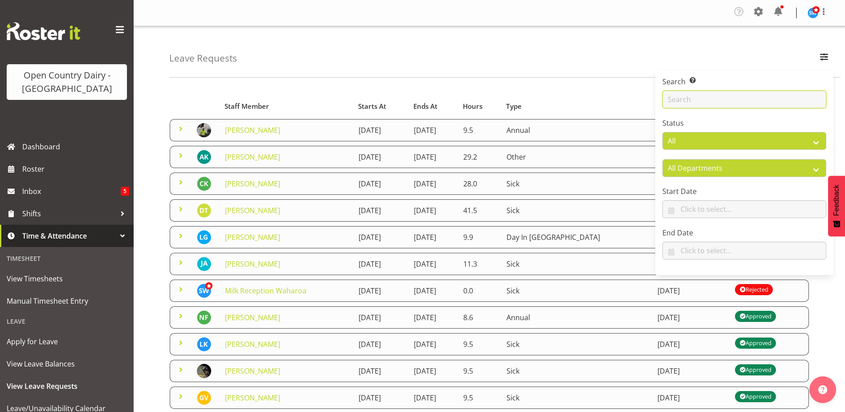
click at [705, 102] on input "text" at bounding box center [745, 99] width 164 height 18
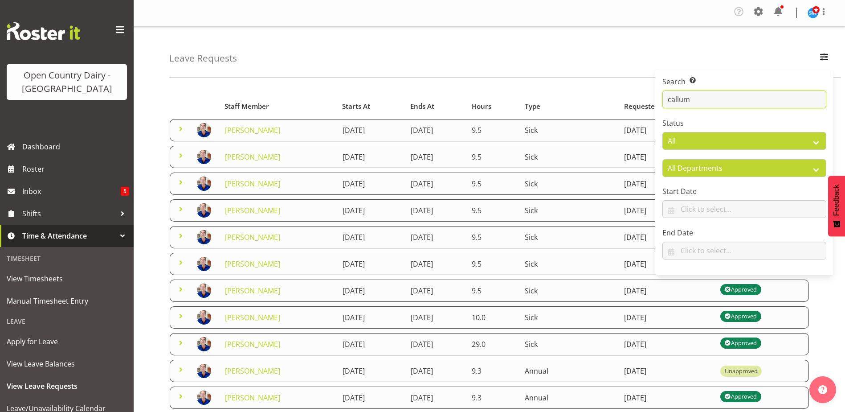
type input "callum"
drag, startPoint x: 700, startPoint y: 95, endPoint x: 659, endPoint y: 100, distance: 41.3
click at [659, 100] on div "Search Search for a particular employee callum Status All Approved Requested Un…" at bounding box center [745, 173] width 178 height 198
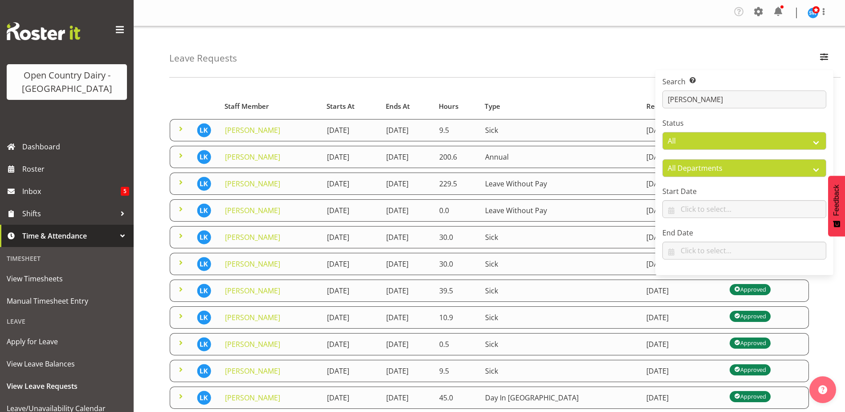
type input "[PERSON_NAME]"
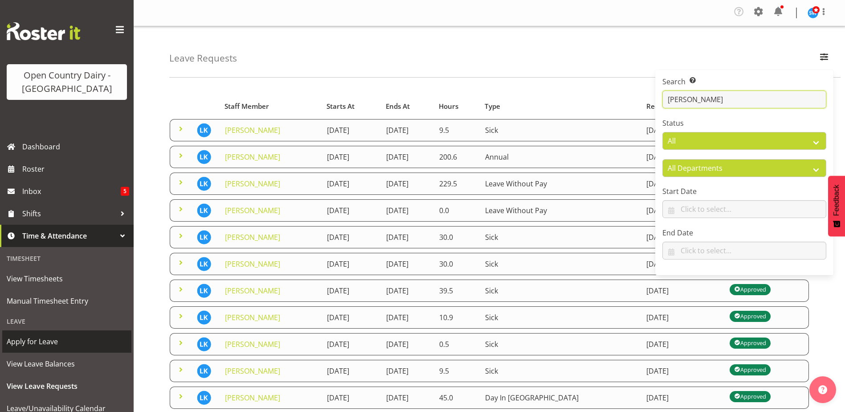
scroll to position [89, 0]
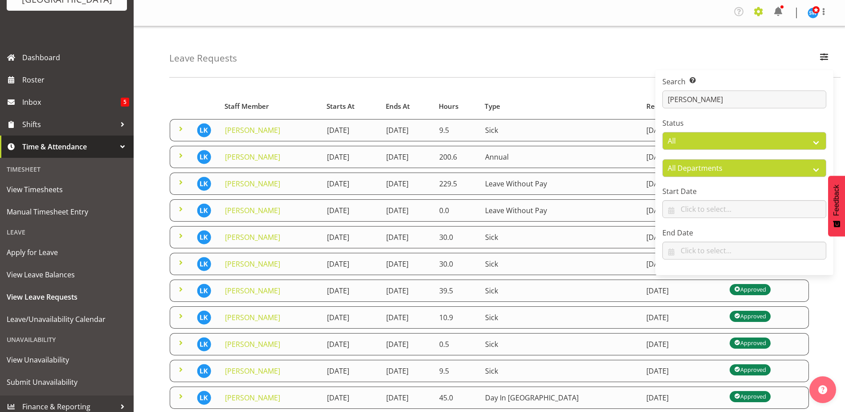
click at [762, 10] on span at bounding box center [759, 11] width 14 height 14
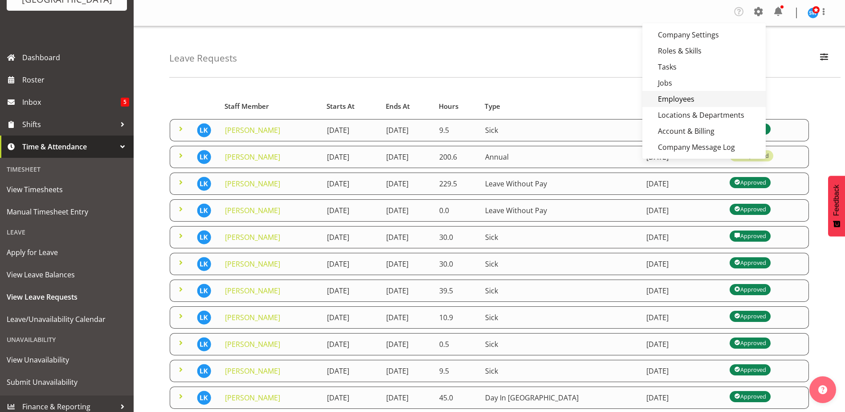
click at [681, 98] on link "Employees" at bounding box center [704, 99] width 123 height 16
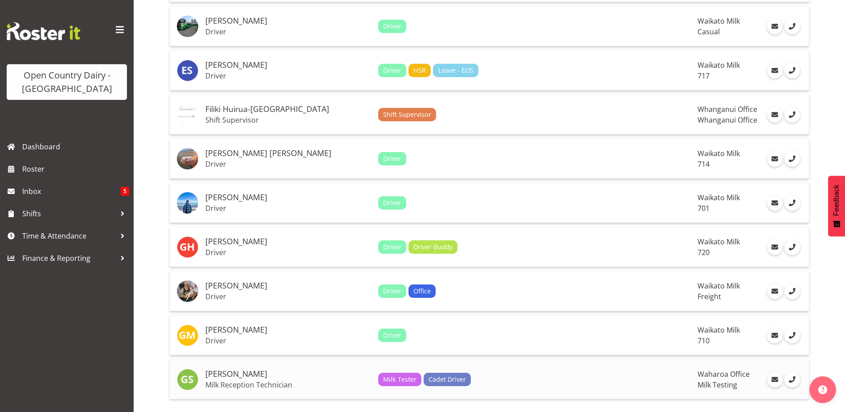
scroll to position [1982, 0]
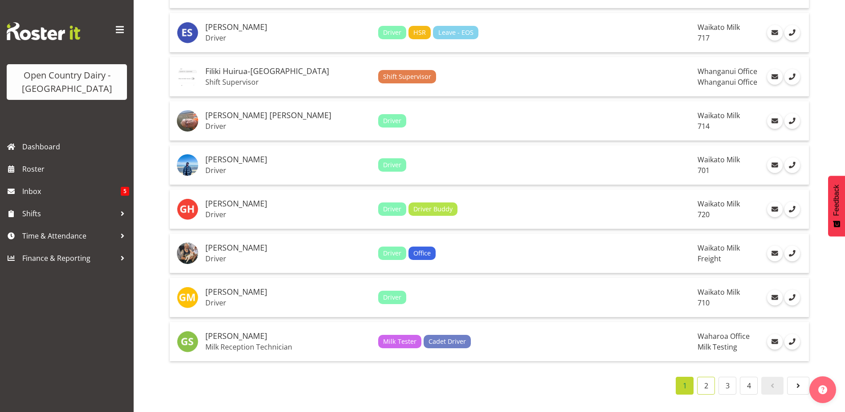
click at [709, 380] on link "2" at bounding box center [706, 386] width 18 height 18
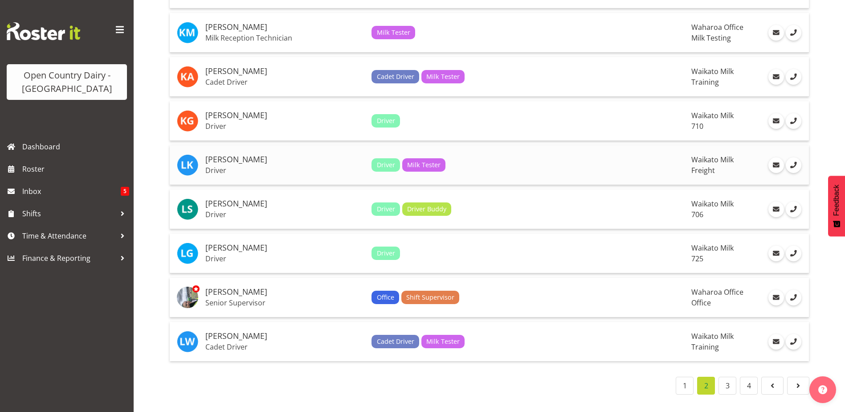
click at [234, 166] on p "Driver" at bounding box center [284, 170] width 159 height 9
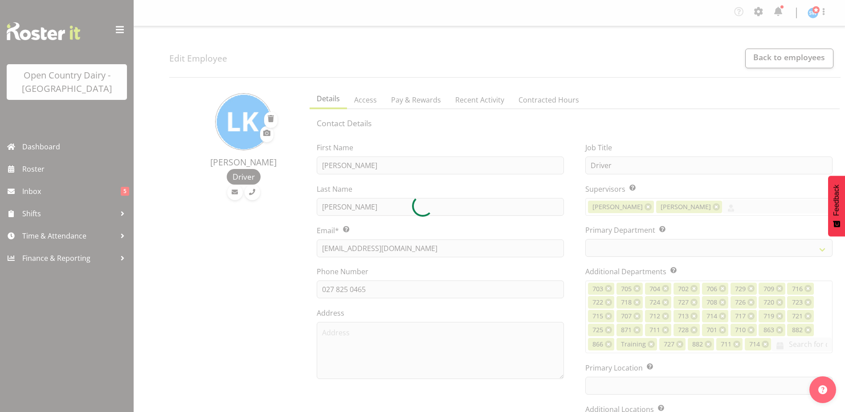
select select "TimelineWeek"
select select
select select "1054"
select select "817"
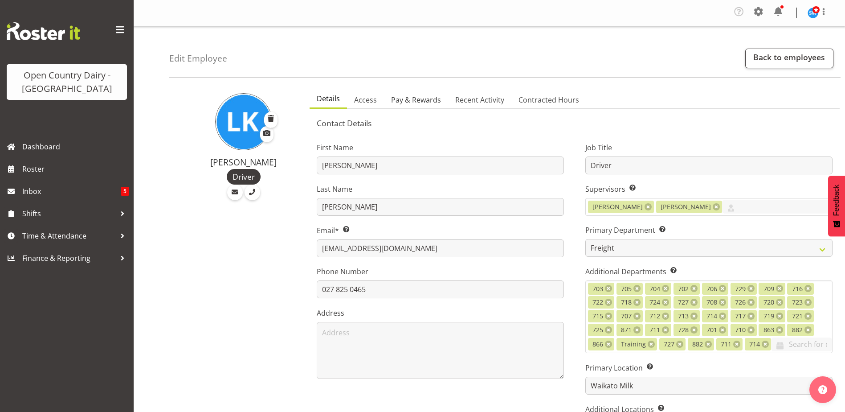
click at [426, 100] on span "Pay & Rewards" at bounding box center [416, 99] width 50 height 11
